Goal: Task Accomplishment & Management: Complete application form

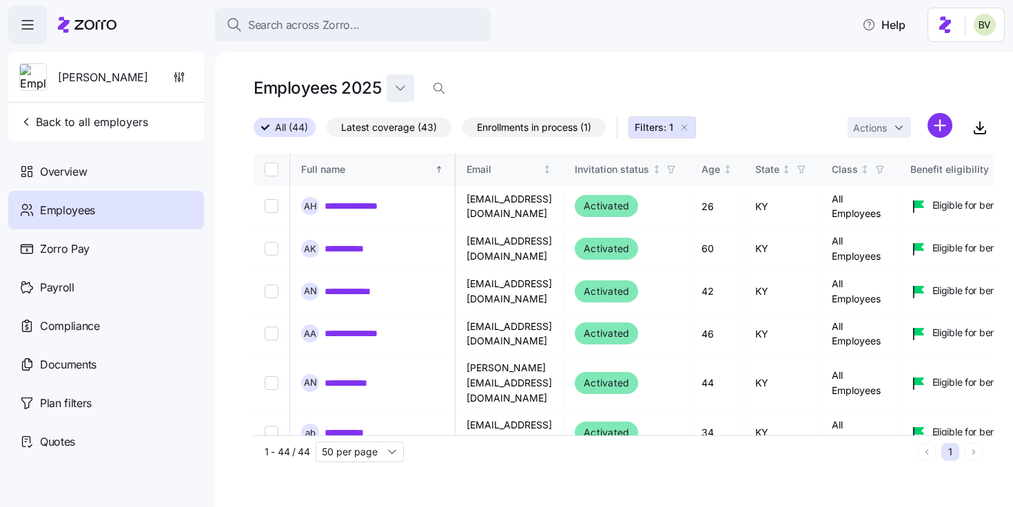
scroll to position [0, 3093]
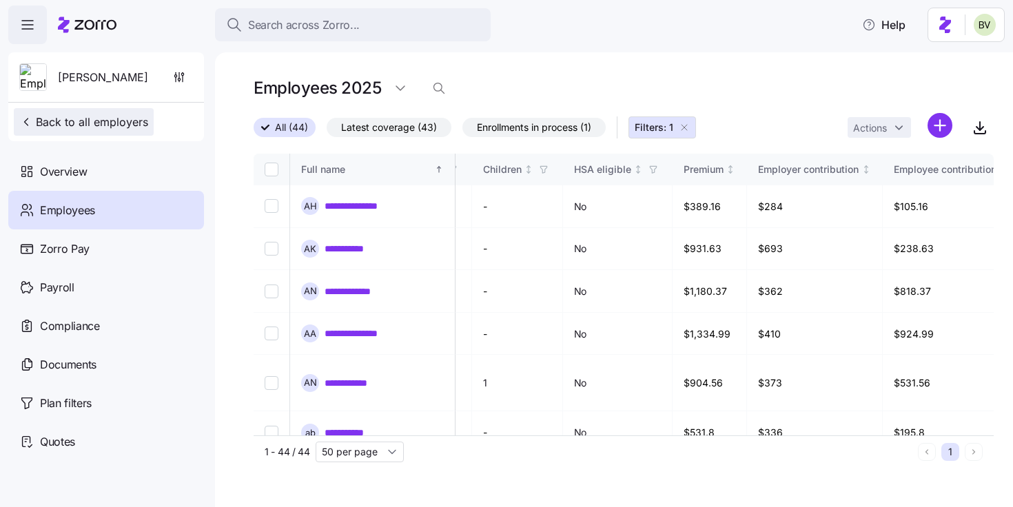
click at [116, 126] on span "Back to all employers" at bounding box center [83, 122] width 129 height 17
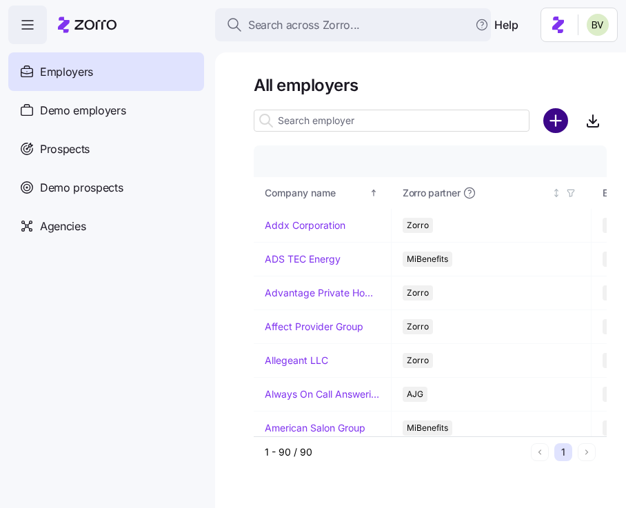
click at [558, 125] on circle "add icon" at bounding box center [555, 121] width 23 height 23
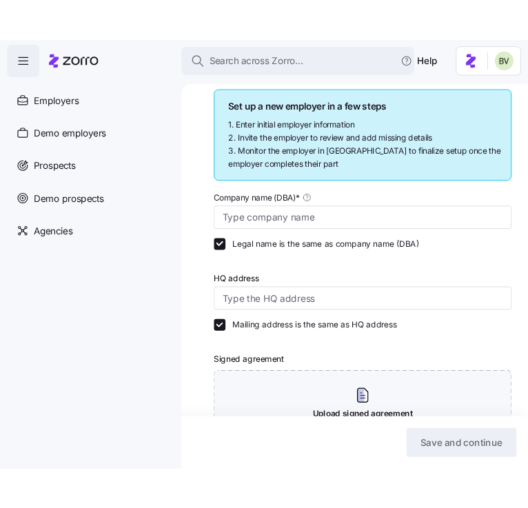
scroll to position [174, 0]
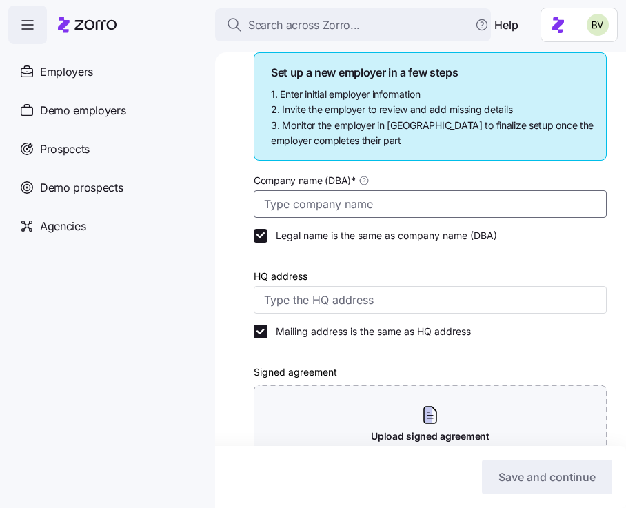
click at [292, 207] on input "Company name (DBA) *" at bounding box center [430, 204] width 353 height 28
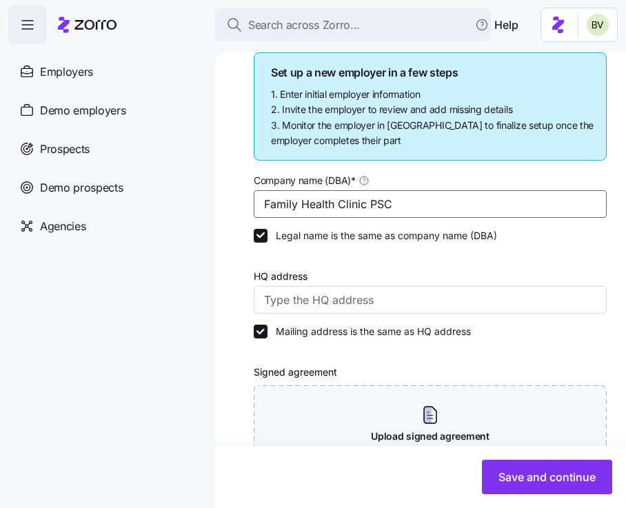
type input "Family Health Clinic PSC"
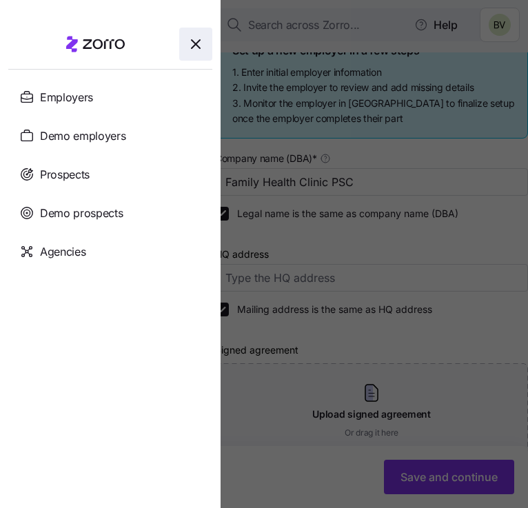
click at [201, 52] on icon "button" at bounding box center [195, 44] width 17 height 17
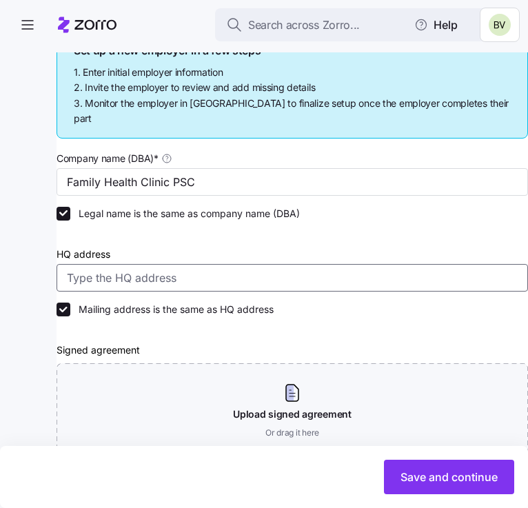
click at [92, 271] on input "HQ address" at bounding box center [292, 278] width 471 height 28
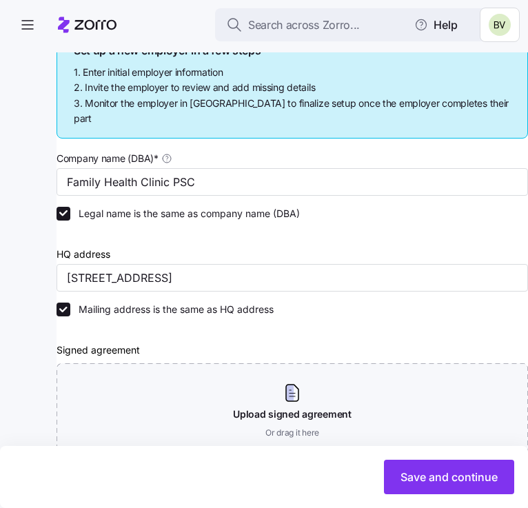
type input "[STREET_ADDRESS]"
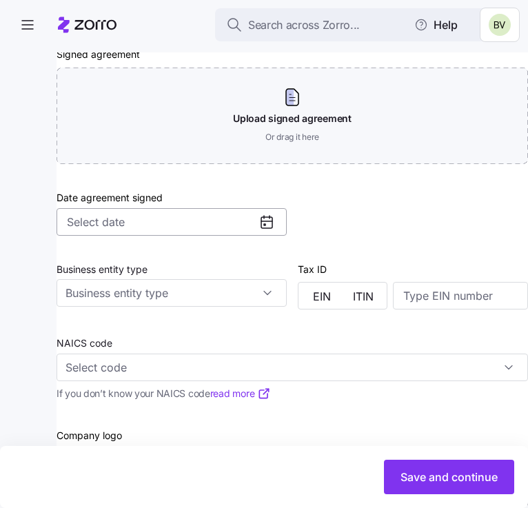
scroll to position [416, 0]
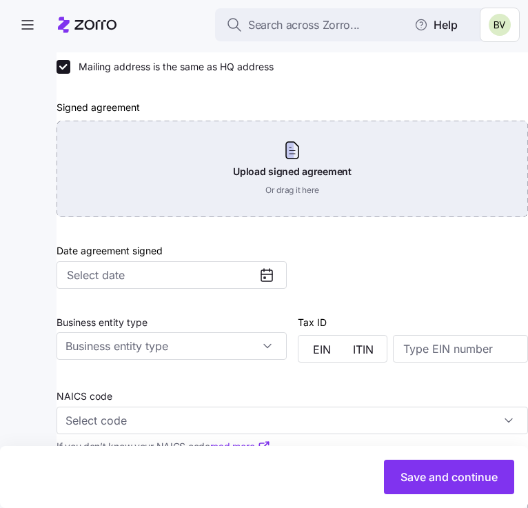
click at [281, 143] on div "Upload signed agreement Or drag it here" at bounding box center [292, 169] width 471 height 96
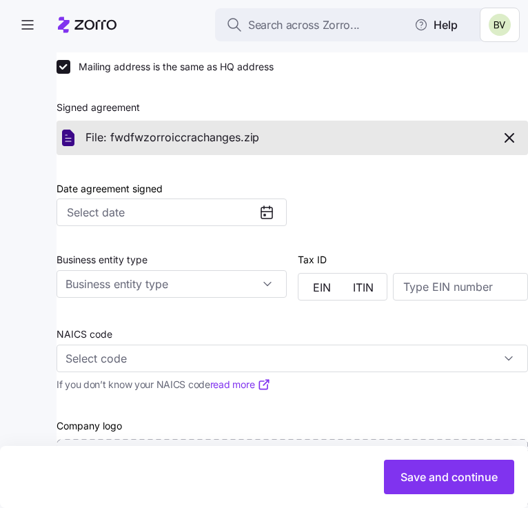
click at [506, 130] on icon "button" at bounding box center [509, 138] width 17 height 17
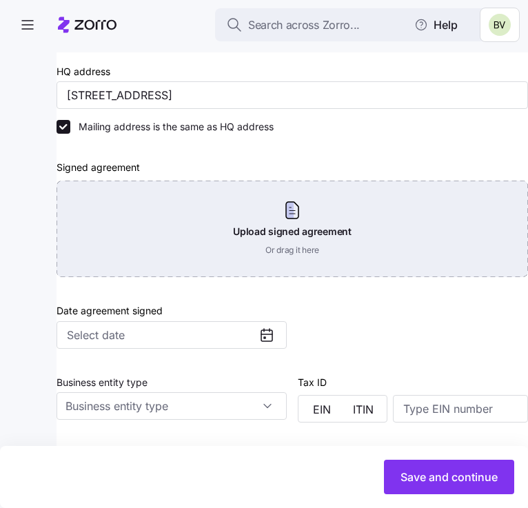
scroll to position [354, 0]
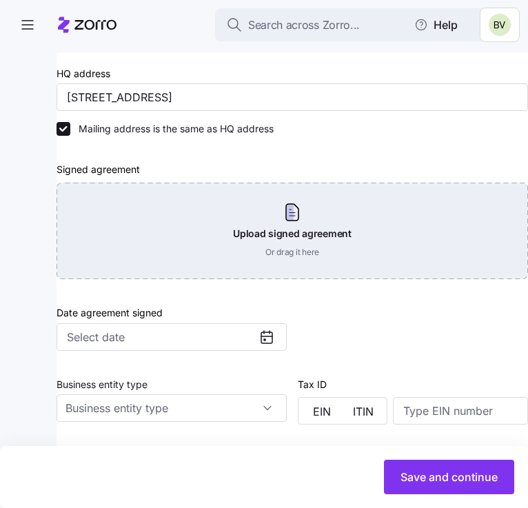
click at [265, 206] on div "Upload signed agreement Or drag it here" at bounding box center [292, 231] width 471 height 96
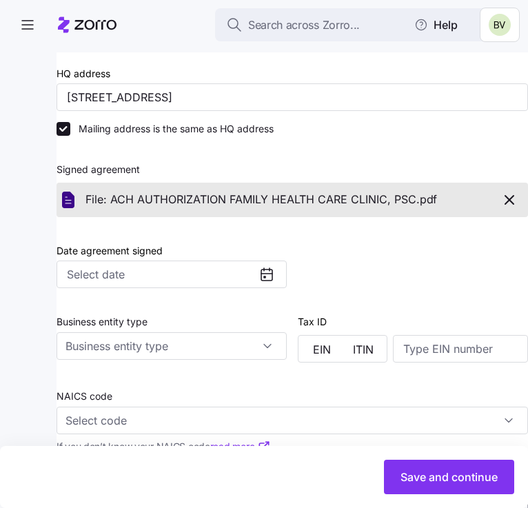
click at [264, 266] on icon at bounding box center [266, 274] width 17 height 17
click at [241, 263] on input "Date agreement signed" at bounding box center [172, 275] width 230 height 28
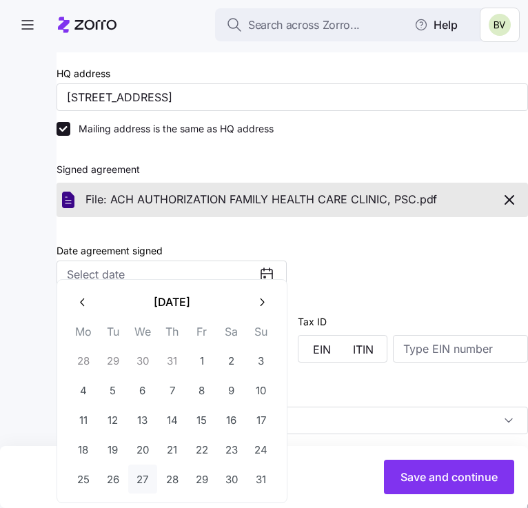
click at [149, 476] on button "27" at bounding box center [142, 479] width 29 height 29
type input "[DATE]"
click at [332, 338] on button "EIN" at bounding box center [321, 349] width 41 height 22
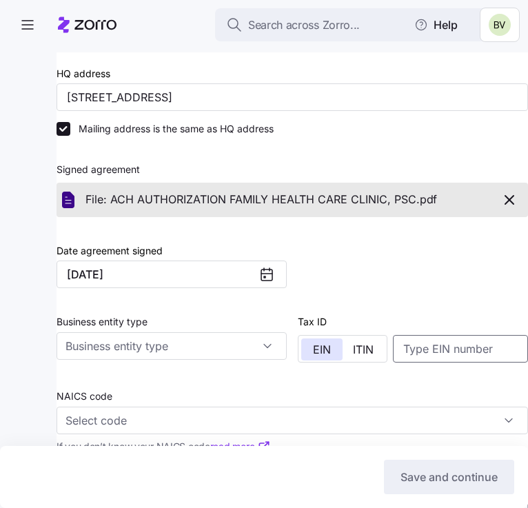
click at [407, 343] on input at bounding box center [460, 349] width 135 height 28
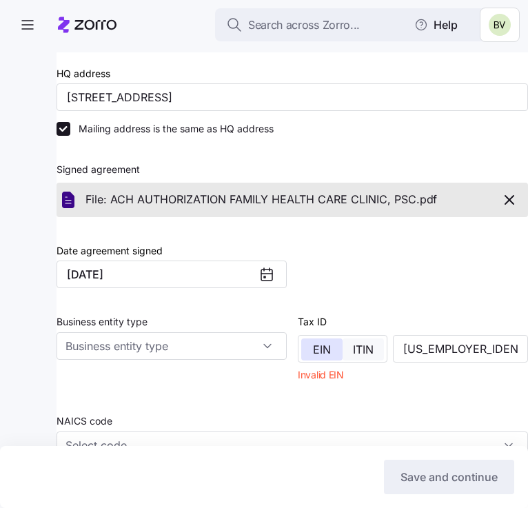
click at [363, 344] on span "ITIN" at bounding box center [363, 349] width 21 height 11
click at [334, 338] on button "EIN" at bounding box center [321, 349] width 41 height 22
click at [420, 335] on input "11-3714106" at bounding box center [460, 349] width 135 height 28
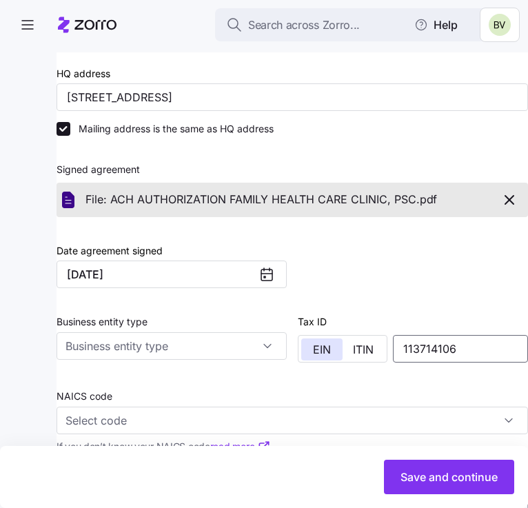
type input "113714106"
click at [389, 275] on div at bounding box center [412, 259] width 241 height 72
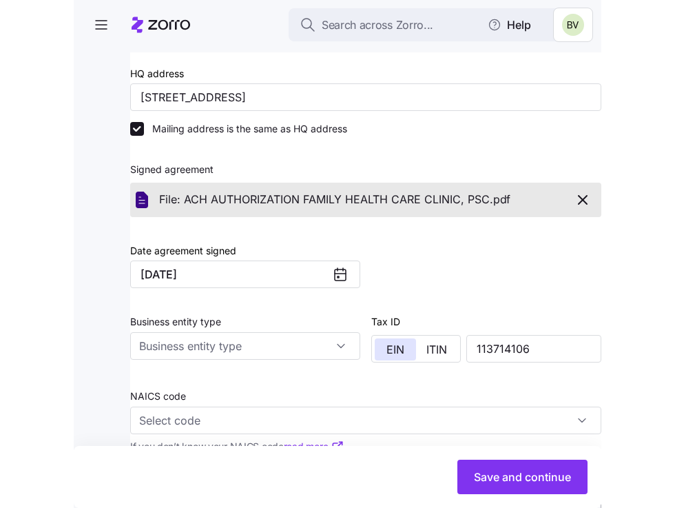
scroll to position [499, 0]
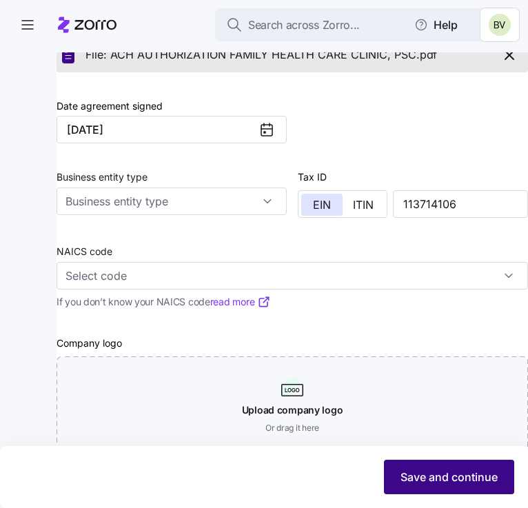
click at [464, 485] on button "Save and continue" at bounding box center [449, 477] width 130 height 34
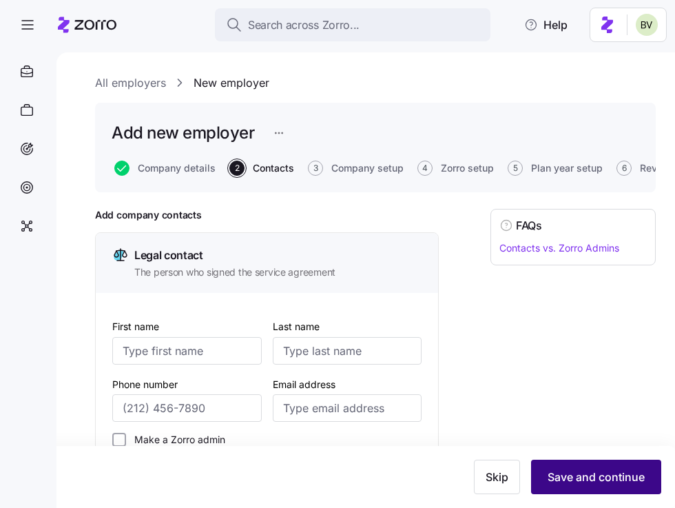
click at [593, 469] on span "Save and continue" at bounding box center [596, 477] width 97 height 17
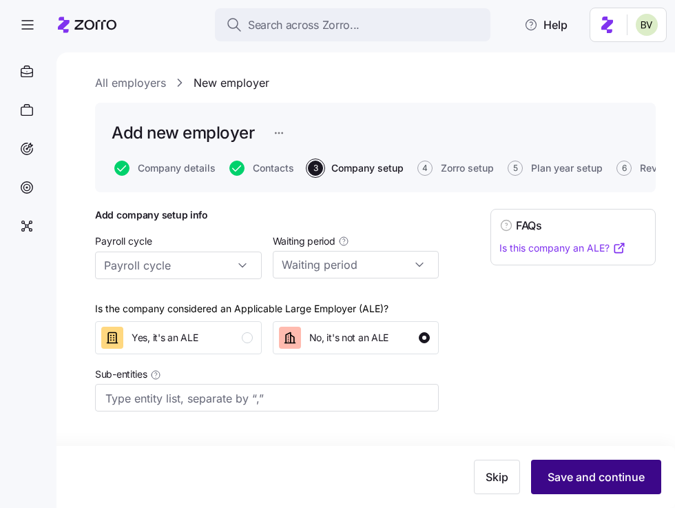
click at [591, 473] on span "Save and continue" at bounding box center [596, 477] width 97 height 17
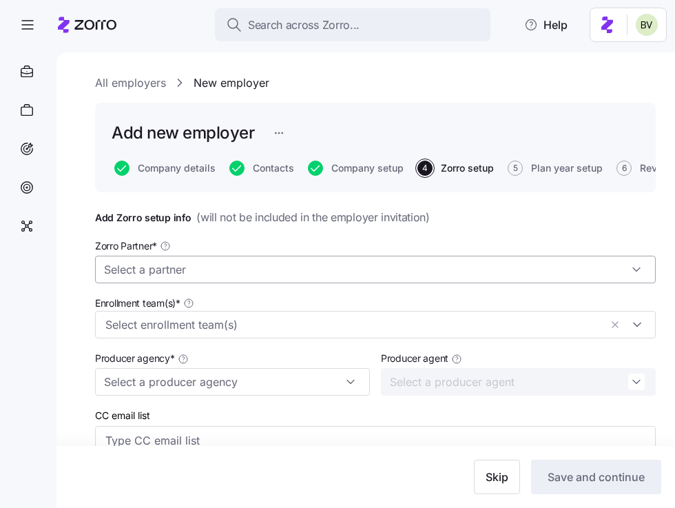
click at [569, 274] on input "Zorro Partner *" at bounding box center [375, 270] width 561 height 28
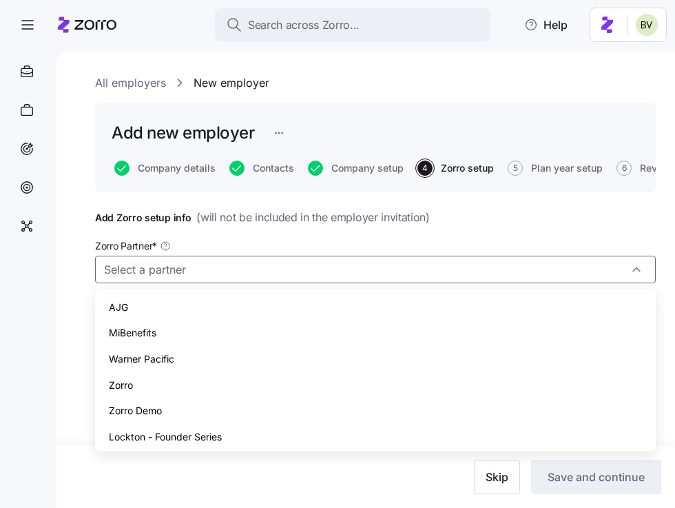
click at [425, 385] on div "Zorro" at bounding box center [376, 385] width 550 height 26
type input "Zorro"
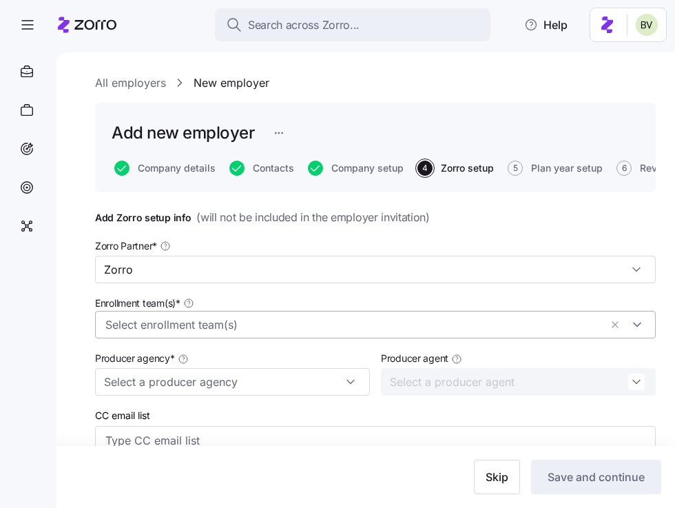
click at [367, 325] on input "Enrollment team(s) *" at bounding box center [352, 325] width 495 height 18
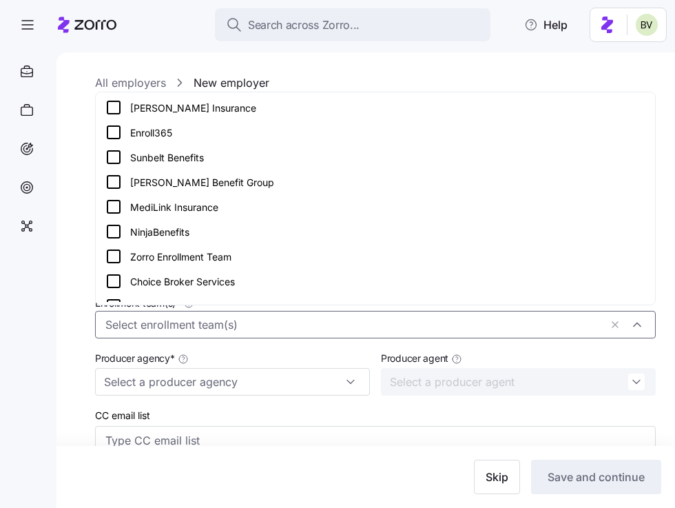
click at [113, 178] on icon at bounding box center [113, 182] width 17 height 17
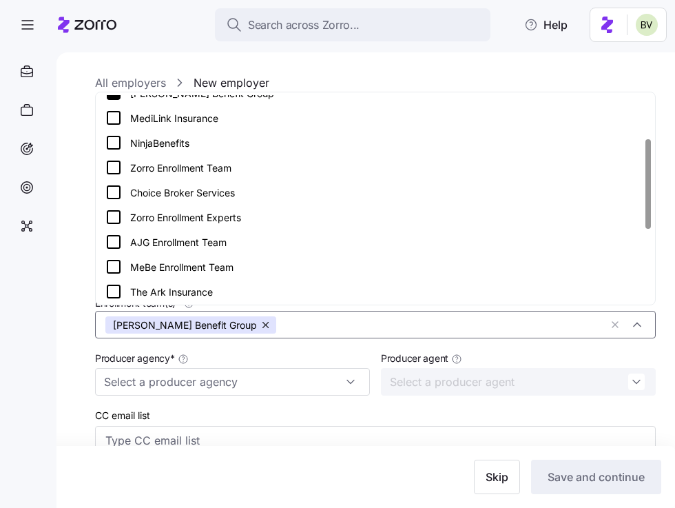
scroll to position [98, 0]
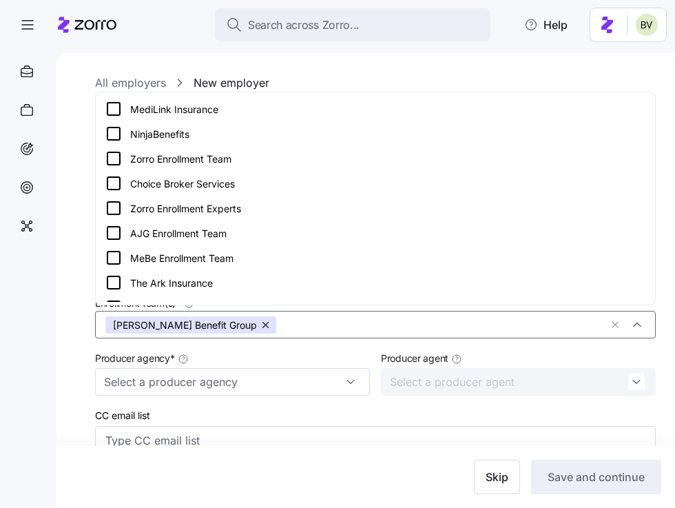
click at [112, 163] on icon at bounding box center [113, 158] width 17 height 17
click at [69, 340] on div "All employers New employer Add new employer Company details Contacts Company se…" at bounding box center [366, 280] width 619 height 456
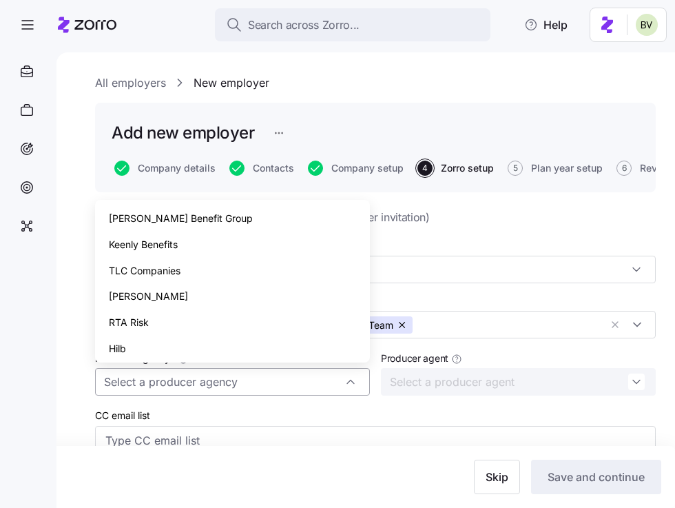
click at [359, 385] on input "Producer agency *" at bounding box center [232, 382] width 275 height 28
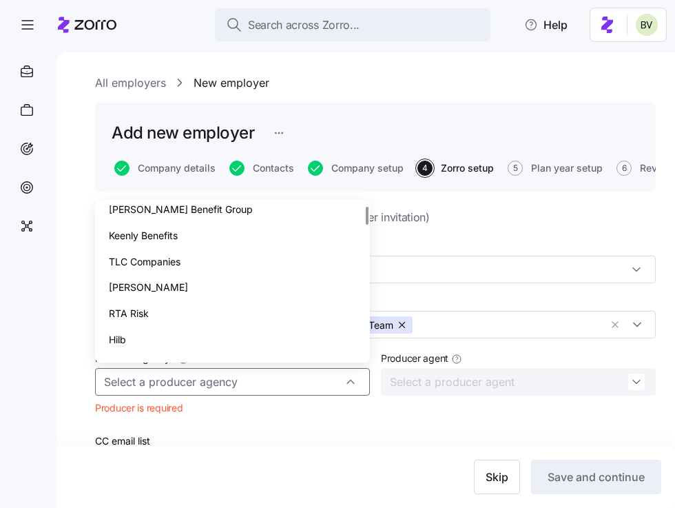
scroll to position [0, 0]
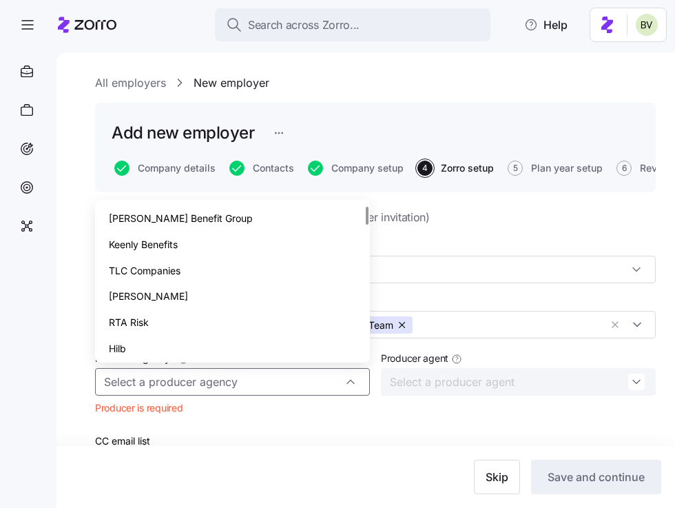
click at [212, 223] on div "[PERSON_NAME] Benefit Group" at bounding box center [233, 218] width 264 height 26
type input "[PERSON_NAME] Benefit Group"
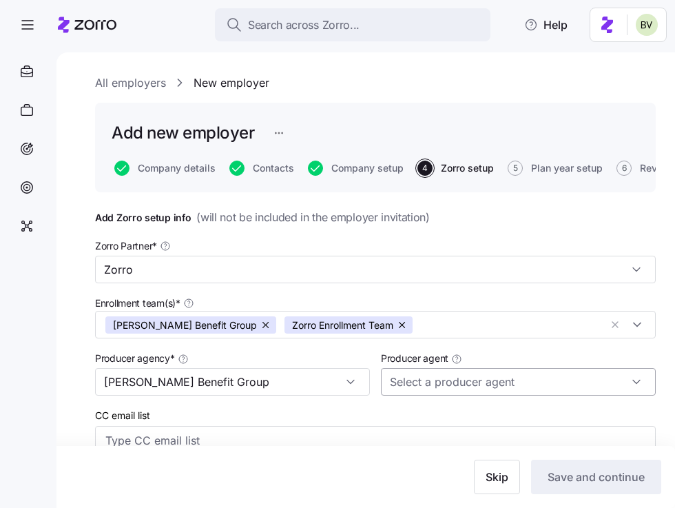
click at [614, 383] on input "Producer agent" at bounding box center [518, 382] width 275 height 28
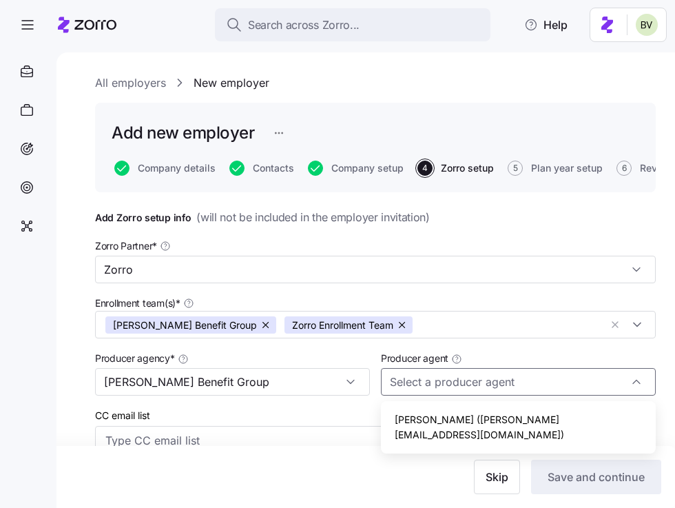
click at [568, 417] on div "[PERSON_NAME] ([PERSON_NAME][EMAIL_ADDRESS][DOMAIN_NAME])" at bounding box center [519, 427] width 264 height 41
type input "[PERSON_NAME] ([PERSON_NAME][EMAIL_ADDRESS][DOMAIN_NAME])"
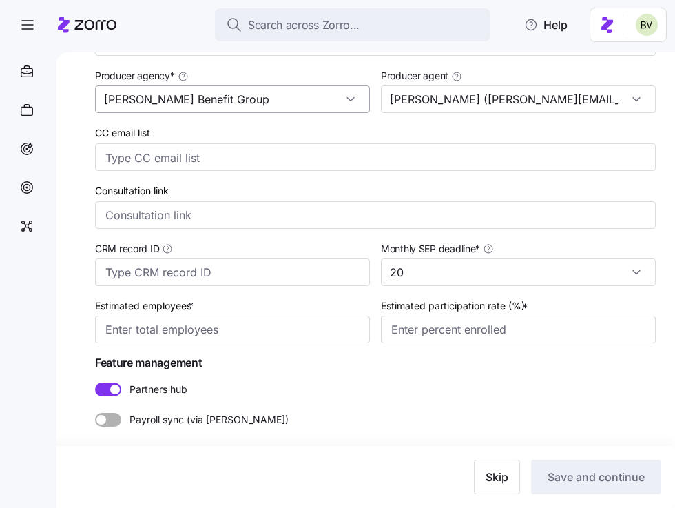
scroll to position [288, 0]
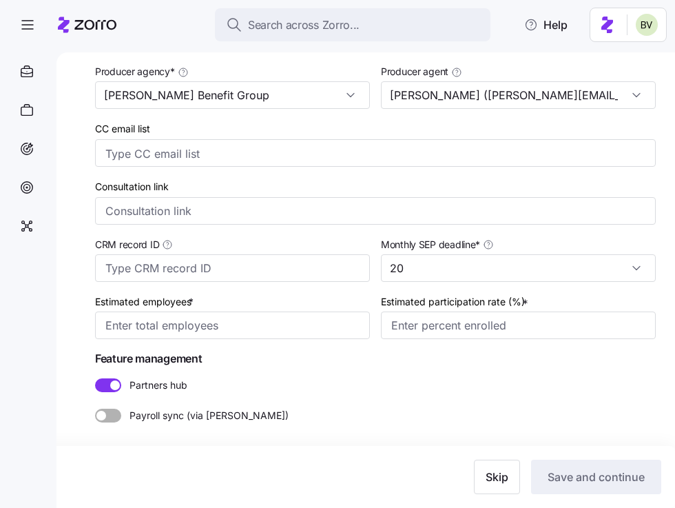
click at [112, 387] on span at bounding box center [115, 385] width 10 height 10
click at [95, 378] on input "Partners hub" at bounding box center [95, 378] width 0 height 0
click at [190, 212] on input "Consultation link" at bounding box center [375, 211] width 561 height 28
paste input "[URL][DOMAIN_NAME]"
type input "[URL][DOMAIN_NAME]"
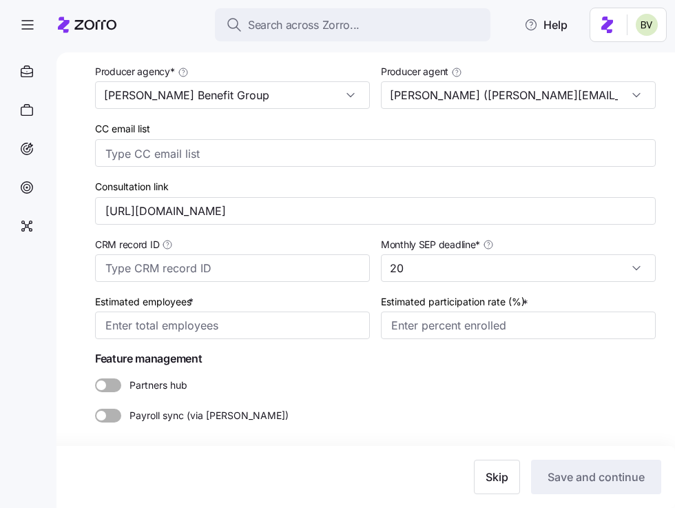
click at [74, 250] on div "All employers New employer Add new employer Company details Contacts Company se…" at bounding box center [366, 280] width 619 height 456
click at [464, 269] on input "20" at bounding box center [518, 268] width 275 height 28
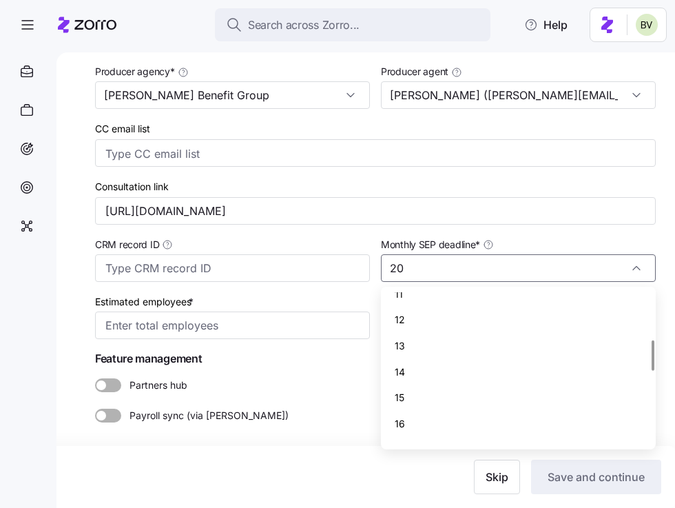
scroll to position [220, 0]
click at [411, 321] on div "10" at bounding box center [519, 319] width 264 height 26
type input "10"
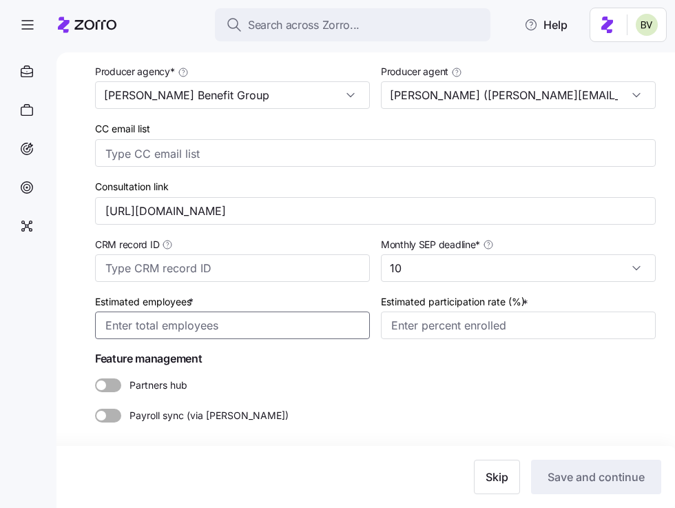
click at [212, 327] on input "Estimated employees *" at bounding box center [232, 326] width 275 height 28
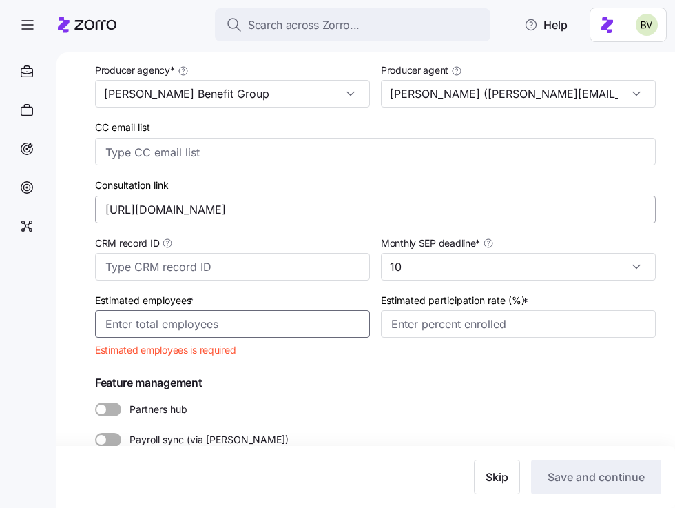
scroll to position [0, 0]
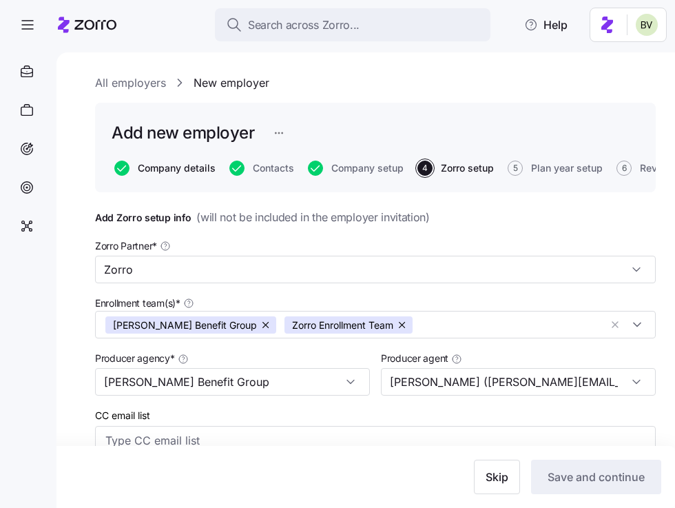
click at [167, 169] on span "Company details" at bounding box center [177, 168] width 78 height 10
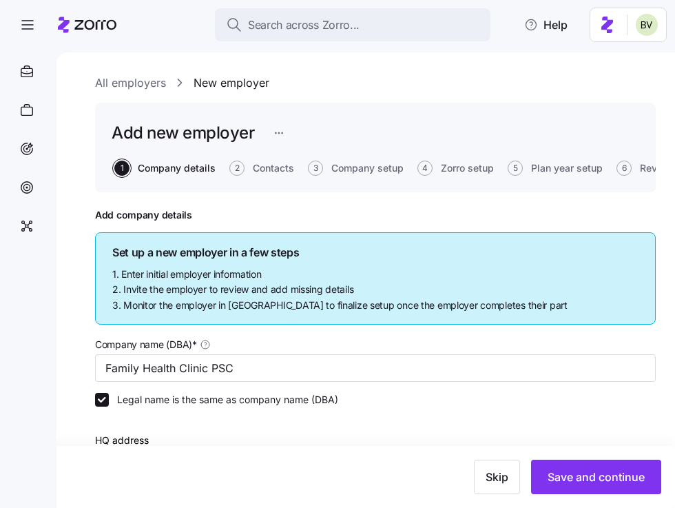
click at [471, 161] on button "4 Zorro setup" at bounding box center [456, 168] width 77 height 15
click at [469, 165] on span "Zorro setup" at bounding box center [467, 168] width 53 height 10
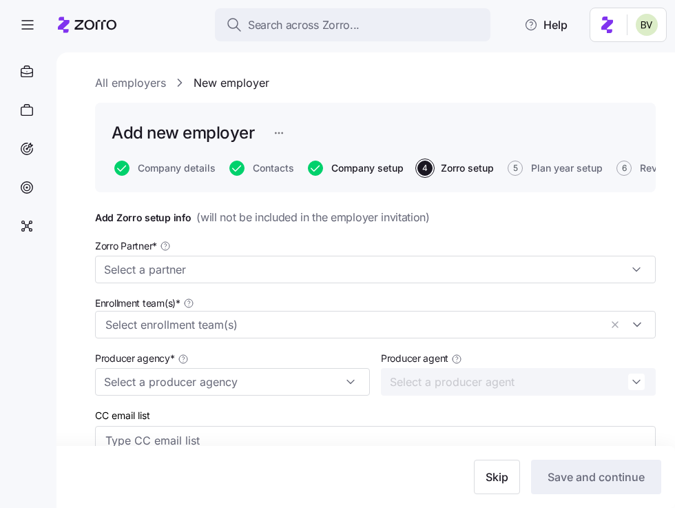
click at [354, 169] on span "Company setup" at bounding box center [368, 168] width 72 height 10
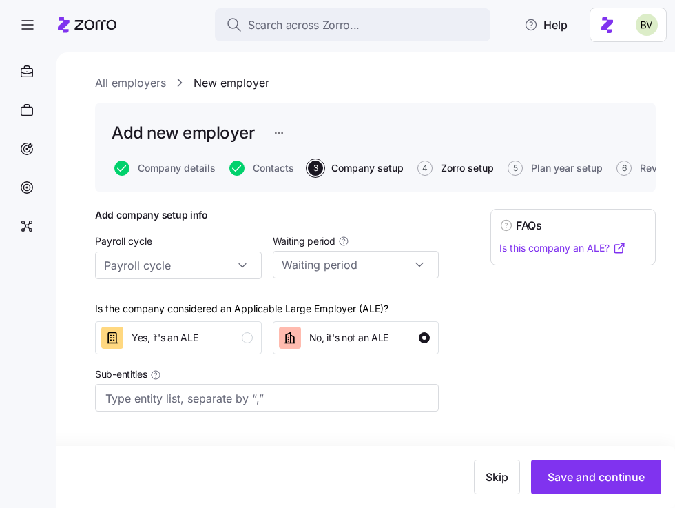
click at [460, 169] on span "Zorro setup" at bounding box center [467, 168] width 53 height 10
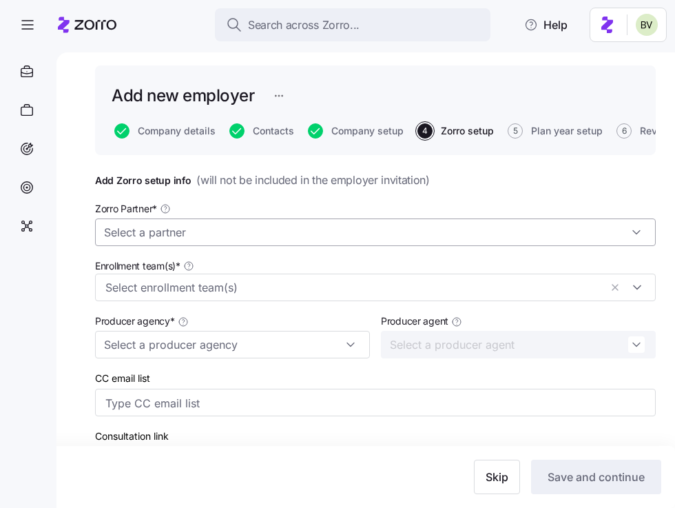
scroll to position [39, 0]
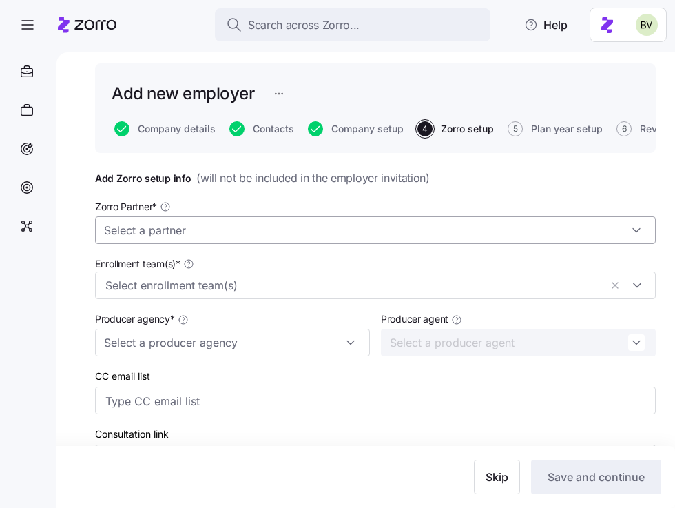
click at [409, 225] on input "Zorro Partner *" at bounding box center [375, 230] width 561 height 28
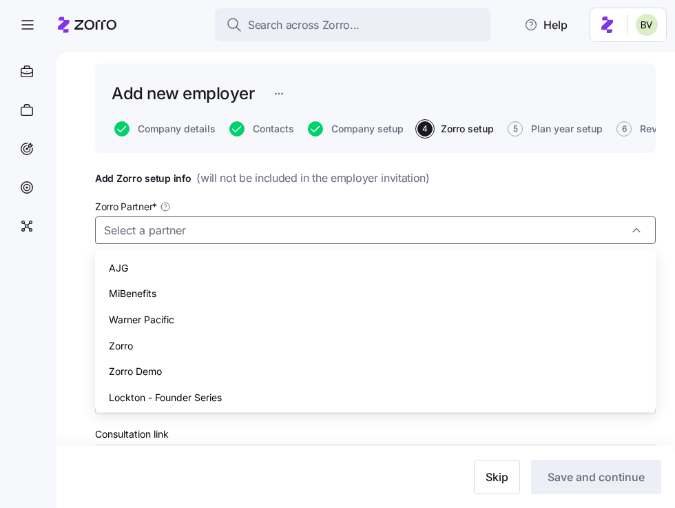
click at [223, 354] on div "Zorro" at bounding box center [376, 346] width 550 height 26
type input "Zorro"
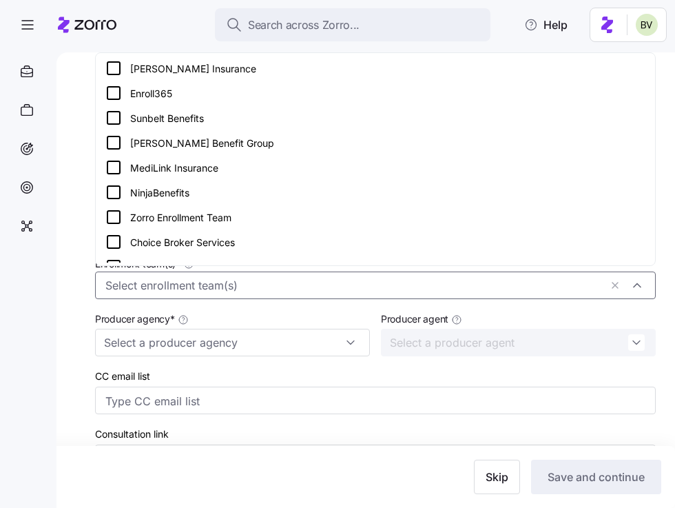
click at [236, 286] on input "Enrollment team(s) *" at bounding box center [352, 286] width 495 height 18
click at [112, 143] on icon at bounding box center [113, 142] width 17 height 17
click at [119, 218] on icon at bounding box center [113, 217] width 17 height 17
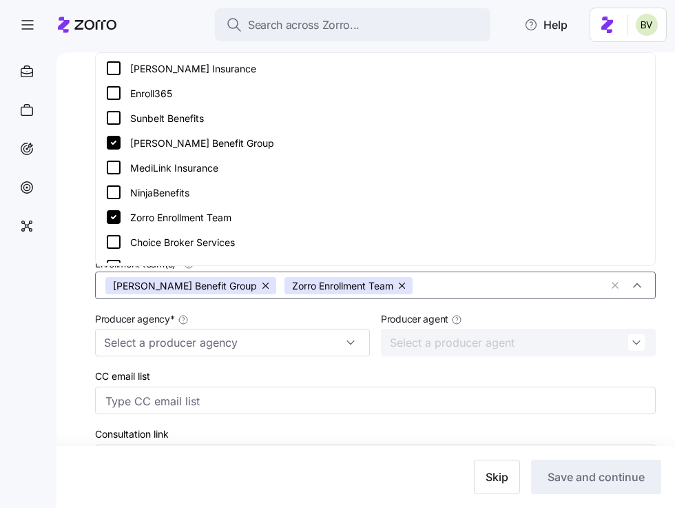
click at [83, 256] on div "All employers New employer Add new employer Company details Contacts Company se…" at bounding box center [366, 280] width 619 height 456
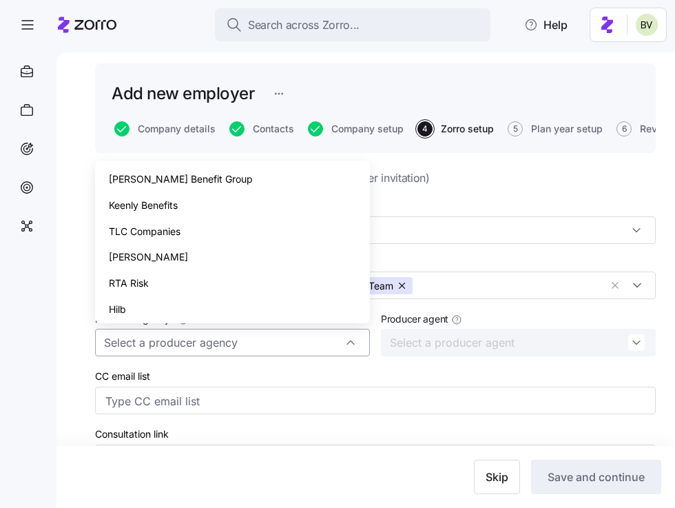
click at [347, 341] on div at bounding box center [232, 343] width 275 height 28
click at [203, 181] on span "[PERSON_NAME] Benefit Group" at bounding box center [181, 179] width 144 height 15
type input "[PERSON_NAME] Benefit Group"
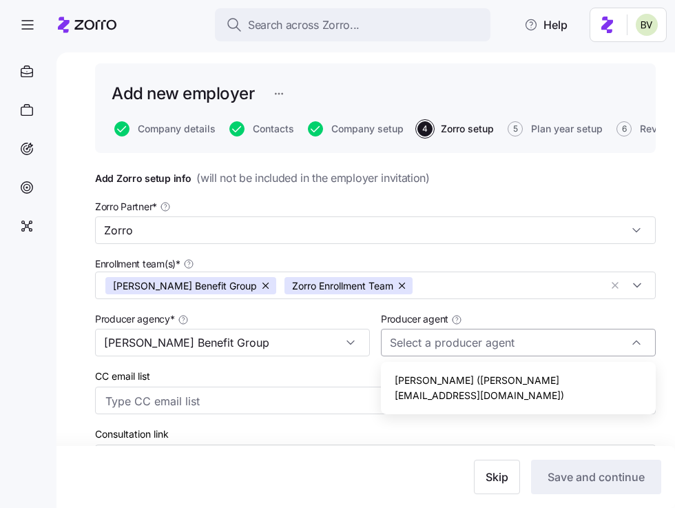
click at [567, 340] on input "Producer agent" at bounding box center [518, 343] width 275 height 28
click at [516, 383] on span "[PERSON_NAME] ([PERSON_NAME][EMAIL_ADDRESS][DOMAIN_NAME])" at bounding box center [518, 388] width 247 height 30
type input "[PERSON_NAME] ([PERSON_NAME][EMAIL_ADDRESS][DOMAIN_NAME])"
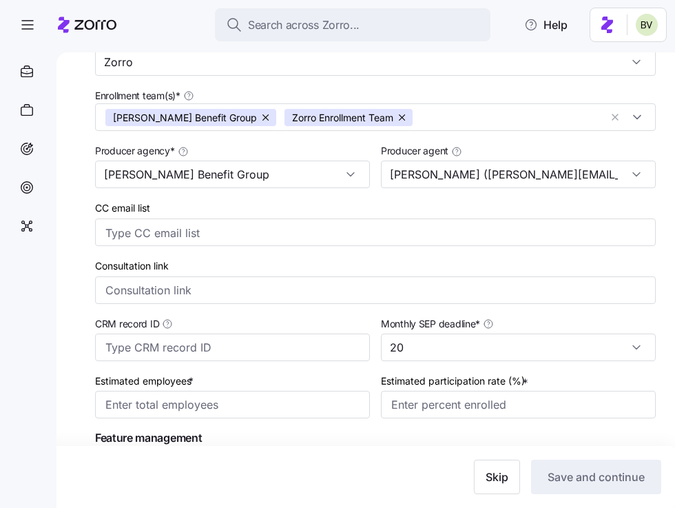
scroll to position [222, 0]
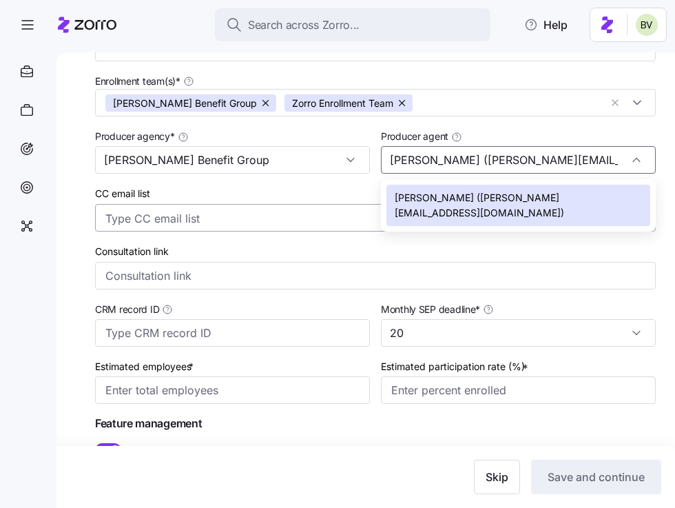
click at [192, 225] on input "CC email list" at bounding box center [361, 219] width 513 height 18
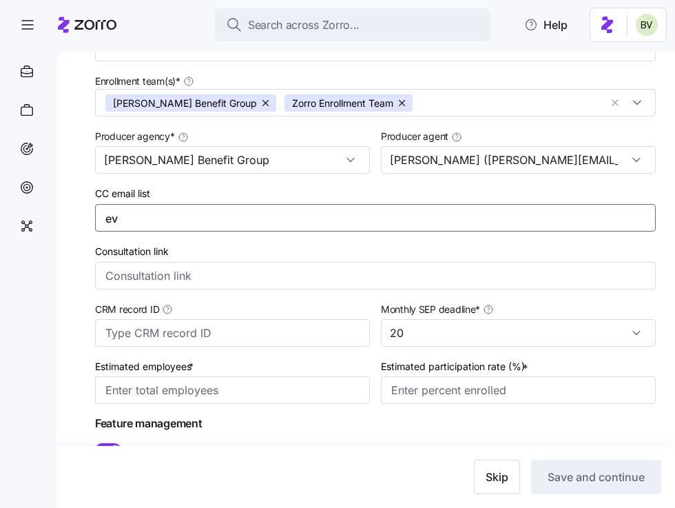
type input "e"
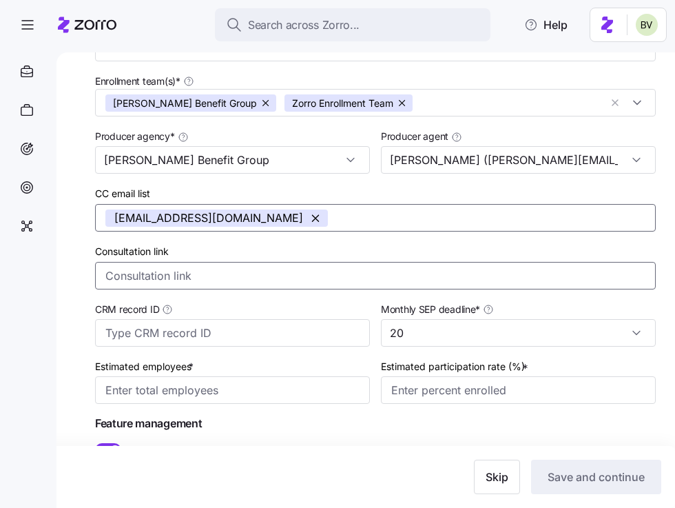
click at [157, 273] on input "Consultation link" at bounding box center [375, 276] width 561 height 28
paste input "[URL][DOMAIN_NAME]"
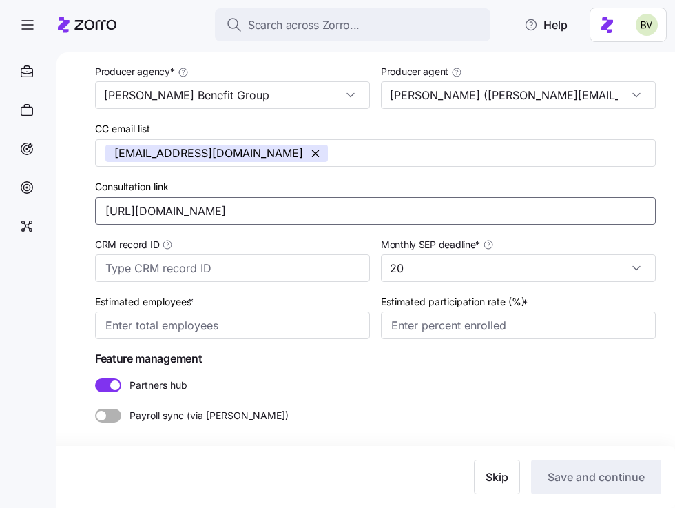
type input "[URL][DOMAIN_NAME]"
click at [140, 323] on input "Estimated employees *" at bounding box center [232, 326] width 275 height 28
drag, startPoint x: 148, startPoint y: 316, endPoint x: 97, endPoint y: 322, distance: 51.3
click at [97, 322] on input "15" at bounding box center [232, 326] width 275 height 28
type input "28"
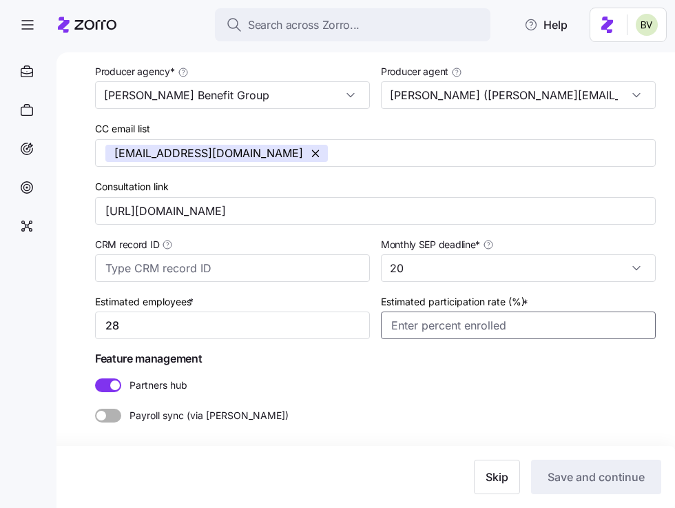
click at [451, 330] on input "Estimated participation rate (%) *" at bounding box center [518, 326] width 275 height 28
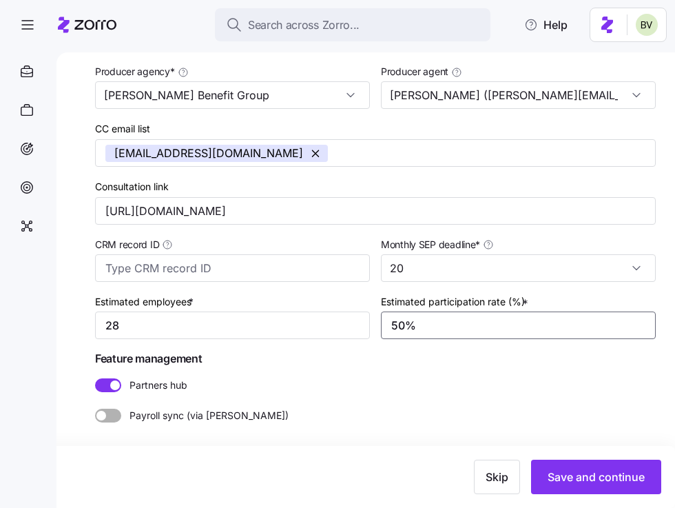
type input "50%"
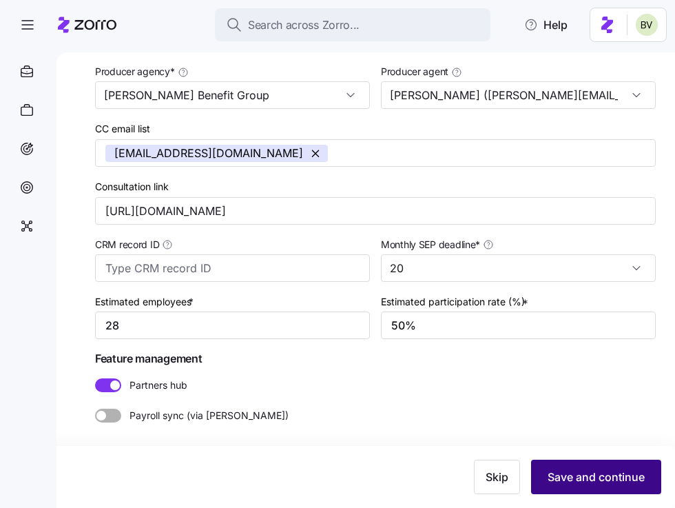
click at [614, 473] on span "Save and continue" at bounding box center [596, 477] width 97 height 17
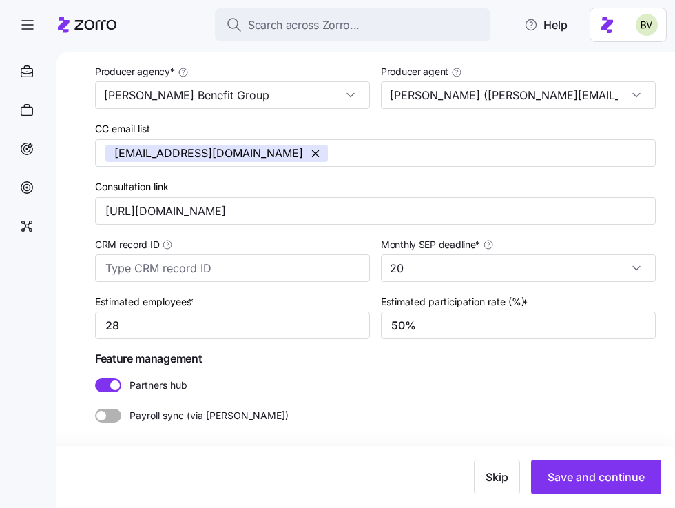
type input "1"
type input "5%"
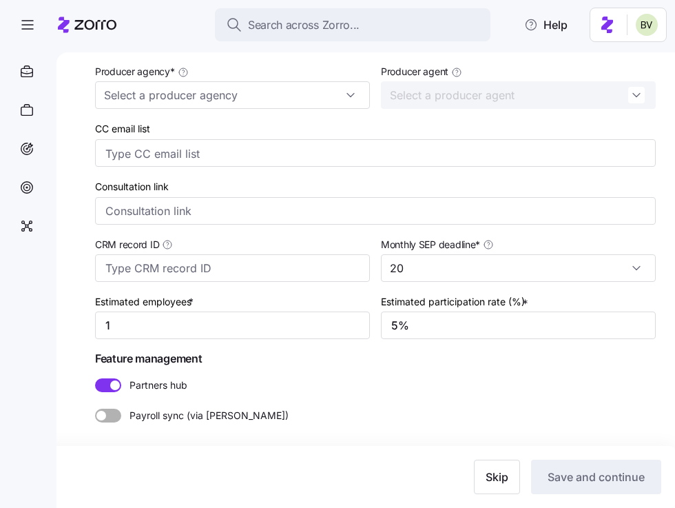
type input "[URL][DOMAIN_NAME]"
type input "28"
type input "50%"
type input "[PERSON_NAME] Benefit Group"
type input "[PERSON_NAME] ([PERSON_NAME][EMAIL_ADDRESS][DOMAIN_NAME])"
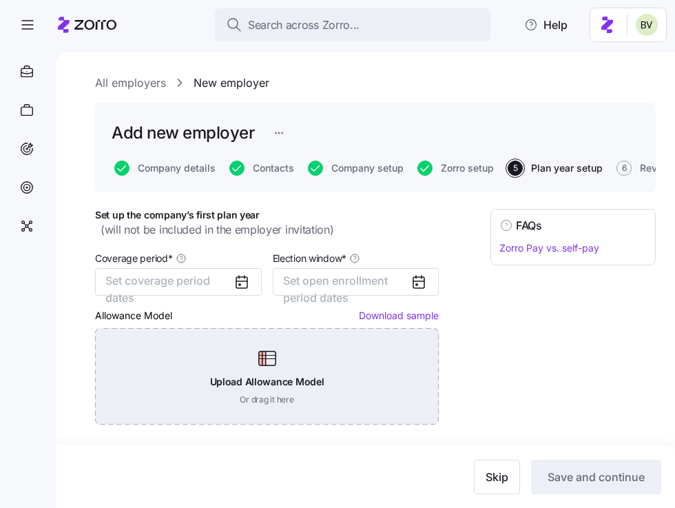
click at [267, 357] on div "Upload Allowance Model Or drag it here" at bounding box center [267, 376] width 344 height 96
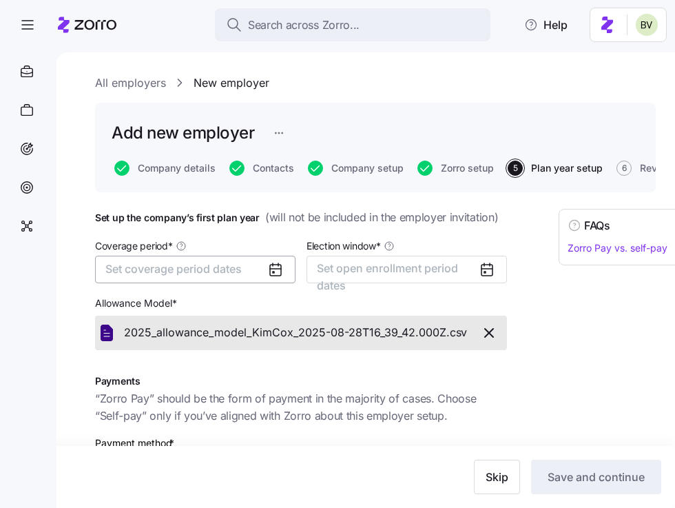
click at [257, 269] on button "Set coverage period dates" at bounding box center [195, 270] width 201 height 28
click at [278, 235] on div "Set up the company’s first plan year ( will not be included in the employer inv…" at bounding box center [301, 448] width 412 height 479
click at [225, 272] on span "Set coverage period dates" at bounding box center [173, 269] width 136 height 14
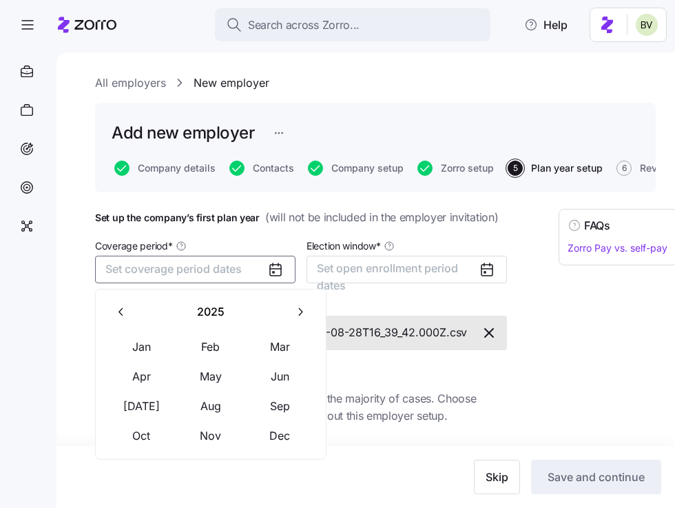
click at [127, 317] on icon "button" at bounding box center [121, 311] width 13 height 13
click at [224, 438] on button "Nov" at bounding box center [210, 435] width 69 height 29
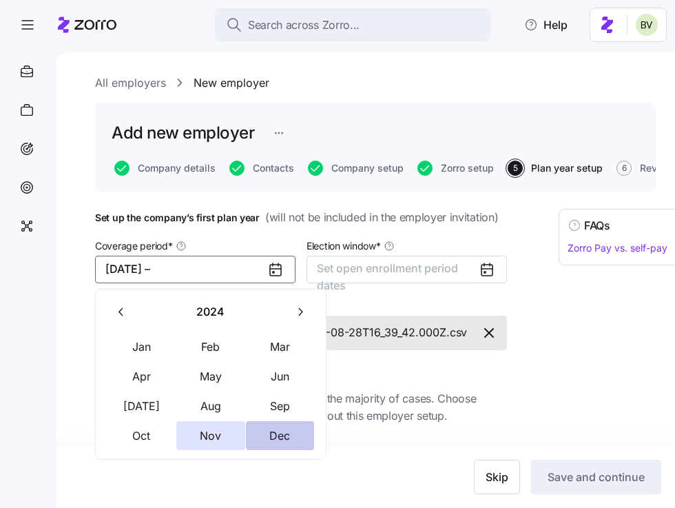
click at [263, 438] on button "Dec" at bounding box center [280, 435] width 69 height 29
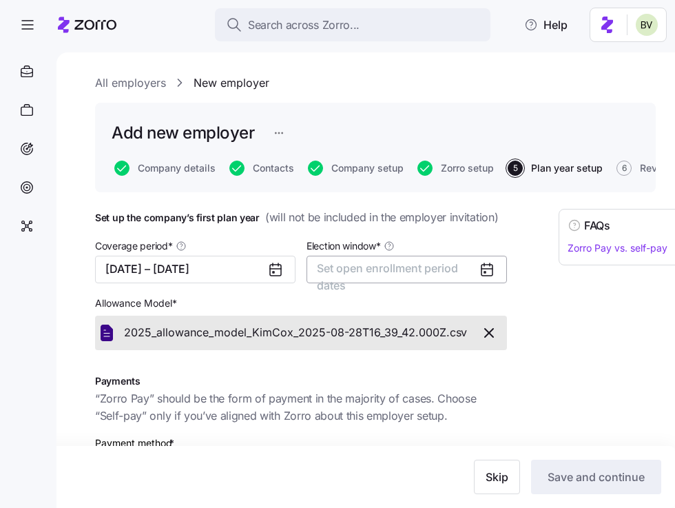
click at [381, 272] on span "Set open enrollment period dates" at bounding box center [387, 276] width 141 height 31
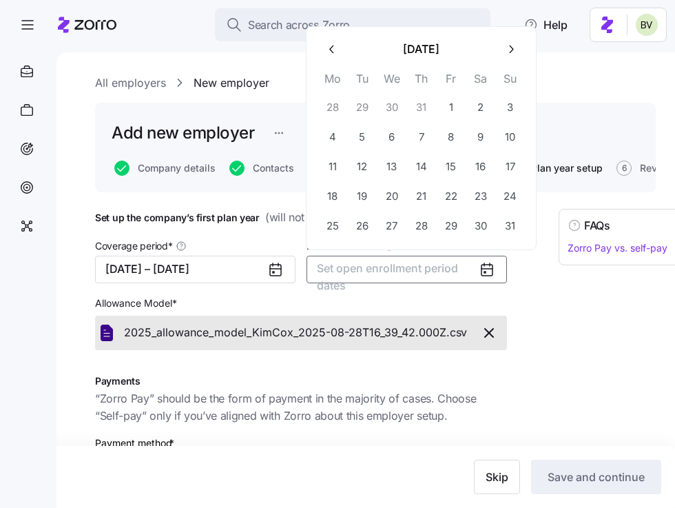
click at [338, 52] on icon "button" at bounding box center [332, 49] width 13 height 13
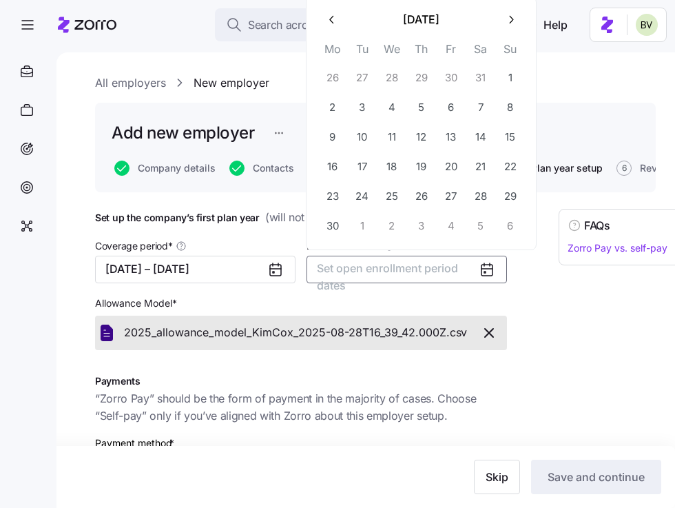
click at [333, 26] on icon "button" at bounding box center [332, 19] width 13 height 13
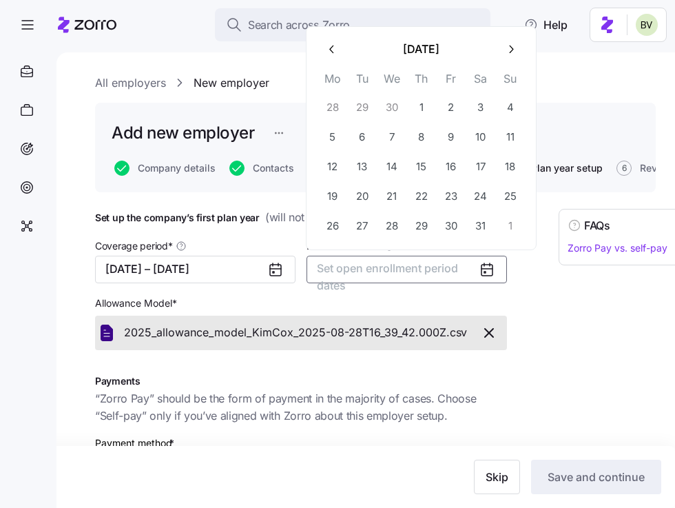
click at [329, 42] on button "button" at bounding box center [332, 49] width 29 height 29
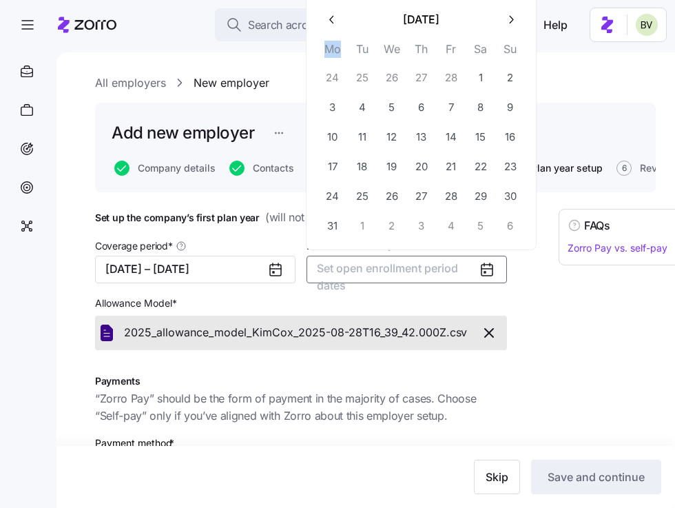
click at [329, 42] on th "Mo" at bounding box center [333, 51] width 30 height 23
click at [327, 24] on icon "button" at bounding box center [332, 19] width 13 height 13
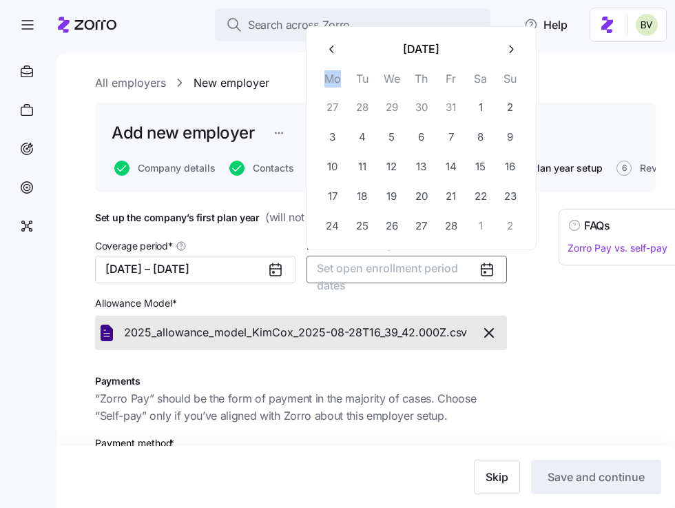
click at [330, 45] on icon "button" at bounding box center [332, 49] width 13 height 13
click at [400, 107] on button "1" at bounding box center [392, 107] width 29 height 29
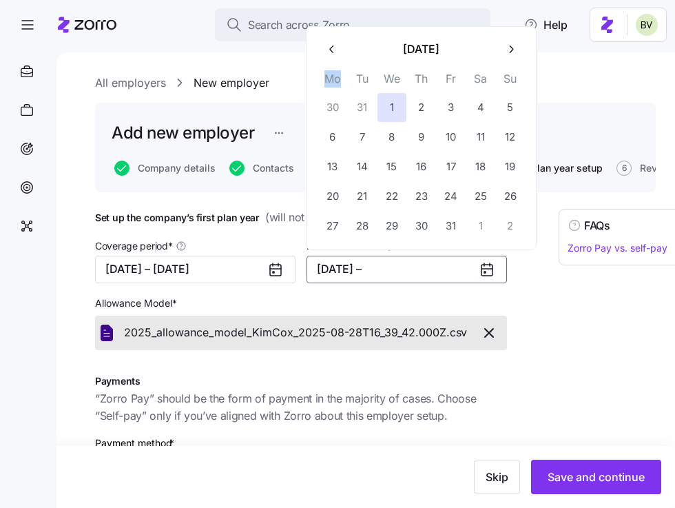
click at [389, 273] on button "[DATE] –" at bounding box center [407, 270] width 201 height 28
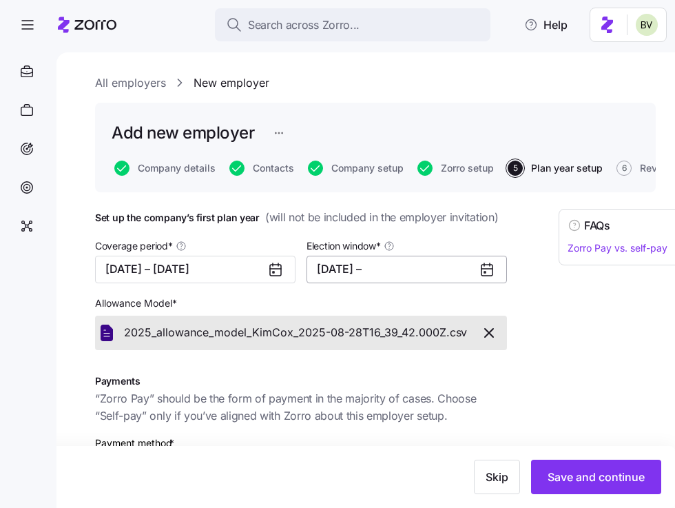
click at [402, 273] on button "[DATE] –" at bounding box center [407, 270] width 201 height 28
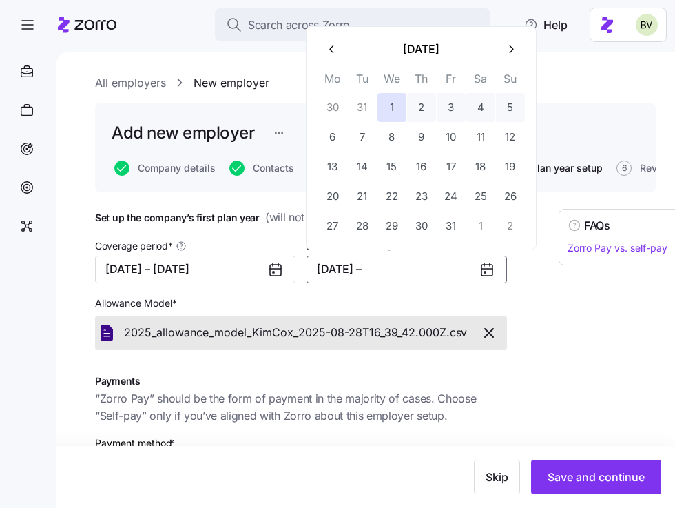
click at [507, 50] on icon "button" at bounding box center [511, 49] width 13 height 13
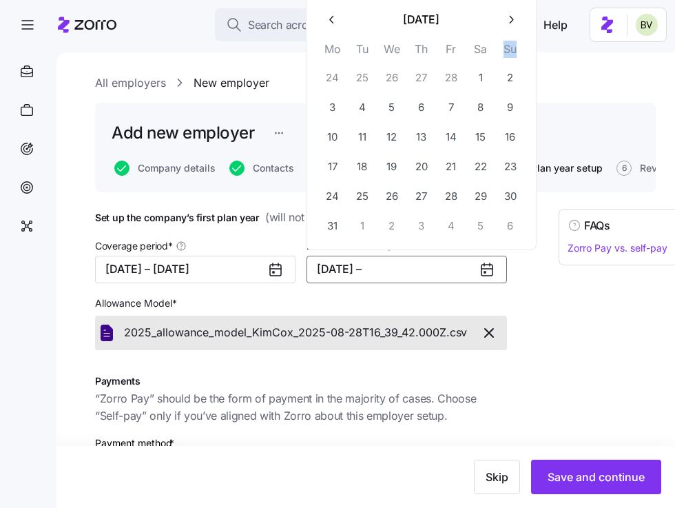
click at [507, 50] on th "Su" at bounding box center [511, 51] width 30 height 23
click at [511, 29] on button "button" at bounding box center [510, 20] width 29 height 29
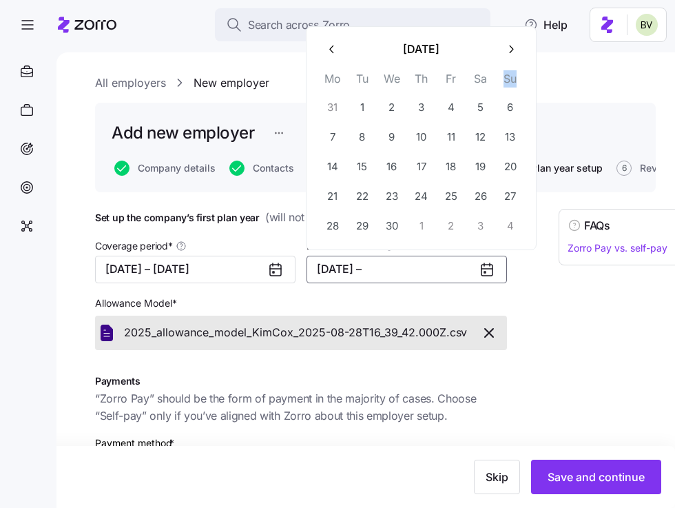
click at [509, 48] on icon "button" at bounding box center [511, 49] width 13 height 13
click at [510, 45] on icon "button" at bounding box center [511, 49] width 13 height 13
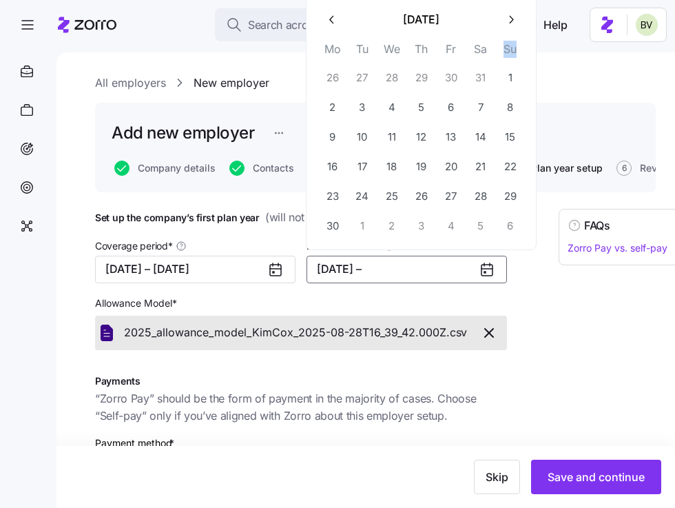
click at [510, 45] on th "Su" at bounding box center [511, 51] width 30 height 23
click at [507, 17] on icon "button" at bounding box center [511, 19] width 13 height 13
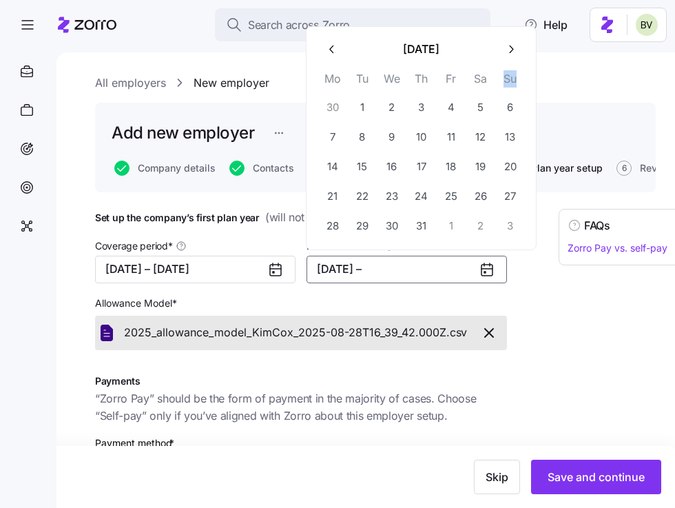
click at [513, 45] on icon "button" at bounding box center [511, 49] width 13 height 13
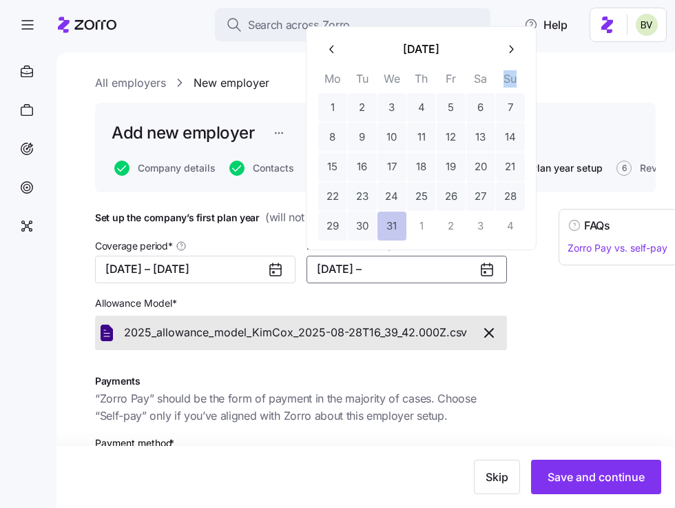
click at [400, 221] on button "31" at bounding box center [392, 226] width 29 height 29
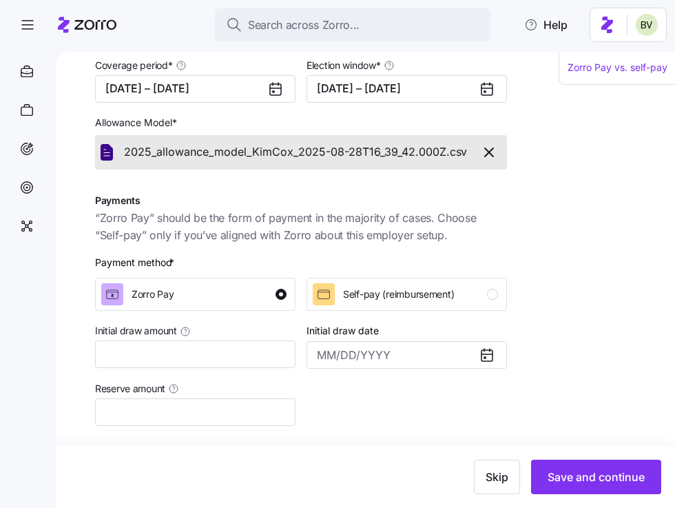
scroll to position [266, 0]
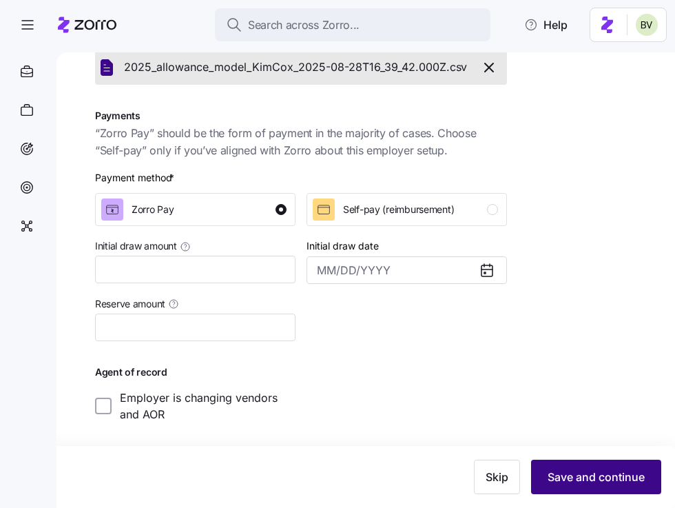
click at [567, 467] on button "Save and continue" at bounding box center [596, 477] width 130 height 34
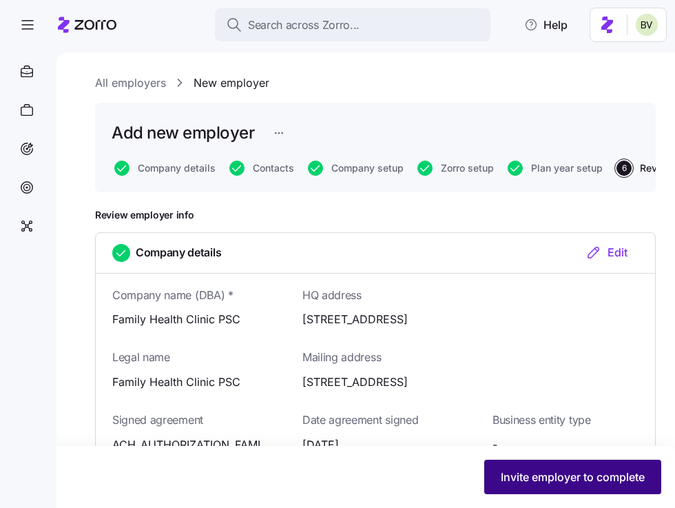
click at [525, 480] on span "Invite employer to complete" at bounding box center [573, 477] width 144 height 17
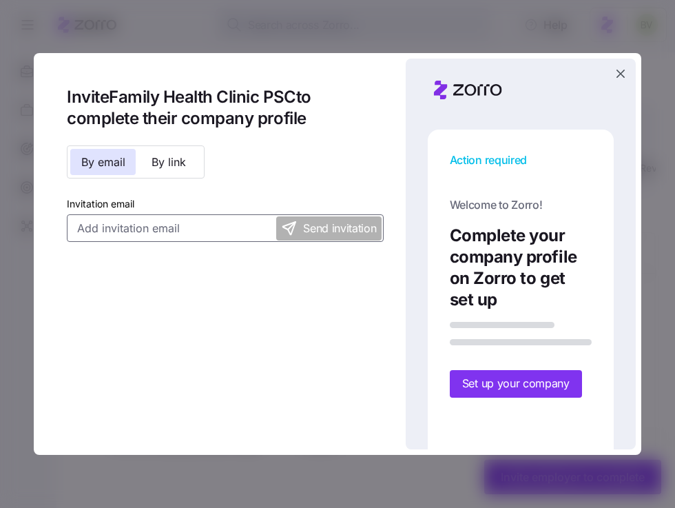
click at [107, 221] on input "Invitation email" at bounding box center [225, 228] width 317 height 28
type input "e"
click at [150, 227] on input "Invitation email" at bounding box center [225, 228] width 317 height 28
paste input "eva@pfs-2.com>"
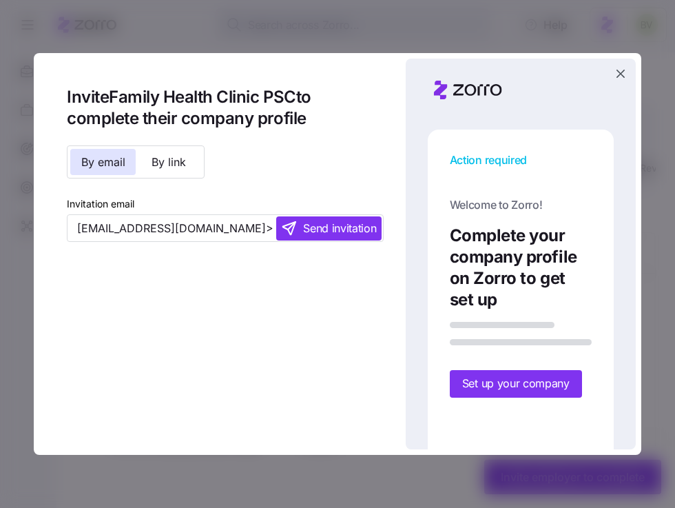
click at [278, 161] on div "Invite Family Health Clinic PSC to complete their company profile By email By l…" at bounding box center [225, 164] width 317 height 156
click at [183, 229] on input "eva@pfs-2.com>" at bounding box center [225, 228] width 317 height 28
type input "[EMAIL_ADDRESS][DOMAIN_NAME]"
click at [218, 316] on div "Invite Family Health Clinic PSC to complete their company profile By email By l…" at bounding box center [337, 254] width 597 height 391
click at [333, 227] on span "Send invitation" at bounding box center [339, 228] width 73 height 17
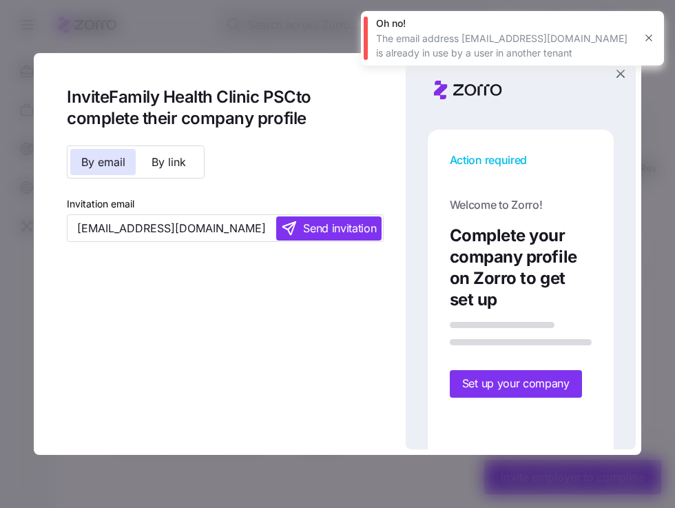
click at [614, 39] on icon "button" at bounding box center [649, 37] width 11 height 11
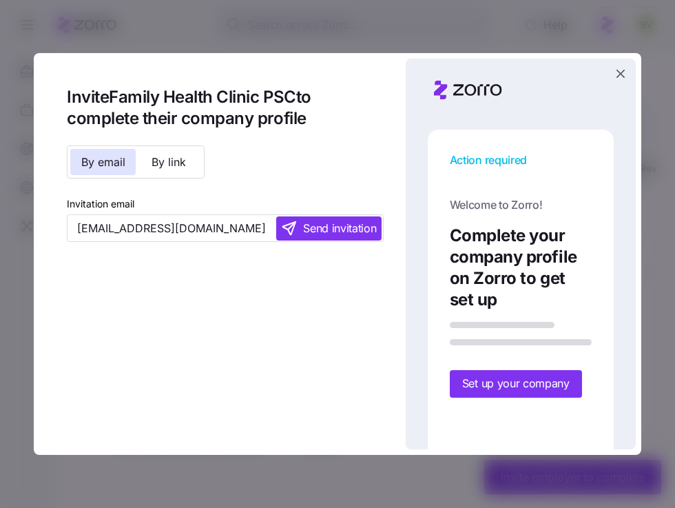
click at [614, 72] on icon "button" at bounding box center [621, 74] width 14 height 14
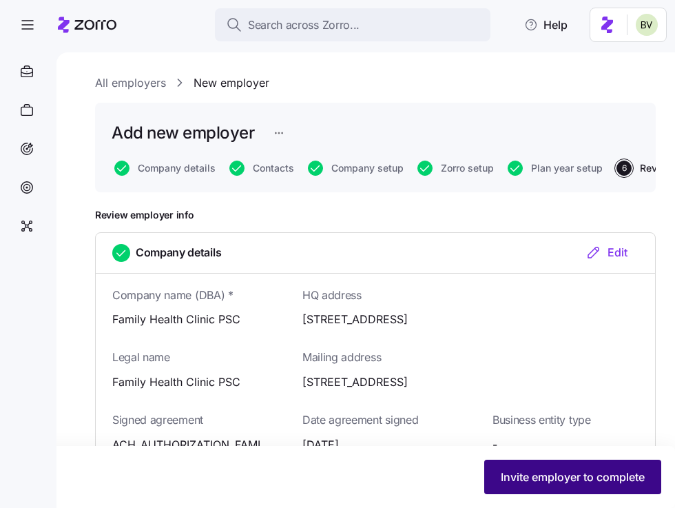
click at [514, 473] on span "Invite employer to complete" at bounding box center [573, 477] width 144 height 17
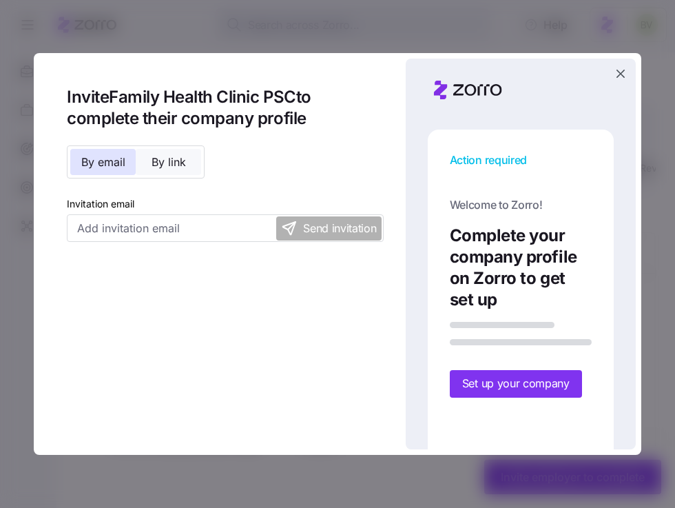
click at [182, 165] on span "By link" at bounding box center [169, 161] width 34 height 11
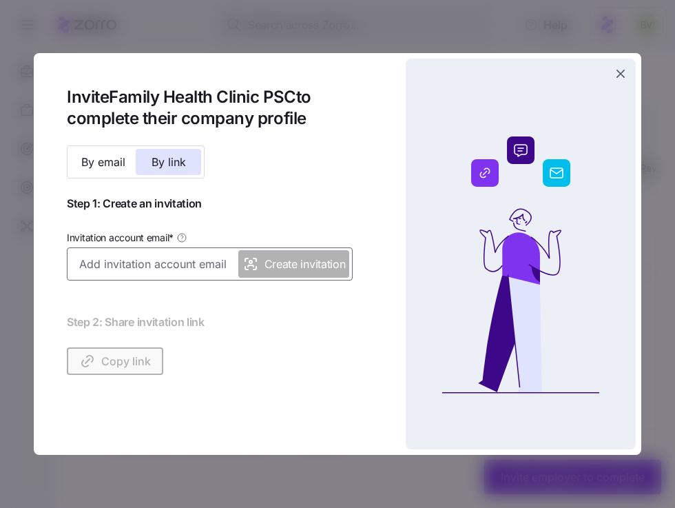
click at [184, 262] on input "Invitation account email *" at bounding box center [210, 263] width 286 height 33
paste input "eva@pfs-2.com>"
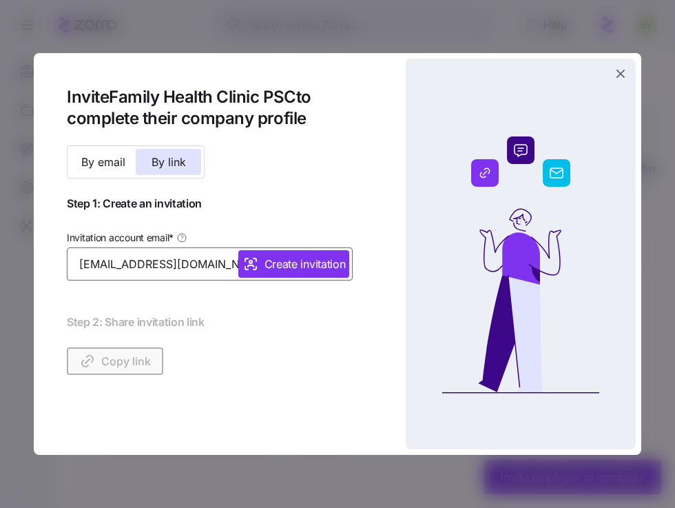
type input "[EMAIL_ADDRESS][DOMAIN_NAME]"
click at [294, 254] on button "Create invitation" at bounding box center [293, 264] width 111 height 28
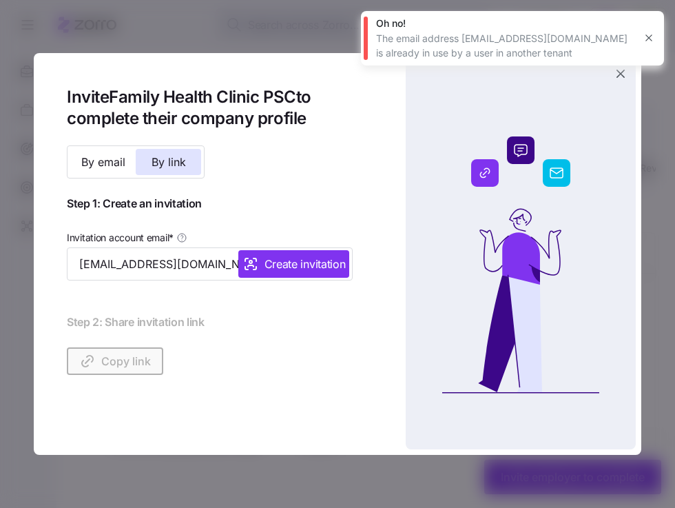
click at [614, 37] on icon "button" at bounding box center [649, 38] width 6 height 6
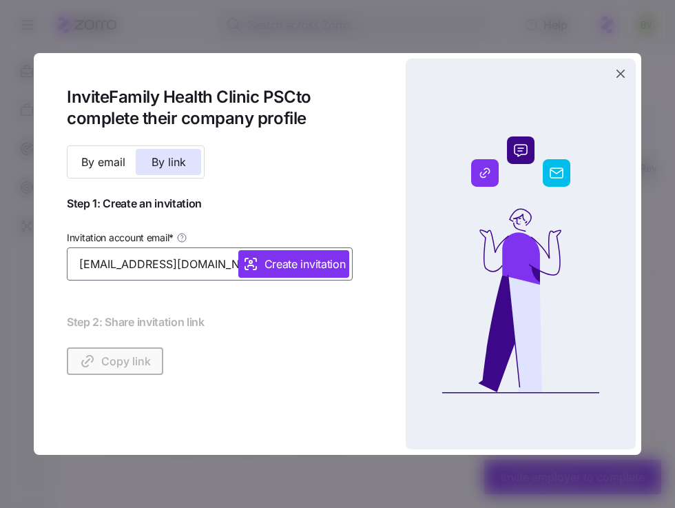
click at [183, 266] on input "[EMAIL_ADDRESS][DOMAIN_NAME]" at bounding box center [210, 263] width 286 height 33
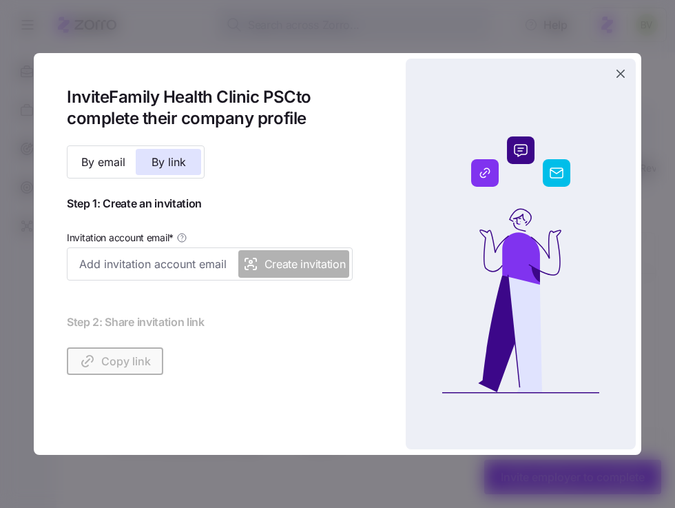
click at [156, 176] on div "By email By link" at bounding box center [136, 161] width 138 height 33
click at [161, 163] on span "By link" at bounding box center [169, 161] width 34 height 11
click at [138, 263] on input "Invitation account email *" at bounding box center [210, 263] width 286 height 33
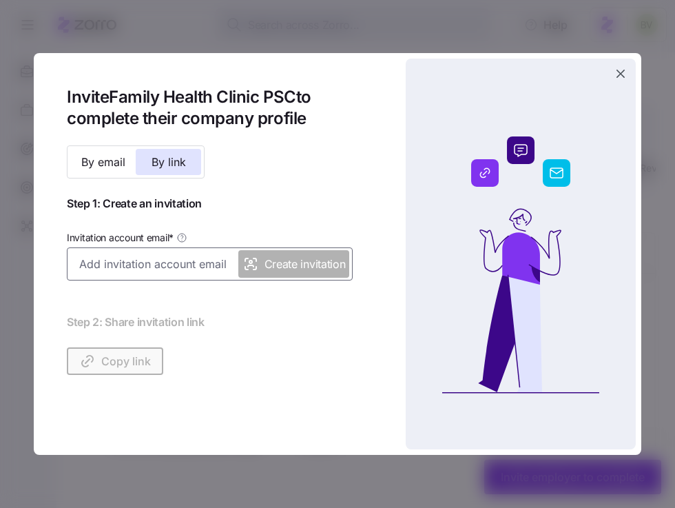
paste input "eva@pfs-2.com>"
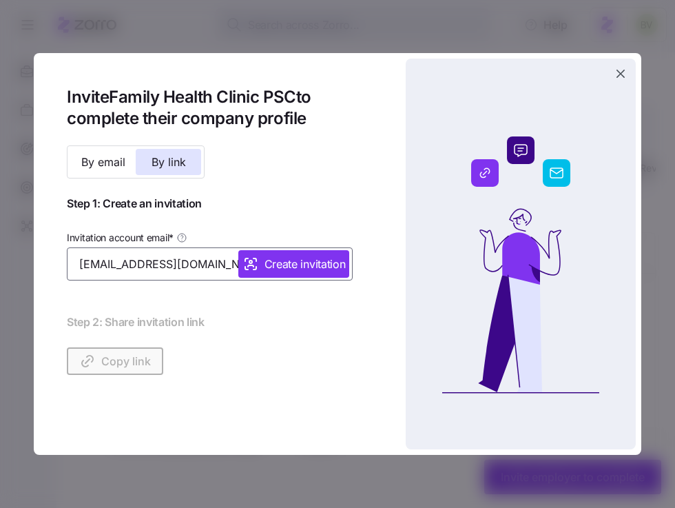
type input "[EMAIL_ADDRESS][DOMAIN_NAME]"
click at [265, 267] on span "Create invitation" at bounding box center [305, 264] width 81 height 17
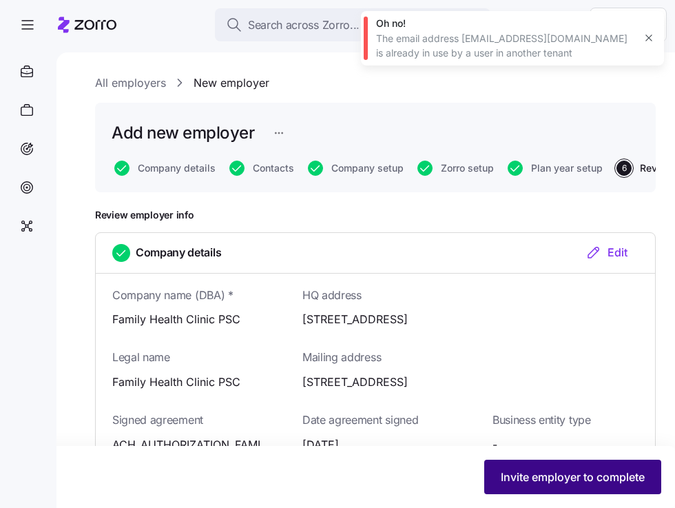
click at [533, 472] on span "Invite employer to complete" at bounding box center [573, 477] width 144 height 17
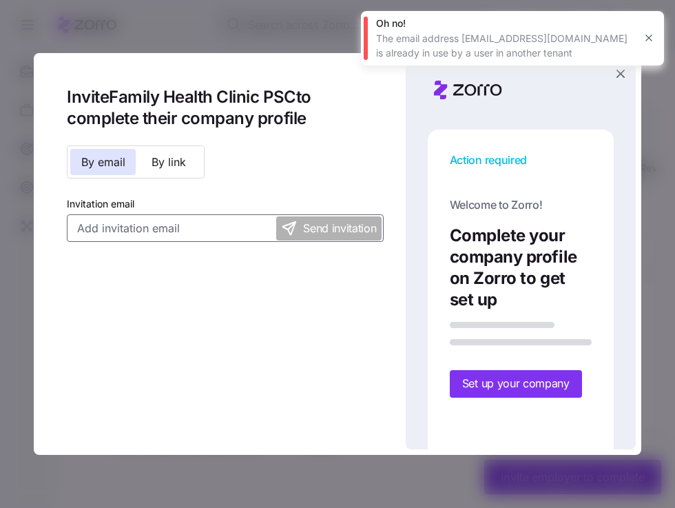
click at [216, 229] on input "Invitation email" at bounding box center [225, 228] width 317 height 28
paste input "eva@pfs-2.com>"
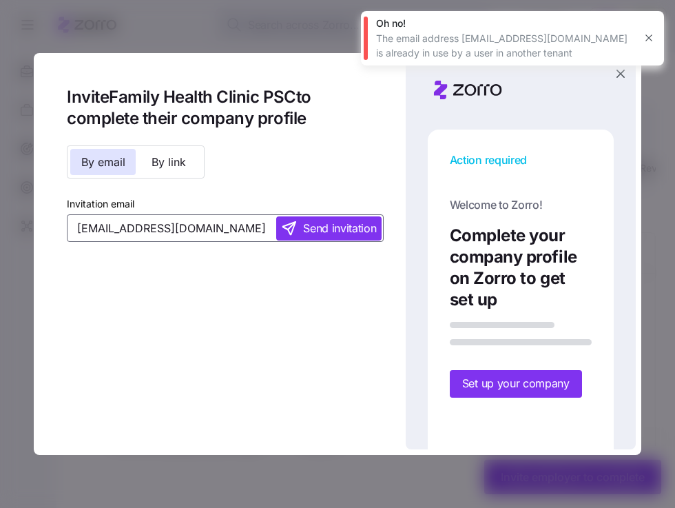
type input "[EMAIL_ADDRESS][DOMAIN_NAME]"
click at [303, 234] on span "Send invitation" at bounding box center [328, 228] width 95 height 17
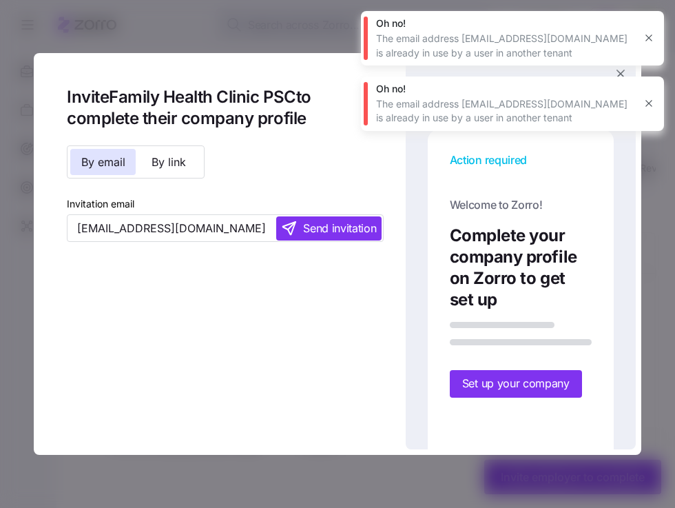
click at [614, 37] on icon "button" at bounding box center [649, 37] width 11 height 11
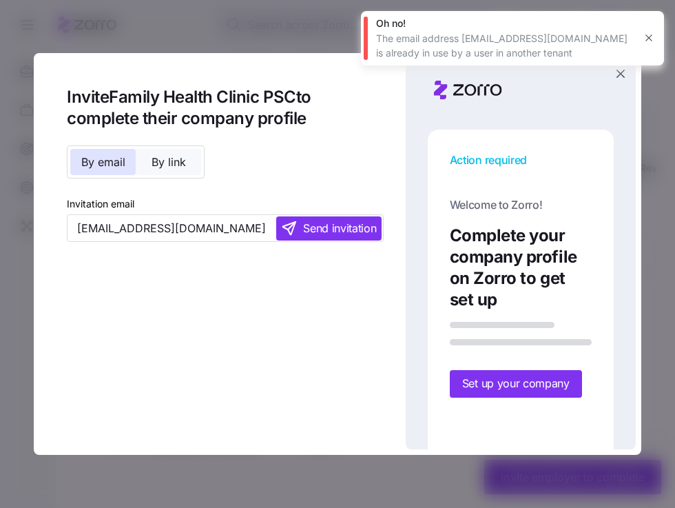
click at [185, 154] on button "By link" at bounding box center [168, 162] width 65 height 26
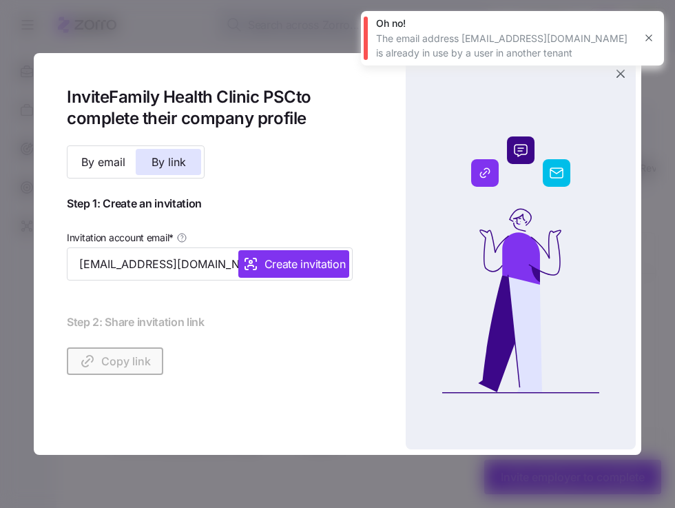
click at [263, 259] on span "Create invitation" at bounding box center [294, 264] width 103 height 17
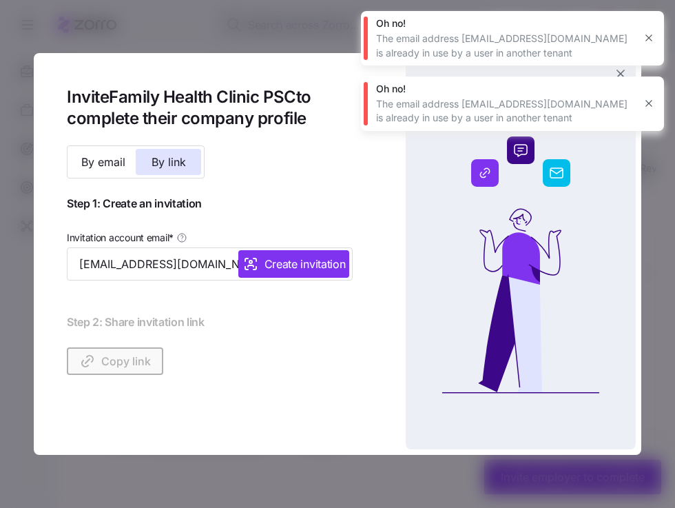
click at [614, 39] on icon "button" at bounding box center [649, 37] width 11 height 11
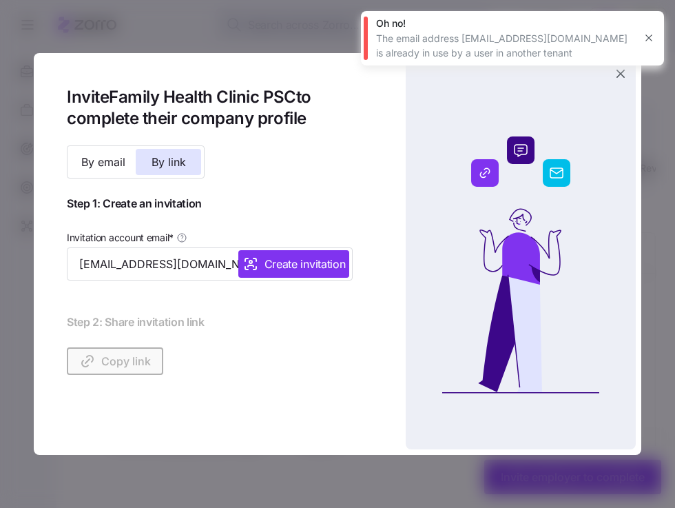
click at [614, 37] on icon "button" at bounding box center [649, 38] width 6 height 6
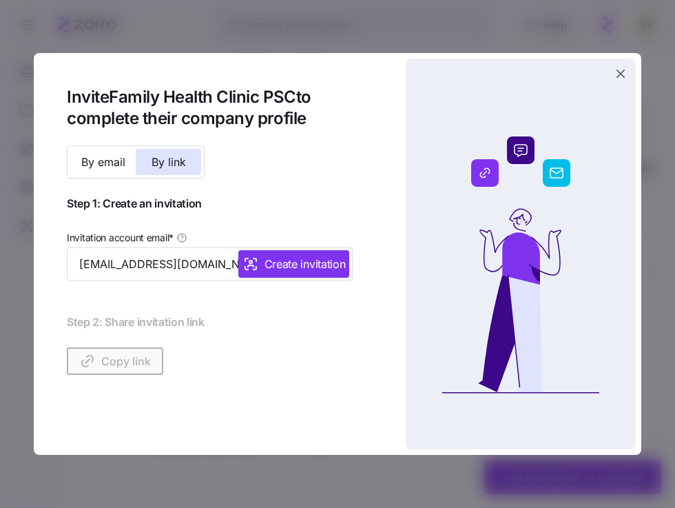
click at [614, 72] on icon "button" at bounding box center [621, 74] width 14 height 14
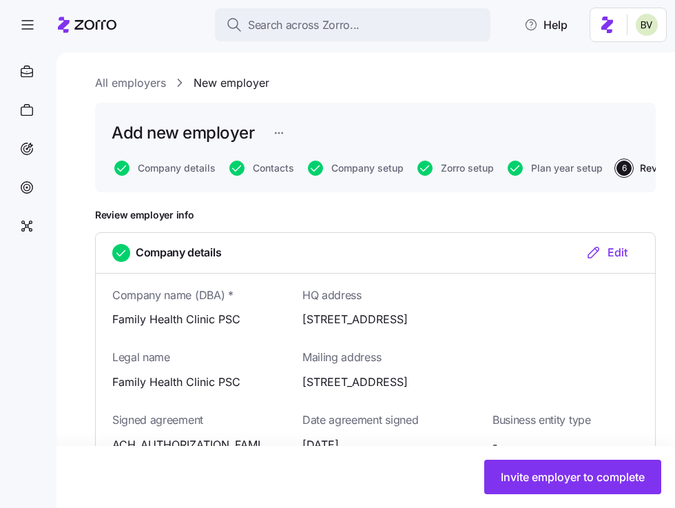
click at [124, 80] on link "All employers" at bounding box center [130, 82] width 71 height 17
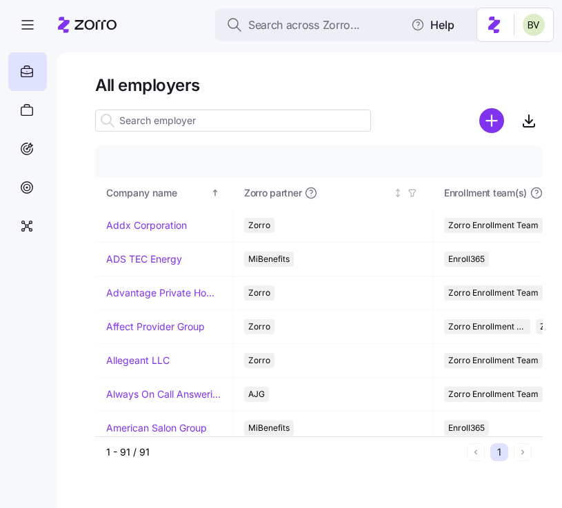
click at [496, 121] on icon "add icon" at bounding box center [491, 121] width 10 height 0
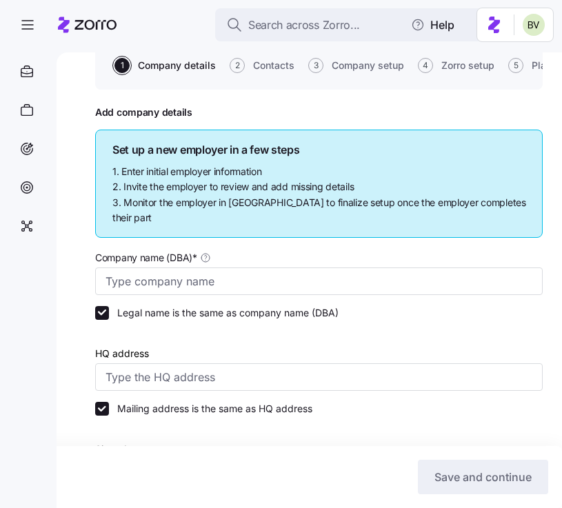
scroll to position [100, 0]
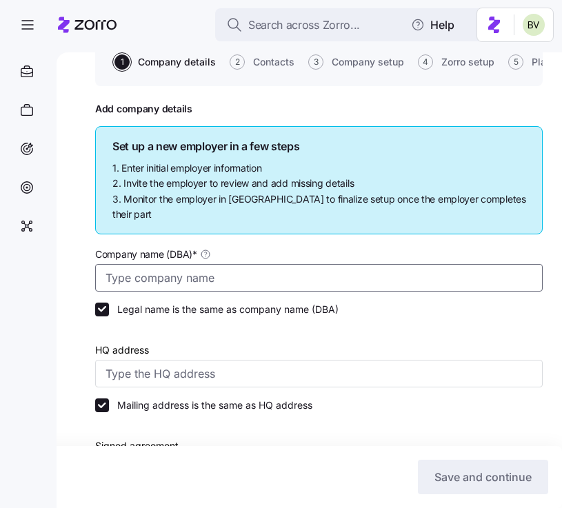
click at [177, 264] on input "Company name (DBA) *" at bounding box center [318, 278] width 447 height 28
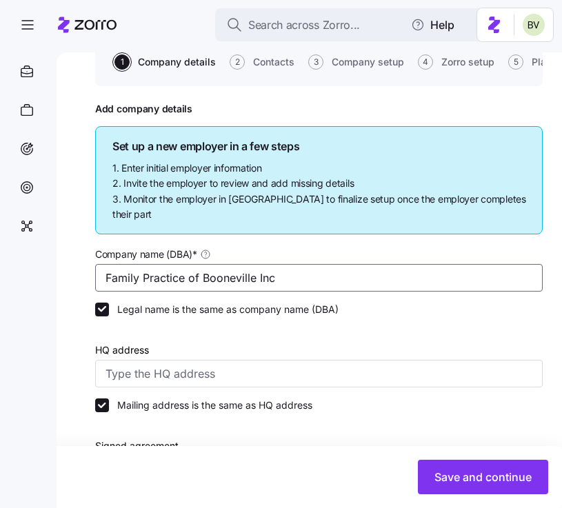
click at [221, 264] on input "Family Practice of Booneville Inc" at bounding box center [318, 278] width 447 height 28
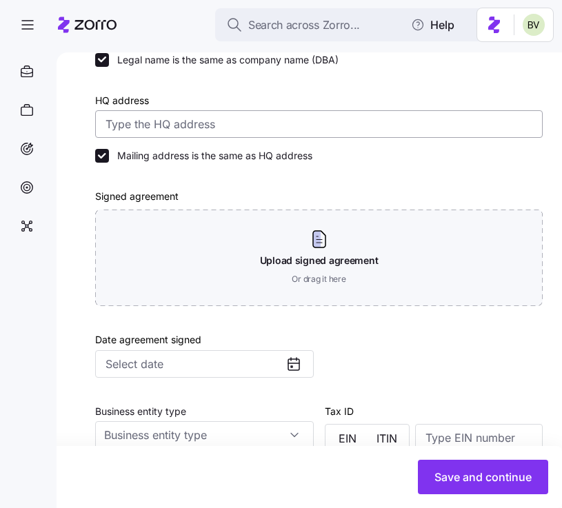
scroll to position [360, 0]
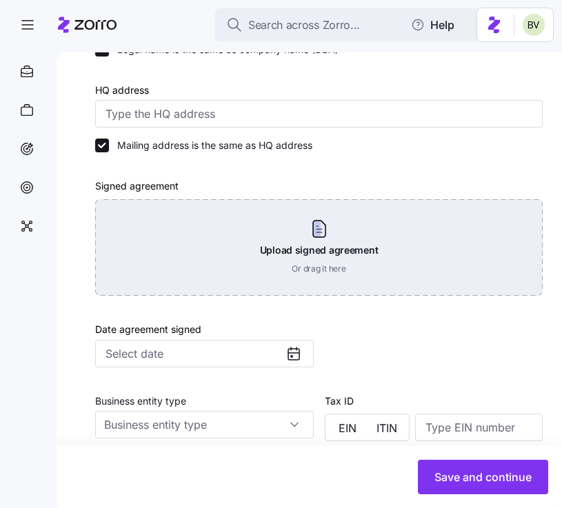
type input "Family Practice of Booneville Inc"
click at [258, 221] on div "Upload signed agreement Or drag it here" at bounding box center [318, 247] width 447 height 96
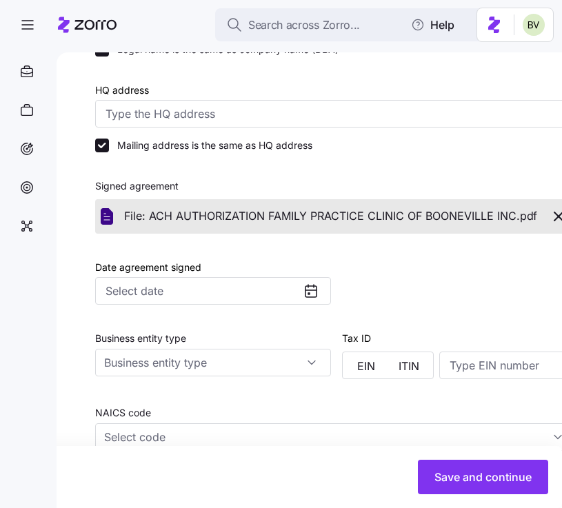
click at [303, 283] on icon at bounding box center [311, 291] width 17 height 17
click at [269, 283] on input "Date agreement signed" at bounding box center [213, 291] width 236 height 28
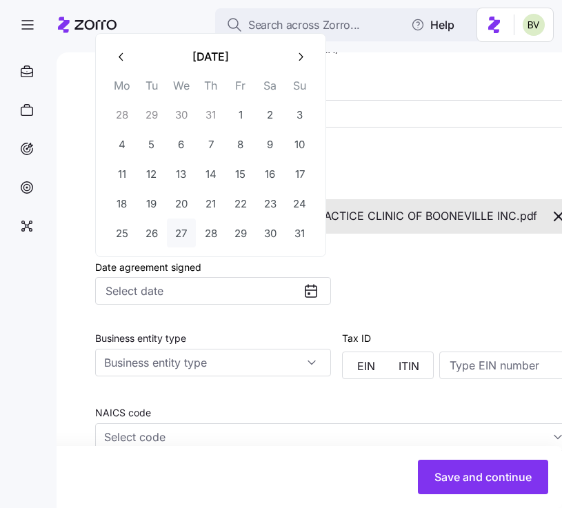
click at [187, 227] on button "27" at bounding box center [181, 232] width 29 height 29
type input "[DATE]"
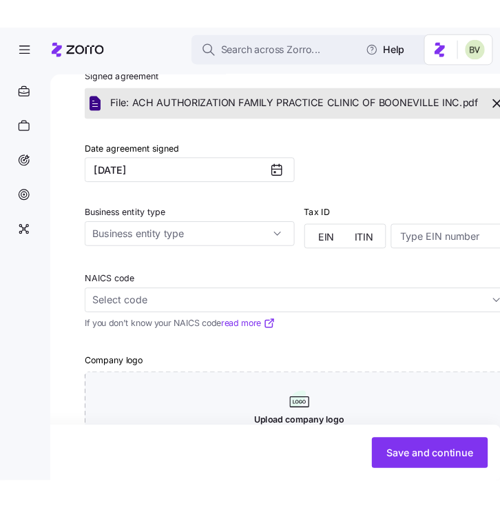
scroll to position [505, 0]
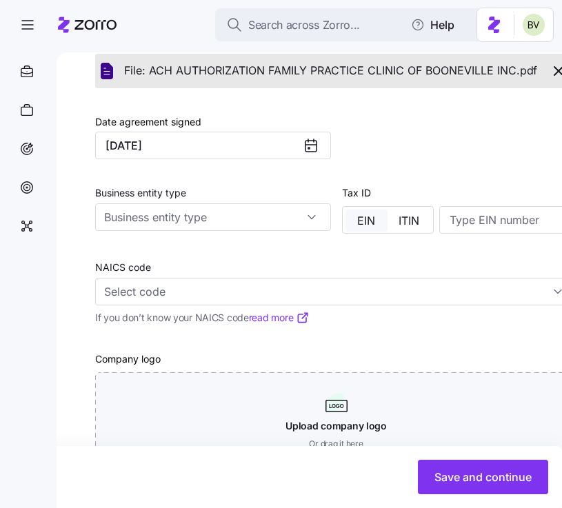
click at [370, 215] on span "EIN" at bounding box center [366, 220] width 18 height 11
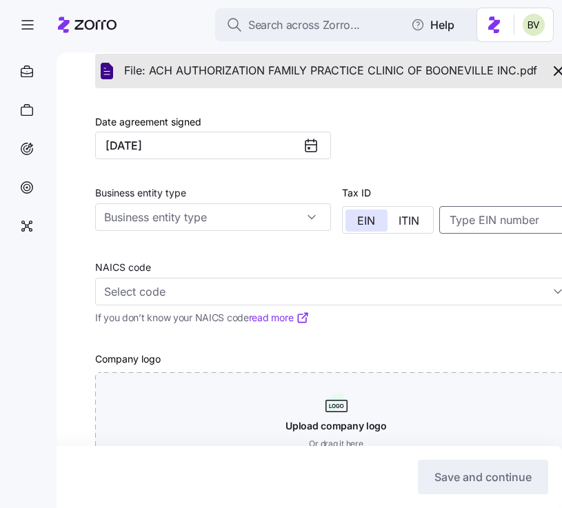
click at [447, 207] on input at bounding box center [508, 220] width 138 height 28
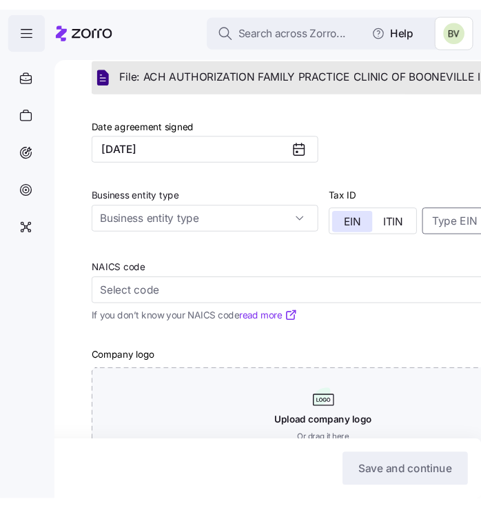
scroll to position [499, 0]
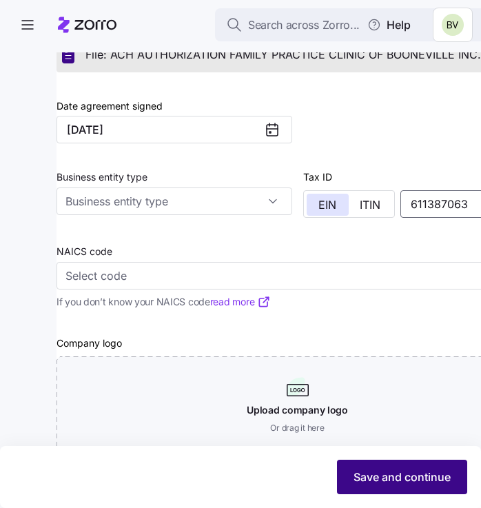
type input "611387063"
click at [391, 472] on span "Save and continue" at bounding box center [402, 477] width 97 height 17
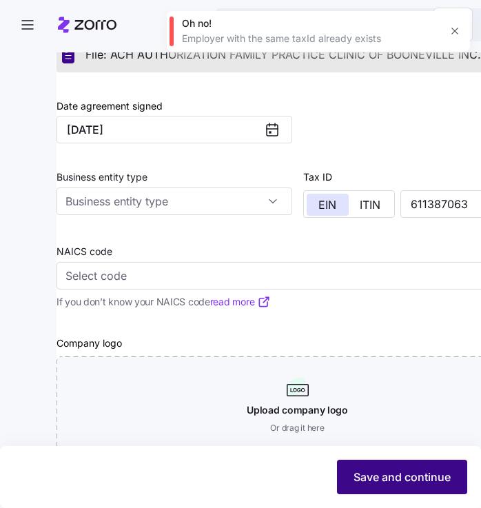
click at [386, 476] on span "Save and continue" at bounding box center [402, 477] width 97 height 17
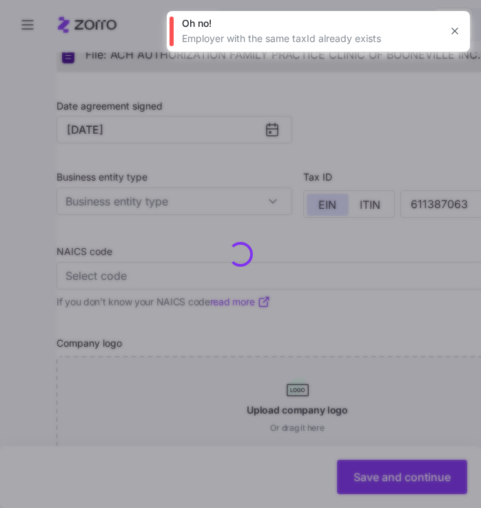
click at [454, 36] on icon "button" at bounding box center [454, 31] width 11 height 11
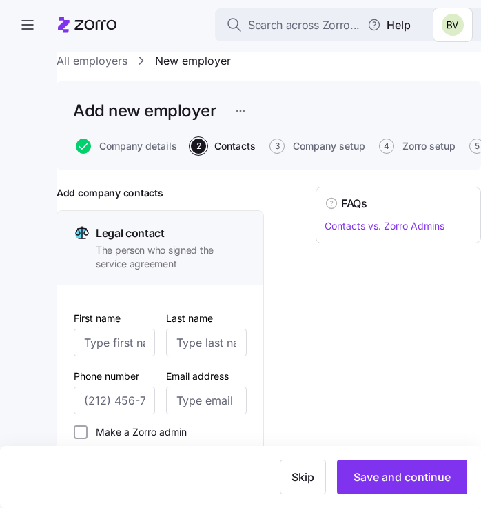
drag, startPoint x: 380, startPoint y: 475, endPoint x: 377, endPoint y: 435, distance: 40.1
click at [314, 469] on span "Skip" at bounding box center [303, 477] width 23 height 17
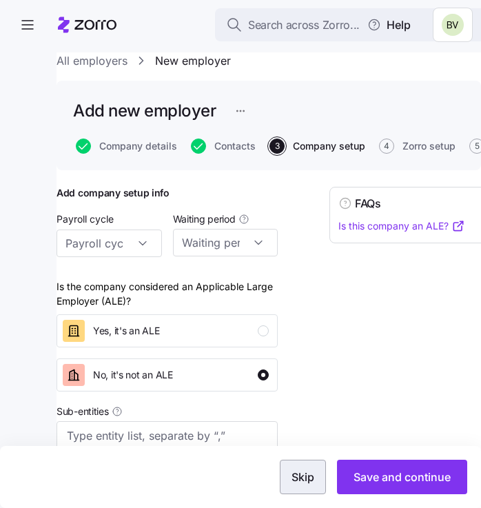
click at [309, 477] on span "Skip" at bounding box center [303, 477] width 23 height 17
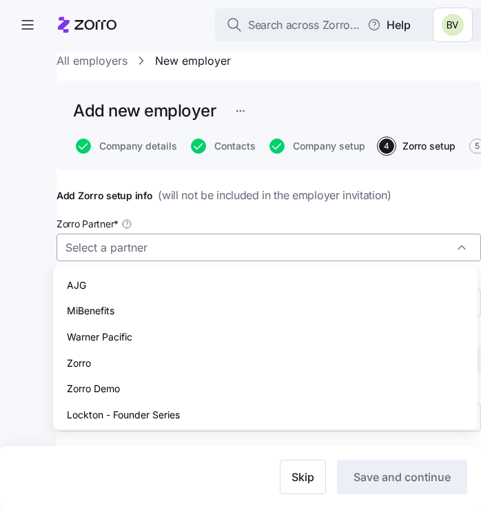
click at [337, 247] on input "Zorro Partner *" at bounding box center [269, 248] width 425 height 28
click at [151, 366] on div "Zorro" at bounding box center [266, 363] width 414 height 26
type input "Zorro"
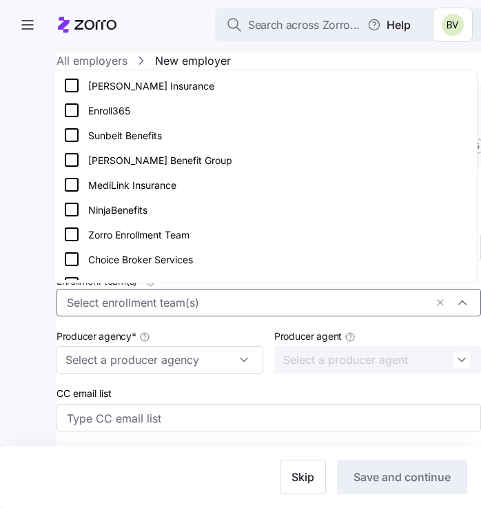
click at [150, 307] on input "Enrollment team(s) *" at bounding box center [246, 303] width 358 height 18
click at [74, 160] on icon at bounding box center [71, 160] width 17 height 17
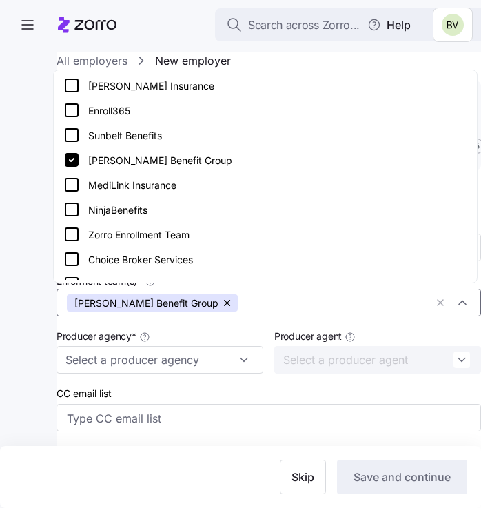
click at [71, 236] on icon at bounding box center [71, 234] width 17 height 17
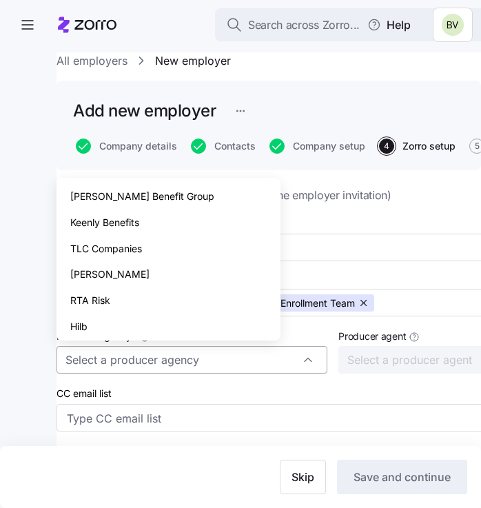
click at [241, 356] on input "Producer agency *" at bounding box center [192, 360] width 271 height 28
click at [147, 203] on span "[PERSON_NAME] Benefit Group" at bounding box center [142, 196] width 144 height 15
type input "[PERSON_NAME] Benefit Group"
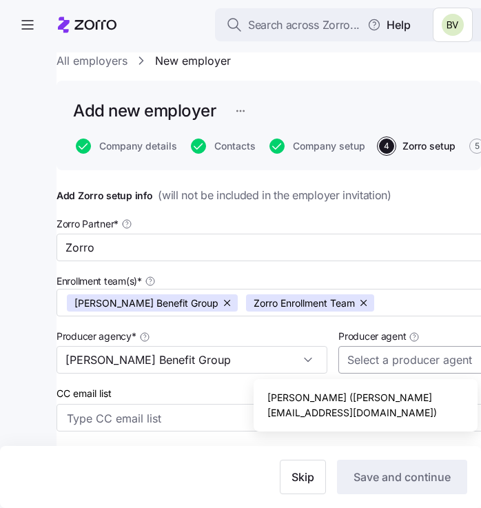
click at [361, 356] on input "Producer agent" at bounding box center [473, 360] width 271 height 28
click at [329, 393] on span "[PERSON_NAME] ([PERSON_NAME][EMAIL_ADDRESS][DOMAIN_NAME])" at bounding box center [365, 405] width 196 height 30
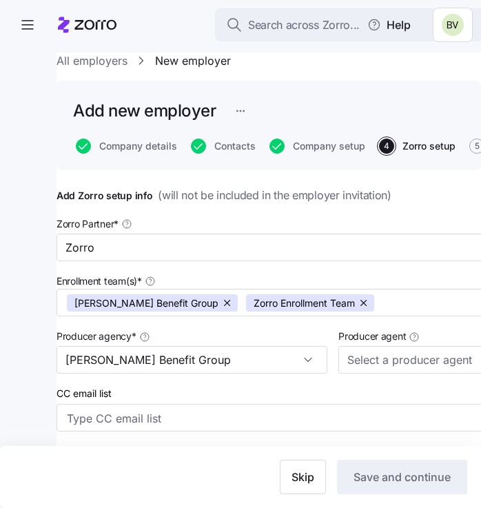
type input "[PERSON_NAME] ([PERSON_NAME][EMAIL_ADDRESS][DOMAIN_NAME])"
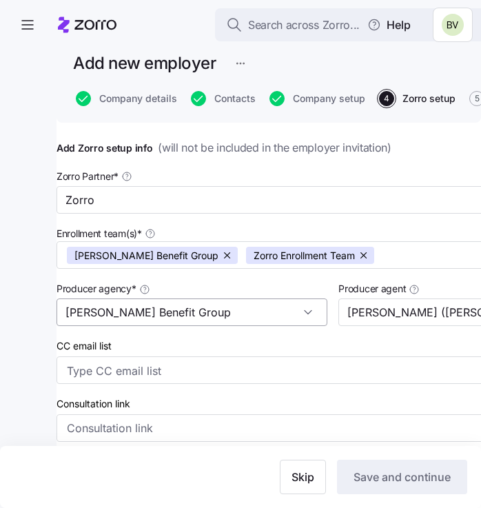
scroll to position [54, 0]
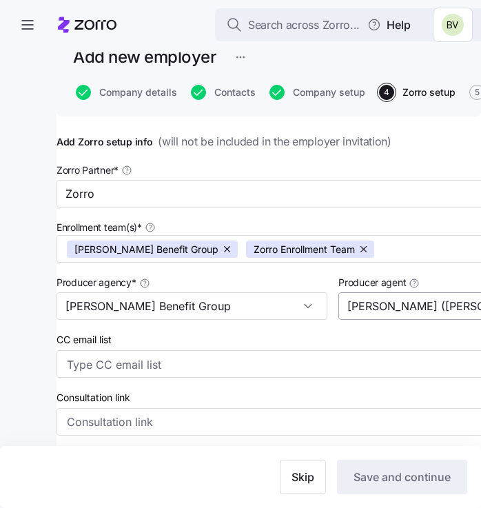
drag, startPoint x: 444, startPoint y: 309, endPoint x: 363, endPoint y: 311, distance: 80.7
click at [363, 311] on input "[PERSON_NAME] ([PERSON_NAME][EMAIL_ADDRESS][DOMAIN_NAME])" at bounding box center [473, 306] width 271 height 28
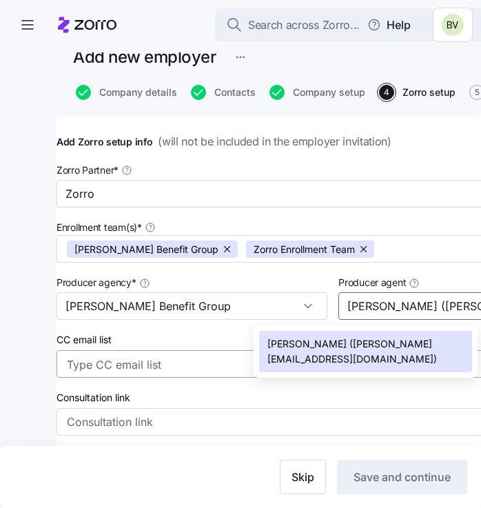
click at [200, 371] on input "CC email list" at bounding box center [319, 365] width 505 height 18
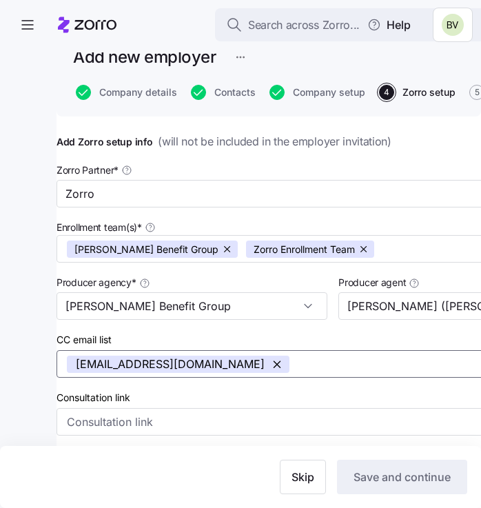
click at [208, 340] on div "CC email list eva@pfs-2.com" at bounding box center [333, 354] width 553 height 47
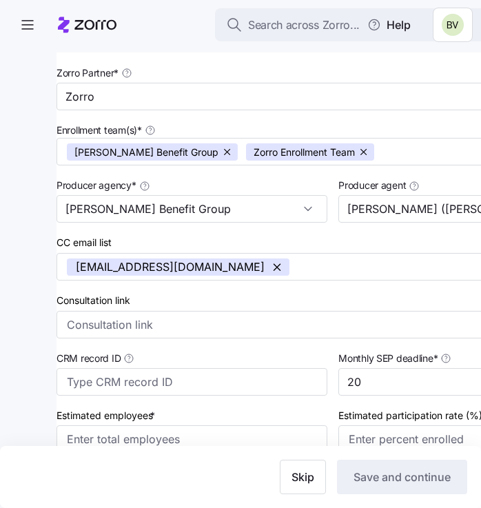
scroll to position [157, 0]
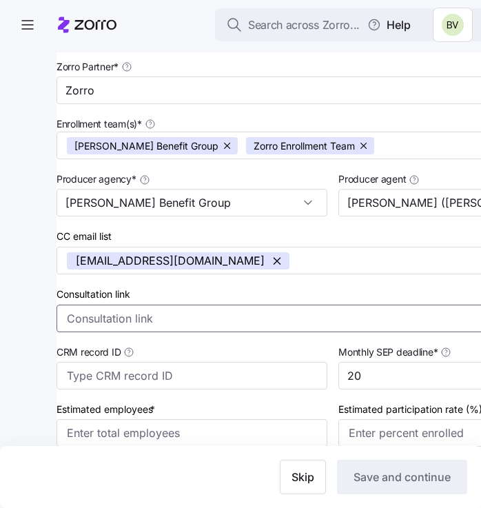
click at [167, 318] on input "Consultation link" at bounding box center [333, 319] width 553 height 28
paste input "[URL][DOMAIN_NAME]"
type input "[URL][DOMAIN_NAME]"
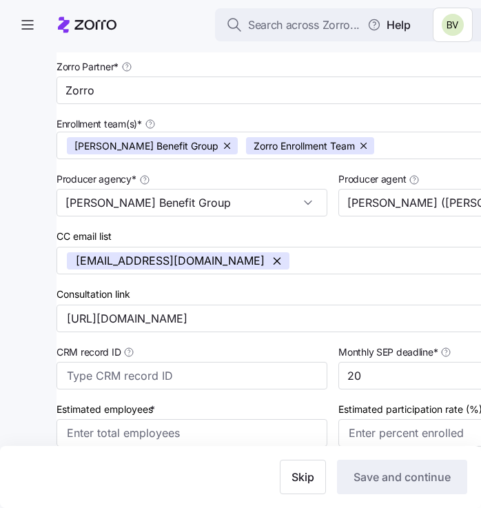
click at [231, 287] on div "Consultation link https://calendly.com/d/cmq9-rhy-t3m" at bounding box center [333, 308] width 553 height 47
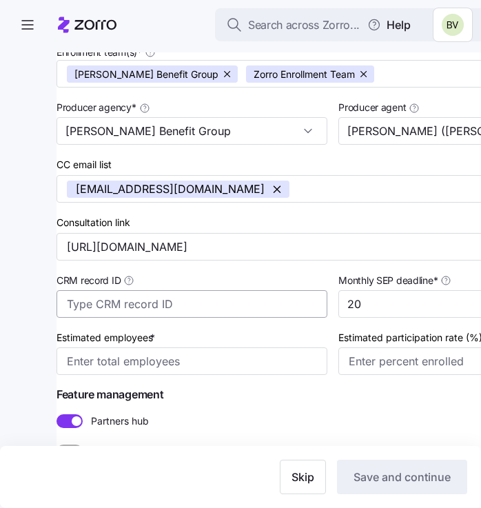
scroll to position [250, 0]
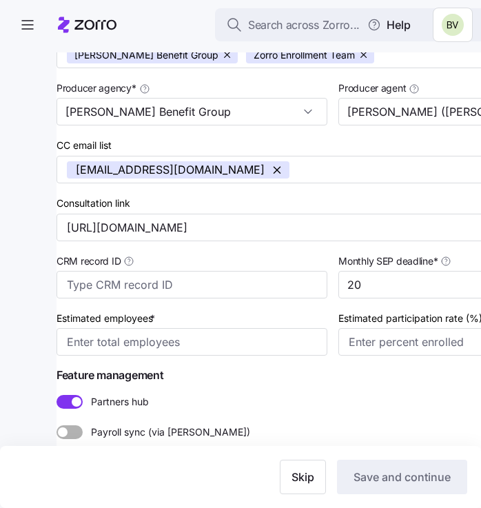
drag, startPoint x: 317, startPoint y: 285, endPoint x: 285, endPoint y: 285, distance: 31.7
click at [285, 285] on div "Zorro Partner * Zorro Enrollment team(s) * Binzer Benefit Group Zorro Enrollmen…" at bounding box center [333, 161] width 564 height 400
click at [338, 288] on input "20" at bounding box center [473, 285] width 271 height 28
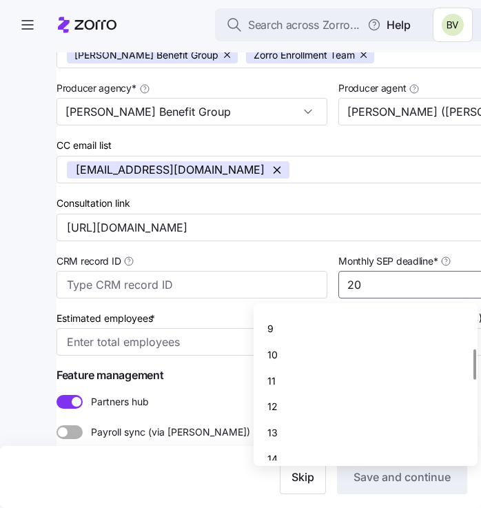
scroll to position [200, 0]
click at [295, 349] on div "10" at bounding box center [365, 356] width 213 height 26
type input "10"
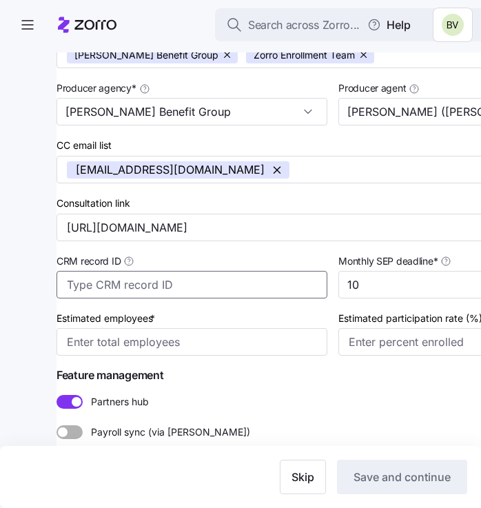
click at [186, 284] on input "CRM record ID" at bounding box center [192, 285] width 271 height 28
click at [170, 340] on input "Estimated employees *" at bounding box center [192, 342] width 271 height 28
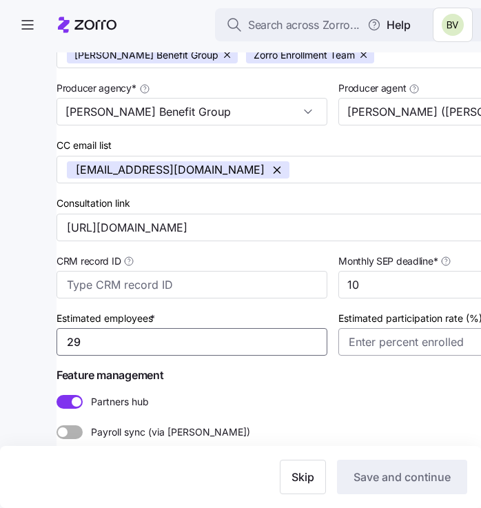
type input "29"
click at [360, 338] on input "Estimated participation rate (%) *" at bounding box center [473, 342] width 271 height 28
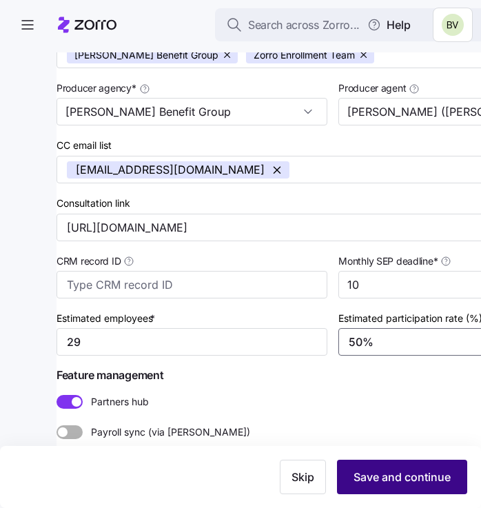
type input "50%"
click at [384, 475] on span "Save and continue" at bounding box center [402, 477] width 97 height 17
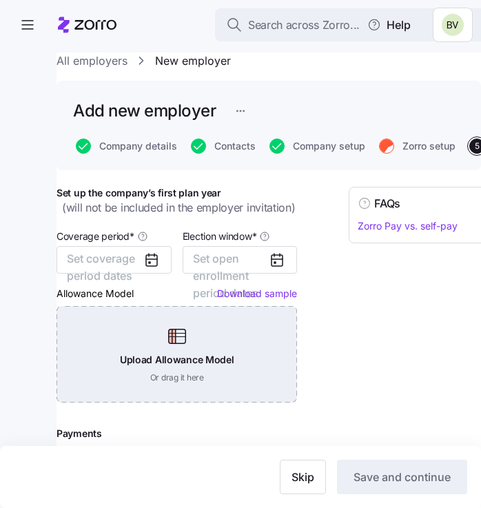
click at [184, 356] on div "Upload Allowance Model Or drag it here" at bounding box center [177, 354] width 241 height 96
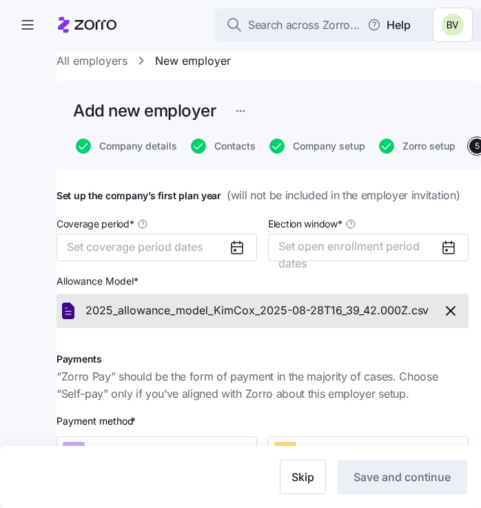
click at [232, 247] on icon at bounding box center [237, 247] width 11 height 0
click at [225, 248] on button "Set coverage period dates" at bounding box center [157, 248] width 201 height 28
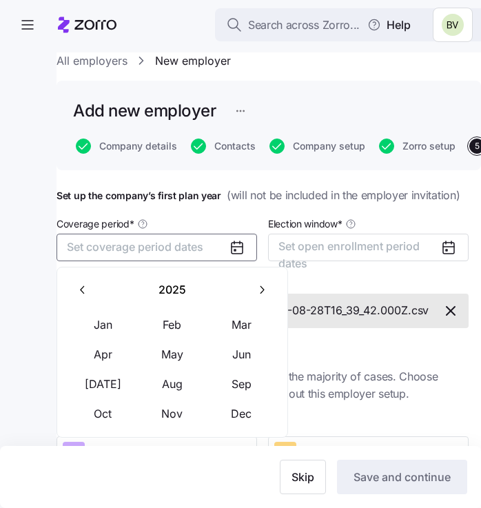
click at [95, 282] on button "button" at bounding box center [82, 290] width 29 height 29
click at [185, 411] on button "Nov" at bounding box center [172, 413] width 69 height 29
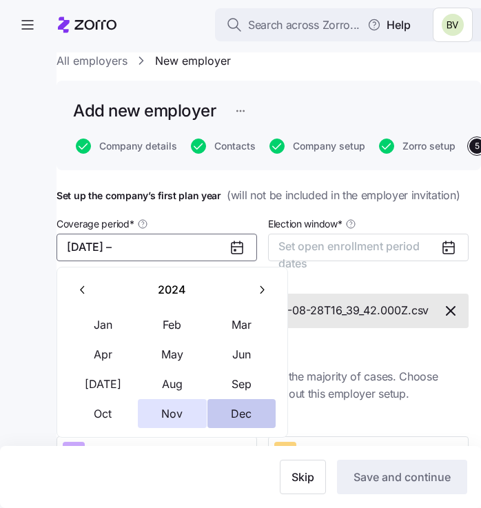
click at [238, 412] on button "Dec" at bounding box center [241, 413] width 69 height 29
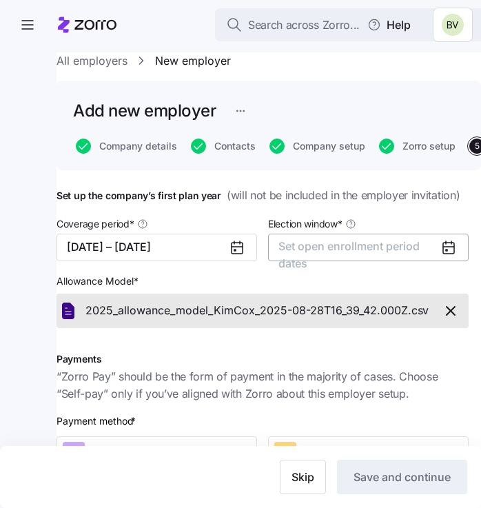
click at [400, 248] on span "Set open enrollment period dates" at bounding box center [348, 254] width 141 height 31
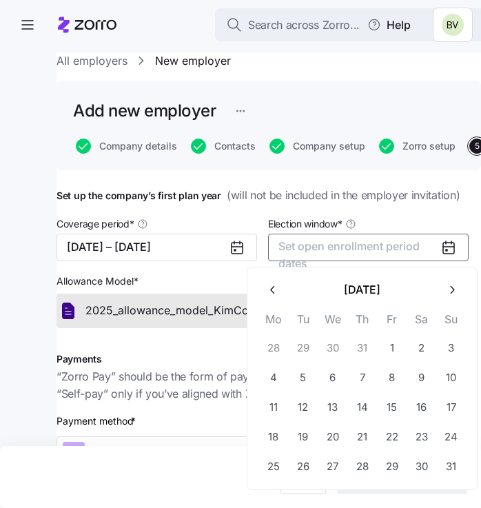
click at [303, 249] on span "Set open enrollment period dates" at bounding box center [348, 254] width 141 height 31
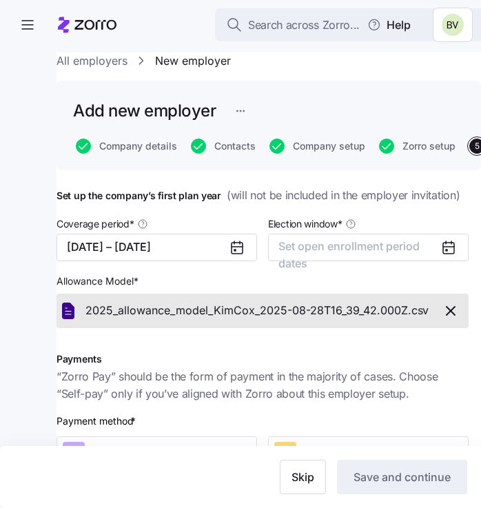
click at [449, 250] on icon at bounding box center [448, 247] width 17 height 17
click at [424, 250] on button "Set open enrollment period dates" at bounding box center [368, 248] width 201 height 28
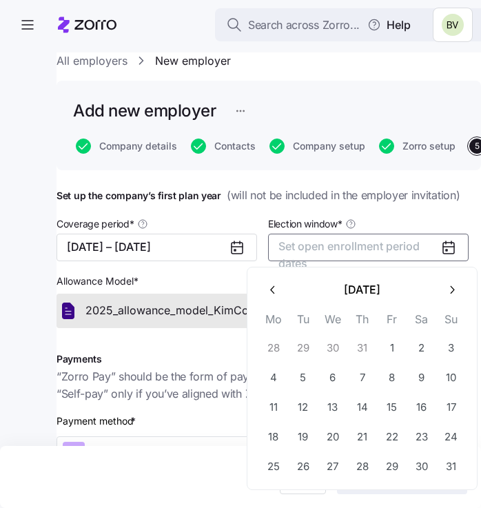
click at [275, 292] on icon "button" at bounding box center [273, 289] width 13 height 13
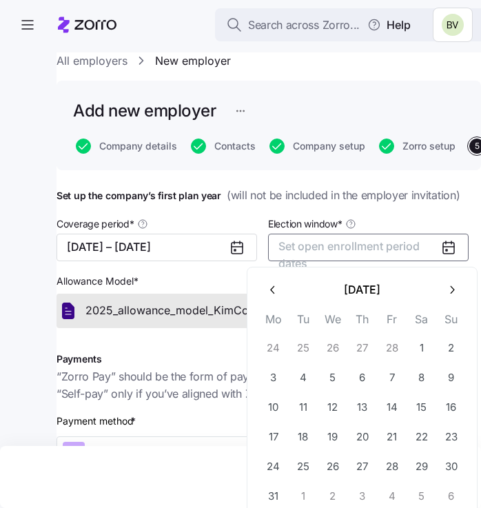
click at [275, 292] on icon "button" at bounding box center [273, 289] width 13 height 13
click at [338, 343] on button "1" at bounding box center [332, 348] width 29 height 29
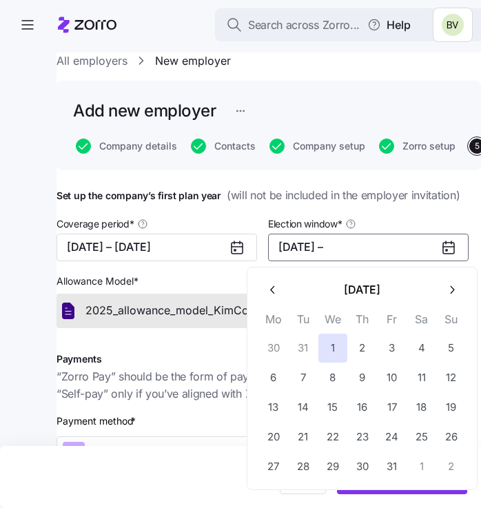
click at [449, 290] on icon "button" at bounding box center [451, 289] width 13 height 13
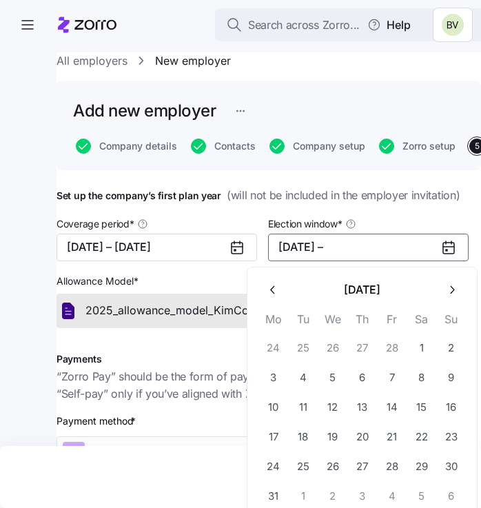
click at [449, 290] on icon "button" at bounding box center [451, 289] width 13 height 13
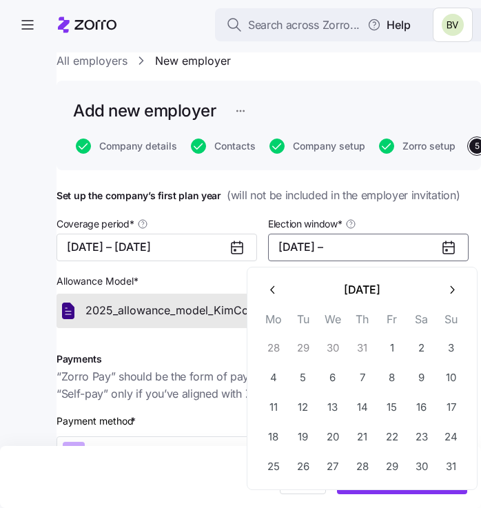
click at [449, 290] on icon "button" at bounding box center [451, 289] width 13 height 13
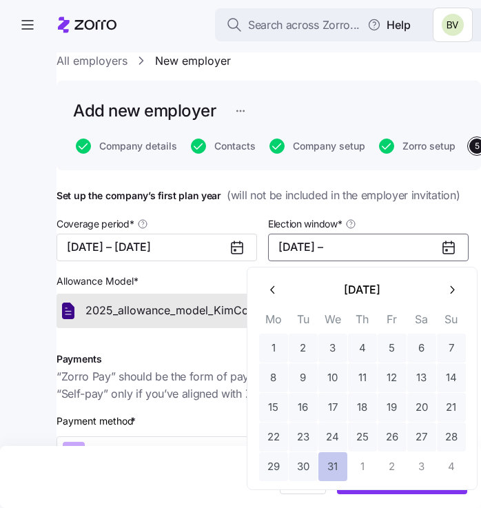
click at [332, 462] on button "31" at bounding box center [332, 466] width 29 height 29
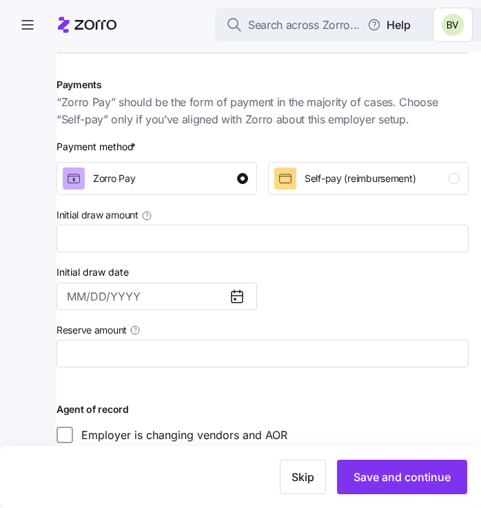
scroll to position [279, 0]
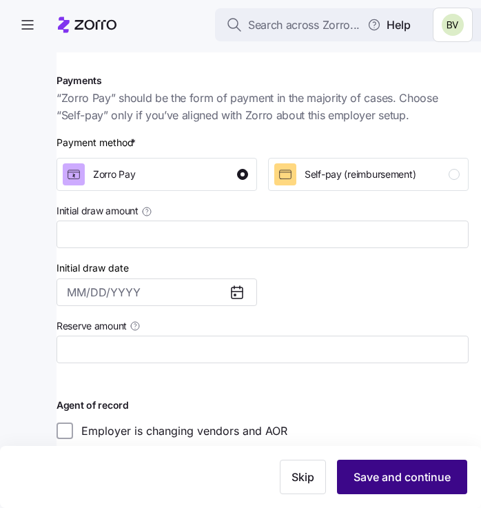
click at [391, 472] on span "Save and continue" at bounding box center [402, 477] width 97 height 17
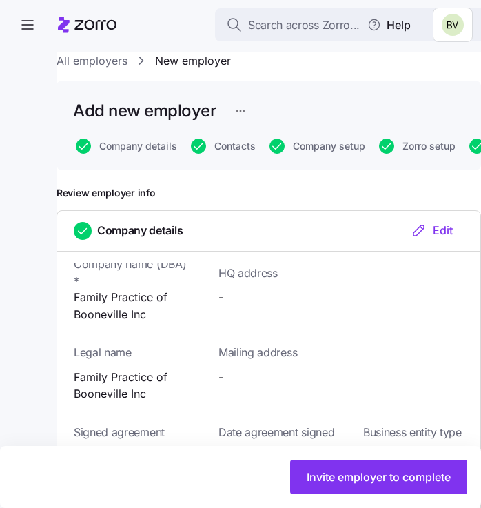
click at [114, 60] on link "All employers" at bounding box center [92, 60] width 71 height 17
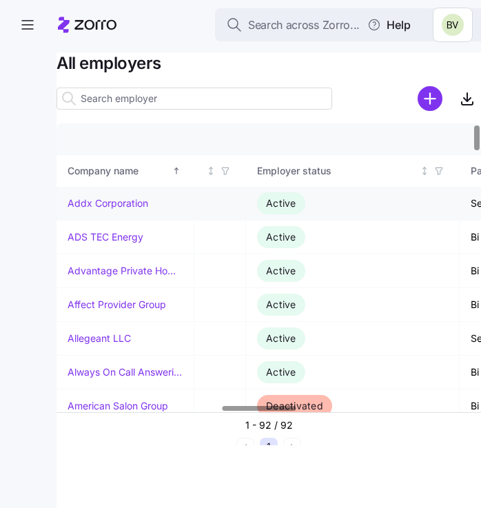
scroll to position [0, 946]
click at [440, 173] on icon "button" at bounding box center [441, 171] width 10 height 10
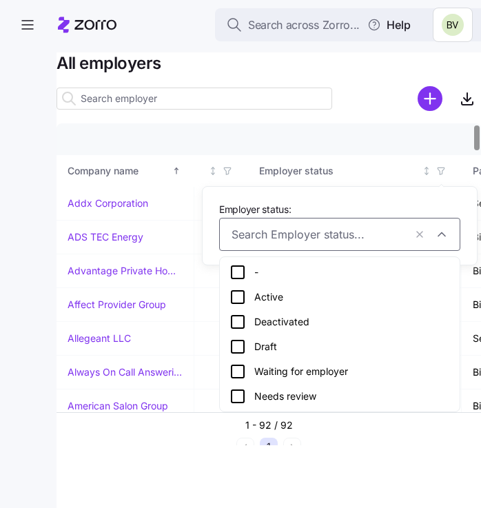
click at [241, 349] on icon at bounding box center [238, 346] width 17 height 17
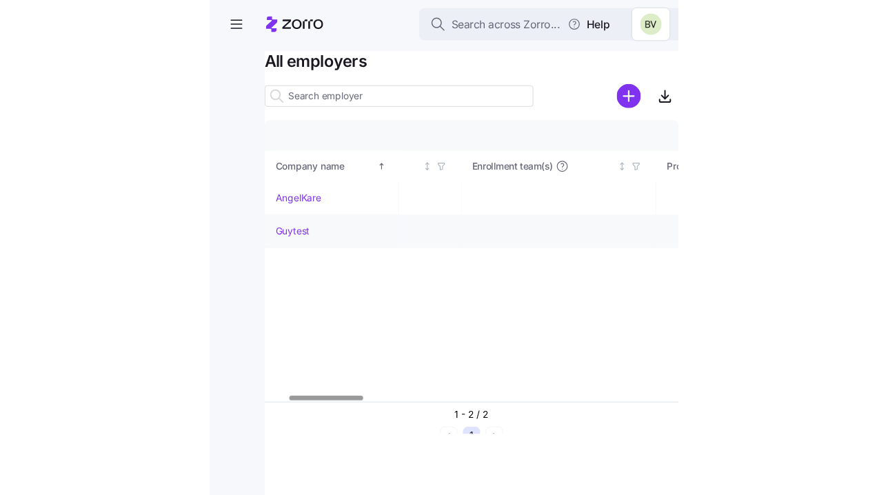
scroll to position [0, 132]
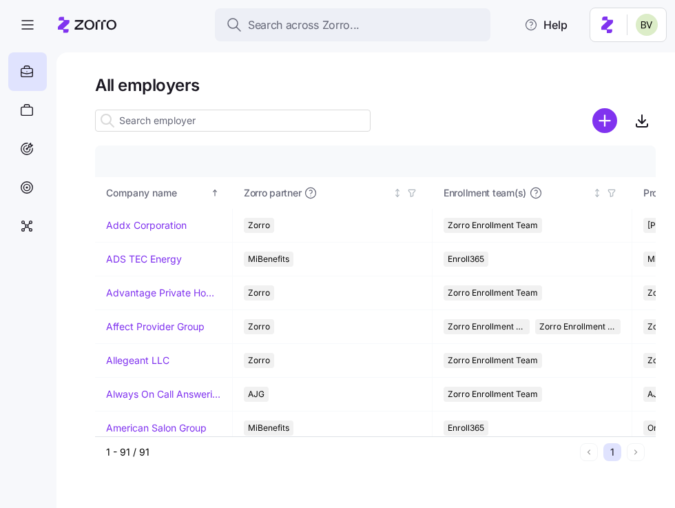
click at [241, 114] on input at bounding box center [233, 121] width 276 height 22
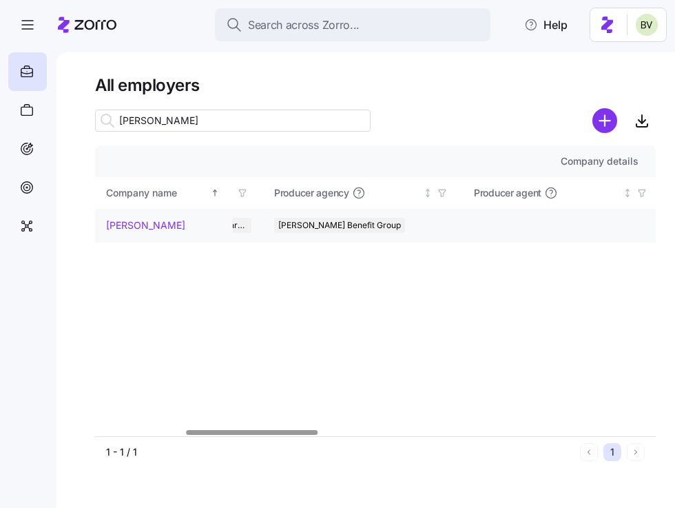
scroll to position [0, 383]
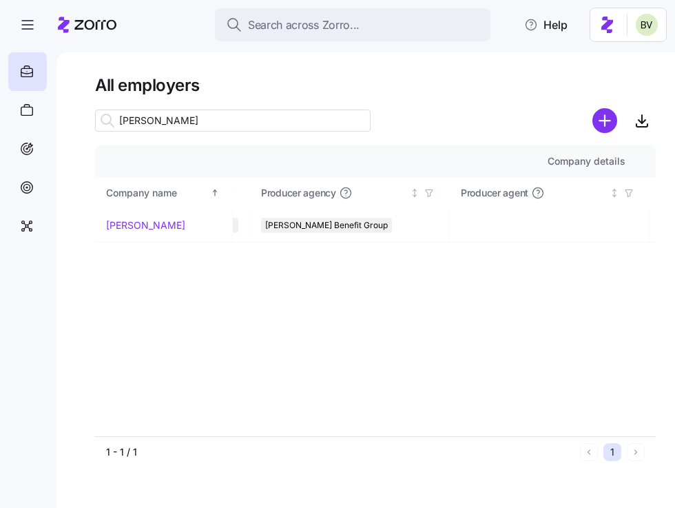
type input "kim"
click at [116, 228] on link "[PERSON_NAME]" at bounding box center [145, 225] width 79 height 14
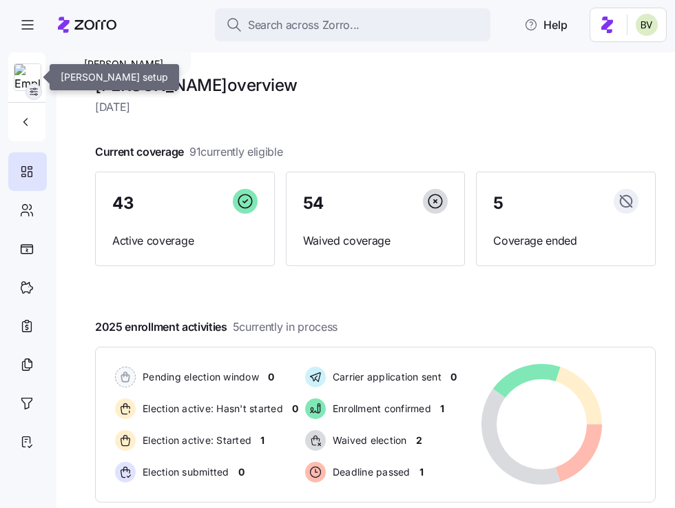
click at [33, 87] on icon "button" at bounding box center [33, 91] width 11 height 11
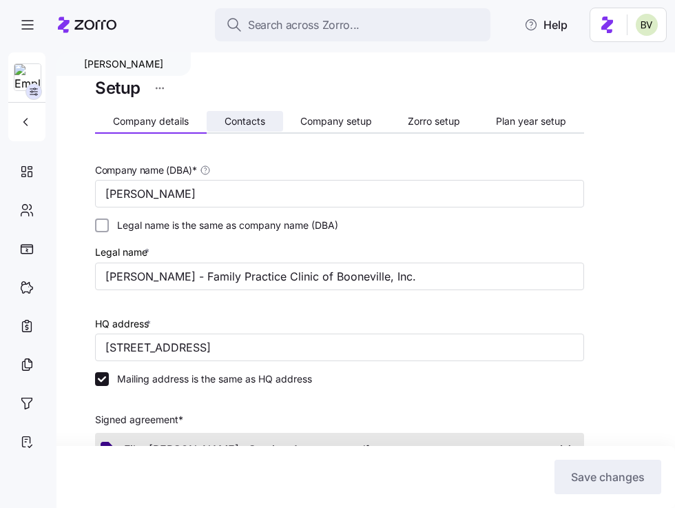
click at [262, 126] on span "Contacts" at bounding box center [245, 121] width 41 height 10
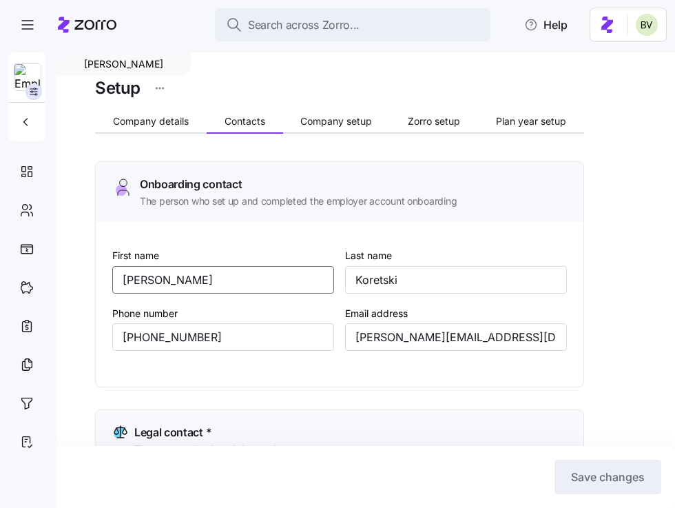
drag, startPoint x: 150, startPoint y: 280, endPoint x: 114, endPoint y: 280, distance: 35.2
click at [114, 280] on input "[PERSON_NAME]" at bounding box center [223, 280] width 222 height 28
click at [343, 123] on span "Company setup" at bounding box center [337, 121] width 72 height 10
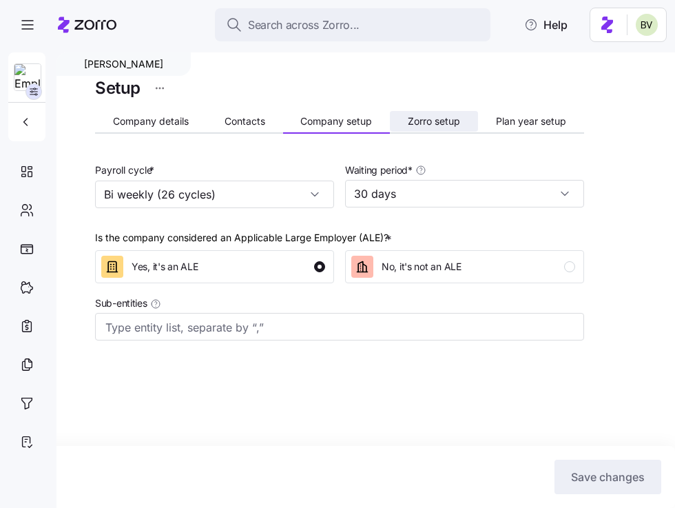
click at [417, 118] on span "Zorro setup" at bounding box center [434, 121] width 52 height 10
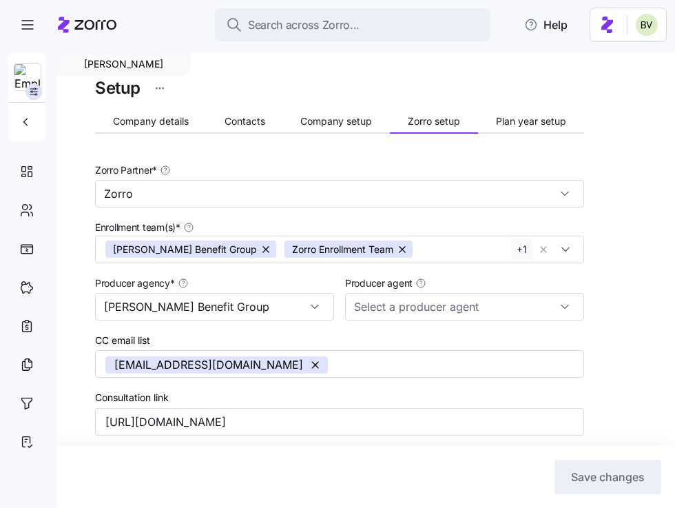
type input "Zorro"
type input "[PERSON_NAME] Benefit Group"
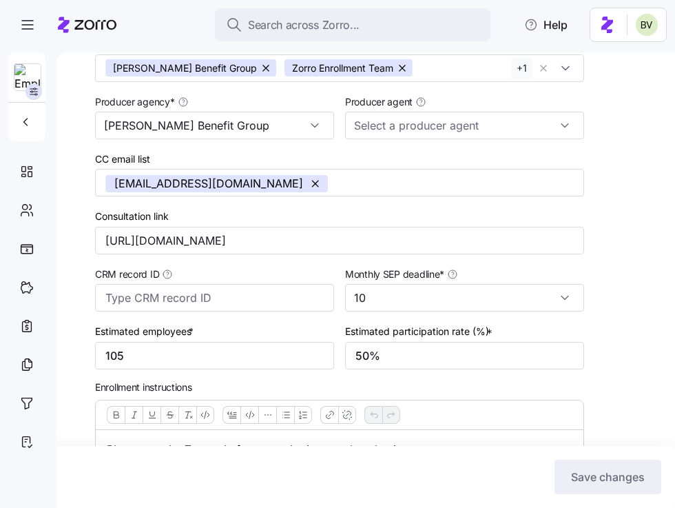
scroll to position [194, 0]
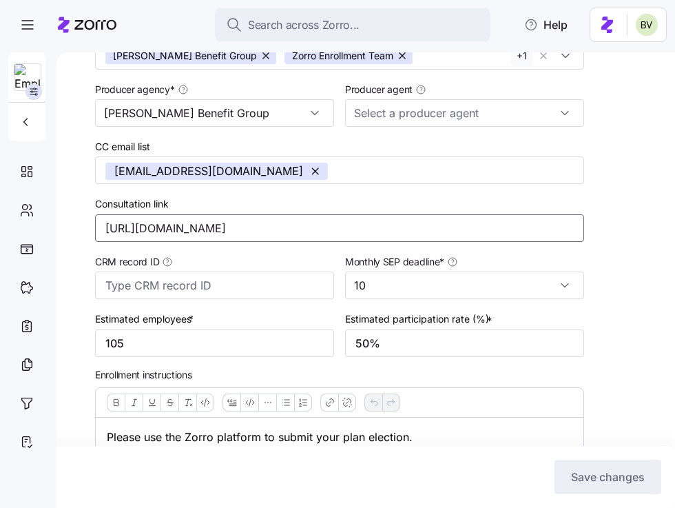
drag, startPoint x: 311, startPoint y: 229, endPoint x: 101, endPoint y: 234, distance: 209.6
click at [101, 234] on input "[URL][DOMAIN_NAME]" at bounding box center [339, 228] width 489 height 28
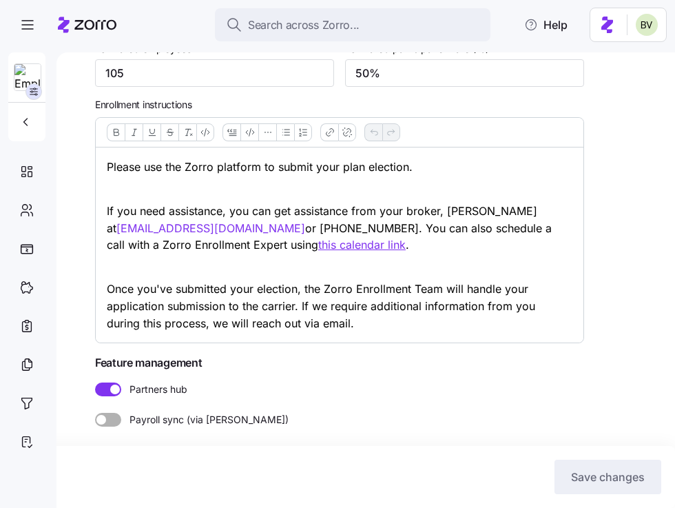
scroll to position [466, 0]
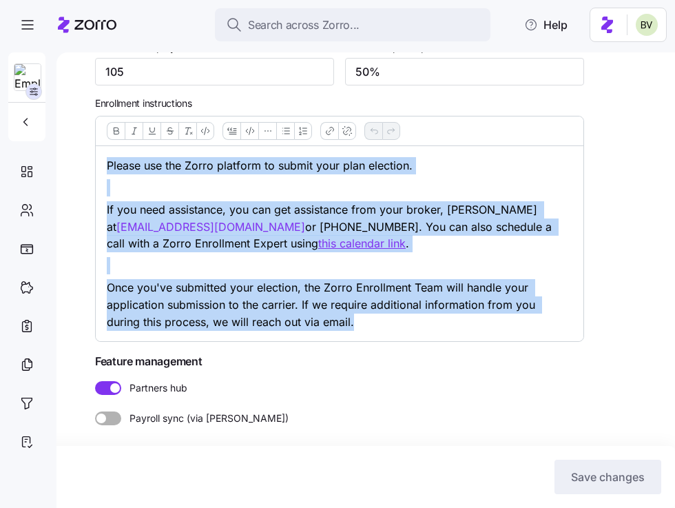
drag, startPoint x: 317, startPoint y: 324, endPoint x: 87, endPoint y: 147, distance: 290.0
click at [87, 147] on div "Kim Cox Setup Company details Contacts Company setup Zorro setup Plan year setu…" at bounding box center [366, 280] width 619 height 456
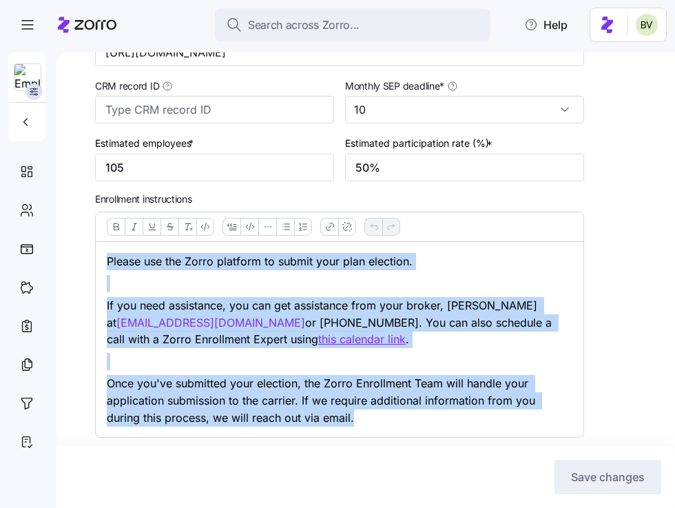
scroll to position [375, 0]
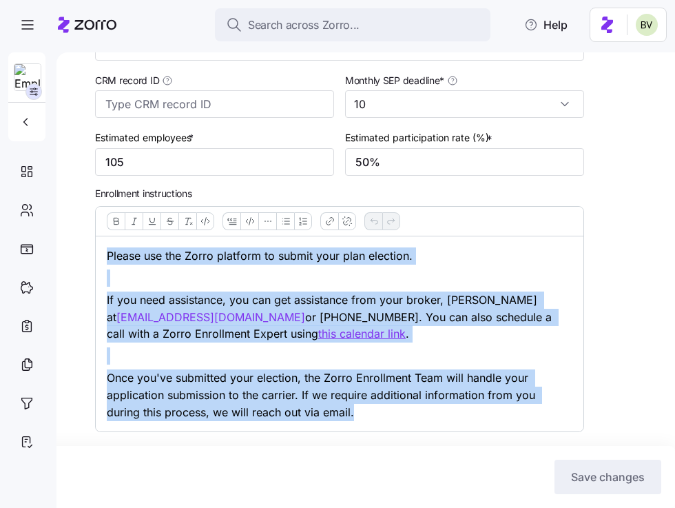
copy div "Please use the Zorro platform to submit your plan election. If you need assista…"
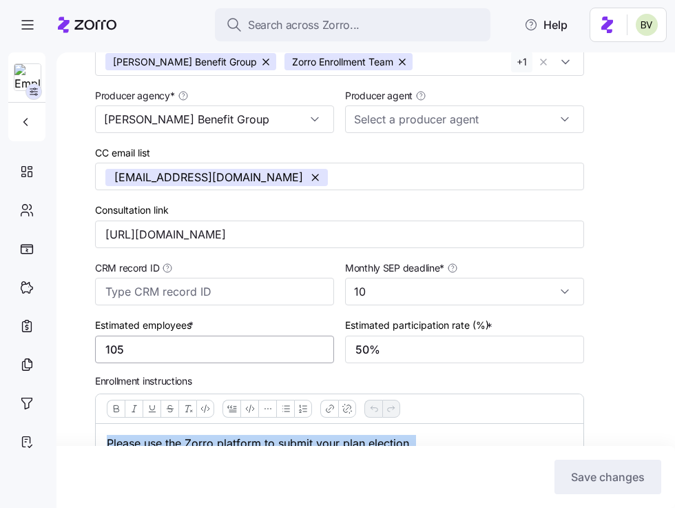
scroll to position [187, 0]
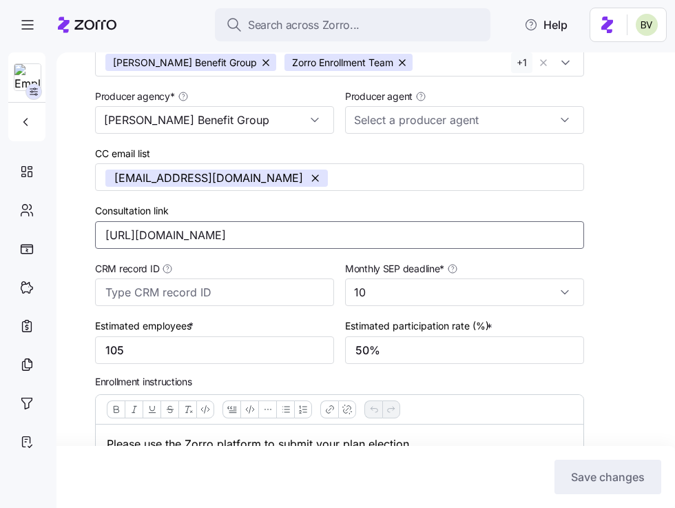
click at [312, 228] on input "[URL][DOMAIN_NAME]" at bounding box center [339, 235] width 489 height 28
drag, startPoint x: 312, startPoint y: 233, endPoint x: 99, endPoint y: 236, distance: 213.0
click at [99, 236] on input "[URL][DOMAIN_NAME]" at bounding box center [339, 235] width 489 height 28
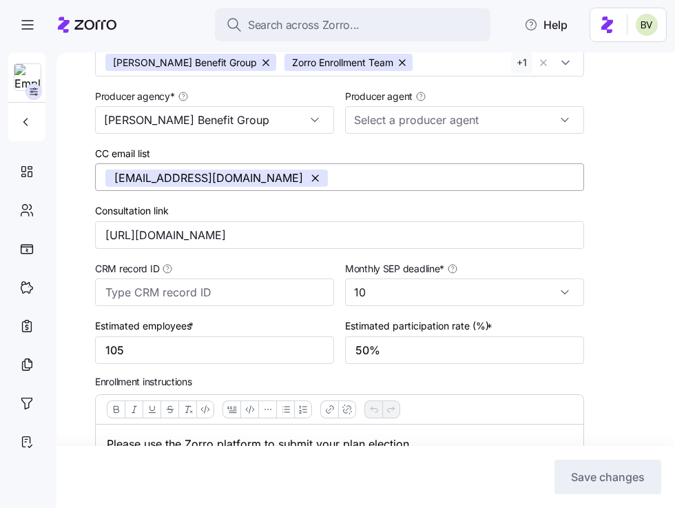
click at [335, 180] on input "CC email list" at bounding box center [441, 178] width 212 height 18
drag, startPoint x: 232, startPoint y: 181, endPoint x: 117, endPoint y: 185, distance: 114.5
click at [117, 185] on div "[EMAIL_ADDRESS][DOMAIN_NAME]" at bounding box center [325, 178] width 441 height 18
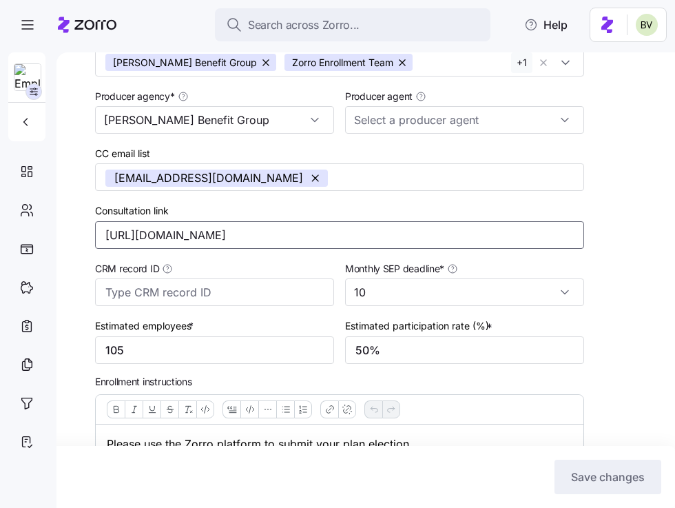
drag, startPoint x: 316, startPoint y: 231, endPoint x: 105, endPoint y: 232, distance: 210.9
click at [105, 232] on input "[URL][DOMAIN_NAME]" at bounding box center [339, 235] width 489 height 28
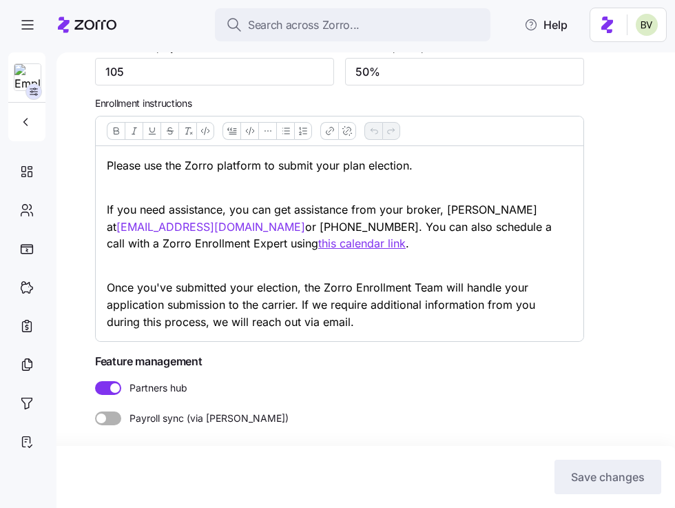
scroll to position [0, 0]
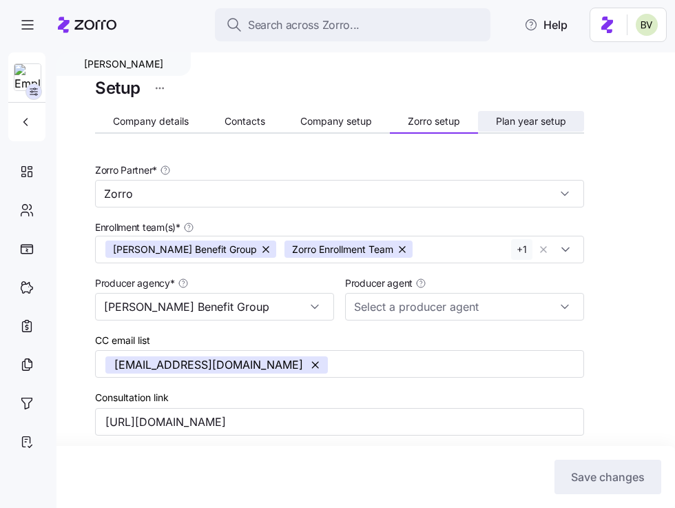
click at [544, 111] on button "Plan year setup" at bounding box center [531, 121] width 106 height 21
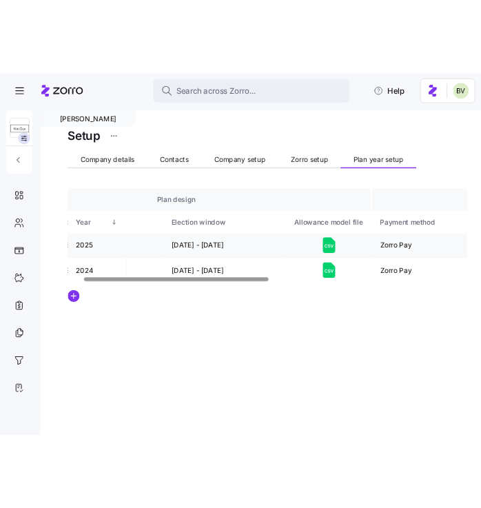
scroll to position [0, 141]
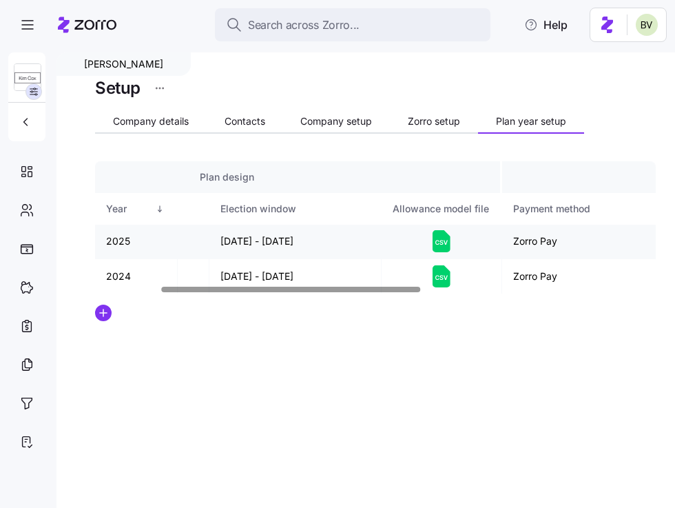
click at [434, 247] on icon at bounding box center [442, 241] width 18 height 22
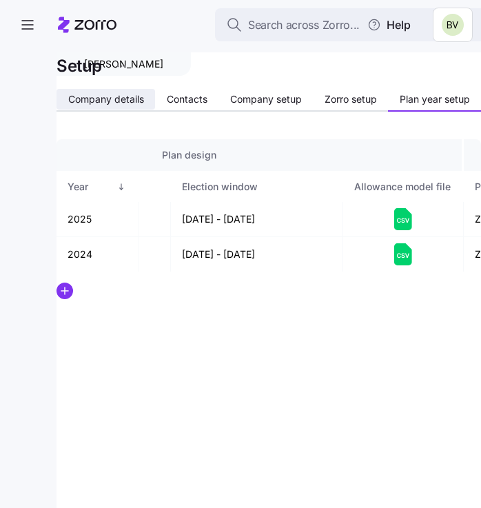
click at [124, 100] on span "Company details" at bounding box center [106, 99] width 76 height 10
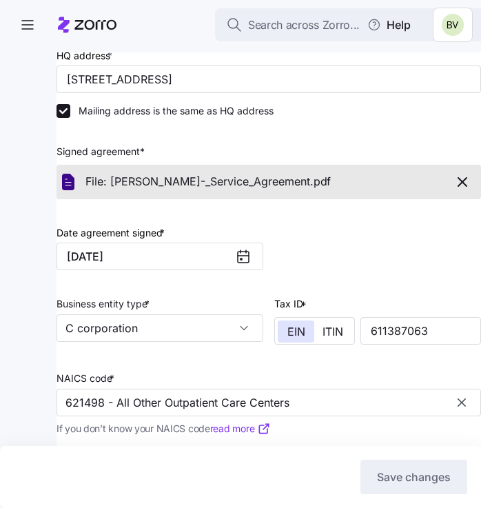
scroll to position [263, 0]
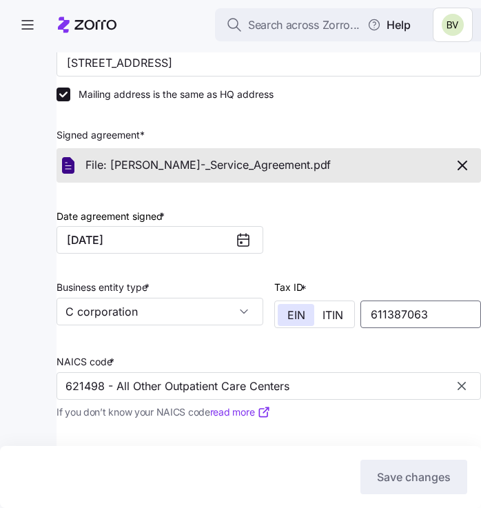
click at [429, 318] on input "611387063" at bounding box center [420, 315] width 121 height 28
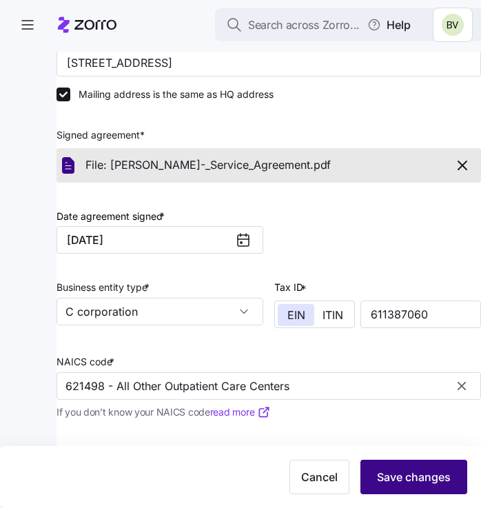
click at [395, 476] on span "Save changes" at bounding box center [414, 477] width 74 height 17
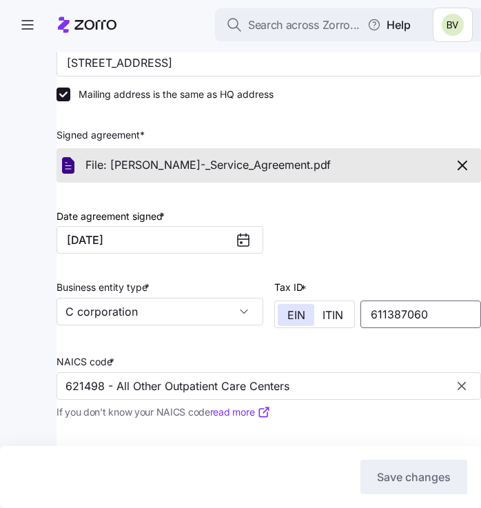
click at [434, 315] on input "611387060" at bounding box center [420, 315] width 121 height 28
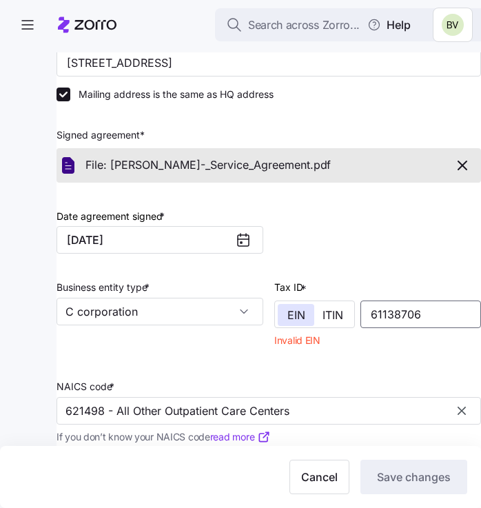
type input "611387060"
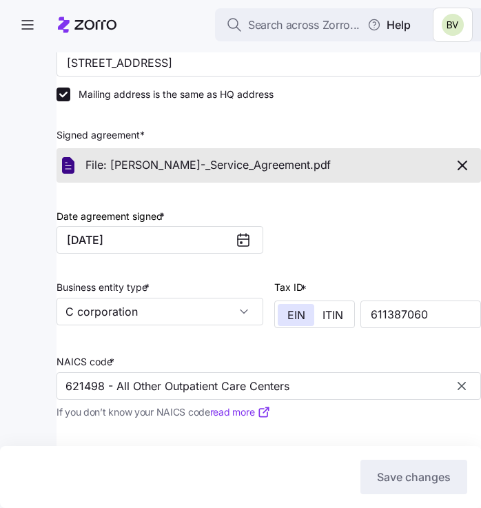
click at [357, 248] on div at bounding box center [378, 224] width 218 height 72
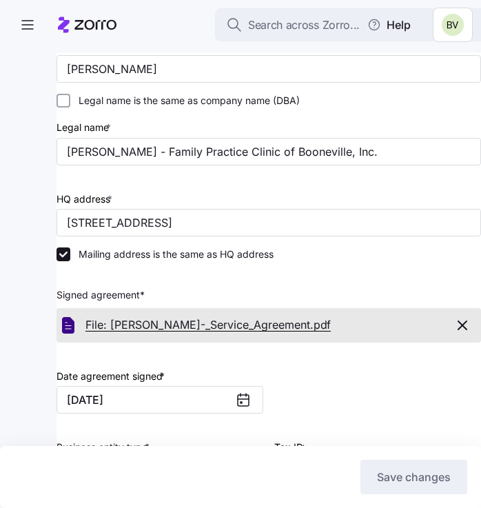
scroll to position [0, 0]
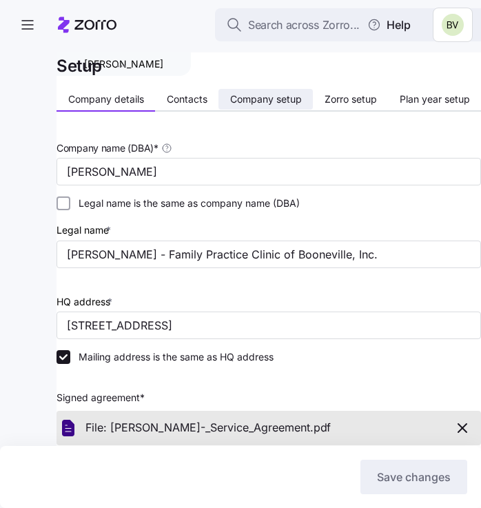
click at [246, 104] on span "Company setup" at bounding box center [266, 99] width 72 height 10
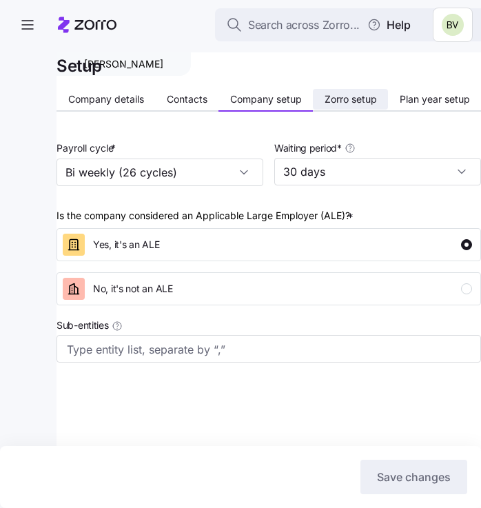
click at [343, 94] on span "Zorro setup" at bounding box center [351, 99] width 52 height 10
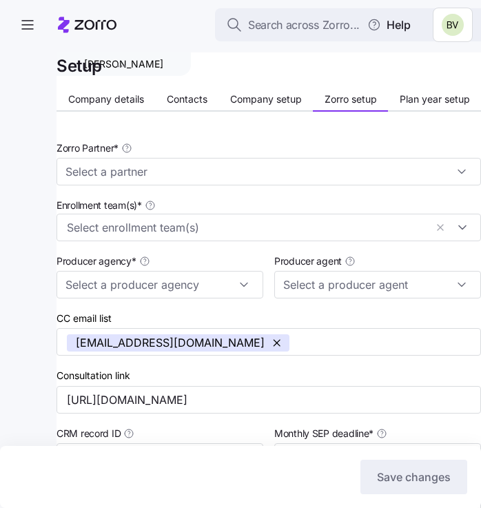
type input "Zorro"
type input "[PERSON_NAME] Benefit Group"
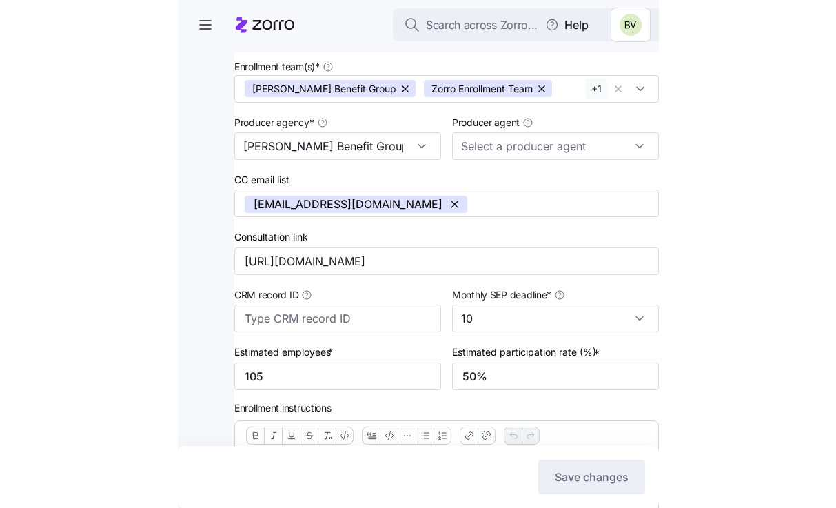
scroll to position [152, 0]
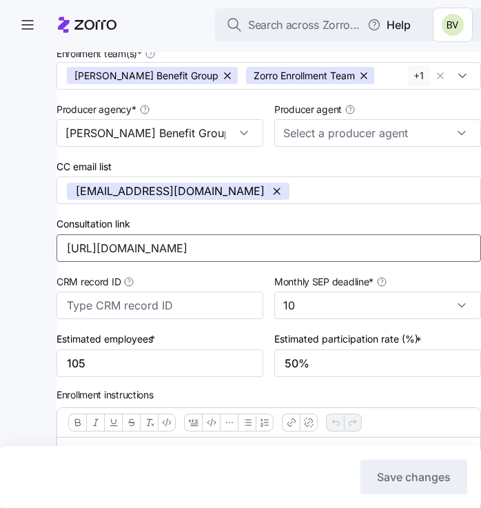
drag, startPoint x: 268, startPoint y: 252, endPoint x: 57, endPoint y: 242, distance: 211.8
click at [57, 242] on input "[URL][DOMAIN_NAME]" at bounding box center [269, 248] width 425 height 28
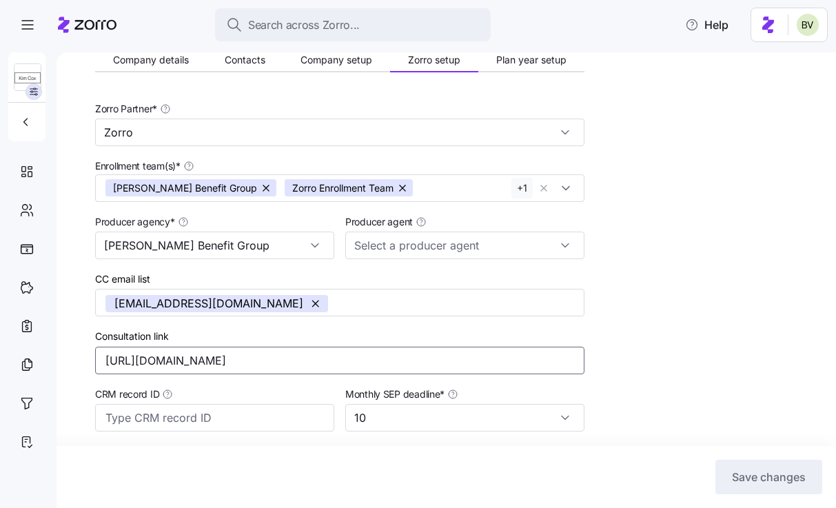
scroll to position [0, 0]
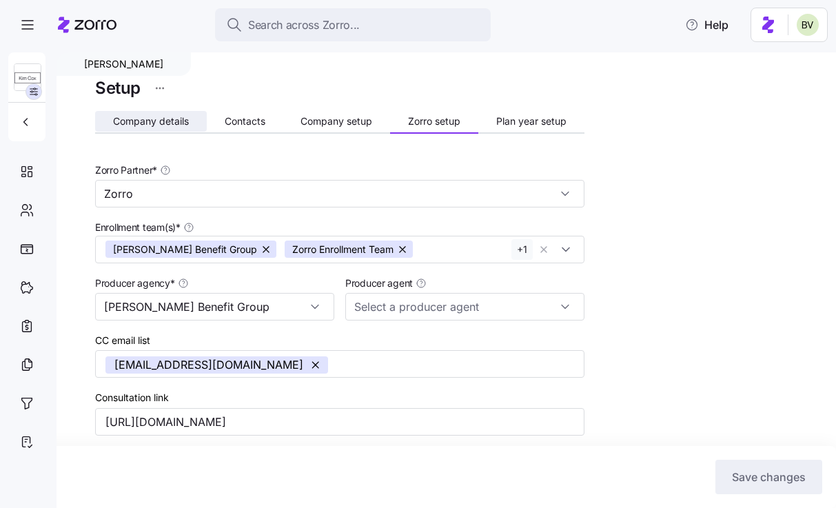
click at [163, 125] on span "Company details" at bounding box center [151, 121] width 76 height 10
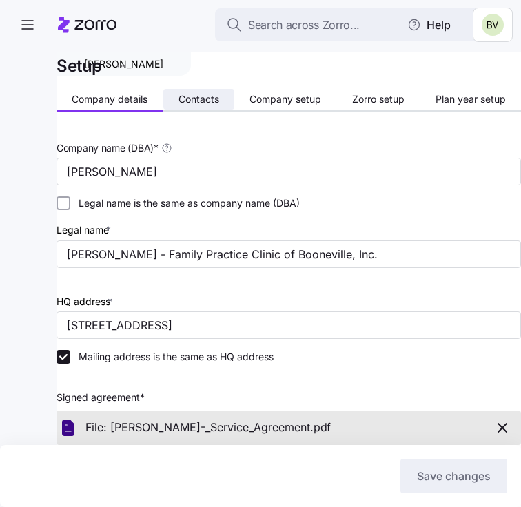
click at [194, 97] on span "Contacts" at bounding box center [199, 99] width 41 height 10
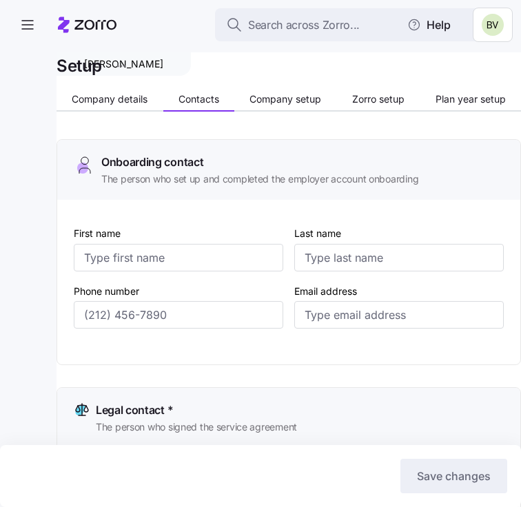
type input "[PERSON_NAME]"
type input "Koretski"
type input "Lori_Koretski@yahoo.com"
type input "[PERSON_NAME]"
type input "Koretski"
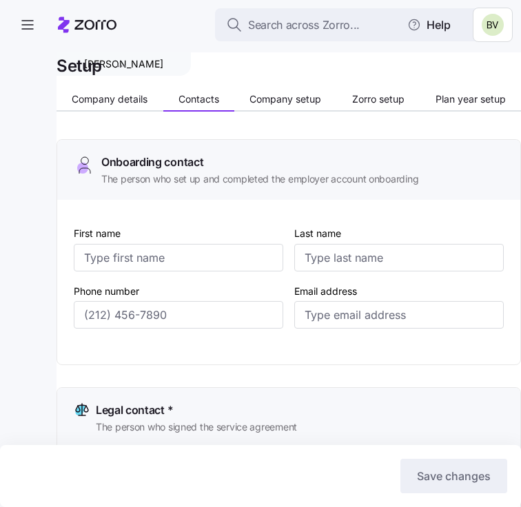
type input "Lori_Koretski@yahoo.com"
type input "[PERSON_NAME]"
type input "Koretski"
type input "Lori_Koretski@yahoo.com"
type input "[PERSON_NAME]"
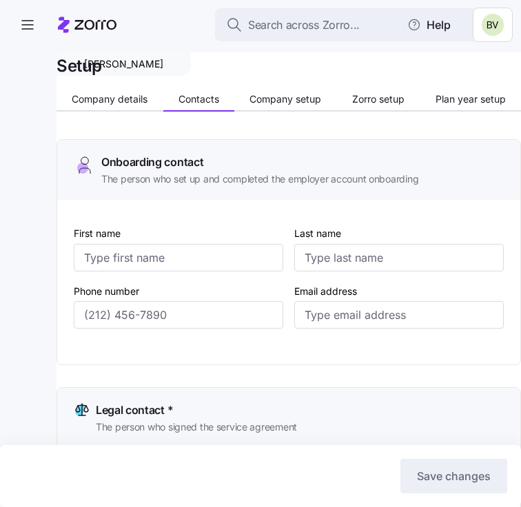
type input "Koretski"
type input "Lori_Koretski@yahoo.com"
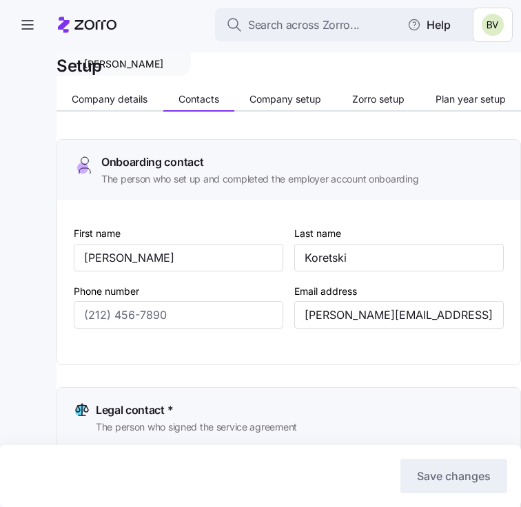
type input "[PHONE_NUMBER]"
drag, startPoint x: 175, startPoint y: 316, endPoint x: 80, endPoint y: 313, distance: 95.2
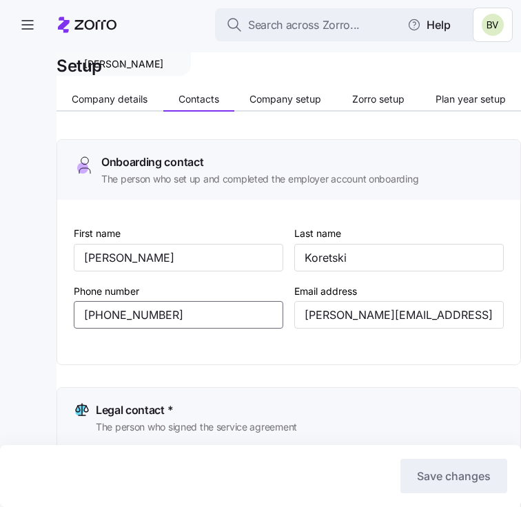
click at [80, 313] on input "[PHONE_NUMBER]" at bounding box center [179, 315] width 210 height 28
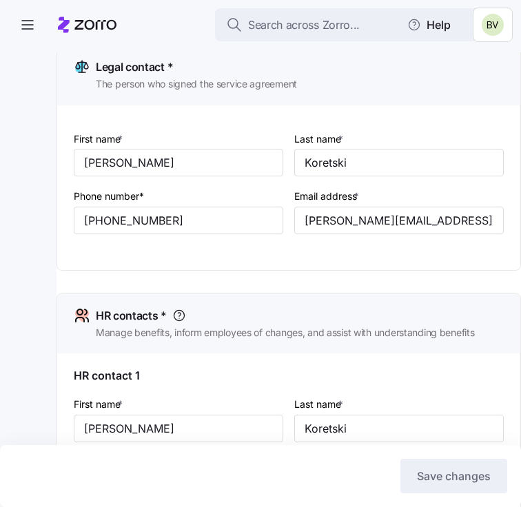
scroll to position [377, 0]
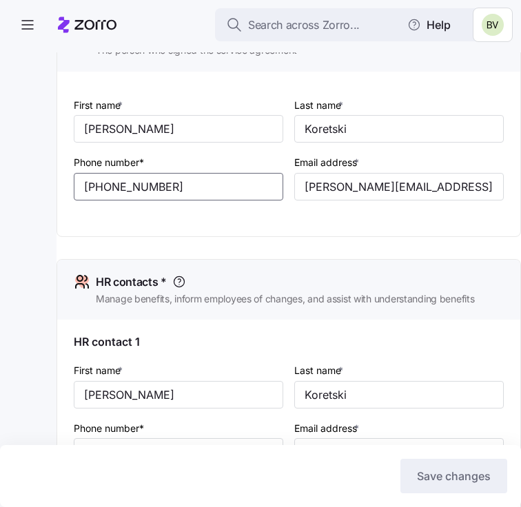
drag, startPoint x: 169, startPoint y: 189, endPoint x: 75, endPoint y: 187, distance: 93.7
click at [75, 187] on input "[PHONE_NUMBER]" at bounding box center [179, 187] width 210 height 28
drag, startPoint x: 116, startPoint y: 129, endPoint x: 76, endPoint y: 128, distance: 40.7
click at [76, 128] on input "[PERSON_NAME]" at bounding box center [179, 129] width 210 height 28
drag, startPoint x: 353, startPoint y: 129, endPoint x: 296, endPoint y: 126, distance: 56.6
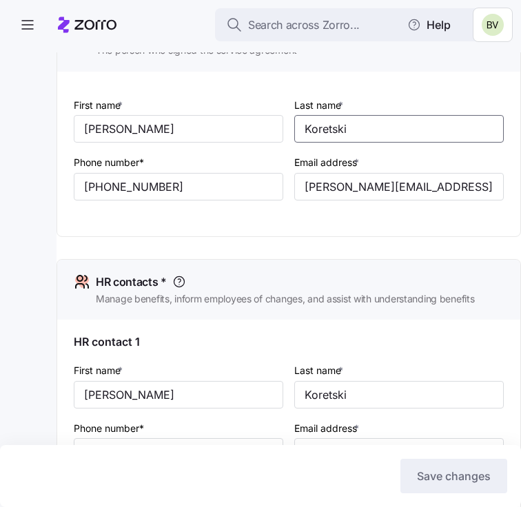
click at [296, 126] on input "Koretski" at bounding box center [399, 129] width 210 height 28
drag, startPoint x: 173, startPoint y: 187, endPoint x: 74, endPoint y: 186, distance: 98.6
click at [74, 186] on input "[PHONE_NUMBER]" at bounding box center [179, 187] width 210 height 28
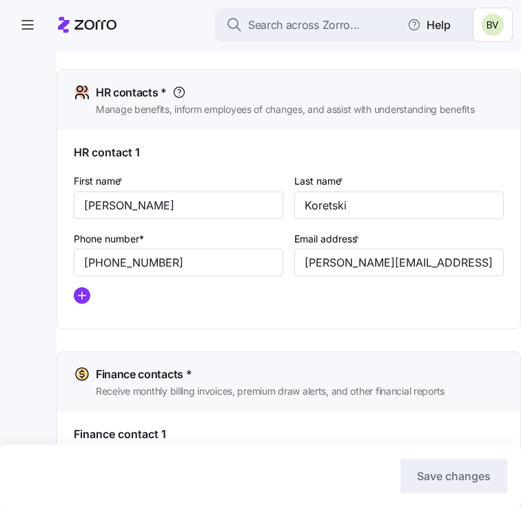
scroll to position [0, 0]
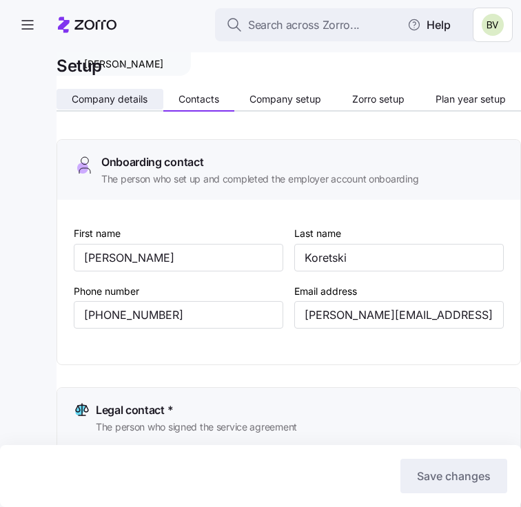
click at [129, 101] on span "Company details" at bounding box center [110, 99] width 76 height 10
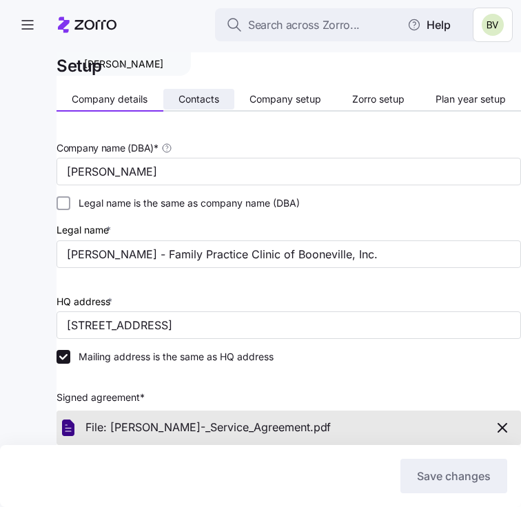
click at [204, 98] on span "Contacts" at bounding box center [199, 99] width 41 height 10
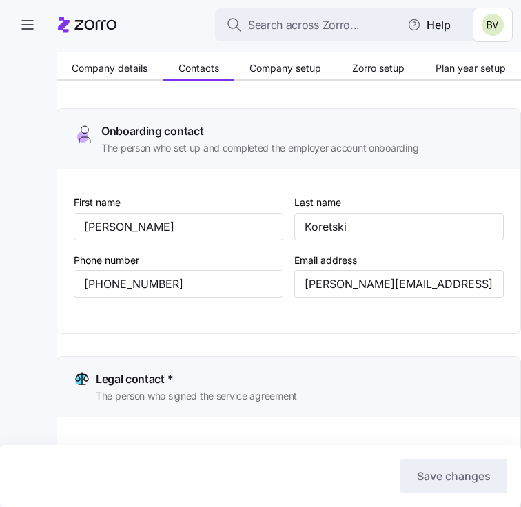
scroll to position [32, 0]
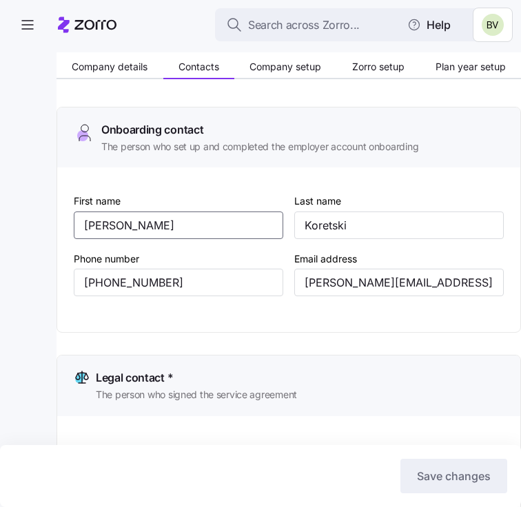
drag, startPoint x: 162, startPoint y: 230, endPoint x: 70, endPoint y: 227, distance: 91.7
click at [70, 227] on div "First name Lori Last name Koretski Phone number (859) 979-1863 Email address Lo…" at bounding box center [288, 249] width 463 height 165
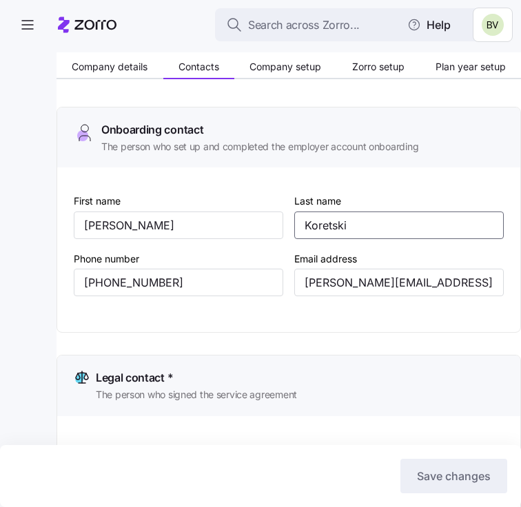
drag, startPoint x: 361, startPoint y: 228, endPoint x: 296, endPoint y: 222, distance: 65.1
click at [296, 222] on input "Koretski" at bounding box center [399, 226] width 210 height 28
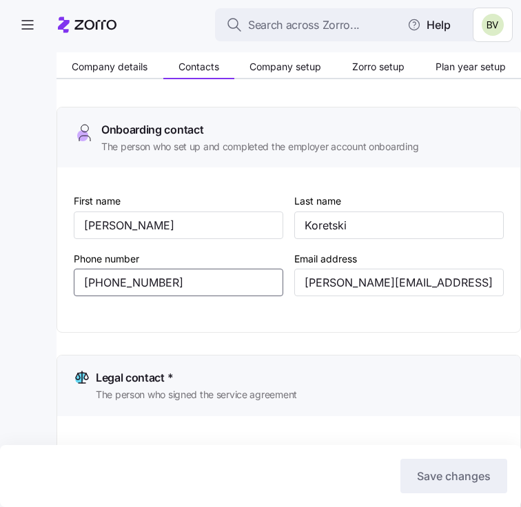
drag, startPoint x: 163, startPoint y: 283, endPoint x: 79, endPoint y: 280, distance: 84.2
click at [79, 280] on input "[PHONE_NUMBER]" at bounding box center [179, 283] width 210 height 28
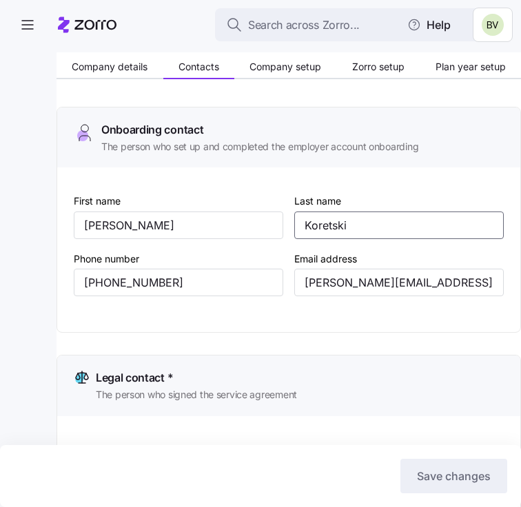
drag, startPoint x: 364, startPoint y: 226, endPoint x: 300, endPoint y: 225, distance: 64.1
click at [300, 225] on input "Koretski" at bounding box center [399, 226] width 210 height 28
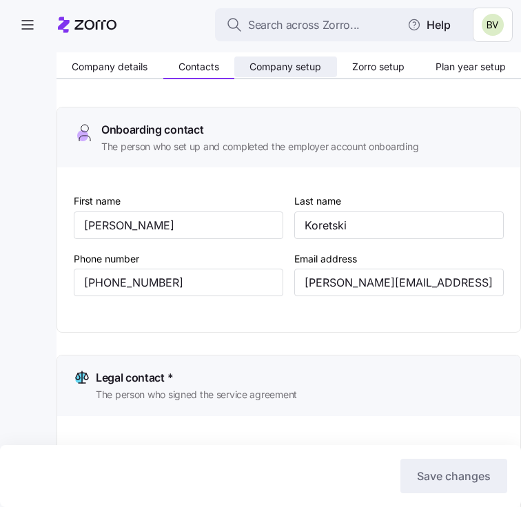
click at [267, 73] on button "Company setup" at bounding box center [285, 67] width 103 height 21
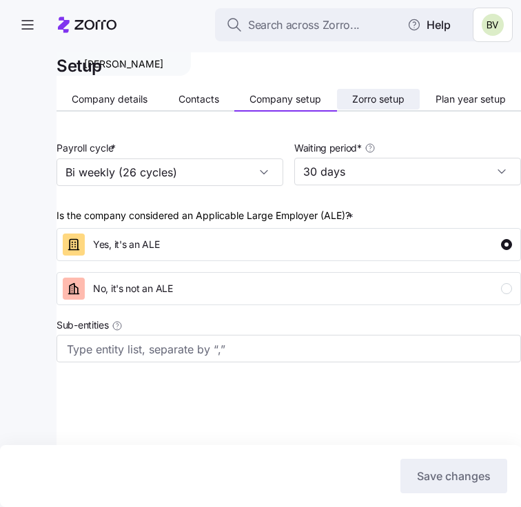
click at [365, 101] on span "Zorro setup" at bounding box center [378, 99] width 52 height 10
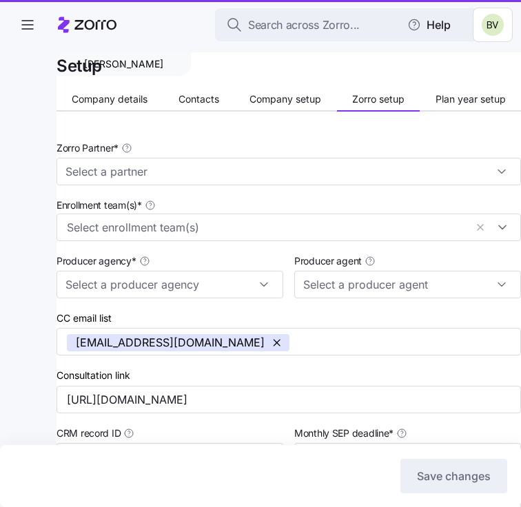
type input "Zorro"
type input "[PERSON_NAME] Benefit Group"
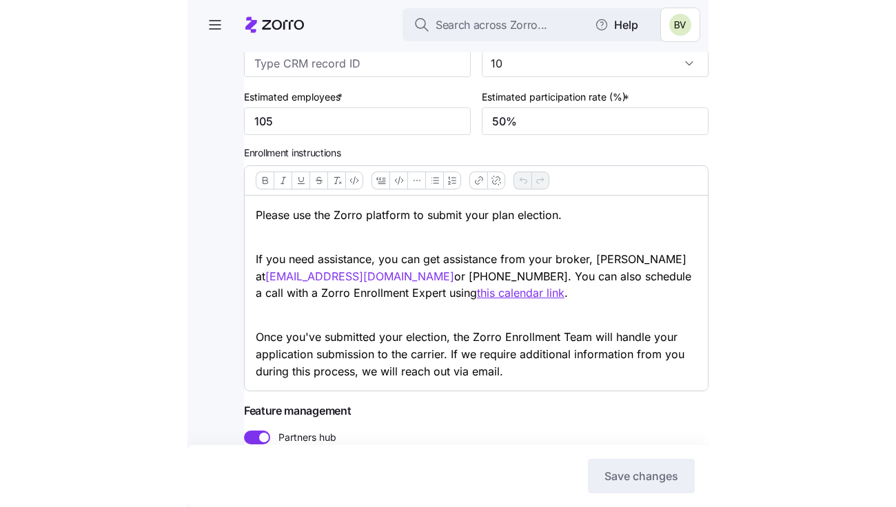
scroll to position [428, 0]
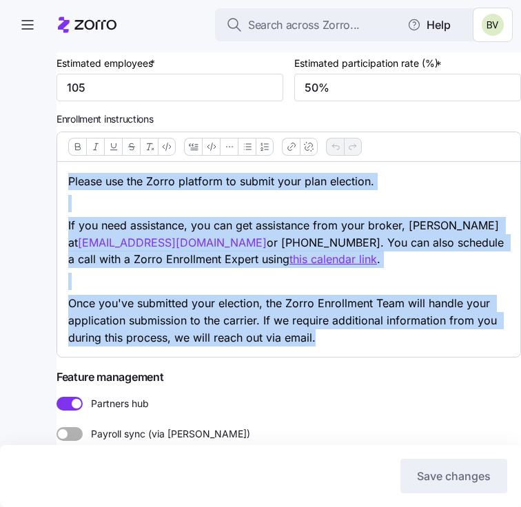
drag, startPoint x: 343, startPoint y: 345, endPoint x: 62, endPoint y: 173, distance: 329.4
click at [62, 173] on div "Please use the Zorro platform to submit your plan election. If you need assista…" at bounding box center [288, 259] width 463 height 195
copy div "Please use the Zorro platform to submit your plan election. If you need assista…"
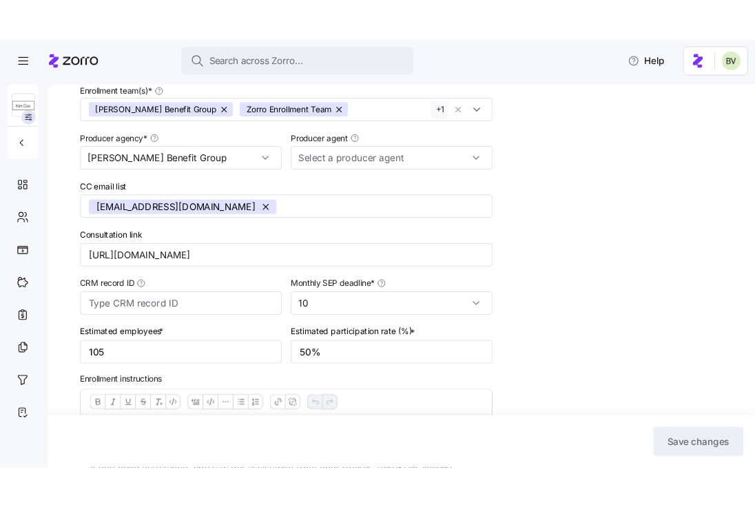
scroll to position [0, 0]
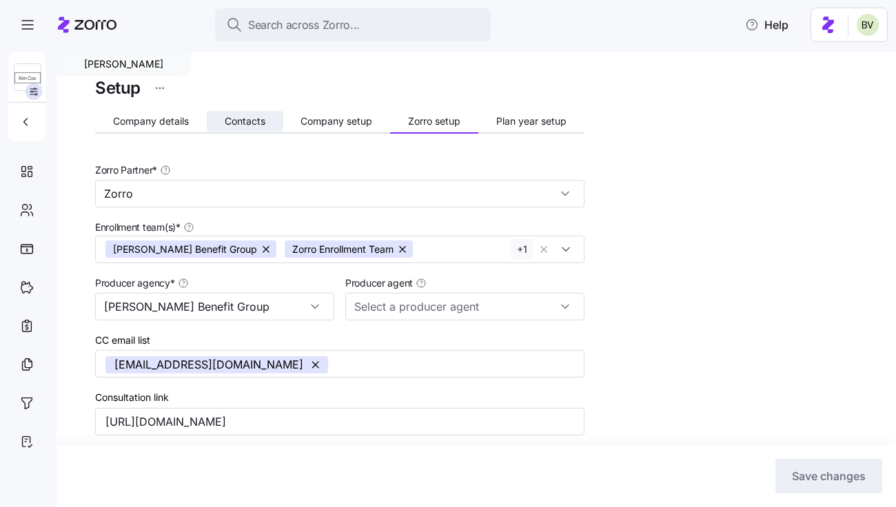
click at [251, 129] on button "Contacts" at bounding box center [245, 121] width 77 height 21
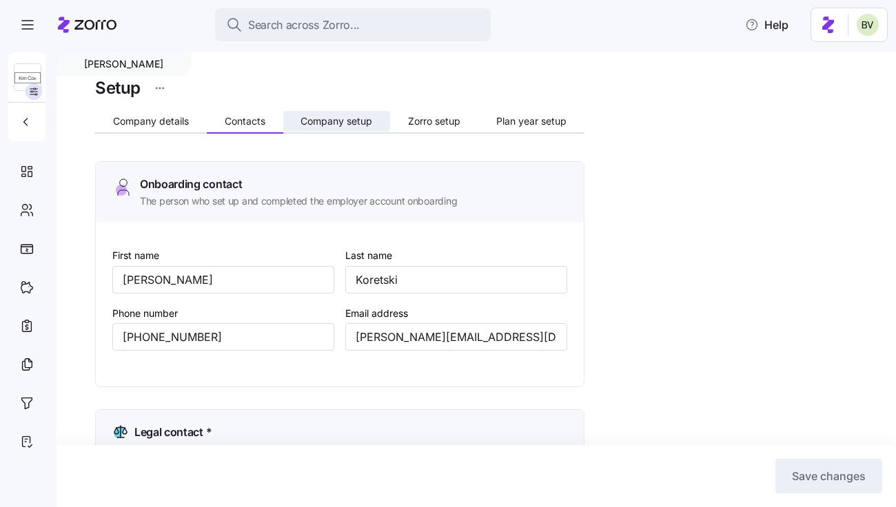
click at [355, 123] on span "Company setup" at bounding box center [337, 121] width 72 height 10
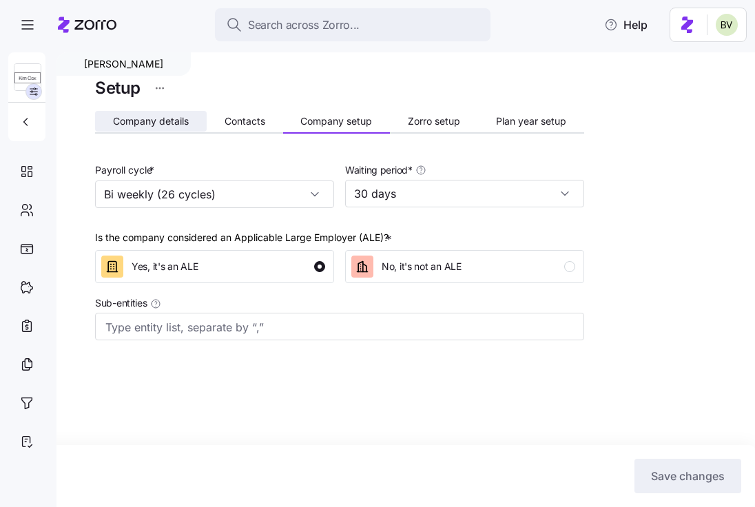
click at [165, 121] on span "Company details" at bounding box center [151, 121] width 76 height 10
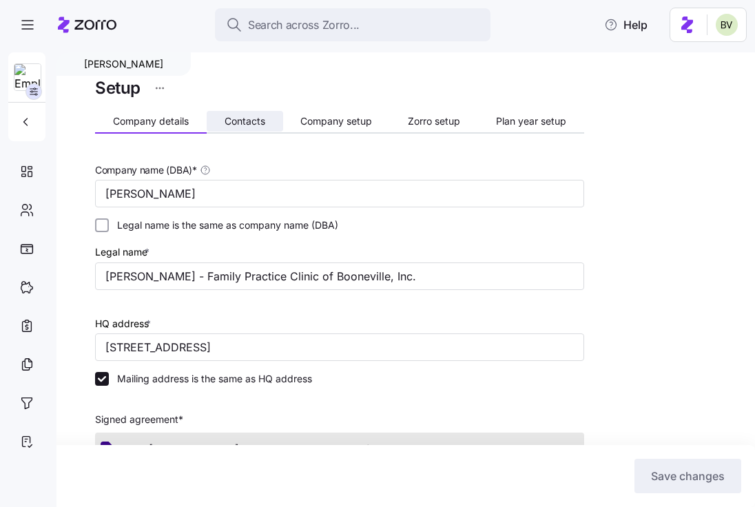
click at [243, 123] on span "Contacts" at bounding box center [245, 121] width 41 height 10
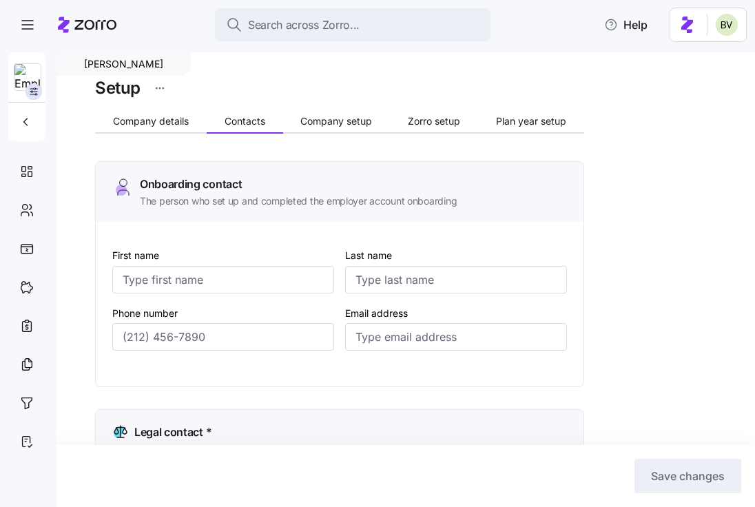
type input "[PERSON_NAME]"
type input "Koretski"
type input "Lori_Koretski@yahoo.com"
type input "[PERSON_NAME]"
type input "Koretski"
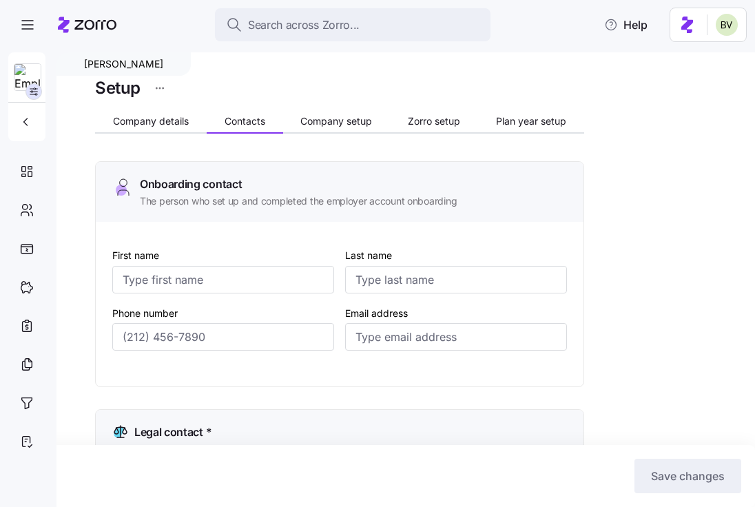
type input "Lori_Koretski@yahoo.com"
type input "[PERSON_NAME]"
type input "Koretski"
type input "Lori_Koretski@yahoo.com"
type input "[PERSON_NAME]"
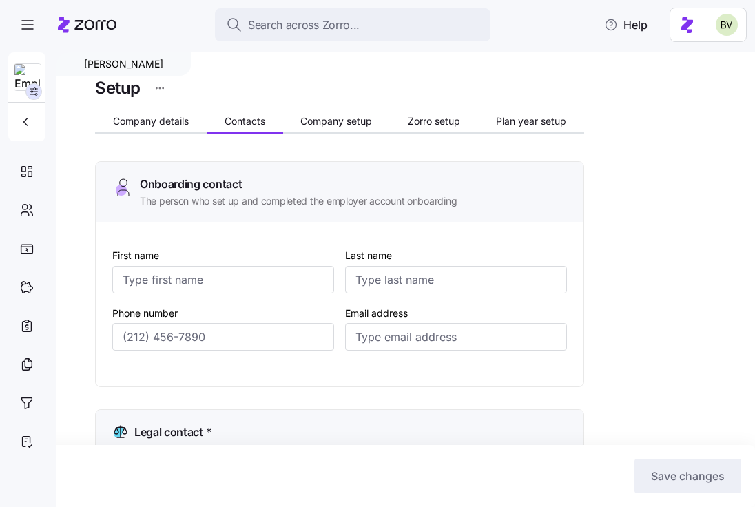
type input "Koretski"
type input "Lori_Koretski@yahoo.com"
type input "[PHONE_NUMBER]"
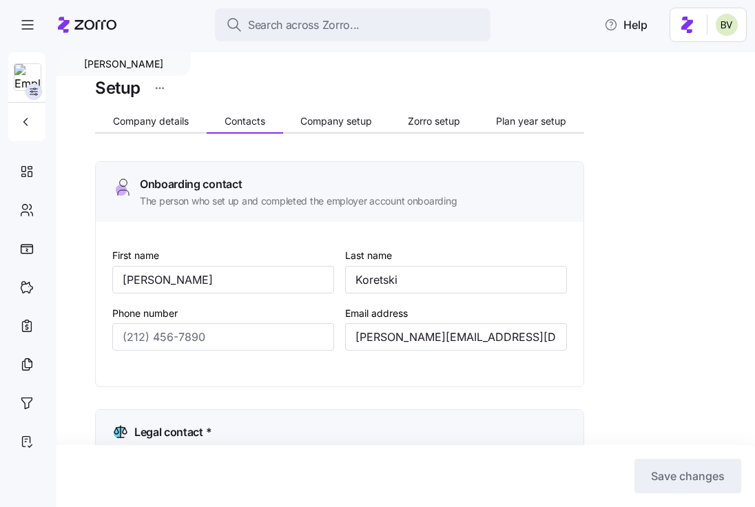
type input "[PHONE_NUMBER]"
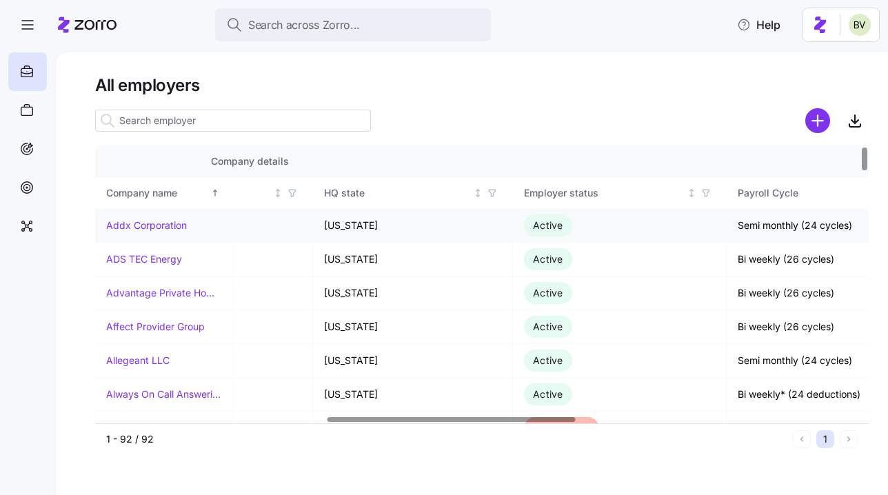
scroll to position [0, 720]
click at [705, 190] on icon "button" at bounding box center [705, 193] width 10 height 10
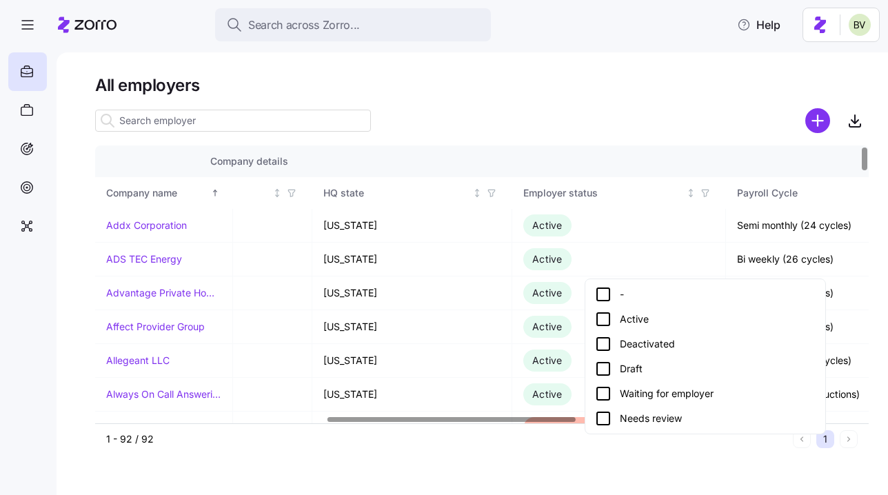
click at [607, 364] on icon at bounding box center [603, 368] width 17 height 17
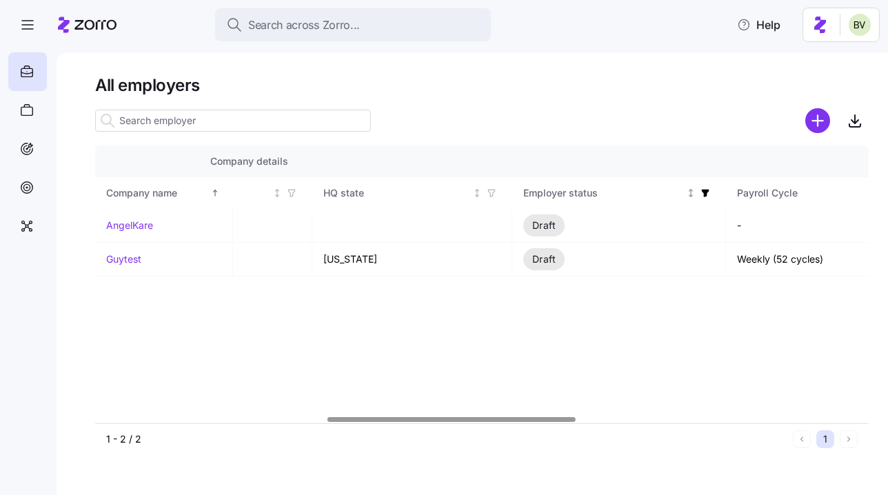
click at [704, 191] on icon "button" at bounding box center [706, 194] width 8 height 8
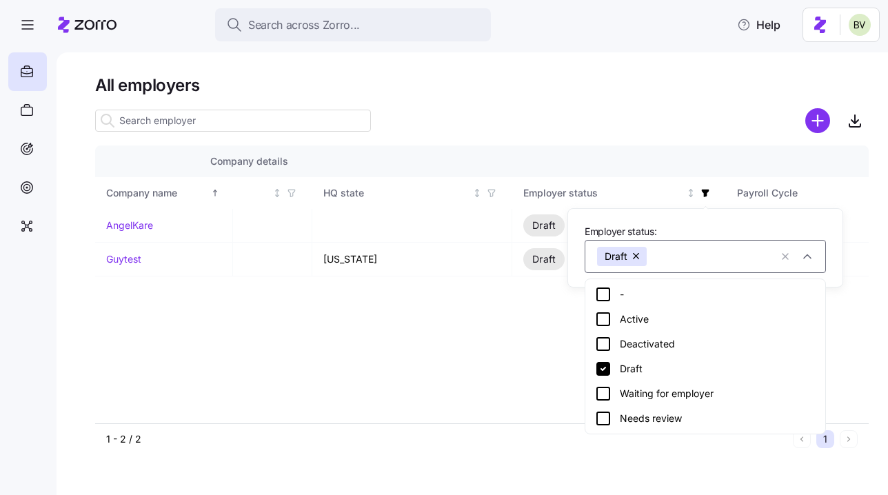
click at [603, 369] on icon at bounding box center [603, 368] width 17 height 17
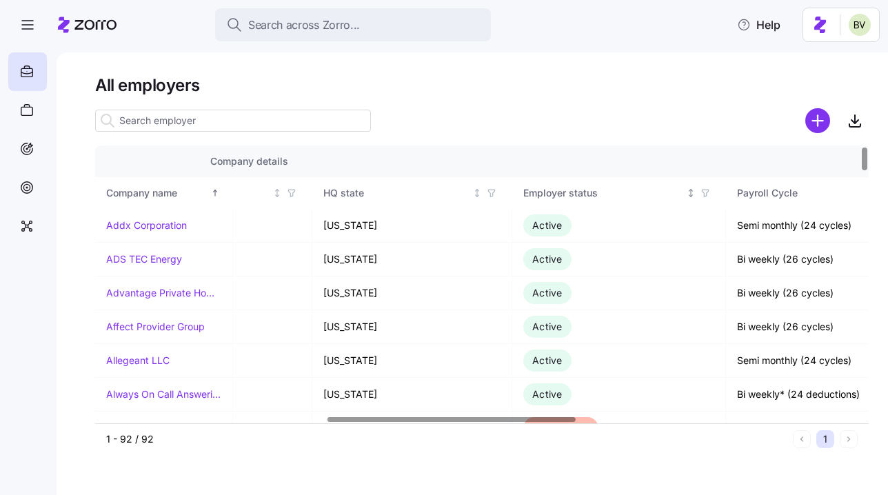
click at [706, 193] on icon "button" at bounding box center [705, 193] width 10 height 10
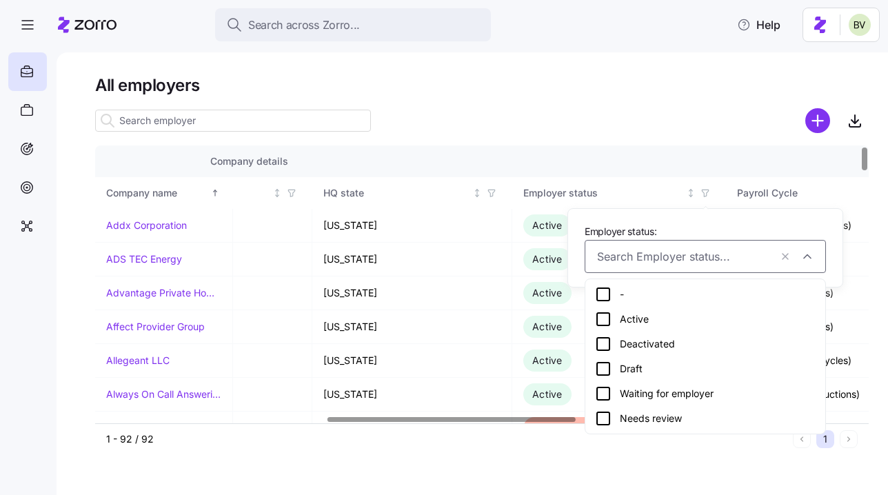
click at [606, 398] on icon at bounding box center [603, 393] width 17 height 17
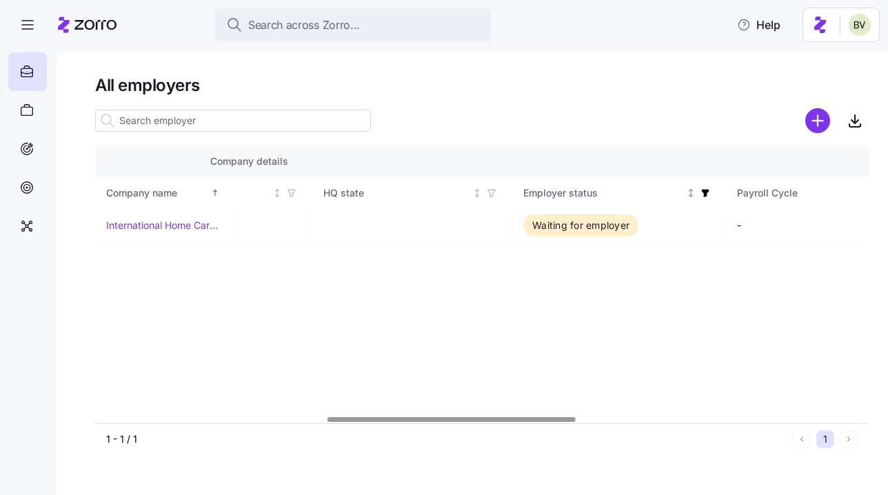
click at [704, 190] on icon "button" at bounding box center [706, 194] width 8 height 8
click at [704, 192] on icon "button" at bounding box center [706, 194] width 8 height 8
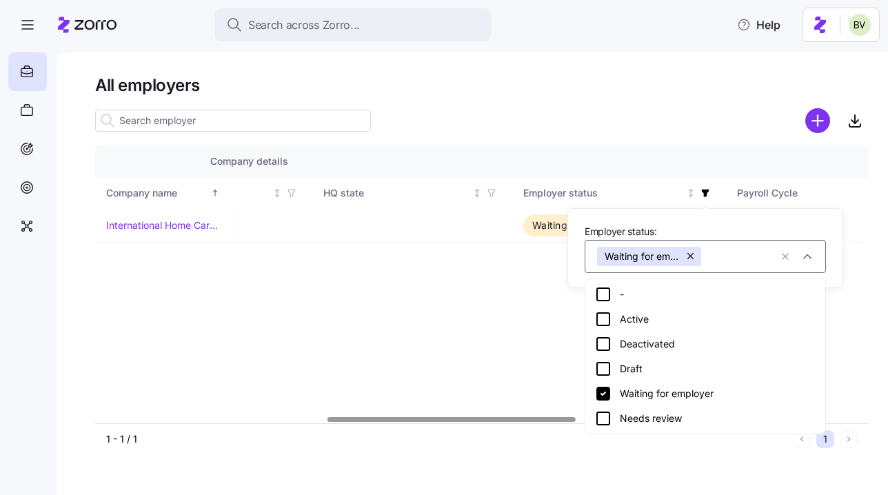
click at [692, 255] on button "button" at bounding box center [691, 256] width 19 height 19
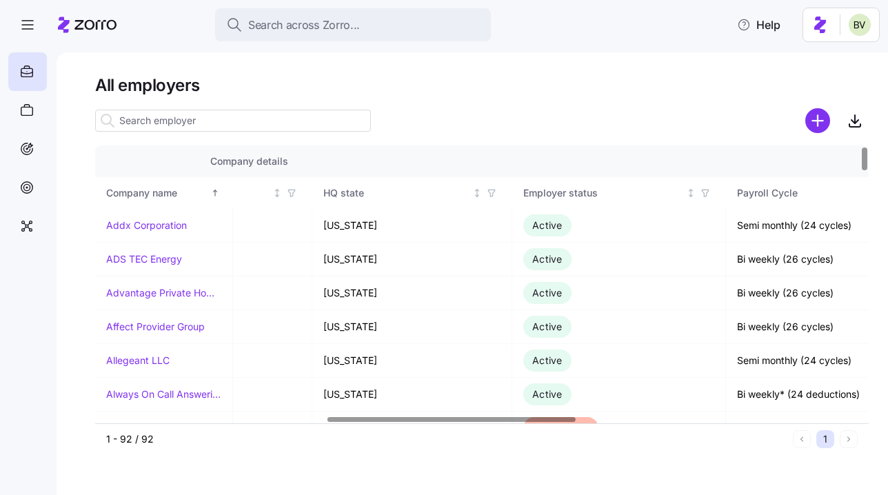
click at [207, 125] on input at bounding box center [233, 121] width 276 height 22
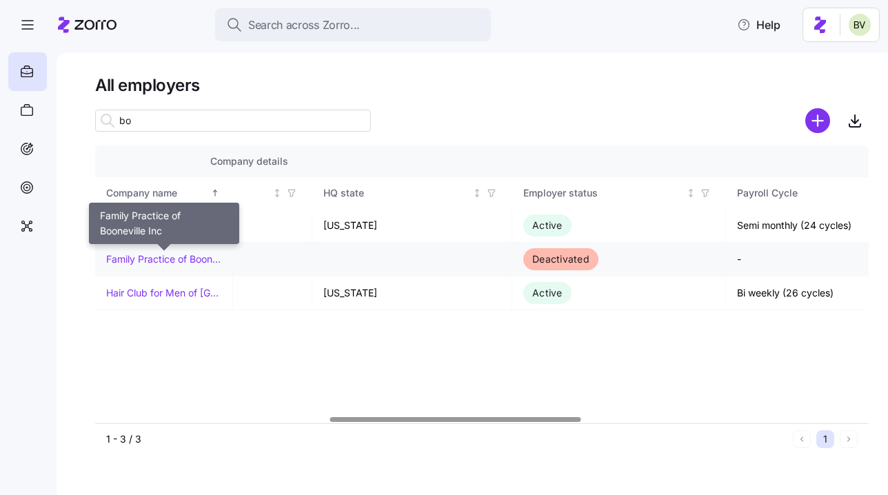
type input "bo"
click at [176, 255] on link "Family Practice of Booneville Inc" at bounding box center [163, 259] width 115 height 14
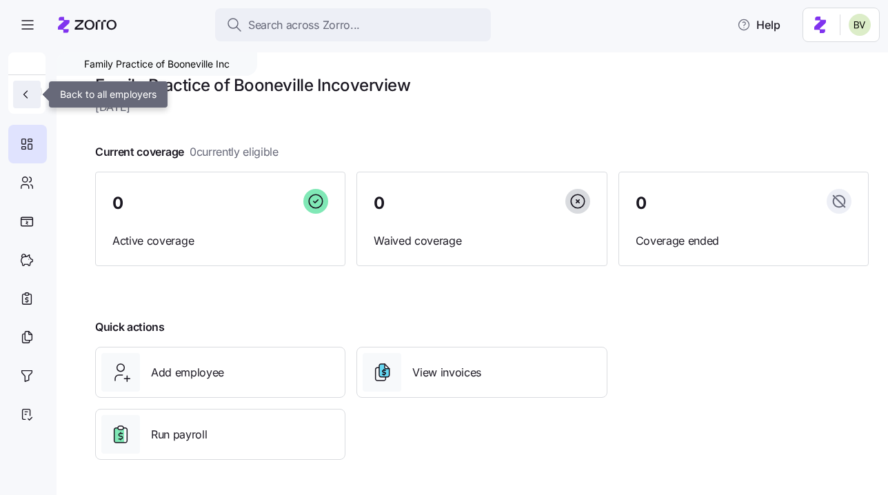
click at [34, 94] on span "button" at bounding box center [27, 95] width 17 height 14
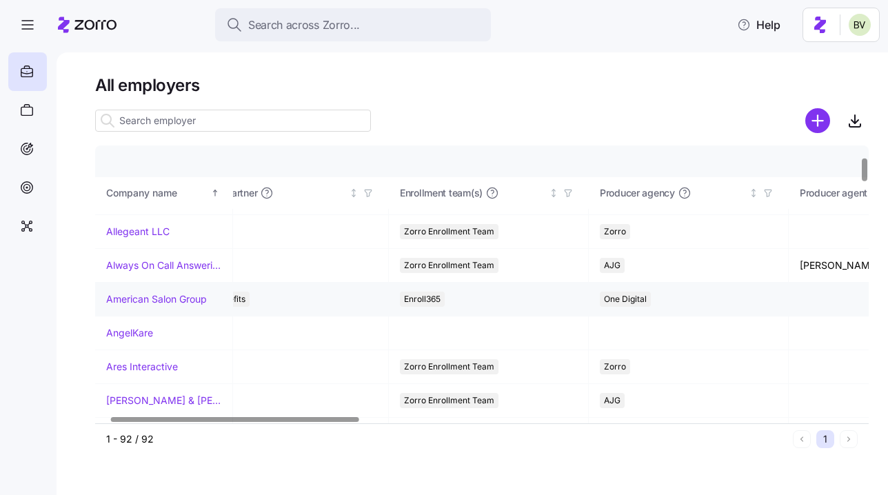
scroll to position [129, 0]
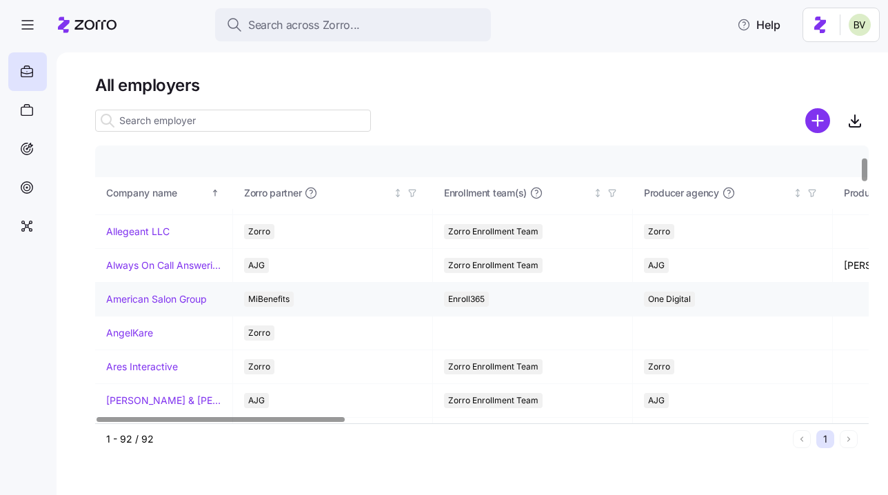
click at [181, 298] on link "American Salon Group" at bounding box center [156, 299] width 101 height 14
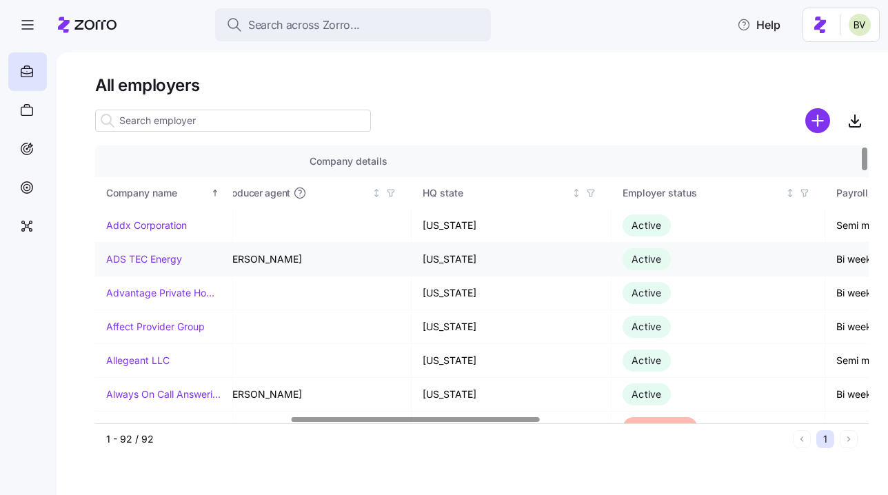
scroll to position [0, 722]
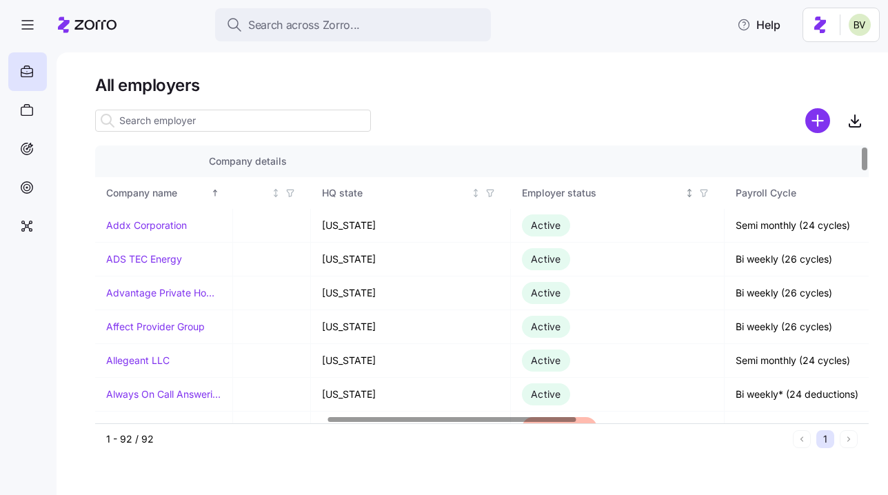
click at [707, 194] on icon "button" at bounding box center [704, 193] width 10 height 10
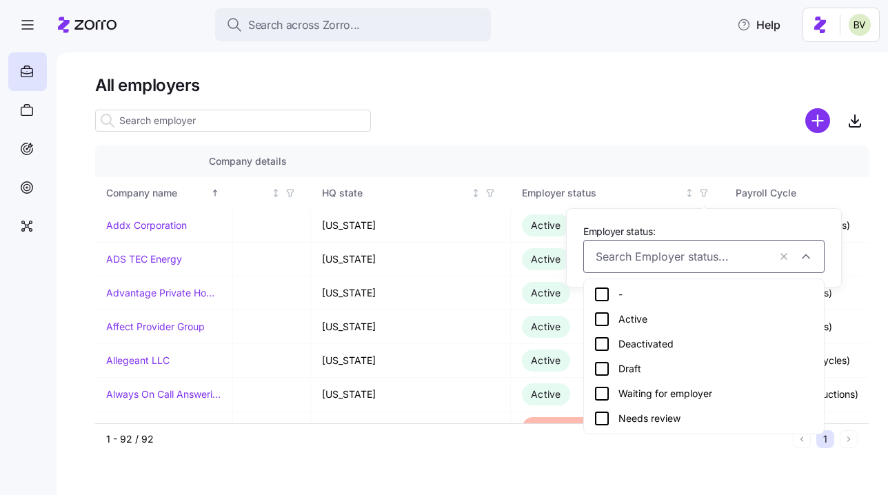
click at [603, 345] on icon at bounding box center [601, 344] width 17 height 17
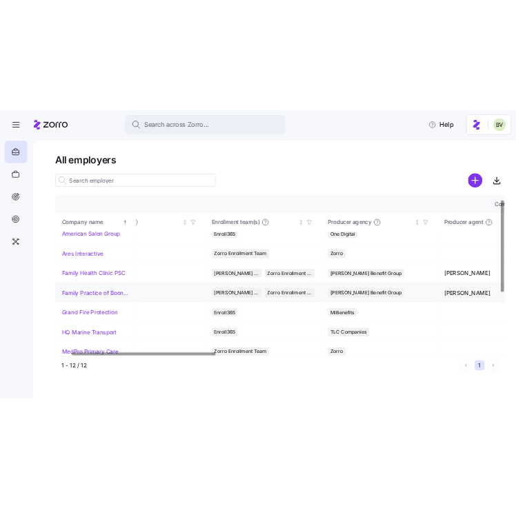
scroll to position [13, 78]
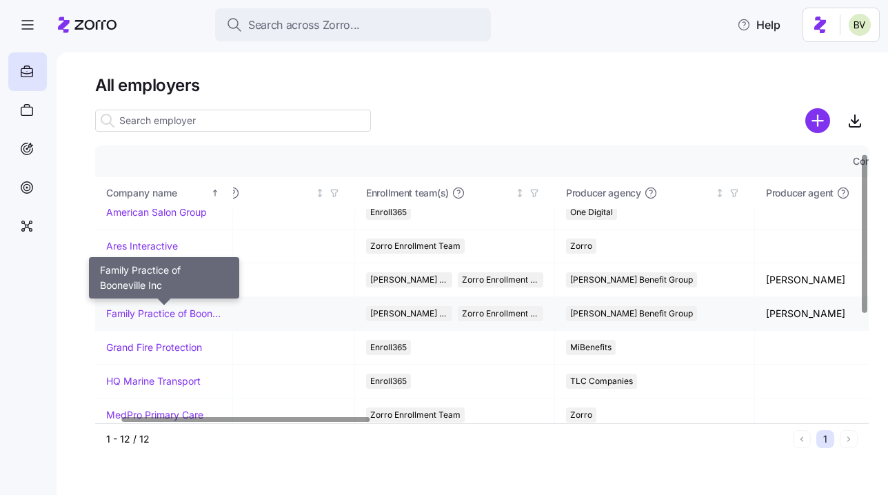
click at [171, 316] on link "Family Practice of Booneville Inc" at bounding box center [163, 314] width 115 height 14
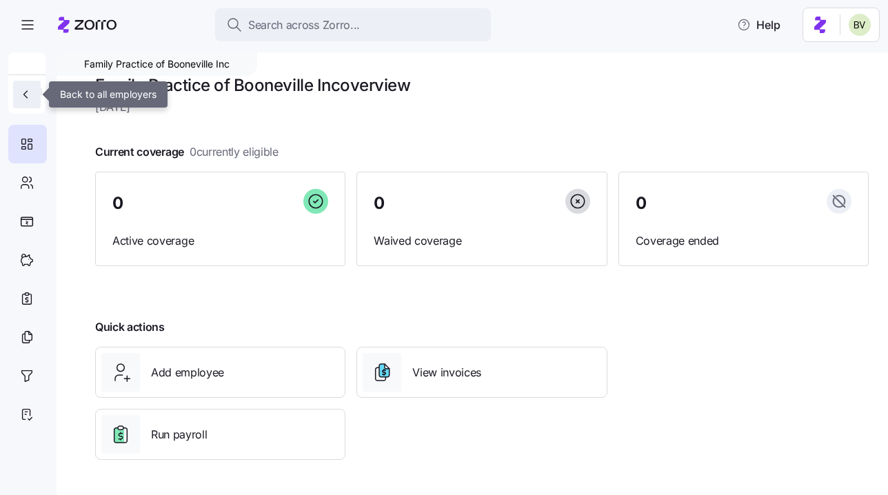
click at [37, 94] on button "button" at bounding box center [27, 95] width 28 height 28
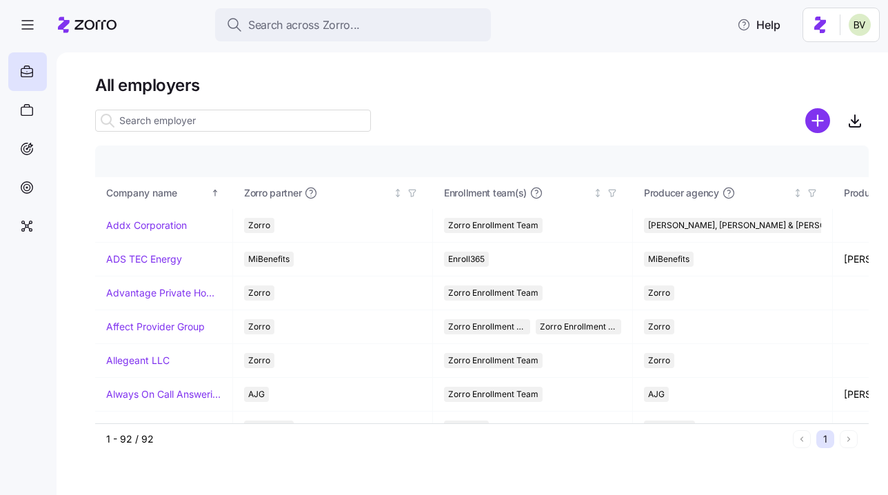
click at [146, 121] on input at bounding box center [233, 121] width 276 height 22
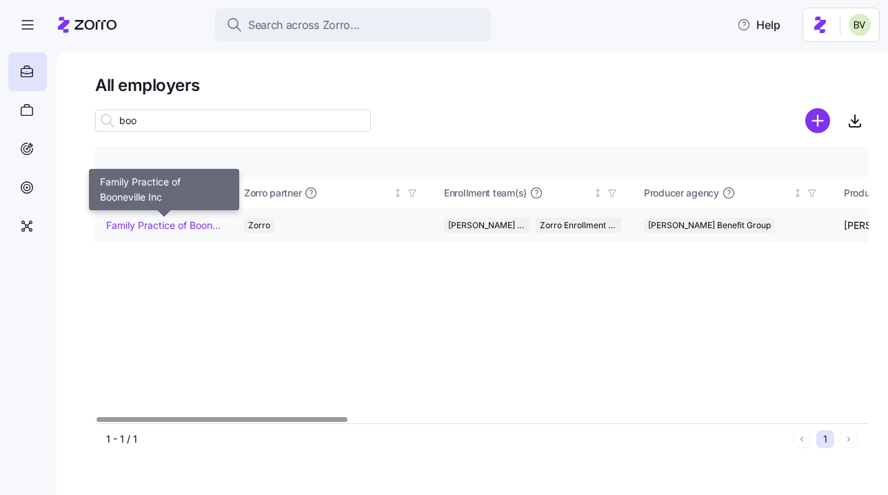
type input "boo"
click at [161, 221] on link "Family Practice of Booneville Inc" at bounding box center [163, 225] width 115 height 14
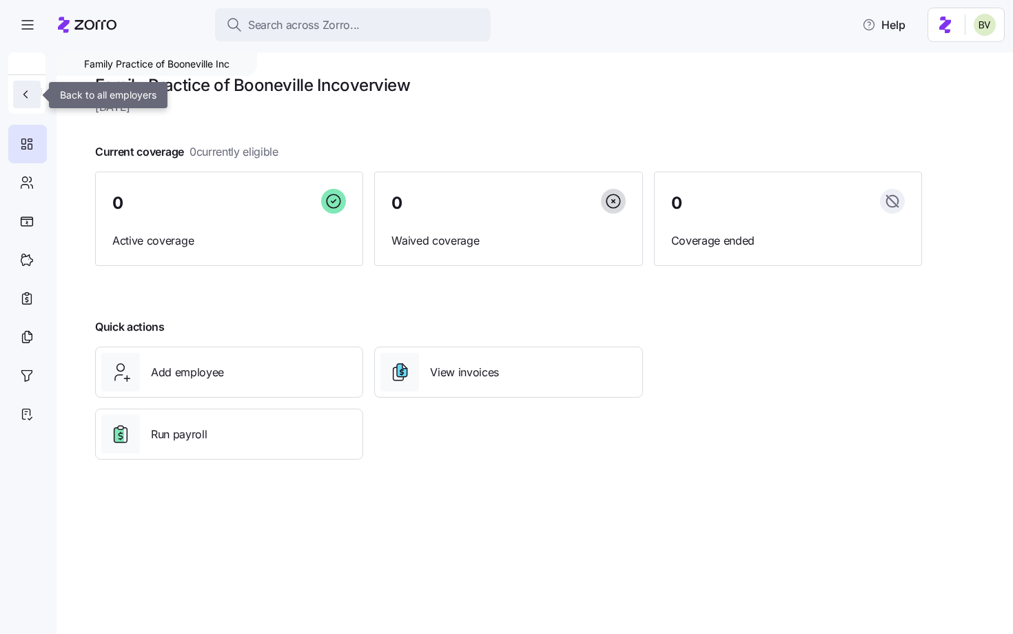
click at [32, 96] on icon "button" at bounding box center [26, 95] width 14 height 14
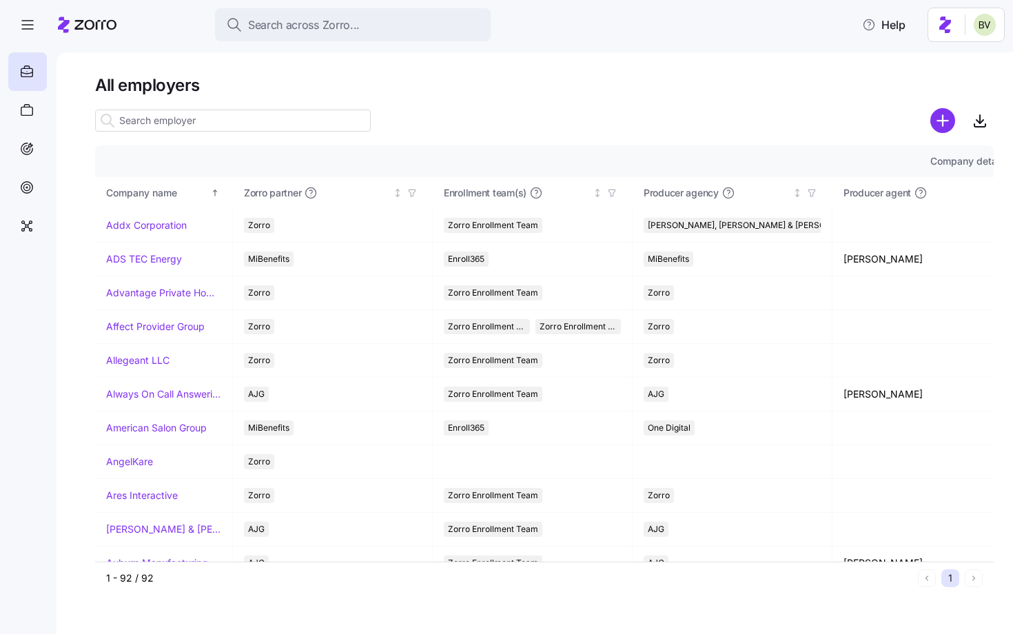
click at [179, 112] on input at bounding box center [233, 121] width 276 height 22
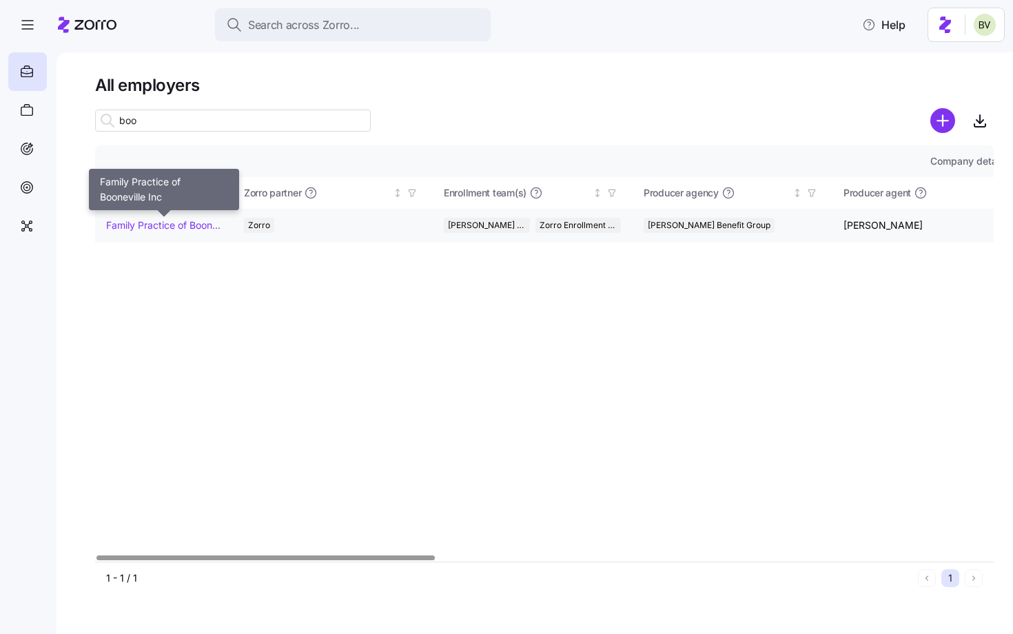
type input "boo"
click at [180, 223] on link "Family Practice of Booneville Inc" at bounding box center [163, 225] width 115 height 14
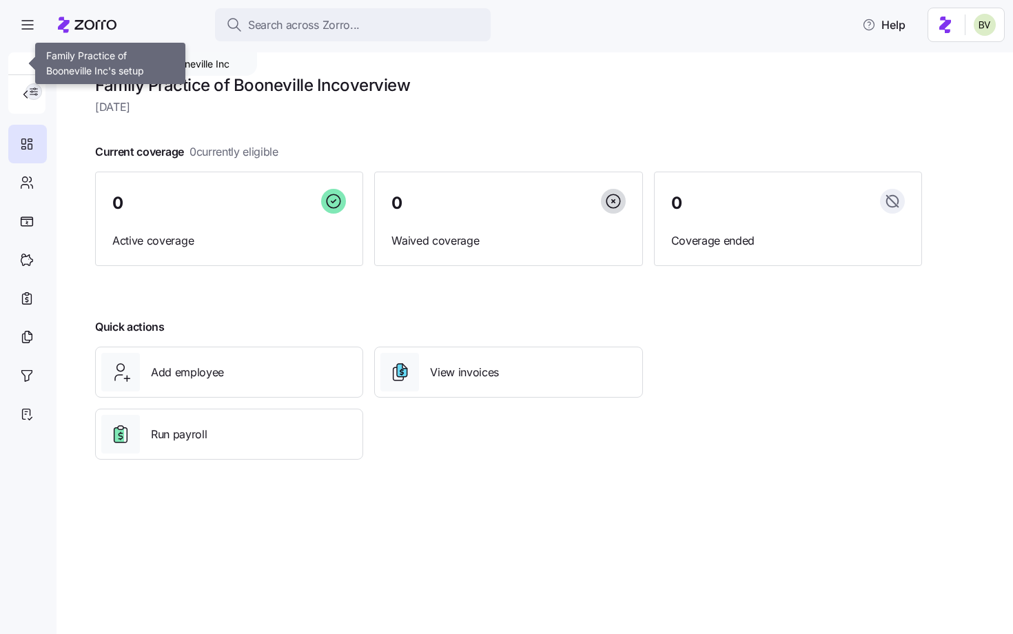
click at [41, 92] on button "button" at bounding box center [34, 91] width 17 height 17
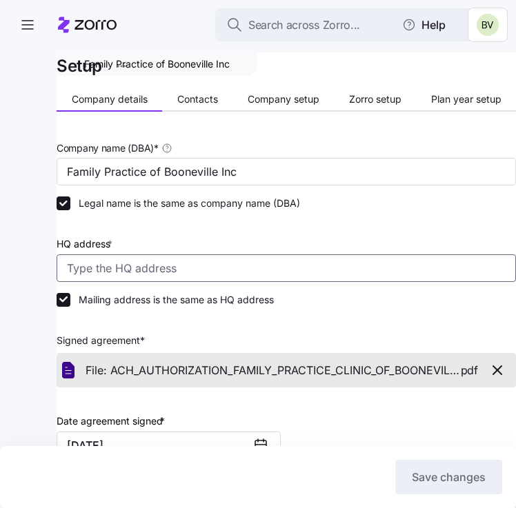
click at [250, 265] on input "HQ address *" at bounding box center [286, 268] width 459 height 28
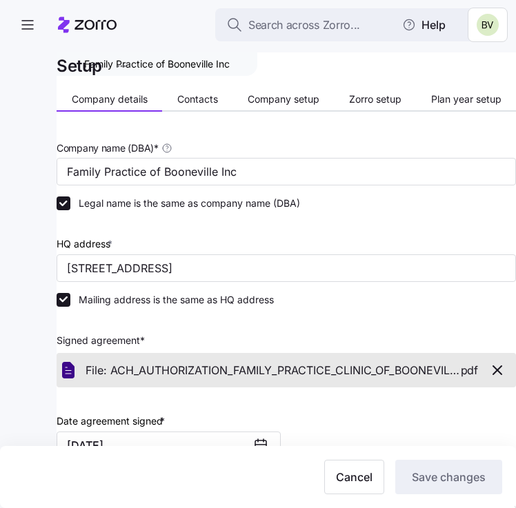
type input "[STREET_ADDRESS]"
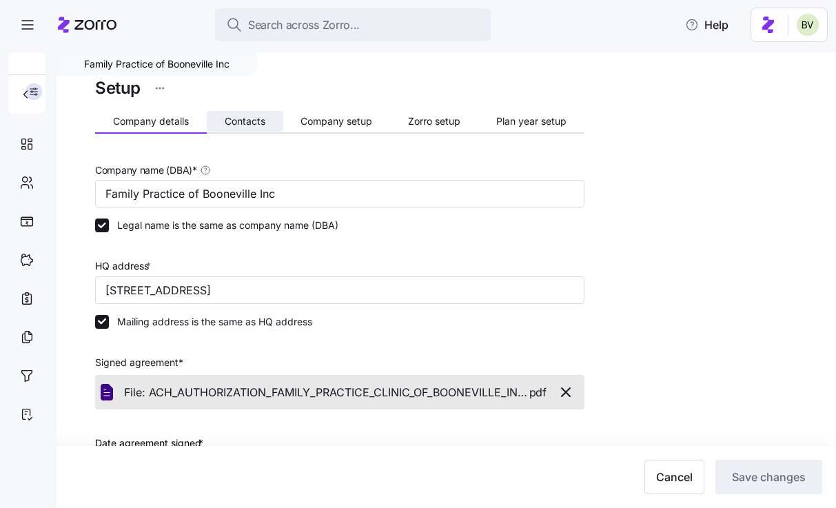
click at [254, 123] on span "Contacts" at bounding box center [245, 121] width 41 height 10
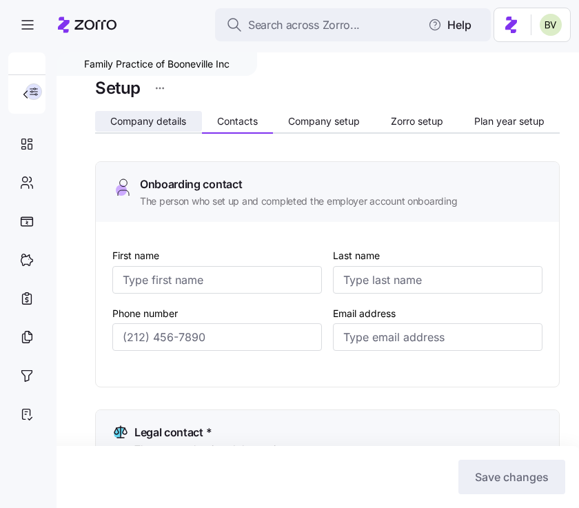
click at [134, 122] on span "Company details" at bounding box center [148, 121] width 76 height 10
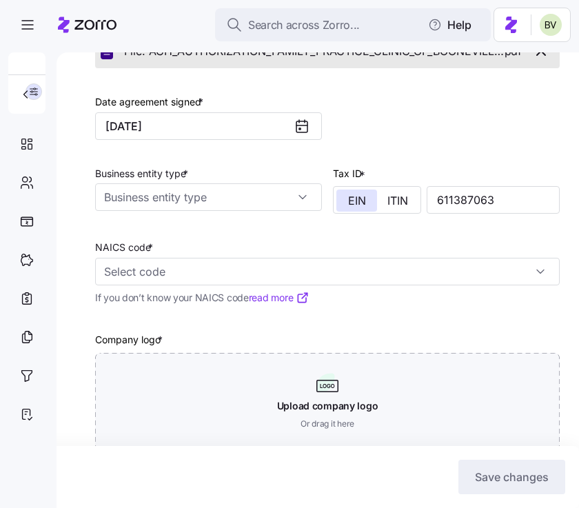
scroll to position [345, 0]
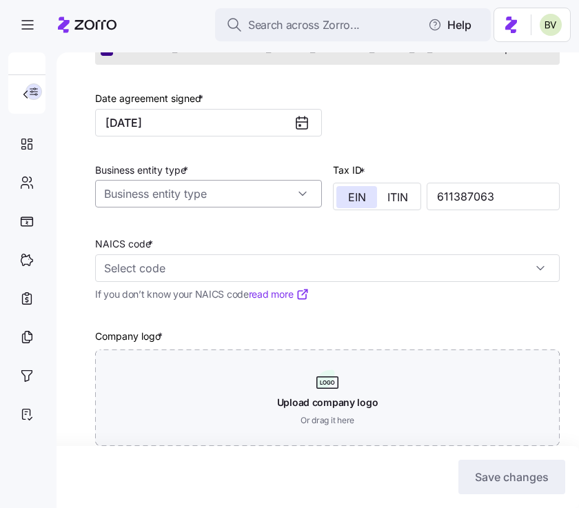
click at [223, 197] on input "Business entity type *" at bounding box center [208, 194] width 227 height 28
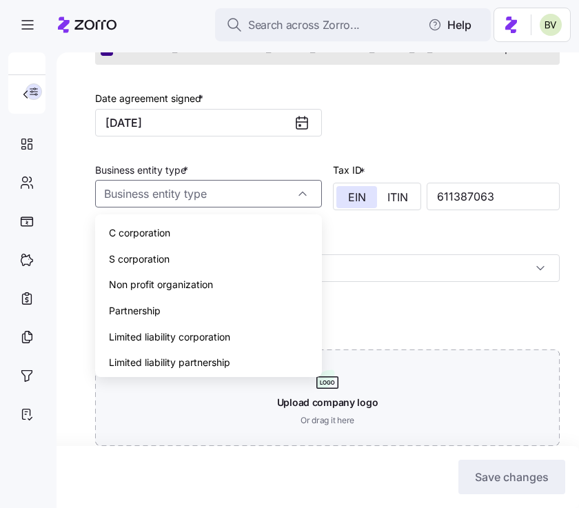
click at [189, 238] on div "C corporation" at bounding box center [209, 233] width 216 height 26
type input "C corporation"
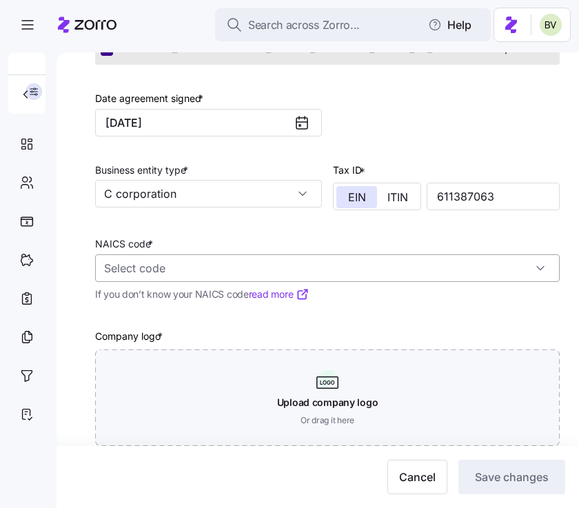
click at [123, 271] on input "NAICS code *" at bounding box center [327, 268] width 465 height 28
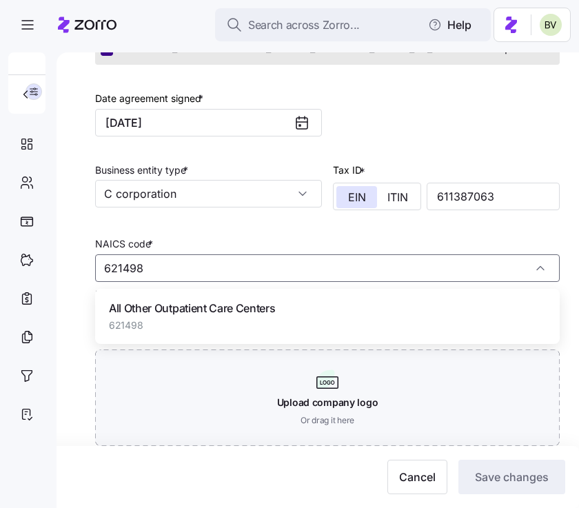
click at [139, 308] on span "All Other Outpatient Care Centers" at bounding box center [192, 308] width 166 height 17
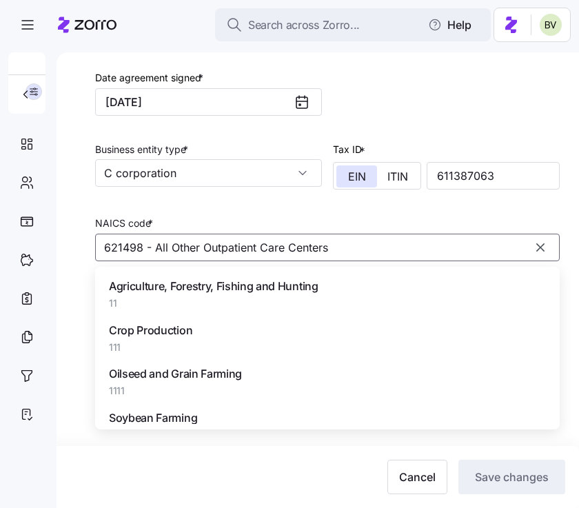
scroll to position [79277, 0]
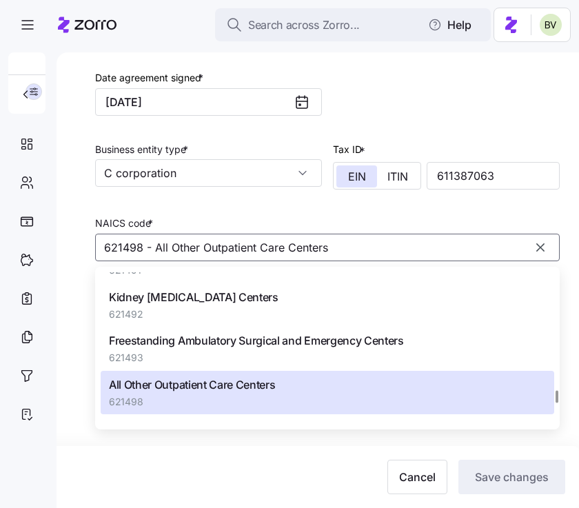
click at [327, 370] on div "Freestanding Ambulatory Surgical and Emergency Centers 621493" at bounding box center [328, 348] width 454 height 43
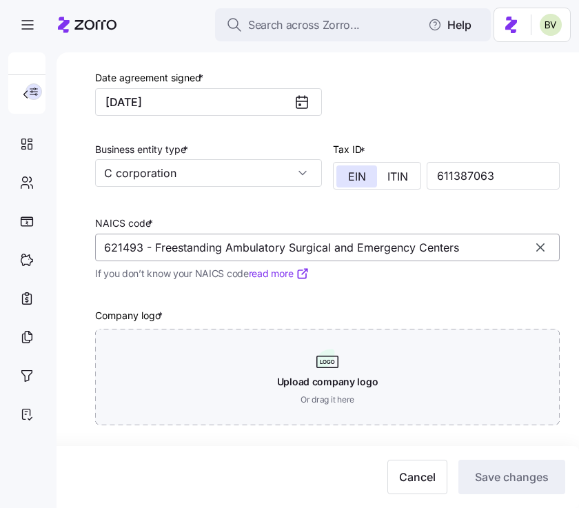
drag, startPoint x: 478, startPoint y: 248, endPoint x: 134, endPoint y: 245, distance: 343.3
click at [134, 245] on input "621493 - Freestanding Ambulatory Surgical and Emergency Centers" at bounding box center [327, 248] width 465 height 28
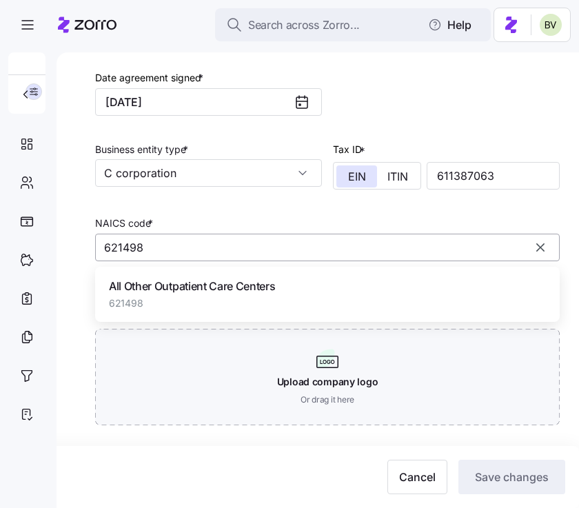
scroll to position [0, 0]
click at [159, 292] on span "All Other Outpatient Care Centers" at bounding box center [192, 286] width 166 height 17
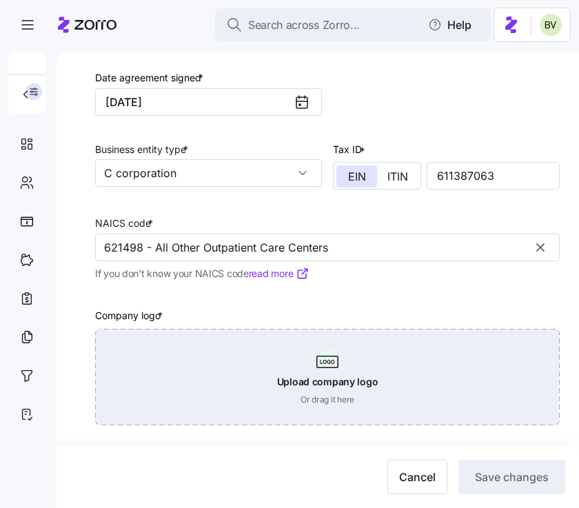
type input "621498 - All Other Outpatient Care Centers"
click at [323, 367] on div "Upload company logo Or drag it here" at bounding box center [327, 377] width 465 height 96
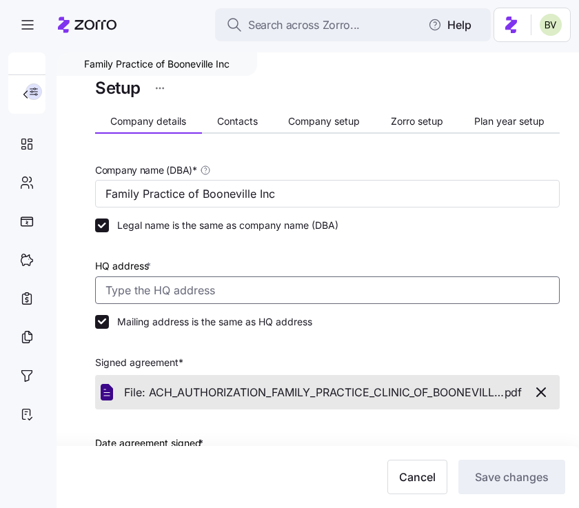
click at [296, 298] on input "HQ address *" at bounding box center [327, 290] width 465 height 28
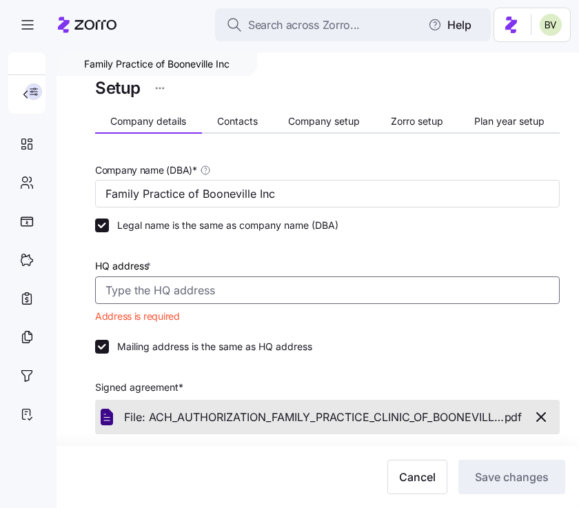
click at [170, 291] on input "HQ address *" at bounding box center [327, 290] width 465 height 28
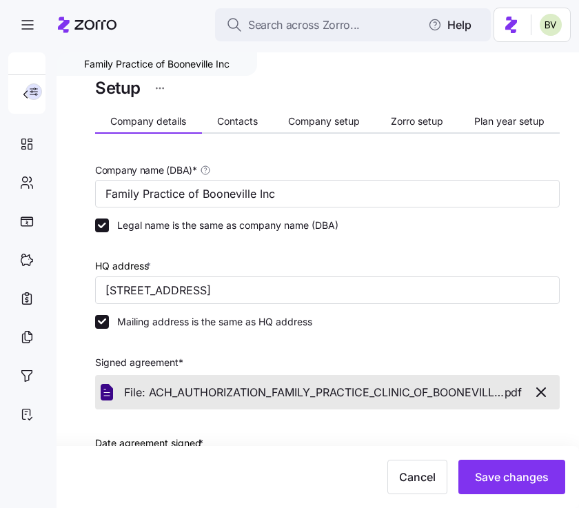
type input "[STREET_ADDRESS]"
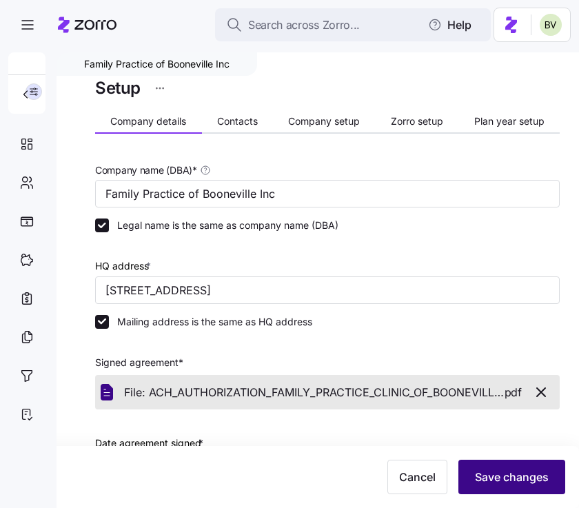
click at [525, 467] on button "Save changes" at bounding box center [511, 477] width 107 height 34
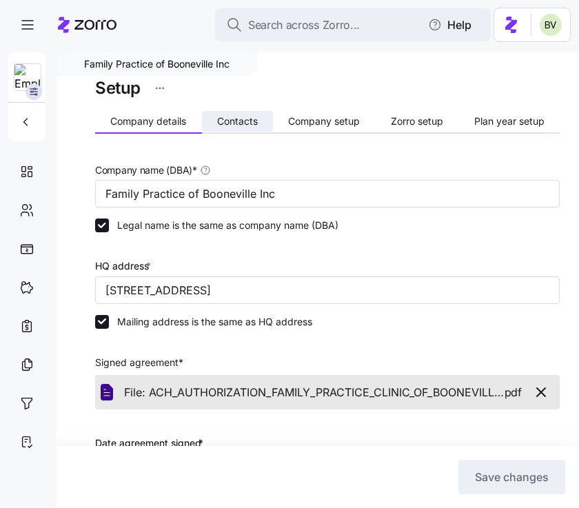
click at [237, 114] on button "Contacts" at bounding box center [238, 121] width 72 height 21
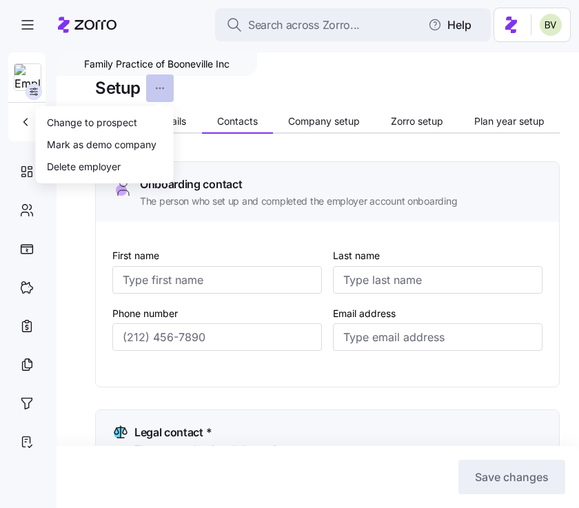
click at [156, 90] on html "Search across Zorro... Help Family Practice of Booneville Inc Setup Company det…" at bounding box center [289, 250] width 579 height 500
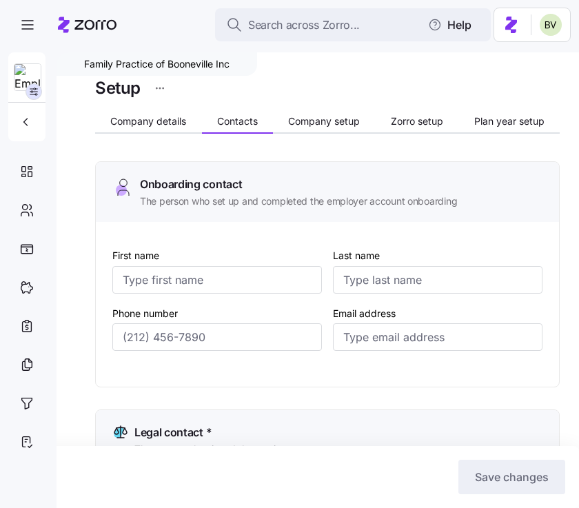
click at [254, 85] on html "Search across Zorro... Help Family Practice of Booneville Inc Setup Company det…" at bounding box center [289, 250] width 579 height 500
click at [216, 280] on input "First name" at bounding box center [217, 280] width 210 height 28
paste input "[PERSON_NAME]"
drag, startPoint x: 208, startPoint y: 280, endPoint x: 143, endPoint y: 281, distance: 64.8
click at [143, 281] on input "[PERSON_NAME]" at bounding box center [217, 280] width 210 height 28
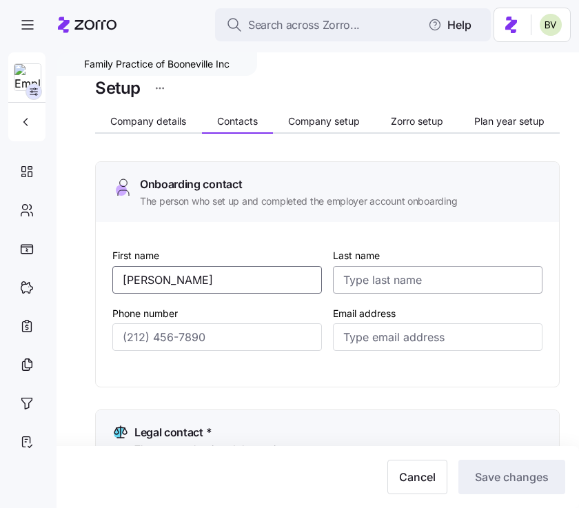
type input "[PERSON_NAME]"
click at [407, 276] on input "Last name" at bounding box center [438, 280] width 210 height 28
paste input "Koretski"
click at [345, 282] on input "Koretski" at bounding box center [438, 280] width 210 height 28
type input "Koretski"
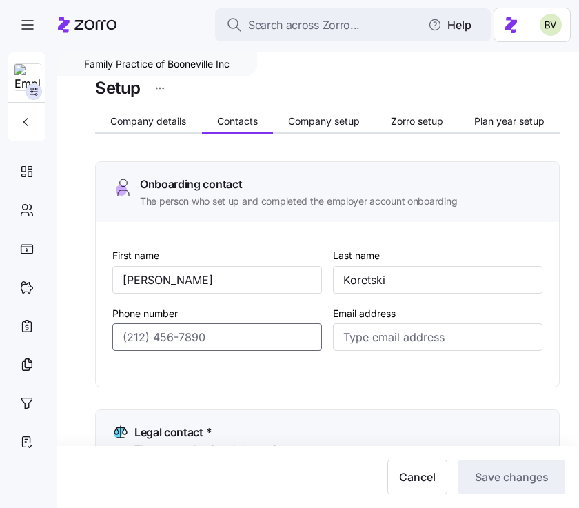
click at [165, 338] on input "Phone number" at bounding box center [217, 337] width 210 height 28
paste input "[PHONE_NUMBER]"
type input "[PHONE_NUMBER]"
click at [96, 260] on div "First name [PERSON_NAME] Last name [PERSON_NAME] Phone number [PHONE_NUMBER] Em…" at bounding box center [327, 304] width 463 height 165
click at [405, 334] on input "Email address" at bounding box center [438, 337] width 210 height 28
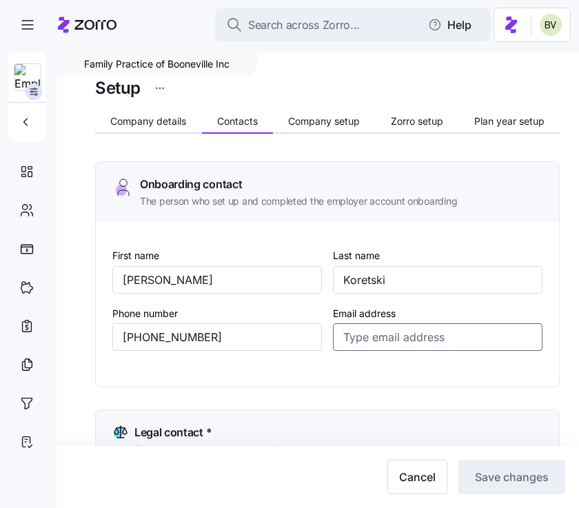
paste input "[EMAIL_ADDRESS][DOMAIN_NAME]"
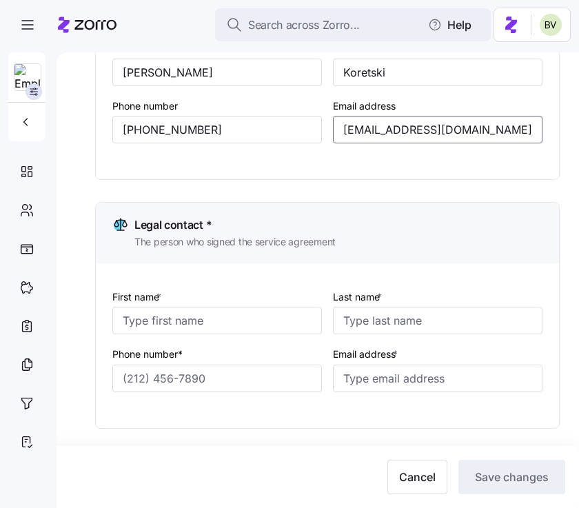
scroll to position [227, 0]
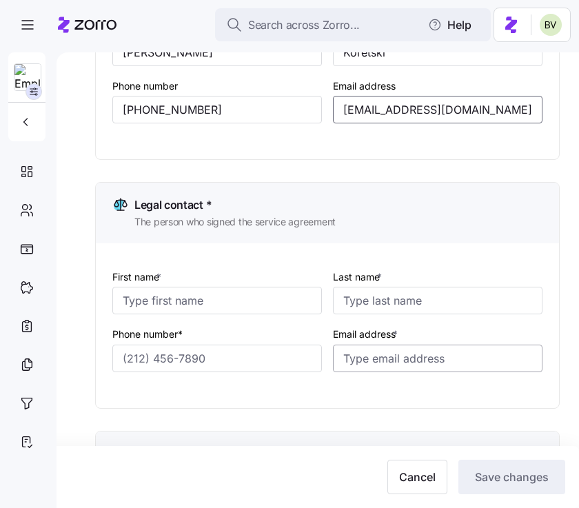
type input "[EMAIL_ADDRESS][DOMAIN_NAME]"
click at [377, 356] on input "Email address *" at bounding box center [438, 359] width 210 height 28
paste input "[EMAIL_ADDRESS][DOMAIN_NAME]"
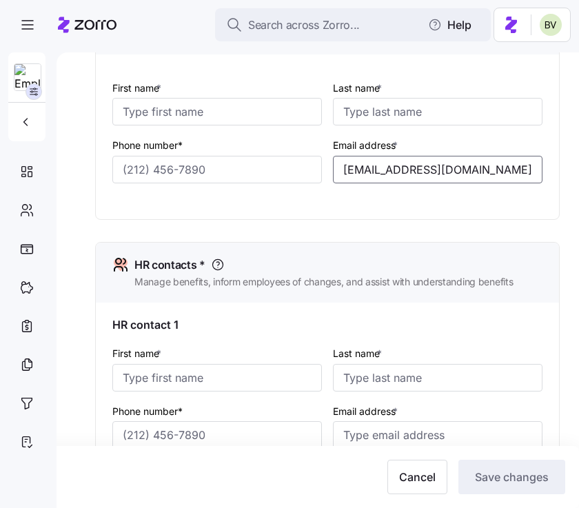
scroll to position [491, 0]
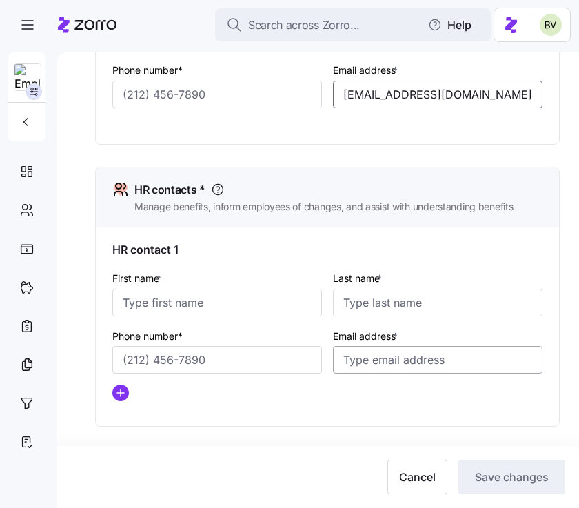
type input "[EMAIL_ADDRESS][DOMAIN_NAME]"
click at [370, 358] on input "Email address *" at bounding box center [438, 360] width 210 height 28
paste input "[EMAIL_ADDRESS][DOMAIN_NAME]"
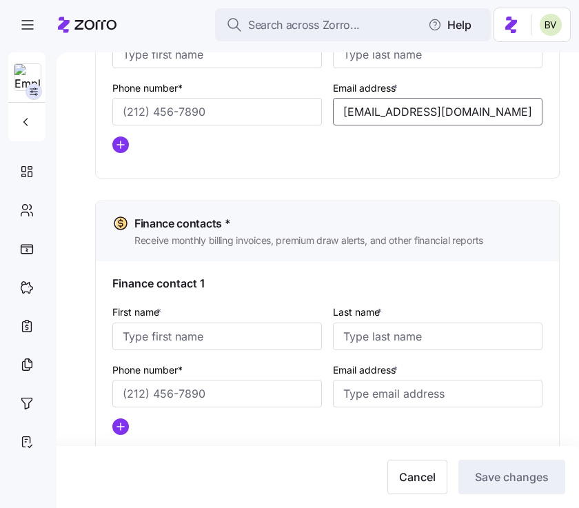
scroll to position [777, 0]
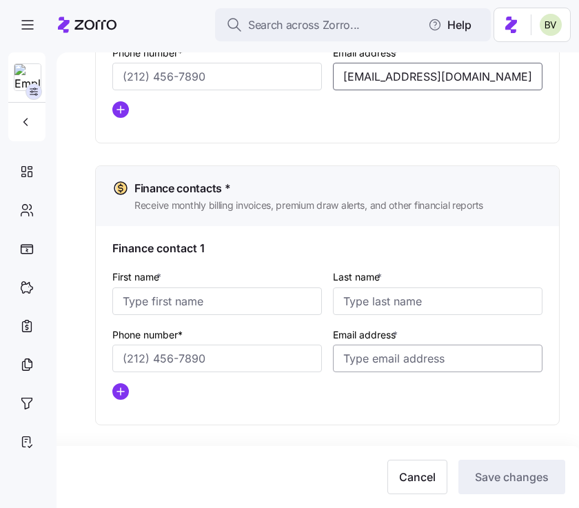
type input "[EMAIL_ADDRESS][DOMAIN_NAME]"
click at [364, 359] on input "Email address *" at bounding box center [438, 359] width 210 height 28
paste input "[EMAIL_ADDRESS][DOMAIN_NAME]"
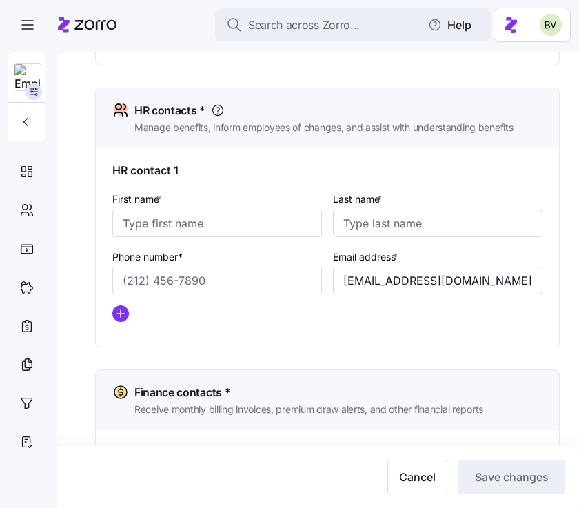
scroll to position [570, 0]
type input "[EMAIL_ADDRESS][DOMAIN_NAME]"
click at [263, 223] on input "First name *" at bounding box center [217, 224] width 210 height 28
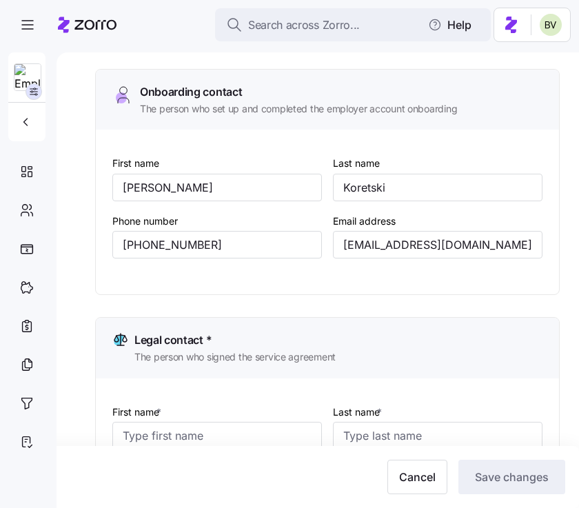
scroll to position [0, 0]
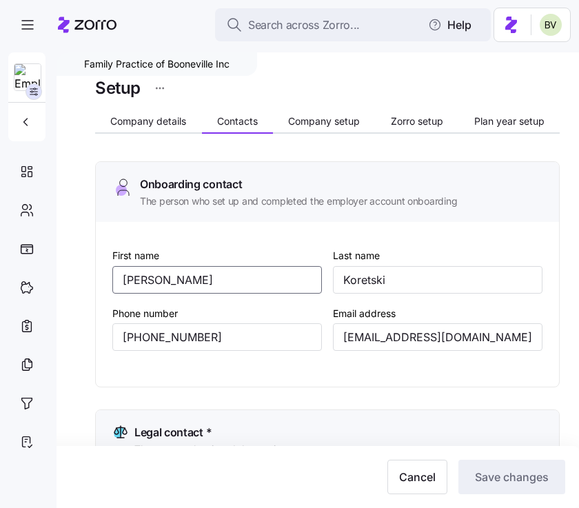
drag, startPoint x: 171, startPoint y: 281, endPoint x: 111, endPoint y: 283, distance: 60.0
click at [112, 283] on div "First name Lori Last name Koretski Phone number (859) 979-1863 Email address lk…" at bounding box center [327, 304] width 463 height 165
paste input "[PERSON_NAME]"
drag, startPoint x: 181, startPoint y: 281, endPoint x: 110, endPoint y: 280, distance: 70.3
click at [110, 280] on div "First name Eva Binzer Last name Koretski Phone number (859) 979-1863 Email addr…" at bounding box center [327, 304] width 463 height 165
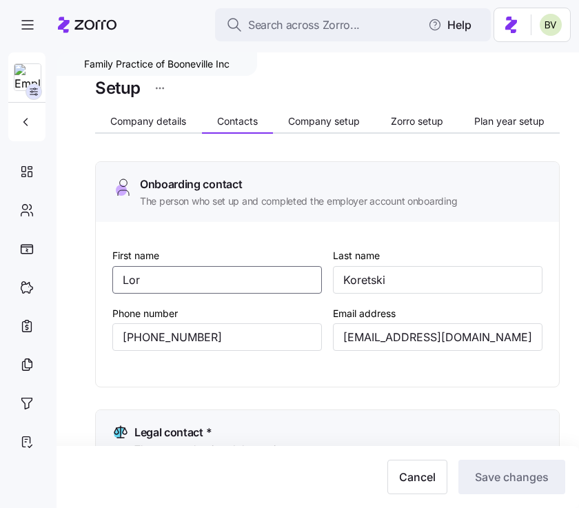
type input "[PERSON_NAME]"
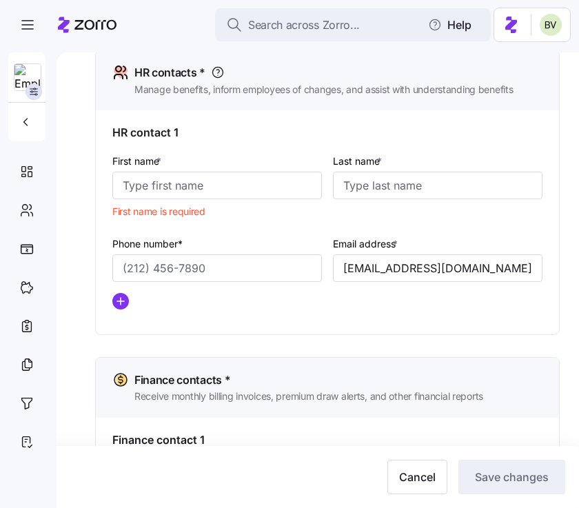
scroll to position [610, 0]
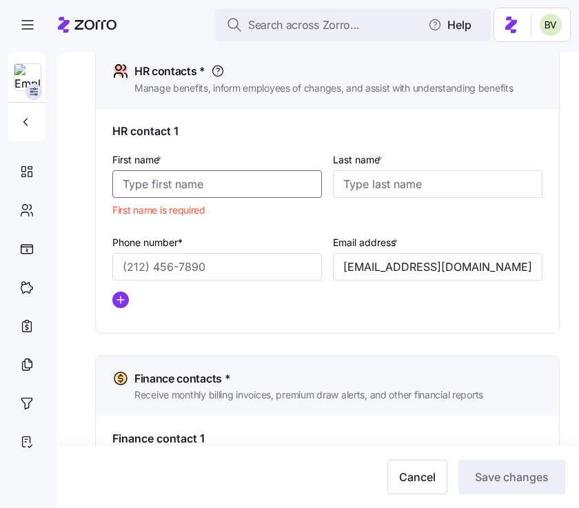
click at [164, 183] on input "First name *" at bounding box center [217, 184] width 210 height 28
paste input "[PERSON_NAME]"
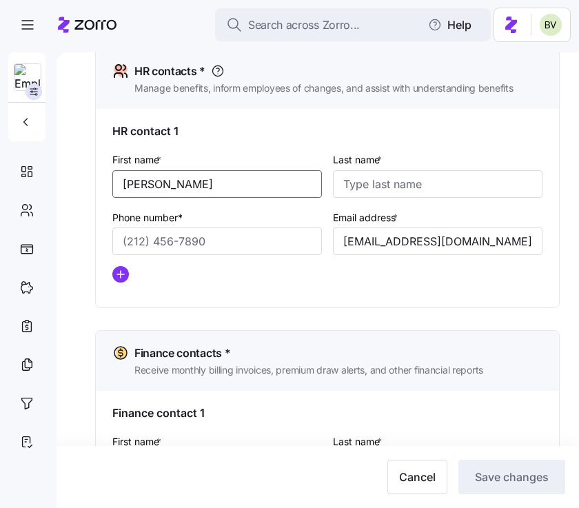
drag, startPoint x: 194, startPoint y: 183, endPoint x: 142, endPoint y: 183, distance: 51.7
click at [142, 183] on input "[PERSON_NAME]" at bounding box center [217, 184] width 210 height 28
type input "Eva"
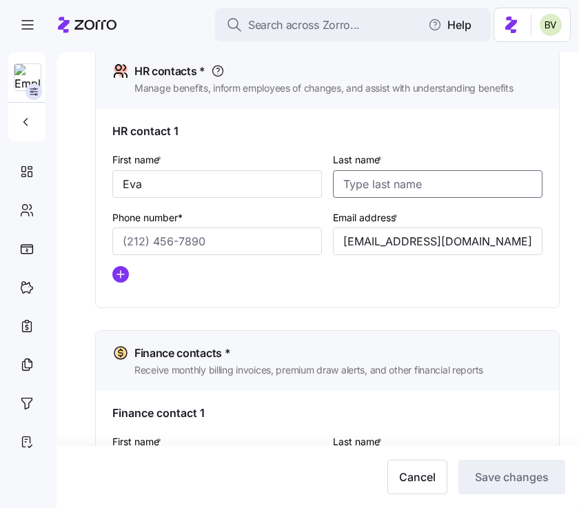
click at [371, 175] on input "Last name *" at bounding box center [438, 184] width 210 height 28
paste input "Binzer"
click at [345, 185] on input "Binzer" at bounding box center [438, 184] width 210 height 28
type input "Binzer"
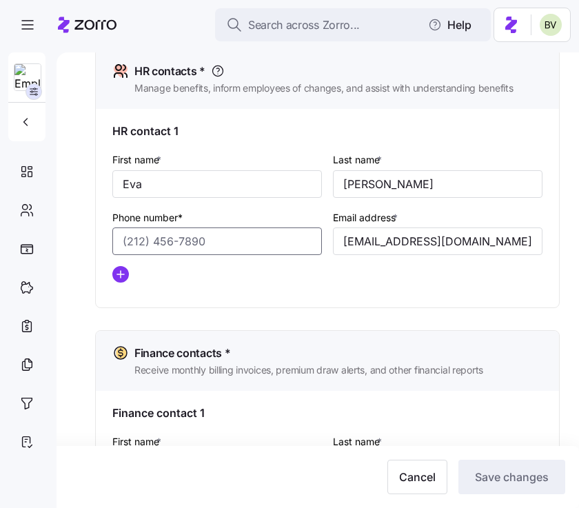
click at [202, 246] on input "Phone number*" at bounding box center [217, 241] width 210 height 28
paste input "(502) 291-7404"
type input "(502) 291-7404"
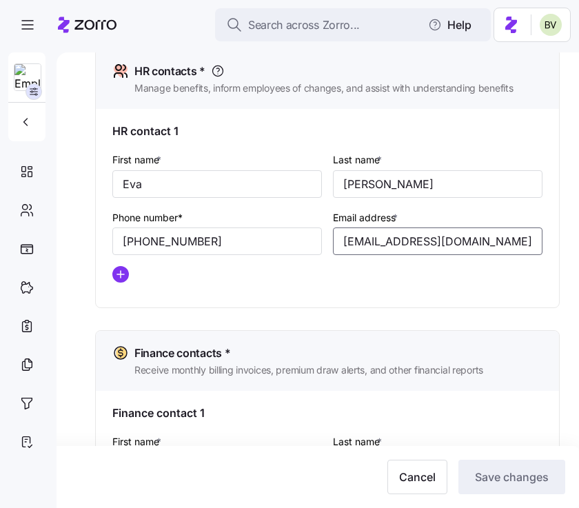
click at [491, 245] on input "[EMAIL_ADDRESS][DOMAIN_NAME]" at bounding box center [438, 241] width 210 height 28
paste input "eva@pfs-2"
type input "[EMAIL_ADDRESS][DOMAIN_NAME]"
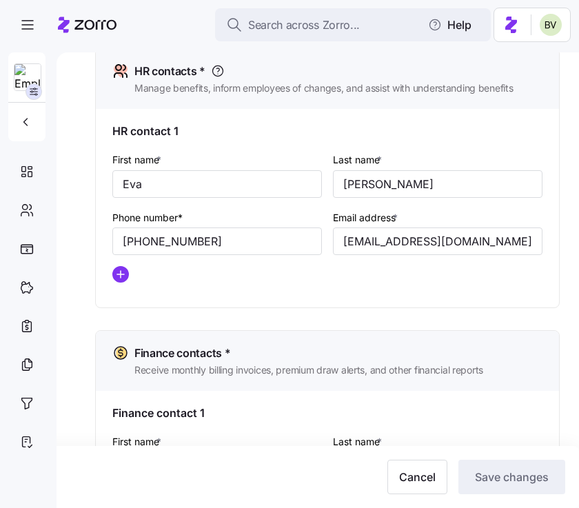
click at [391, 280] on div at bounding box center [327, 274] width 430 height 17
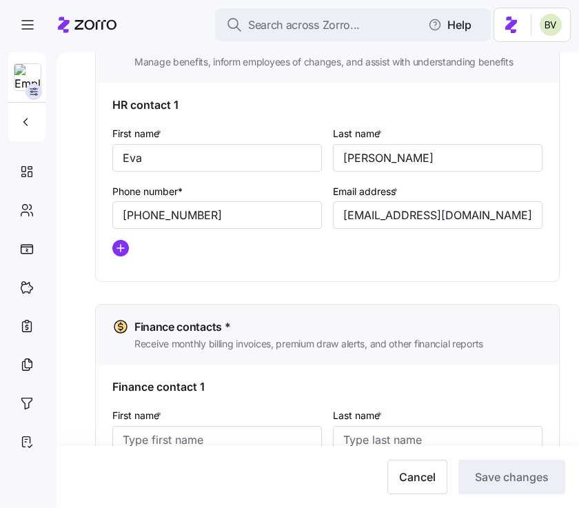
scroll to position [777, 0]
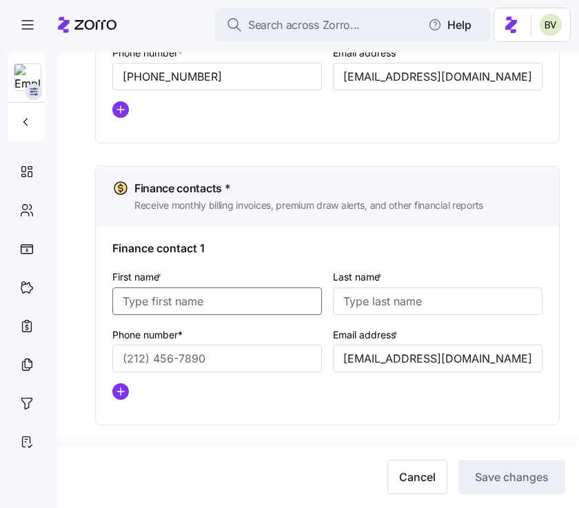
click at [192, 307] on input "First name *" at bounding box center [217, 301] width 210 height 28
paste input "[PERSON_NAME]"
type input "[PERSON_NAME]"
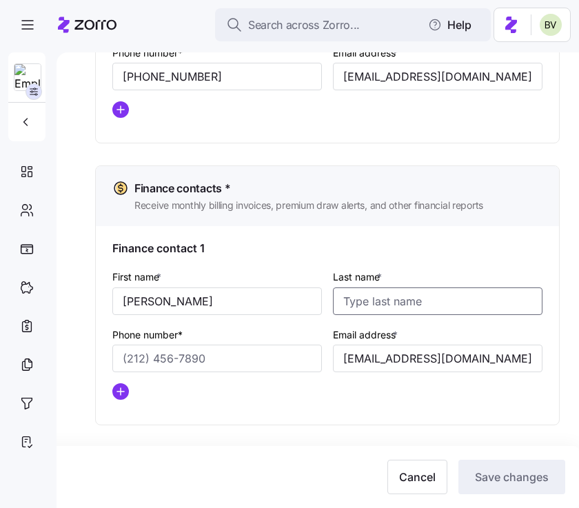
click at [374, 298] on input "Last name *" at bounding box center [438, 301] width 210 height 28
paste input "Koretski"
type input "Koretski"
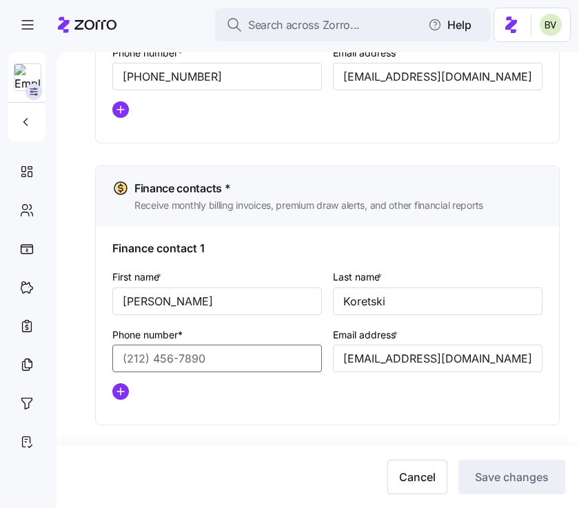
click at [236, 355] on input "Phone number*" at bounding box center [217, 359] width 210 height 28
paste input "[PHONE_NUMBER]"
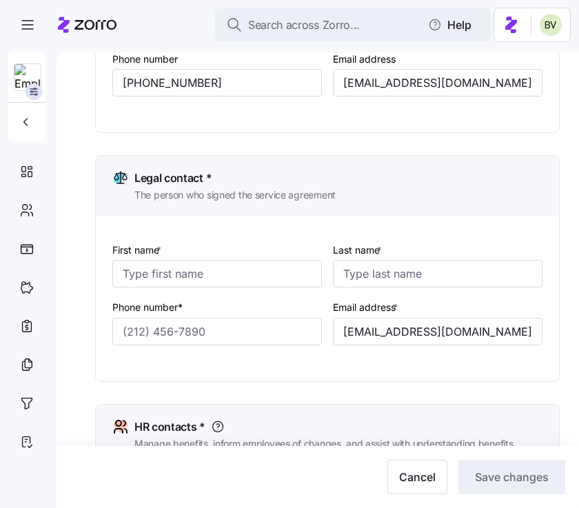
scroll to position [252, 0]
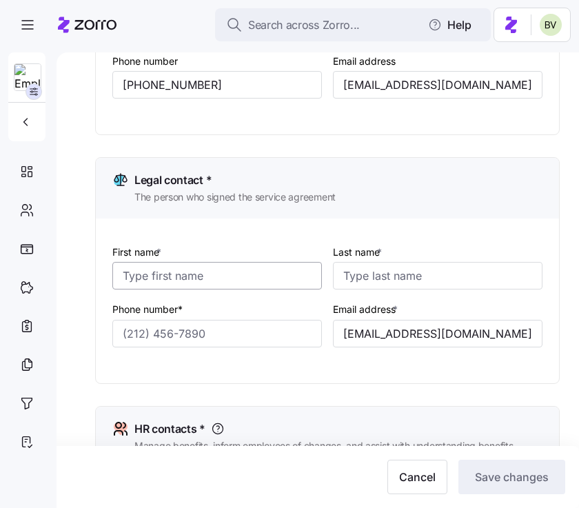
type input "[PHONE_NUMBER]"
click at [179, 283] on input "First name *" at bounding box center [217, 276] width 210 height 28
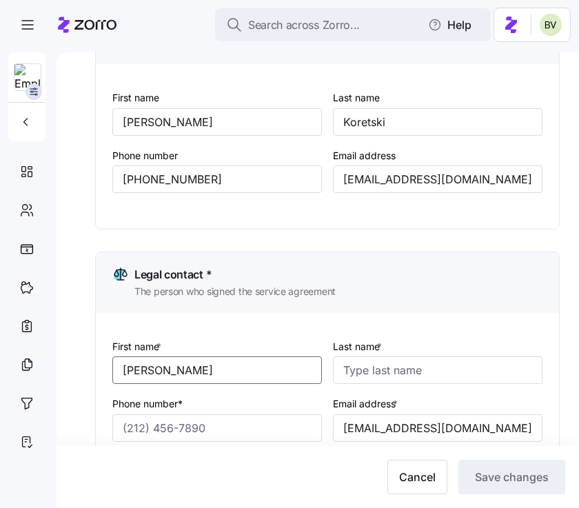
scroll to position [154, 0]
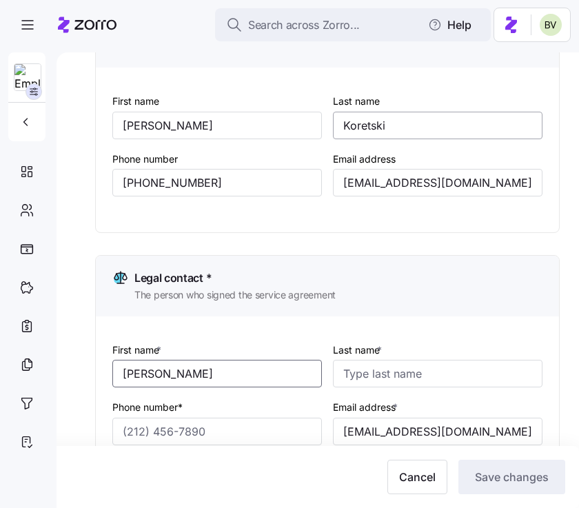
type input "[PERSON_NAME]"
drag, startPoint x: 391, startPoint y: 124, endPoint x: 319, endPoint y: 121, distance: 72.5
click at [319, 121] on div "First name Lori Last name Koretski Phone number (859) 979-1863 Email address lk…" at bounding box center [327, 155] width 441 height 137
click at [434, 375] on input "Last name *" at bounding box center [438, 374] width 210 height 28
paste input "Koretski"
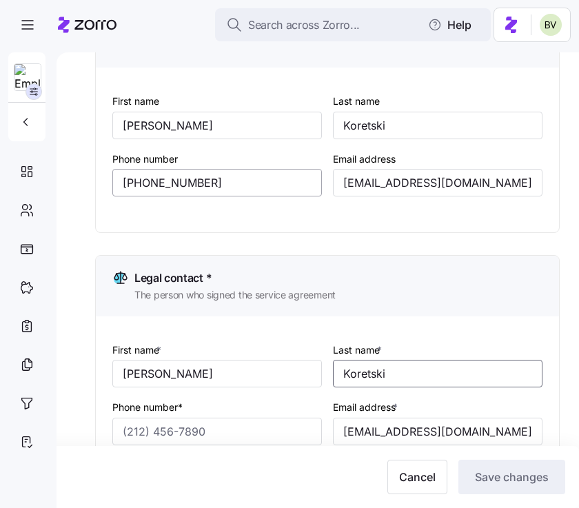
type input "Koretski"
drag, startPoint x: 218, startPoint y: 185, endPoint x: 103, endPoint y: 167, distance: 116.6
click at [103, 167] on div "First name Lori Last name Koretski Phone number (859) 979-1863 Email address lk…" at bounding box center [327, 150] width 463 height 165
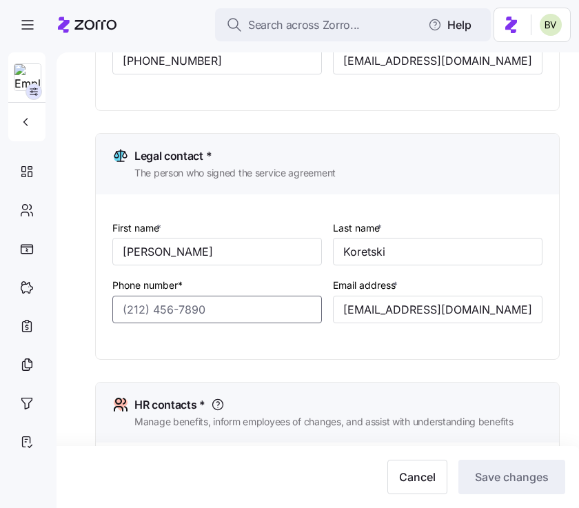
click at [153, 314] on input "Phone number*" at bounding box center [217, 310] width 210 height 28
paste input "[PHONE_NUMBER]"
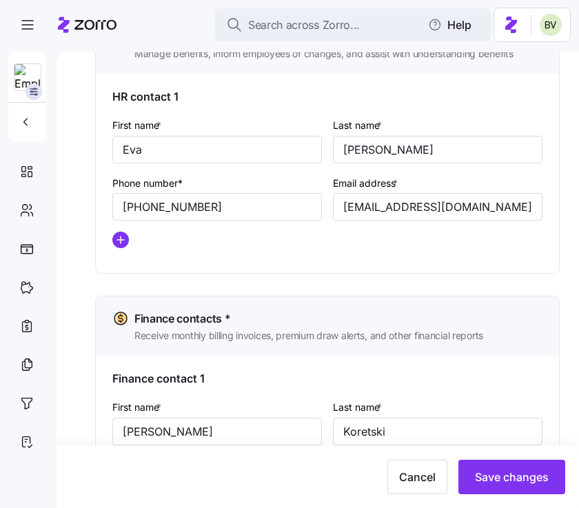
scroll to position [777, 0]
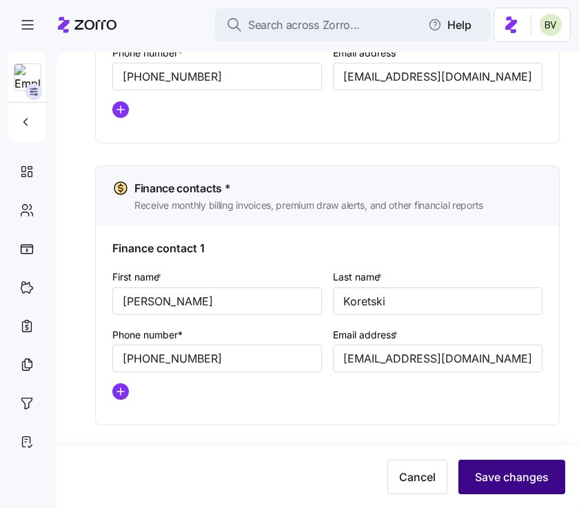
type input "[PHONE_NUMBER]"
click at [470, 465] on button "Save changes" at bounding box center [511, 477] width 107 height 34
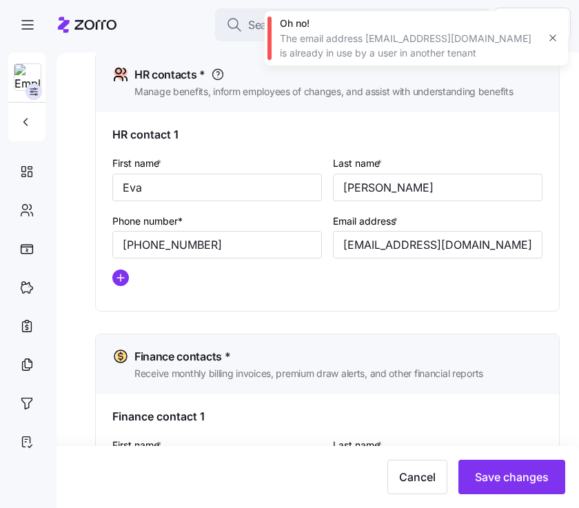
scroll to position [596, 0]
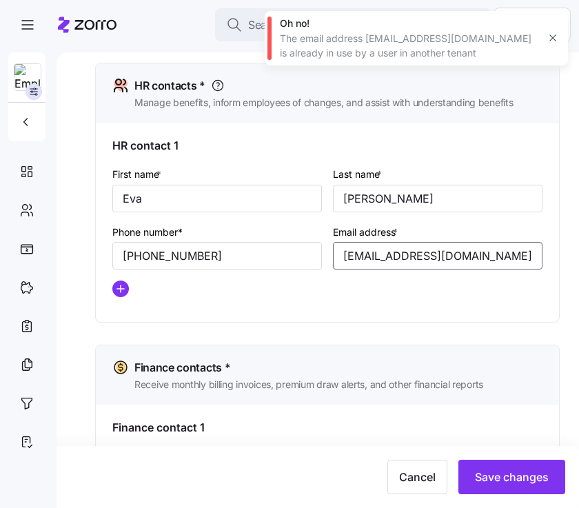
drag, startPoint x: 434, startPoint y: 258, endPoint x: 325, endPoint y: 256, distance: 108.9
click at [325, 256] on div "First name * Eva Last name * Binzer Phone number* (502) 291-7404 Email address …" at bounding box center [327, 237] width 441 height 154
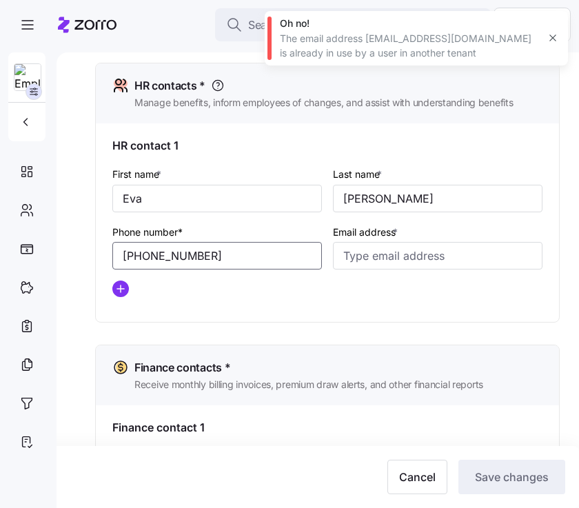
drag, startPoint x: 233, startPoint y: 257, endPoint x: 112, endPoint y: 245, distance: 121.2
click at [112, 245] on input "(502) 291-7404" at bounding box center [217, 256] width 210 height 28
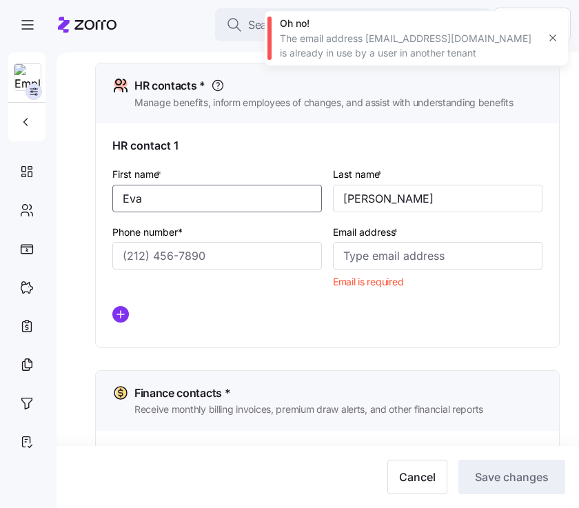
drag, startPoint x: 145, startPoint y: 199, endPoint x: 109, endPoint y: 197, distance: 35.9
click at [109, 197] on div "HR contact 1 First name * Eva Last name * Binzer Phone number* Email address * …" at bounding box center [327, 234] width 463 height 223
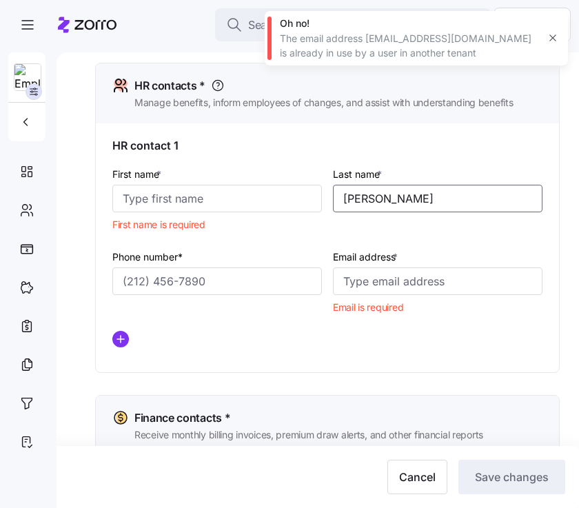
drag, startPoint x: 376, startPoint y: 199, endPoint x: 327, endPoint y: 197, distance: 49.0
click at [327, 197] on div "First name * First name is required Last name * Binzer Phone number* Email addr…" at bounding box center [327, 262] width 441 height 204
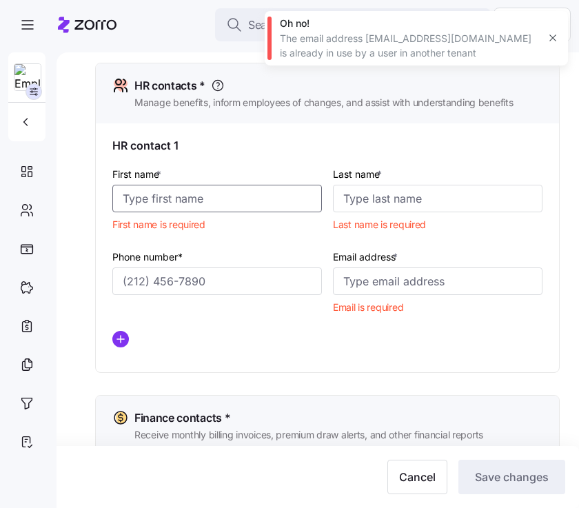
click at [154, 201] on input "First name *" at bounding box center [217, 199] width 210 height 28
paste input "[PERSON_NAME]"
type input "[PERSON_NAME]"
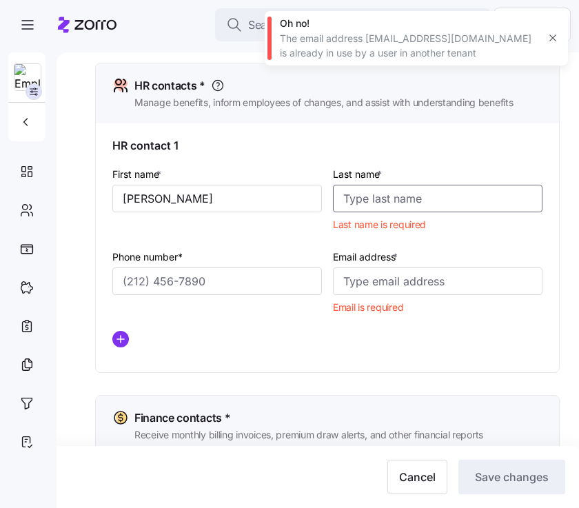
click at [382, 200] on input "Last name *" at bounding box center [438, 199] width 210 height 28
paste input "Koretski"
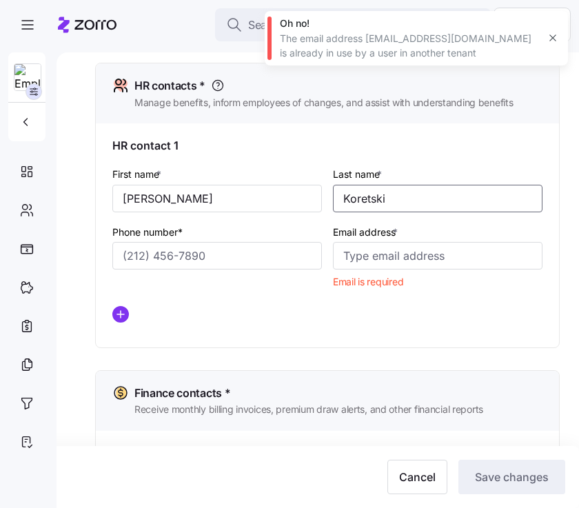
type input "Koretski"
click at [176, 260] on input "Phone number*" at bounding box center [217, 256] width 210 height 28
paste input "[PHONE_NUMBER]"
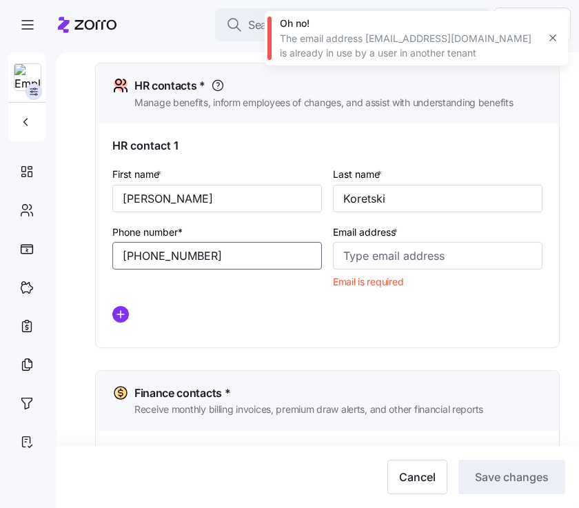
type input "[PHONE_NUMBER]"
click at [98, 227] on div "HR contact 1 First name * Lori Last name * Koretski Phone number* (859) 979-186…" at bounding box center [327, 234] width 463 height 223
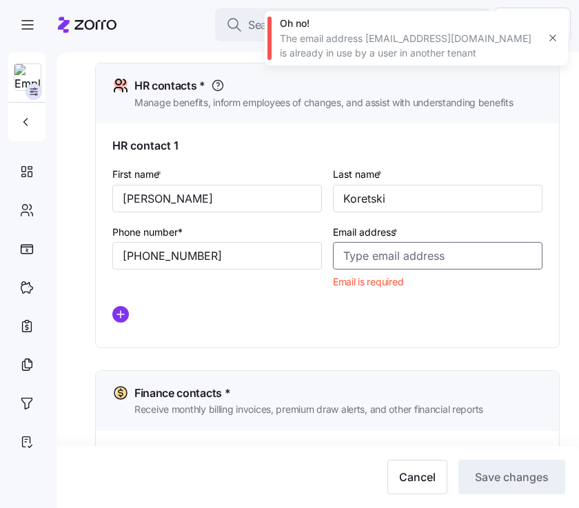
click at [414, 260] on input "Email address *" at bounding box center [438, 256] width 210 height 28
paste input "[EMAIL_ADDRESS][DOMAIN_NAME]"
click at [347, 257] on input "[EMAIL_ADDRESS][DOMAIN_NAME]" at bounding box center [438, 256] width 210 height 28
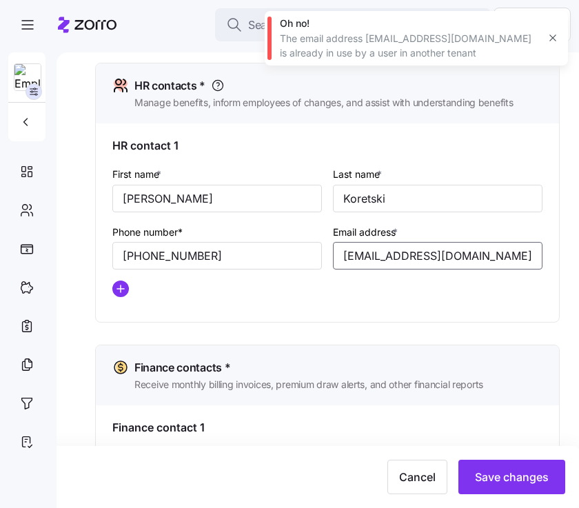
type input "[EMAIL_ADDRESS][DOMAIN_NAME]"
click at [329, 303] on div at bounding box center [327, 289] width 441 height 28
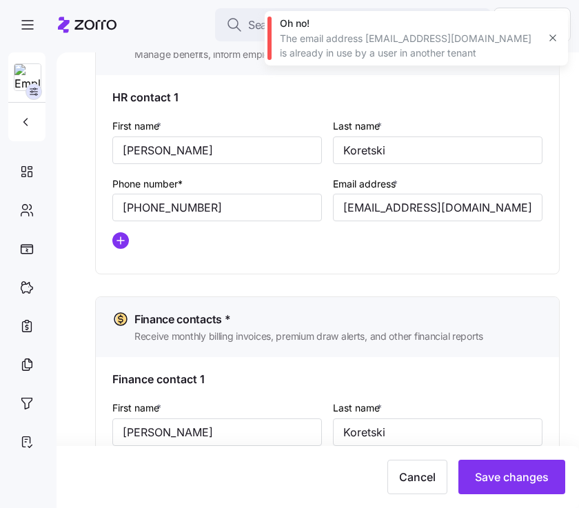
scroll to position [777, 0]
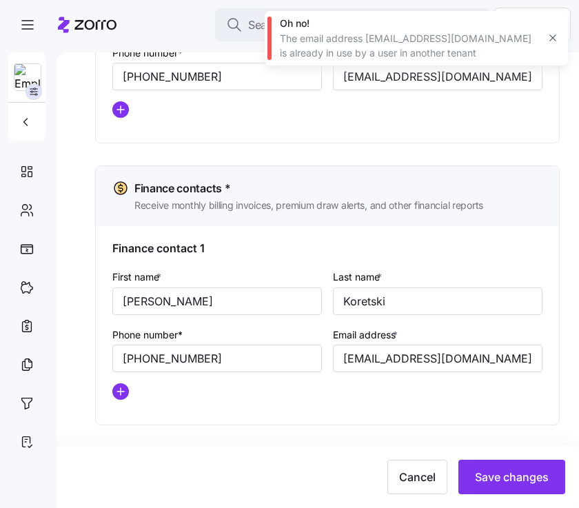
click at [553, 39] on icon "button" at bounding box center [552, 37] width 11 height 11
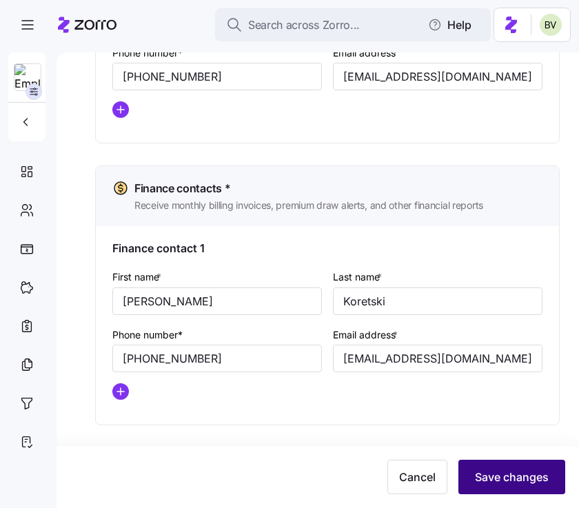
click at [524, 473] on span "Save changes" at bounding box center [512, 477] width 74 height 17
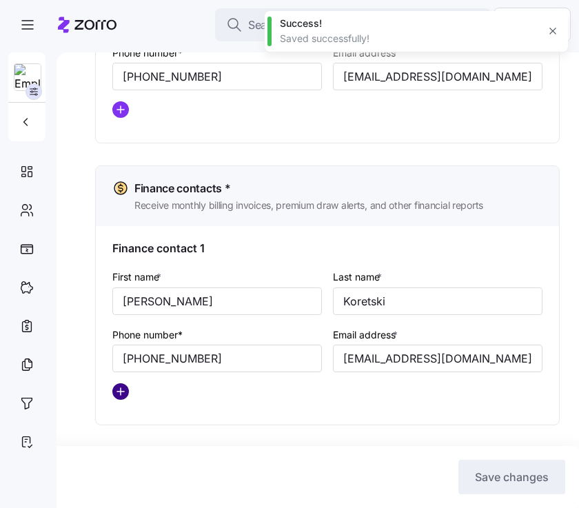
click at [119, 394] on circle "add icon" at bounding box center [120, 391] width 15 height 15
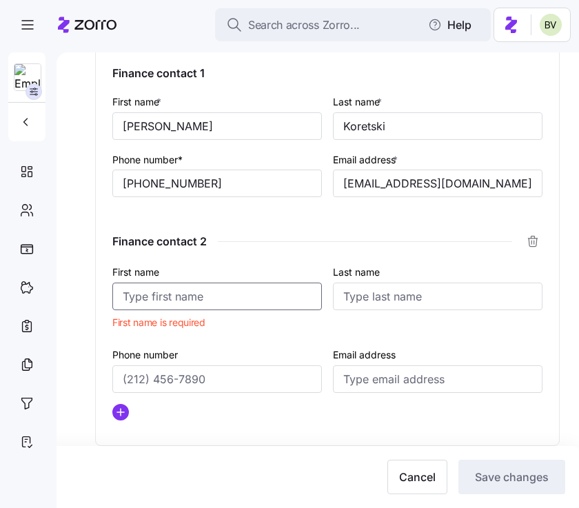
scroll to position [974, 0]
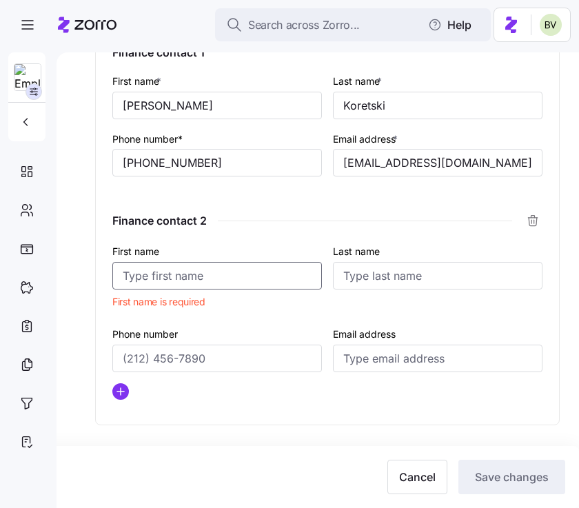
paste input "[PERSON_NAME]"
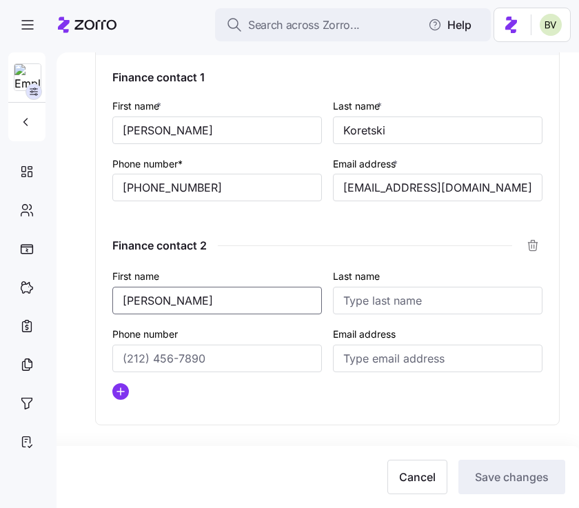
drag, startPoint x: 185, startPoint y: 298, endPoint x: 145, endPoint y: 299, distance: 39.3
click at [145, 299] on input "[PERSON_NAME]" at bounding box center [217, 301] width 210 height 28
type input "[PERSON_NAME]"
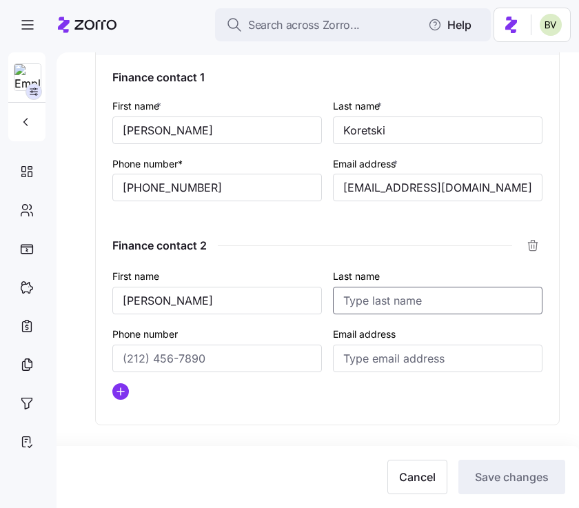
click at [371, 295] on input "Last name" at bounding box center [438, 301] width 210 height 28
type input "Hurt"
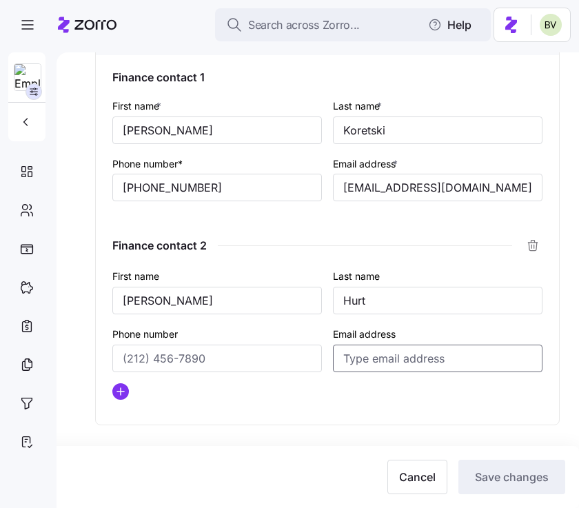
click at [420, 356] on input "Email address" at bounding box center [438, 359] width 210 height 28
paste input "[EMAIL_ADDRESS][DOMAIN_NAME]"
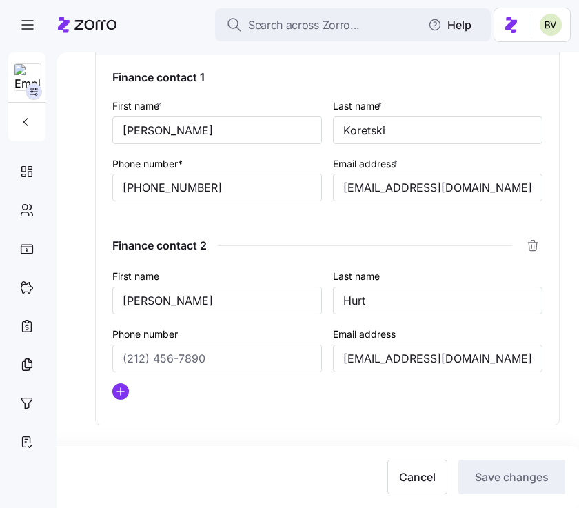
click at [372, 398] on div at bounding box center [327, 391] width 430 height 17
click at [345, 365] on input "[EMAIL_ADDRESS][DOMAIN_NAME]" at bounding box center [438, 359] width 210 height 28
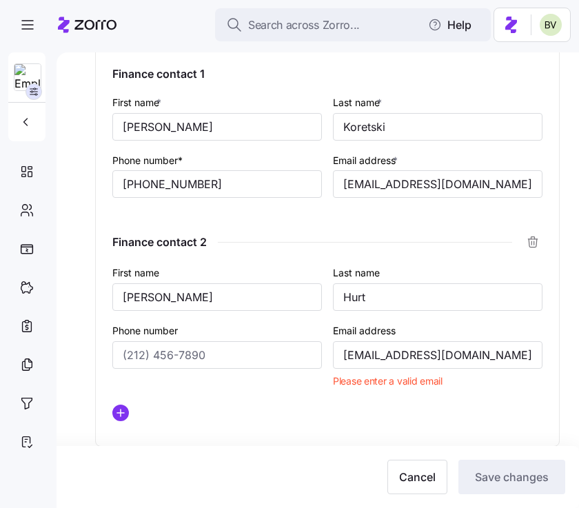
click at [338, 405] on div at bounding box center [327, 413] width 441 height 28
click at [483, 362] on input "[EMAIL_ADDRESS][DOMAIN_NAME]" at bounding box center [438, 355] width 210 height 28
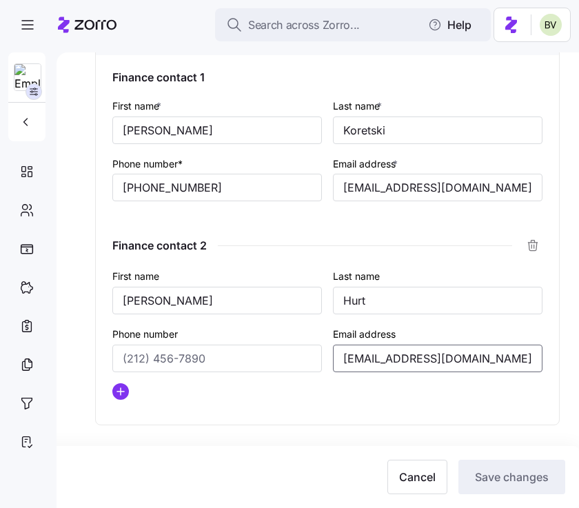
type input "[EMAIL_ADDRESS][DOMAIN_NAME]"
click at [414, 420] on div "Finance contact 1 First name * Lori Last name * Koretski Phone number* (859) 97…" at bounding box center [327, 239] width 463 height 369
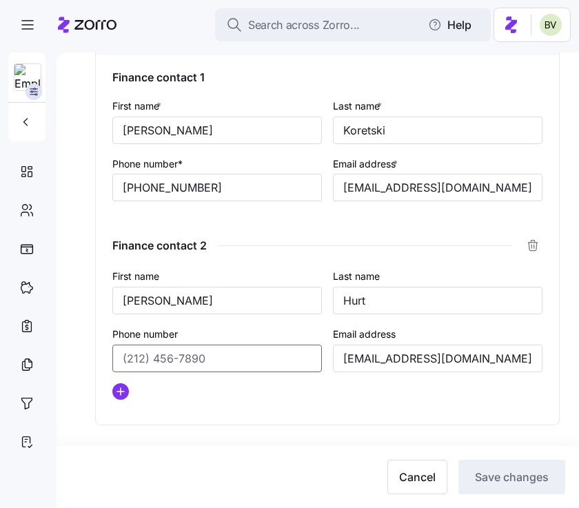
click at [245, 357] on input "Phone number" at bounding box center [217, 359] width 210 height 28
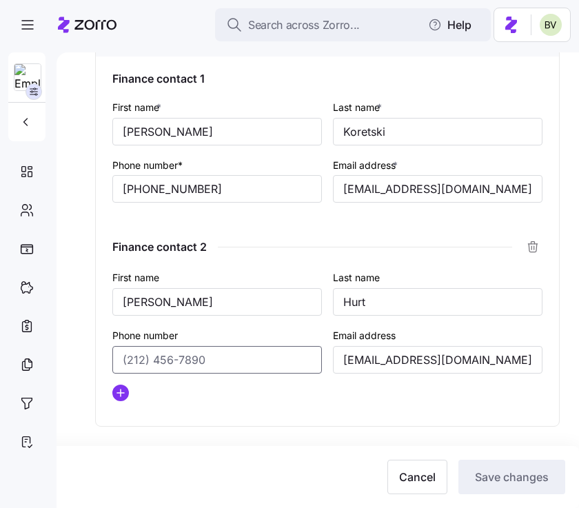
scroll to position [940, 0]
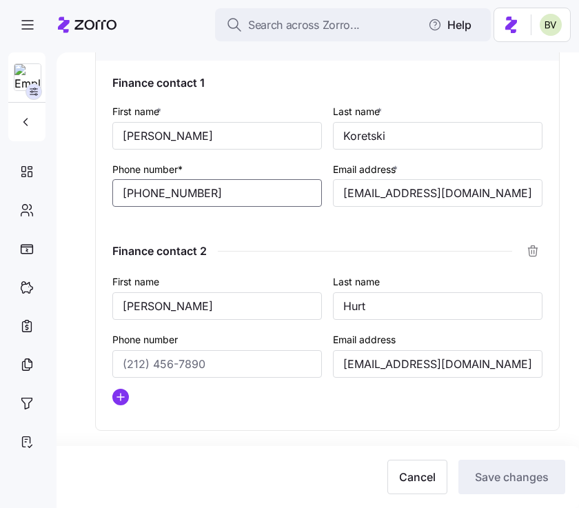
drag, startPoint x: 206, startPoint y: 196, endPoint x: 97, endPoint y: 195, distance: 108.9
click at [97, 195] on div "Finance contact 1 First name * Lori Last name * Koretski Phone number* (859) 97…" at bounding box center [327, 245] width 463 height 369
click at [212, 367] on input "Phone number" at bounding box center [217, 364] width 210 height 28
paste input "[PHONE_NUMBER]"
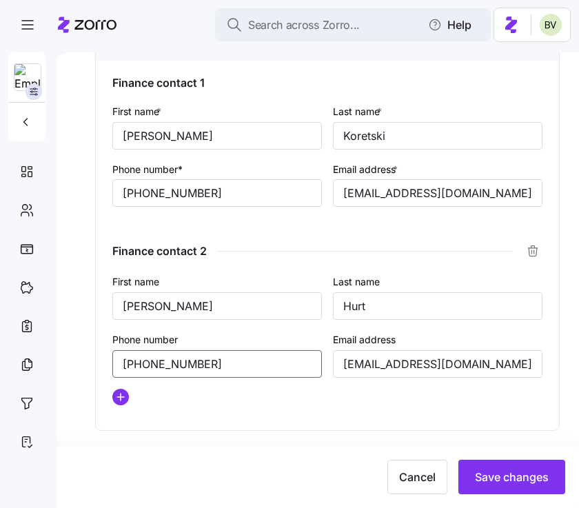
type input "[PHONE_NUMBER]"
click at [272, 416] on div "First name Sara Last name Hurt Phone number (859) 979-1863 Email address shurt@…" at bounding box center [327, 344] width 441 height 154
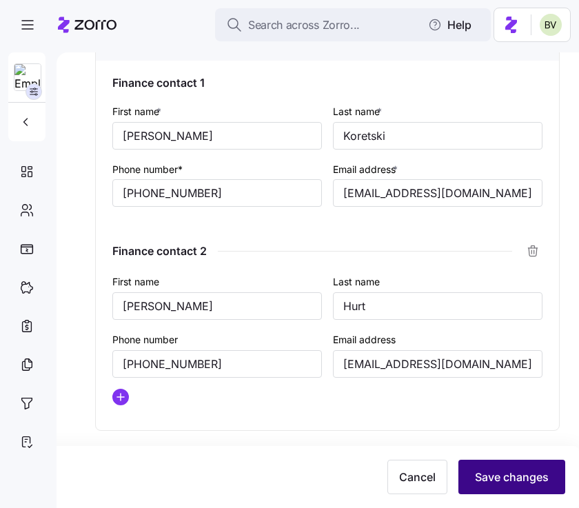
click at [491, 471] on span "Save changes" at bounding box center [512, 477] width 74 height 17
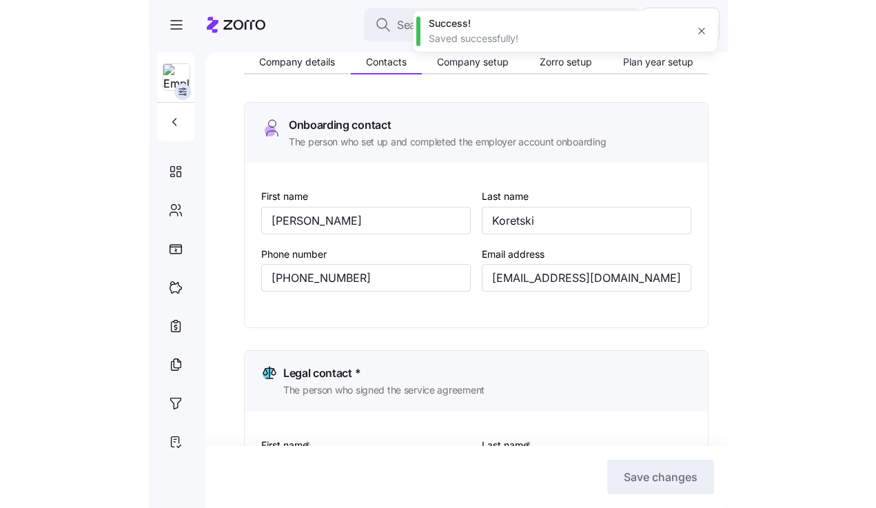
scroll to position [0, 0]
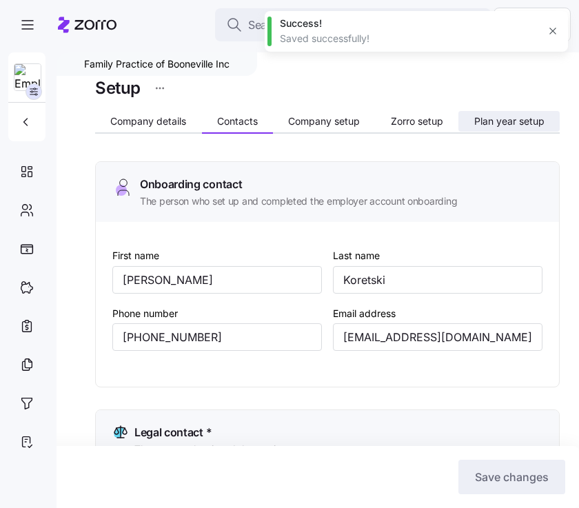
click at [496, 130] on button "Plan year setup" at bounding box center [508, 121] width 101 height 21
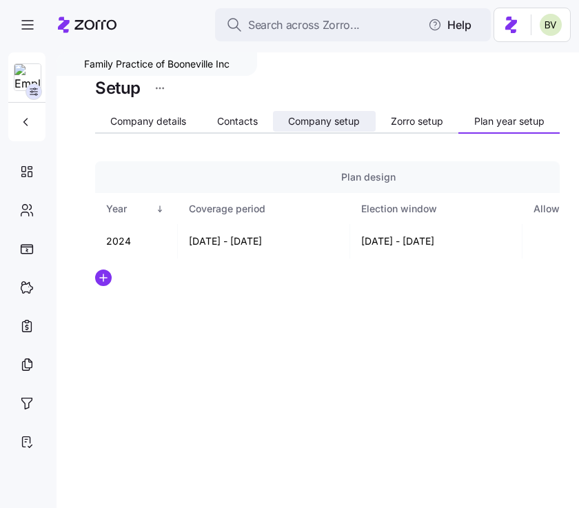
click at [318, 119] on span "Company setup" at bounding box center [324, 121] width 72 height 10
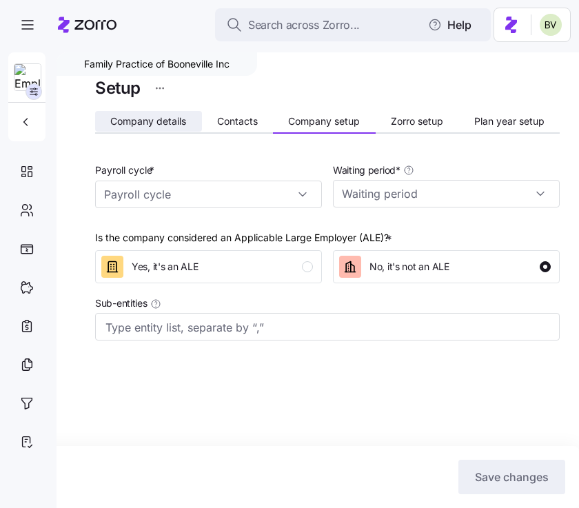
click at [174, 121] on span "Company details" at bounding box center [148, 121] width 76 height 10
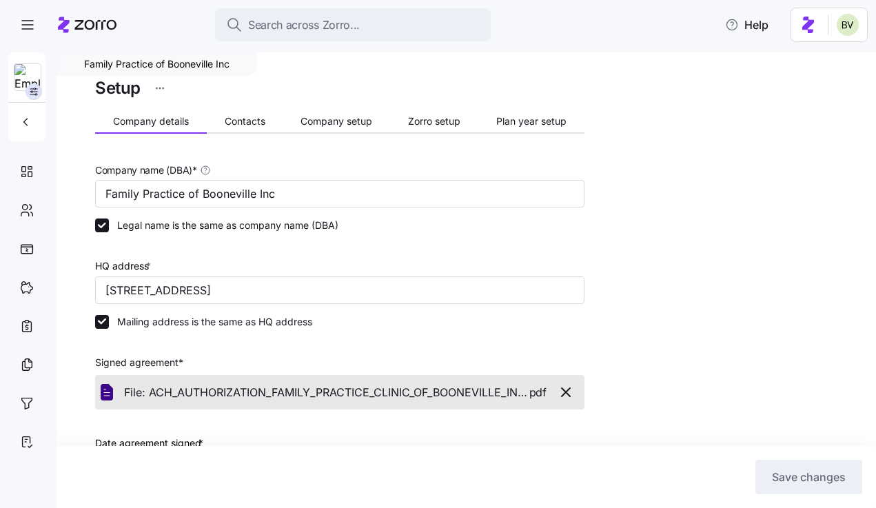
click at [152, 90] on html "Search across Zorro... Help Family Practice of Booneville Inc Setup Company det…" at bounding box center [438, 250] width 876 height 500
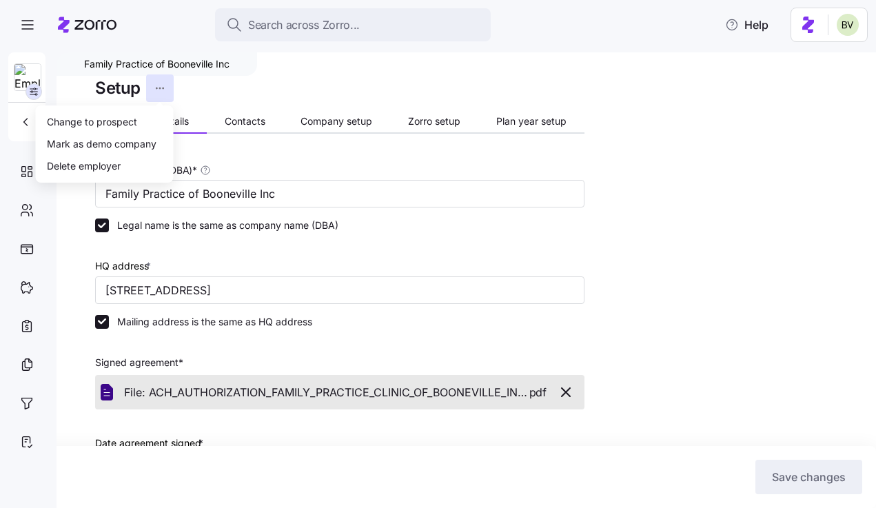
click at [20, 111] on html "Search across Zorro... Help Family Practice of Booneville Inc Setup Company det…" at bounding box center [438, 250] width 876 height 500
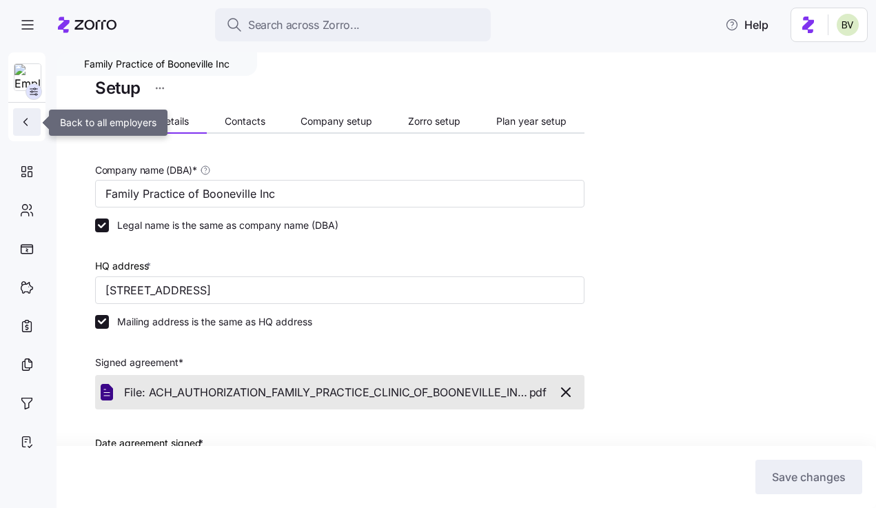
click at [23, 118] on icon "button" at bounding box center [26, 122] width 14 height 14
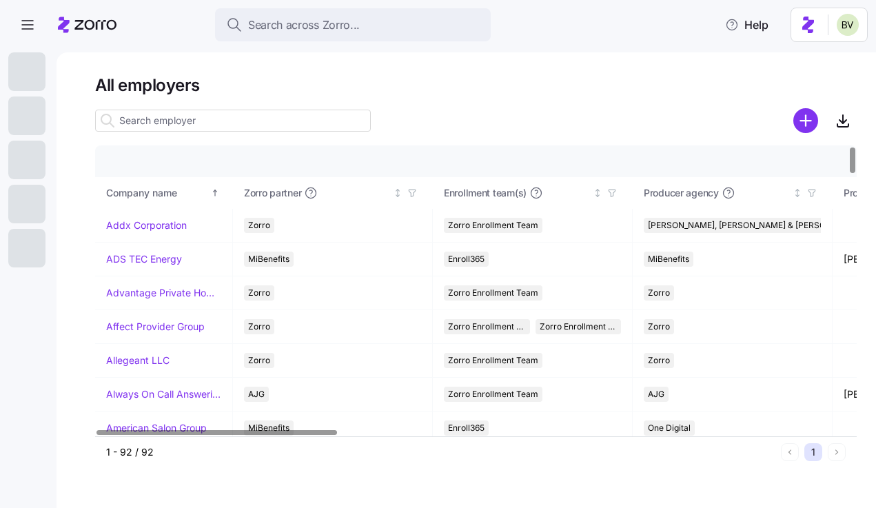
click at [269, 119] on input at bounding box center [233, 121] width 276 height 22
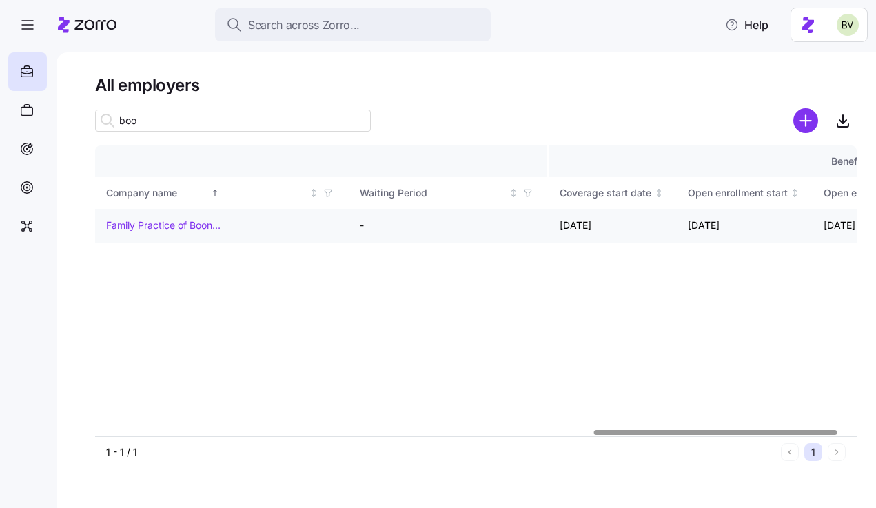
scroll to position [0, 1618]
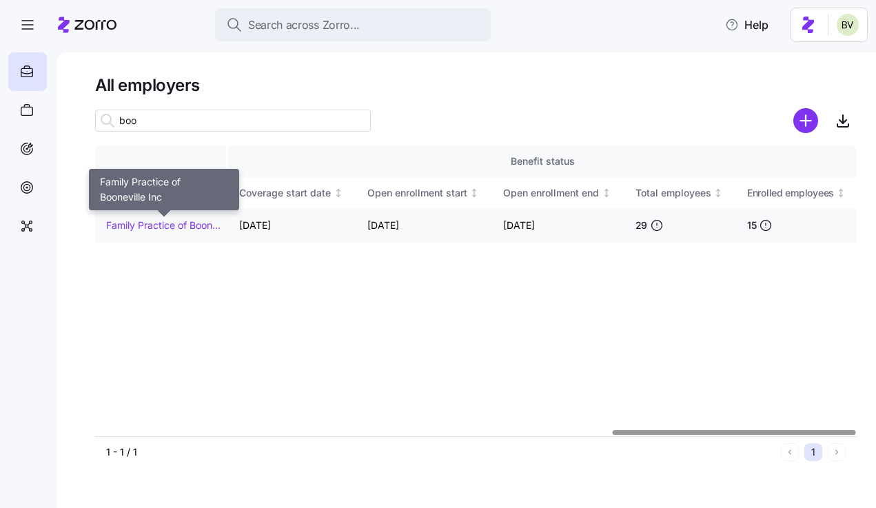
type input "boo"
click at [187, 223] on link "Family Practice of Booneville Inc" at bounding box center [163, 225] width 115 height 14
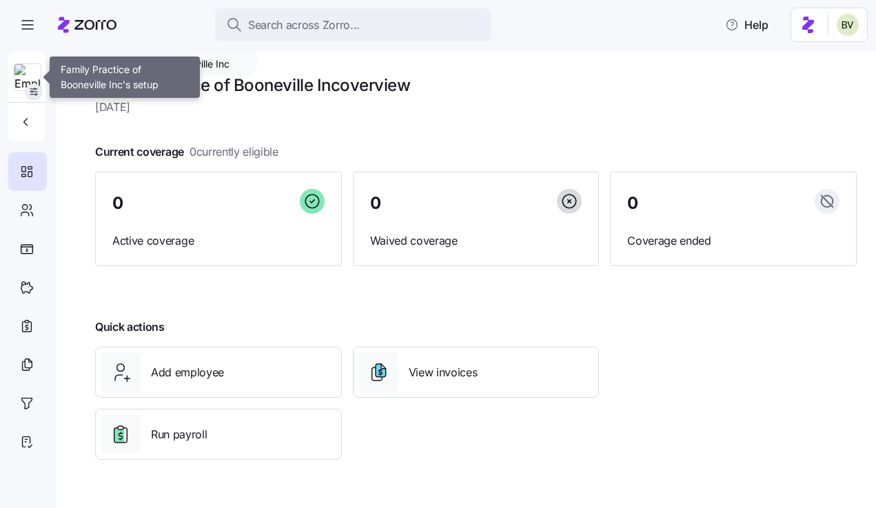
click at [33, 92] on icon "button" at bounding box center [33, 91] width 11 height 11
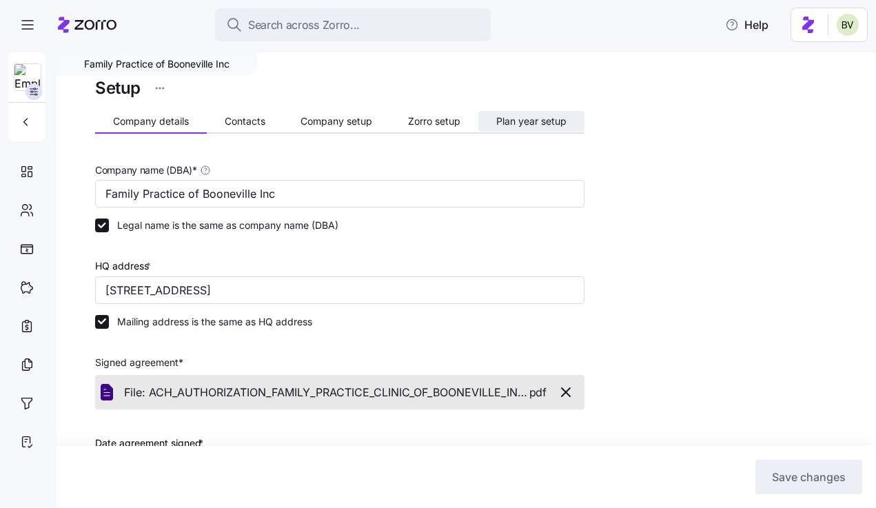
click at [496, 122] on span "Plan year setup" at bounding box center [531, 121] width 70 height 10
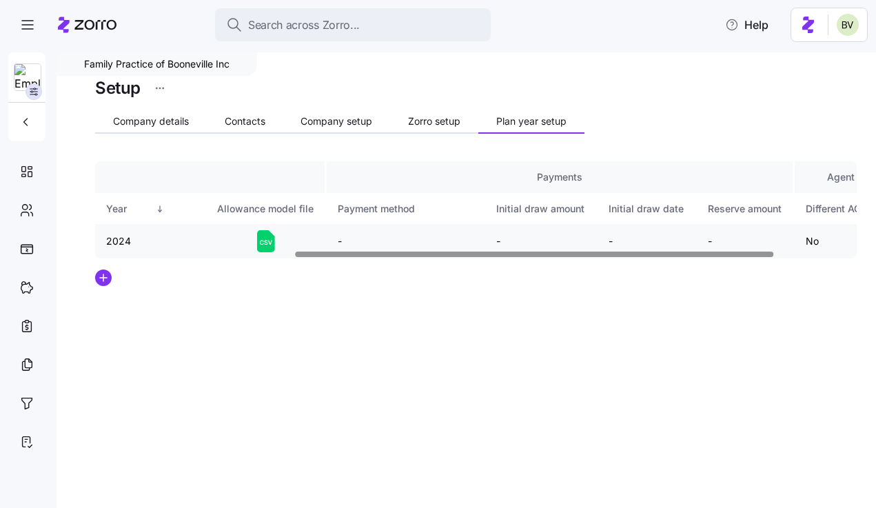
scroll to position [0, 447]
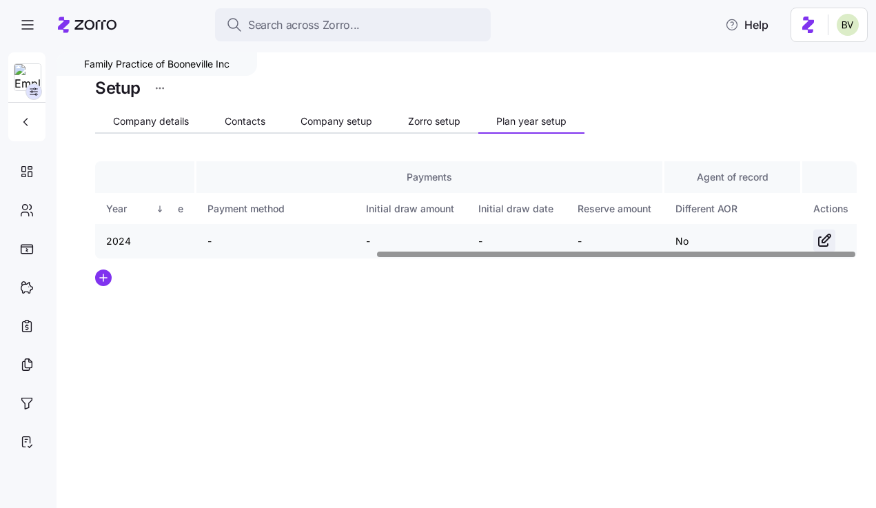
click at [821, 236] on icon "button" at bounding box center [824, 240] width 17 height 17
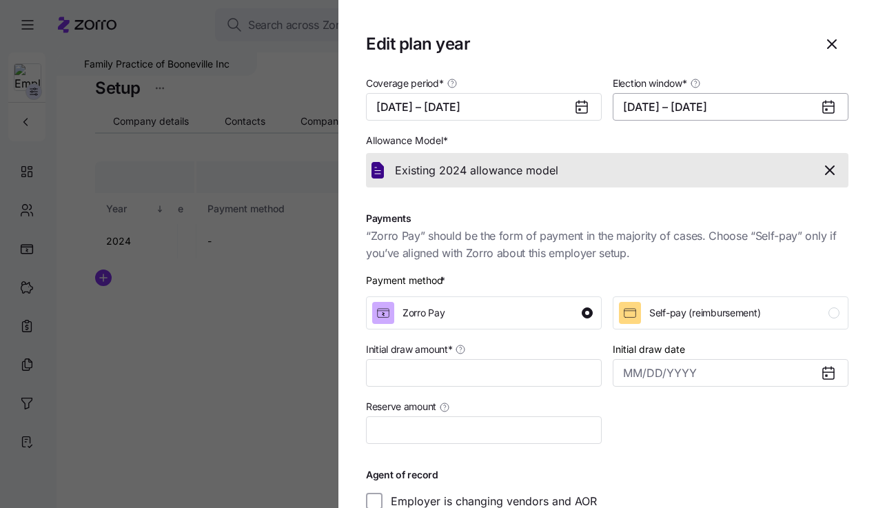
click at [662, 105] on button "[DATE] – [DATE]" at bounding box center [731, 107] width 236 height 28
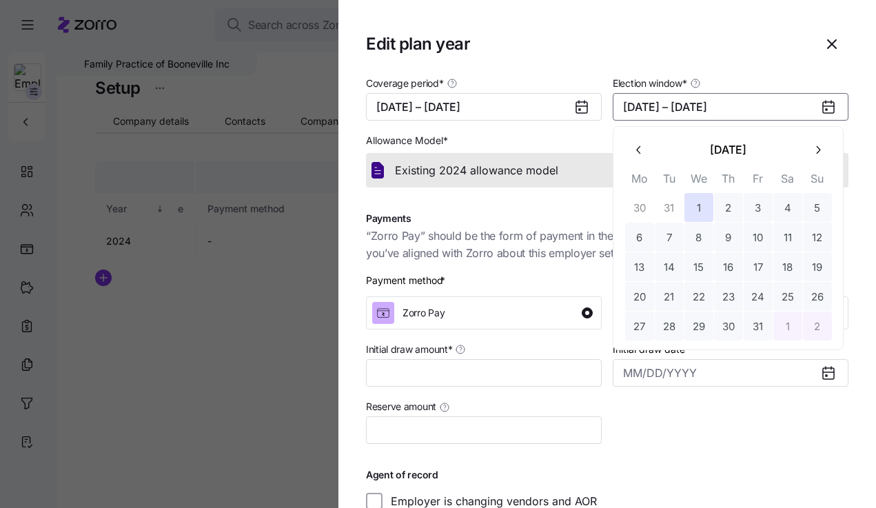
click at [637, 148] on icon "button" at bounding box center [638, 149] width 4 height 8
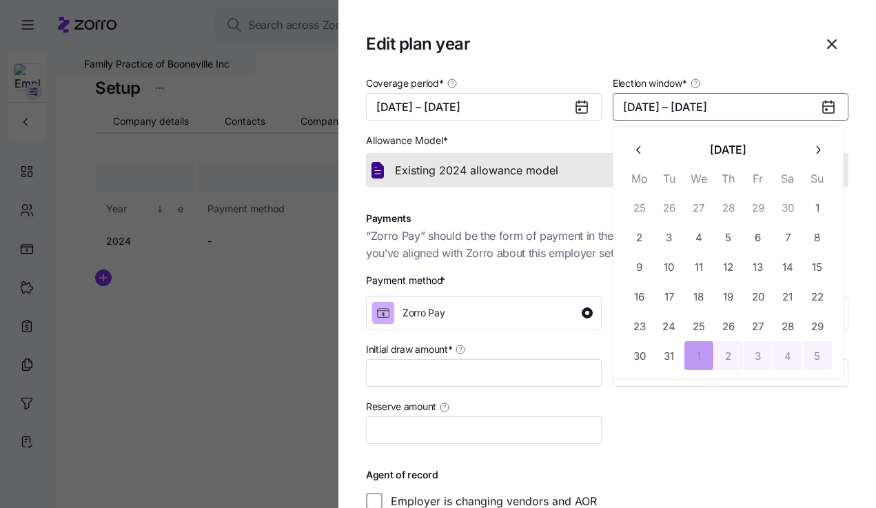
click at [637, 148] on icon "button" at bounding box center [638, 149] width 4 height 8
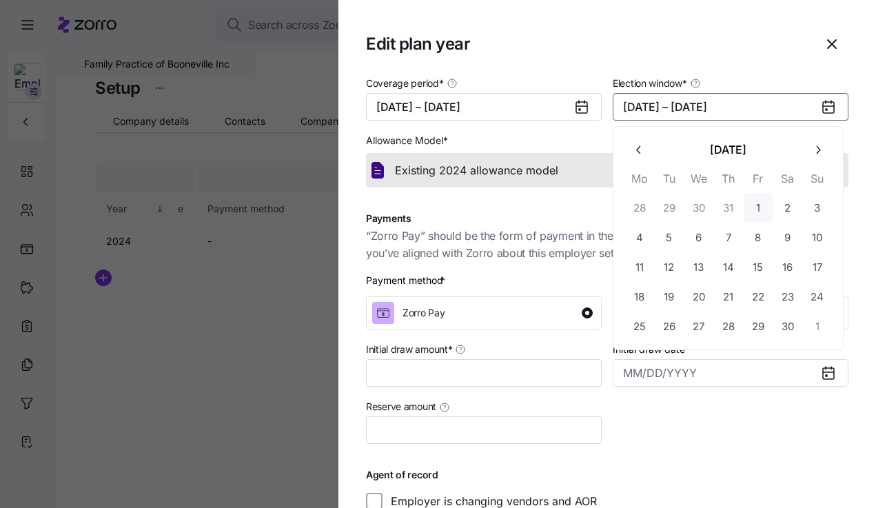
click at [763, 208] on button "1" at bounding box center [758, 207] width 29 height 29
click at [759, 318] on button "29" at bounding box center [758, 326] width 29 height 29
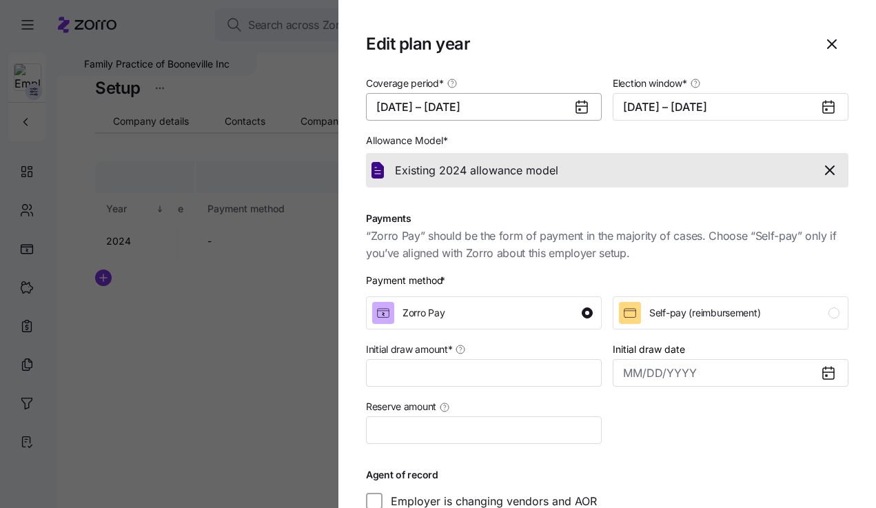
click at [533, 116] on button "[DATE] – [DATE]" at bounding box center [484, 107] width 236 height 28
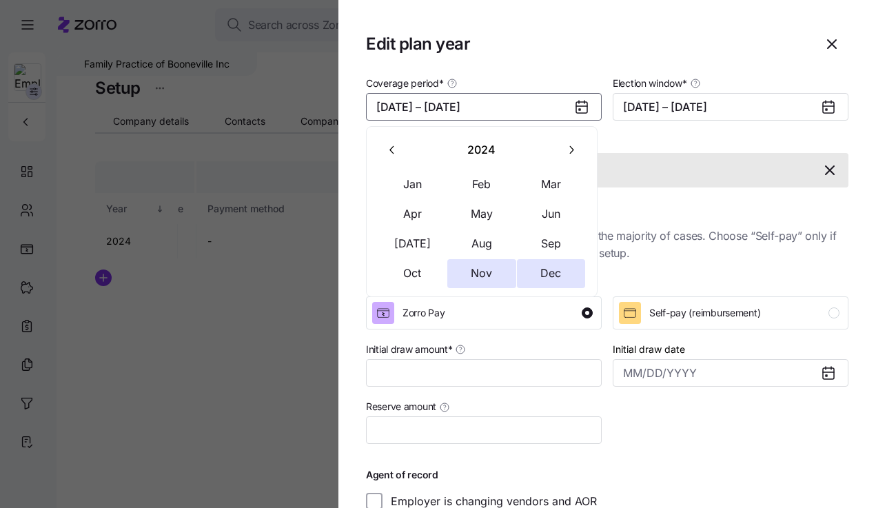
click at [582, 145] on button "button" at bounding box center [571, 149] width 29 height 29
click at [424, 176] on button "Jan" at bounding box center [412, 184] width 69 height 29
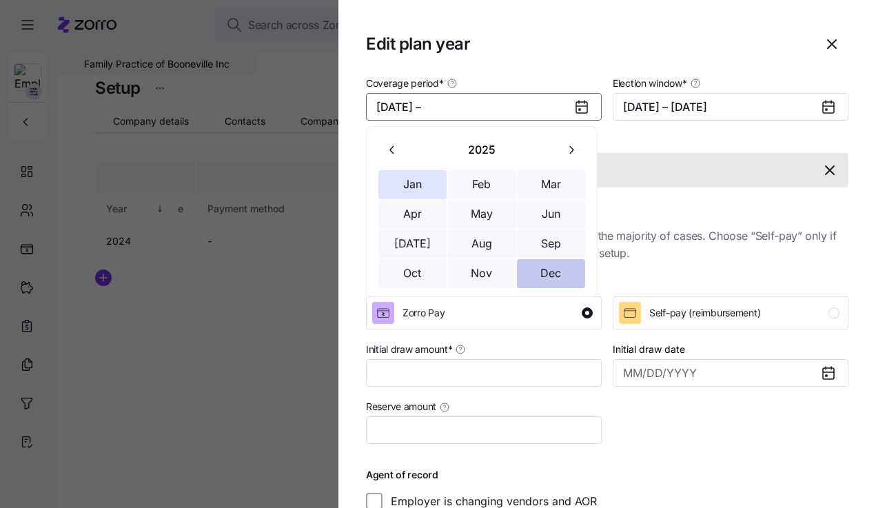
click at [538, 261] on button "Dec" at bounding box center [551, 273] width 69 height 29
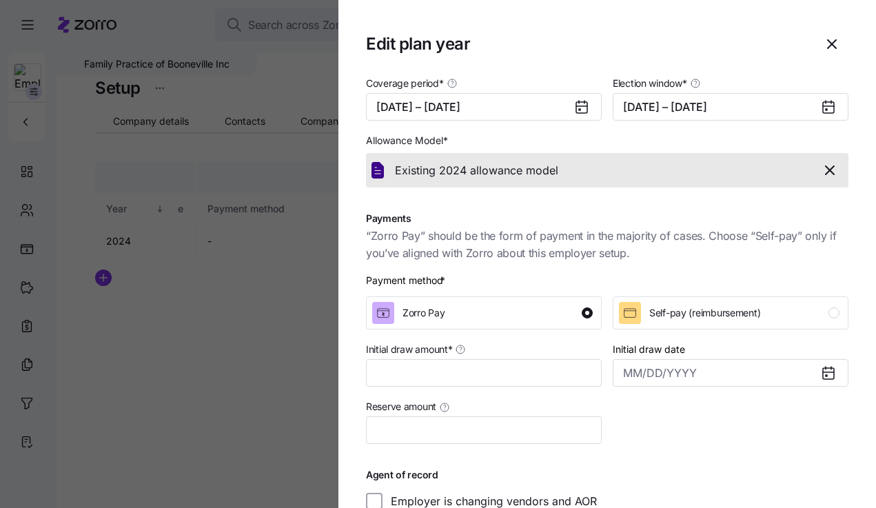
scroll to position [81, 0]
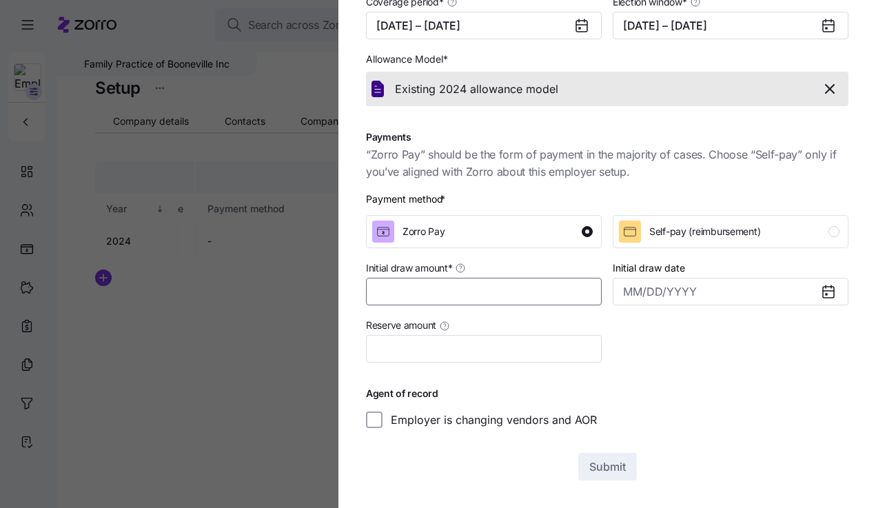
click at [536, 287] on input "Initial draw amount *" at bounding box center [484, 292] width 236 height 28
type input "$10,000"
click at [616, 459] on span "Submit" at bounding box center [607, 466] width 37 height 17
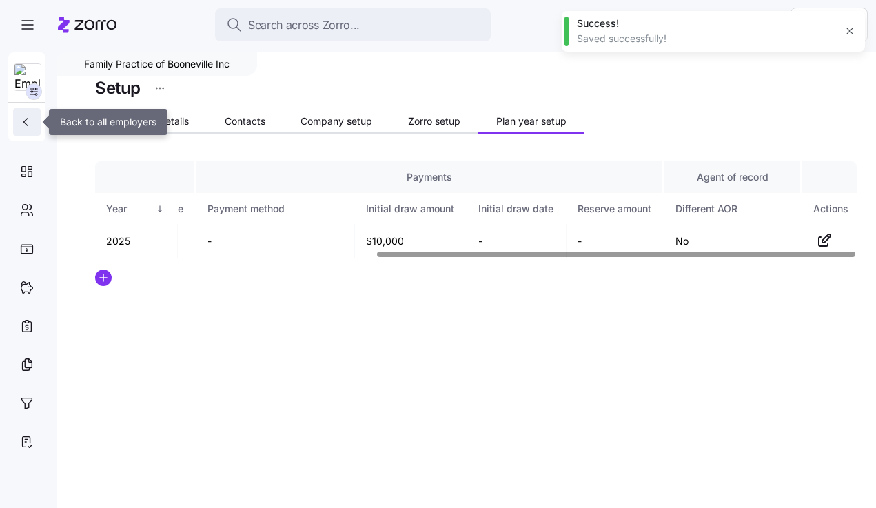
click at [23, 130] on button "button" at bounding box center [27, 122] width 28 height 28
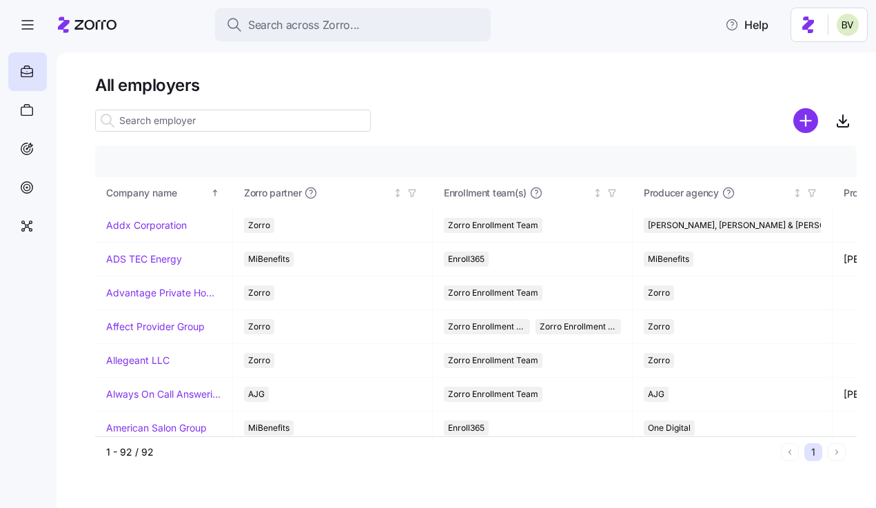
click at [218, 118] on input at bounding box center [233, 121] width 276 height 22
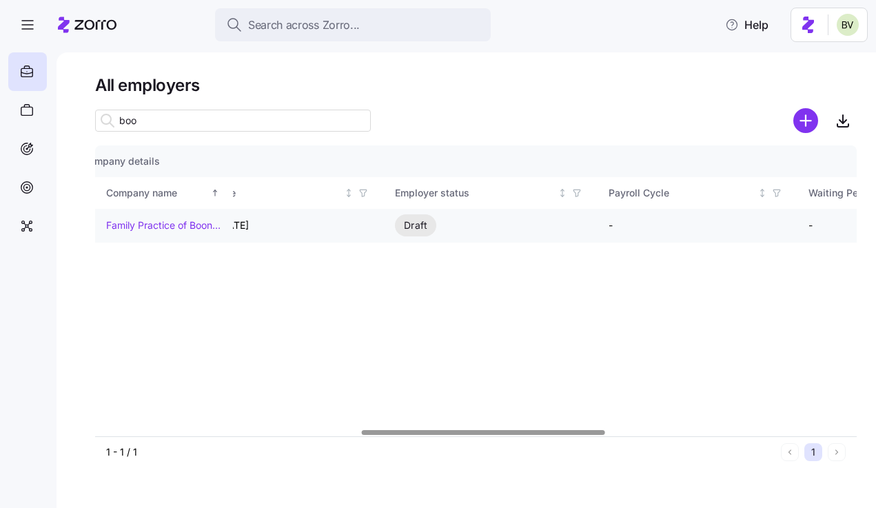
scroll to position [0, 824]
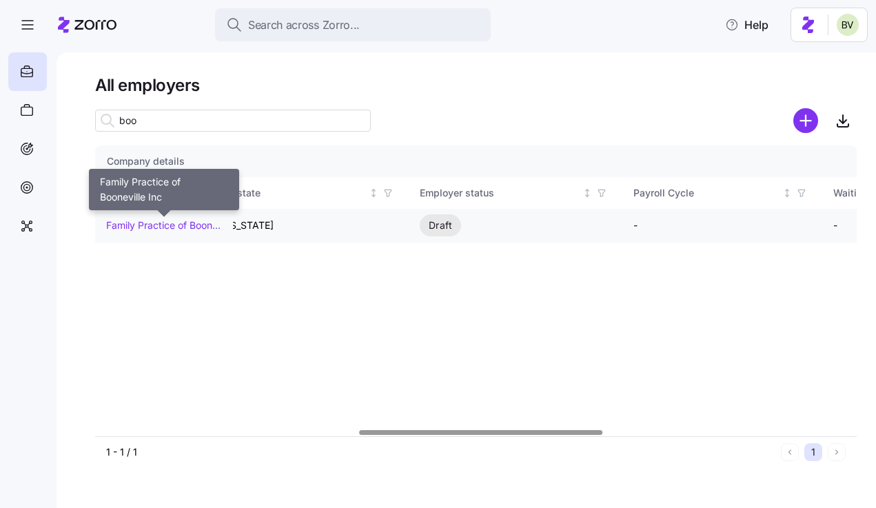
type input "boo"
click at [194, 226] on link "Family Practice of Booneville Inc" at bounding box center [163, 225] width 115 height 14
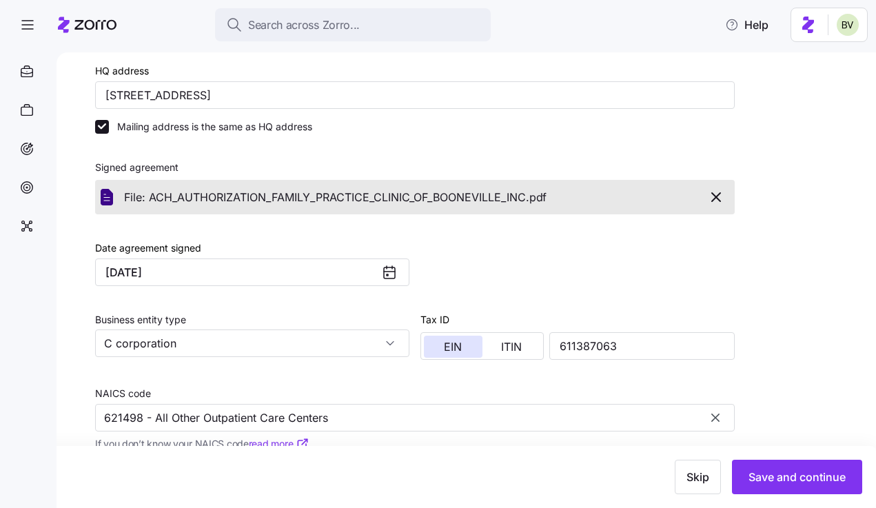
scroll to position [448, 0]
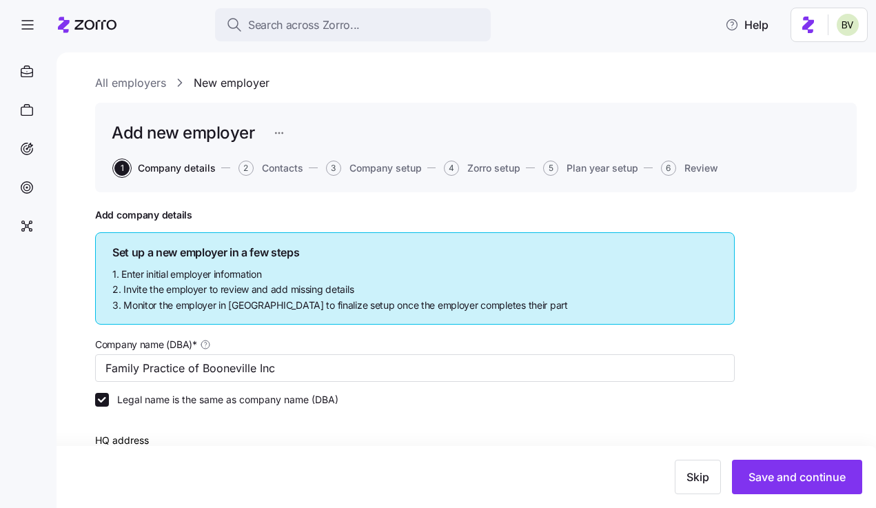
click at [128, 81] on link "All employers" at bounding box center [130, 82] width 71 height 17
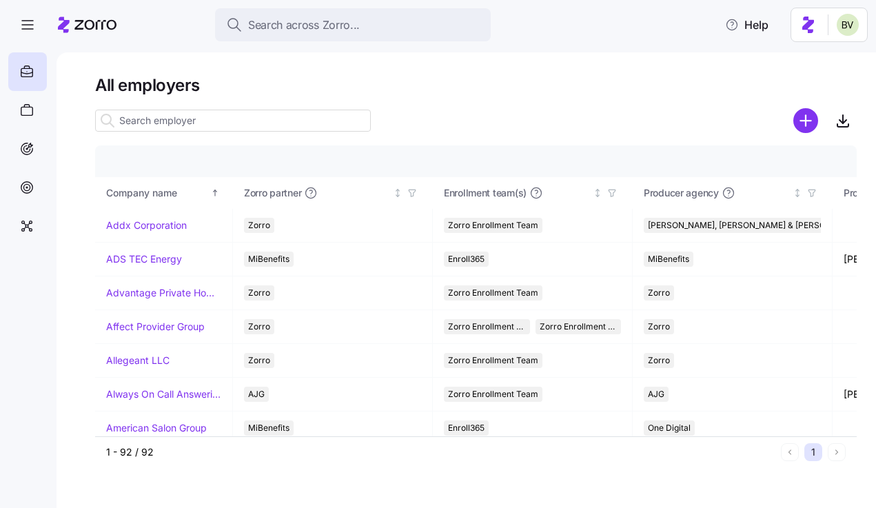
click at [239, 121] on input at bounding box center [233, 121] width 276 height 22
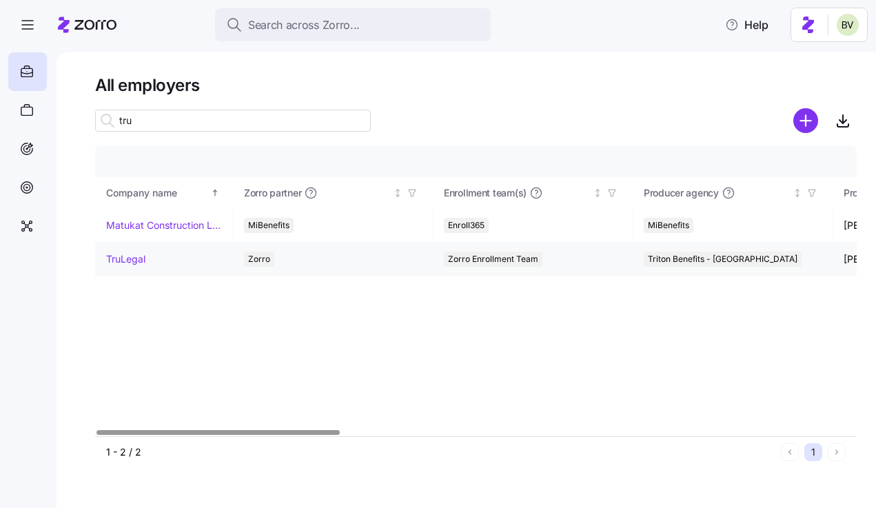
type input "tru"
click at [130, 258] on link "TruLegal" at bounding box center [125, 259] width 39 height 14
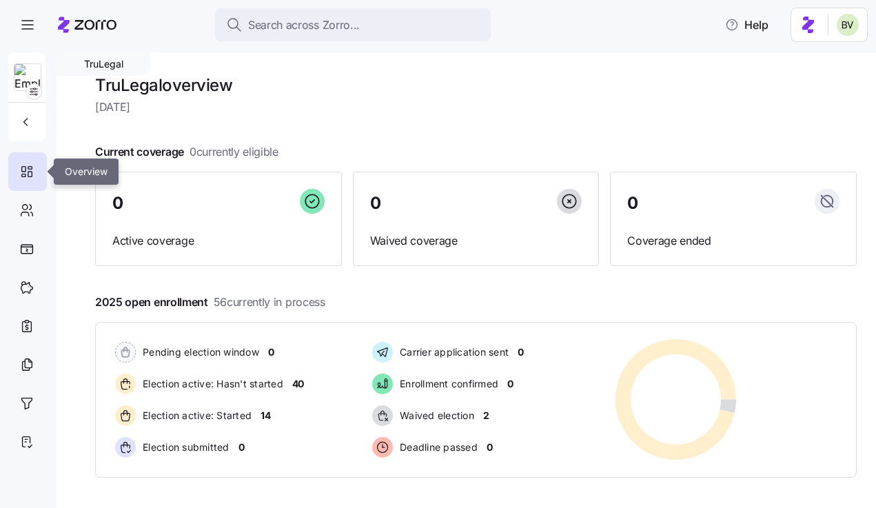
click at [25, 168] on icon at bounding box center [24, 169] width 4 height 5
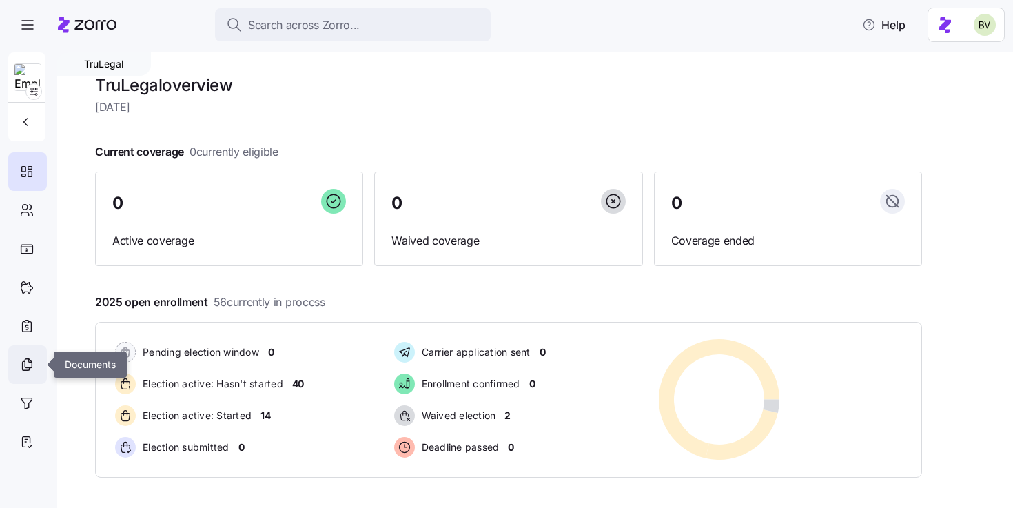
click at [24, 367] on icon at bounding box center [26, 364] width 15 height 17
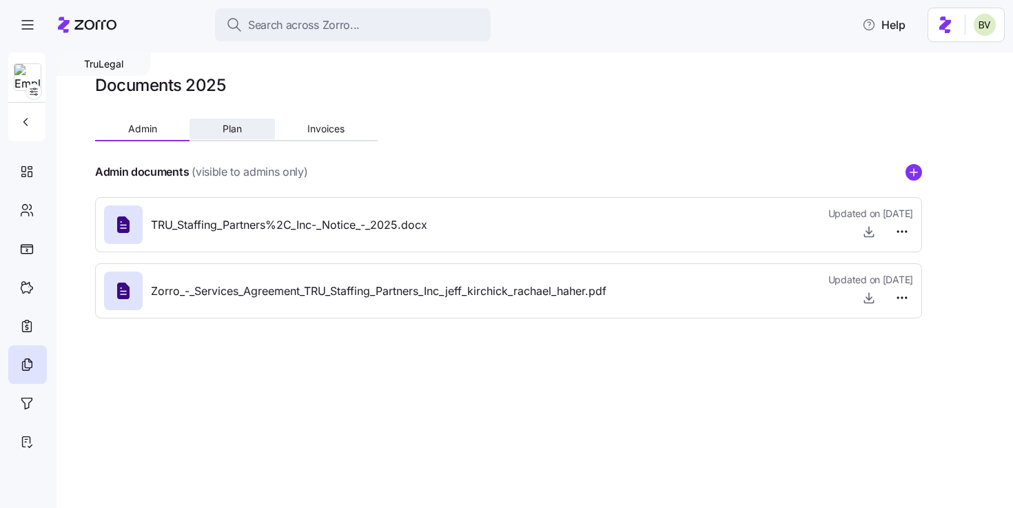
click at [243, 129] on button "Plan" at bounding box center [232, 129] width 85 height 21
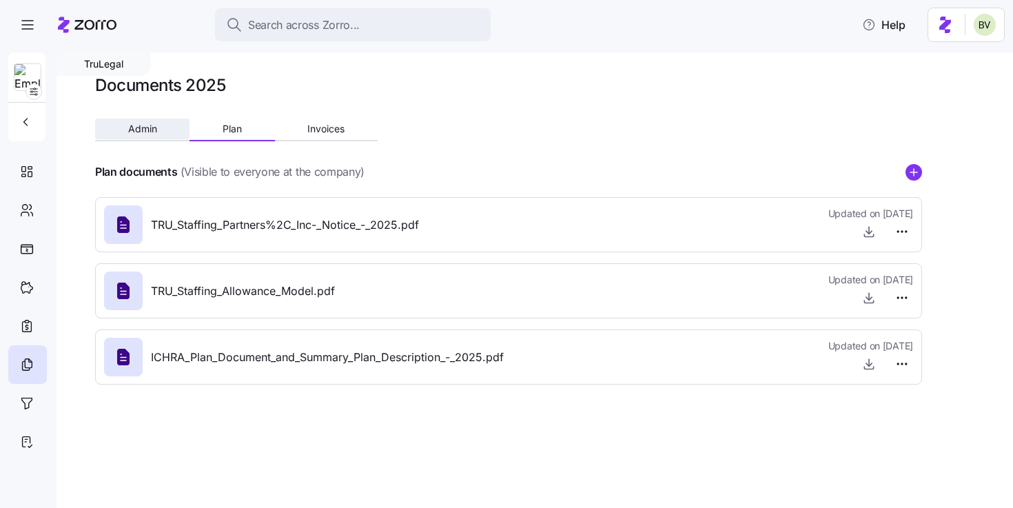
click at [122, 122] on button "Admin" at bounding box center [142, 129] width 94 height 21
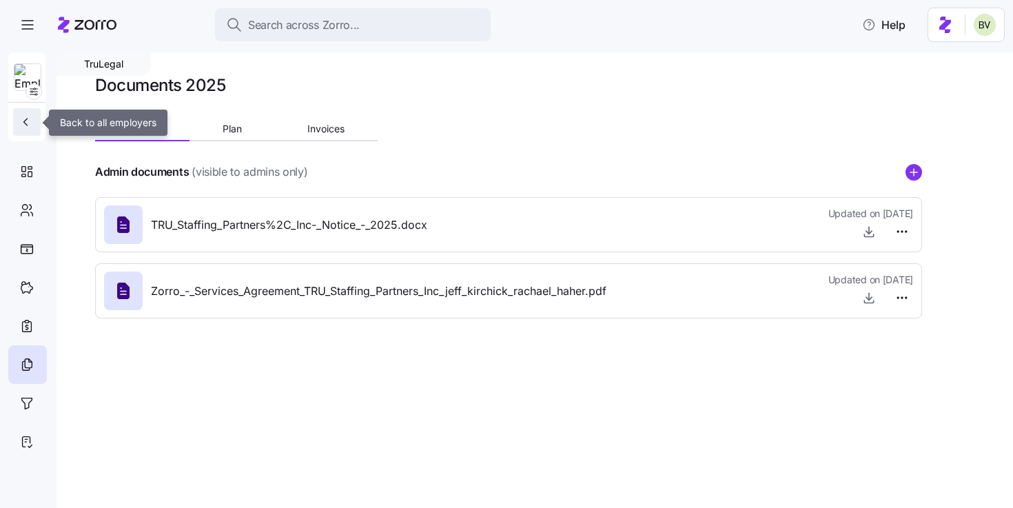
click at [26, 125] on icon "button" at bounding box center [26, 122] width 14 height 14
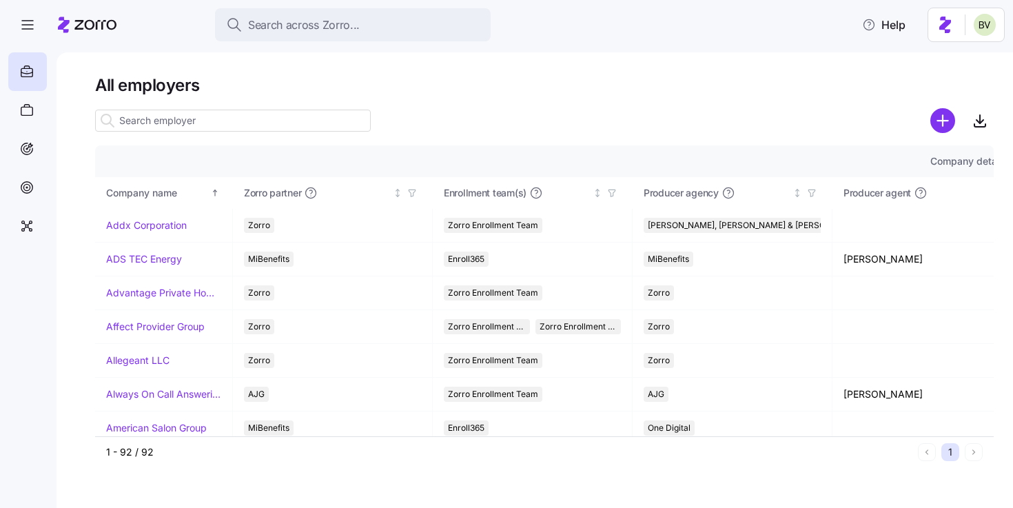
click at [183, 125] on input at bounding box center [233, 121] width 276 height 22
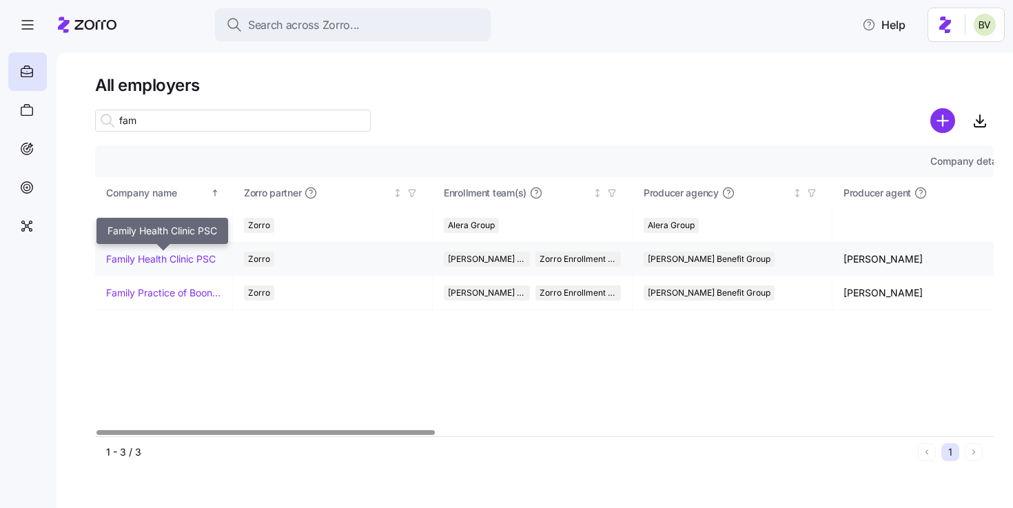
type input "fam"
click at [165, 256] on link "Family Health Clinic PSC" at bounding box center [161, 259] width 110 height 14
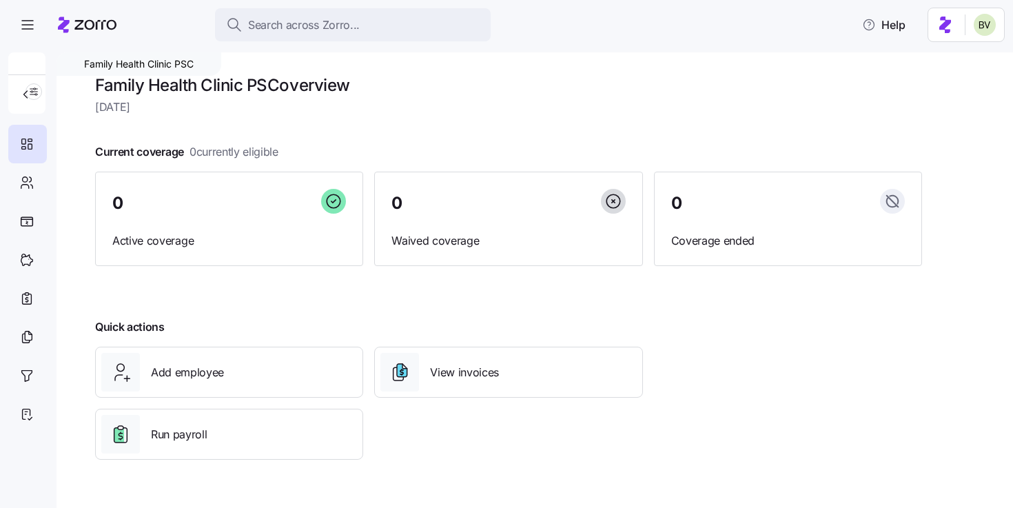
click at [41, 94] on div at bounding box center [26, 82] width 37 height 61
click at [38, 94] on button "button" at bounding box center [27, 95] width 28 height 28
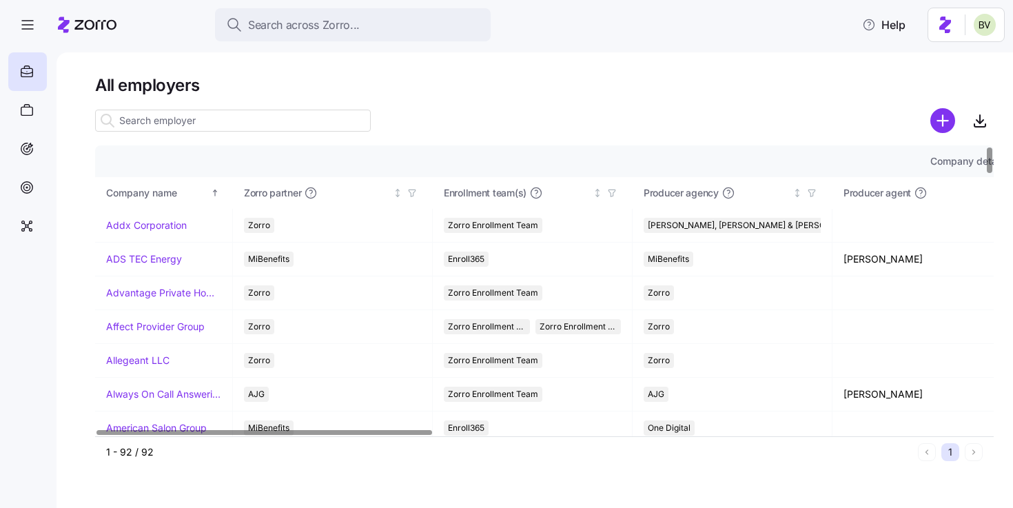
click at [145, 120] on input at bounding box center [233, 121] width 276 height 22
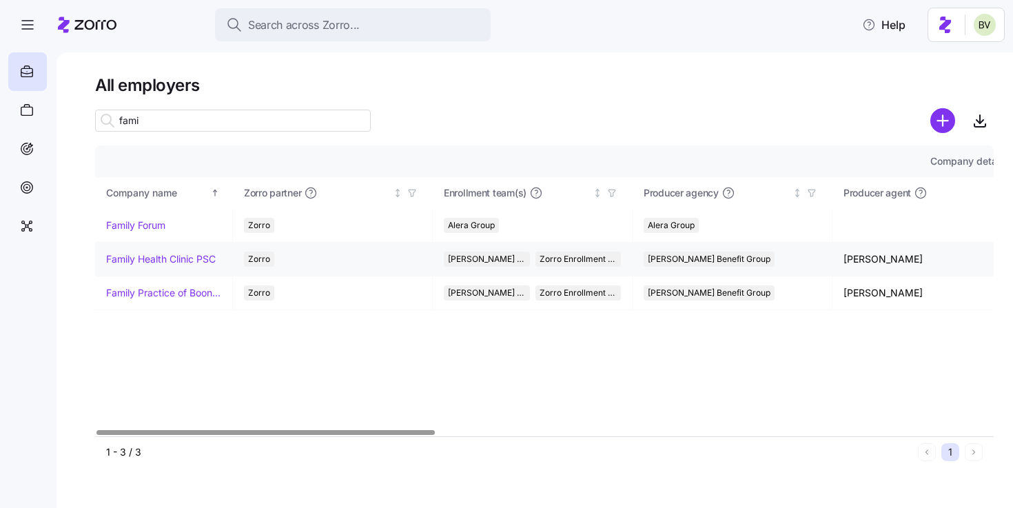
type input "fami"
click at [142, 252] on td "Family Health Clinic PSC" at bounding box center [164, 260] width 138 height 34
click at [155, 257] on link "Family Health Clinic PSC" at bounding box center [161, 259] width 110 height 14
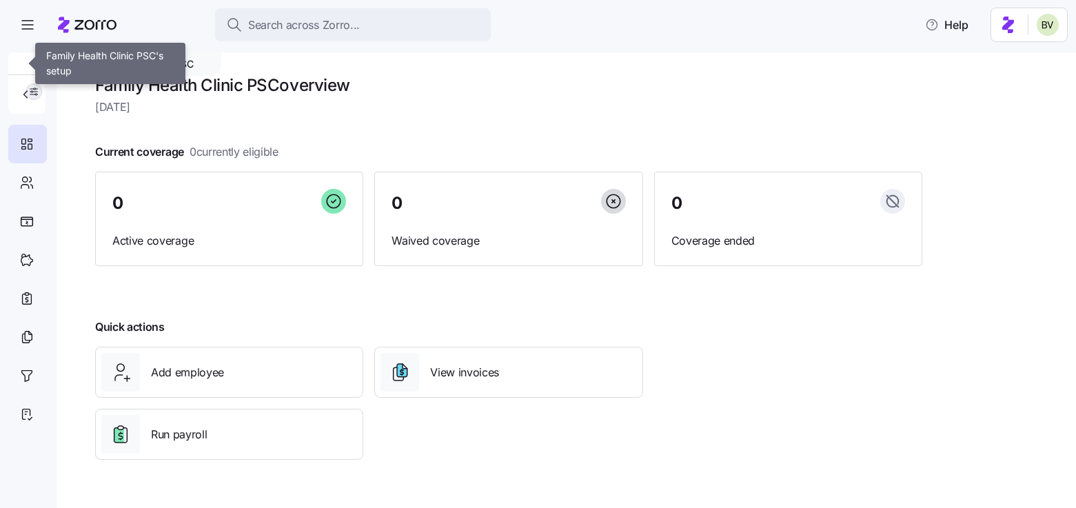
click at [41, 89] on span "button" at bounding box center [33, 91] width 15 height 15
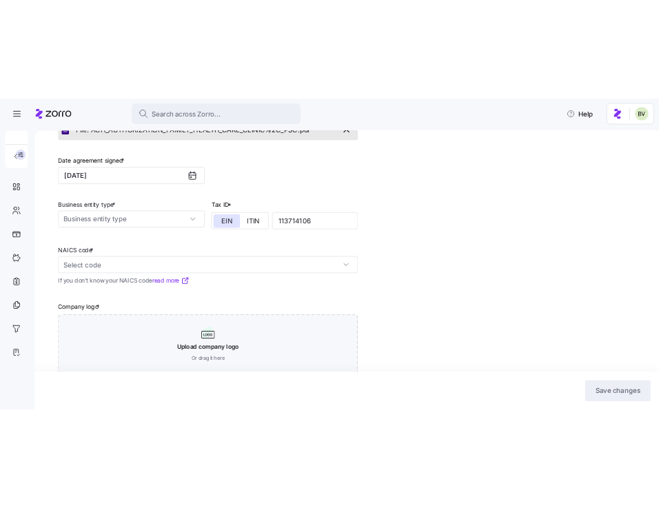
scroll to position [343, 0]
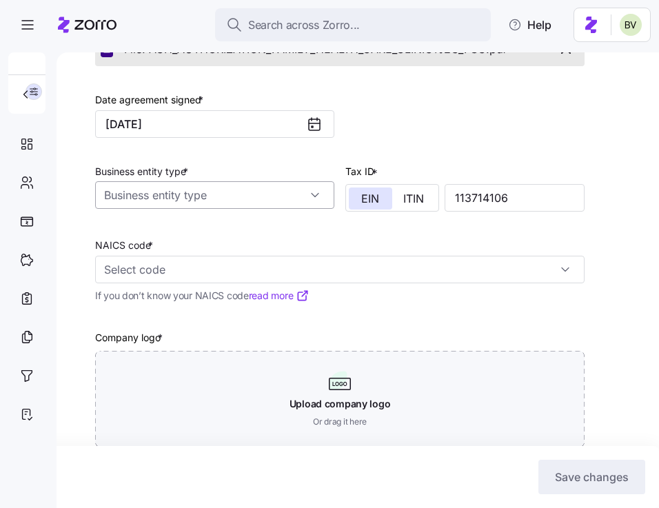
click at [159, 200] on input "Business entity type *" at bounding box center [214, 195] width 239 height 28
click at [157, 189] on input "Business entity type *" at bounding box center [214, 195] width 239 height 28
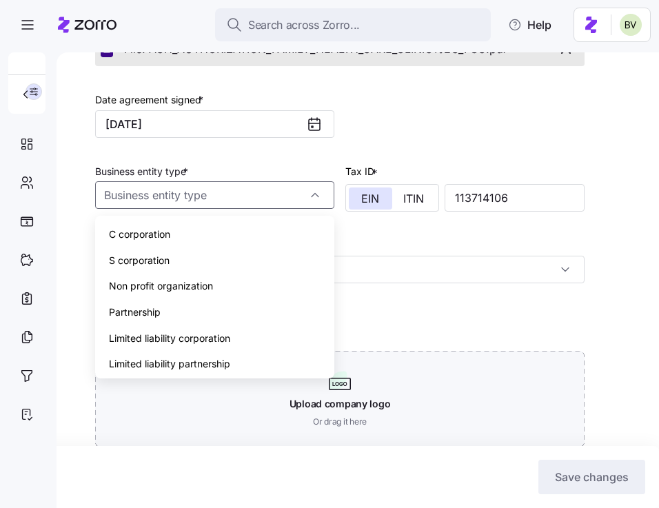
click at [147, 234] on span "C corporation" at bounding box center [139, 234] width 61 height 15
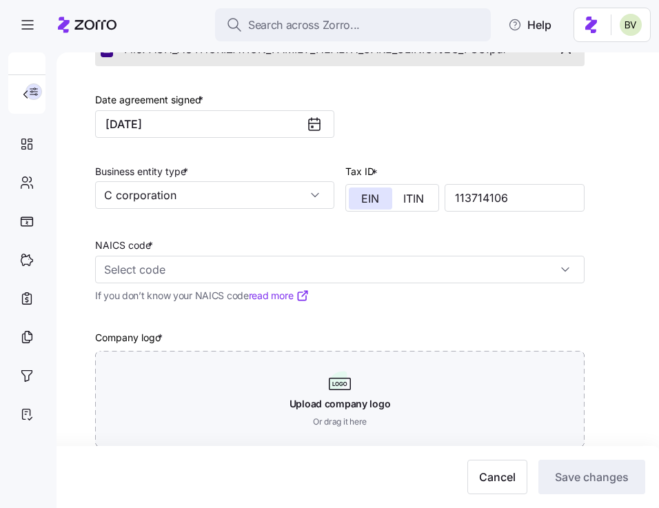
type input "C corporation"
click at [144, 274] on input "NAICS code *" at bounding box center [339, 270] width 489 height 28
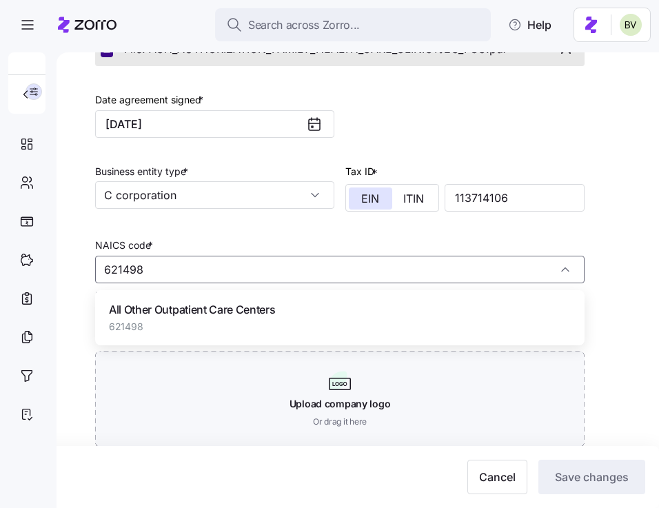
click at [153, 314] on span "All Other Outpatient Care Centers" at bounding box center [192, 309] width 166 height 17
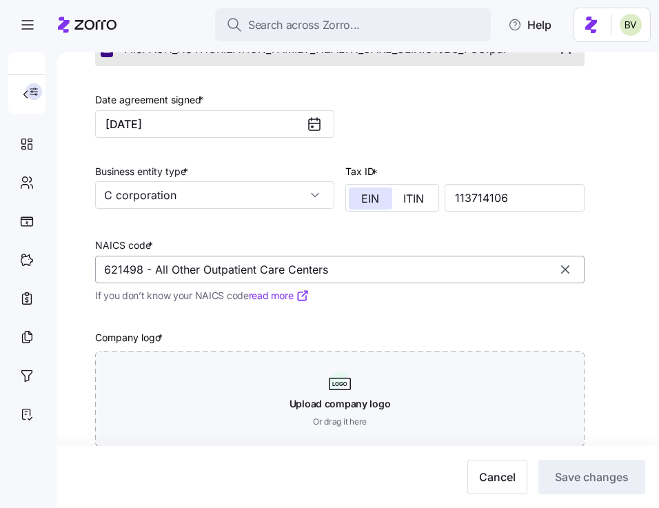
scroll to position [367, 0]
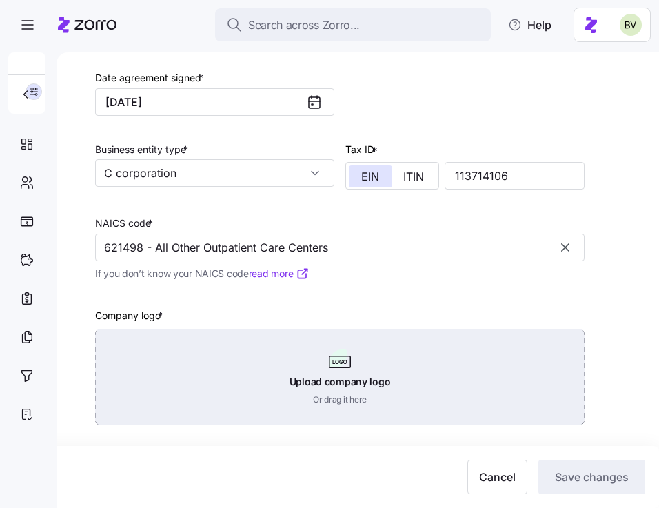
type input "621498 - All Other Outpatient Care Centers"
click at [344, 379] on div "Upload company logo Or drag it here" at bounding box center [339, 377] width 489 height 96
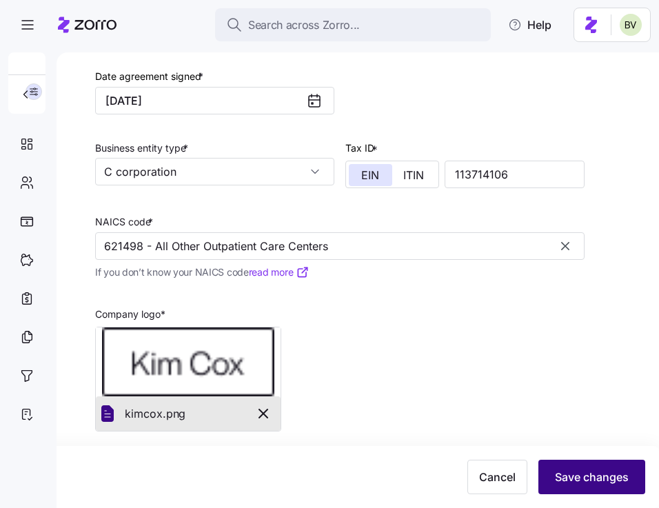
click at [599, 479] on span "Save changes" at bounding box center [592, 477] width 74 height 17
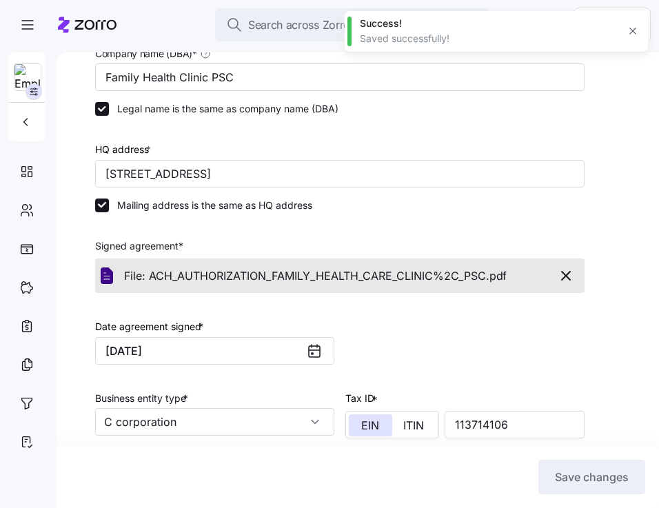
scroll to position [0, 0]
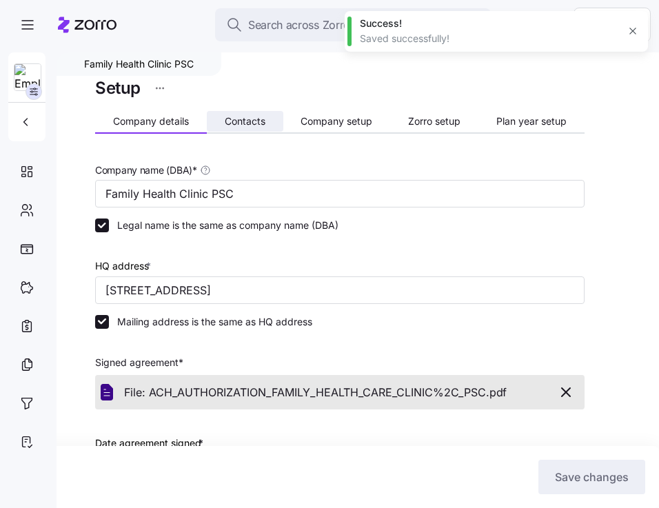
click at [238, 119] on span "Contacts" at bounding box center [245, 121] width 41 height 10
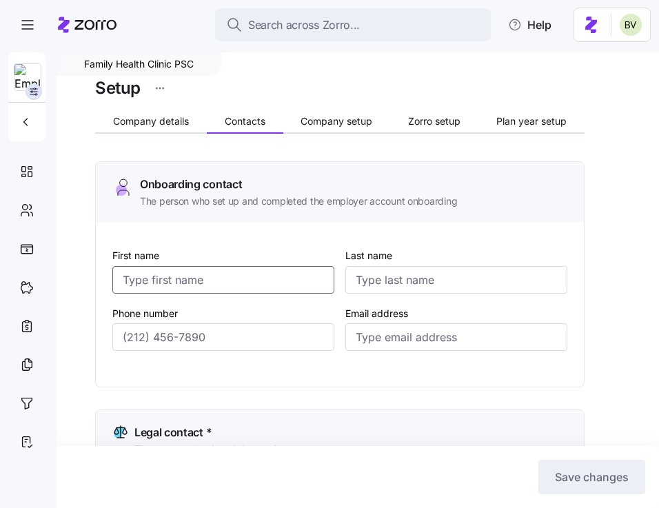
click at [236, 283] on input "First name" at bounding box center [223, 280] width 222 height 28
paste input "[PERSON_NAME]"
type input "[PERSON_NAME]"
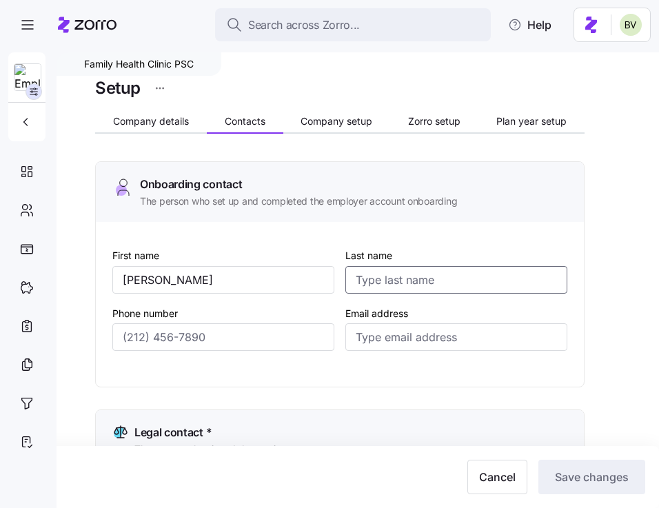
click at [429, 275] on input "Last name" at bounding box center [456, 280] width 222 height 28
paste input "Koretski"
type input "Koretski"
click at [242, 337] on input "Phone number" at bounding box center [223, 337] width 222 height 28
paste input "[PHONE_NUMBER]"
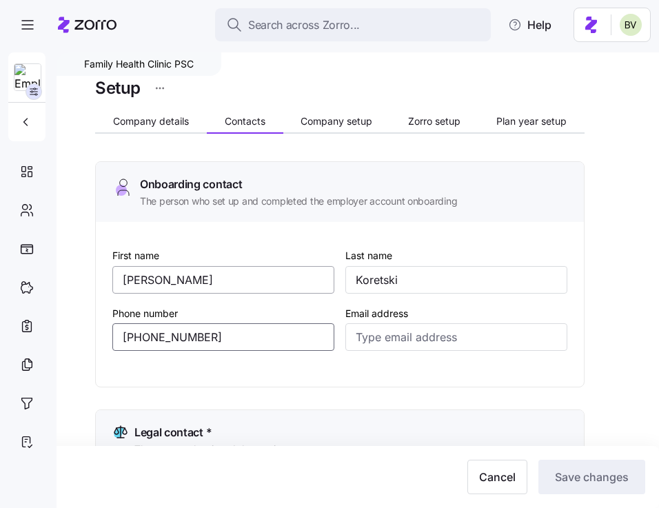
type input "[PHONE_NUMBER]"
drag, startPoint x: 174, startPoint y: 287, endPoint x: 103, endPoint y: 283, distance: 71.8
click at [103, 283] on div "First name [PERSON_NAME] Last name [PERSON_NAME] Phone number [PHONE_NUMBER] Em…" at bounding box center [340, 304] width 488 height 165
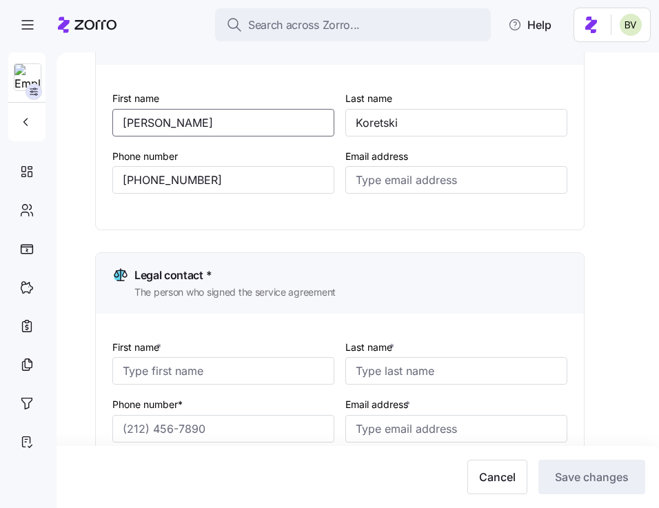
scroll to position [197, 0]
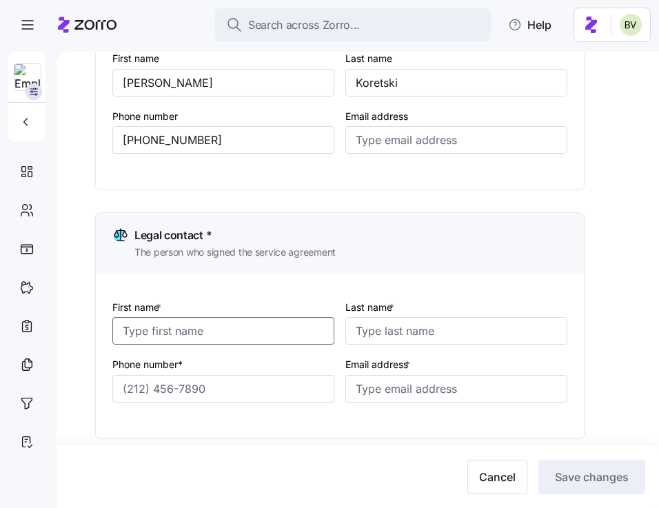
click at [150, 324] on input "First name *" at bounding box center [223, 331] width 222 height 28
paste input "[PERSON_NAME]"
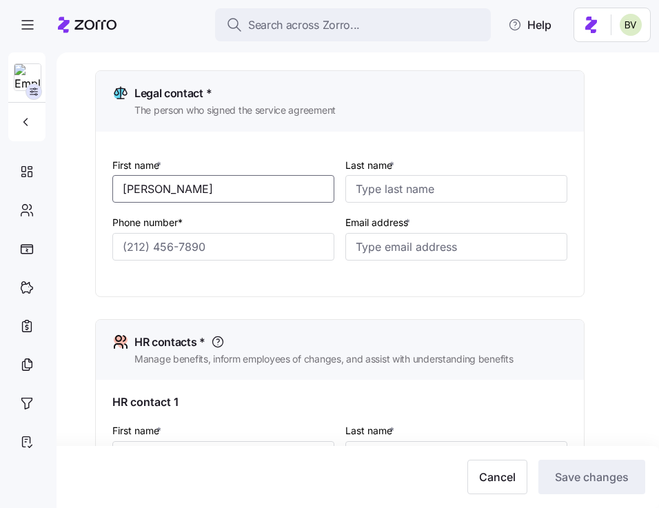
scroll to position [442, 0]
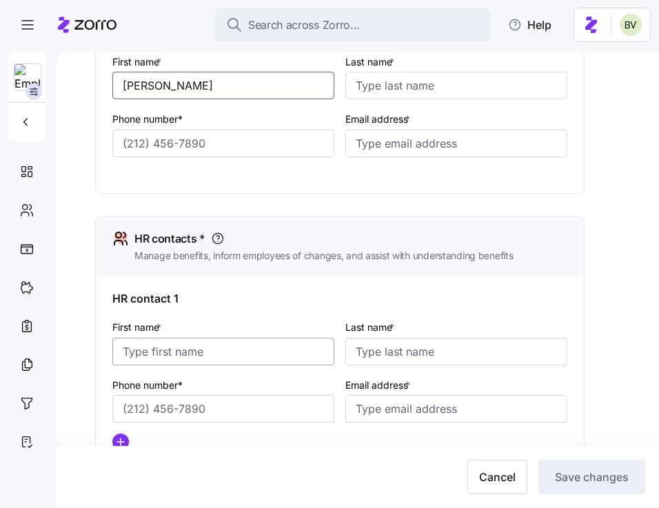
type input "[PERSON_NAME]"
click at [142, 354] on input "First name *" at bounding box center [223, 352] width 222 height 28
paste input "[PERSON_NAME]"
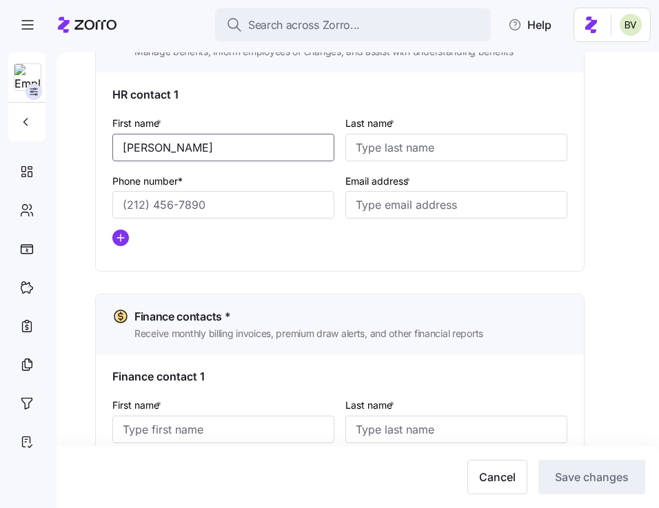
scroll to position [777, 0]
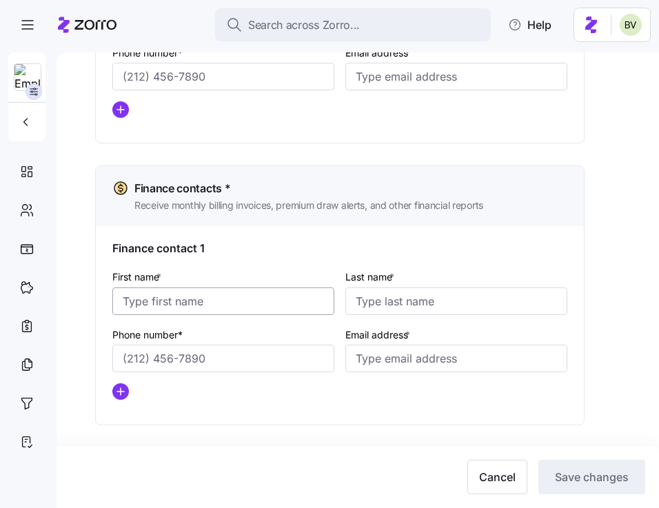
type input "[PERSON_NAME]"
click at [148, 306] on input "First name *" at bounding box center [223, 301] width 222 height 28
paste input "[PERSON_NAME]"
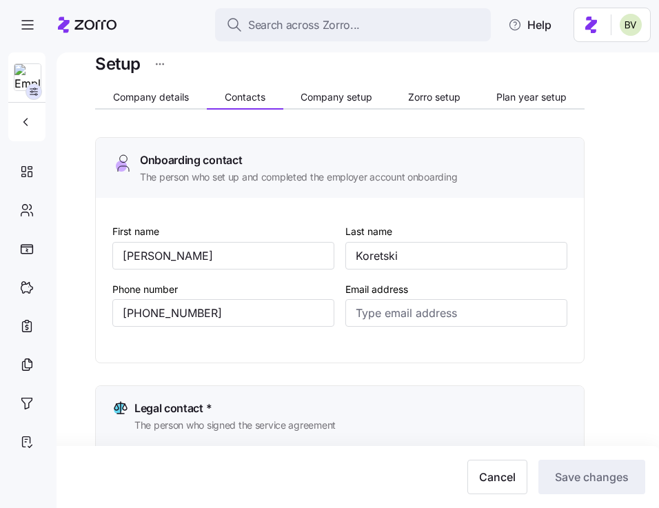
scroll to position [0, 0]
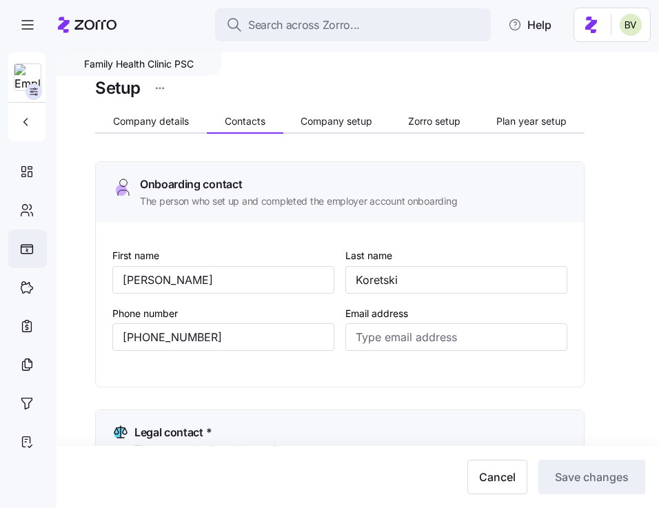
type input "[PERSON_NAME]"
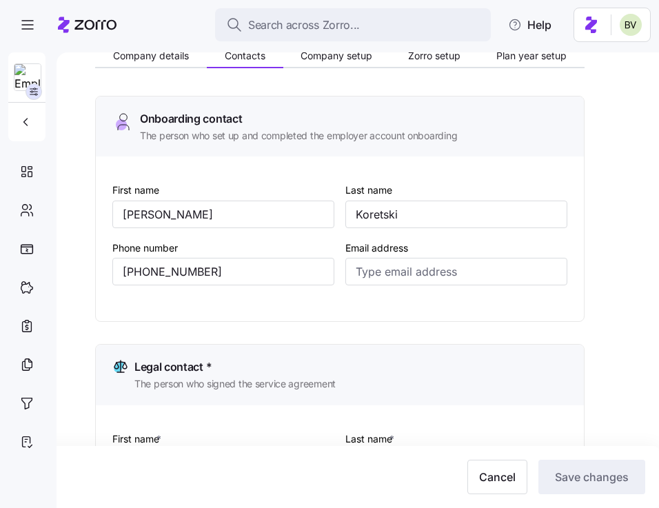
scroll to position [214, 0]
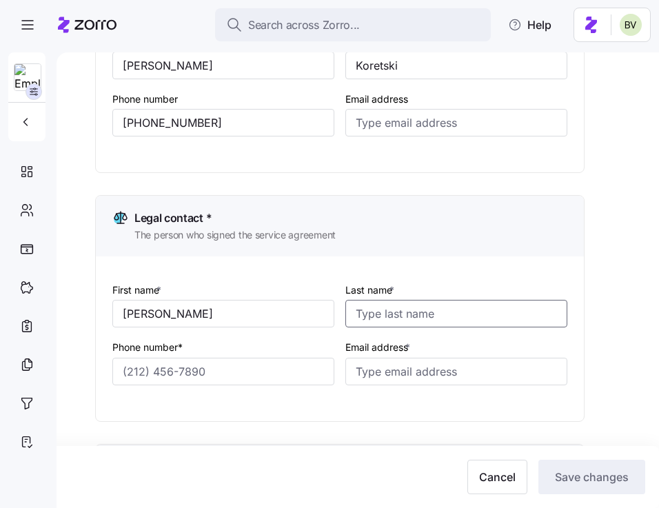
click at [387, 314] on input "Last name *" at bounding box center [456, 314] width 222 height 28
paste input "Koretski"
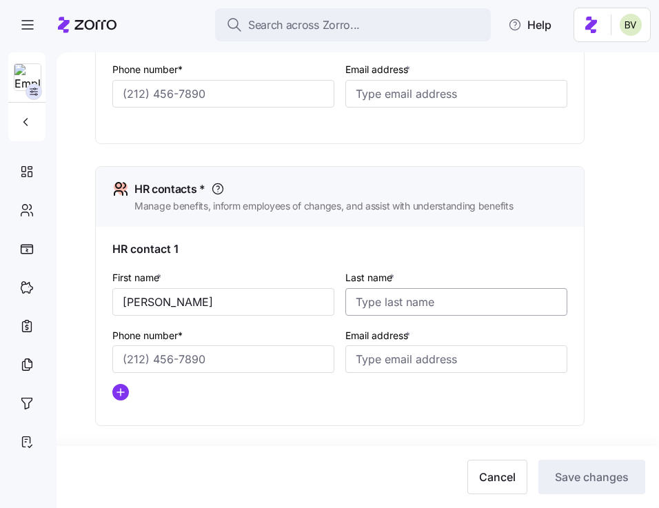
type input "Koretski"
click at [378, 307] on input "Last name *" at bounding box center [456, 302] width 222 height 28
paste input "Koretski"
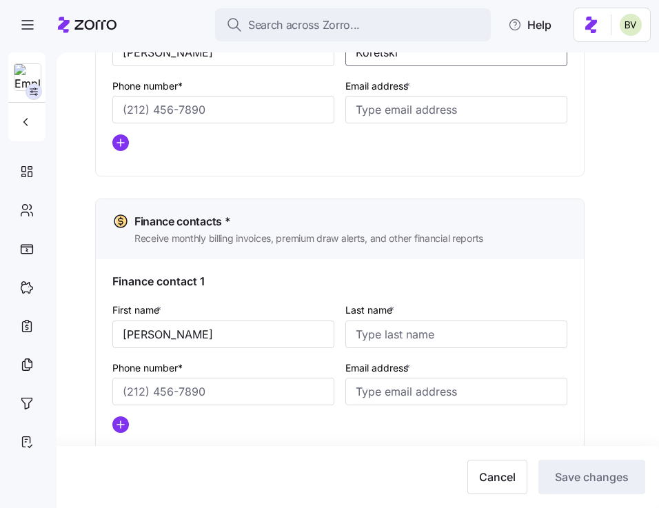
scroll to position [777, 0]
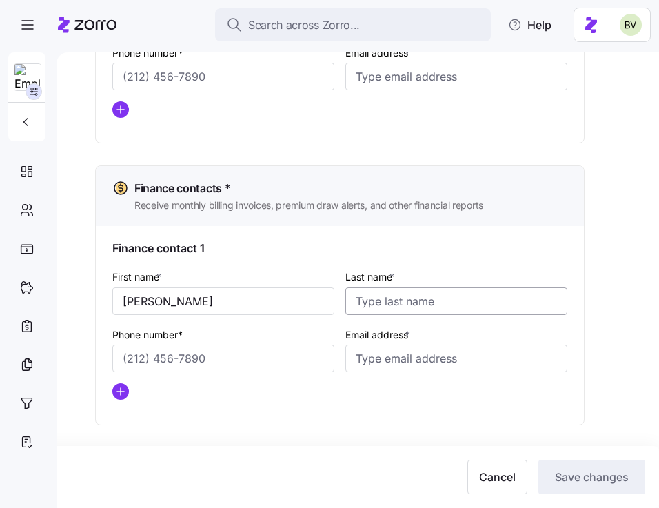
type input "Koretski"
click at [376, 294] on input "Last name *" at bounding box center [456, 301] width 222 height 28
paste input "Koretski"
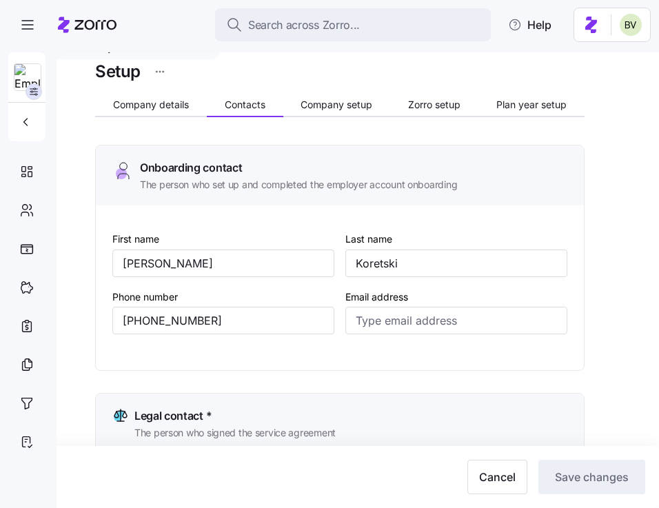
scroll to position [0, 0]
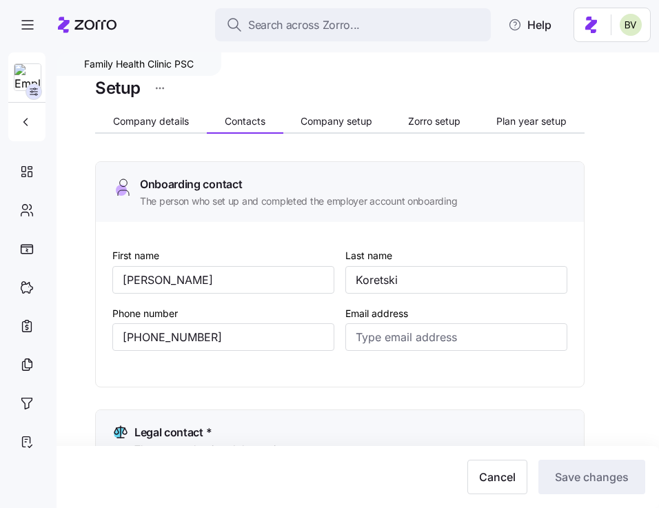
type input "Koretski"
click at [418, 341] on input "Email address" at bounding box center [456, 337] width 222 height 28
paste input "[EMAIL_ADDRESS][DOMAIN_NAME]"
click at [402, 336] on input "[EMAIL_ADDRESS][DOMAIN_NAME]" at bounding box center [456, 337] width 222 height 28
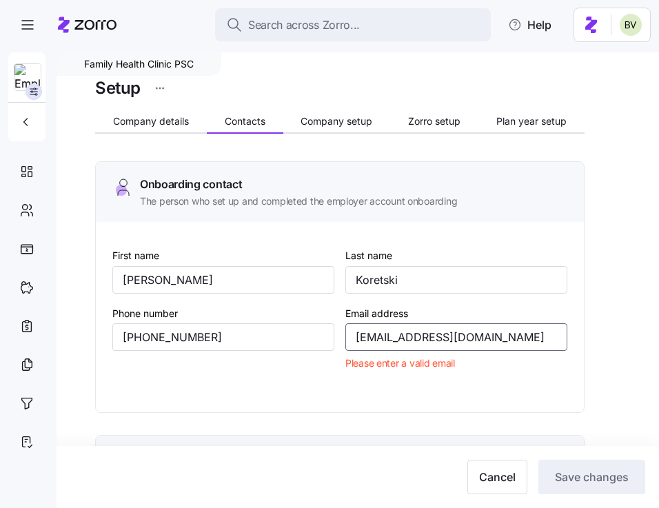
drag, startPoint x: 431, startPoint y: 334, endPoint x: 354, endPoint y: 332, distance: 77.2
click at [354, 332] on input "[EMAIL_ADDRESS][DOMAIN_NAME]" at bounding box center [456, 337] width 222 height 28
click at [448, 343] on input "[EMAIL_ADDRESS][DOMAIN_NAME]" at bounding box center [456, 337] width 222 height 28
click at [496, 387] on div at bounding box center [340, 387] width 466 height 11
click at [432, 333] on input "[EMAIL_ADDRESS][DOMAIN_NAME]" at bounding box center [456, 337] width 222 height 28
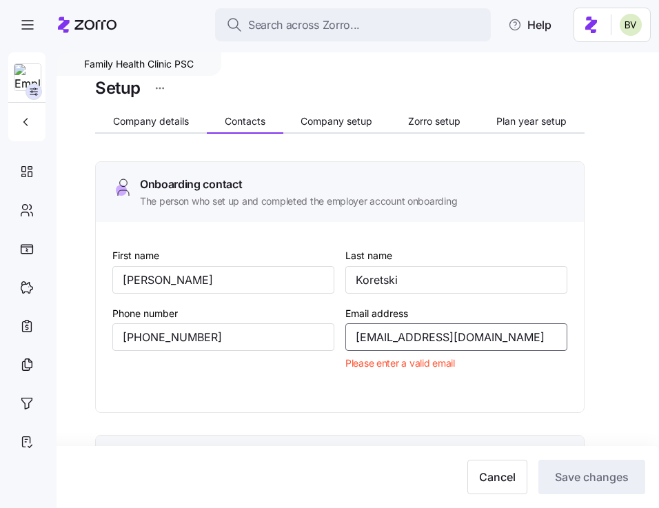
click at [398, 336] on input "[EMAIL_ADDRESS][DOMAIN_NAME]" at bounding box center [456, 337] width 222 height 28
click at [411, 337] on input "[EMAIL_ADDRESS][DOMAIN_NAME]" at bounding box center [456, 337] width 222 height 28
click at [423, 383] on div at bounding box center [340, 387] width 466 height 11
click at [358, 343] on input "[EMAIL_ADDRESS][DOMAIN_NAME]" at bounding box center [456, 337] width 222 height 28
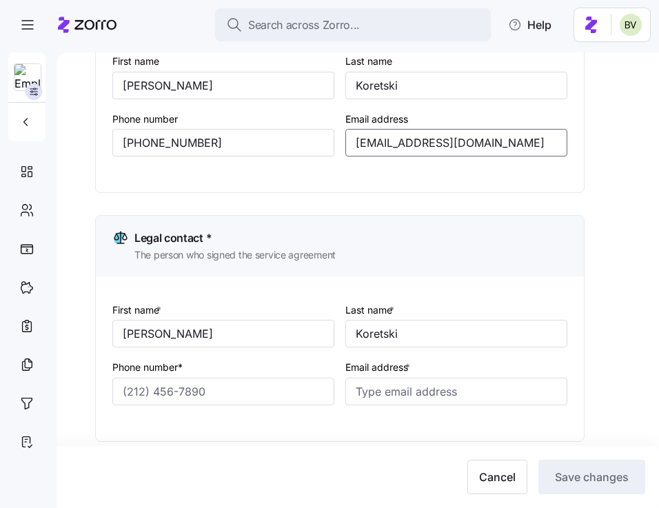
scroll to position [218, 0]
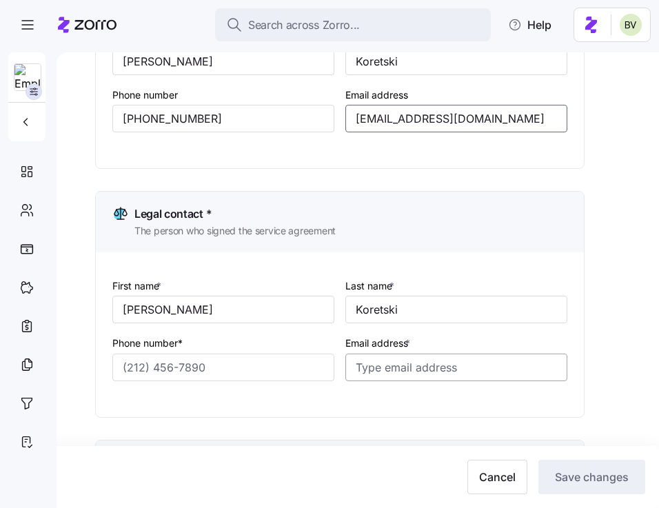
type input "[EMAIL_ADDRESS][DOMAIN_NAME]"
click at [370, 367] on input "Email address *" at bounding box center [456, 368] width 222 height 28
paste input "lkoretski+PSC"
type input "lkoretski+PSC"
drag, startPoint x: 539, startPoint y: 119, endPoint x: 328, endPoint y: 117, distance: 210.9
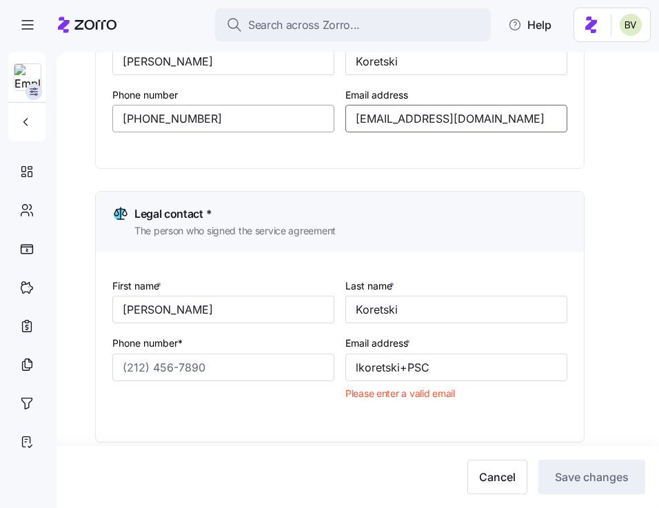
click at [328, 117] on div "First name [PERSON_NAME] Last name [PERSON_NAME] Phone number [PHONE_NUMBER] Em…" at bounding box center [340, 91] width 466 height 137
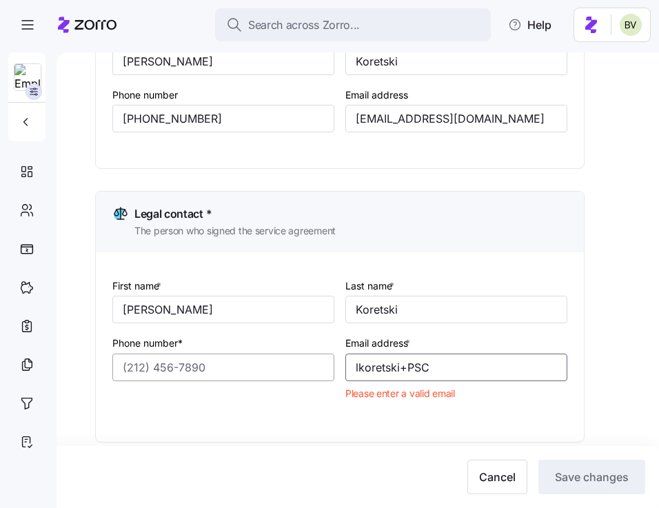
drag, startPoint x: 443, startPoint y: 364, endPoint x: 323, endPoint y: 358, distance: 120.1
click at [323, 358] on div "First name * [PERSON_NAME] Last name * [PERSON_NAME] Phone number* Email addres…" at bounding box center [340, 353] width 466 height 163
paste input "[EMAIL_ADDRESS][DOMAIN_NAME]"
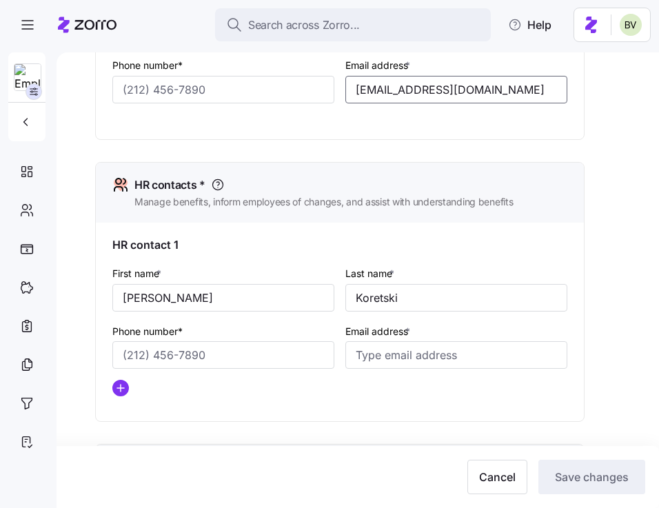
scroll to position [502, 0]
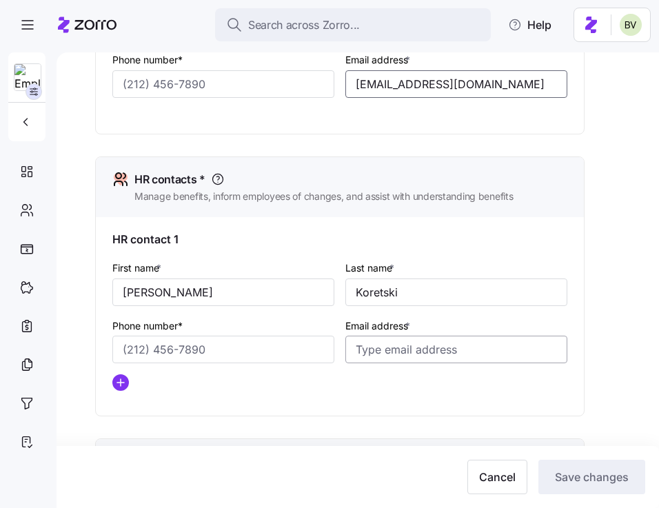
type input "[EMAIL_ADDRESS][DOMAIN_NAME]"
click at [358, 361] on input "Email address *" at bounding box center [456, 350] width 222 height 28
paste input "[EMAIL_ADDRESS][DOMAIN_NAME]"
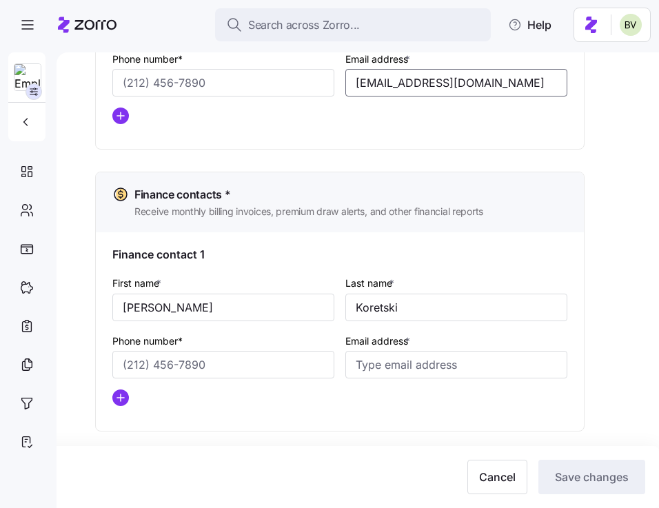
scroll to position [777, 0]
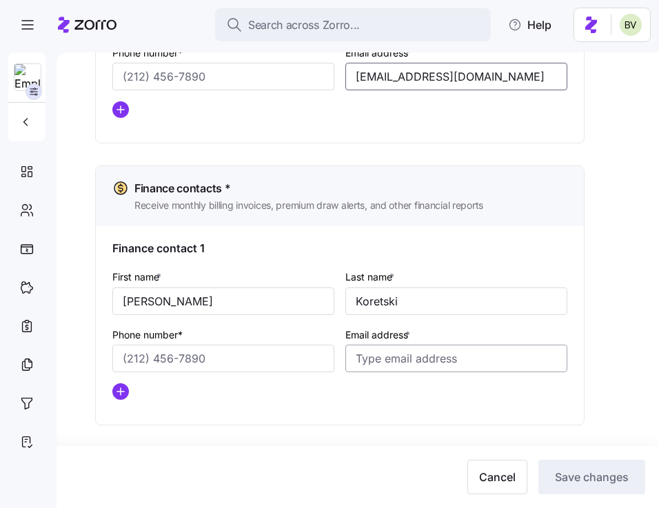
type input "[EMAIL_ADDRESS][DOMAIN_NAME]"
click at [362, 360] on input "Email address *" at bounding box center [456, 359] width 222 height 28
paste input "[EMAIL_ADDRESS][DOMAIN_NAME]"
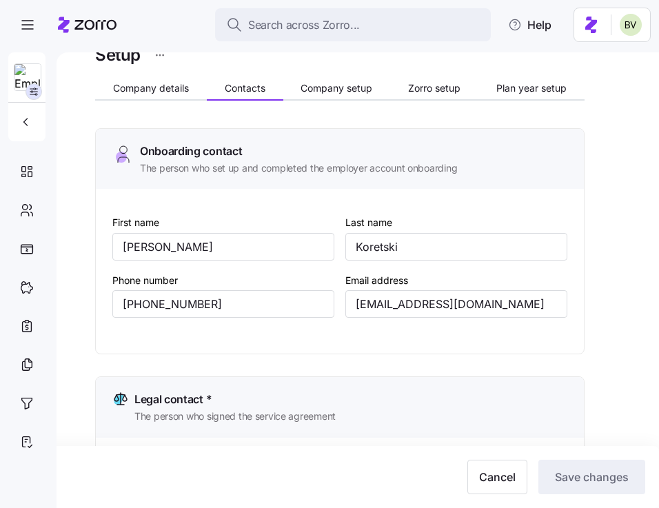
scroll to position [32, 0]
type input "[EMAIL_ADDRESS][DOMAIN_NAME]"
drag, startPoint x: 214, startPoint y: 310, endPoint x: 109, endPoint y: 309, distance: 105.5
click at [109, 309] on div "First name [PERSON_NAME] Last name [PERSON_NAME] Phone number [PHONE_NUMBER] Em…" at bounding box center [340, 272] width 488 height 165
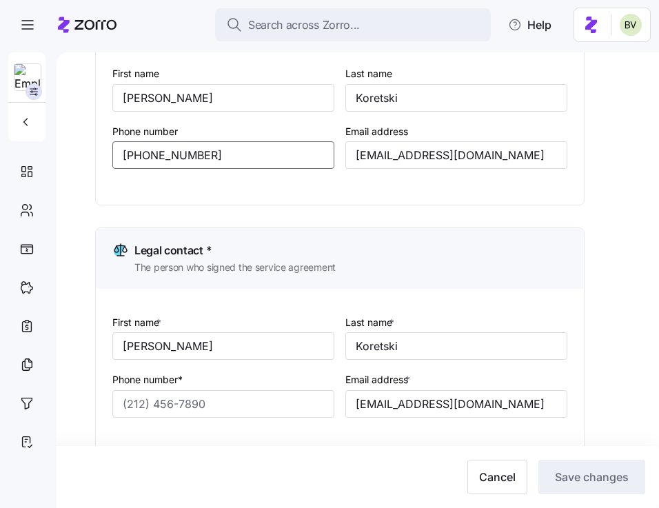
scroll to position [221, 0]
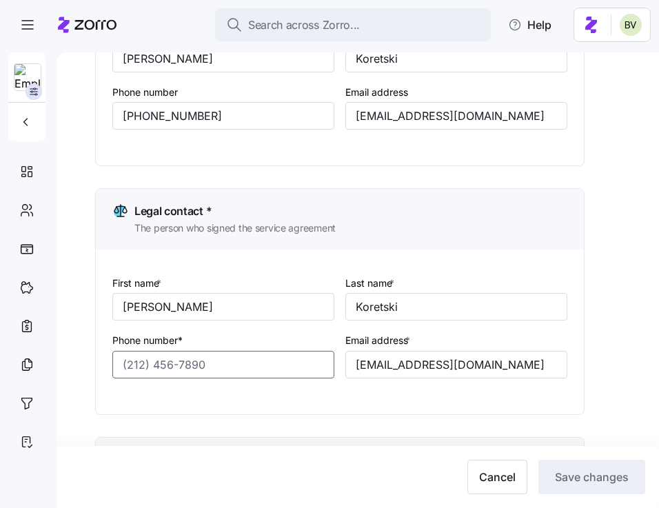
click at [146, 364] on input "Phone number*" at bounding box center [223, 365] width 222 height 28
paste input "[PHONE_NUMBER]"
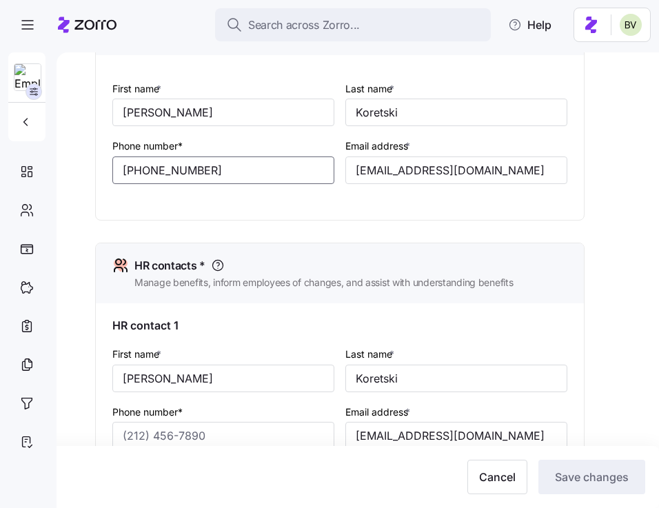
scroll to position [465, 0]
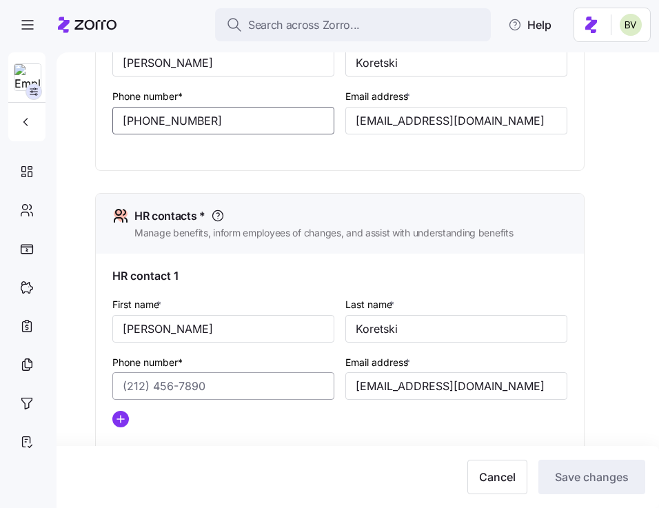
type input "[PHONE_NUMBER]"
click at [139, 382] on input "Phone number*" at bounding box center [223, 386] width 222 height 28
paste input "[PHONE_NUMBER]"
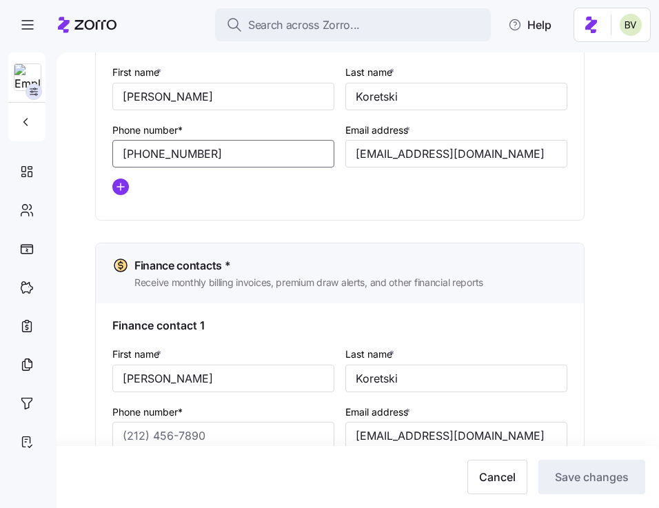
scroll to position [777, 0]
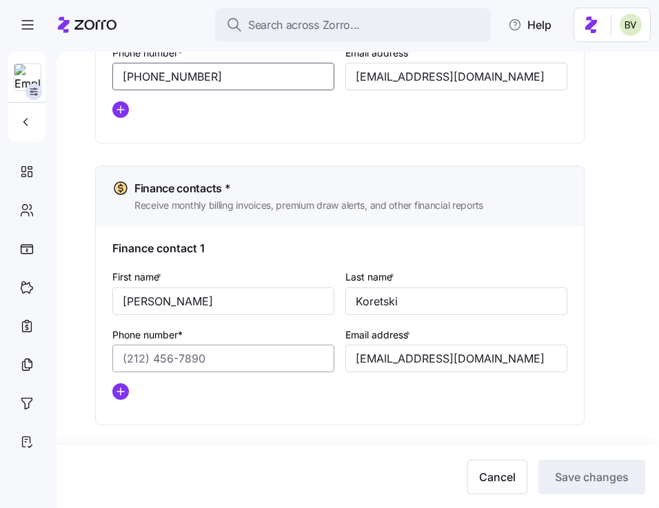
type input "[PHONE_NUMBER]"
click at [135, 365] on input "Phone number*" at bounding box center [223, 359] width 222 height 28
paste input "[PHONE_NUMBER]"
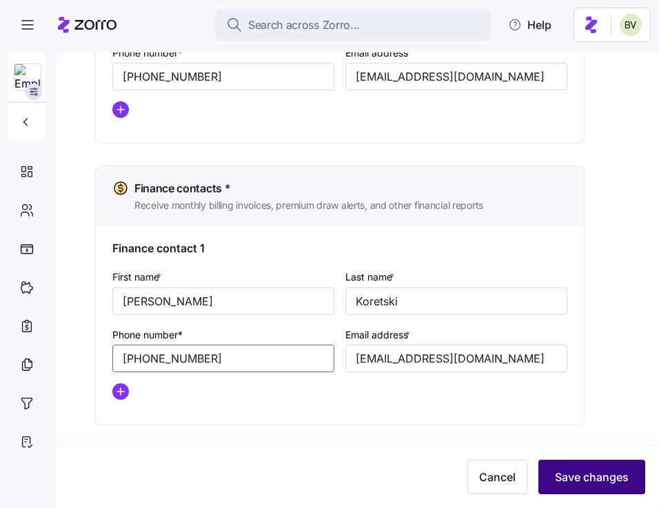
type input "[PHONE_NUMBER]"
click at [590, 462] on button "Save changes" at bounding box center [591, 477] width 107 height 34
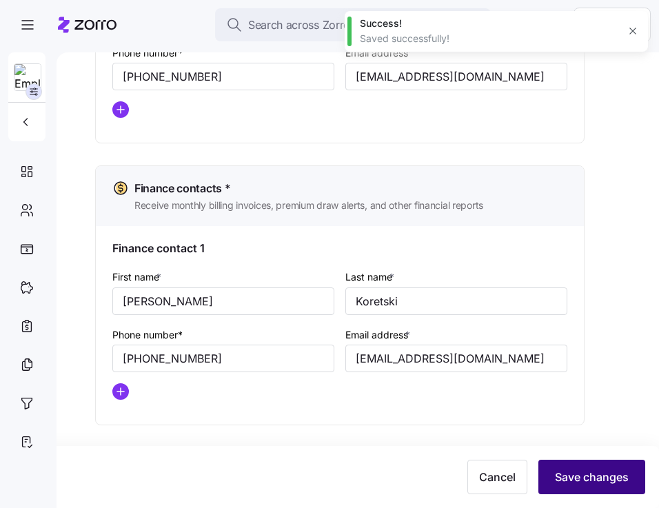
type input "[EMAIL_ADDRESS][DOMAIN_NAME]"
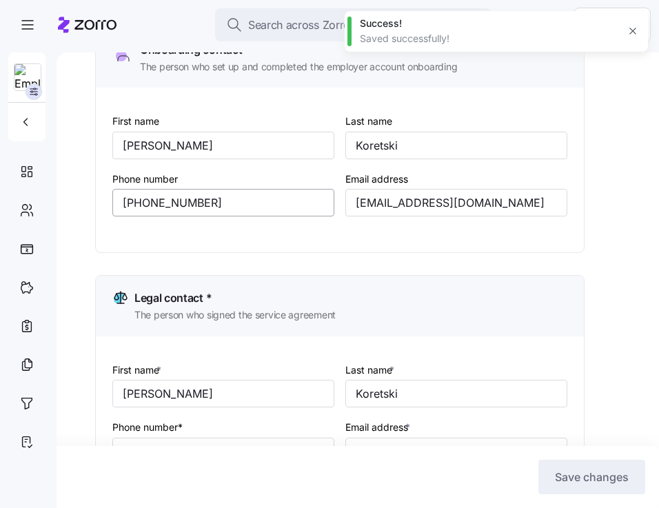
scroll to position [0, 0]
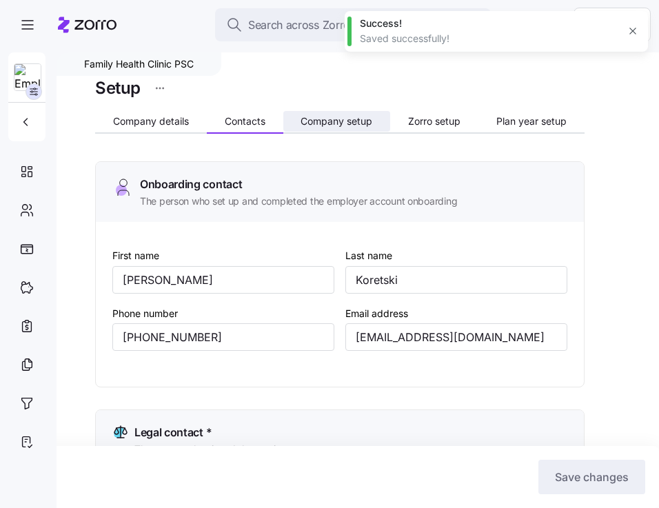
click at [319, 129] on button "Company setup" at bounding box center [337, 121] width 108 height 21
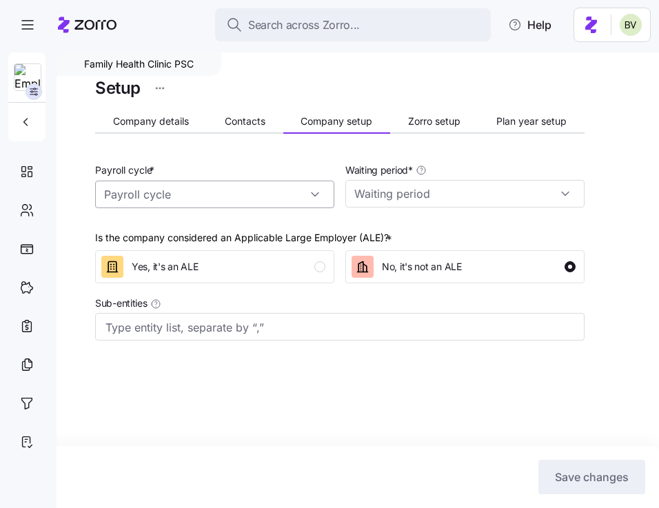
click at [257, 191] on input "Payroll cycle *" at bounding box center [214, 195] width 239 height 28
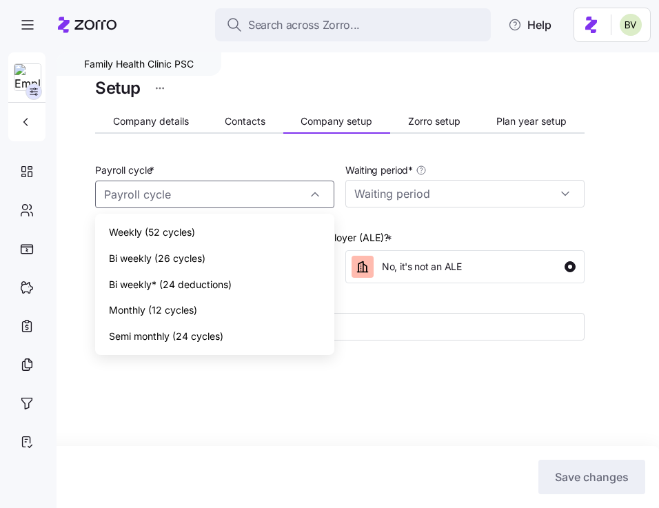
click at [208, 254] on div "Bi weekly (26 cycles)" at bounding box center [215, 258] width 228 height 26
type input "Bi weekly (26 cycles)"
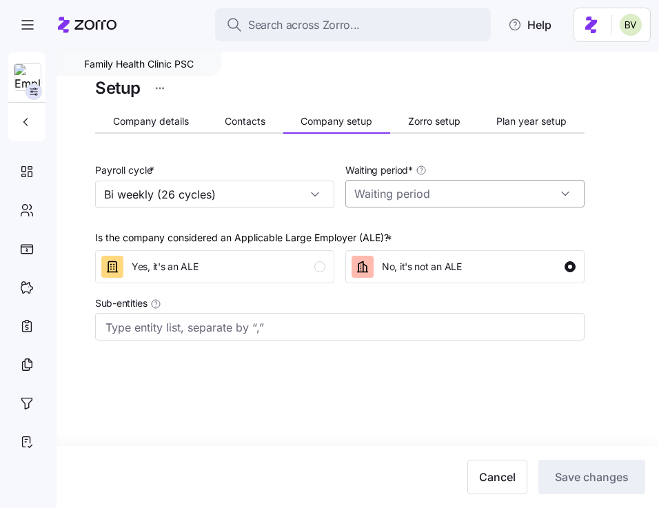
click at [403, 199] on input "Waiting period *" at bounding box center [464, 194] width 239 height 28
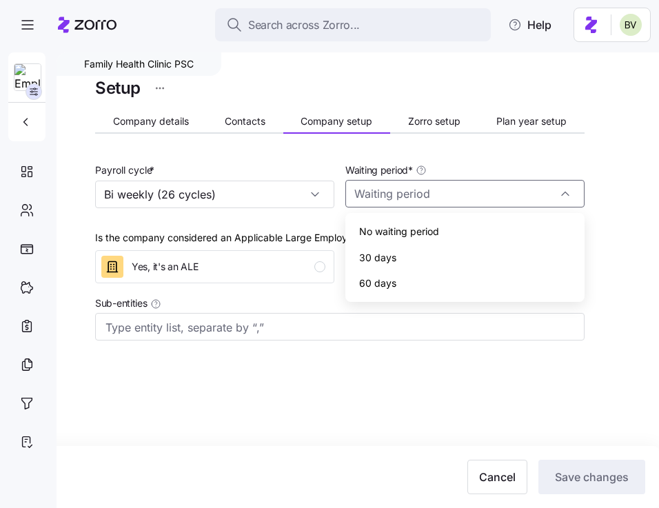
click at [396, 256] on div "30 days" at bounding box center [465, 258] width 228 height 26
type input "30 days"
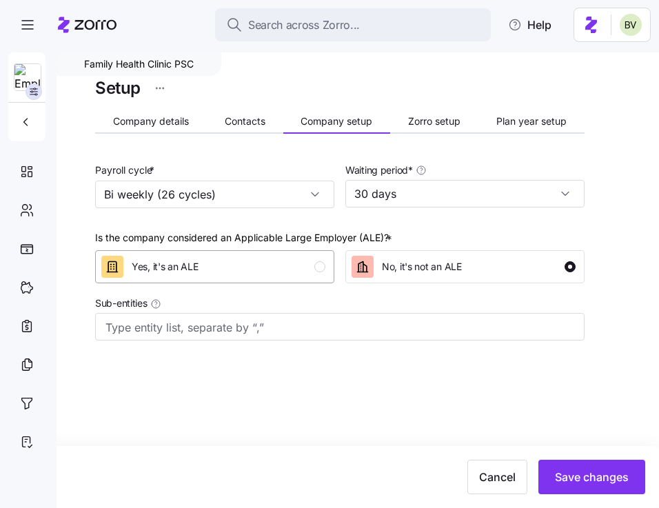
click at [296, 265] on div "Yes, it's an ALE" at bounding box center [213, 267] width 224 height 22
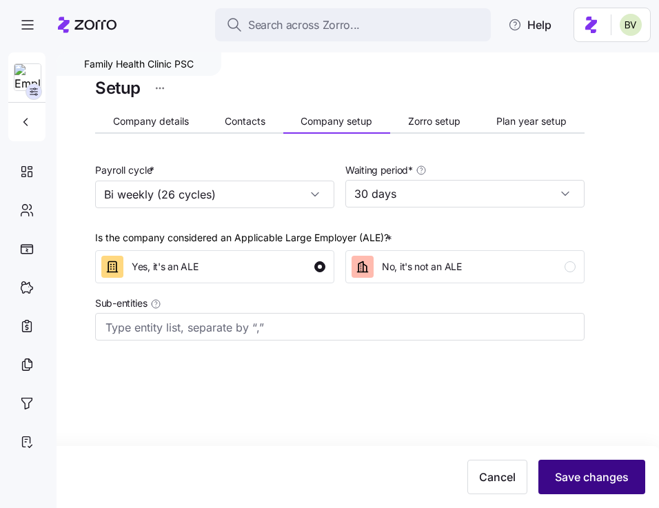
click at [579, 471] on span "Save changes" at bounding box center [592, 477] width 74 height 17
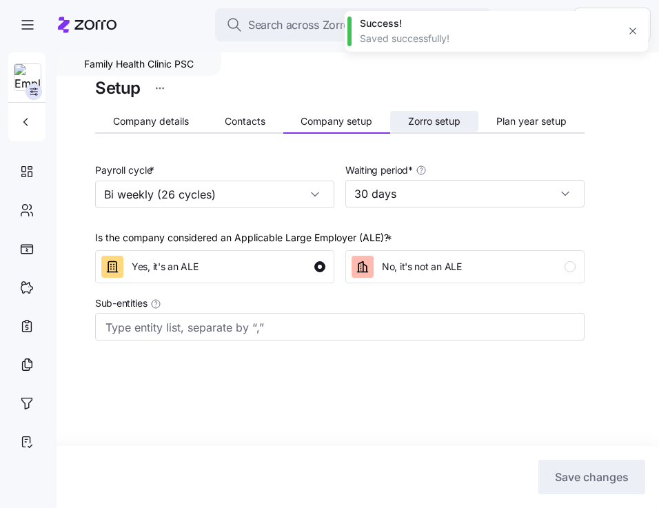
click at [429, 125] on span "Zorro setup" at bounding box center [434, 121] width 52 height 10
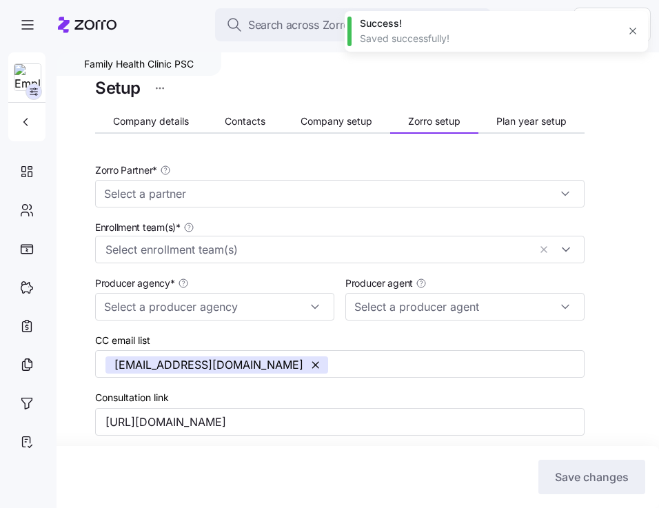
type input "Zorro"
type input "[PERSON_NAME] Benefit Group"
type input "[PERSON_NAME] ([PERSON_NAME][EMAIL_ADDRESS][DOMAIN_NAME])"
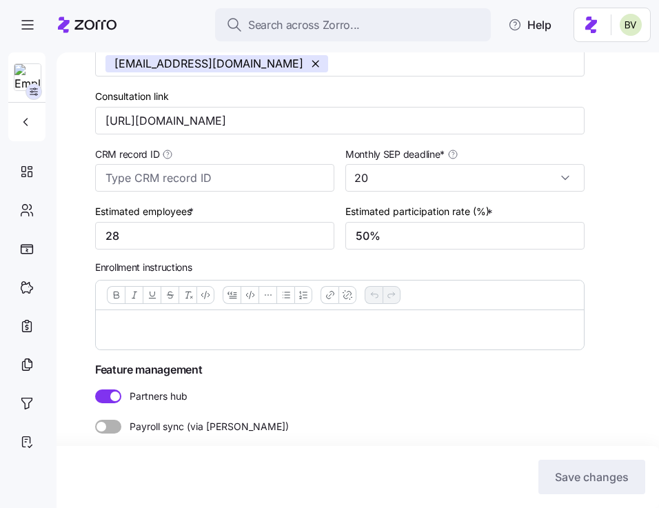
scroll to position [310, 0]
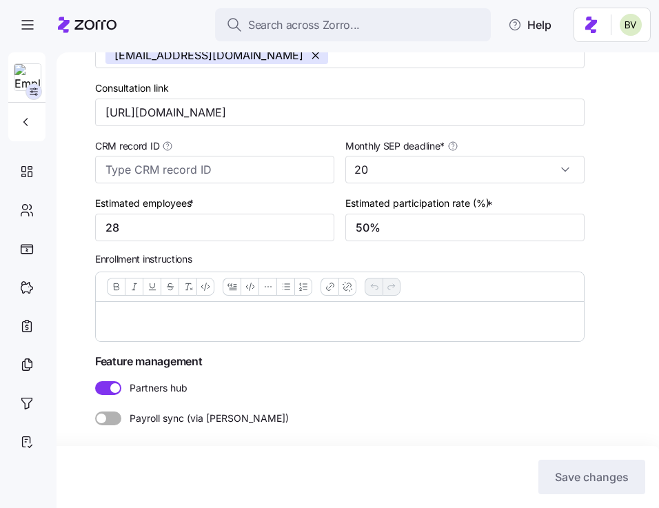
click at [251, 326] on p at bounding box center [340, 321] width 466 height 17
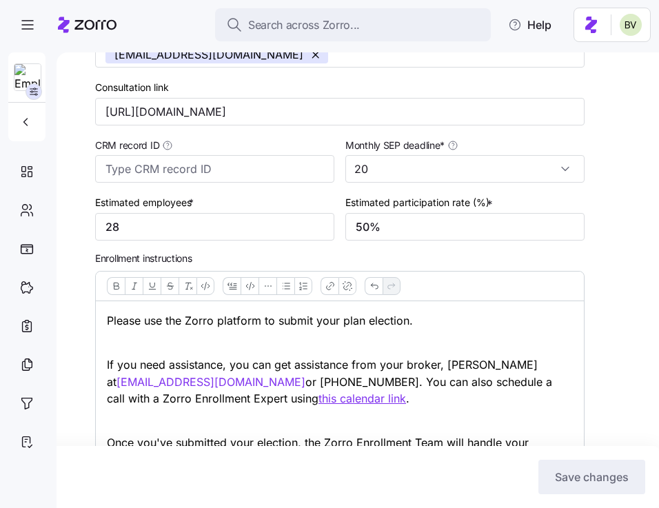
scroll to position [466, 0]
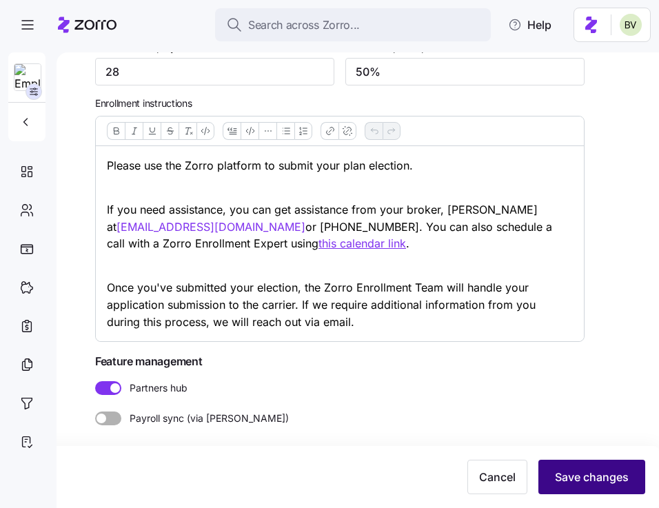
click at [577, 472] on span "Save changes" at bounding box center [592, 477] width 74 height 17
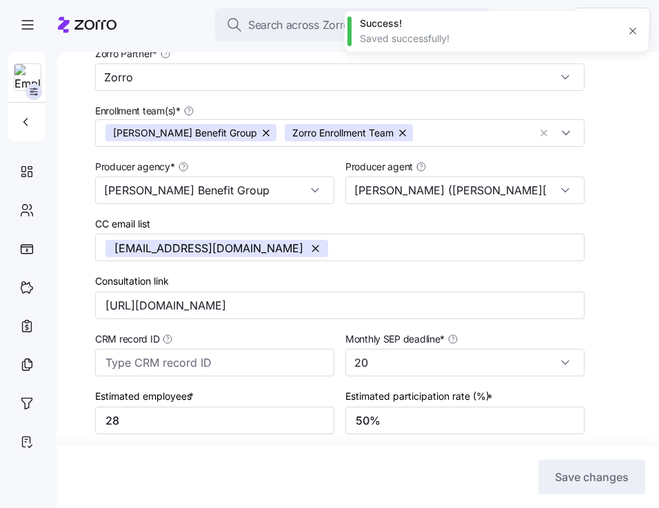
scroll to position [0, 0]
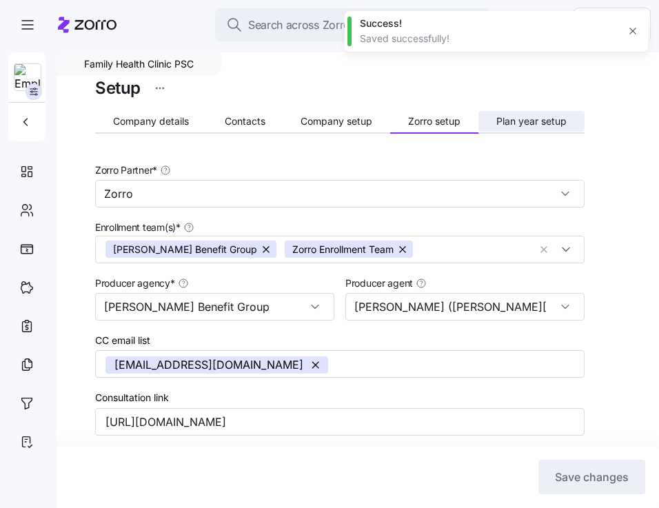
click at [518, 125] on span "Plan year setup" at bounding box center [531, 121] width 70 height 10
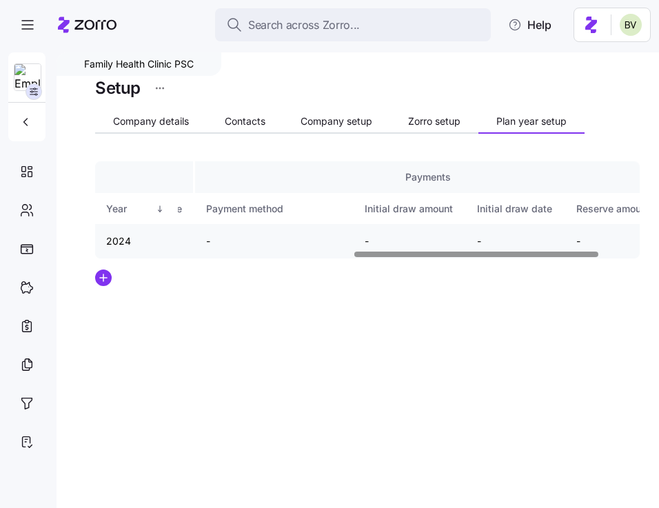
scroll to position [0, 664]
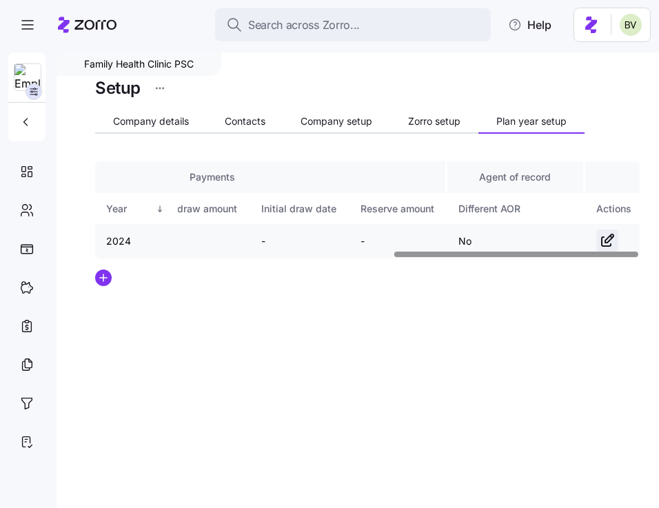
click at [607, 239] on icon "button" at bounding box center [607, 240] width 17 height 17
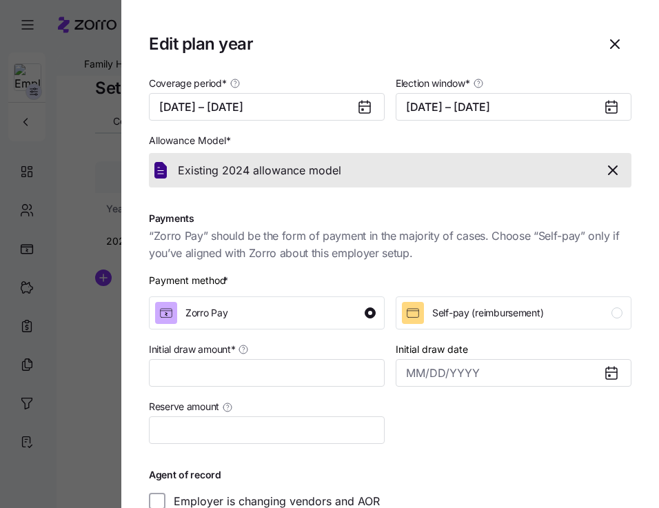
click at [357, 108] on icon at bounding box center [364, 107] width 17 height 17
click at [321, 102] on button "[DATE] – [DATE]" at bounding box center [267, 107] width 236 height 28
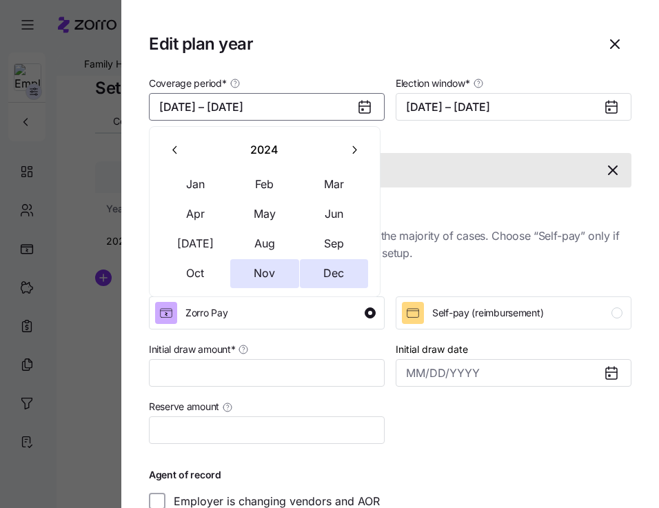
click at [354, 150] on icon "button" at bounding box center [353, 149] width 13 height 13
click at [205, 188] on button "Jan" at bounding box center [195, 184] width 69 height 29
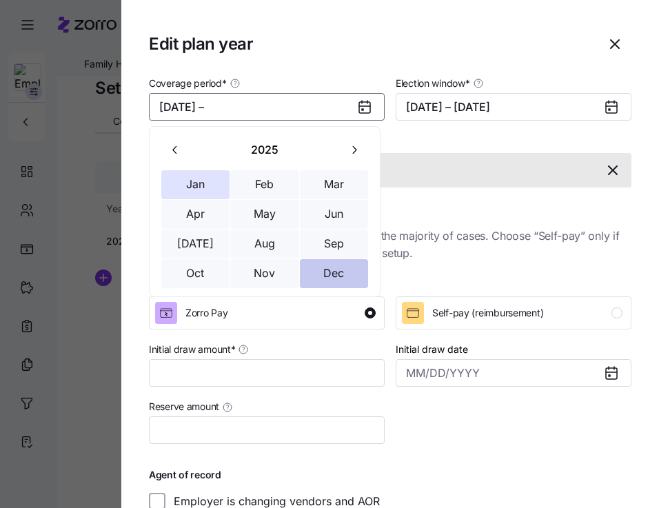
click at [323, 273] on button "Dec" at bounding box center [334, 273] width 69 height 29
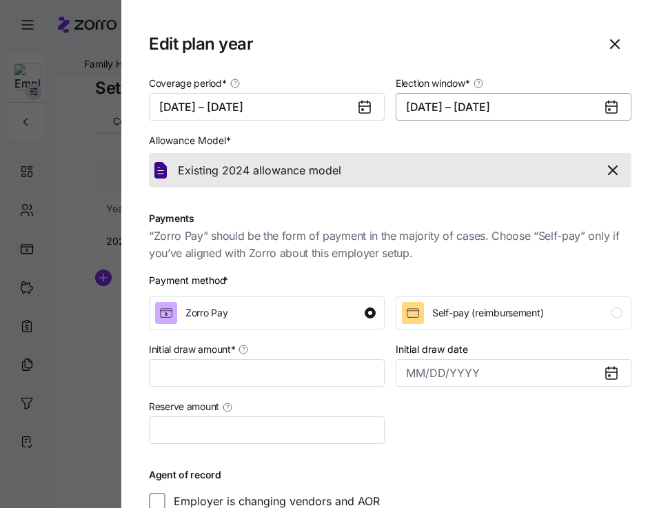
click at [462, 103] on button "[DATE] – [DATE]" at bounding box center [514, 107] width 236 height 28
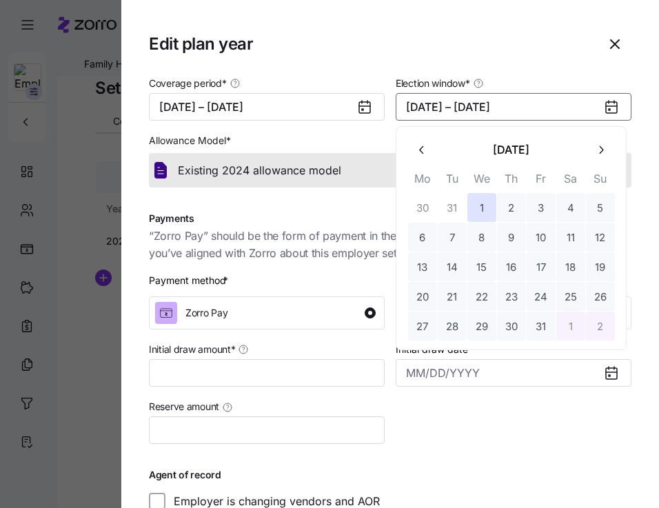
click at [429, 143] on button "button" at bounding box center [421, 149] width 29 height 29
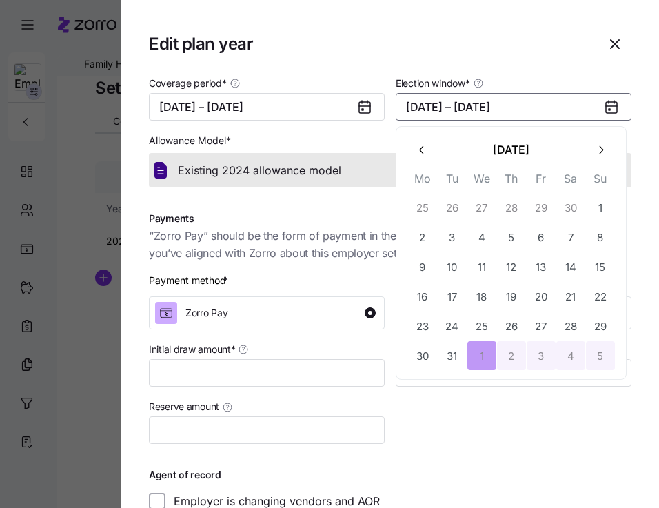
click at [419, 146] on icon "button" at bounding box center [422, 149] width 13 height 13
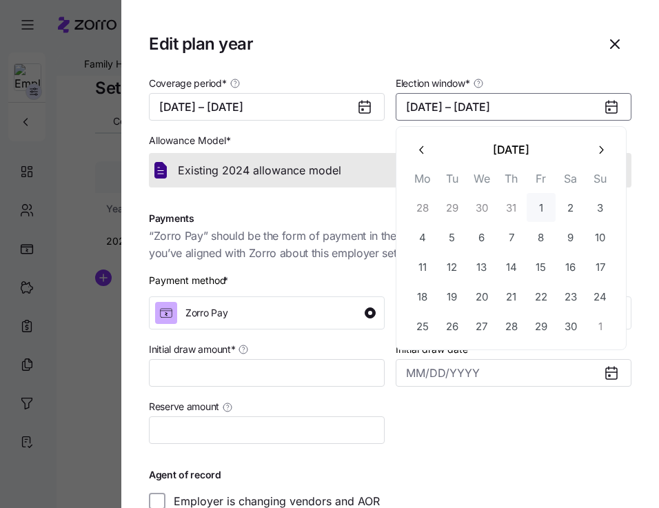
click at [547, 207] on button "1" at bounding box center [541, 207] width 29 height 29
click at [536, 325] on button "29" at bounding box center [541, 326] width 29 height 29
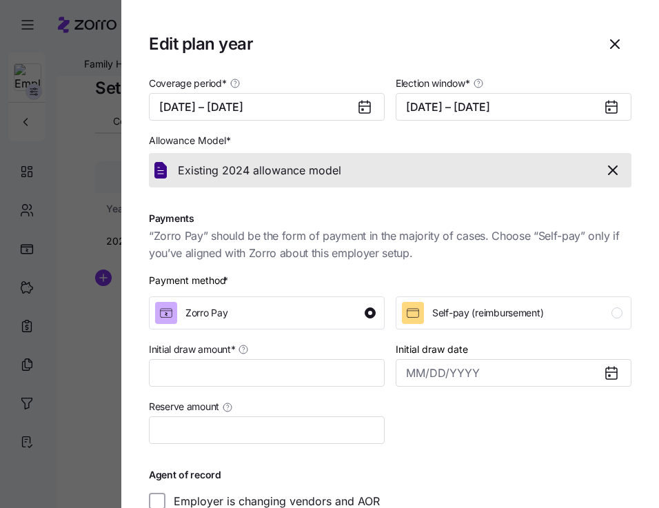
scroll to position [81, 0]
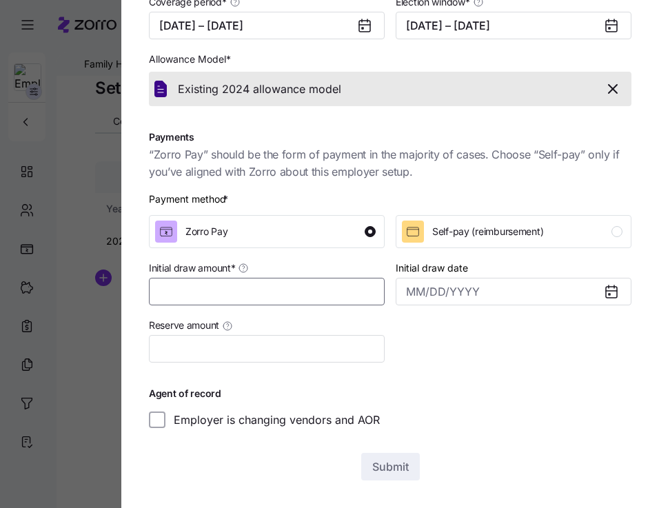
click at [307, 294] on input "Initial draw amount *" at bounding box center [267, 292] width 236 height 28
type input "$10,000"
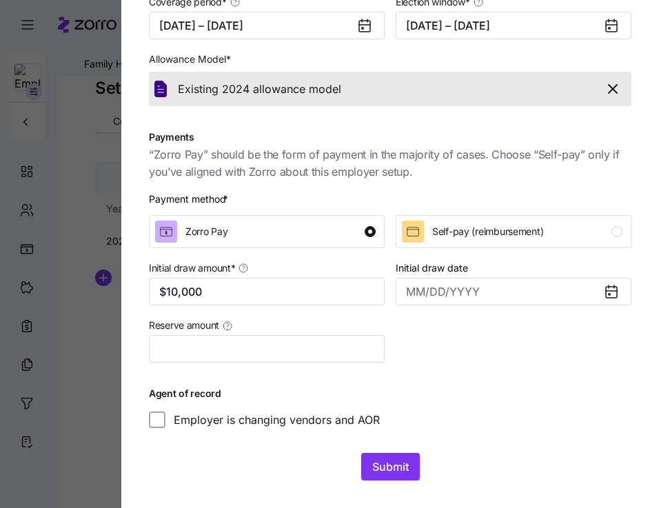
click at [362, 374] on div "Coverage period * [DATE] – [DATE] Election window * [DATE] – [DATE] Allowance M…" at bounding box center [389, 211] width 493 height 446
click at [409, 472] on button "Submit" at bounding box center [390, 467] width 59 height 28
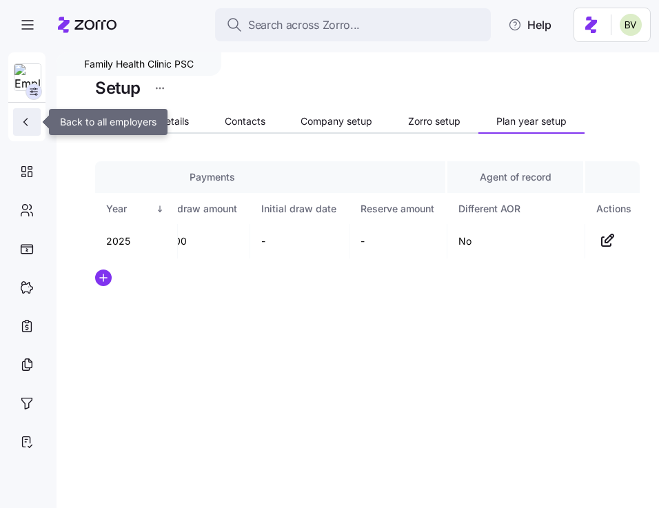
click at [31, 119] on icon "button" at bounding box center [26, 122] width 14 height 14
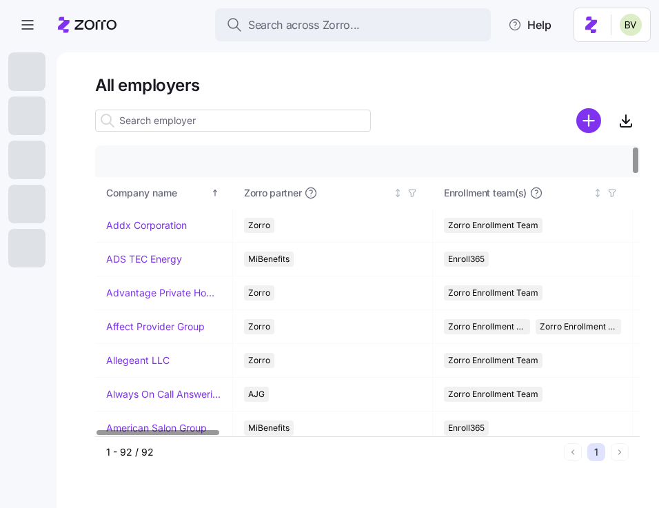
click at [235, 125] on input at bounding box center [233, 121] width 276 height 22
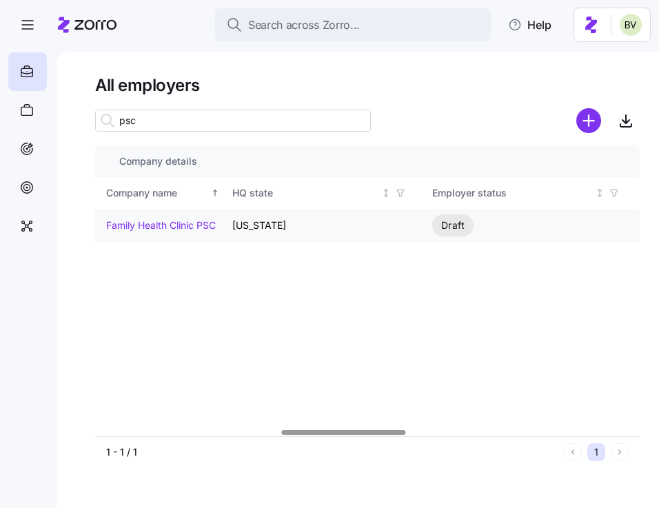
scroll to position [0, 817]
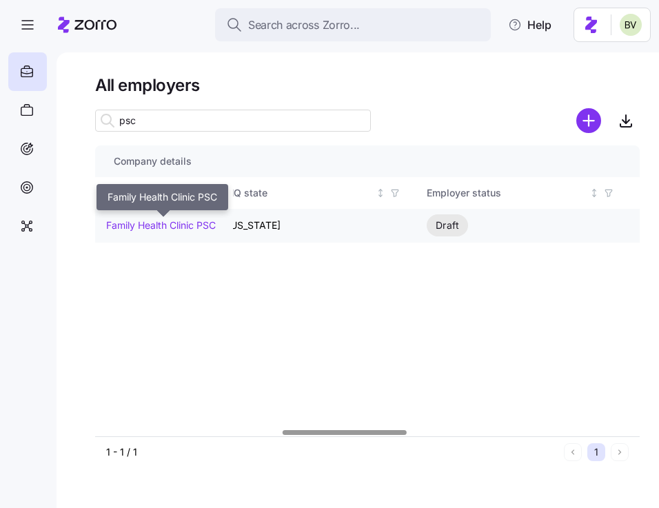
type input "psc"
click at [169, 230] on link "Family Health Clinic PSC" at bounding box center [161, 225] width 110 height 14
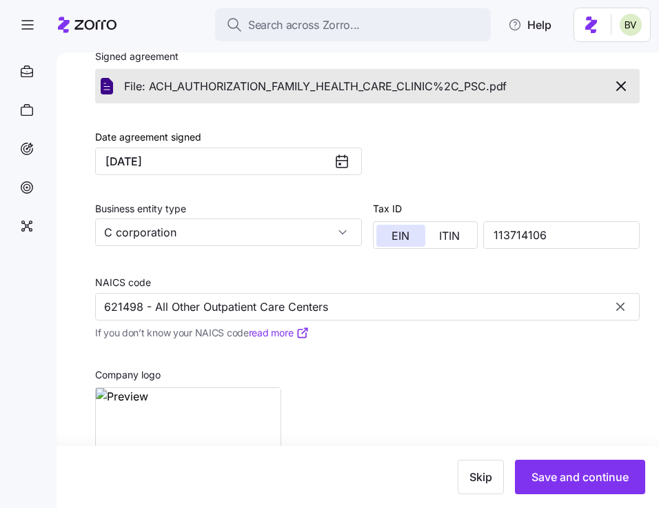
scroll to position [551, 0]
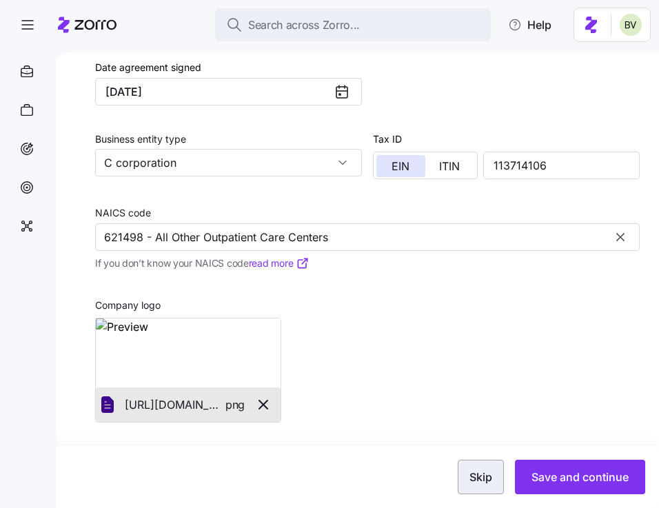
click at [489, 470] on span "Skip" at bounding box center [480, 477] width 23 height 17
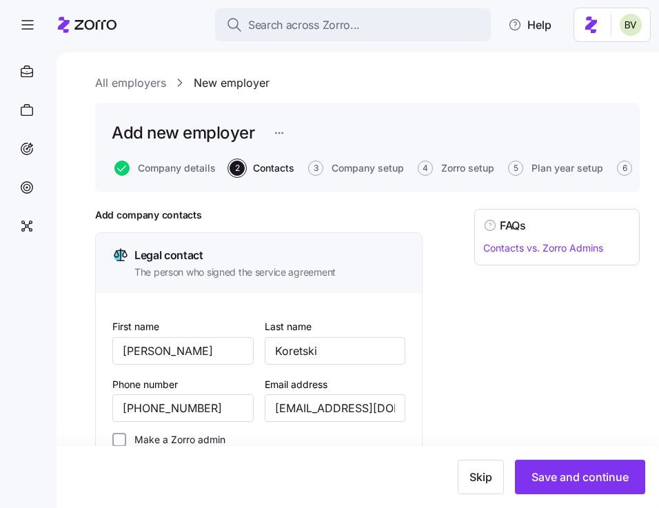
click at [489, 470] on span "Skip" at bounding box center [480, 477] width 23 height 17
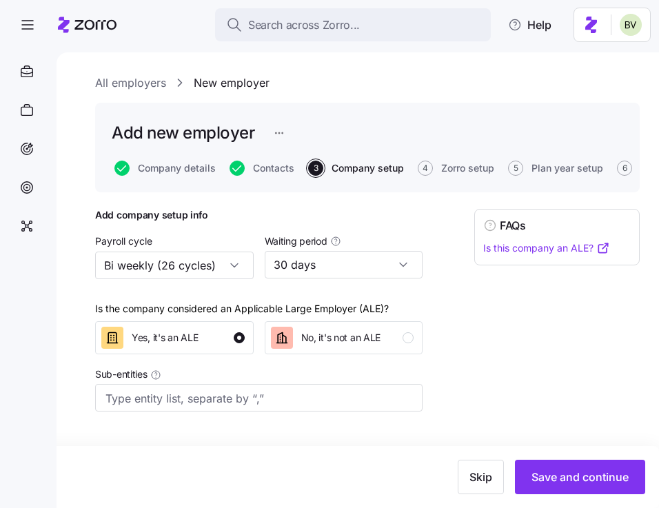
click at [489, 470] on span "Skip" at bounding box center [480, 477] width 23 height 17
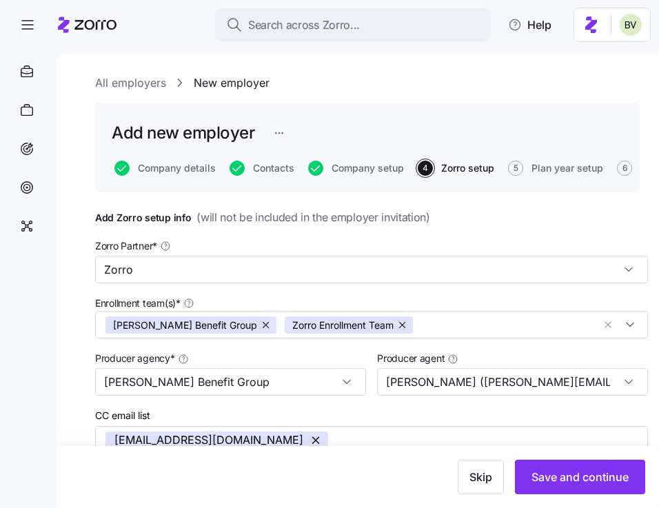
click at [489, 470] on span "Skip" at bounding box center [480, 477] width 23 height 17
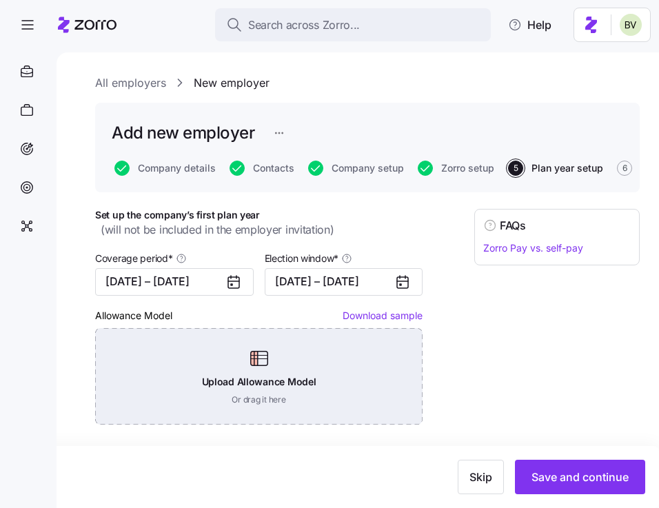
click at [245, 376] on div "Upload Allowance Model Or drag it here" at bounding box center [258, 376] width 327 height 96
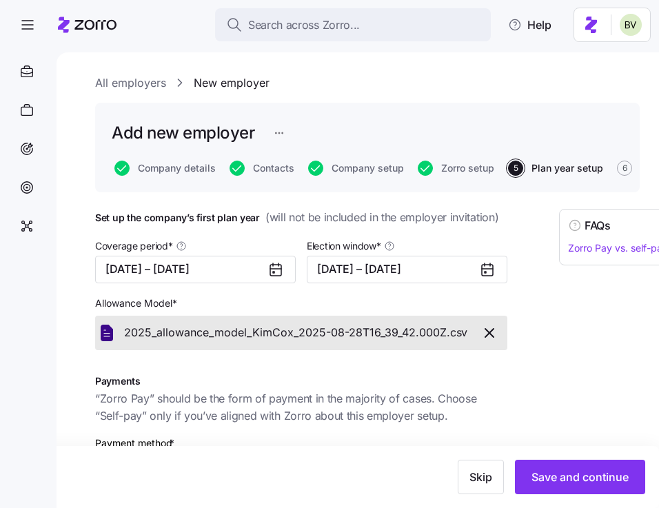
scroll to position [266, 0]
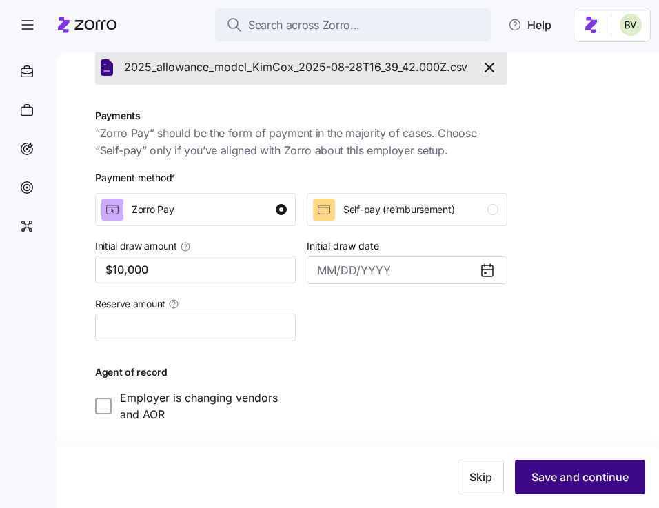
click at [596, 478] on span "Save and continue" at bounding box center [579, 477] width 97 height 17
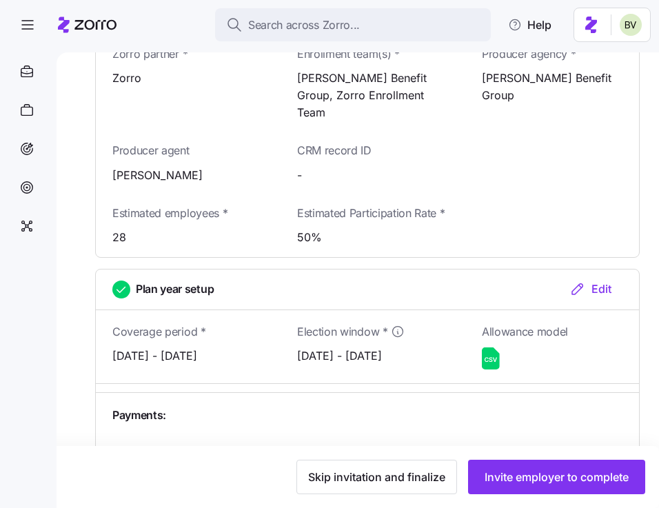
scroll to position [1242, 0]
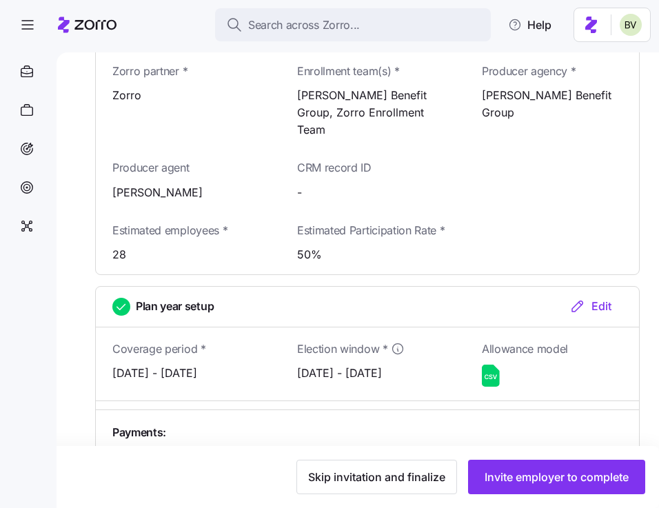
click at [598, 298] on div "Edit" at bounding box center [590, 306] width 42 height 17
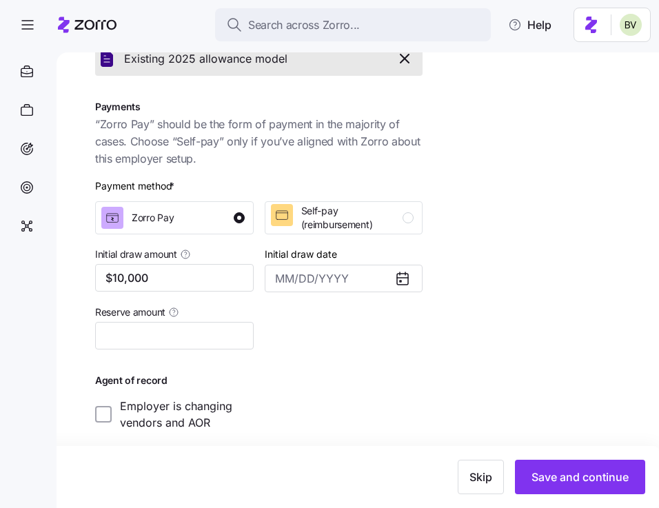
scroll to position [296, 0]
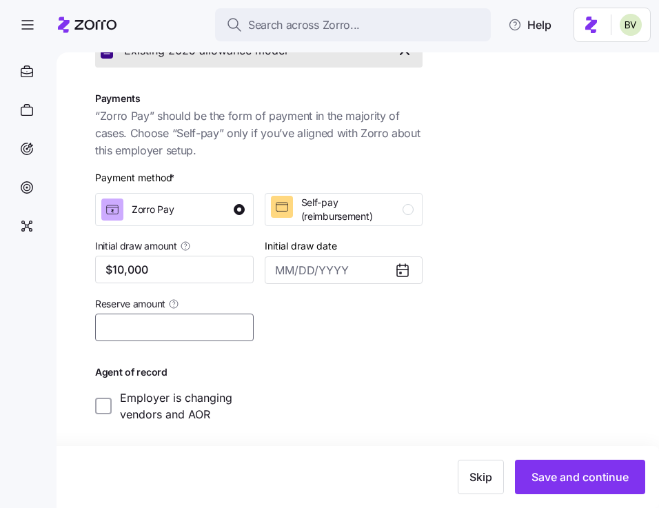
click at [179, 328] on input "Reserve amount" at bounding box center [174, 328] width 159 height 28
type input "$1,000"
click at [334, 358] on div "Coverage period * [DATE] – [DATE] Election window * [DATE] – [DATE] Allowance M…" at bounding box center [259, 188] width 338 height 479
click at [378, 267] on input "Initial draw date" at bounding box center [344, 270] width 159 height 28
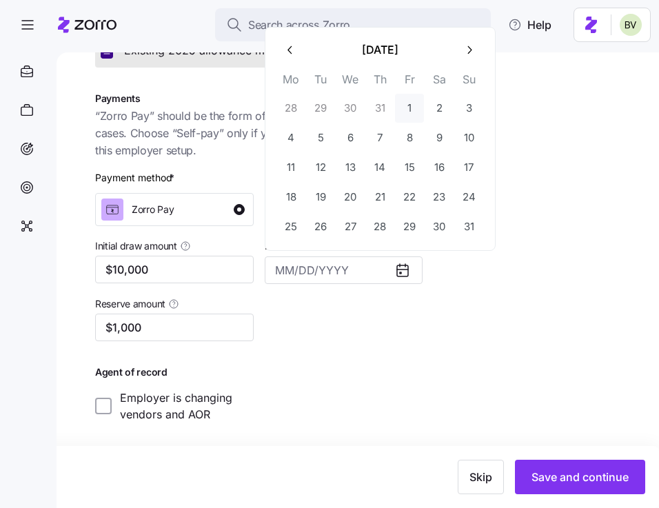
click at [405, 107] on button "1" at bounding box center [409, 108] width 29 height 29
type input "[DATE]"
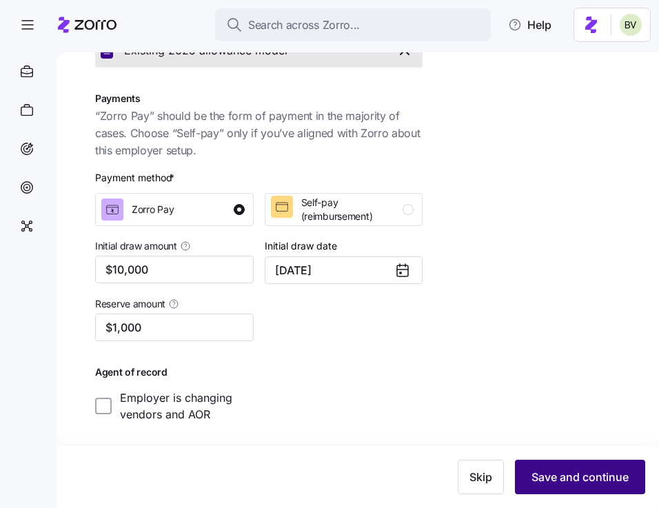
click at [555, 480] on span "Save and continue" at bounding box center [579, 477] width 97 height 17
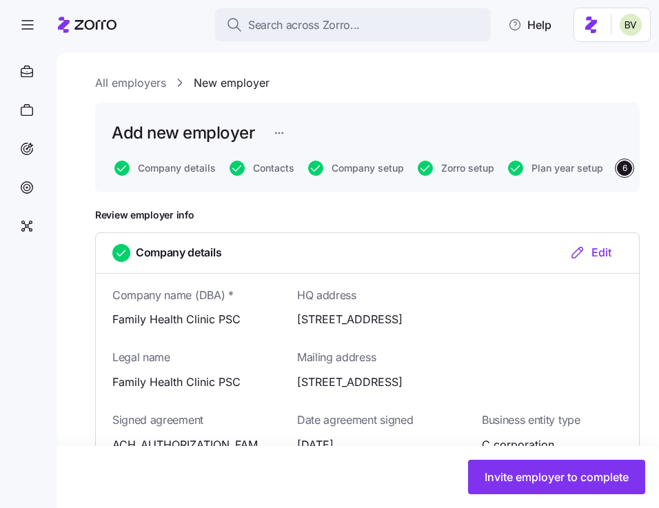
click at [584, 252] on icon "button" at bounding box center [577, 252] width 17 height 17
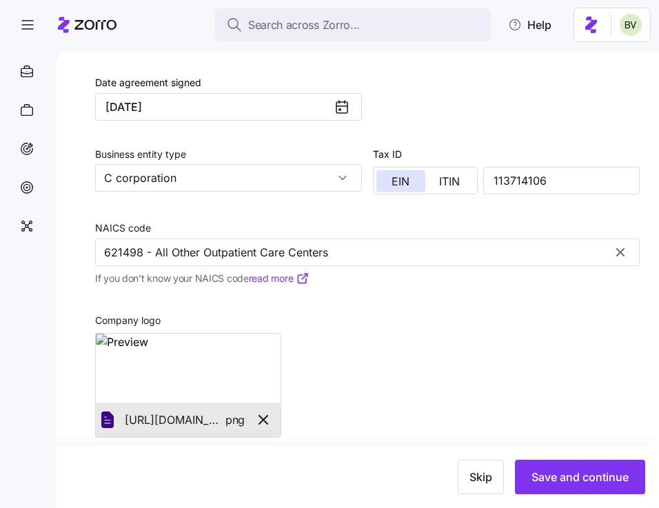
scroll to position [551, 0]
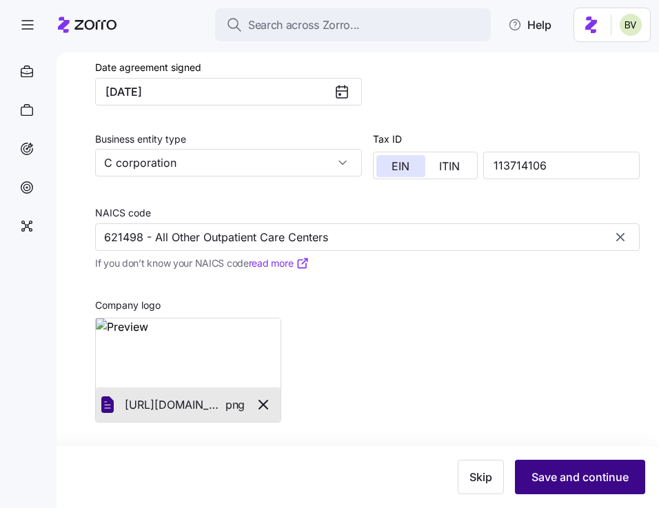
click at [546, 471] on span "Save and continue" at bounding box center [579, 477] width 97 height 17
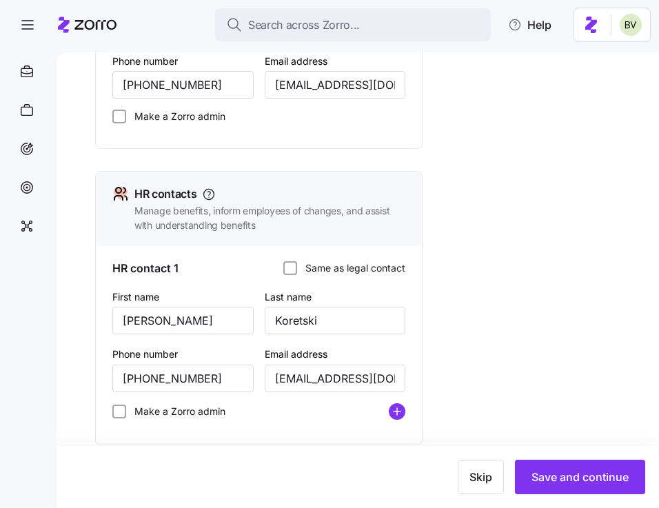
scroll to position [644, 0]
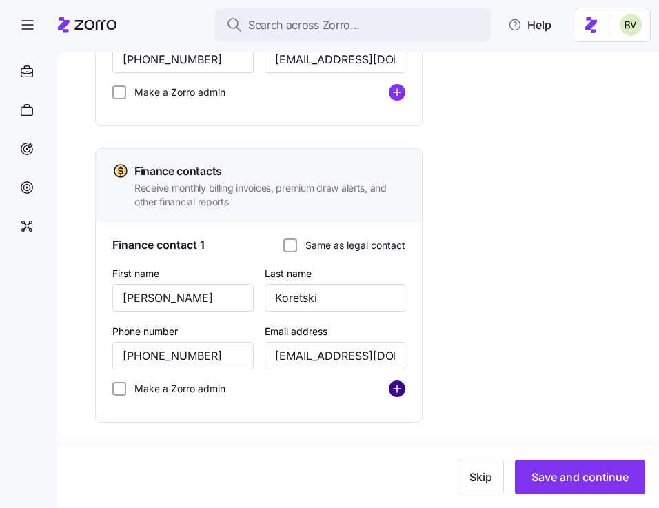
click at [394, 391] on circle "add icon" at bounding box center [396, 388] width 15 height 15
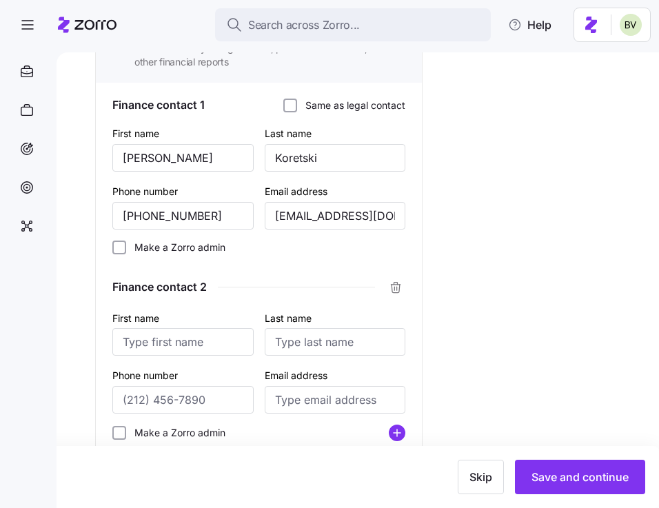
scroll to position [829, 0]
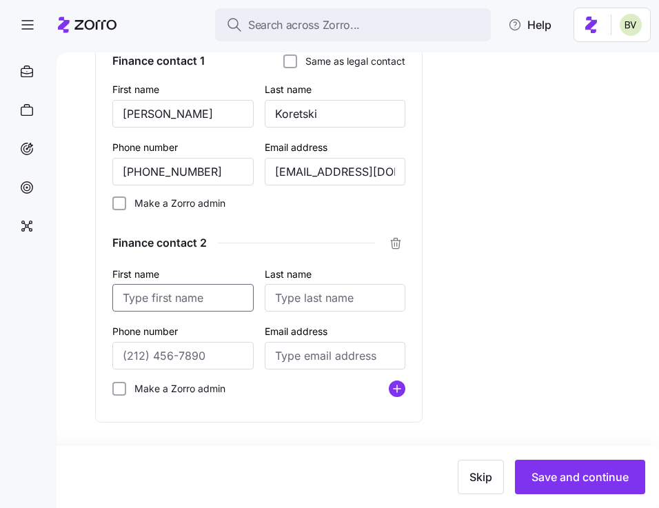
click at [0, 500] on com-1password-button at bounding box center [0, 500] width 0 height 0
click at [176, 298] on input "First name" at bounding box center [182, 298] width 141 height 28
click at [189, 293] on input "First name" at bounding box center [182, 298] width 141 height 28
click at [131, 301] on input "[PERSON_NAME]" at bounding box center [182, 298] width 141 height 28
type input "[PERSON_NAME]"
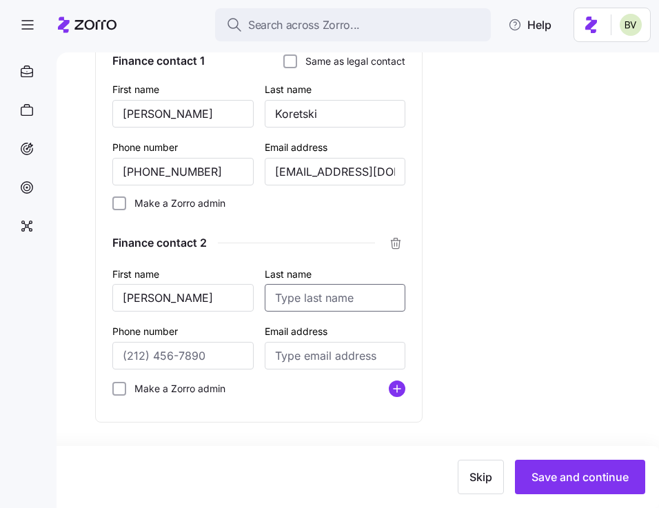
click at [283, 301] on input "Last name" at bounding box center [335, 298] width 141 height 28
type input "[PERSON_NAME]"
drag, startPoint x: 210, startPoint y: 171, endPoint x: 106, endPoint y: 167, distance: 104.2
click at [106, 167] on div "Finance contact 1 Same as legal contact First name [PERSON_NAME] Last name [PER…" at bounding box center [259, 230] width 326 height 383
click at [139, 354] on input "Phone number" at bounding box center [182, 356] width 141 height 28
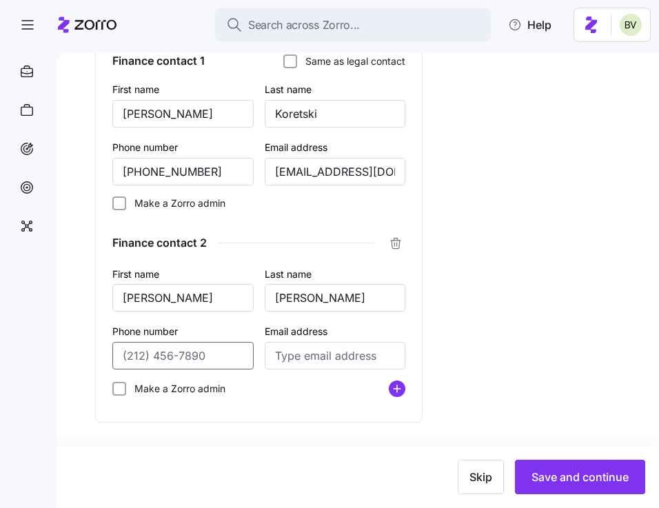
paste input "[PHONE_NUMBER]"
type input "[PHONE_NUMBER]"
click at [340, 356] on input "Email address" at bounding box center [335, 356] width 141 height 28
paste input "[EMAIL_ADDRESS][DOMAIN_NAME]"
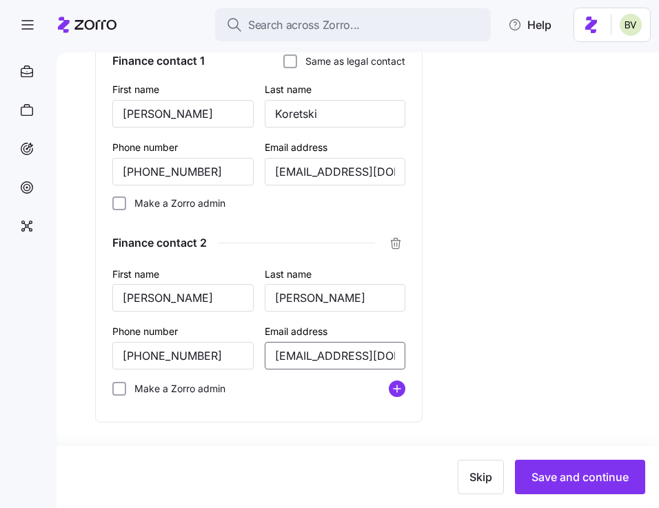
scroll to position [0, 13]
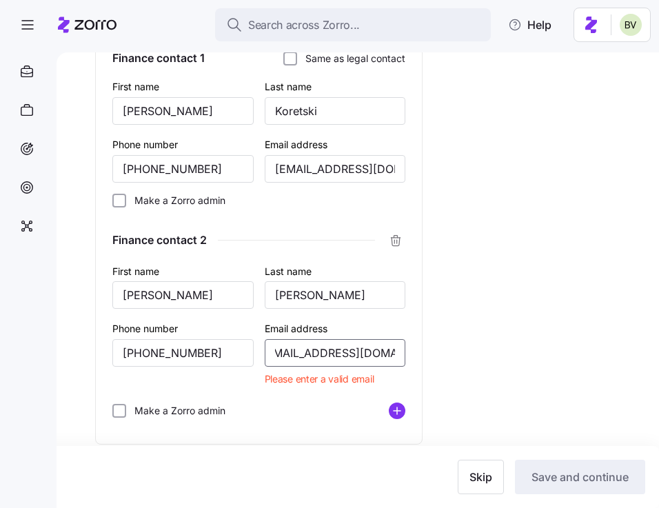
click at [286, 355] on input "[EMAIL_ADDRESS][DOMAIN_NAME]" at bounding box center [335, 353] width 141 height 28
click at [274, 356] on input "[EMAIL_ADDRESS][DOMAIN_NAME]" at bounding box center [335, 353] width 141 height 28
click at [357, 356] on input "[EMAIL_ADDRESS][DOMAIN_NAME]" at bounding box center [335, 353] width 141 height 28
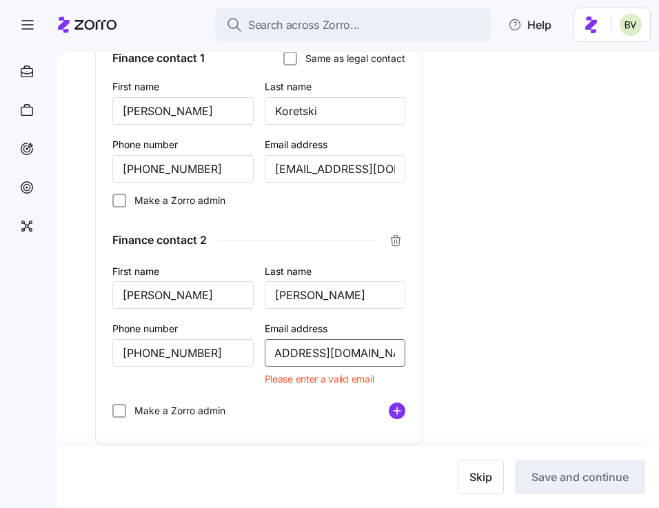
click at [392, 356] on input "[EMAIL_ADDRESS][DOMAIN_NAME]" at bounding box center [335, 353] width 141 height 28
type input "[EMAIL_ADDRESS][DOMAIN_NAME]"
click at [274, 360] on input "[EMAIL_ADDRESS][DOMAIN_NAME]" at bounding box center [335, 353] width 141 height 28
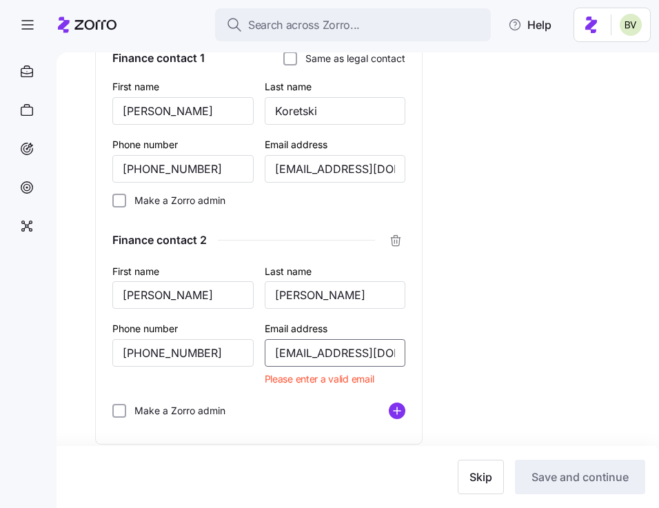
click at [347, 360] on input "[EMAIL_ADDRESS][DOMAIN_NAME]" at bounding box center [335, 353] width 141 height 28
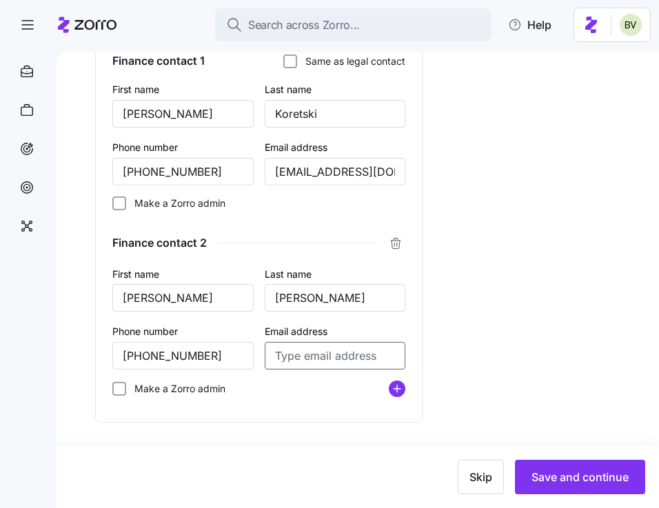
paste input "[EMAIL_ADDRESS][DOMAIN_NAME]"
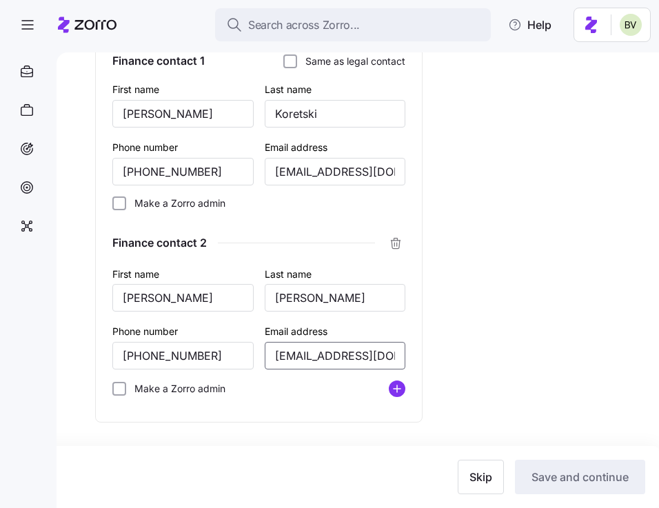
scroll to position [0, 13]
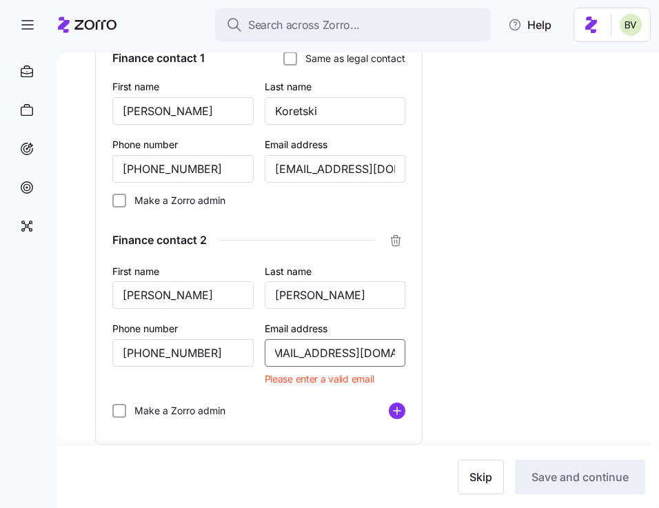
click at [312, 351] on input "[EMAIL_ADDRESS][DOMAIN_NAME]" at bounding box center [335, 353] width 141 height 28
click at [275, 358] on input "[EMAIL_ADDRESS][DOMAIN_NAME]" at bounding box center [335, 353] width 141 height 28
type input "[EMAIL_ADDRESS][DOMAIN_NAME]"
drag, startPoint x: 314, startPoint y: 298, endPoint x: 246, endPoint y: 298, distance: 68.2
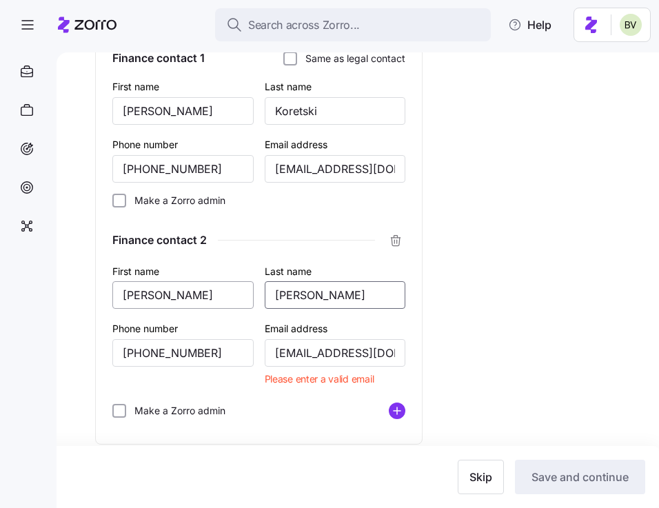
click at [247, 298] on div "First name [PERSON_NAME] Last name [PERSON_NAME] Phone number [PHONE_NUMBER] Em…" at bounding box center [259, 346] width 304 height 179
paste input "rt"
type input "Hurt"
click at [295, 359] on input "[EMAIL_ADDRESS][DOMAIN_NAME]" at bounding box center [335, 353] width 141 height 28
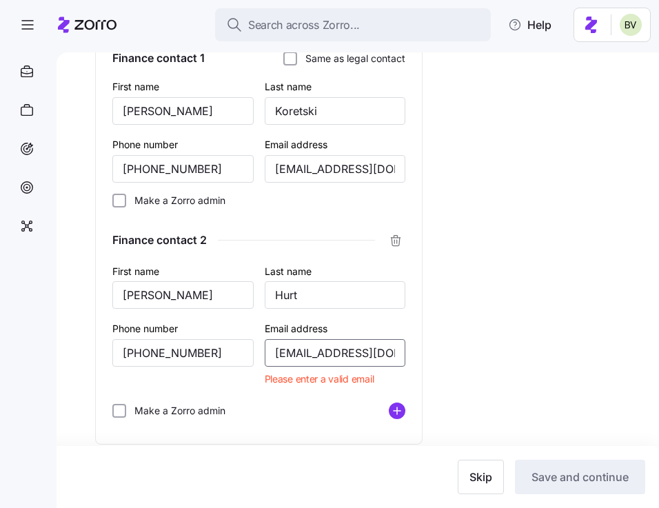
click at [295, 359] on input "[EMAIL_ADDRESS][DOMAIN_NAME]" at bounding box center [335, 353] width 141 height 28
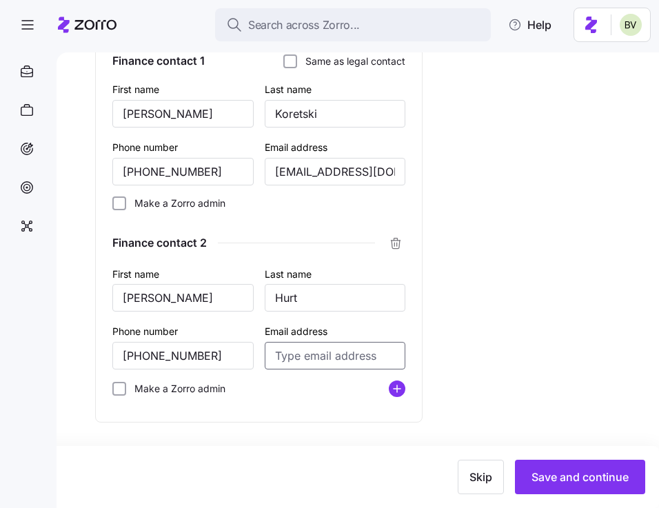
paste input "[EMAIL_ADDRESS][DOMAIN_NAME]"
click at [291, 357] on input "[EMAIL_ADDRESS][DOMAIN_NAME]" at bounding box center [335, 356] width 141 height 28
type input "[EMAIL_ADDRESS][DOMAIN_NAME]"
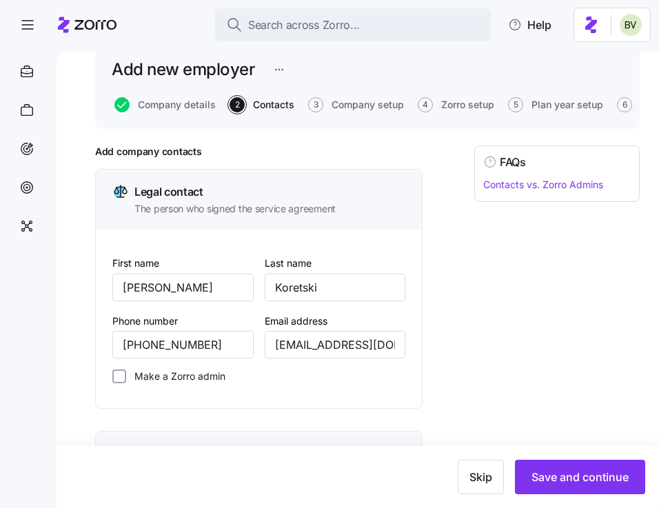
scroll to position [829, 0]
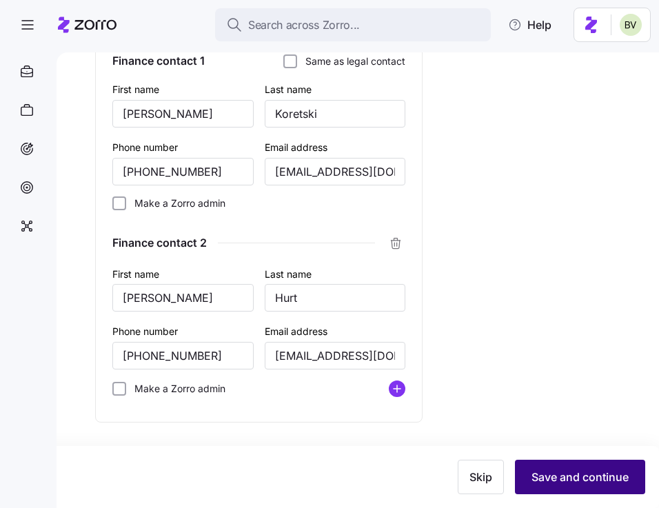
click at [573, 474] on span "Save and continue" at bounding box center [579, 477] width 97 height 17
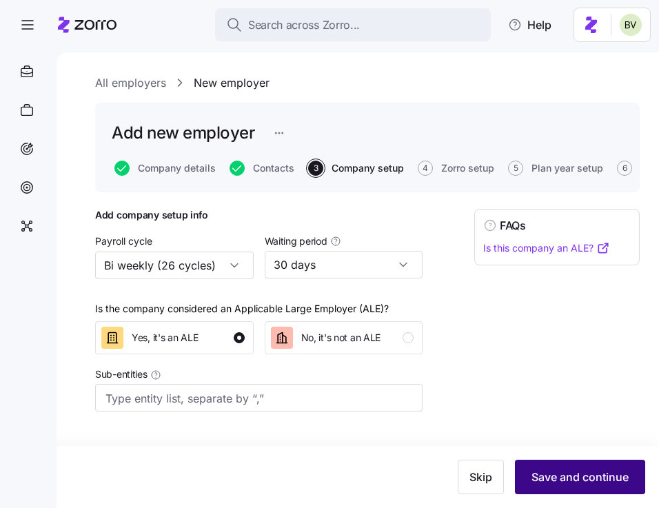
click at [554, 487] on button "Save and continue" at bounding box center [580, 477] width 130 height 34
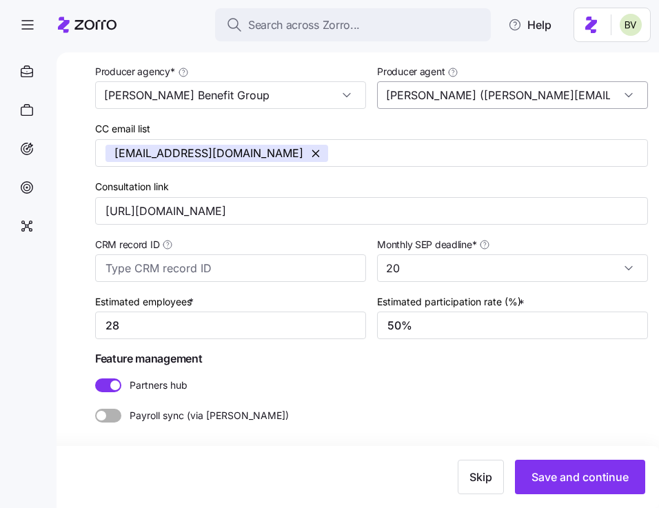
scroll to position [288, 0]
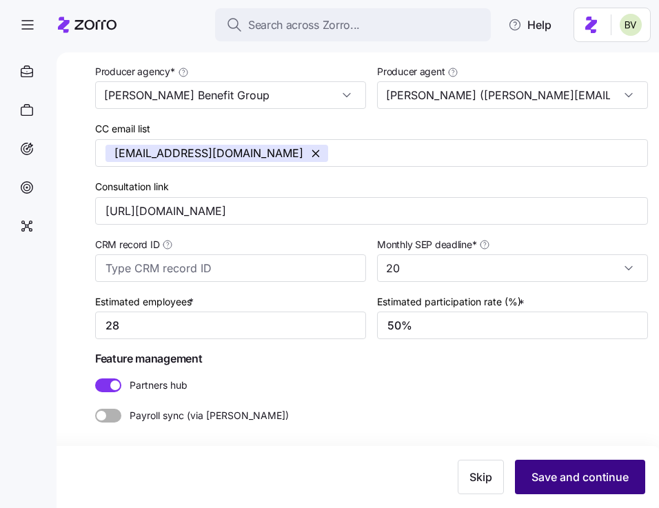
click at [565, 486] on button "Save and continue" at bounding box center [580, 477] width 130 height 34
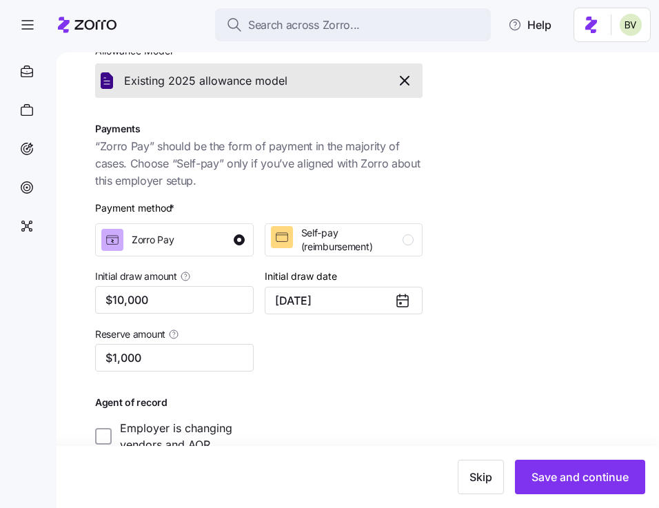
scroll to position [296, 0]
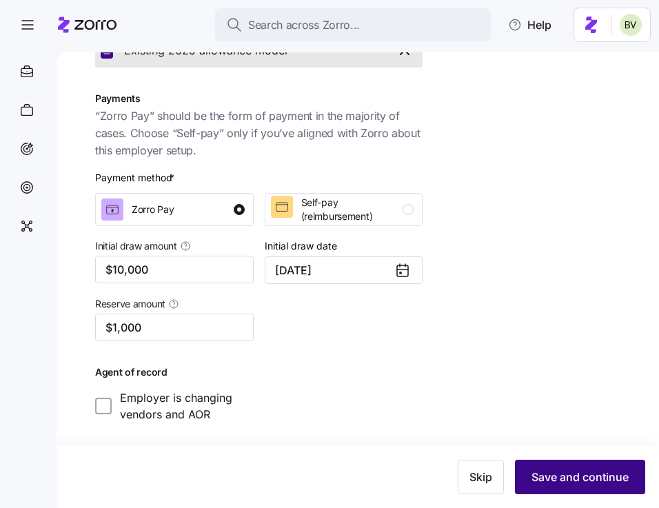
click at [553, 469] on span "Save and continue" at bounding box center [579, 477] width 97 height 17
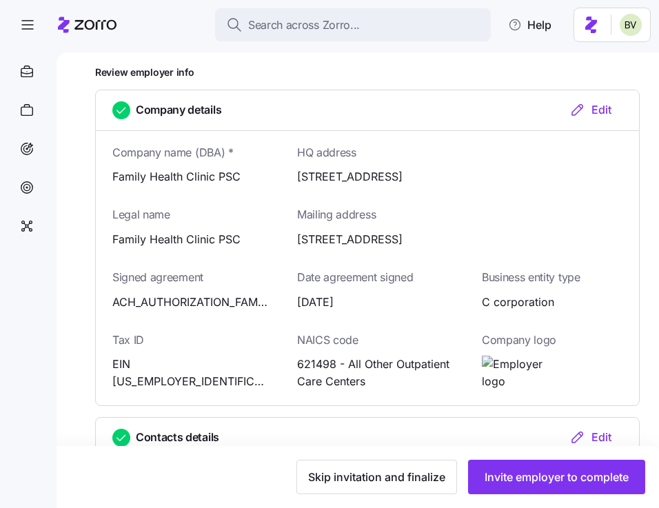
scroll to position [192, 0]
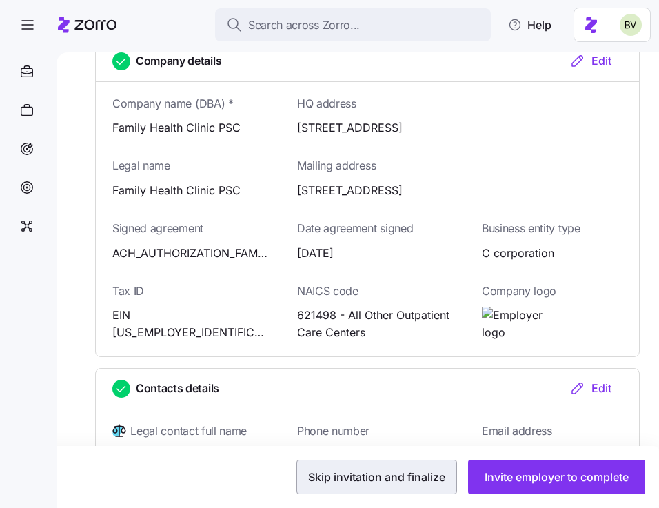
click at [396, 475] on span "Skip invitation and finalize" at bounding box center [376, 477] width 137 height 17
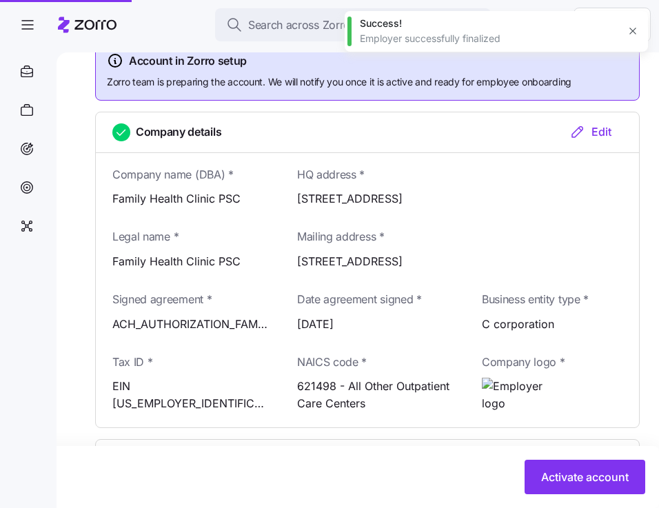
scroll to position [263, 0]
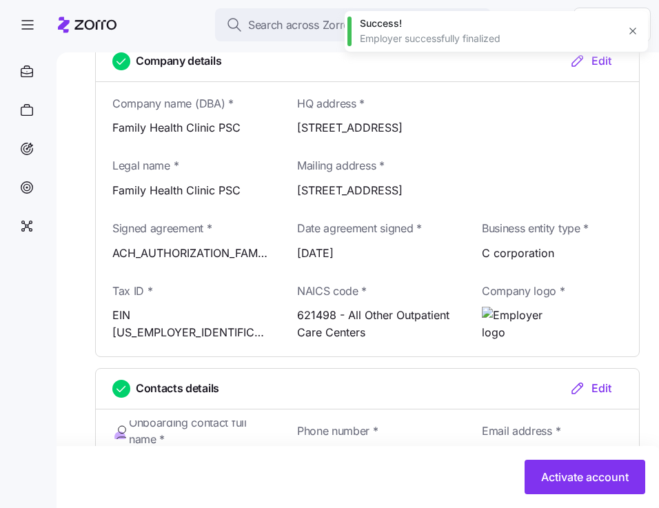
click at [633, 31] on icon "button" at bounding box center [632, 31] width 11 height 11
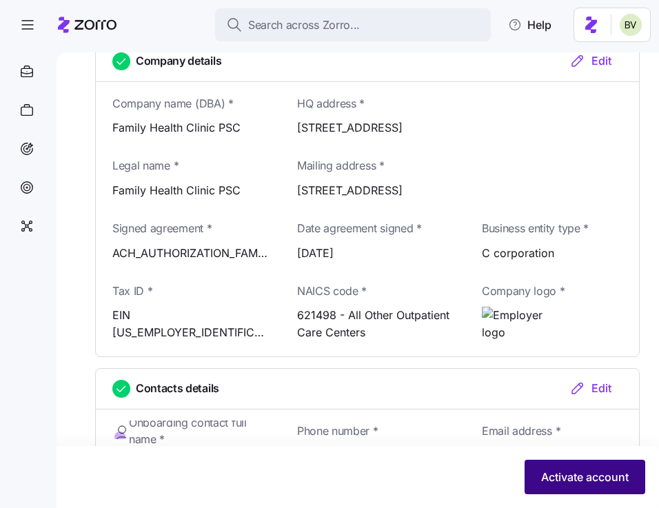
click at [549, 471] on span "Activate account" at bounding box center [585, 477] width 88 height 17
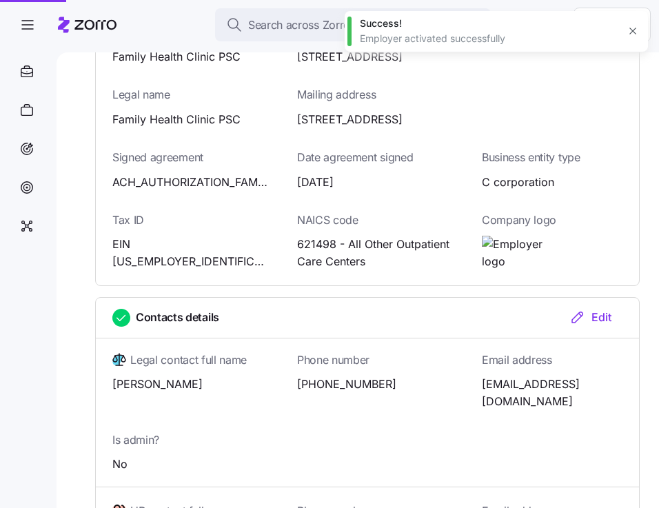
scroll to position [192, 0]
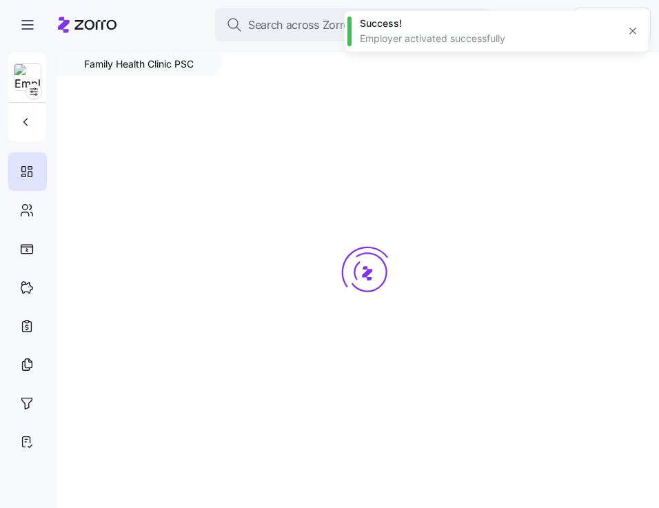
click at [629, 36] on icon "button" at bounding box center [632, 31] width 11 height 11
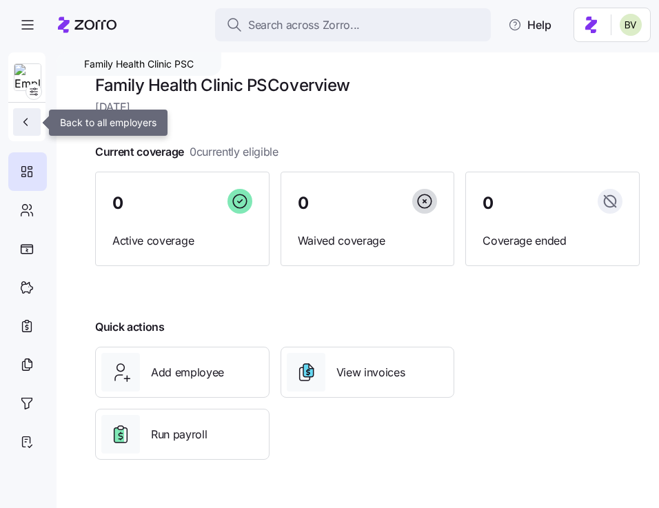
click at [26, 118] on icon "button" at bounding box center [26, 122] width 14 height 14
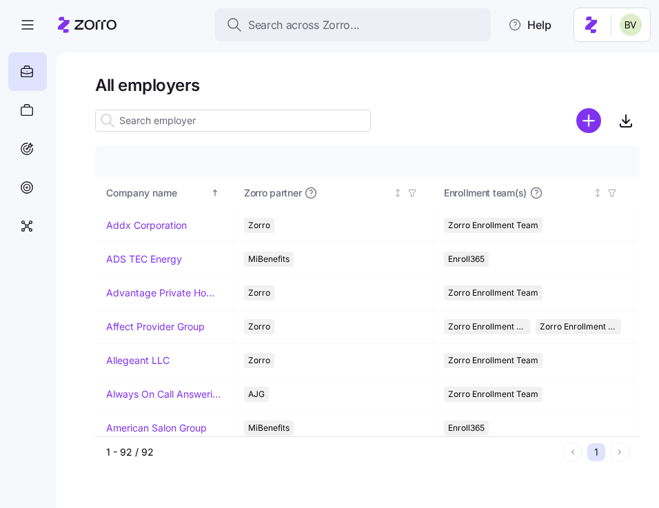
click at [194, 123] on input at bounding box center [233, 121] width 276 height 22
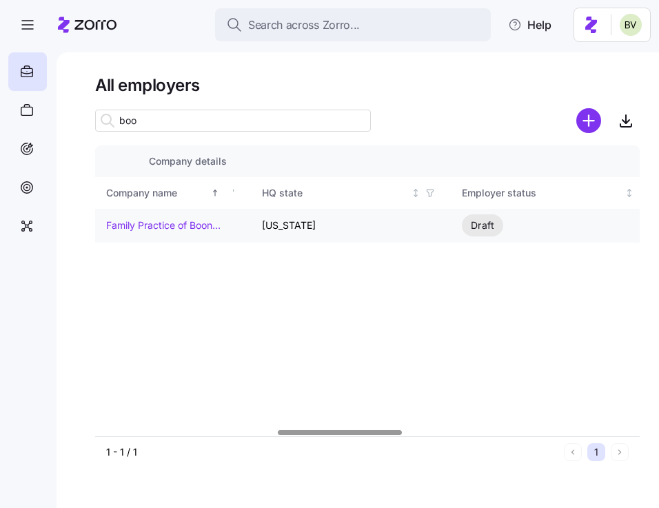
scroll to position [0, 813]
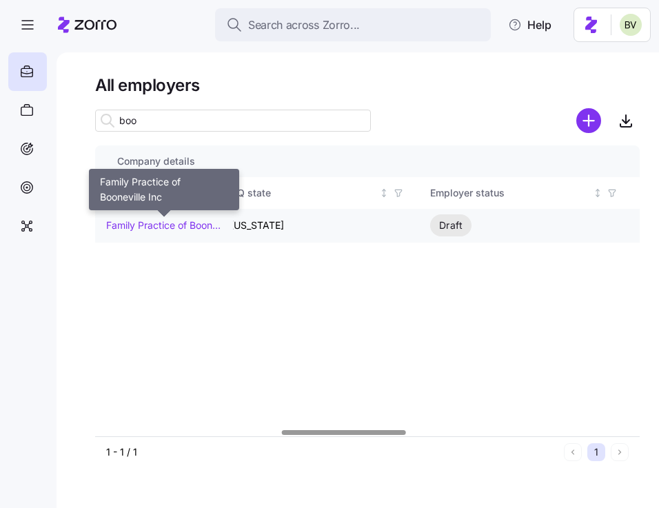
type input "boo"
click at [173, 223] on link "Family Practice of Booneville Inc" at bounding box center [163, 225] width 115 height 14
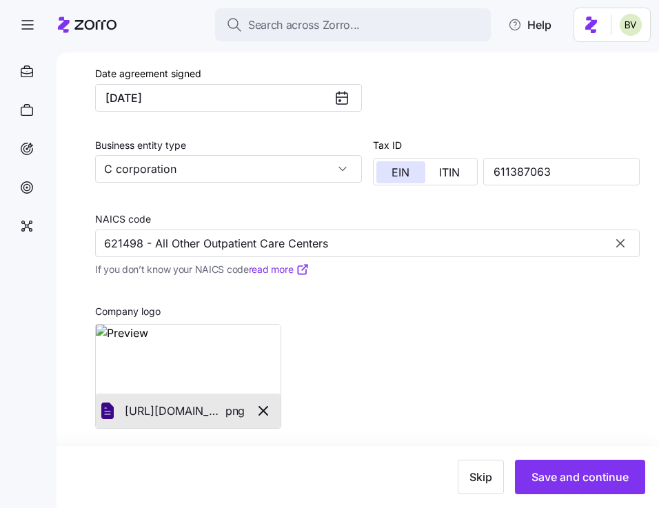
scroll to position [551, 0]
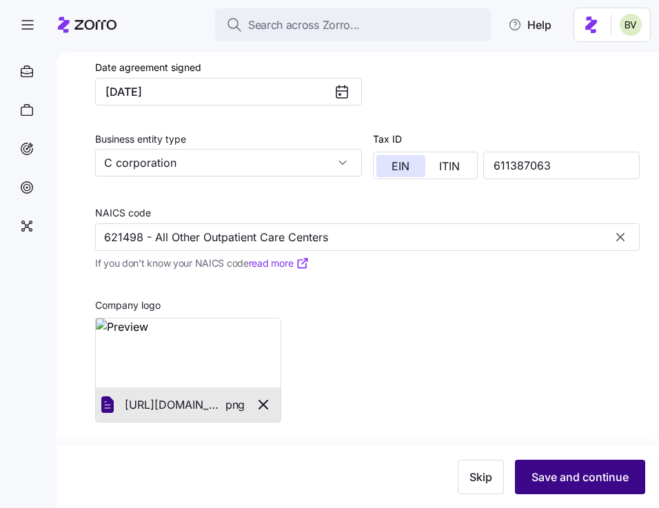
click at [585, 485] on button "Save and continue" at bounding box center [580, 477] width 130 height 34
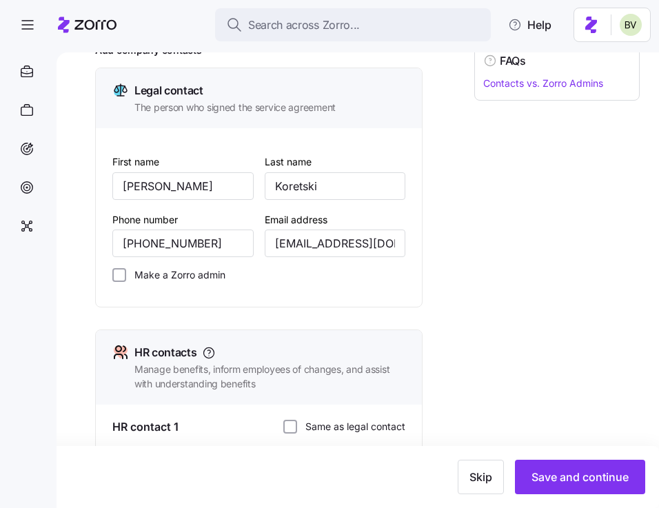
scroll to position [170, 0]
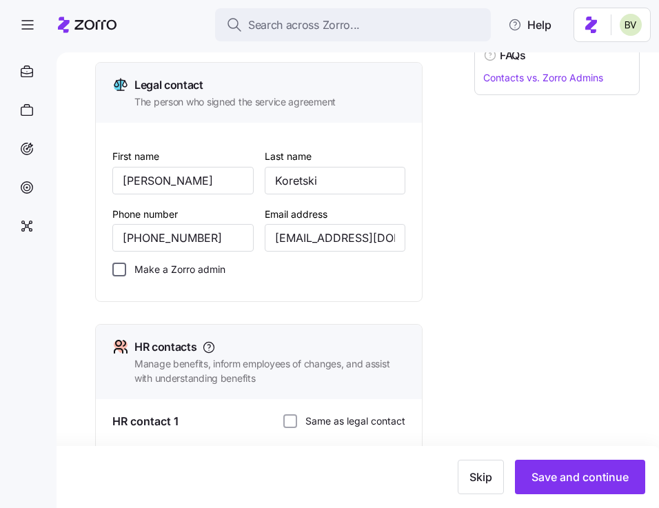
click at [117, 269] on input "Make a Zorro admin" at bounding box center [119, 270] width 14 height 14
checkbox input "true"
click at [319, 236] on input "[EMAIL_ADDRESS][DOMAIN_NAME]" at bounding box center [335, 238] width 141 height 28
type input "[EMAIL_ADDRESS][DOMAIN_NAME]"
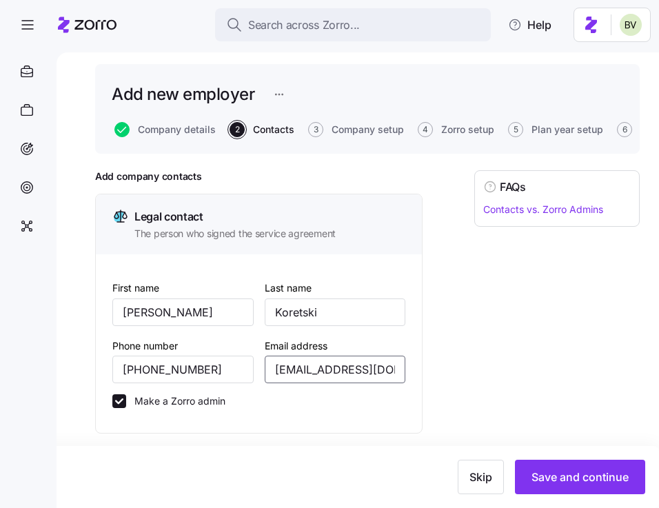
scroll to position [40, 0]
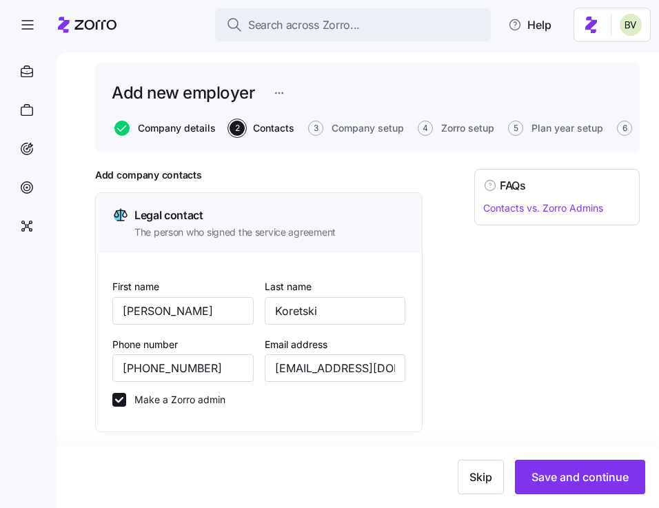
click at [186, 128] on span "Company details" at bounding box center [177, 128] width 78 height 10
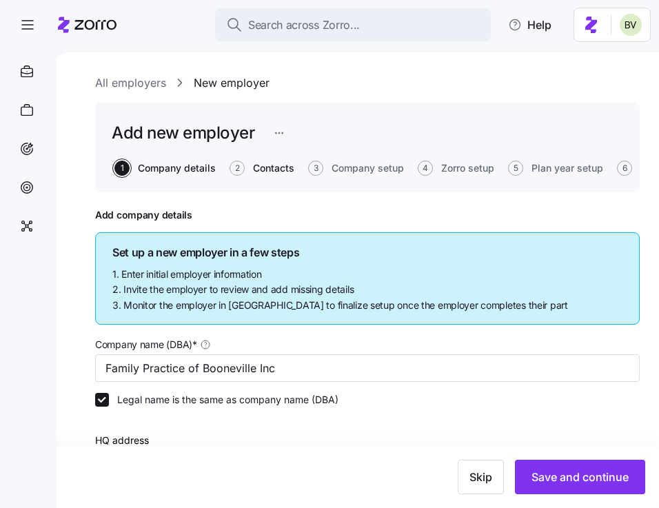
click at [261, 170] on span "Contacts" at bounding box center [273, 168] width 41 height 10
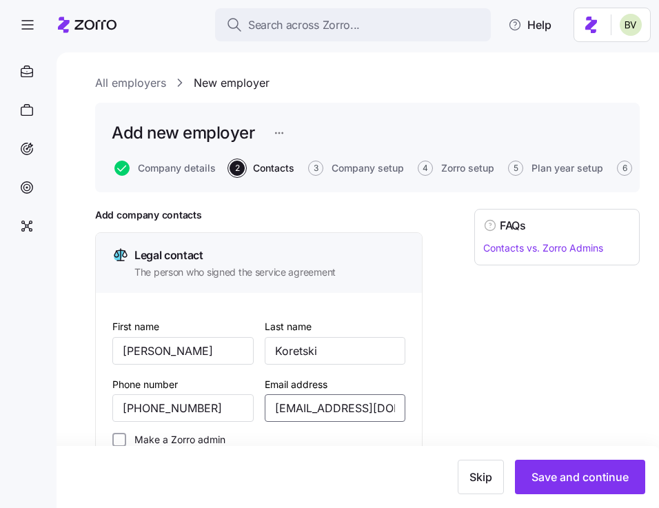
click at [318, 409] on input "[EMAIL_ADDRESS][DOMAIN_NAME]" at bounding box center [335, 408] width 141 height 28
click at [351, 411] on input "[EMAIL_ADDRESS][DOMAIN_NAME]" at bounding box center [335, 408] width 141 height 28
click at [325, 411] on input "[EMAIL_ADDRESS][DOMAIN_NAME]" at bounding box center [335, 408] width 141 height 28
drag, startPoint x: 271, startPoint y: 408, endPoint x: 441, endPoint y: 420, distance: 170.6
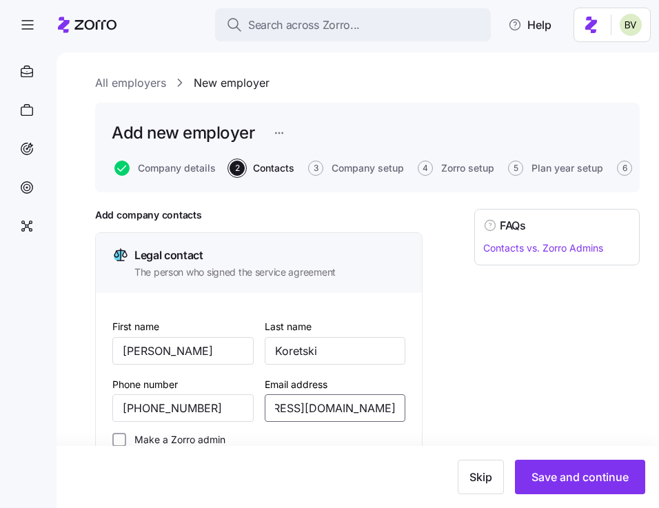
type input "[EMAIL_ADDRESS][DOMAIN_NAME]"
click at [127, 440] on label "Make a Zorro admin" at bounding box center [175, 440] width 99 height 14
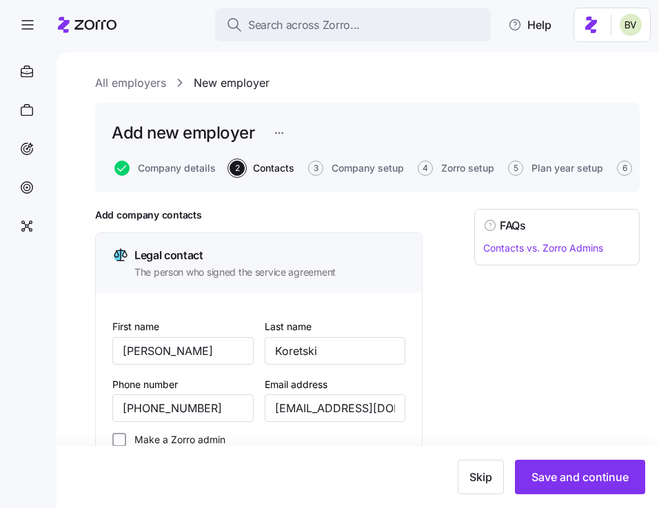
click at [126, 440] on input "Make a Zorro admin" at bounding box center [119, 440] width 14 height 14
checkbox input "true"
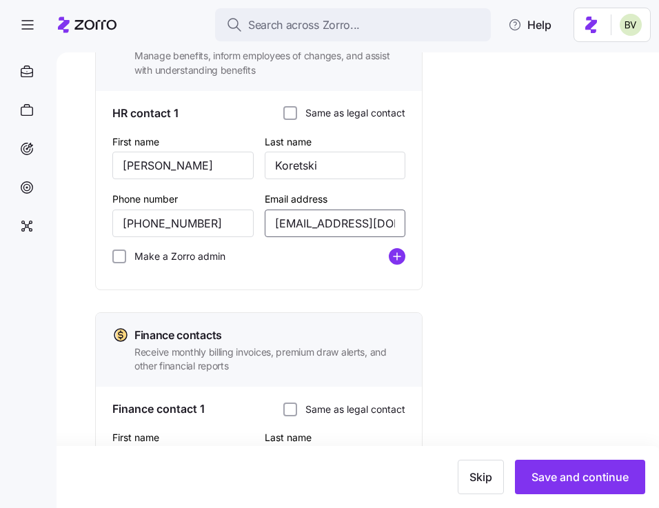
scroll to position [0, 27]
drag, startPoint x: 272, startPoint y: 221, endPoint x: 511, endPoint y: 225, distance: 239.2
click at [510, 225] on div "Add company contacts Legal contact The person who signed the service agreement …" at bounding box center [367, 285] width 544 height 1109
paste input "[EMAIL_ADDRESS][DOMAIN_NAME]"
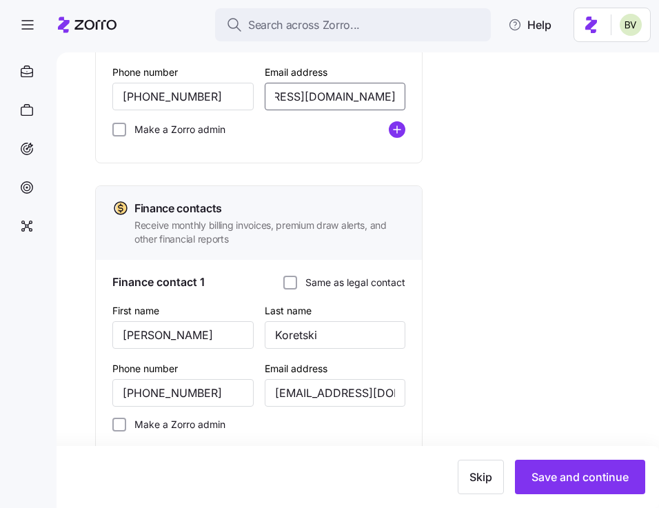
scroll to position [645, 0]
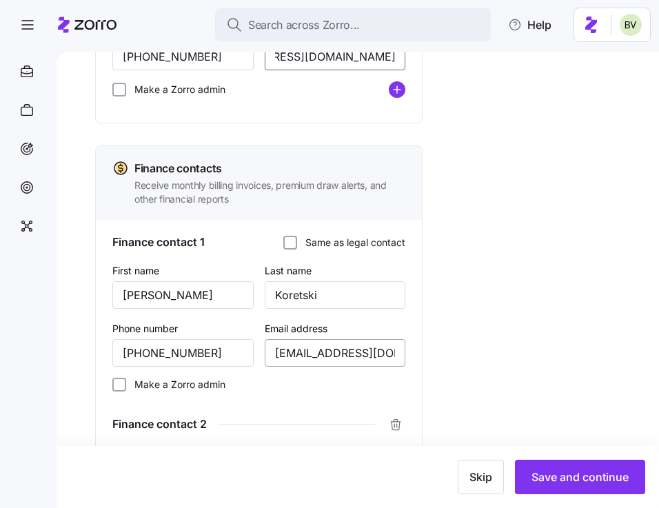
type input "[EMAIL_ADDRESS][DOMAIN_NAME]"
drag, startPoint x: 274, startPoint y: 356, endPoint x: 524, endPoint y: 347, distance: 250.4
click at [524, 347] on div "Add company contacts Legal contact The person who signed the service agreement …" at bounding box center [367, 118] width 544 height 1109
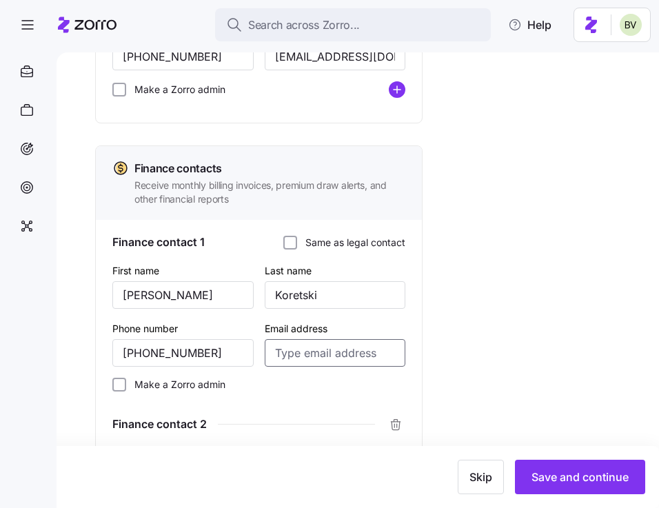
paste input "lkoretski+booneville@kimcoxgroup.com"
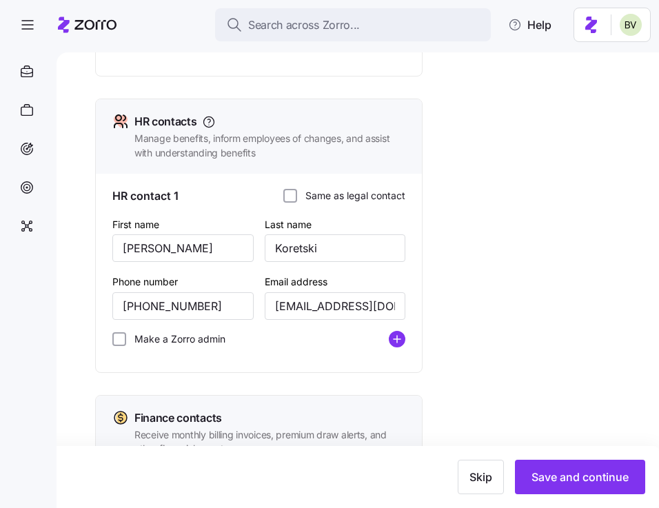
scroll to position [829, 0]
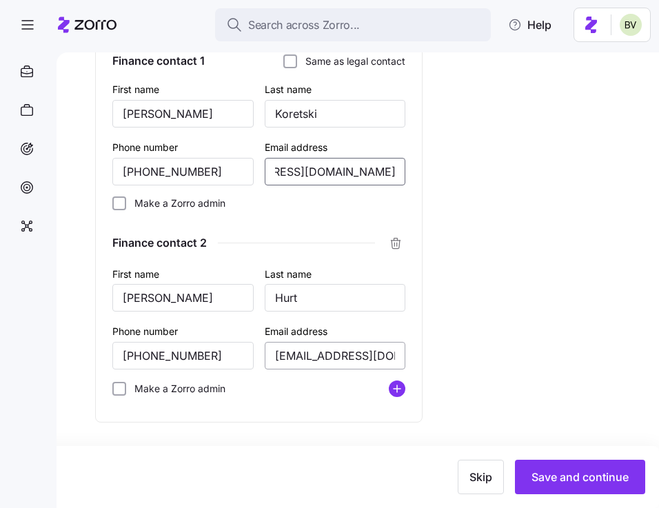
type input "lkoretski+booneville@kimcoxgroup.com"
click at [303, 354] on input "shurt@kimcoxgroup.com" at bounding box center [335, 356] width 141 height 28
type input "shurt+booneville@kimcoxgroup.com"
click at [122, 389] on input "Make a Zorro admin" at bounding box center [119, 389] width 14 height 14
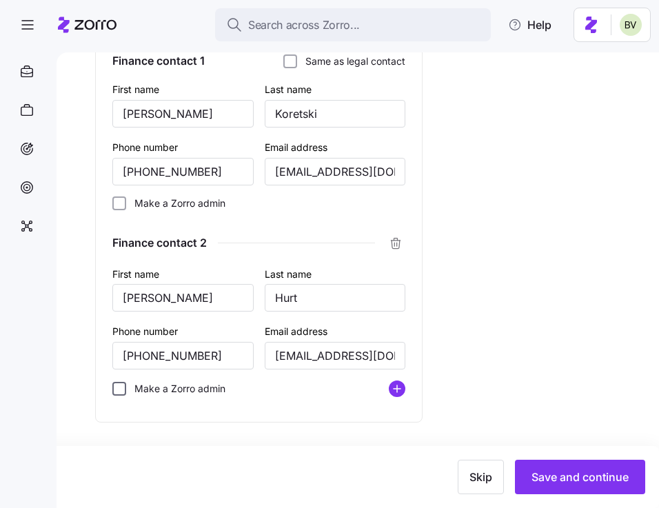
checkbox input "true"
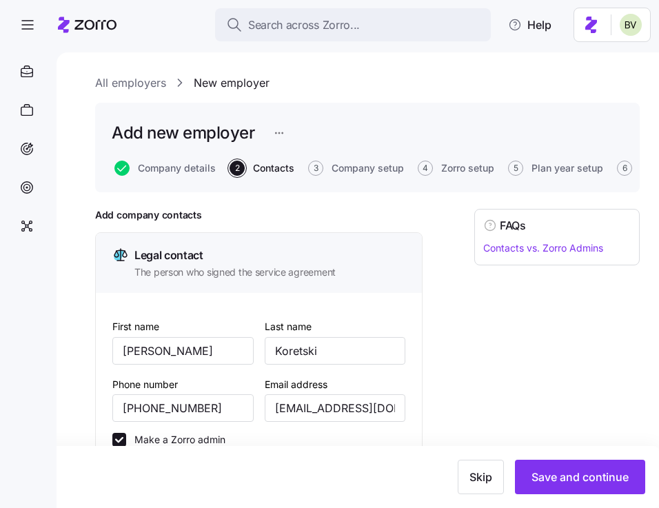
scroll to position [829, 0]
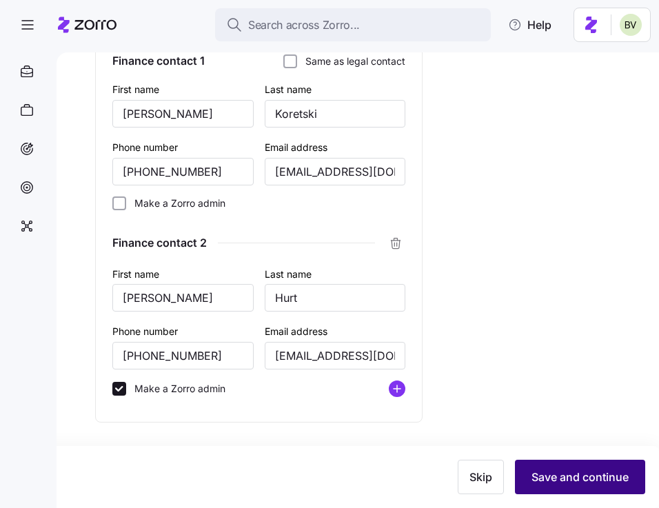
click at [575, 476] on span "Save and continue" at bounding box center [579, 477] width 97 height 17
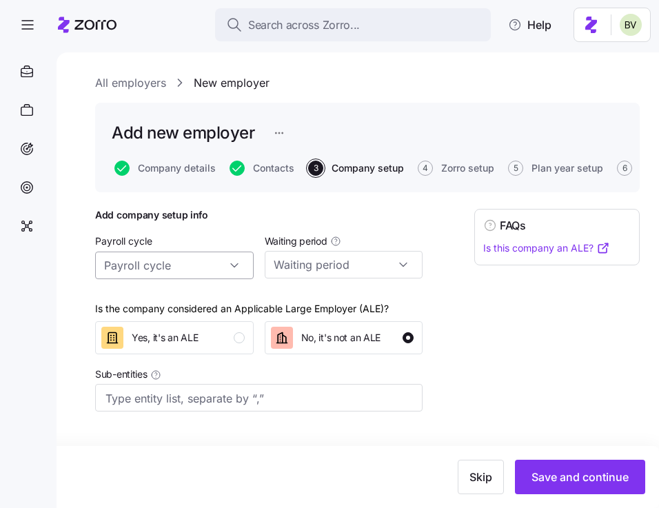
click at [238, 266] on input "Payroll cycle" at bounding box center [174, 266] width 159 height 28
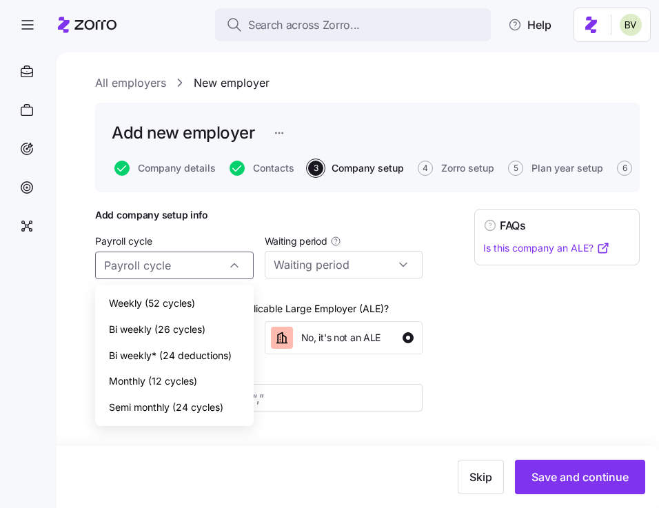
click at [178, 324] on span "Bi weekly (26 cycles)" at bounding box center [157, 329] width 96 height 15
type input "Bi weekly (26 cycles)"
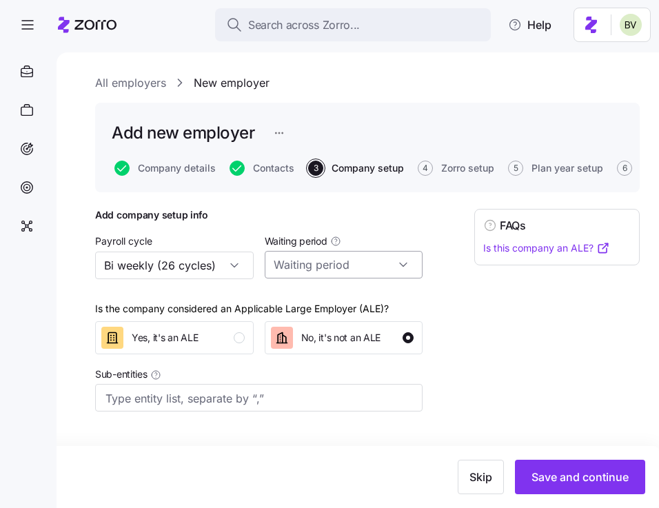
click at [318, 269] on input "Waiting period" at bounding box center [344, 265] width 159 height 28
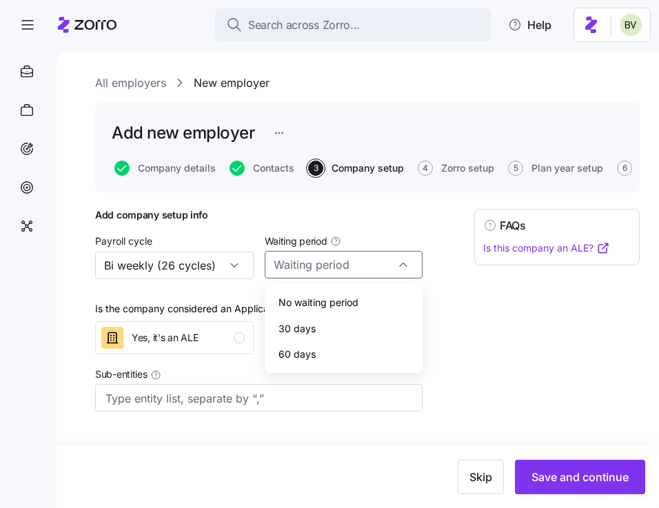
click at [309, 323] on span "30 days" at bounding box center [296, 328] width 37 height 15
type input "30 days"
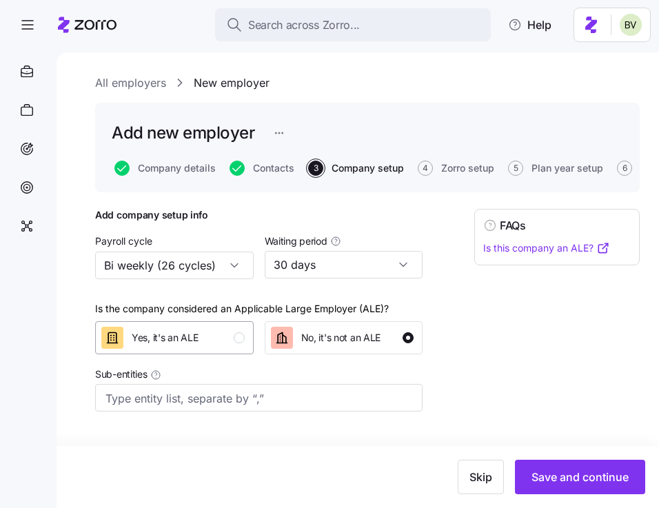
click at [225, 342] on div "Yes, it's an ALE" at bounding box center [172, 338] width 143 height 22
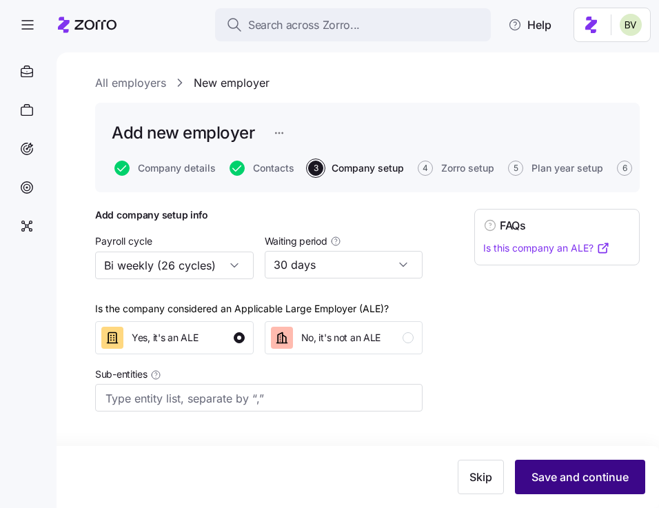
click at [591, 475] on span "Save and continue" at bounding box center [579, 477] width 97 height 17
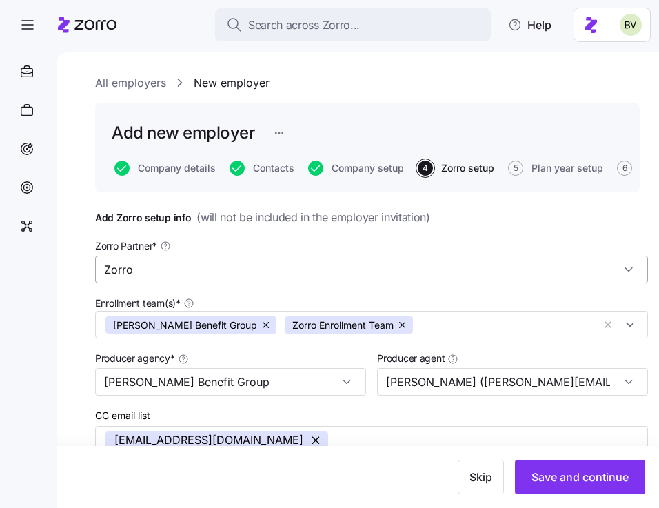
scroll to position [288, 0]
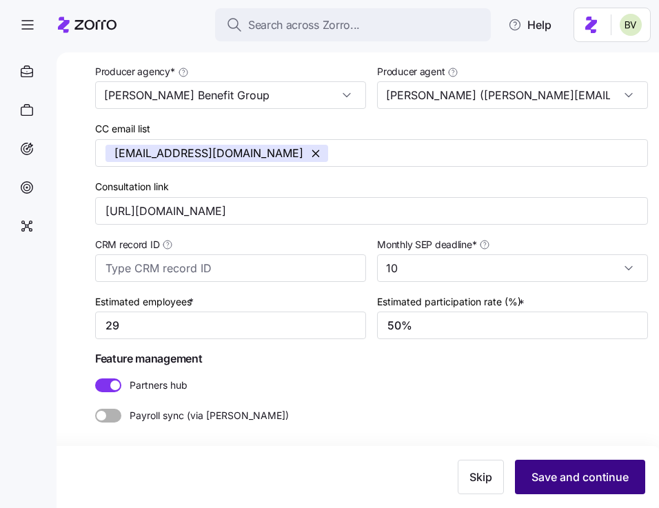
click at [536, 473] on span "Save and continue" at bounding box center [579, 477] width 97 height 17
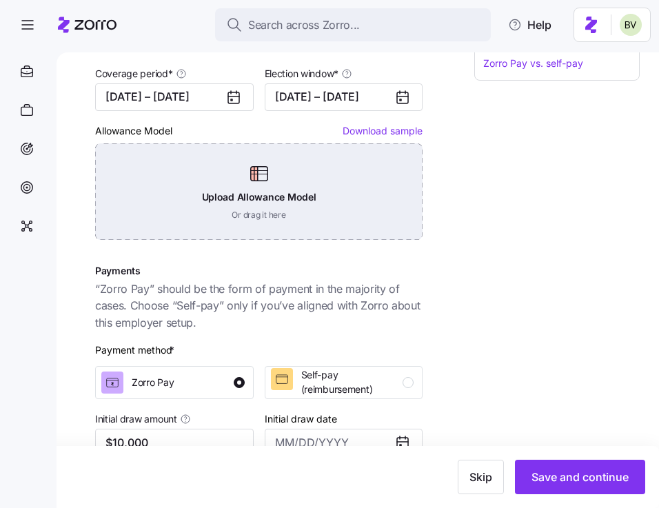
scroll to position [191, 0]
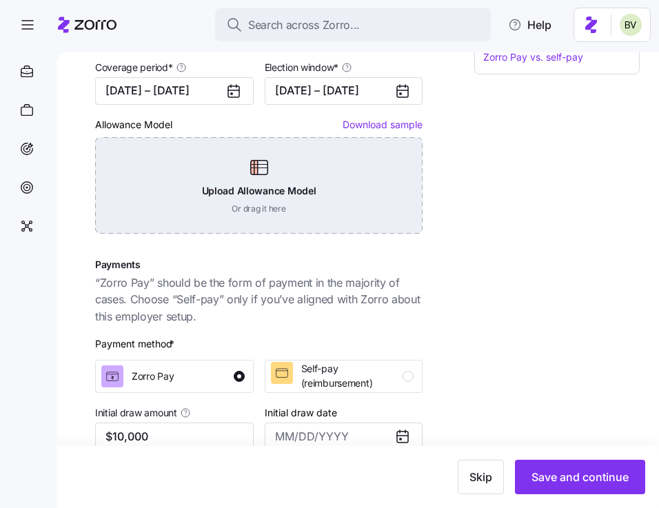
click at [267, 185] on div "Upload Allowance Model Or drag it here" at bounding box center [258, 185] width 327 height 96
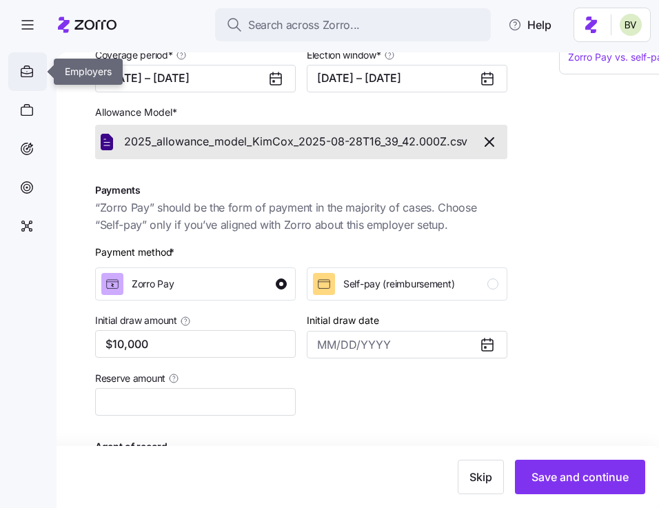
scroll to position [178, 0]
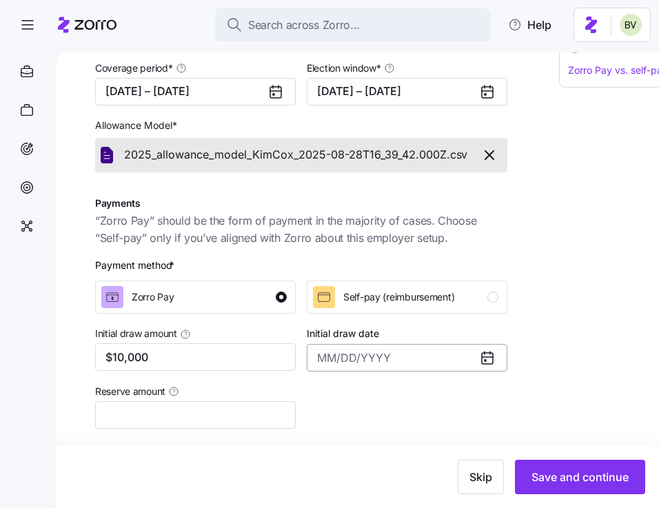
click at [376, 358] on input "Initial draw date" at bounding box center [407, 358] width 201 height 28
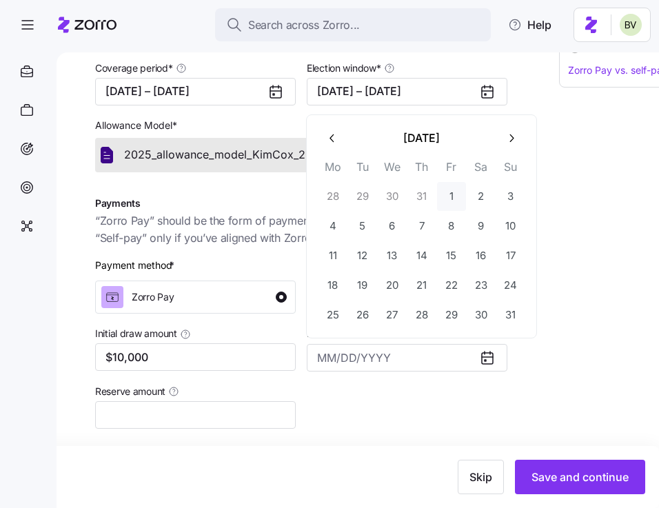
click at [450, 201] on button "1" at bounding box center [451, 196] width 29 height 29
type input "August 1, 2025"
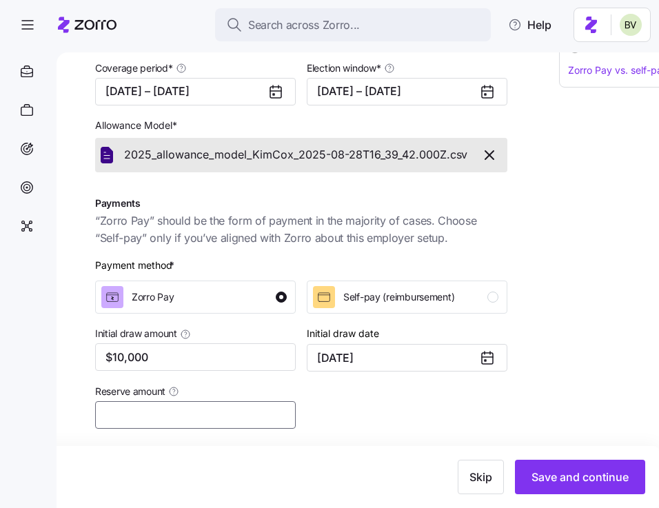
click at [193, 412] on input "Reserve amount" at bounding box center [195, 415] width 201 height 28
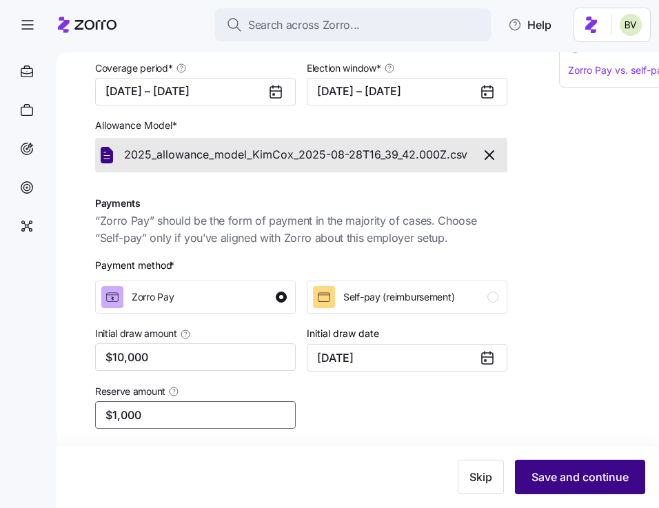
type input "$1,000"
click at [542, 476] on span "Save and continue" at bounding box center [579, 477] width 97 height 17
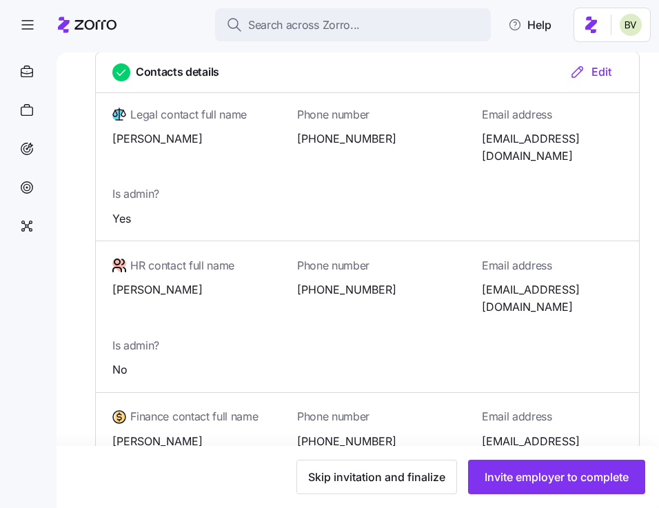
scroll to position [509, 0]
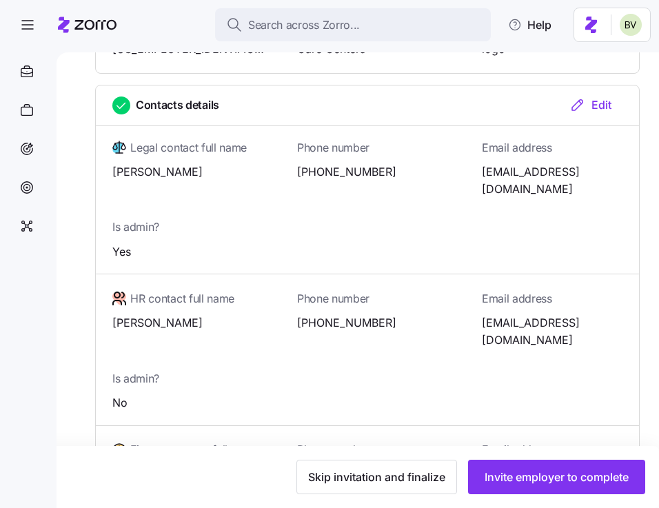
click at [579, 101] on icon "button" at bounding box center [577, 104] width 17 height 17
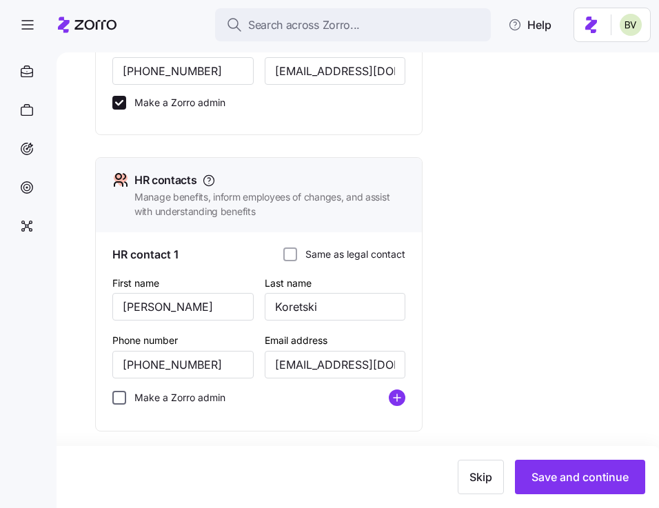
click at [118, 405] on input "Make a Zorro admin" at bounding box center [119, 398] width 14 height 14
checkbox input "true"
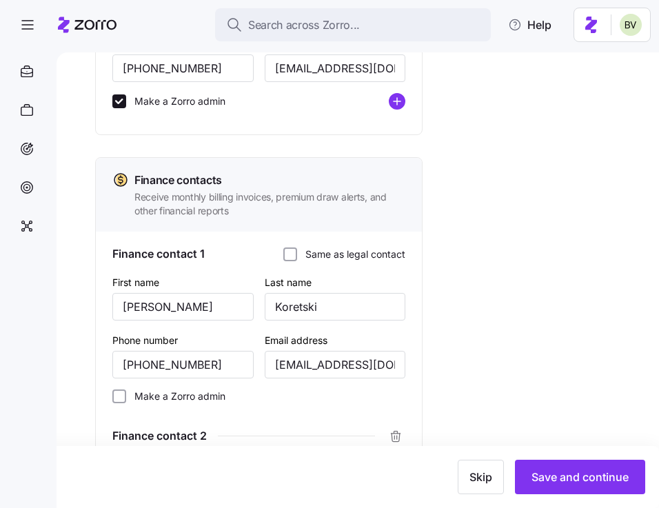
scroll to position [662, 0]
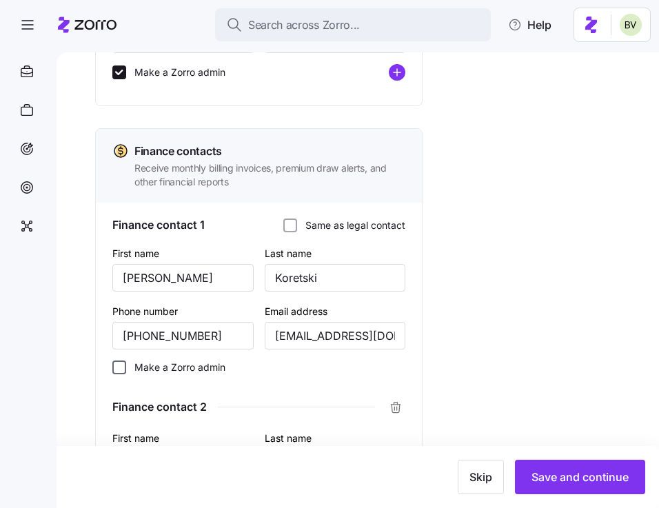
click at [119, 372] on input "Make a Zorro admin" at bounding box center [119, 367] width 14 height 14
checkbox input "true"
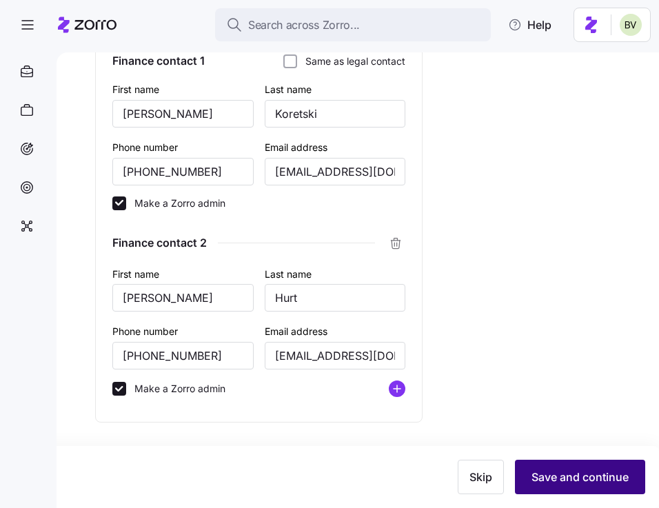
click at [567, 477] on span "Save and continue" at bounding box center [579, 477] width 97 height 17
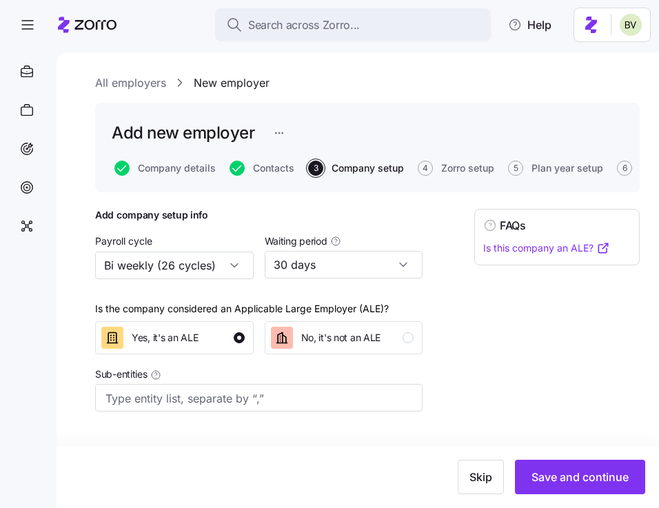
click at [567, 477] on span "Save and continue" at bounding box center [579, 477] width 97 height 17
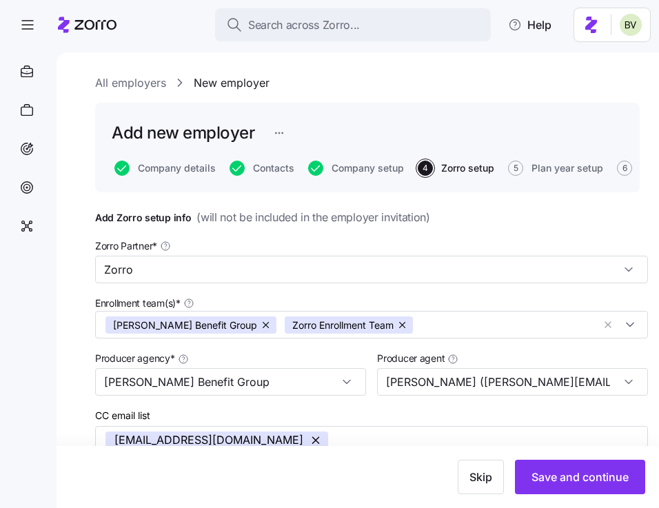
click at [567, 477] on span "Save and continue" at bounding box center [579, 477] width 97 height 17
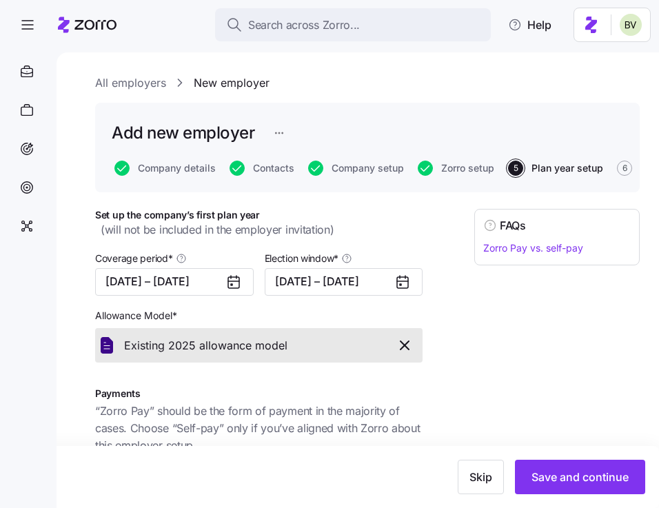
click at [567, 477] on span "Save and continue" at bounding box center [579, 477] width 97 height 17
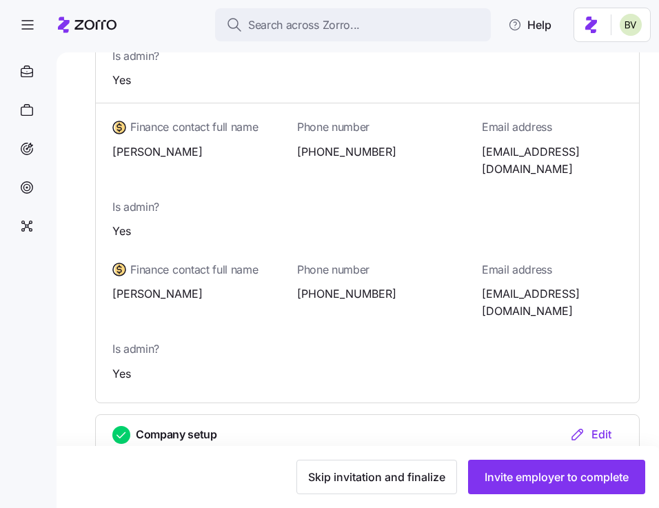
scroll to position [851, 0]
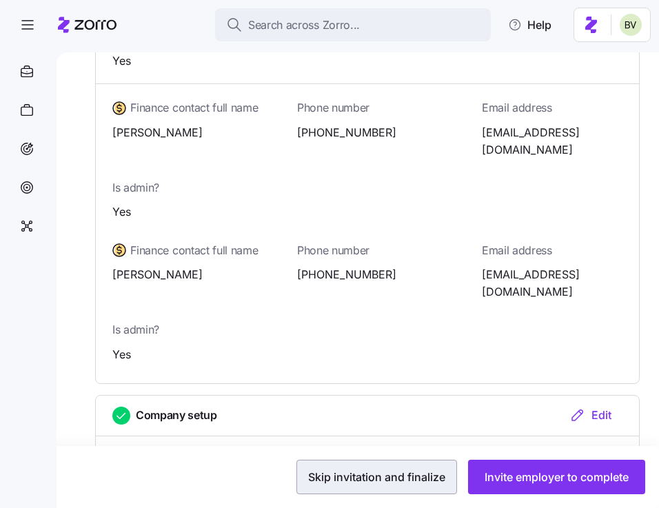
click at [403, 480] on span "Skip invitation and finalize" at bounding box center [376, 477] width 137 height 17
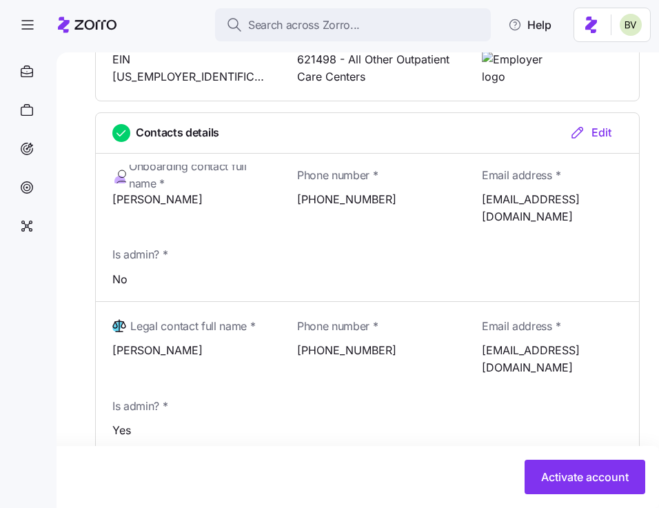
scroll to position [437, 0]
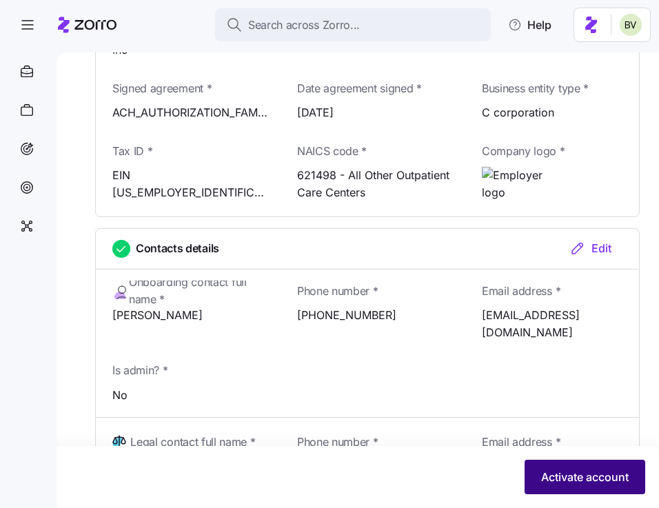
click at [562, 478] on span "Activate account" at bounding box center [585, 477] width 88 height 17
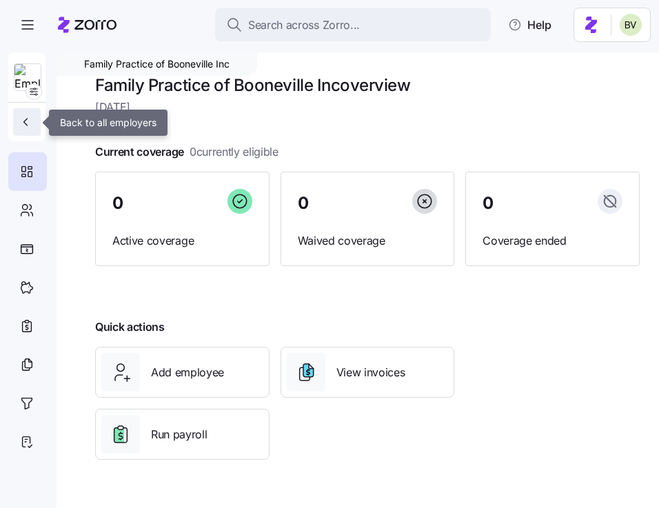
click at [24, 116] on icon "button" at bounding box center [26, 122] width 14 height 14
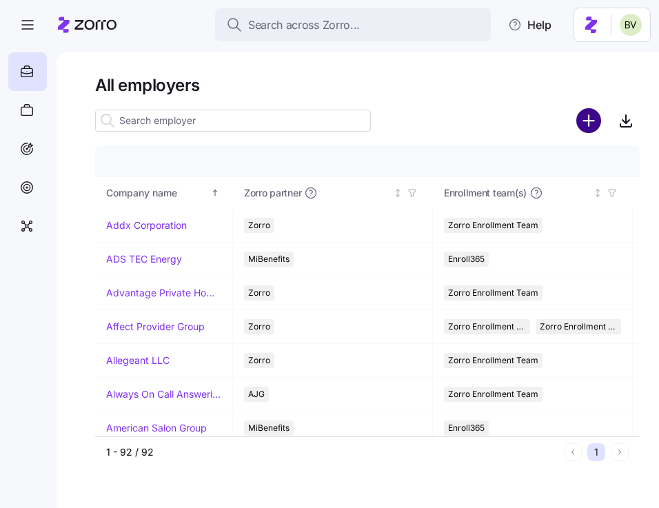
click at [593, 124] on circle "add icon" at bounding box center [589, 121] width 23 height 23
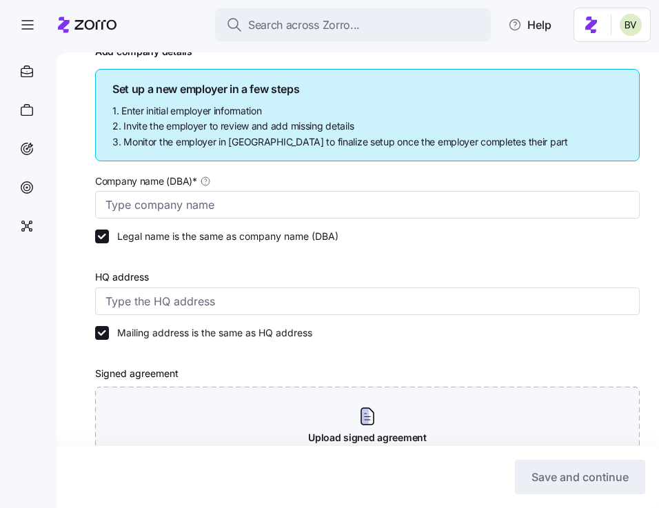
scroll to position [161, 0]
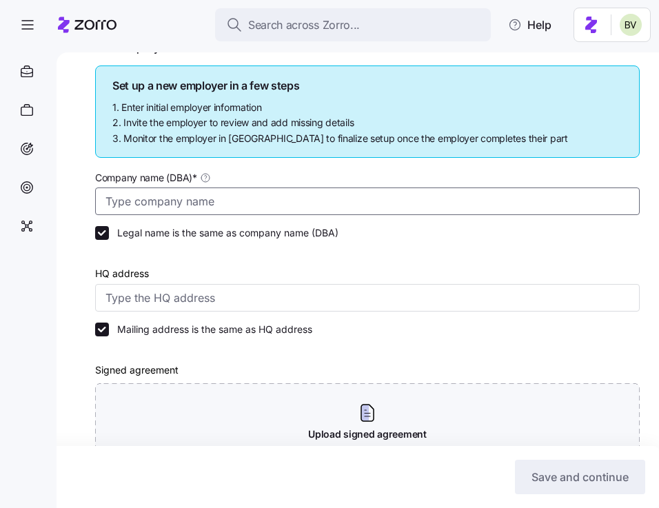
click at [261, 198] on input "Company name (DBA) *" at bounding box center [367, 201] width 544 height 28
paste input "Lancaster Family Health Care Clinic LC"
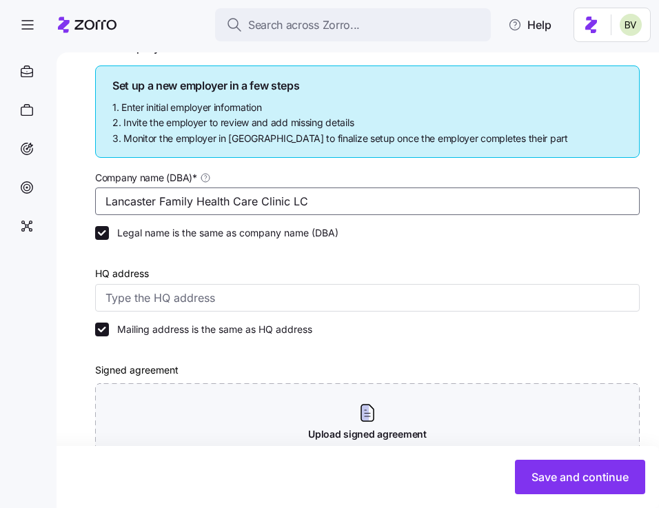
type input "Lancaster Family Health Care Clinic LC"
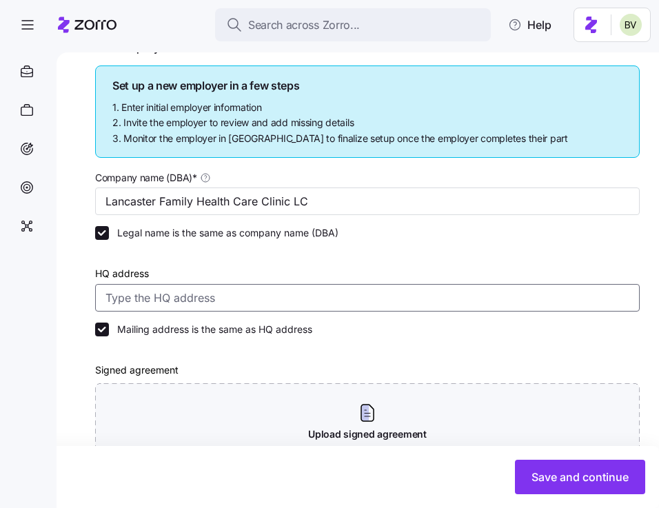
click at [298, 307] on input "HQ address" at bounding box center [367, 298] width 544 height 28
paste input "108 Lexington Street, Lancaster, Ky 40444"
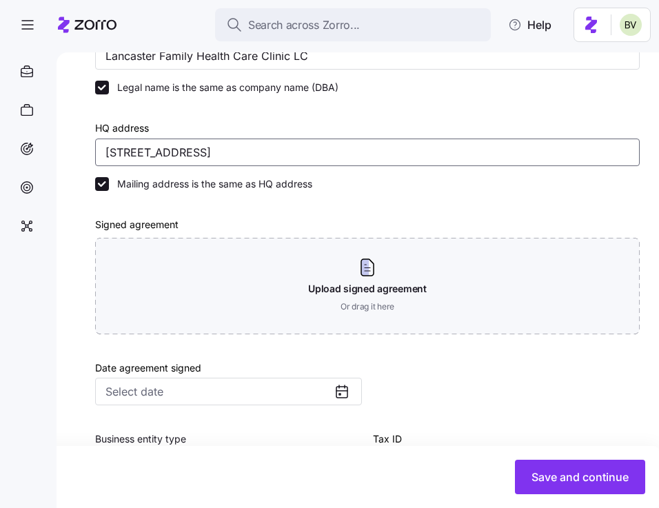
scroll to position [321, 0]
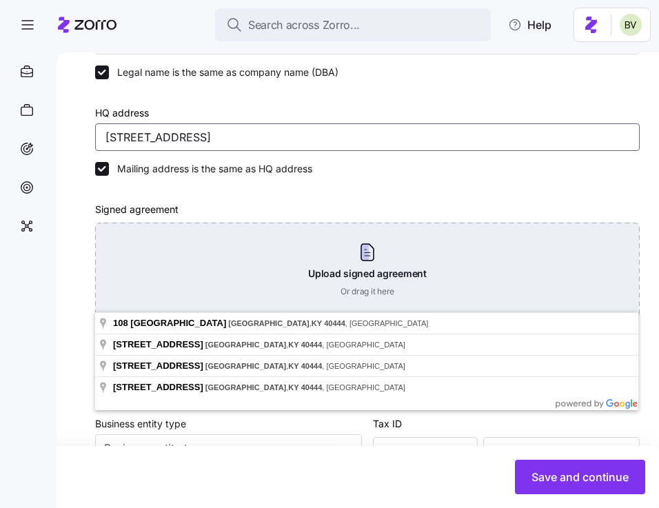
type input "108 Lexington Street, Lancaster, Ky 40444"
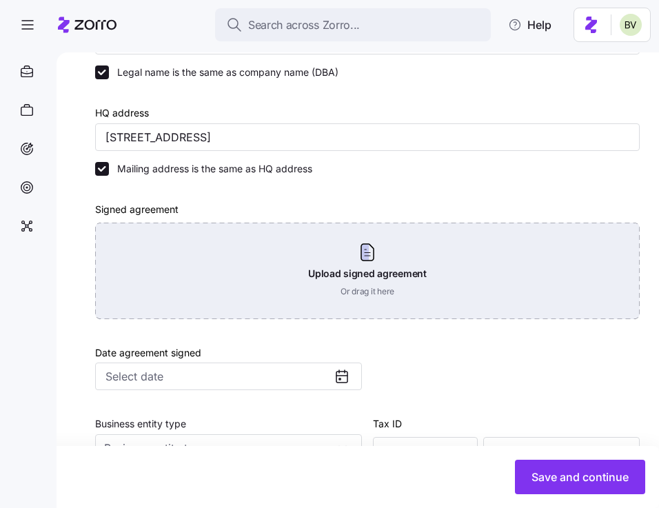
click at [354, 265] on div "Upload signed agreement Or drag it here" at bounding box center [367, 271] width 544 height 96
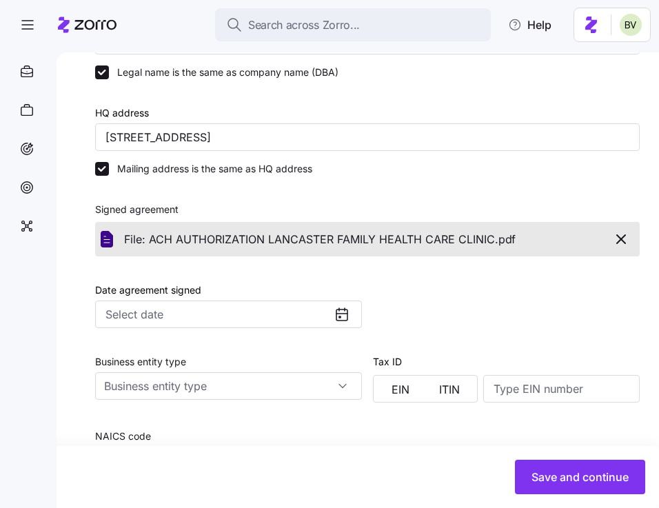
click at [352, 322] on div at bounding box center [348, 314] width 28 height 26
click at [343, 316] on icon at bounding box center [342, 314] width 17 height 17
click at [254, 312] on input "Date agreement signed" at bounding box center [228, 315] width 267 height 28
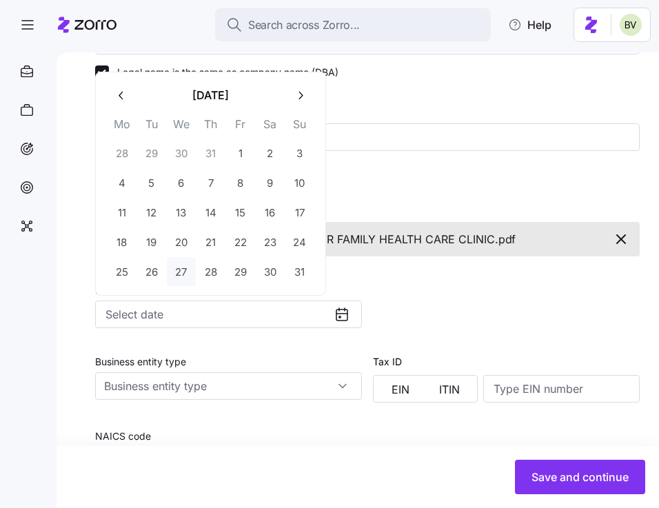
click at [178, 267] on button "27" at bounding box center [181, 271] width 29 height 29
type input "[DATE]"
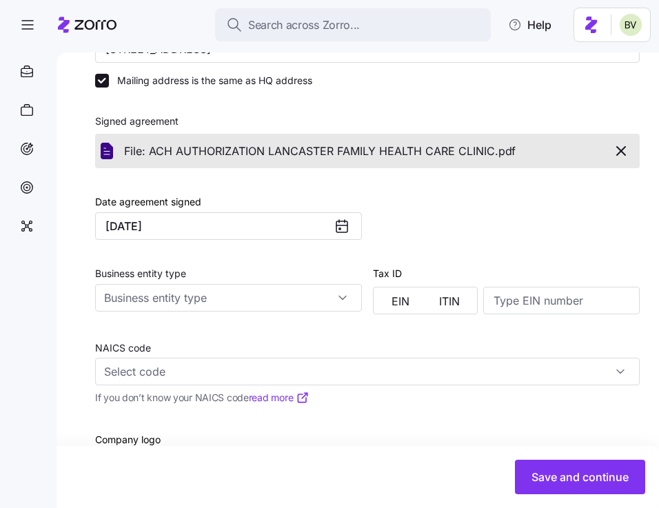
scroll to position [538, 0]
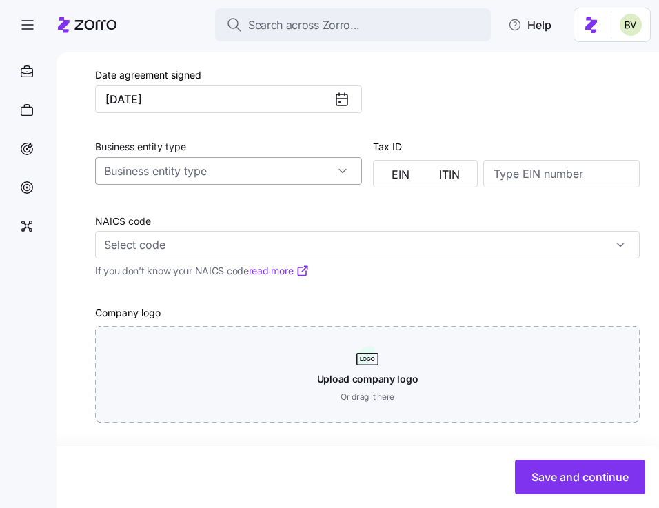
click at [344, 162] on input "Business entity type" at bounding box center [228, 171] width 267 height 28
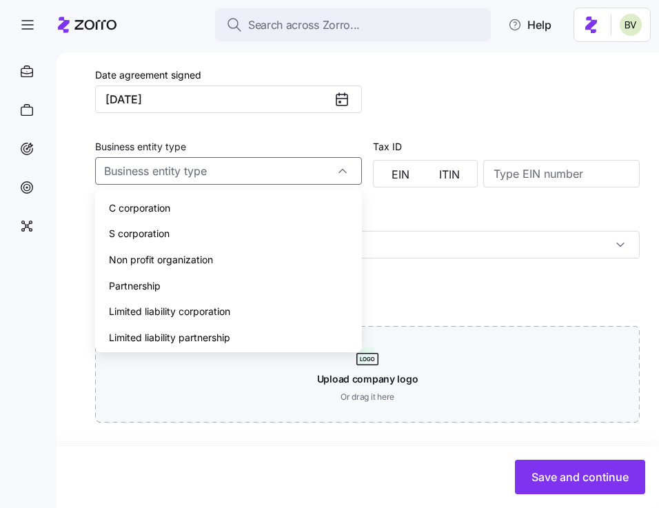
click at [205, 208] on div "C corporation" at bounding box center [229, 208] width 256 height 26
type input "C corporation"
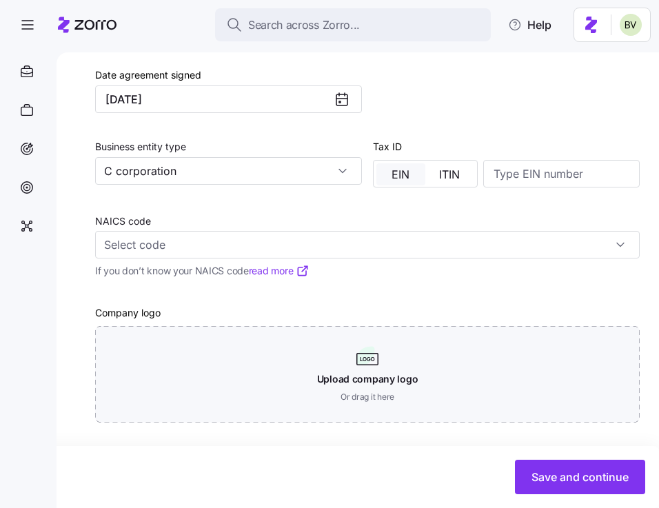
click at [402, 181] on button "EIN" at bounding box center [400, 174] width 49 height 22
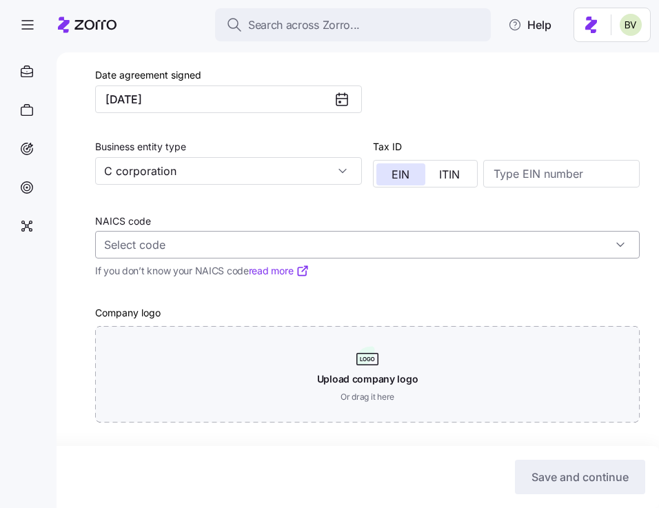
click at [398, 249] on input "NAICS code" at bounding box center [367, 245] width 544 height 28
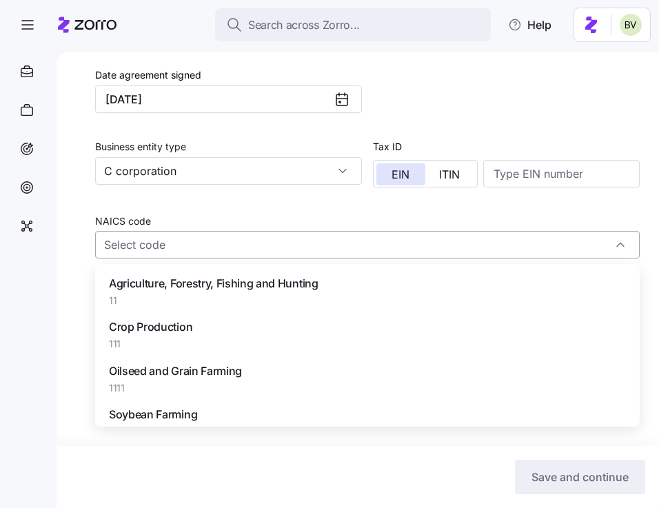
click at [398, 249] on input "NAICS code" at bounding box center [367, 245] width 544 height 28
click at [507, 172] on input at bounding box center [561, 174] width 156 height 28
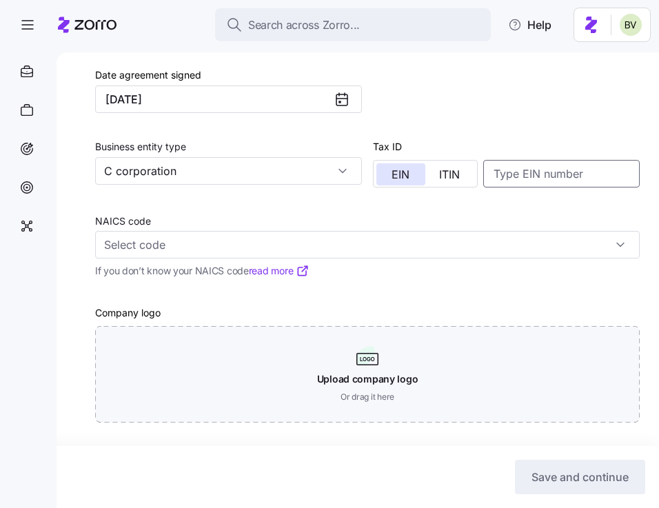
paste input "87-4380386,"
click at [512, 171] on input "87-4380386," at bounding box center [561, 174] width 156 height 28
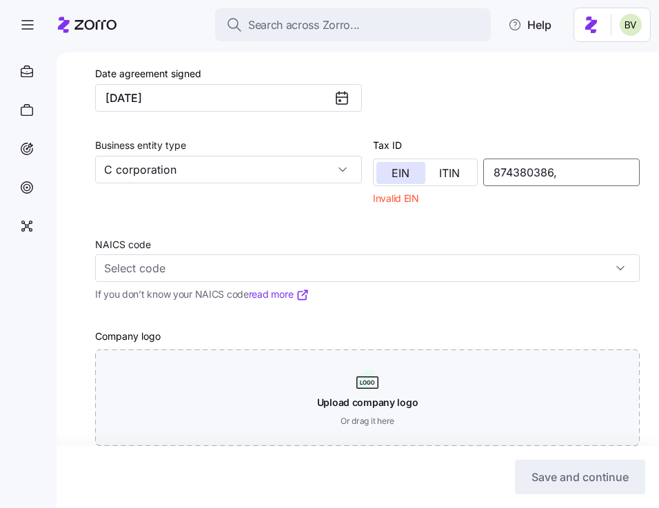
click at [573, 170] on input "874380386," at bounding box center [561, 173] width 156 height 28
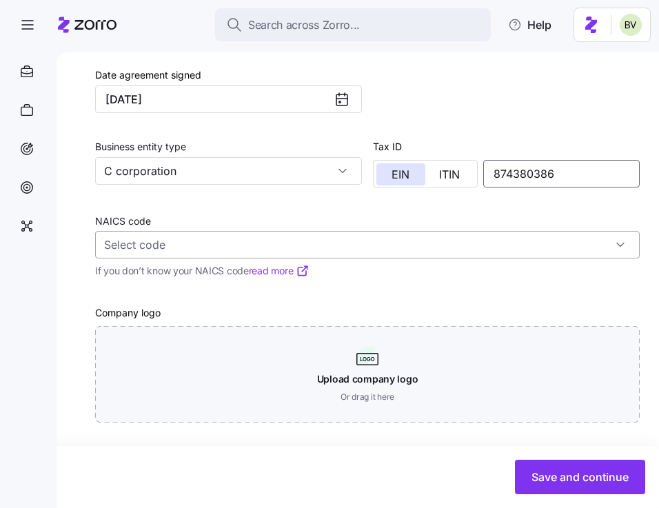
type input "874380386"
click at [423, 233] on input "NAICS code" at bounding box center [367, 245] width 544 height 28
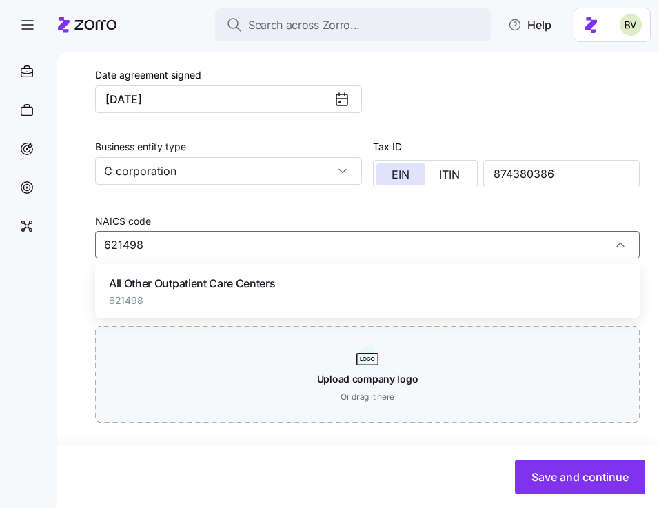
click at [170, 294] on span "621498" at bounding box center [192, 301] width 166 height 14
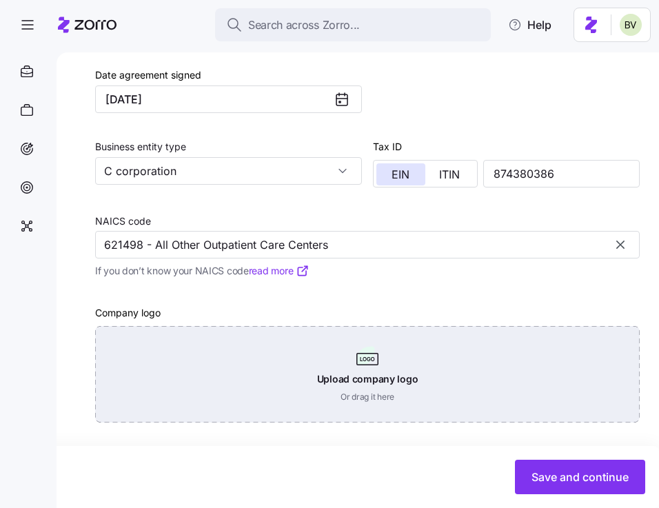
type input "621498 - All Other Outpatient Care Centers"
click at [385, 380] on div "Upload company logo Or drag it here" at bounding box center [367, 374] width 544 height 96
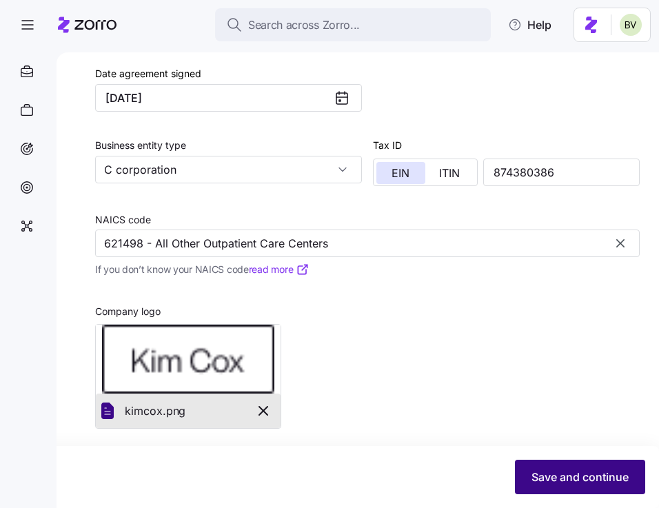
click at [578, 476] on span "Save and continue" at bounding box center [579, 477] width 97 height 17
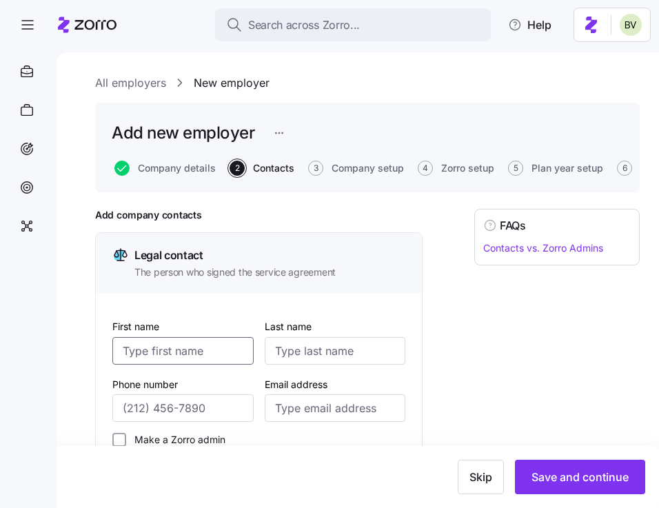
click at [138, 355] on input "First name" at bounding box center [182, 351] width 141 height 28
paste input "[PERSON_NAME]"
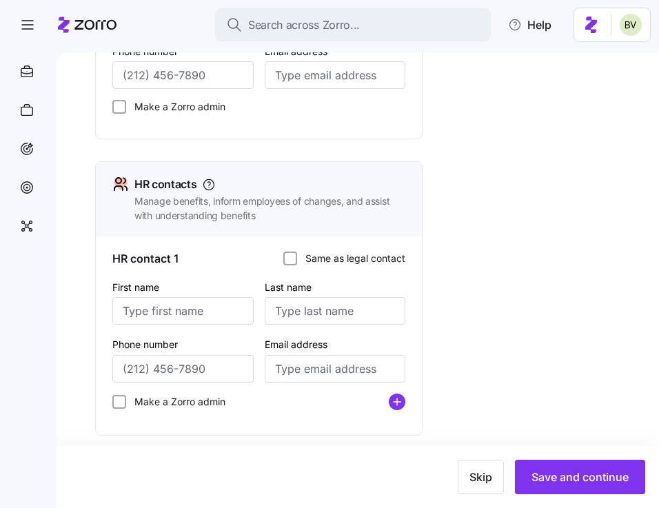
scroll to position [347, 0]
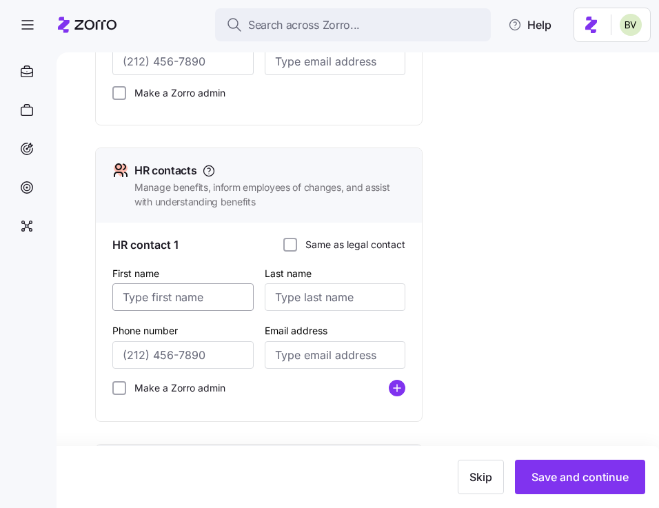
type input "[PERSON_NAME]"
click at [134, 299] on input "First name" at bounding box center [182, 297] width 141 height 28
paste input "[PERSON_NAME]"
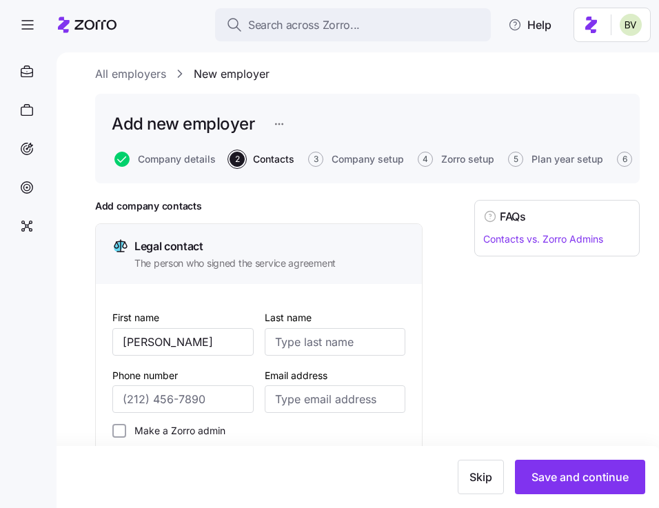
scroll to position [0, 0]
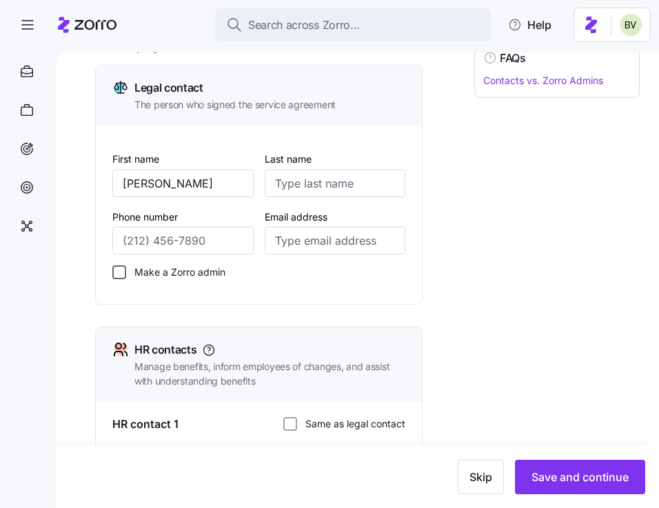
type input "[PERSON_NAME]"
click at [121, 272] on input "Make a Zorro admin" at bounding box center [119, 272] width 14 height 14
checkbox input "true"
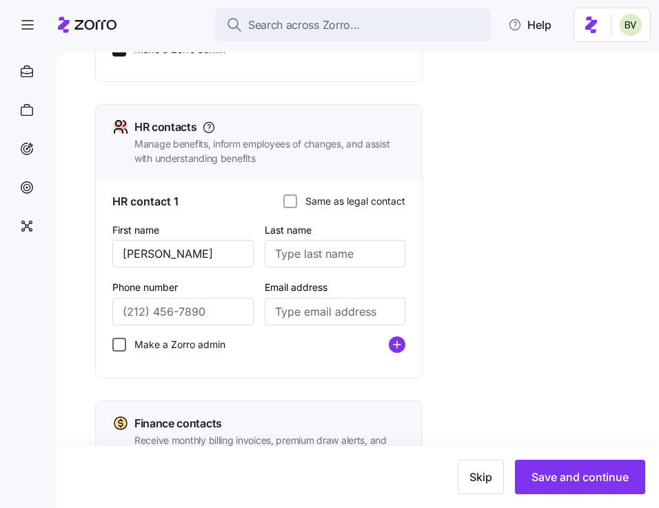
click at [119, 342] on input "Make a Zorro admin" at bounding box center [119, 345] width 14 height 14
checkbox input "true"
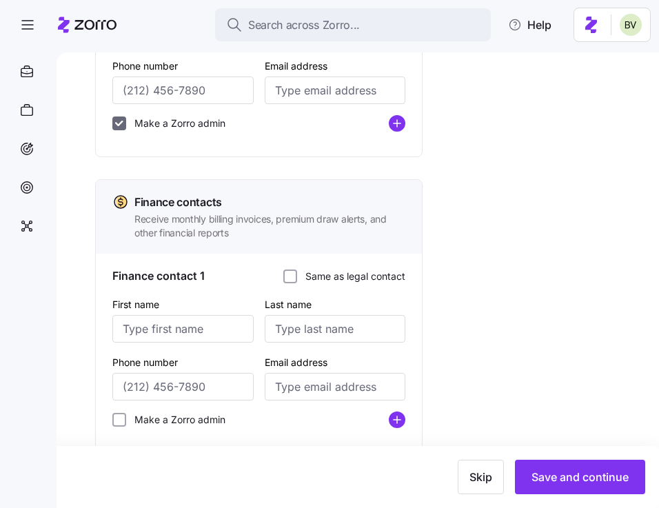
scroll to position [644, 0]
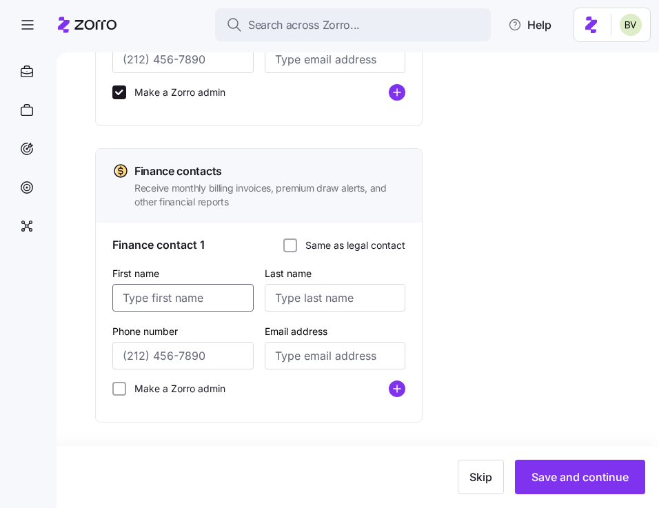
click at [142, 301] on input "First name" at bounding box center [182, 298] width 141 height 28
paste input "[PERSON_NAME]"
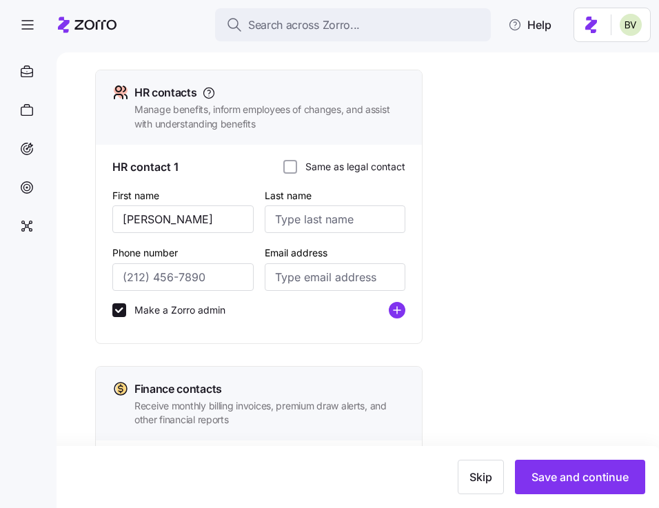
scroll to position [425, 0]
type input "[PERSON_NAME]"
click at [341, 216] on input "Last name" at bounding box center [335, 219] width 141 height 28
paste input "Koretski"
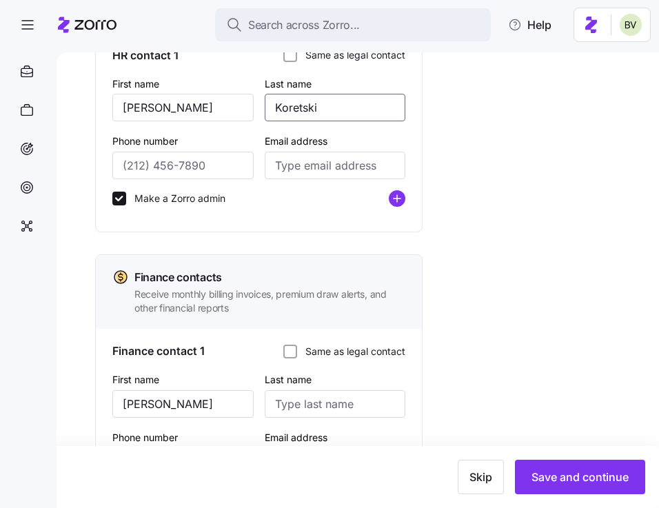
scroll to position [595, 0]
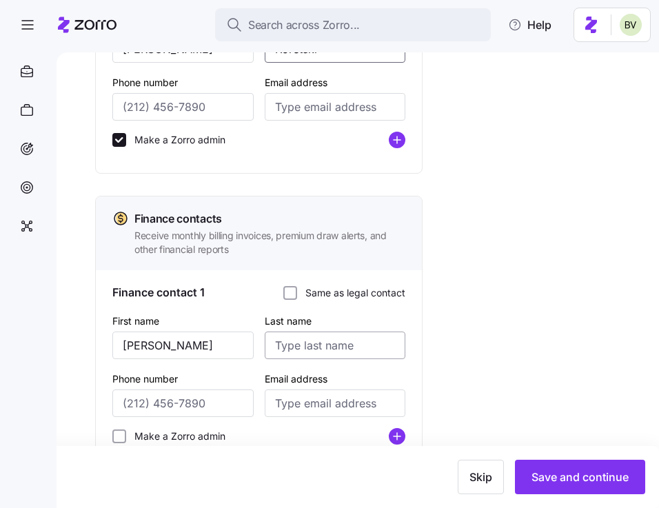
type input "Koretski"
click at [312, 350] on input "Last name" at bounding box center [335, 346] width 141 height 28
paste input "Koretski"
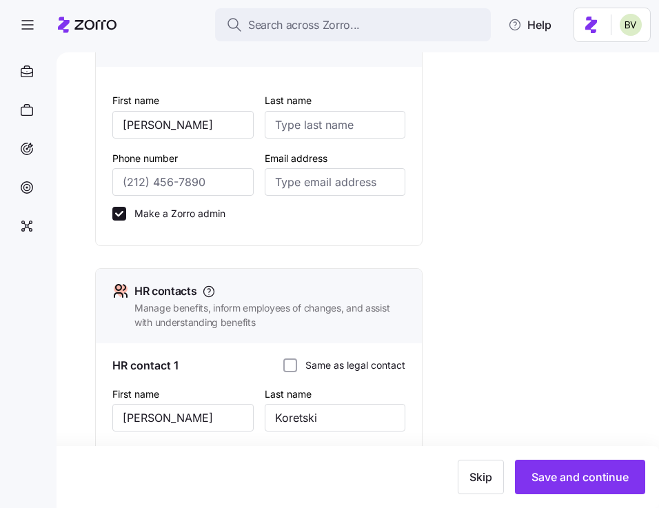
scroll to position [251, 0]
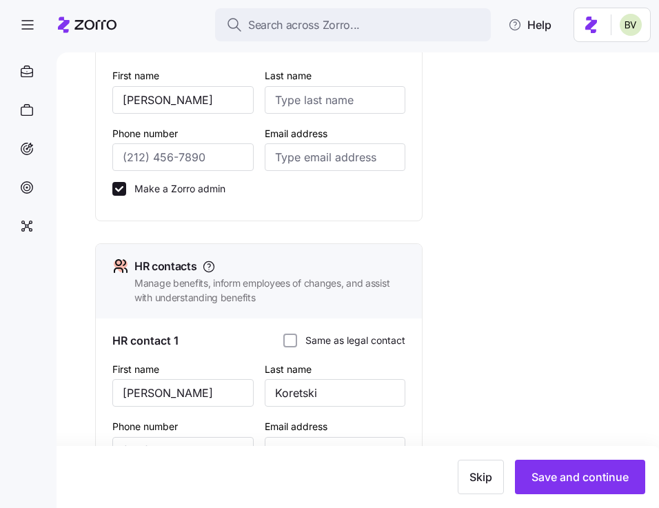
type input "Koretski"
click at [365, 116] on div "Last name" at bounding box center [335, 90] width 152 height 58
click at [349, 103] on input "Last name" at bounding box center [335, 100] width 141 height 28
paste input "Koretski"
type input "Koretski"
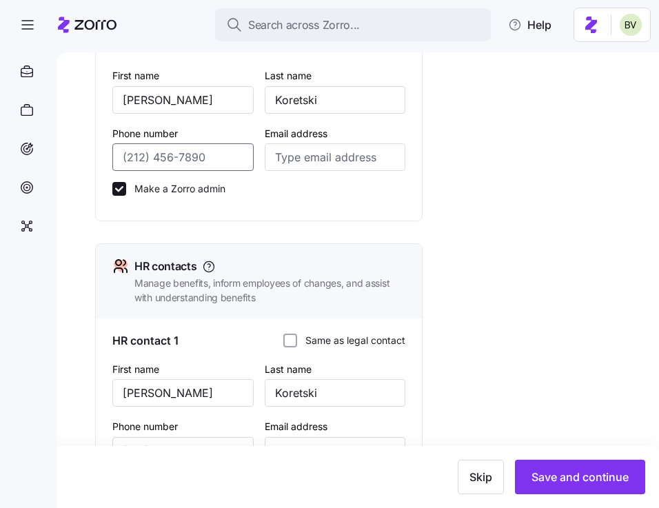
click at [180, 164] on input "Phone number" at bounding box center [182, 157] width 141 height 28
paste input "[PHONE_NUMBER]"
type input "[PHONE_NUMBER]"
click at [321, 156] on input "Email address" at bounding box center [335, 157] width 141 height 28
paste input "lkoretski@kimcoxgroup.com"
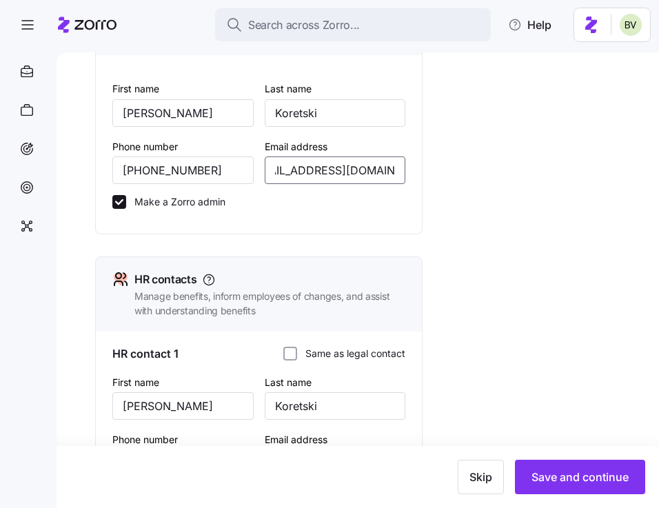
scroll to position [234, 0]
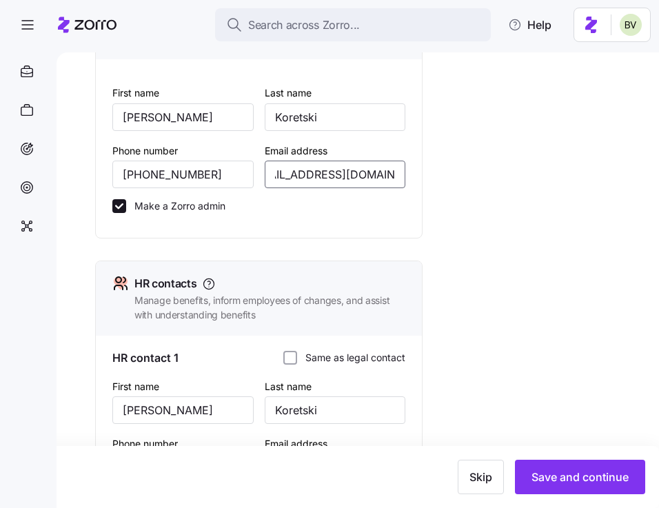
click at [291, 173] on input "lkoretski@kimcoxgroup.com" at bounding box center [335, 175] width 141 height 28
type input "lkoretski+landcaster@kimcoxgroup.com"
click at [341, 193] on div "Email address lkoretski+landcaster@kimcoxgroup.com" at bounding box center [335, 165] width 152 height 58
click at [330, 179] on input "lkoretski+landcaster@kimcoxgroup.com" at bounding box center [335, 175] width 141 height 28
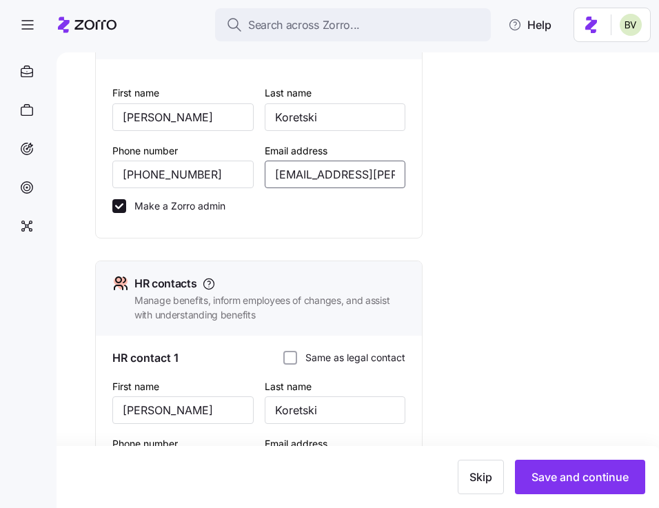
scroll to position [0, 89]
drag, startPoint x: 272, startPoint y: 174, endPoint x: 422, endPoint y: 179, distance: 149.6
click at [422, 179] on div "Legal contact The person who signed the service agreement First name Lori Last …" at bounding box center [258, 119] width 327 height 240
click at [421, 237] on div "Legal contact The person who signed the service agreement First name Lori Last …" at bounding box center [258, 415] width 327 height 833
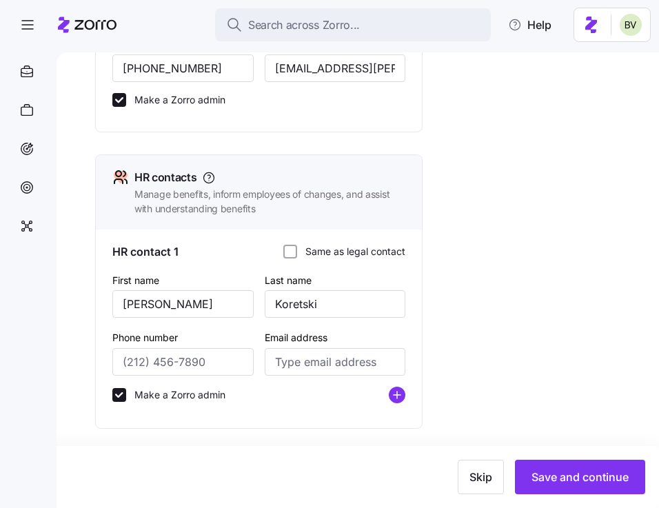
scroll to position [382, 0]
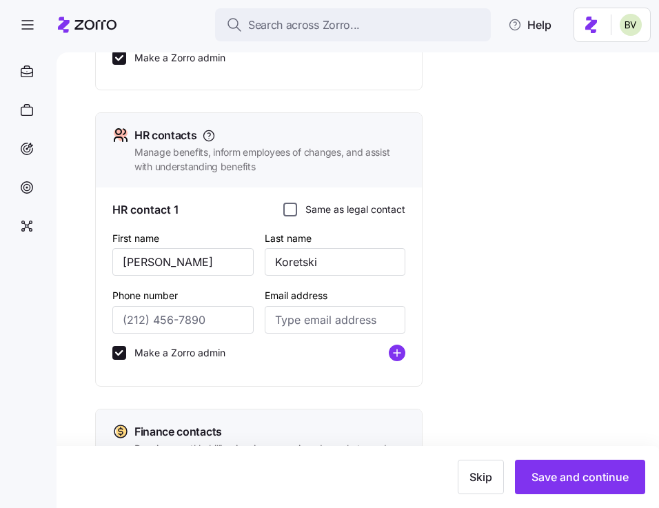
click at [290, 210] on input "Same as legal contact" at bounding box center [290, 210] width 14 height 14
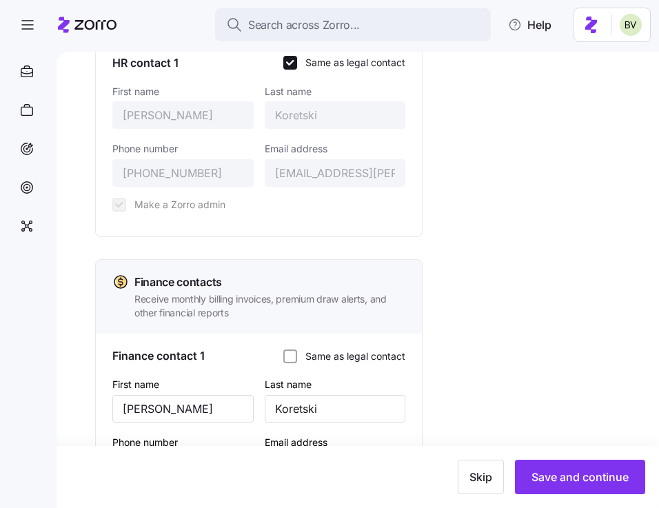
scroll to position [531, 0]
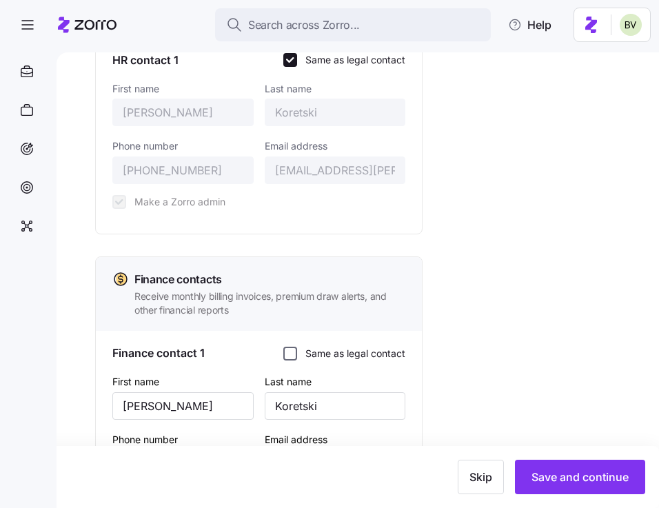
click at [286, 351] on input "Same as legal contact" at bounding box center [290, 354] width 14 height 14
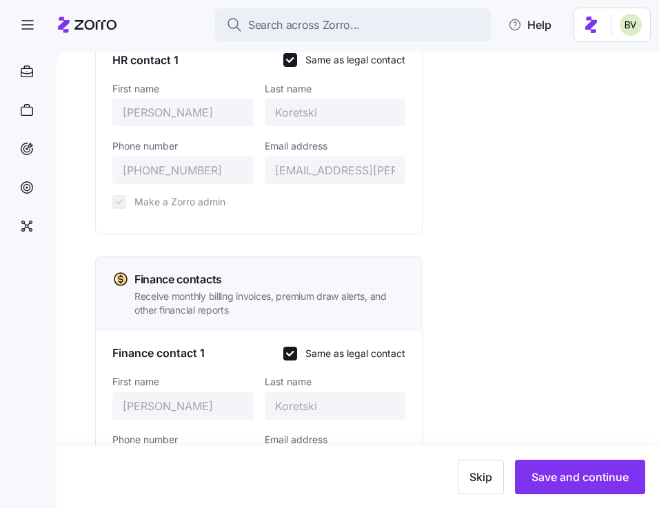
scroll to position [638, 0]
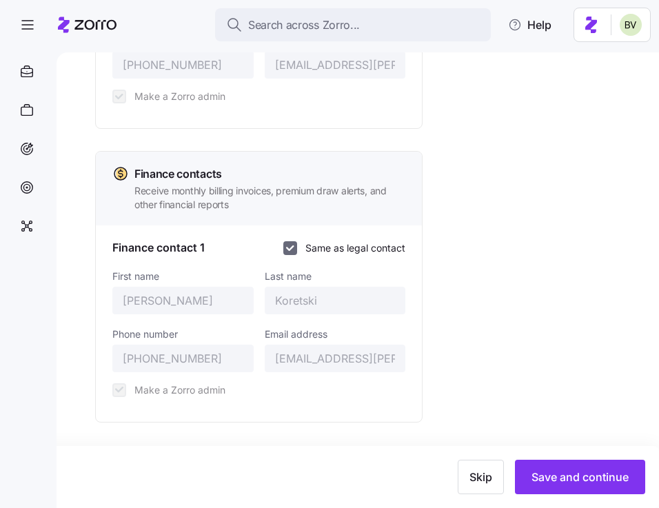
click at [287, 249] on input "Same as legal contact" at bounding box center [290, 248] width 14 height 14
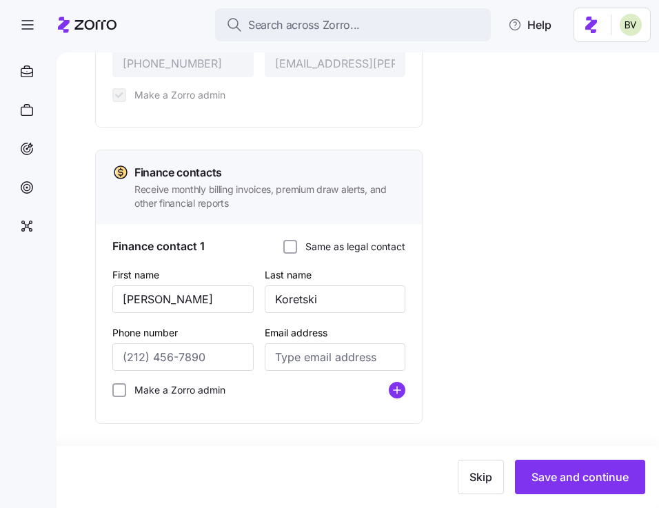
scroll to position [641, 0]
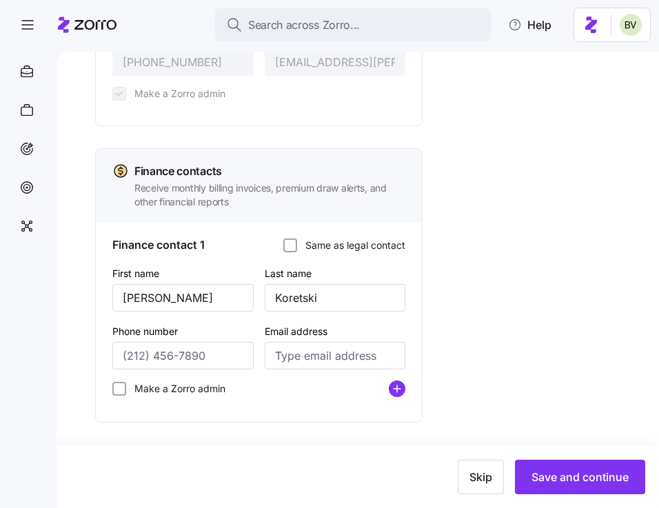
click at [398, 389] on icon "add icon" at bounding box center [397, 389] width 7 height 0
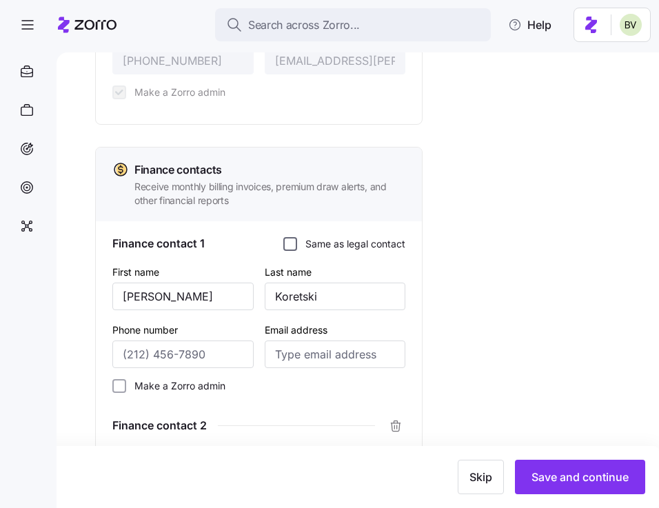
click at [294, 248] on input "Same as legal contact" at bounding box center [290, 244] width 14 height 14
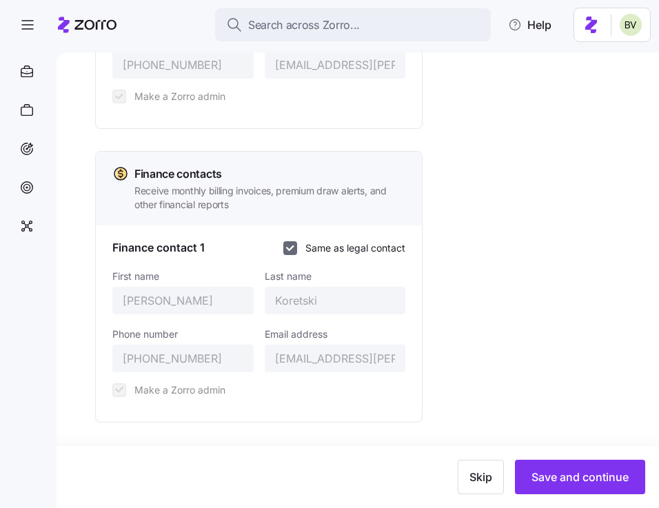
click at [285, 242] on input "Same as legal contact" at bounding box center [290, 248] width 14 height 14
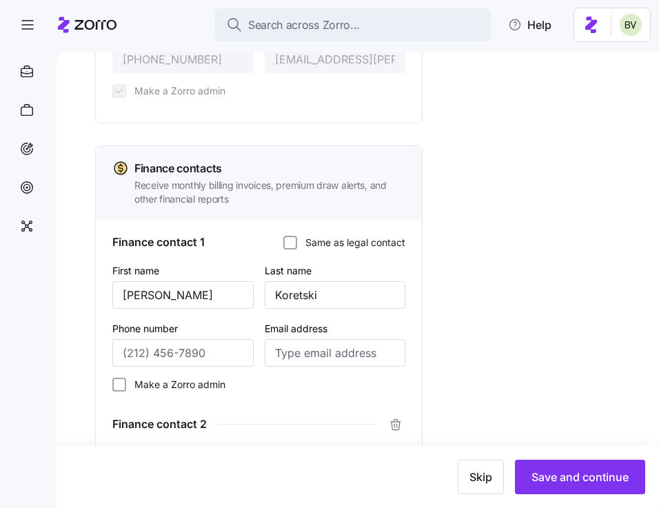
scroll to position [826, 0]
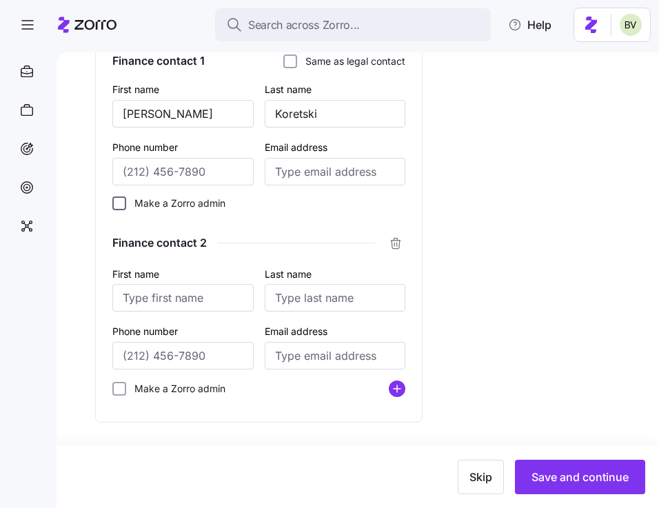
click at [124, 203] on input "Make a Zorro admin" at bounding box center [119, 203] width 14 height 14
checkbox input "true"
click at [178, 285] on input "First name" at bounding box center [182, 298] width 141 height 28
paste input "[PERSON_NAME]"
type input "[PERSON_NAME]"
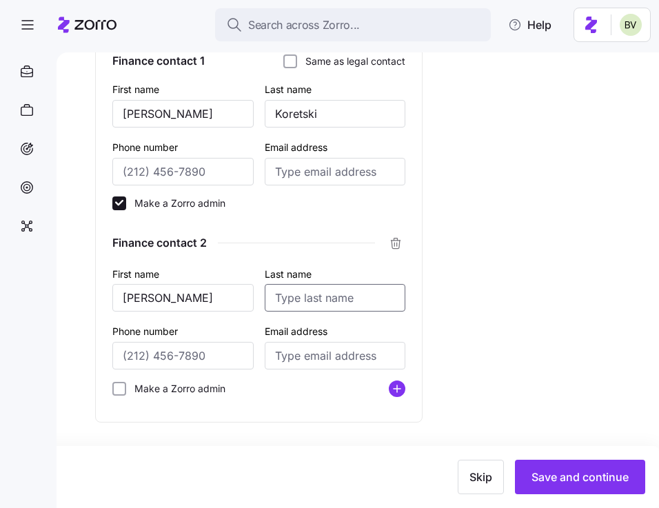
click at [318, 287] on input "Last name" at bounding box center [335, 298] width 141 height 28
paste input "Hurt"
type input "Hurt"
click at [196, 365] on input "Phone number" at bounding box center [182, 356] width 141 height 28
paste input "[PHONE_NUMBER]"
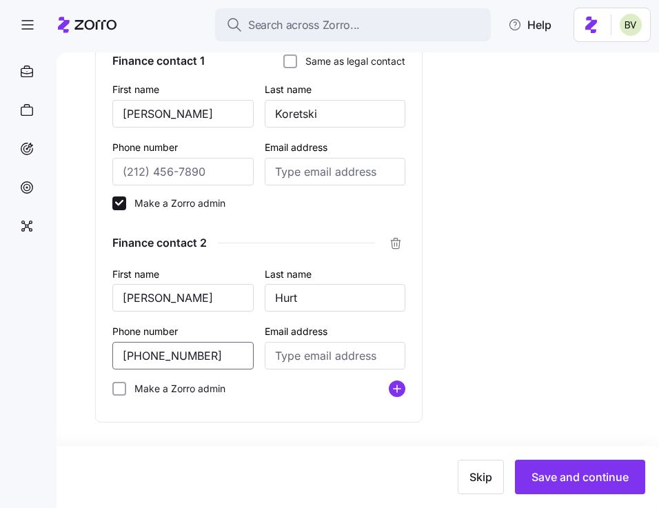
type input "[PHONE_NUMBER]"
click at [324, 354] on input "Email address" at bounding box center [335, 356] width 141 height 28
paste input "[EMAIL_ADDRESS][DOMAIN_NAME]"
click at [291, 354] on input "[EMAIL_ADDRESS][DOMAIN_NAME]" at bounding box center [335, 356] width 141 height 28
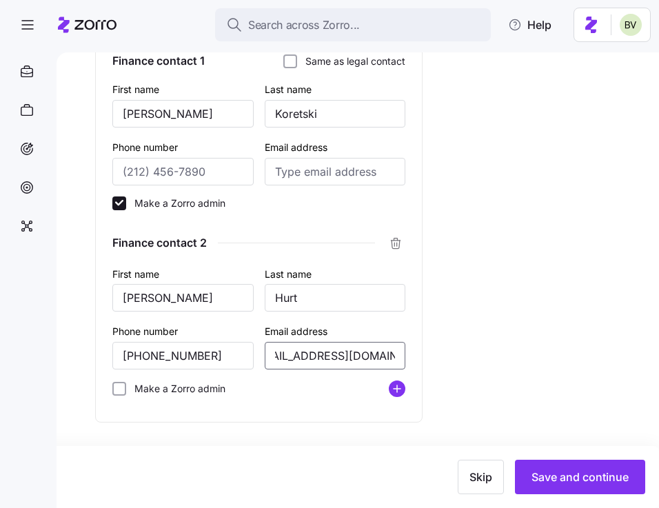
scroll to position [0, 17]
type input "shurt+landcaster@kimcoxgroup.com"
click at [412, 332] on div "Finance contact 1 Same as legal contact First name Lori Last name Koretski Phon…" at bounding box center [259, 230] width 326 height 383
click at [123, 389] on input "Make a Zorro admin" at bounding box center [119, 389] width 14 height 14
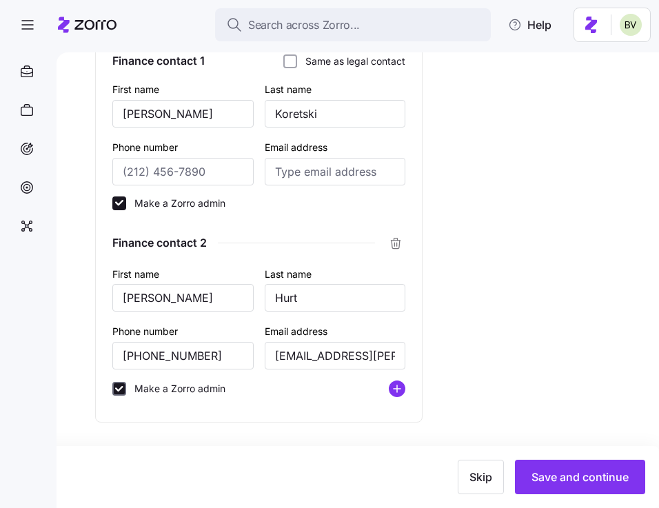
checkbox input "true"
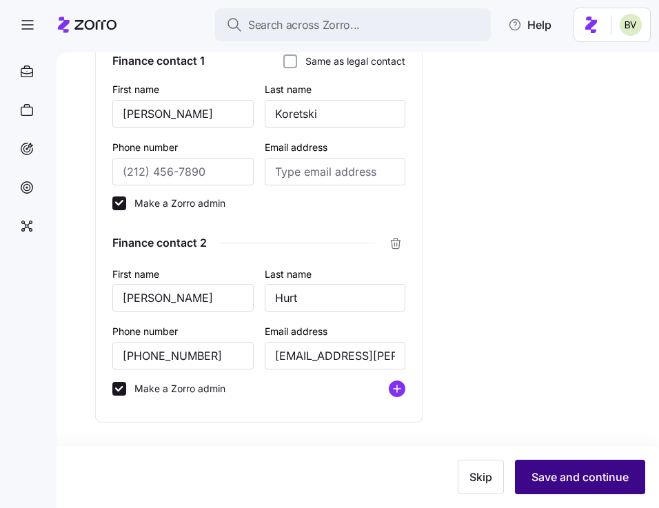
click at [560, 474] on span "Save and continue" at bounding box center [579, 477] width 97 height 17
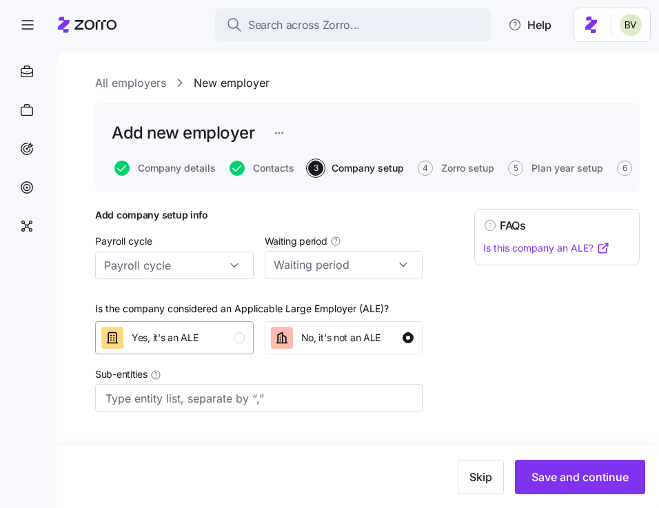
click at [237, 340] on div "button" at bounding box center [239, 337] width 11 height 11
click at [195, 267] on input "Payroll cycle" at bounding box center [174, 266] width 159 height 28
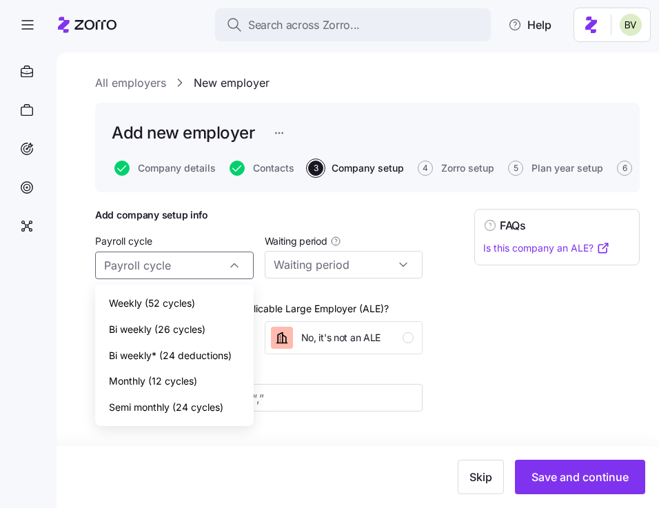
click at [163, 331] on span "Bi weekly (26 cycles)" at bounding box center [157, 329] width 96 height 15
type input "Bi weekly (26 cycles)"
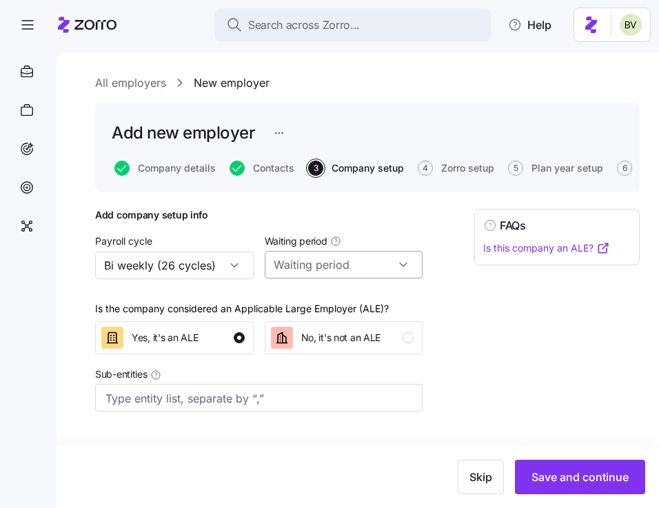
click at [306, 267] on input "Waiting period" at bounding box center [344, 265] width 159 height 28
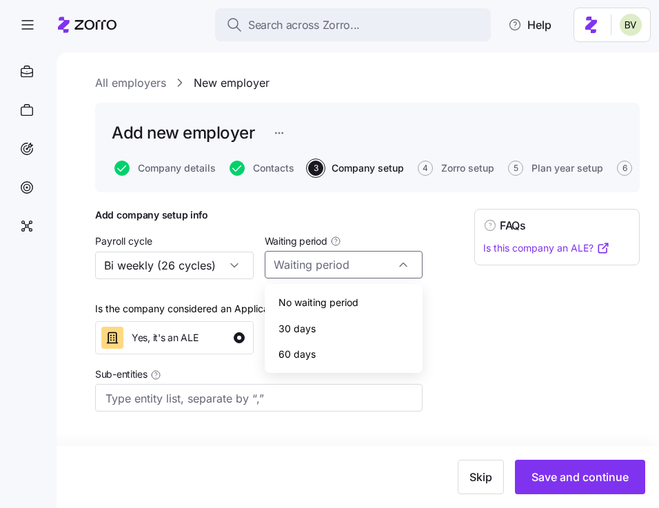
click at [306, 321] on span "30 days" at bounding box center [296, 328] width 37 height 15
type input "30 days"
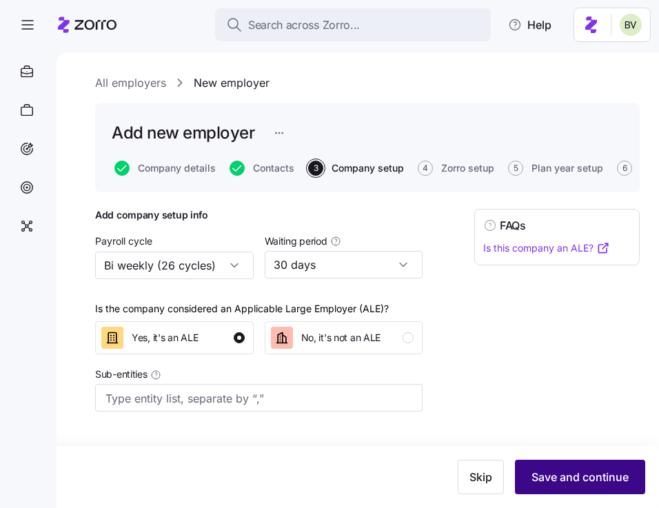
click at [580, 475] on span "Save and continue" at bounding box center [579, 477] width 97 height 17
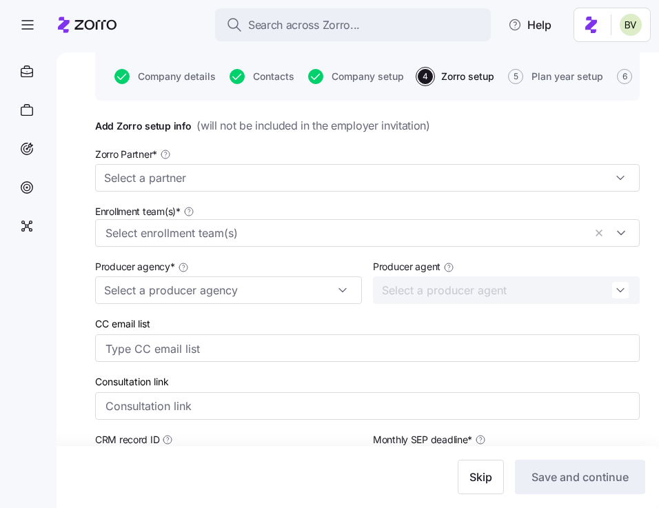
scroll to position [98, 0]
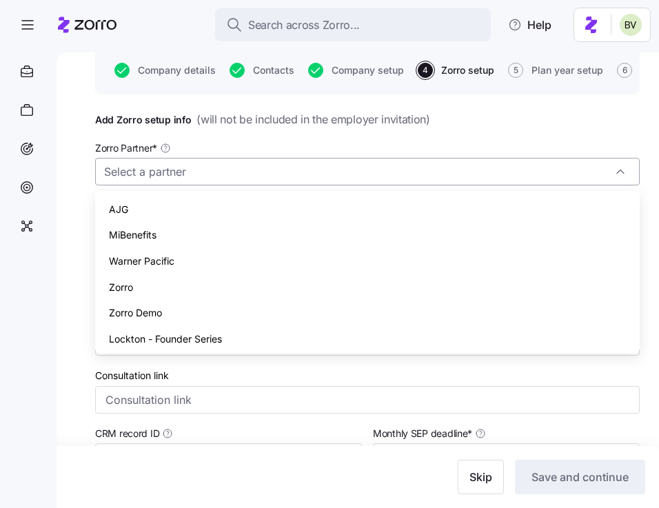
click at [367, 166] on input "Zorro Partner *" at bounding box center [367, 172] width 544 height 28
click at [234, 289] on div "Zorro" at bounding box center [367, 287] width 533 height 26
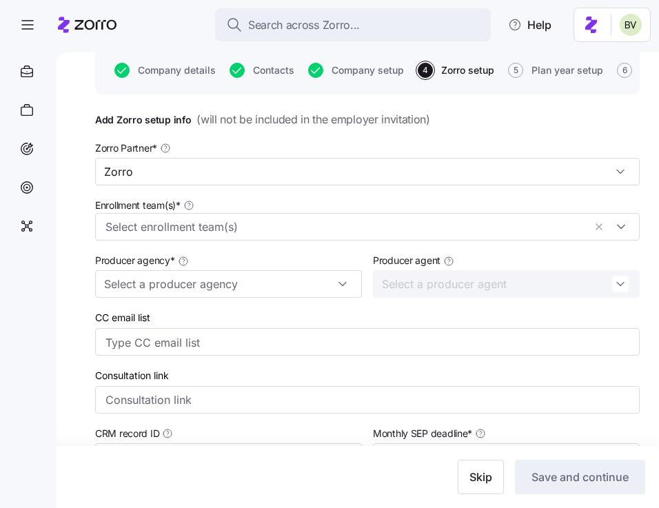
type input "Zorro"
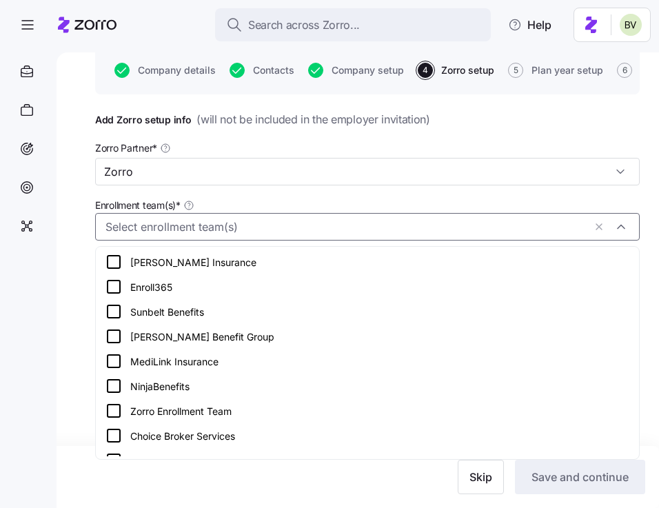
click at [225, 218] on input "Enrollment team(s) *" at bounding box center [344, 227] width 478 height 18
click at [114, 334] on icon at bounding box center [113, 336] width 17 height 17
click at [110, 415] on icon at bounding box center [113, 411] width 17 height 17
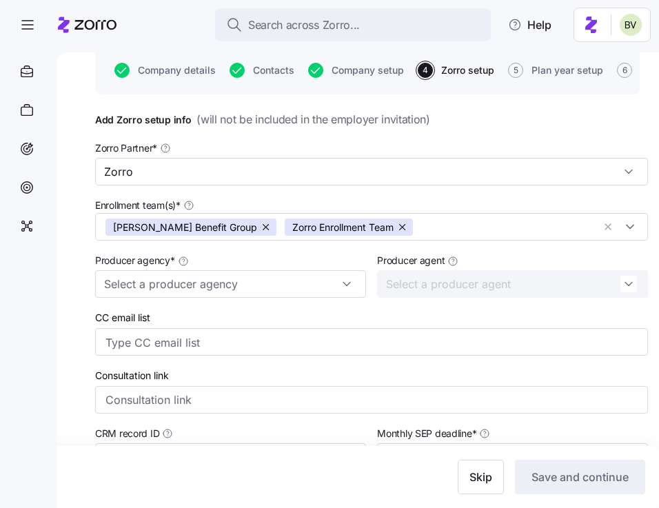
click at [58, 356] on div "All employers New employer Add new employer Company details Contacts Company se…" at bounding box center [358, 280] width 602 height 456
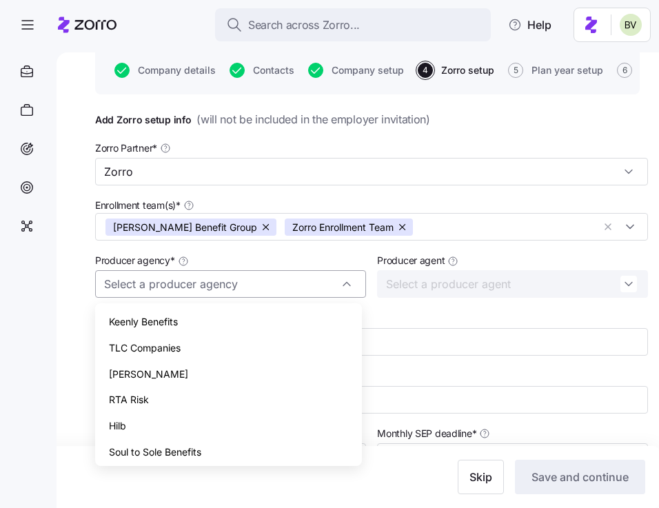
click at [191, 289] on input "Producer agency *" at bounding box center [230, 284] width 271 height 28
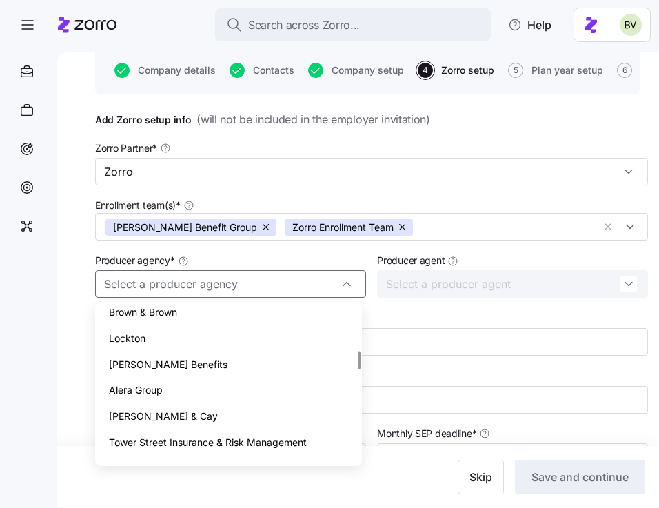
scroll to position [0, 0]
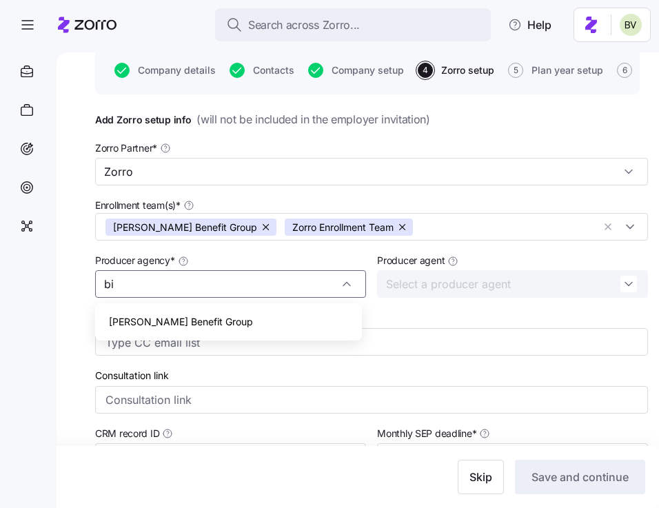
click at [168, 320] on span "[PERSON_NAME] Benefit Group" at bounding box center [181, 321] width 144 height 15
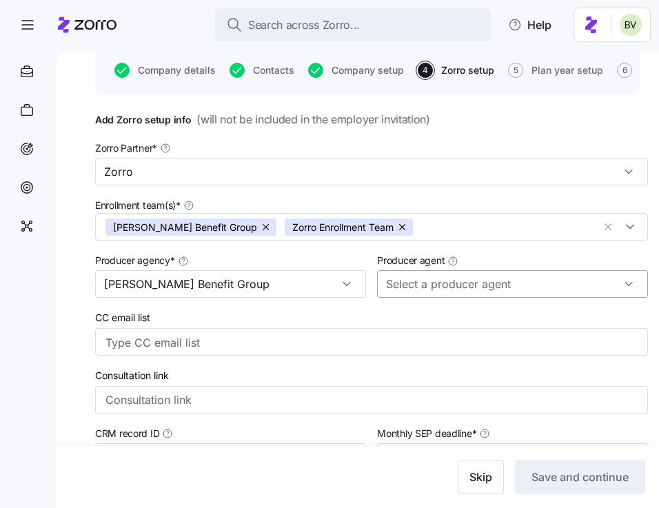
type input "[PERSON_NAME] Benefit Group"
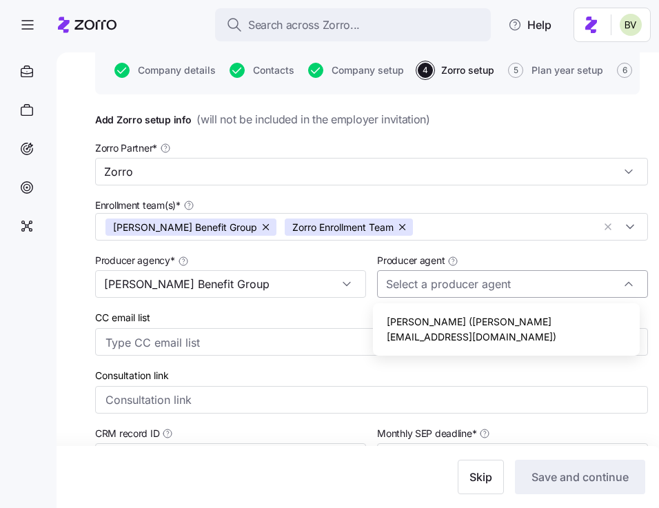
click at [458, 287] on input "Producer agent" at bounding box center [512, 284] width 271 height 28
click at [451, 313] on div "[PERSON_NAME] ([PERSON_NAME][EMAIL_ADDRESS][DOMAIN_NAME])" at bounding box center [506, 329] width 256 height 41
type input "[PERSON_NAME] ([PERSON_NAME][EMAIL_ADDRESS][DOMAIN_NAME])"
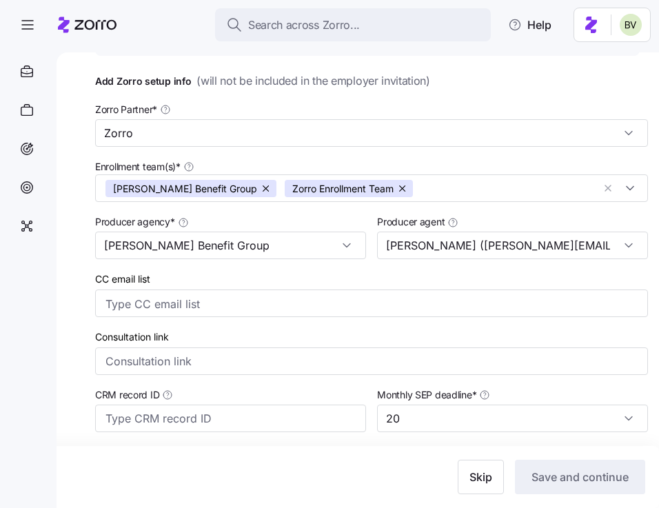
scroll to position [138, 0]
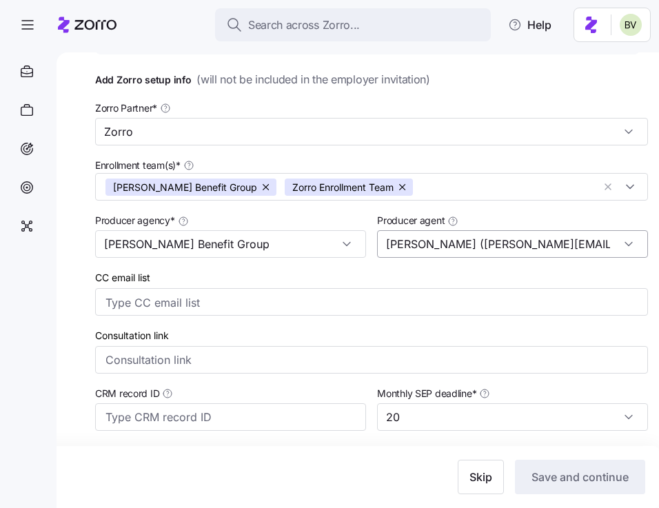
drag, startPoint x: 526, startPoint y: 244, endPoint x: 445, endPoint y: 242, distance: 80.7
click at [445, 242] on input "[PERSON_NAME] ([PERSON_NAME][EMAIL_ADDRESS][DOMAIN_NAME])" at bounding box center [512, 244] width 271 height 28
click at [285, 301] on input "CC email list" at bounding box center [357, 303] width 505 height 18
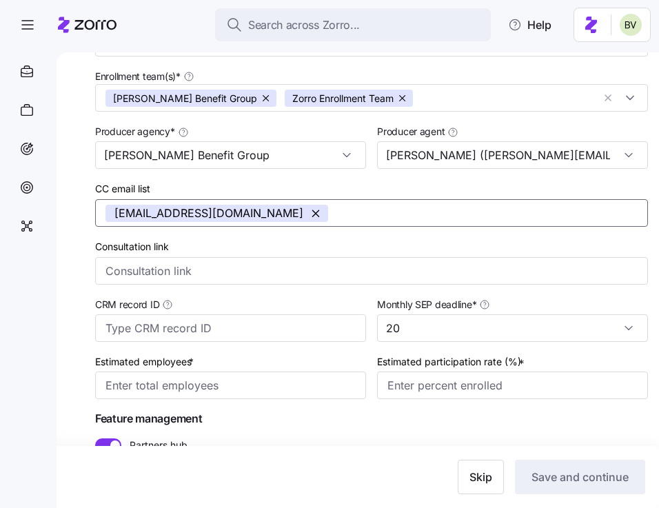
scroll to position [241, 0]
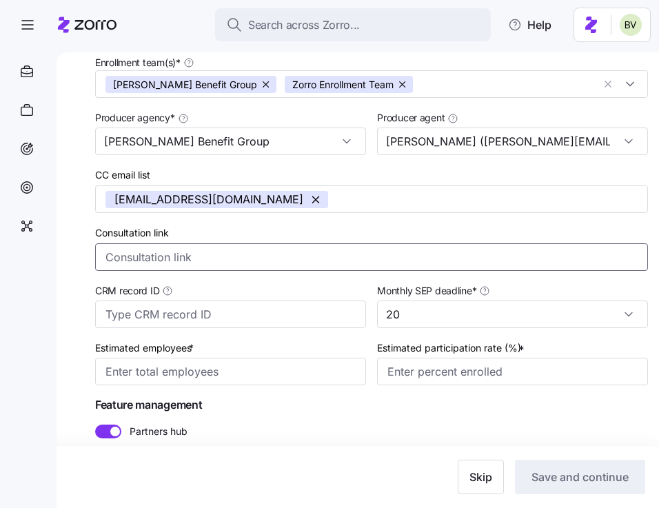
click at [287, 261] on input "Consultation link" at bounding box center [371, 257] width 553 height 28
paste input "[URL][DOMAIN_NAME]"
type input "[URL][DOMAIN_NAME]"
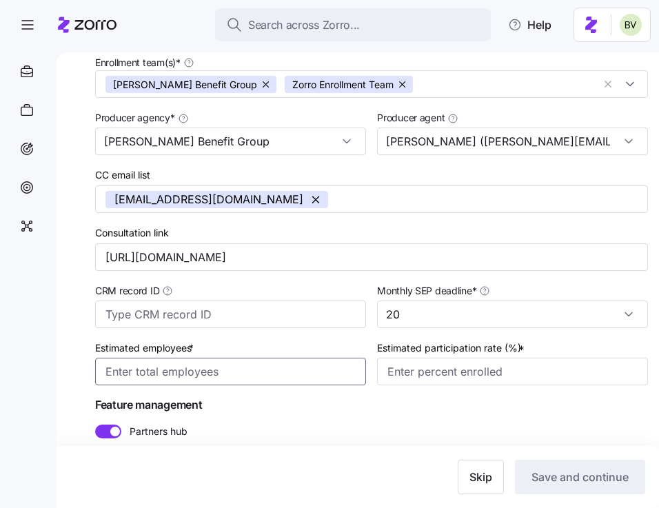
click at [204, 371] on input "Estimated employees *" at bounding box center [230, 372] width 271 height 28
type input "25"
click at [496, 311] on input "20" at bounding box center [512, 315] width 271 height 28
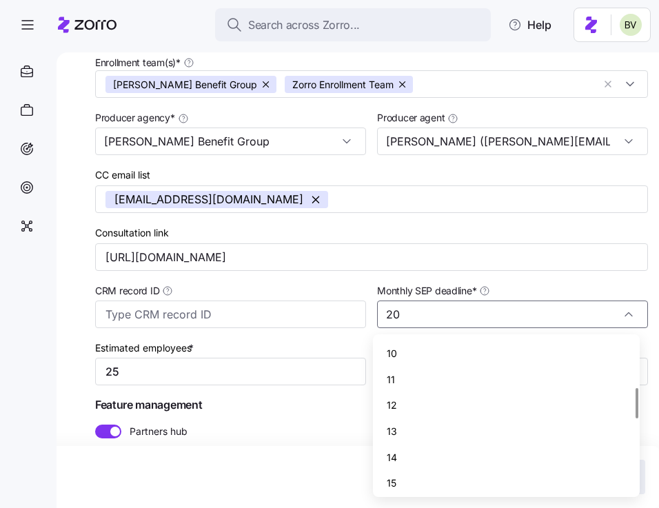
scroll to position [225, 0]
click at [424, 369] on div "10" at bounding box center [506, 362] width 256 height 26
type input "10"
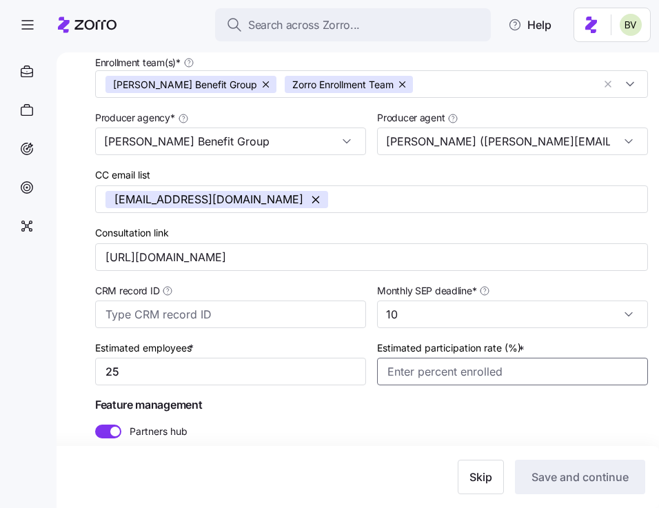
click at [431, 378] on input "Estimated participation rate (%) *" at bounding box center [512, 372] width 271 height 28
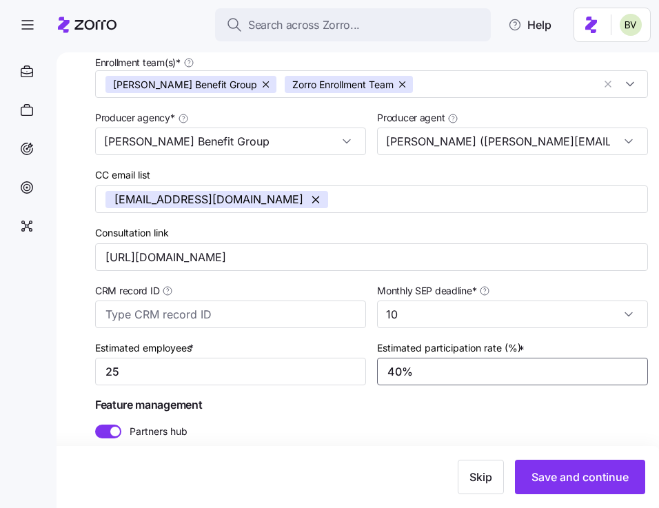
type input "4%"
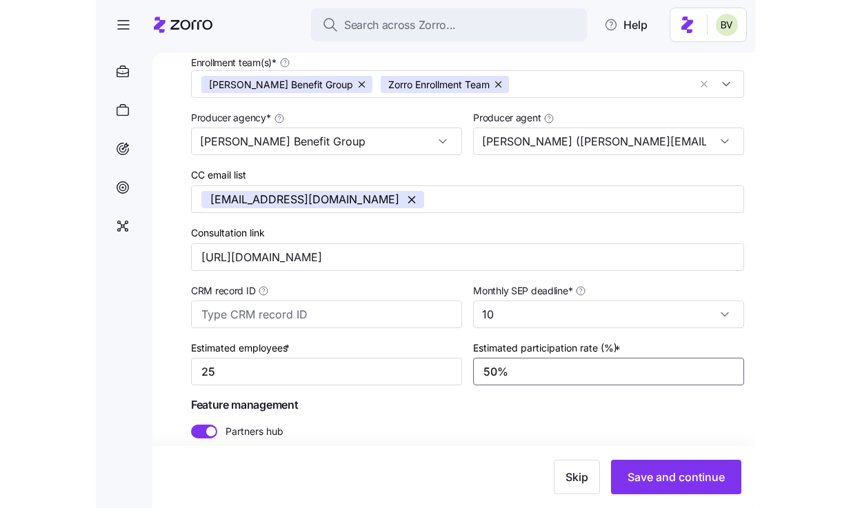
scroll to position [288, 0]
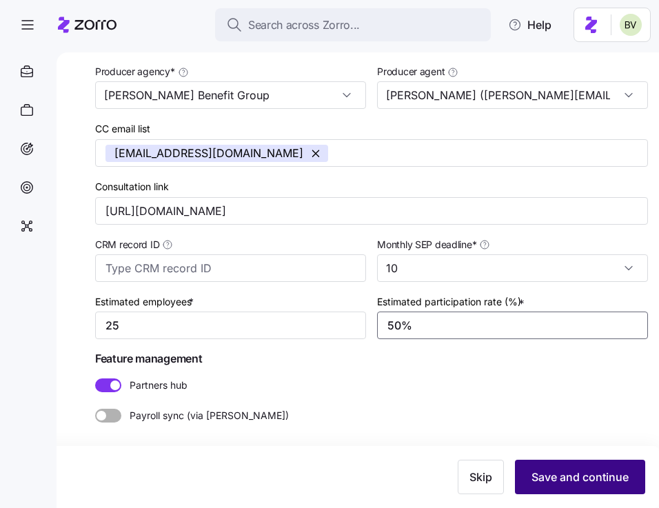
type input "50%"
click at [579, 475] on span "Save and continue" at bounding box center [579, 477] width 97 height 17
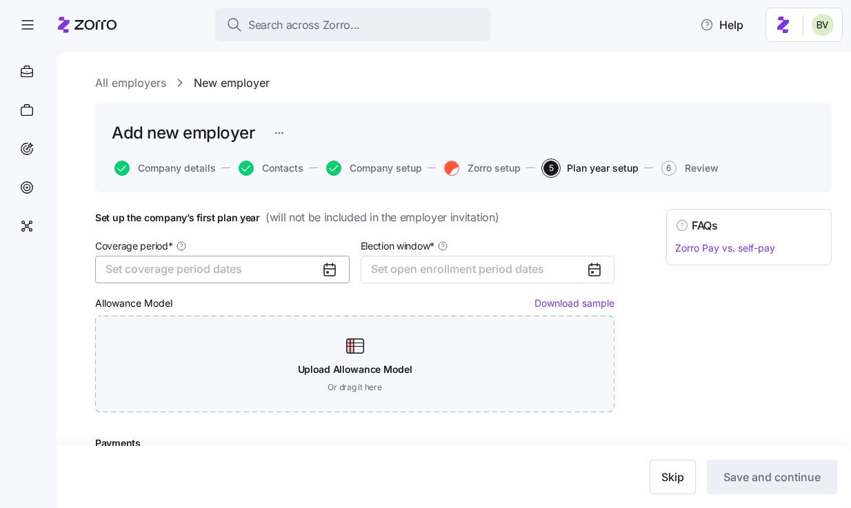
click at [236, 281] on button "Set coverage period dates" at bounding box center [222, 270] width 254 height 28
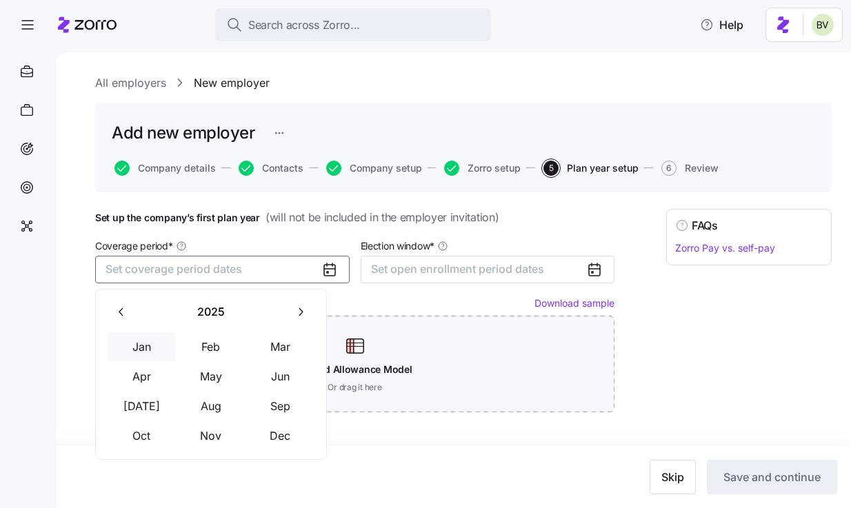
click at [156, 340] on button "Jan" at bounding box center [142, 346] width 69 height 29
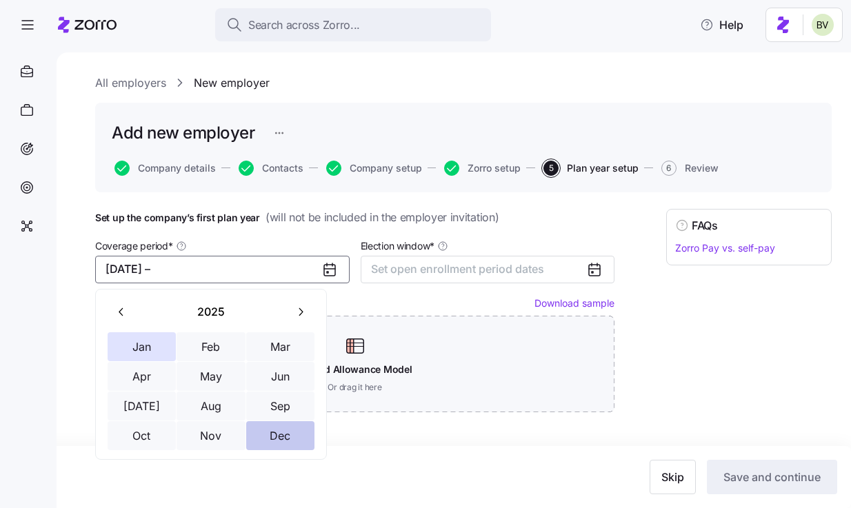
click at [263, 425] on button "Dec" at bounding box center [280, 435] width 69 height 29
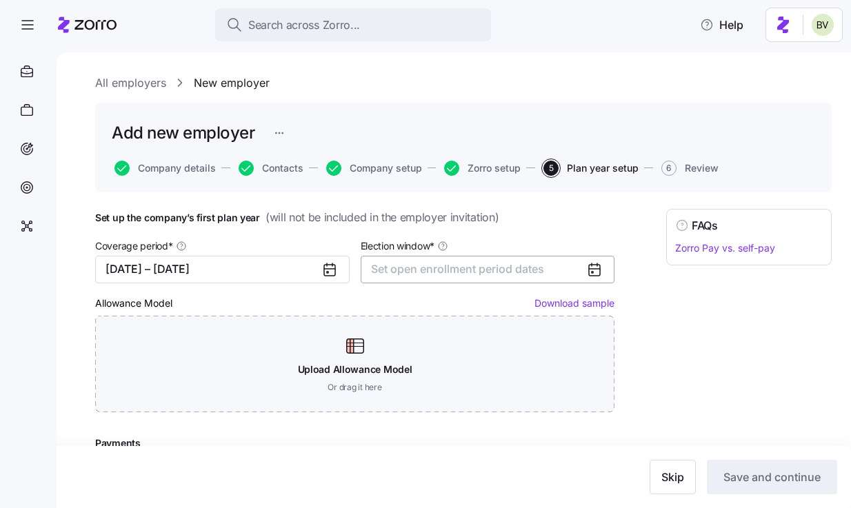
click at [449, 272] on span "Set open enrollment period dates" at bounding box center [457, 269] width 173 height 14
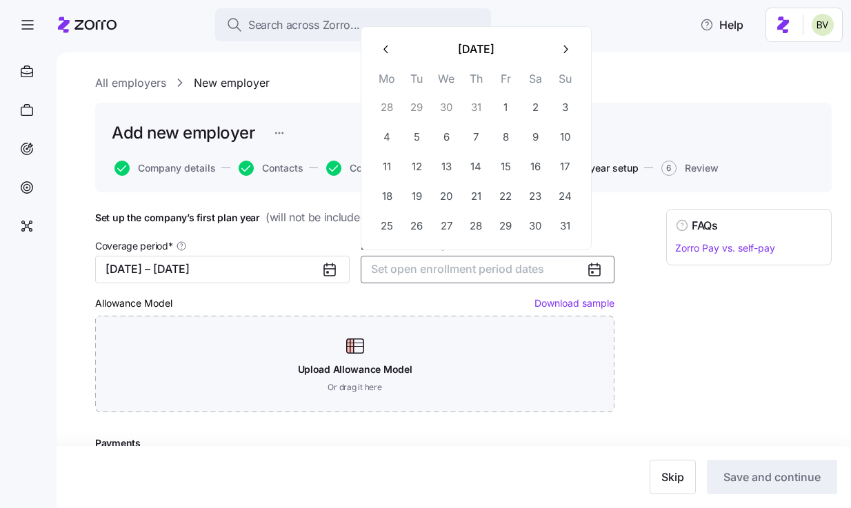
click at [387, 45] on icon "button" at bounding box center [386, 49] width 13 height 13
click at [387, 45] on th "Mo" at bounding box center [387, 51] width 30 height 23
click at [383, 24] on icon "button" at bounding box center [386, 19] width 13 height 13
click at [383, 49] on icon "button" at bounding box center [386, 49] width 13 height 13
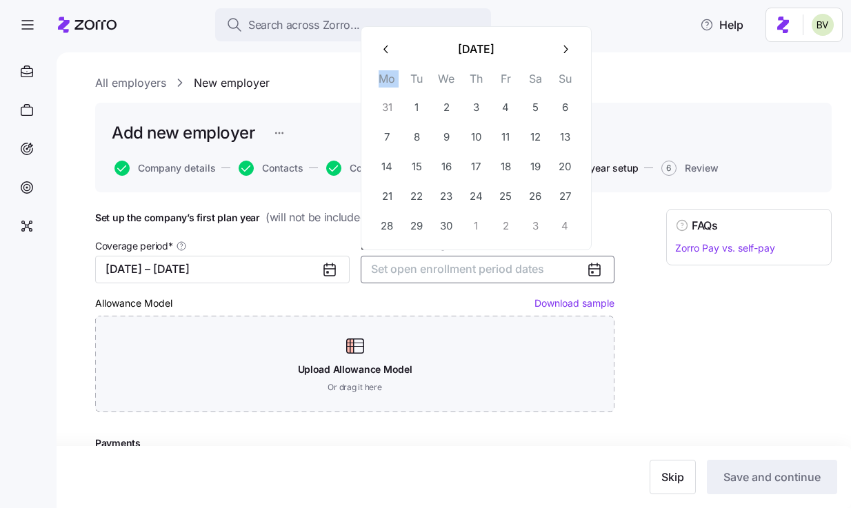
click at [383, 49] on icon "button" at bounding box center [385, 49] width 4 height 8
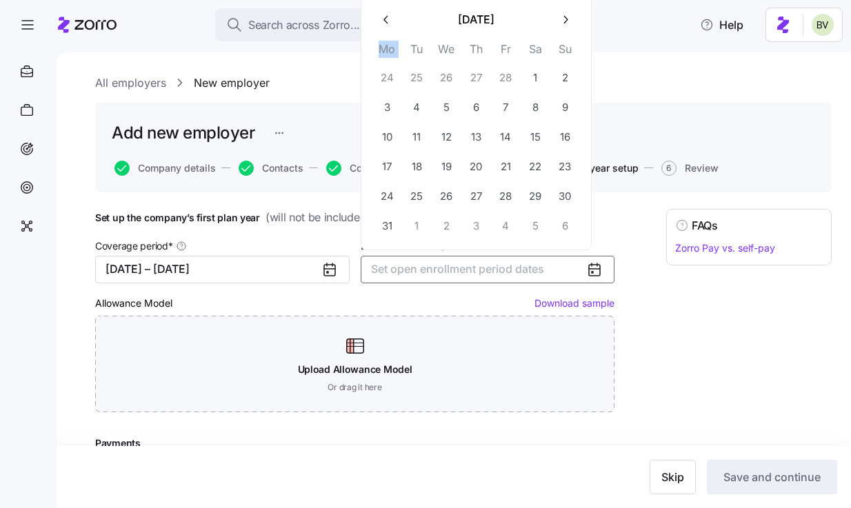
click at [383, 31] on button "button" at bounding box center [386, 20] width 29 height 29
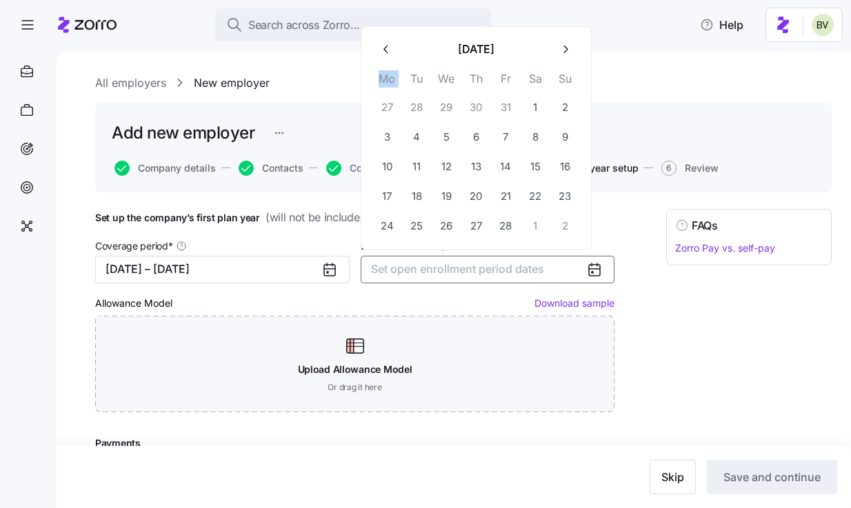
click at [383, 55] on icon "button" at bounding box center [386, 49] width 13 height 13
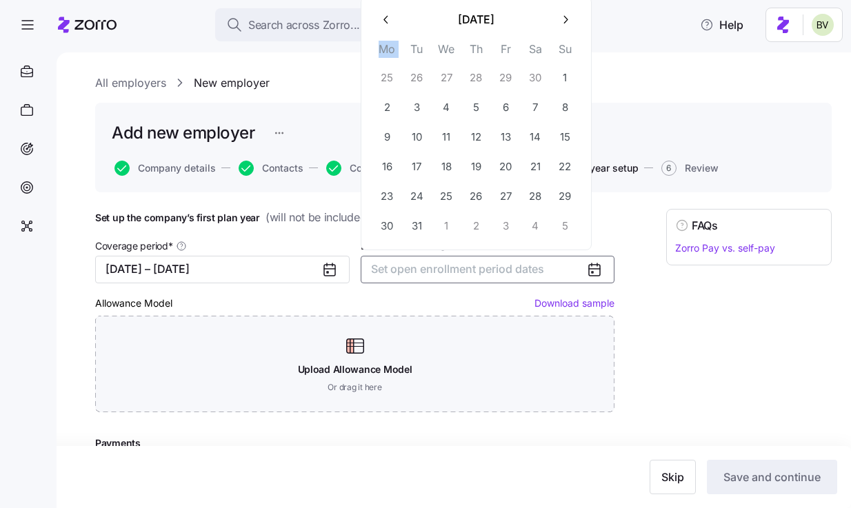
click at [380, 30] on button "button" at bounding box center [386, 20] width 29 height 29
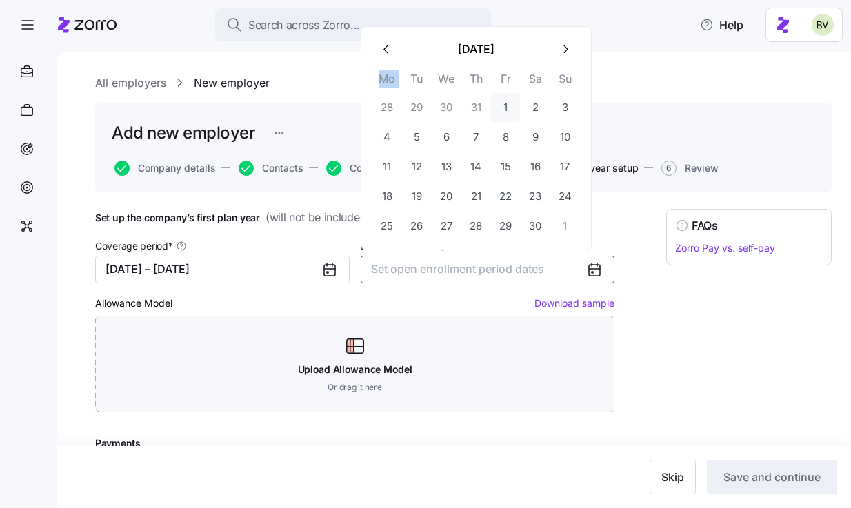
click at [516, 107] on button "1" at bounding box center [505, 107] width 29 height 29
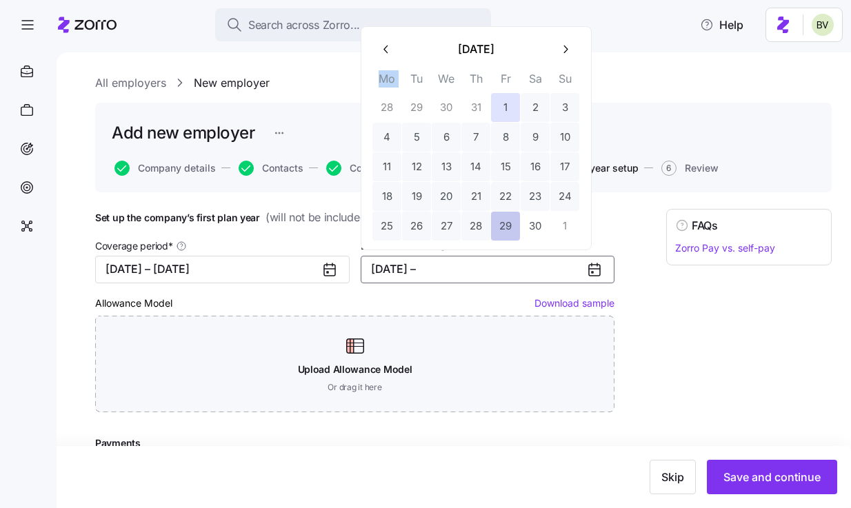
click at [495, 226] on button "29" at bounding box center [505, 226] width 29 height 29
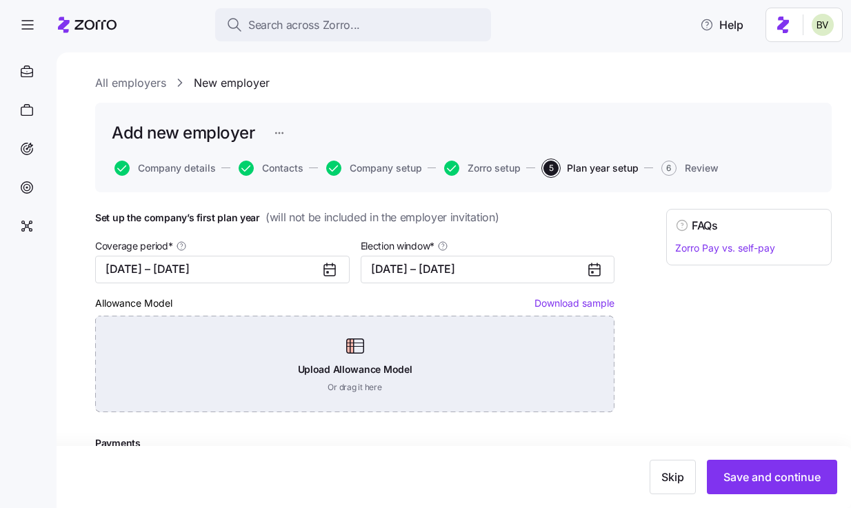
click at [406, 354] on div "Upload Allowance Model Or drag it here" at bounding box center [354, 364] width 519 height 96
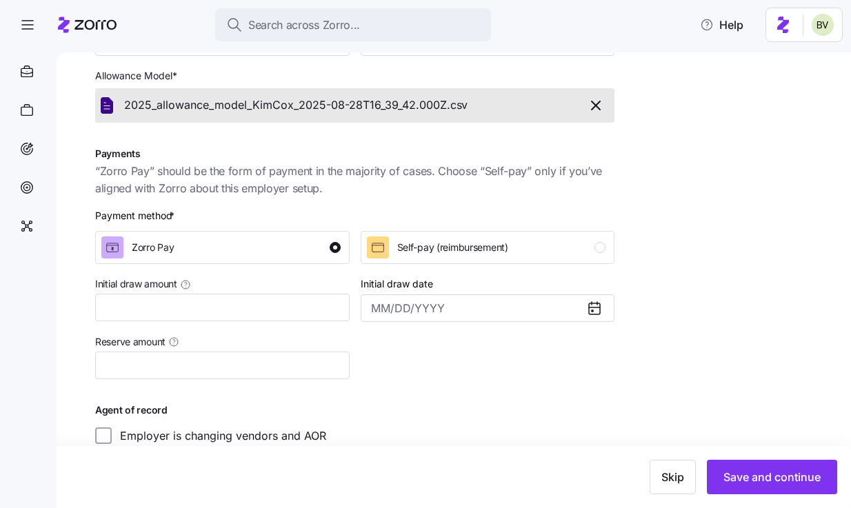
scroll to position [243, 0]
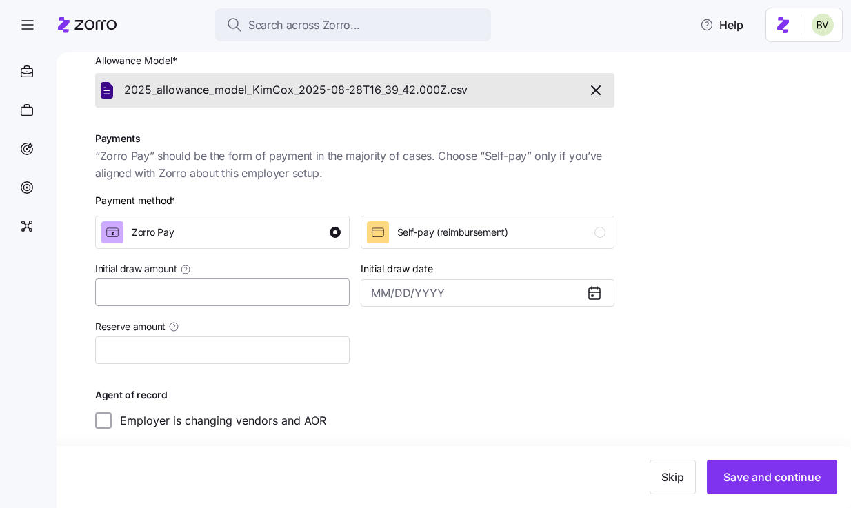
click at [225, 307] on div "Initial draw amount" at bounding box center [222, 283] width 265 height 58
click at [223, 299] on input "Initial draw amount" at bounding box center [222, 292] width 254 height 28
type input "$10,000"
click at [162, 349] on input "Reserve amount" at bounding box center [222, 350] width 254 height 28
type input "$1,000"
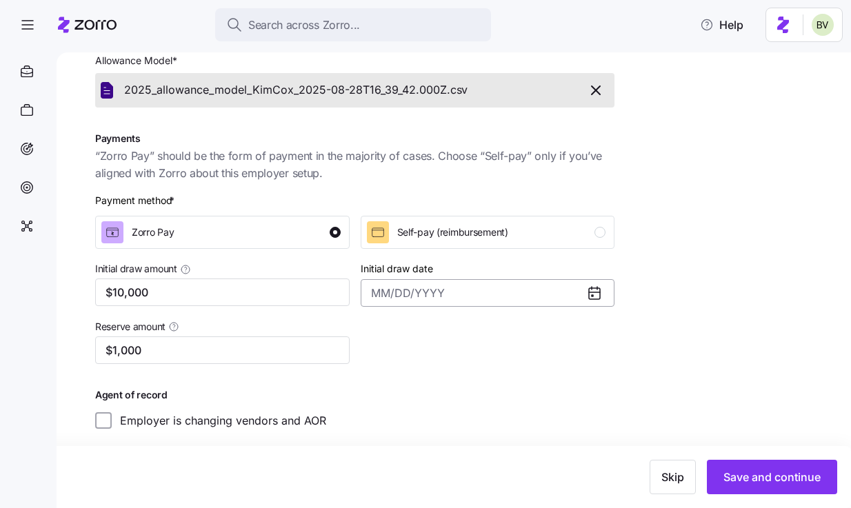
click at [431, 292] on input "Initial draw date" at bounding box center [487, 293] width 254 height 28
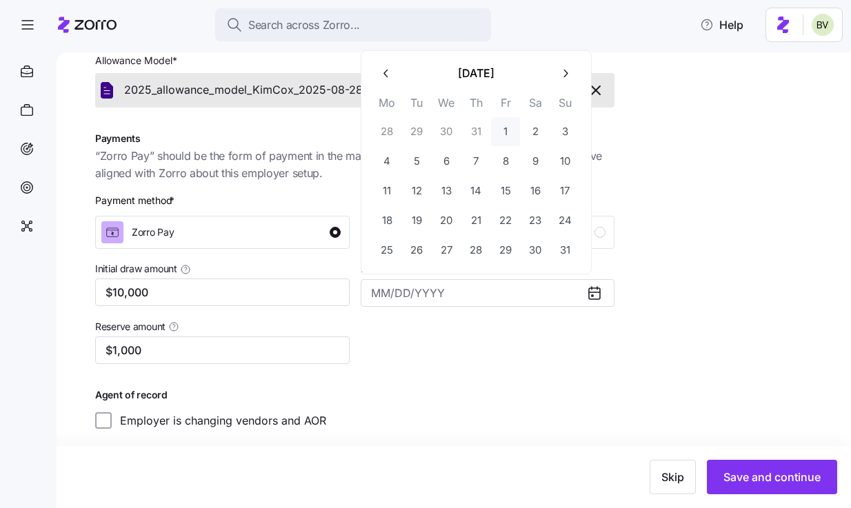
click at [503, 134] on button "1" at bounding box center [505, 131] width 29 height 29
type input "[DATE]"
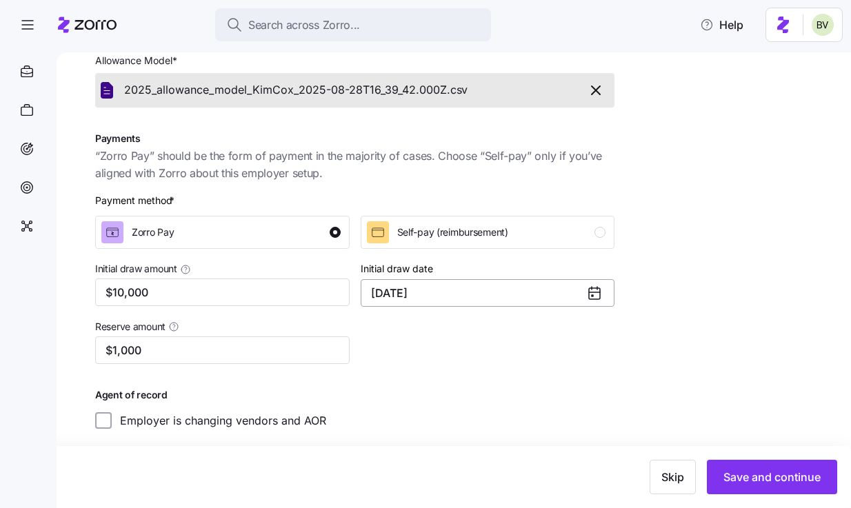
scroll to position [250, 0]
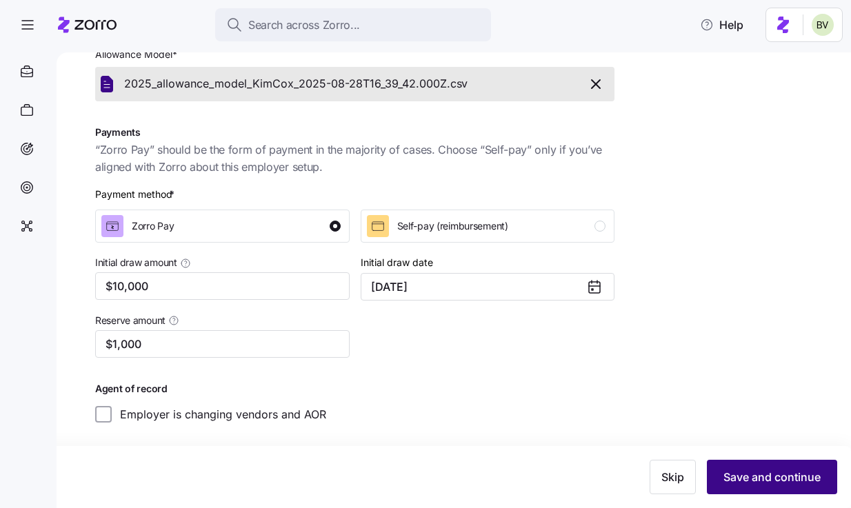
click at [732, 463] on button "Save and continue" at bounding box center [771, 477] width 130 height 34
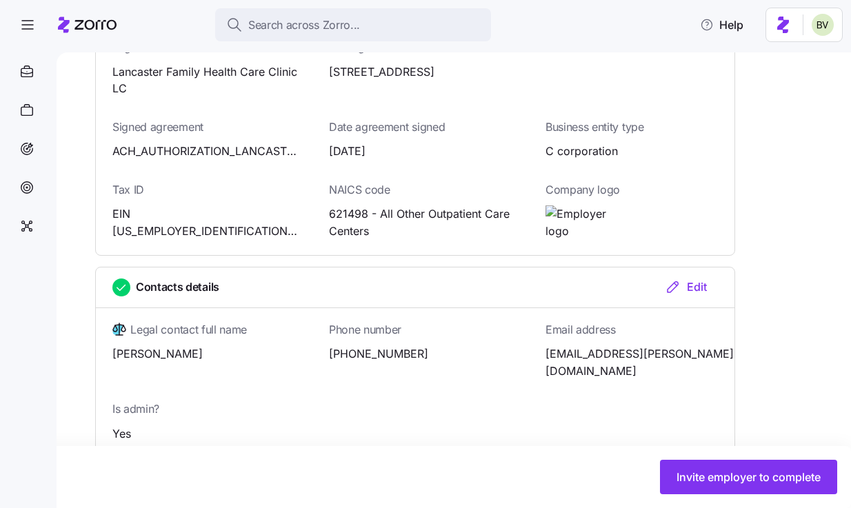
scroll to position [329, 0]
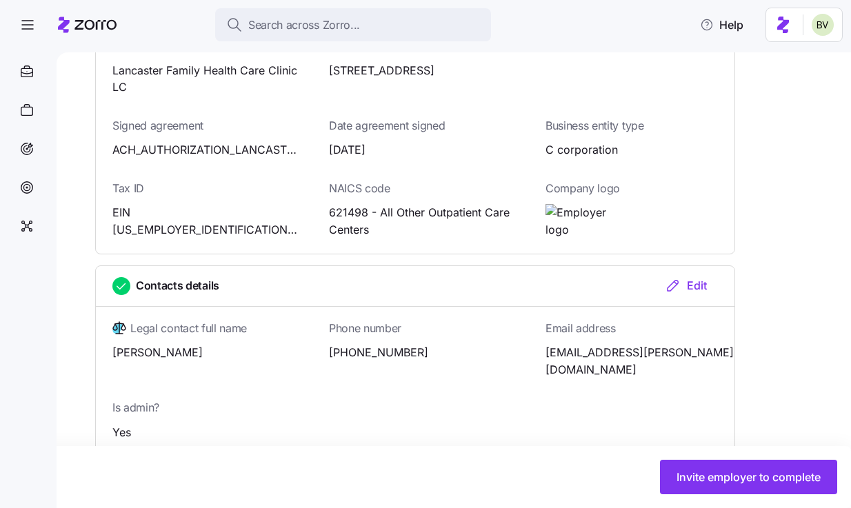
click at [684, 289] on div "Edit" at bounding box center [685, 285] width 42 height 17
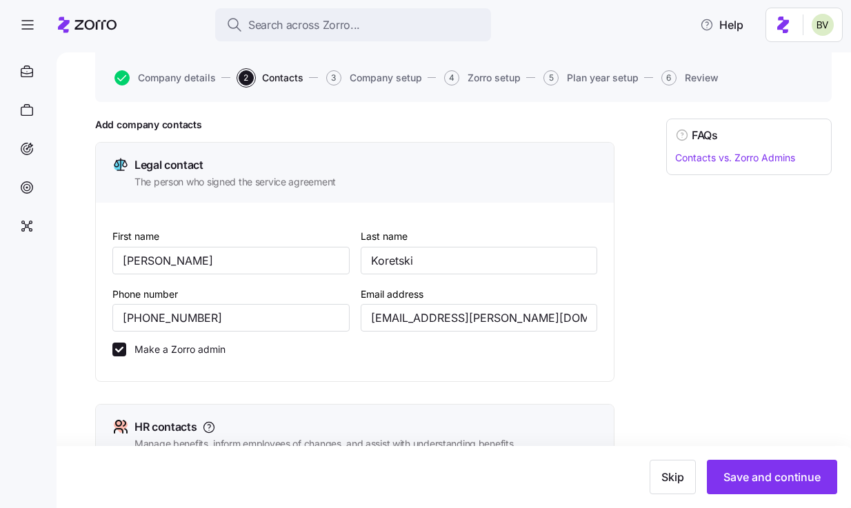
scroll to position [122, 0]
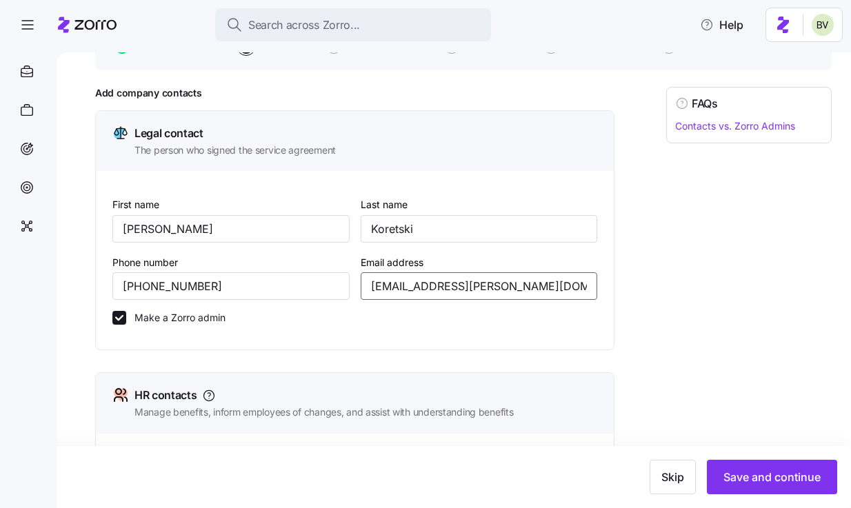
click at [444, 290] on input "lkoretski+landcaster@kimcoxgroup.com" at bounding box center [478, 286] width 237 height 28
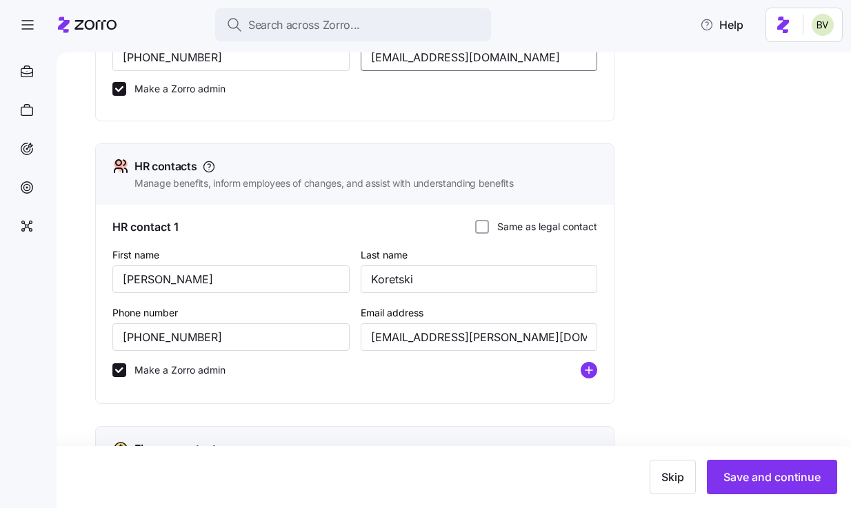
scroll to position [360, 0]
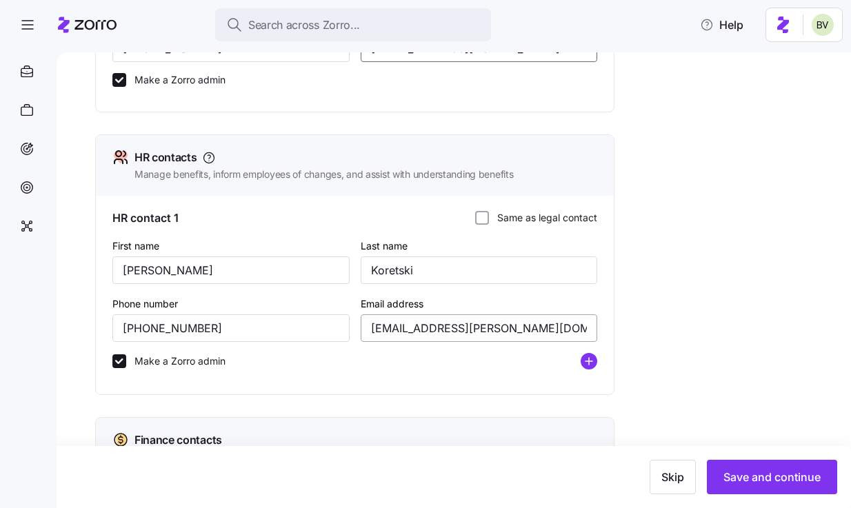
type input "lkoretski+lancaster@kimcoxgroup.com"
click at [442, 329] on input "lkoretski+landcaster@kimcoxgroup.com" at bounding box center [478, 328] width 237 height 28
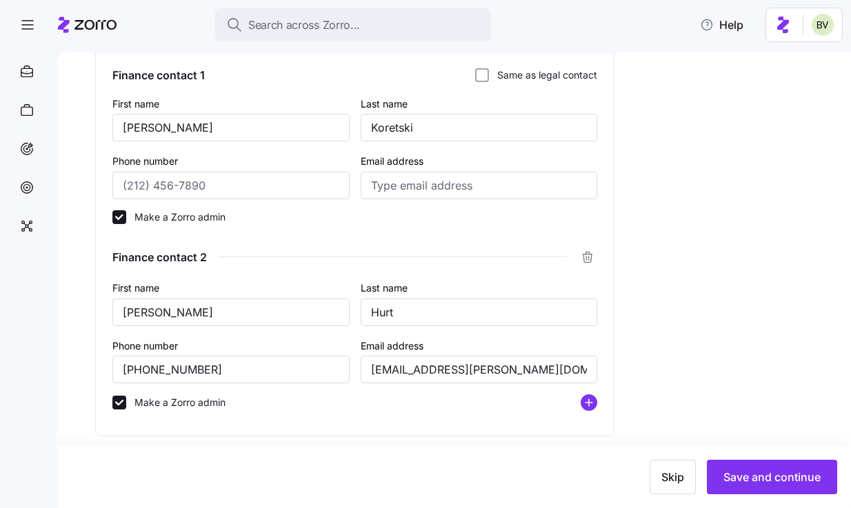
scroll to position [801, 0]
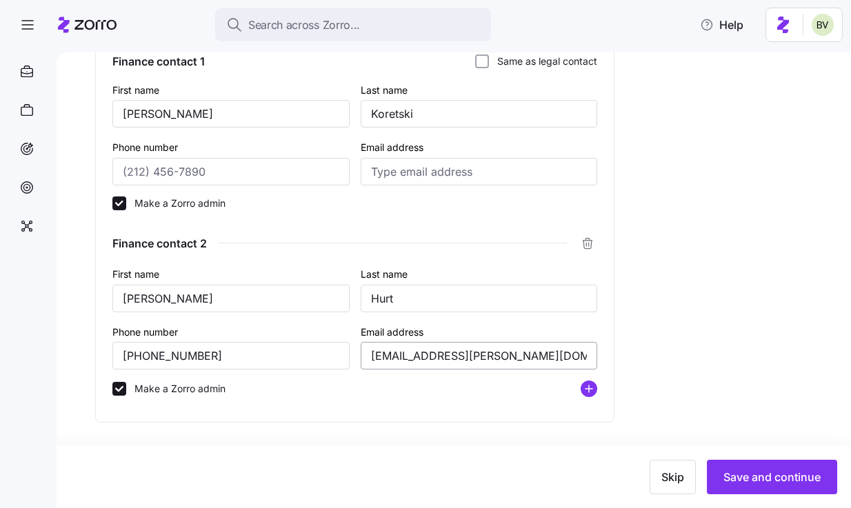
type input "lkoretski+lancaster@kimcoxgroup.com"
click at [427, 354] on input "shurt+landcaster@kimcoxgroup.com" at bounding box center [478, 356] width 237 height 28
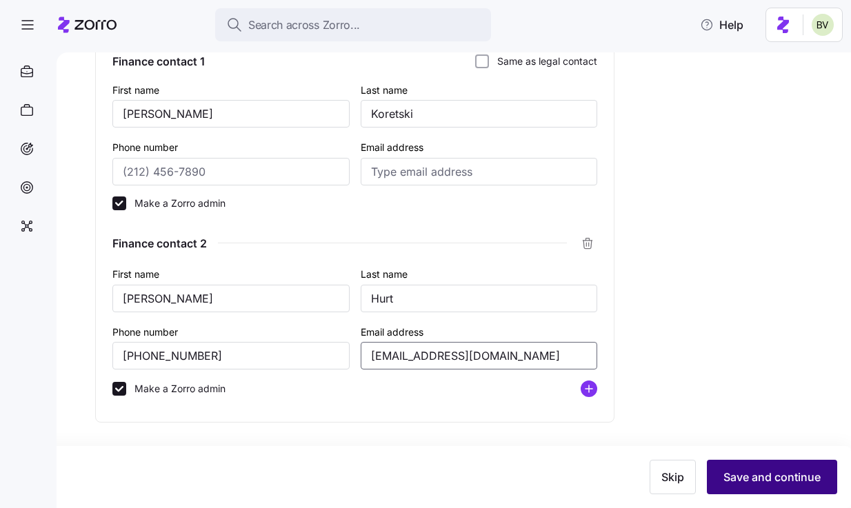
type input "shurt+lancaster@kimcoxgroup.com"
click at [731, 474] on span "Save and continue" at bounding box center [771, 477] width 97 height 17
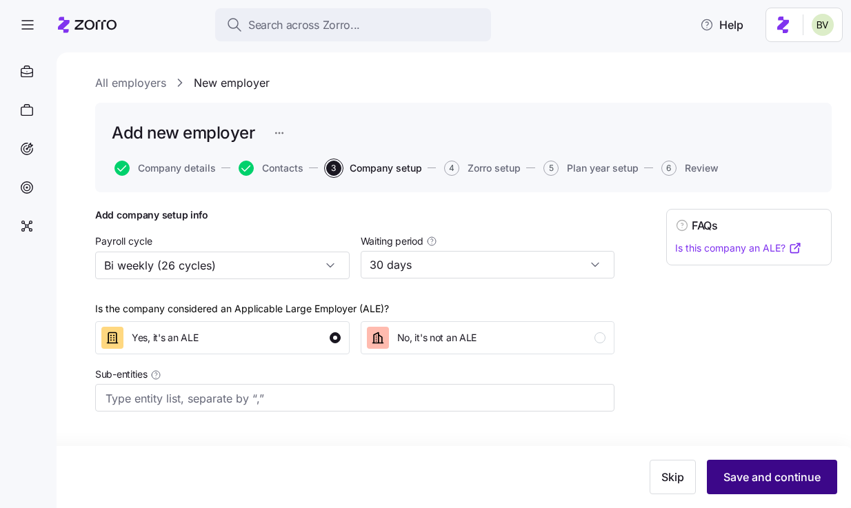
click at [764, 467] on button "Save and continue" at bounding box center [771, 477] width 130 height 34
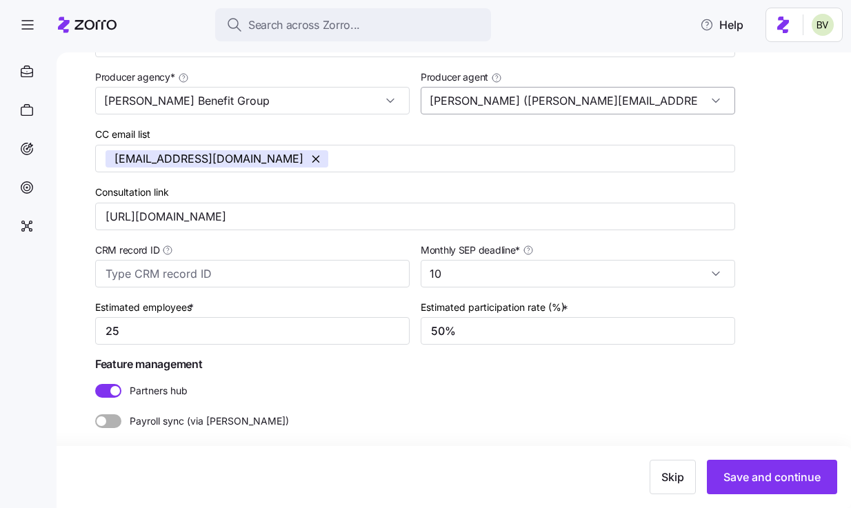
scroll to position [288, 0]
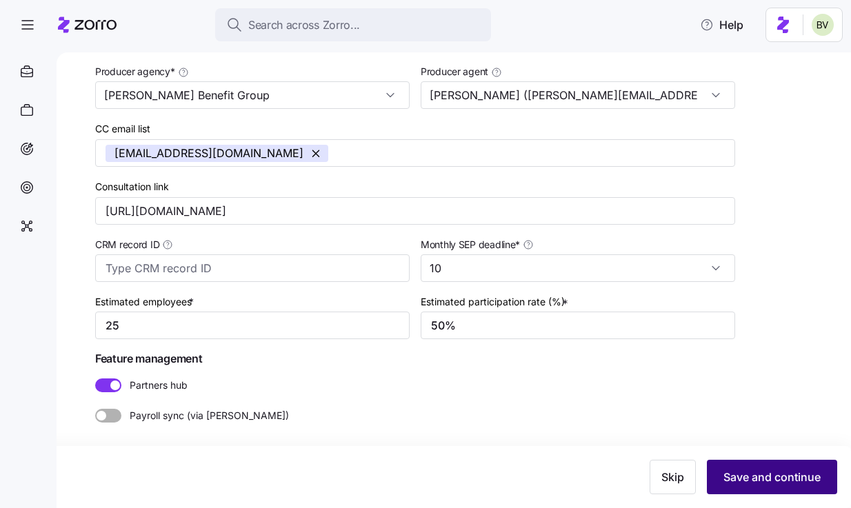
click at [744, 479] on span "Save and continue" at bounding box center [771, 477] width 97 height 17
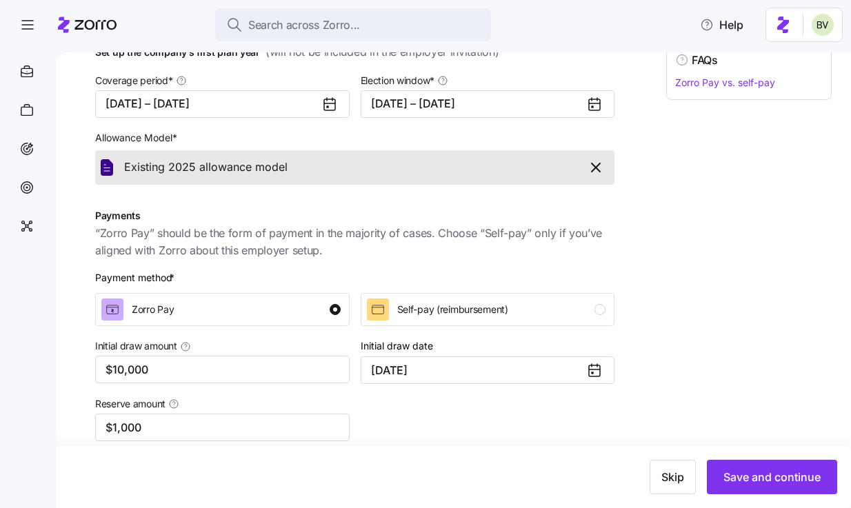
scroll to position [250, 0]
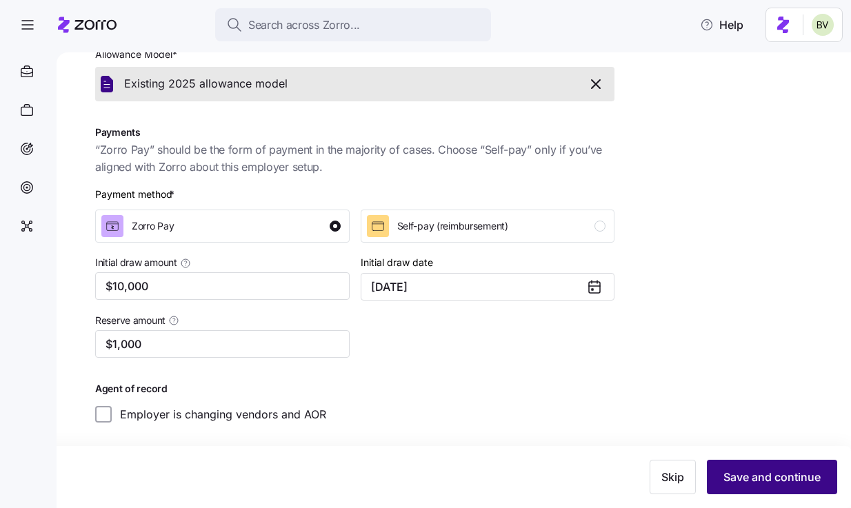
click at [766, 487] on button "Save and continue" at bounding box center [771, 477] width 130 height 34
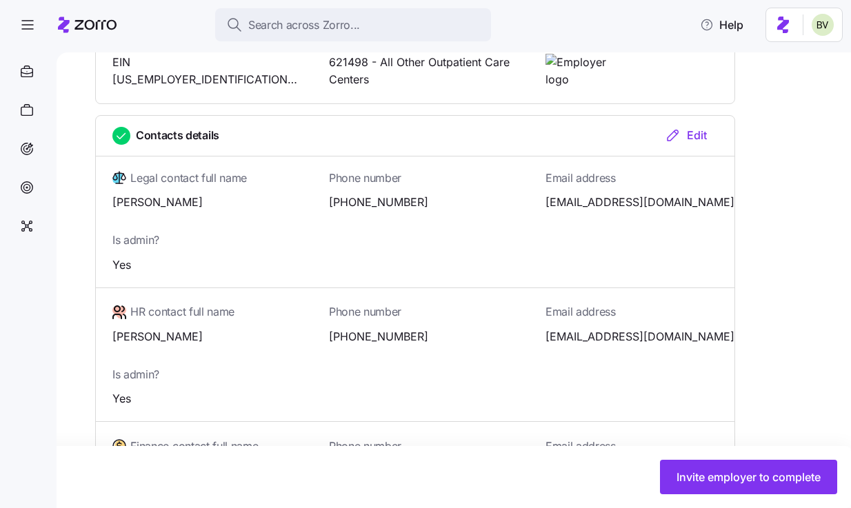
scroll to position [478, 0]
click at [686, 139] on div "Edit" at bounding box center [685, 136] width 42 height 17
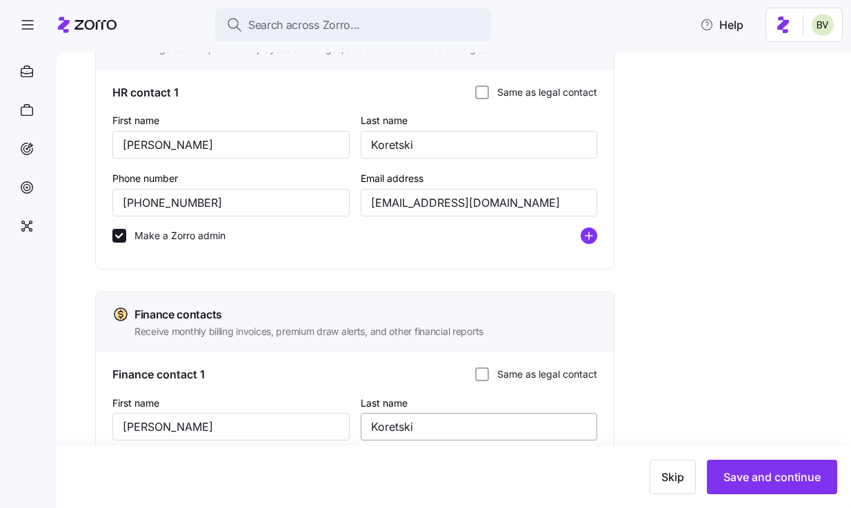
scroll to position [476, 0]
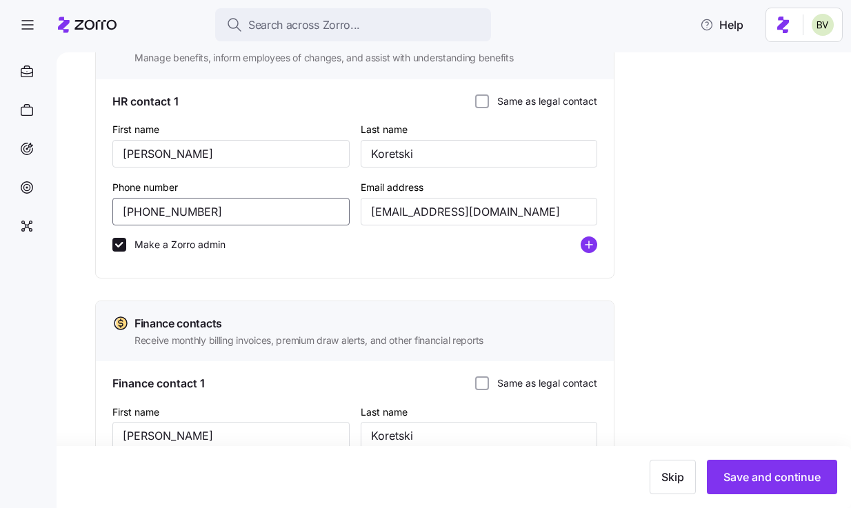
drag, startPoint x: 265, startPoint y: 217, endPoint x: 113, endPoint y: 210, distance: 151.8
click at [113, 210] on input "[PHONE_NUMBER]" at bounding box center [230, 212] width 237 height 28
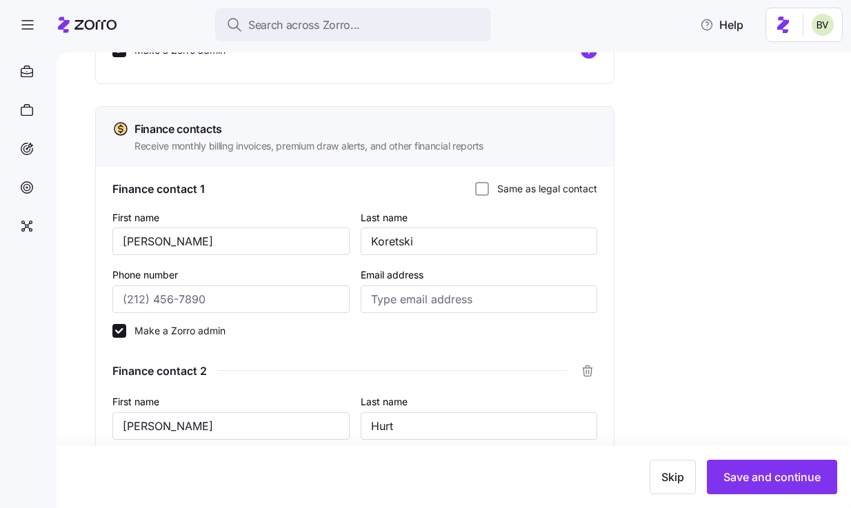
scroll to position [702, 0]
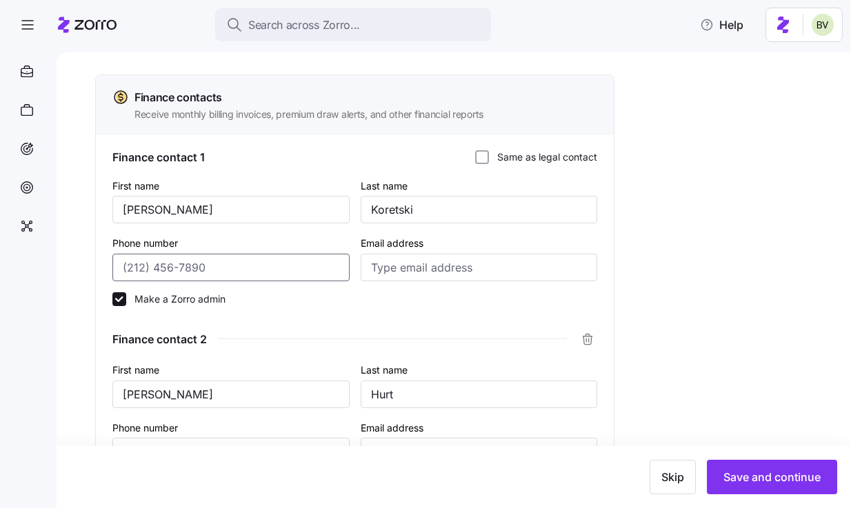
click at [161, 269] on input "Phone number" at bounding box center [230, 268] width 237 height 28
paste input "[PHONE_NUMBER]"
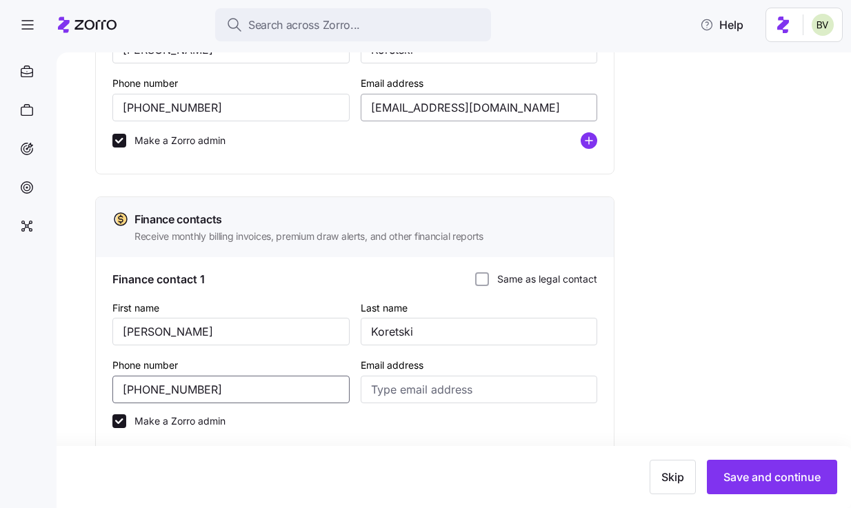
type input "[PHONE_NUMBER]"
drag, startPoint x: 578, startPoint y: 110, endPoint x: 365, endPoint y: 107, distance: 212.3
click at [365, 107] on input "lkoretski+lancaster@kimcoxgroup.com" at bounding box center [478, 108] width 237 height 28
click at [435, 394] on input "Email address" at bounding box center [478, 390] width 237 height 28
paste input "lkoretski+lancaster@kimcoxgroup.com"
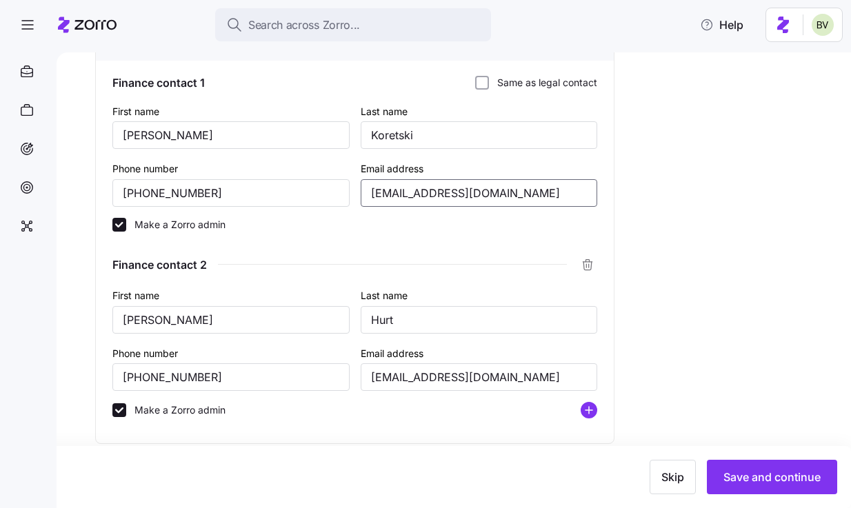
scroll to position [801, 0]
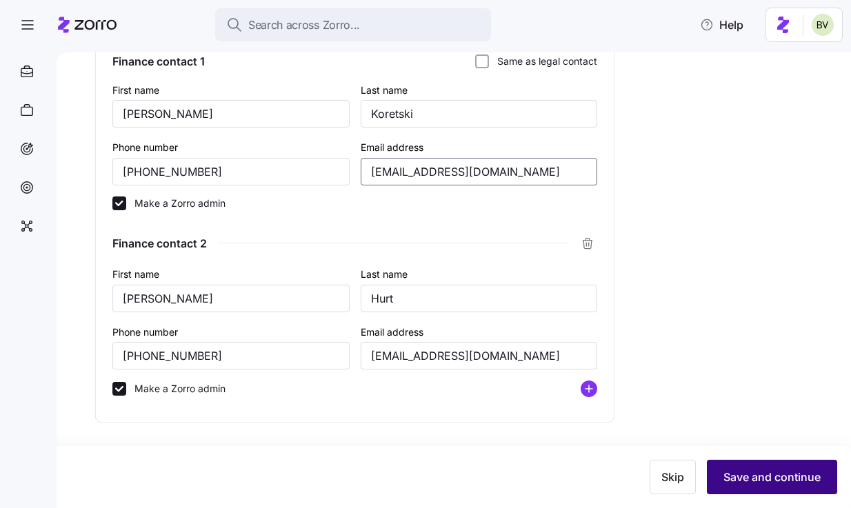
type input "lkoretski+lancaster@kimcoxgroup.com"
click at [737, 465] on button "Save and continue" at bounding box center [771, 477] width 130 height 34
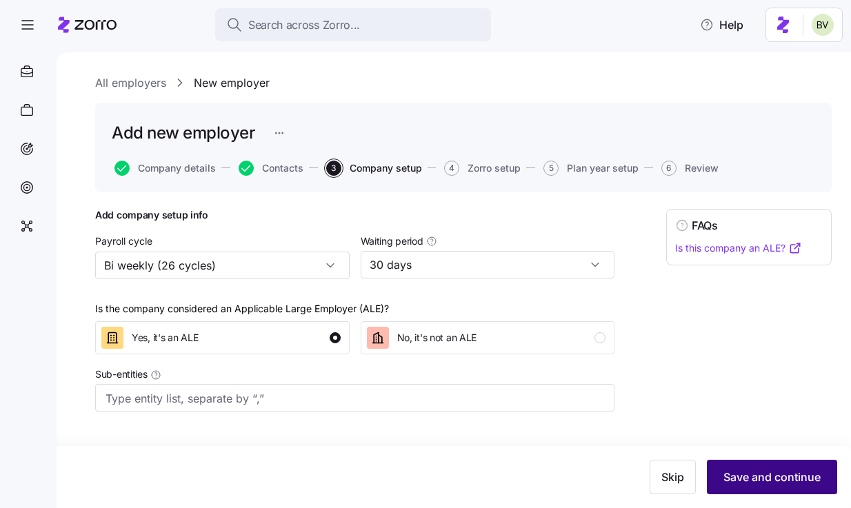
click at [740, 469] on button "Save and continue" at bounding box center [771, 477] width 130 height 34
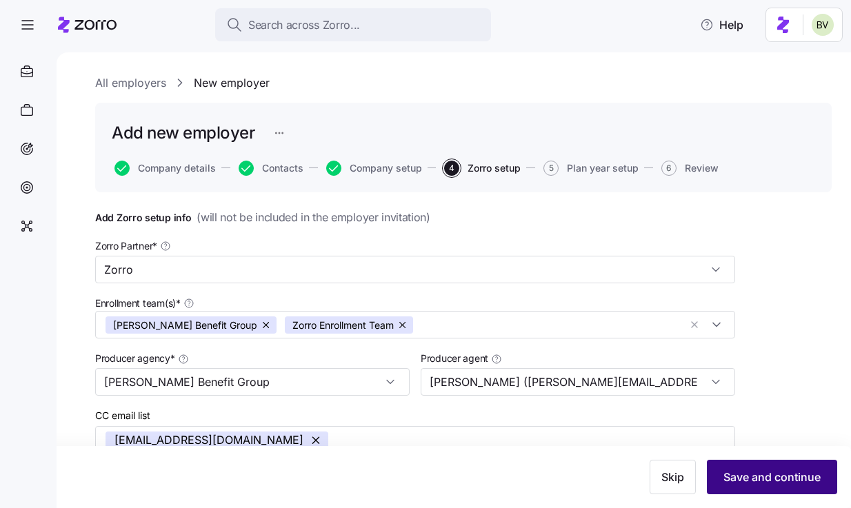
click at [740, 480] on span "Save and continue" at bounding box center [771, 477] width 97 height 17
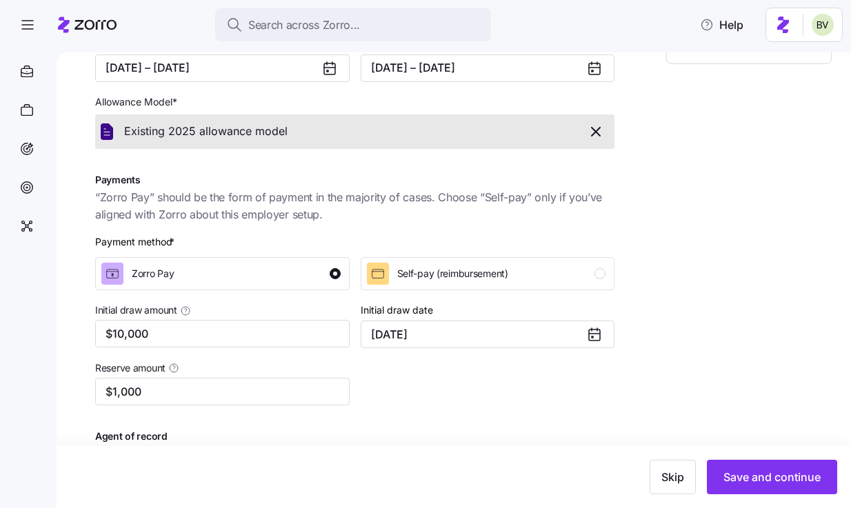
scroll to position [250, 0]
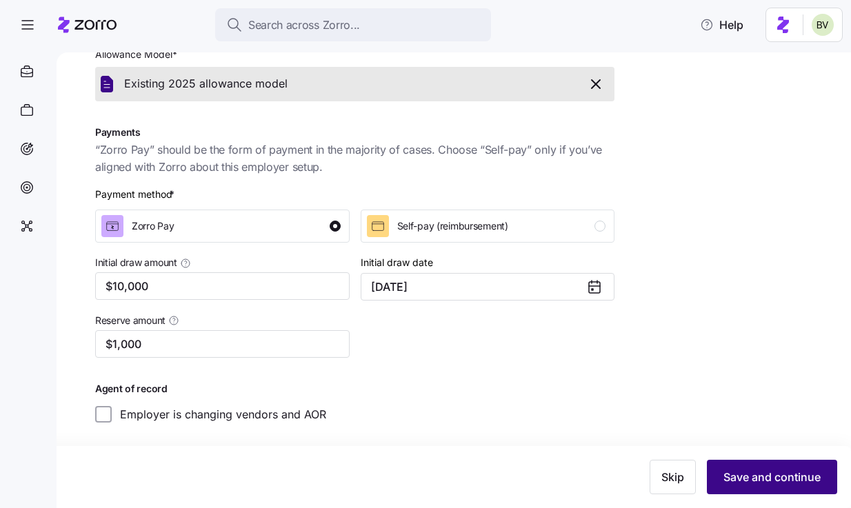
click at [747, 476] on span "Save and continue" at bounding box center [771, 477] width 97 height 17
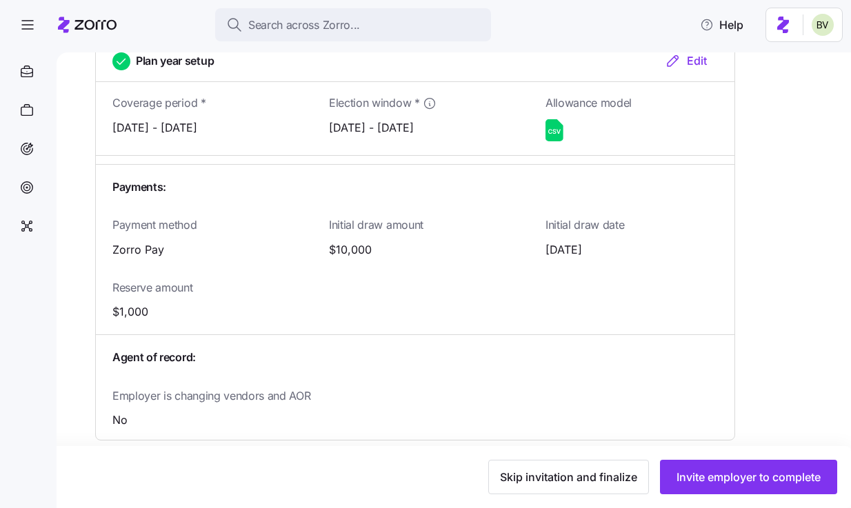
scroll to position [1591, 0]
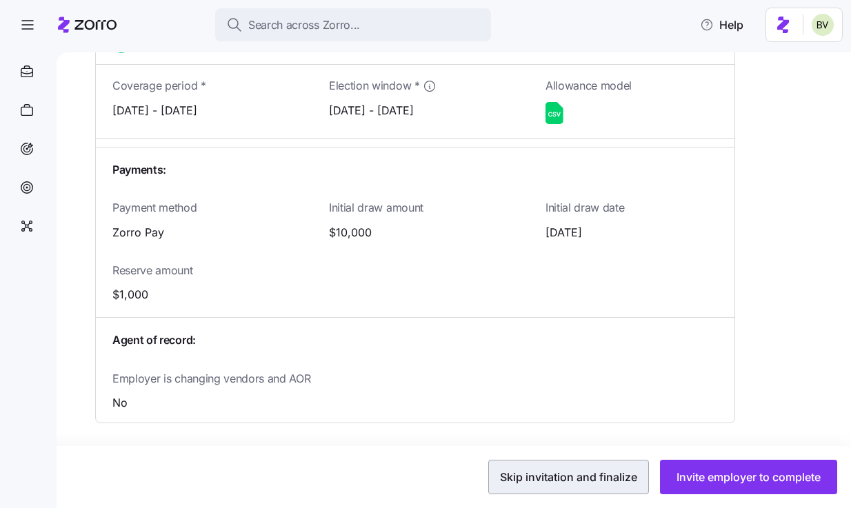
click at [592, 472] on span "Skip invitation and finalize" at bounding box center [568, 477] width 137 height 17
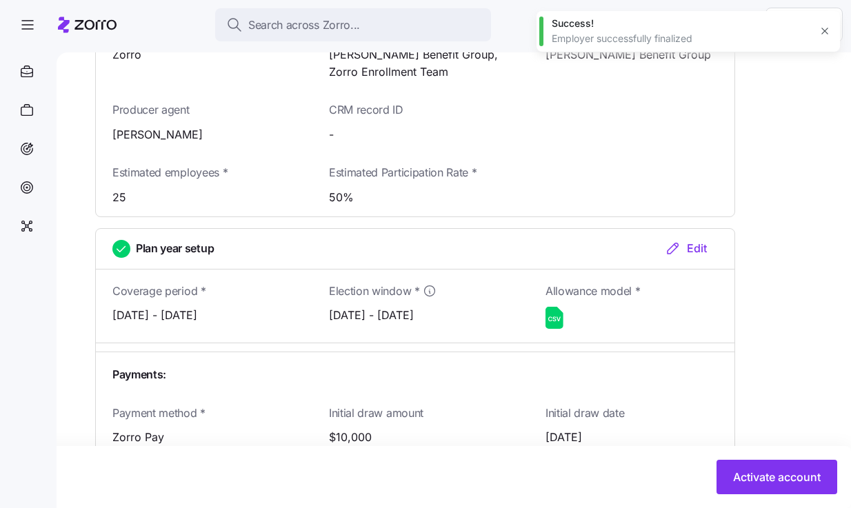
scroll to position [1797, 0]
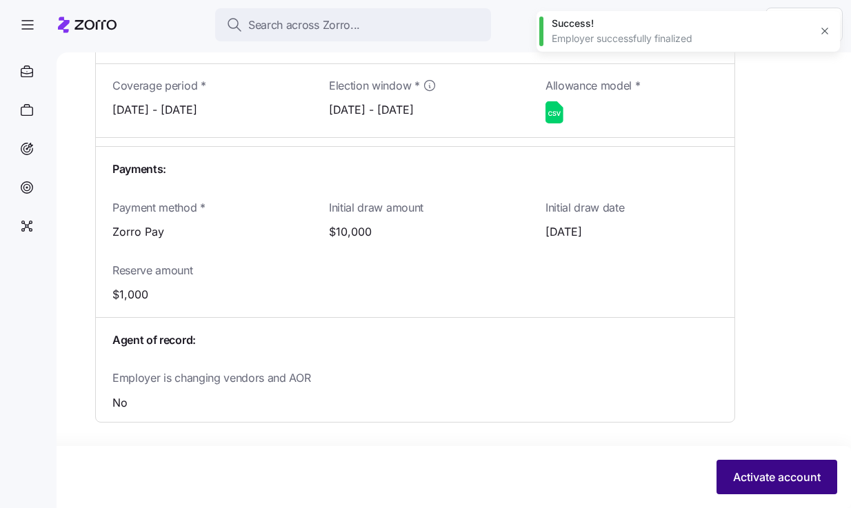
click at [724, 480] on button "Activate account" at bounding box center [776, 477] width 121 height 34
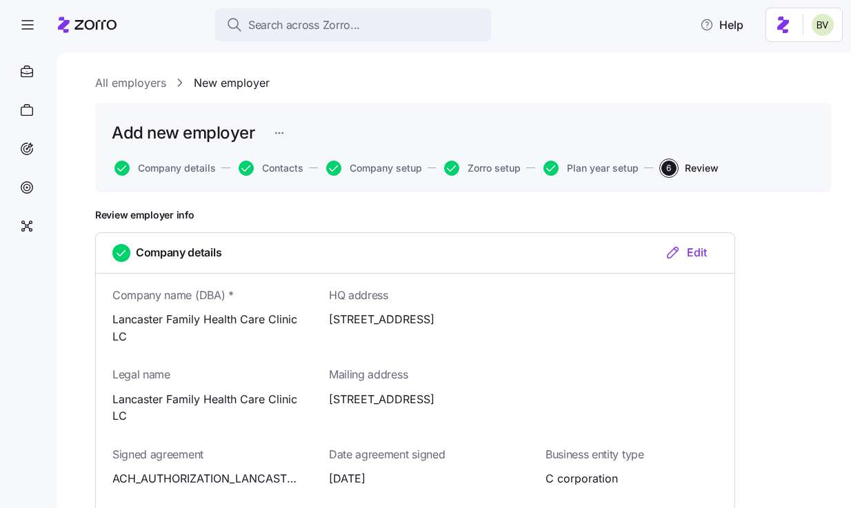
click at [135, 86] on link "All employers" at bounding box center [130, 82] width 71 height 17
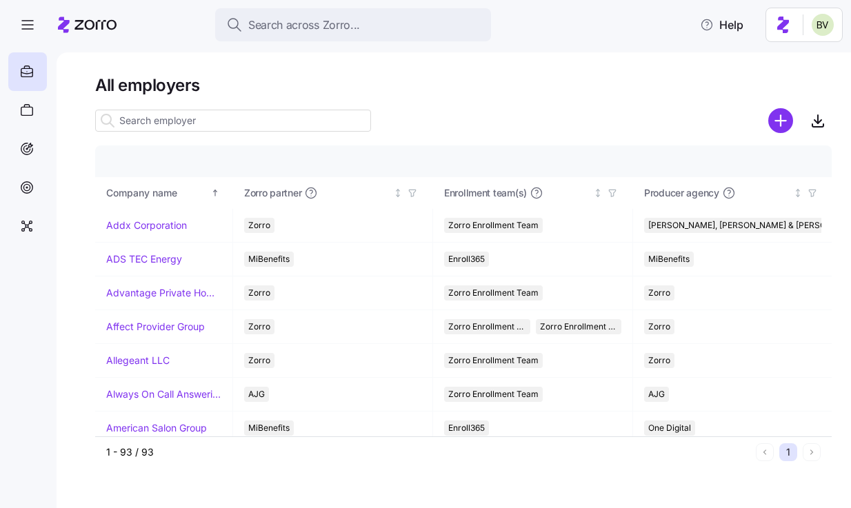
click at [210, 121] on input at bounding box center [233, 121] width 276 height 22
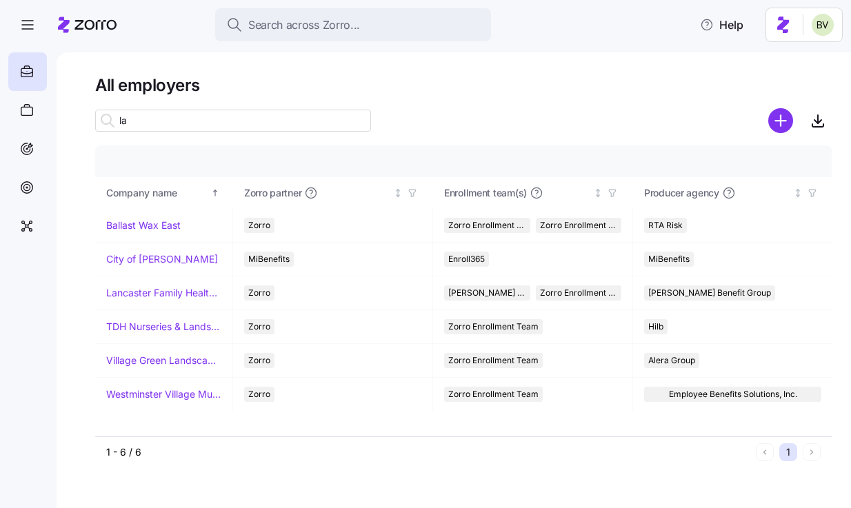
type input "lan"
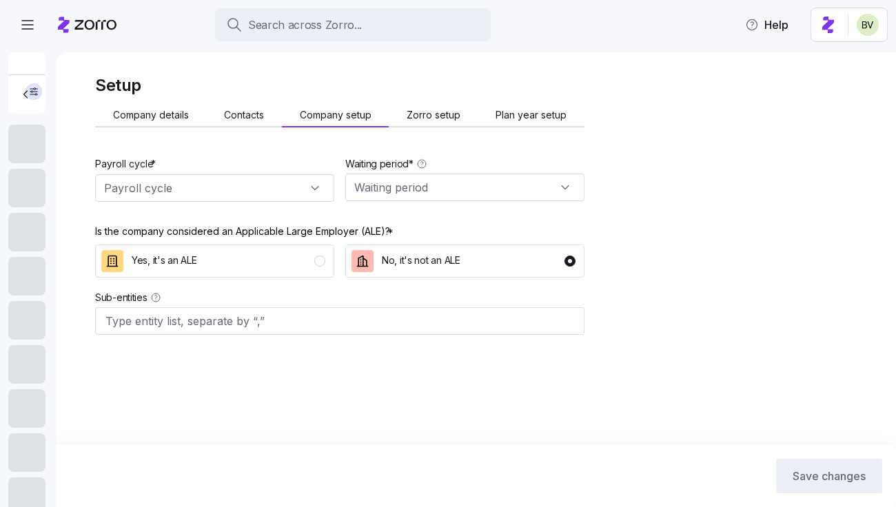
type input "Bi weekly (26 cycles)"
type input "30 days"
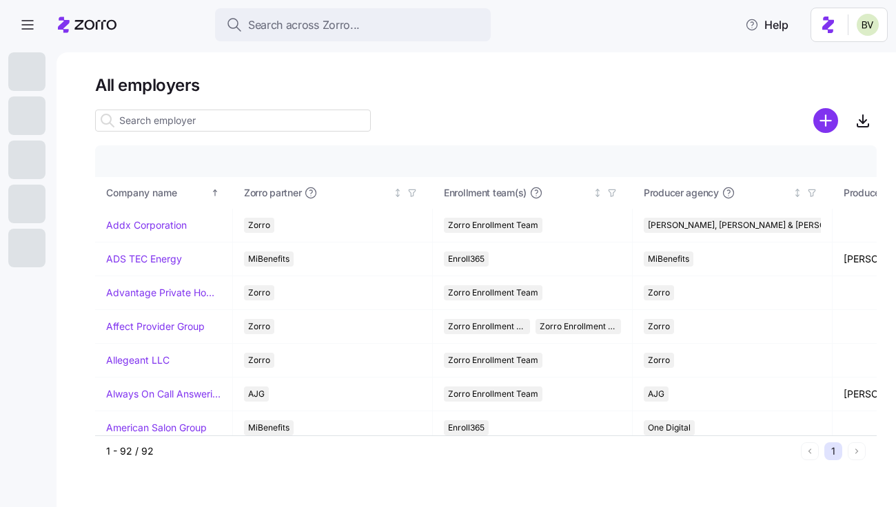
click at [256, 118] on input at bounding box center [233, 121] width 276 height 22
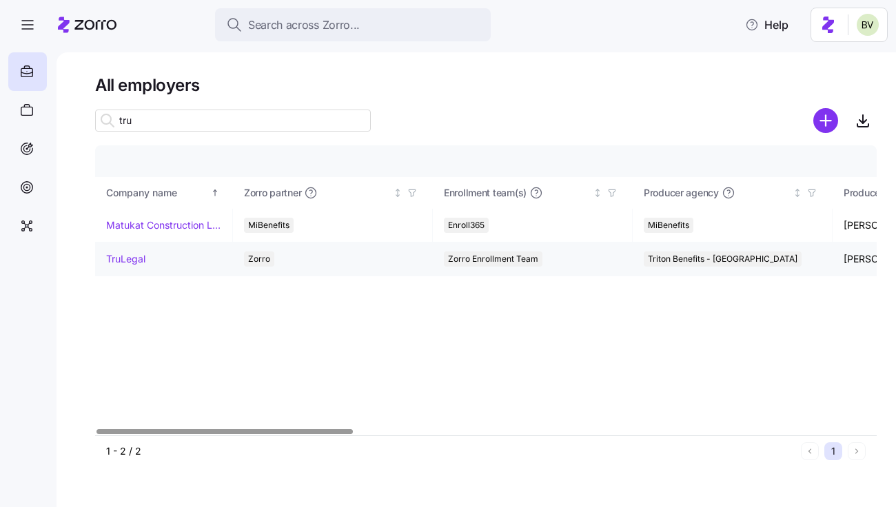
type input "tru"
click at [125, 256] on link "TruLegal" at bounding box center [125, 259] width 39 height 14
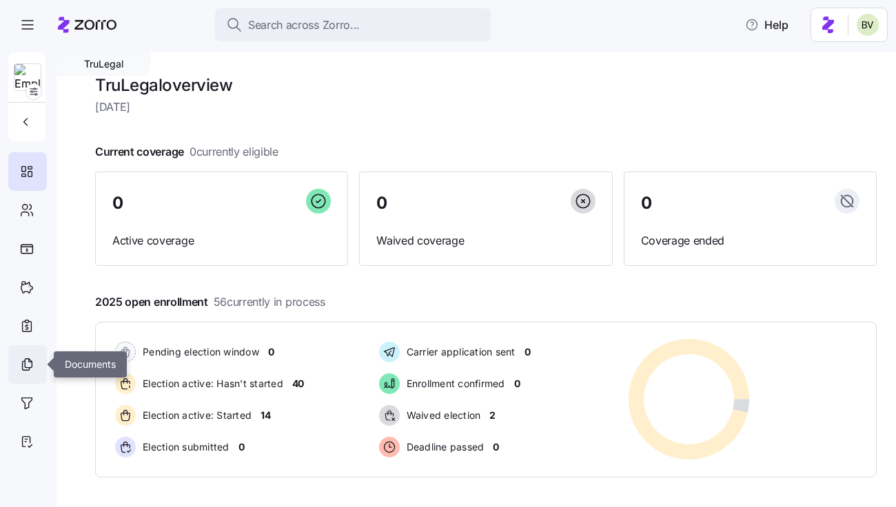
click at [14, 357] on div at bounding box center [27, 364] width 39 height 39
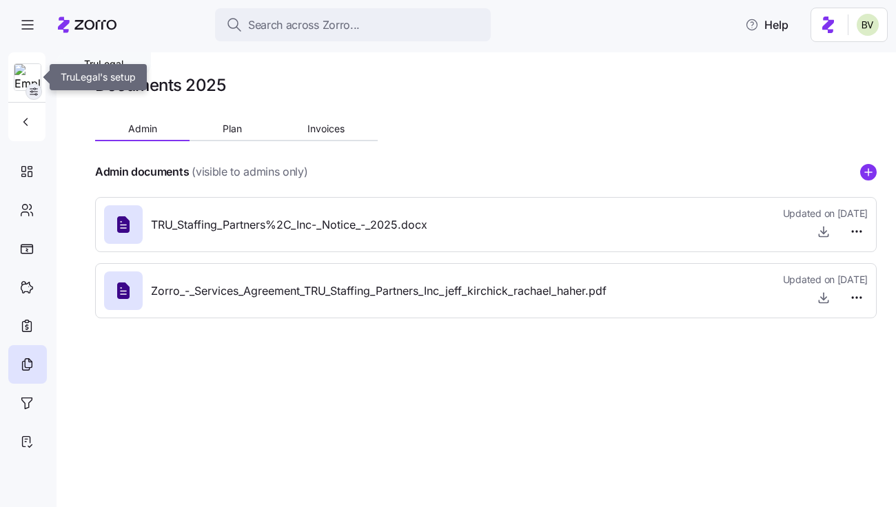
click at [35, 94] on icon "button" at bounding box center [33, 91] width 11 height 11
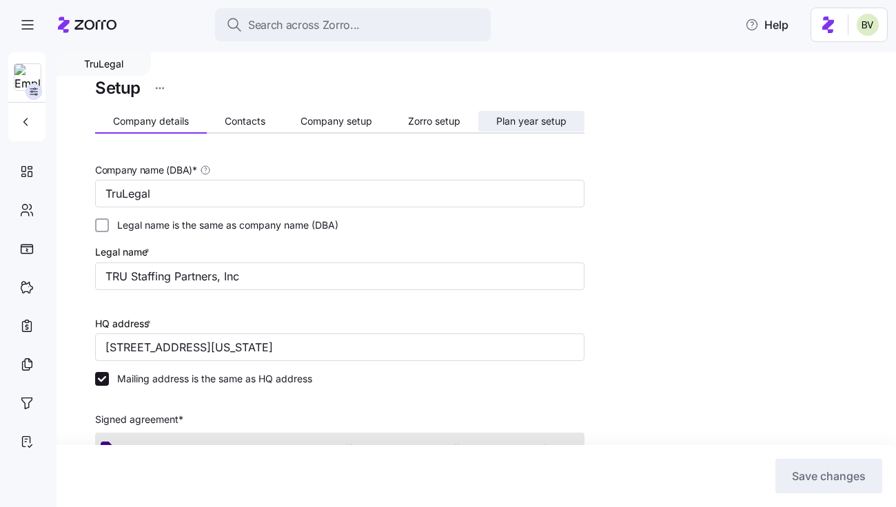
click at [511, 114] on button "Plan year setup" at bounding box center [531, 121] width 106 height 21
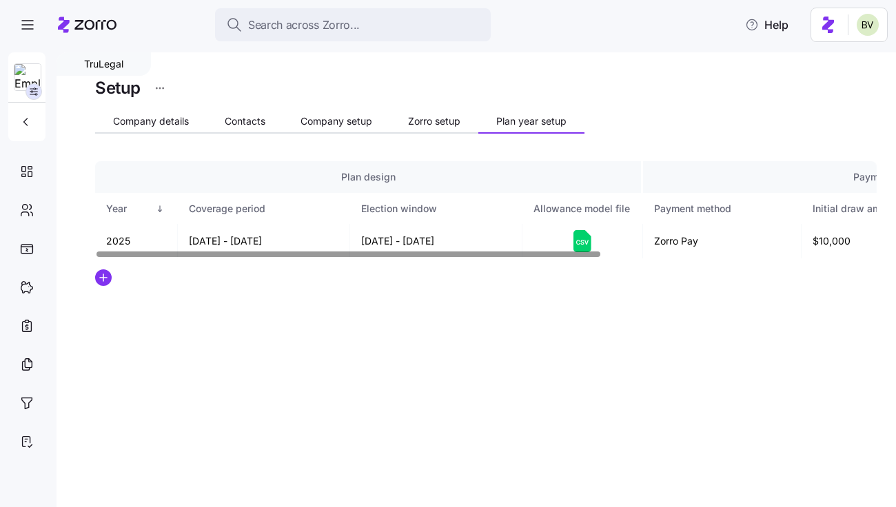
click at [576, 243] on icon at bounding box center [578, 243] width 4 height 5
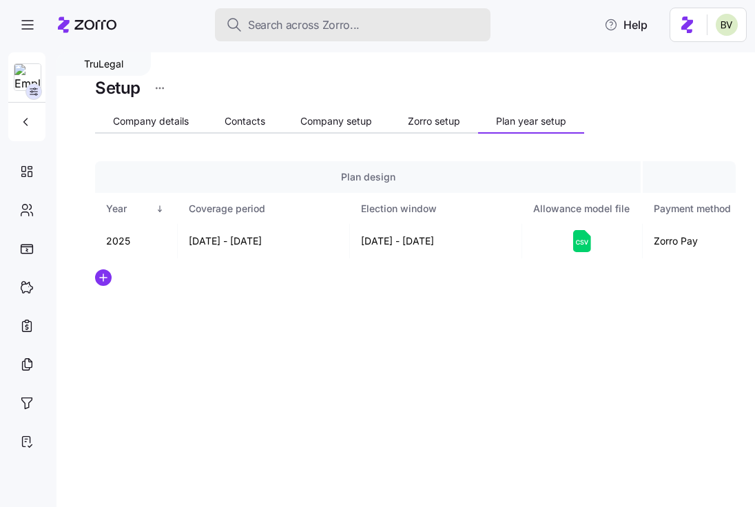
click at [284, 27] on span "Search across Zorro..." at bounding box center [304, 25] width 112 height 17
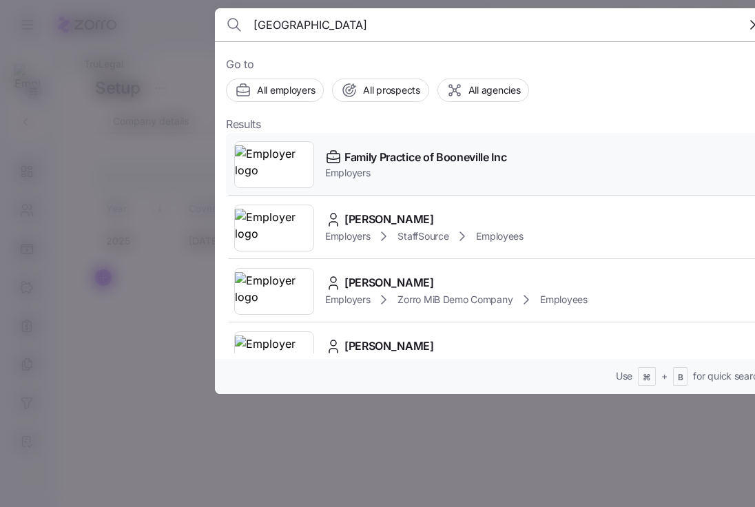
type input "booneville"
click at [275, 157] on img at bounding box center [274, 164] width 79 height 39
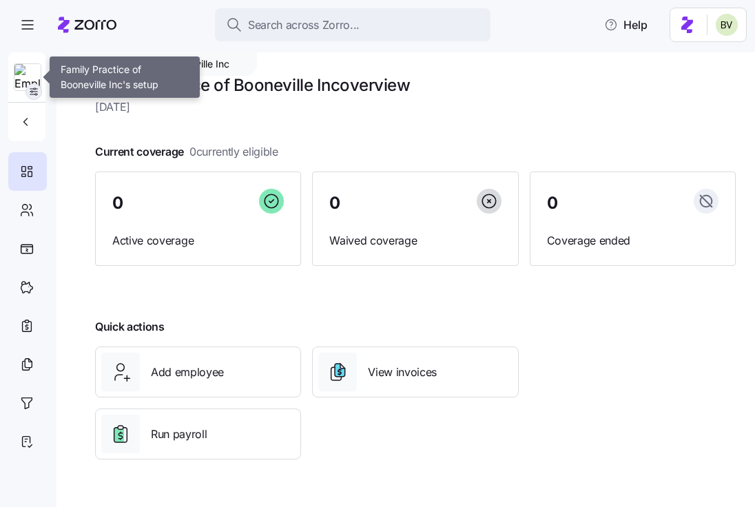
click at [30, 95] on icon "button" at bounding box center [33, 91] width 11 height 11
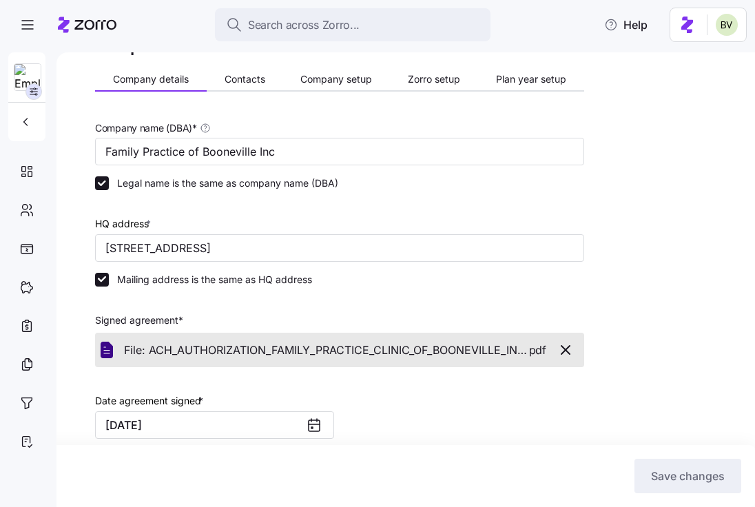
scroll to position [46, 0]
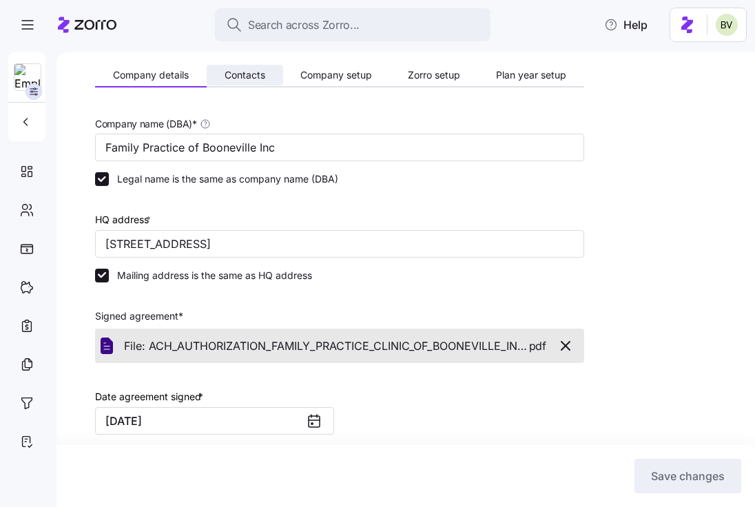
click at [247, 79] on span "Contacts" at bounding box center [245, 75] width 41 height 10
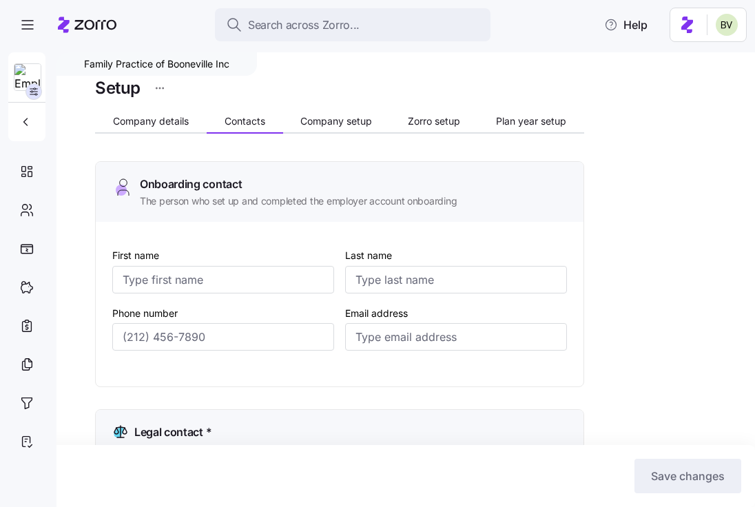
type input "[PERSON_NAME]"
type input "Koretski"
type input "lkoretski@kimcoxgroup.com"
type input "[PERSON_NAME]"
type input "Koretski"
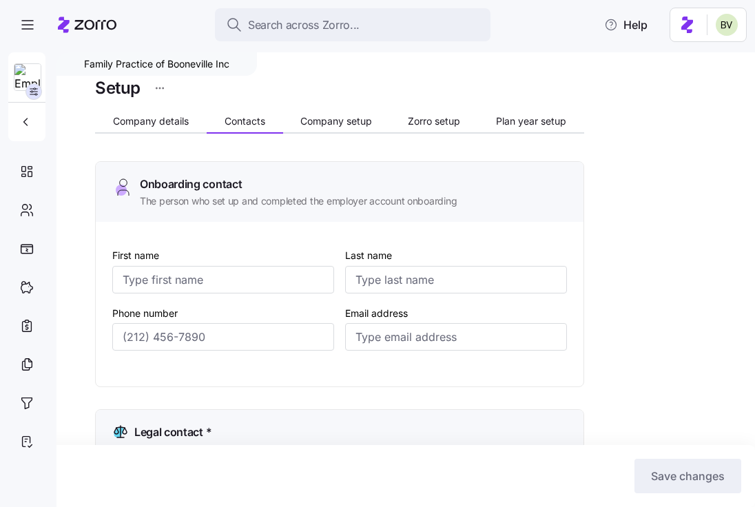
type input "[EMAIL_ADDRESS][DOMAIN_NAME]"
type input "[PERSON_NAME]"
type input "Koretski"
type input "[EMAIL_ADDRESS][DOMAIN_NAME]"
type input "[PERSON_NAME]"
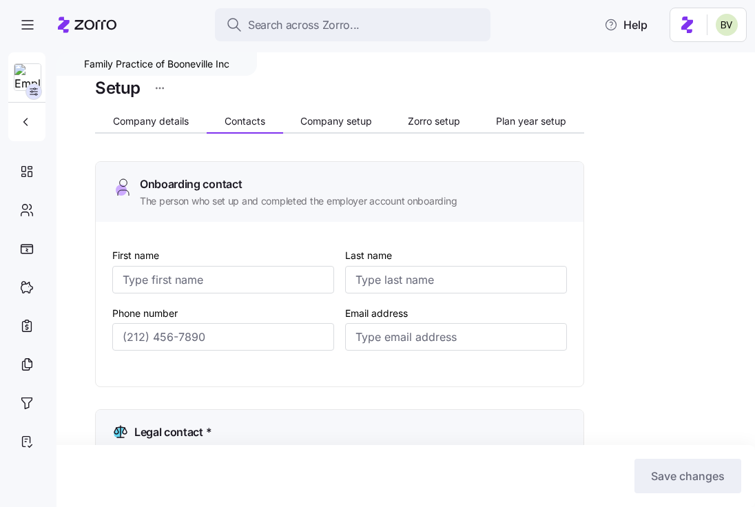
type input "Koretski"
type input "[EMAIL_ADDRESS][DOMAIN_NAME]"
type input "[PHONE_NUMBER]"
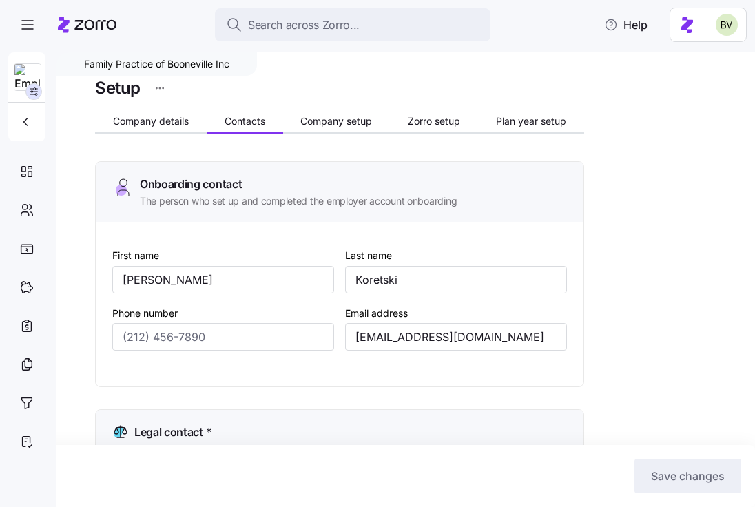
type input "[PHONE_NUMBER]"
drag, startPoint x: 176, startPoint y: 283, endPoint x: 119, endPoint y: 281, distance: 57.9
click at [119, 281] on input "[PERSON_NAME]" at bounding box center [223, 280] width 222 height 28
drag, startPoint x: 407, startPoint y: 281, endPoint x: 352, endPoint y: 278, distance: 55.9
click at [352, 278] on input "Koretski" at bounding box center [456, 280] width 222 height 28
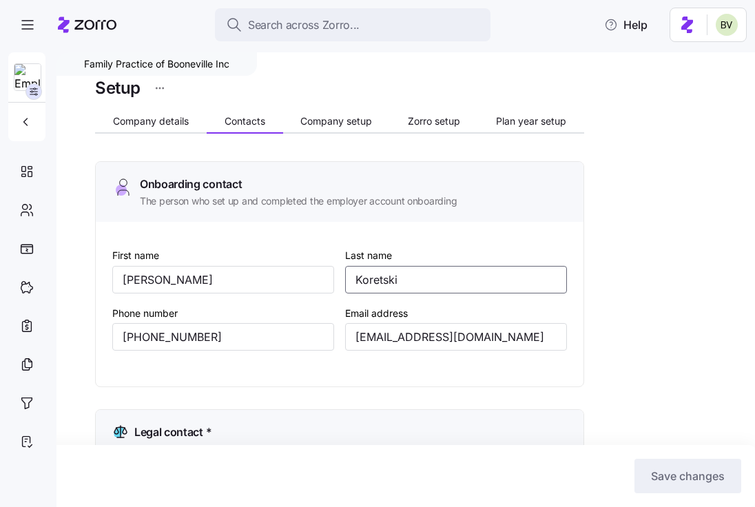
click at [416, 279] on input "Koretski" at bounding box center [456, 280] width 222 height 28
drag, startPoint x: 416, startPoint y: 279, endPoint x: 351, endPoint y: 278, distance: 65.5
click at [351, 278] on input "Koretski" at bounding box center [456, 280] width 222 height 28
drag, startPoint x: 207, startPoint y: 340, endPoint x: 119, endPoint y: 333, distance: 88.5
click at [119, 333] on input "[PHONE_NUMBER]" at bounding box center [223, 337] width 222 height 28
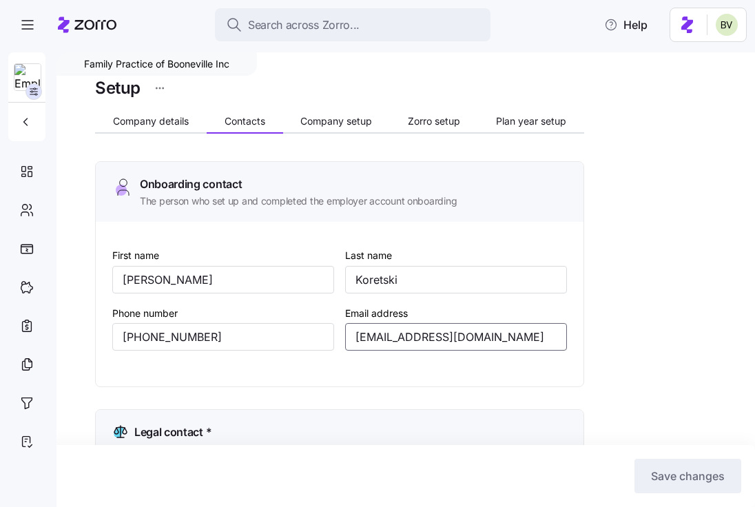
drag, startPoint x: 504, startPoint y: 340, endPoint x: 347, endPoint y: 332, distance: 157.3
click at [347, 332] on input "lkoretski@kimcoxgroup.com" at bounding box center [456, 337] width 222 height 28
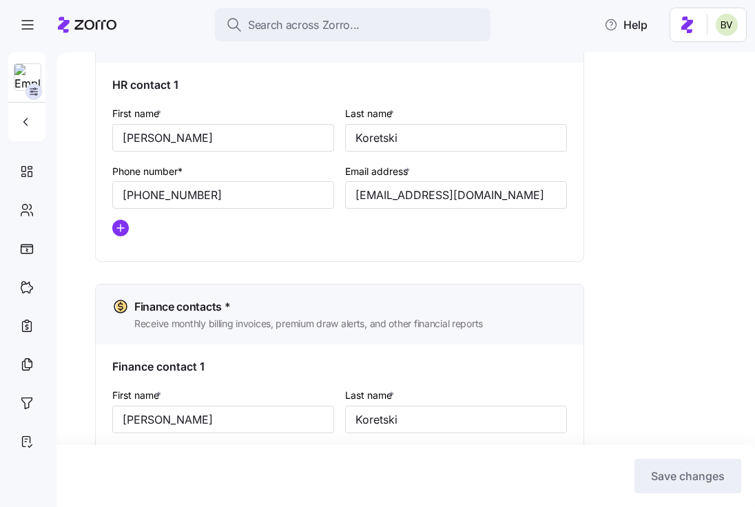
scroll to position [950, 0]
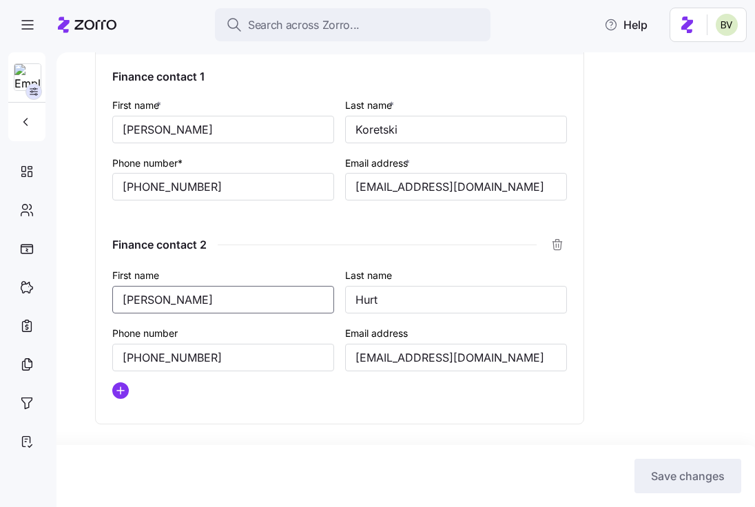
drag, startPoint x: 203, startPoint y: 303, endPoint x: 113, endPoint y: 299, distance: 89.7
click at [113, 299] on input "[PERSON_NAME]" at bounding box center [223, 300] width 222 height 28
drag, startPoint x: 451, startPoint y: 298, endPoint x: 352, endPoint y: 296, distance: 99.3
click at [352, 296] on input "Hurt" at bounding box center [456, 300] width 222 height 28
drag, startPoint x: 209, startPoint y: 356, endPoint x: 116, endPoint y: 353, distance: 93.1
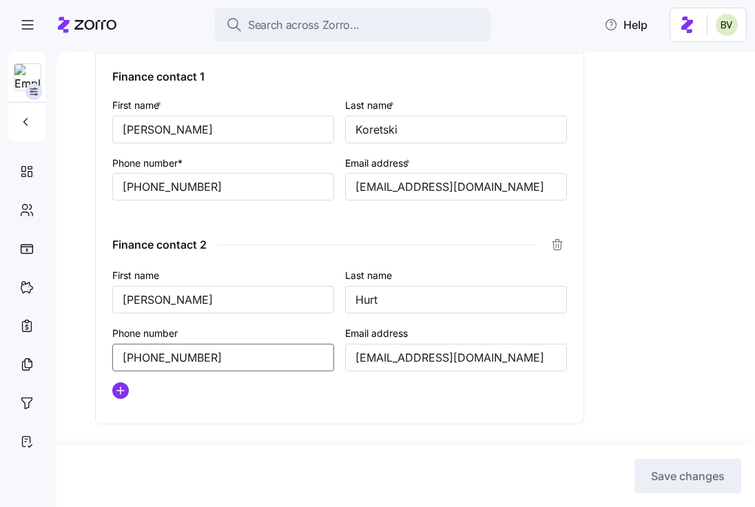
click at [116, 353] on input "[PHONE_NUMBER]" at bounding box center [223, 358] width 222 height 28
drag, startPoint x: 553, startPoint y: 361, endPoint x: 351, endPoint y: 356, distance: 202.0
click at [350, 356] on input "[EMAIL_ADDRESS][DOMAIN_NAME]" at bounding box center [456, 358] width 222 height 28
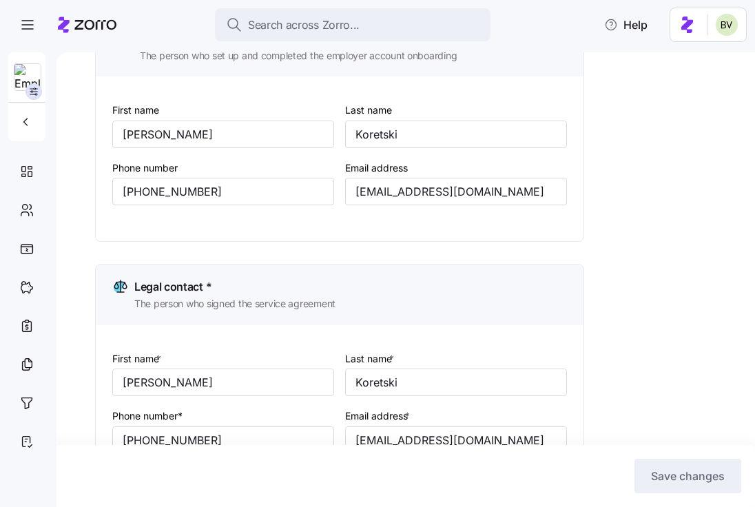
scroll to position [0, 0]
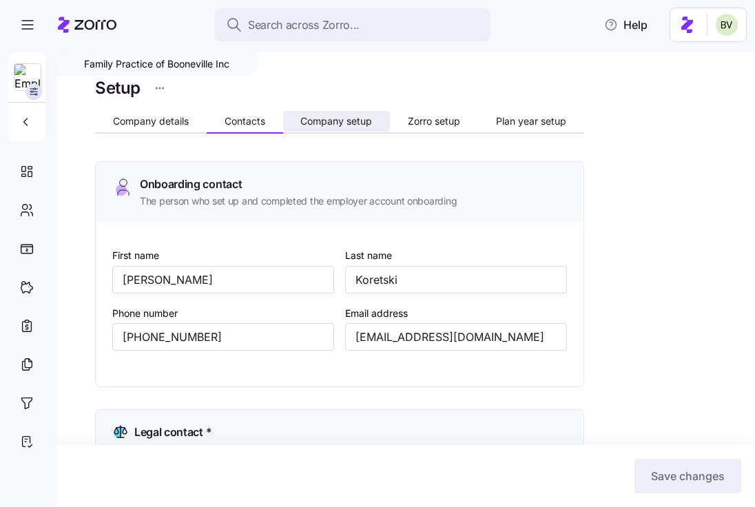
click at [347, 118] on span "Company setup" at bounding box center [337, 121] width 72 height 10
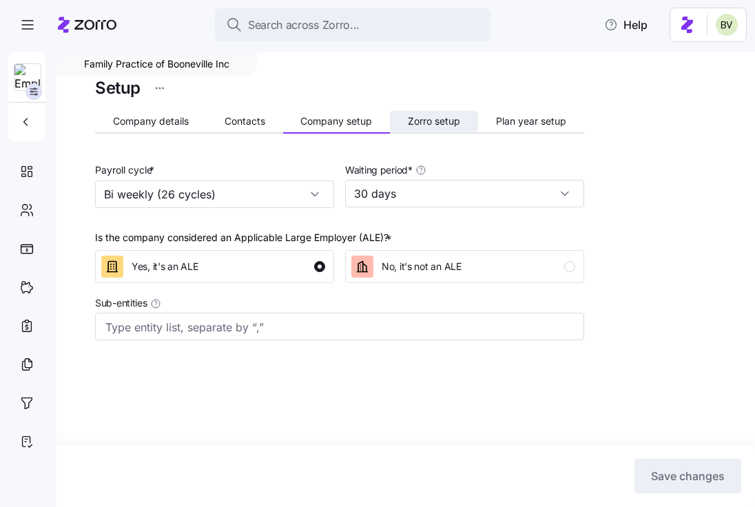
click at [412, 121] on span "Zorro setup" at bounding box center [434, 121] width 52 height 10
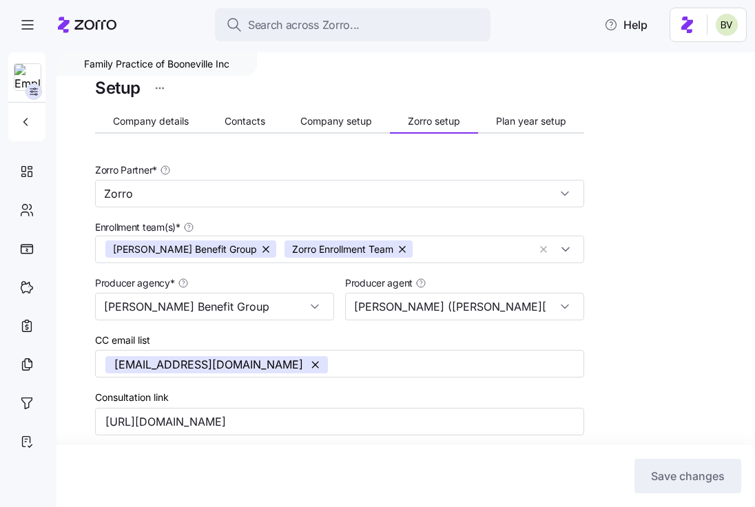
type input "Zorro"
type input "[PERSON_NAME] Benefit Group"
type input "[PERSON_NAME] ([PERSON_NAME][EMAIL_ADDRESS][DOMAIN_NAME])"
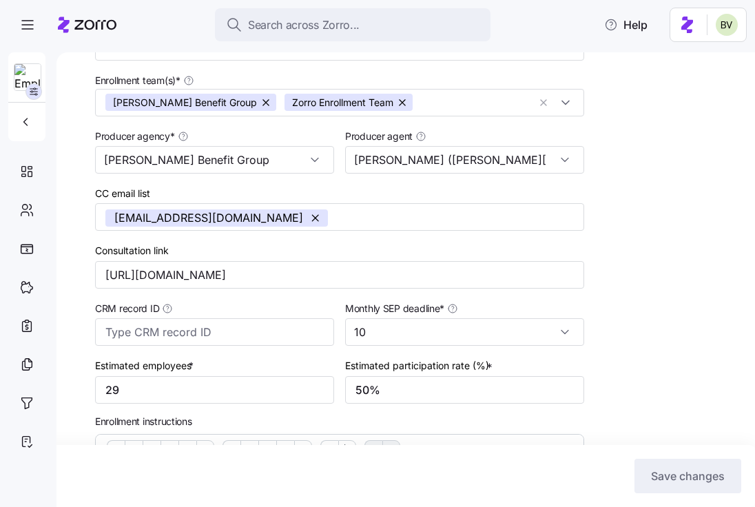
scroll to position [223, 0]
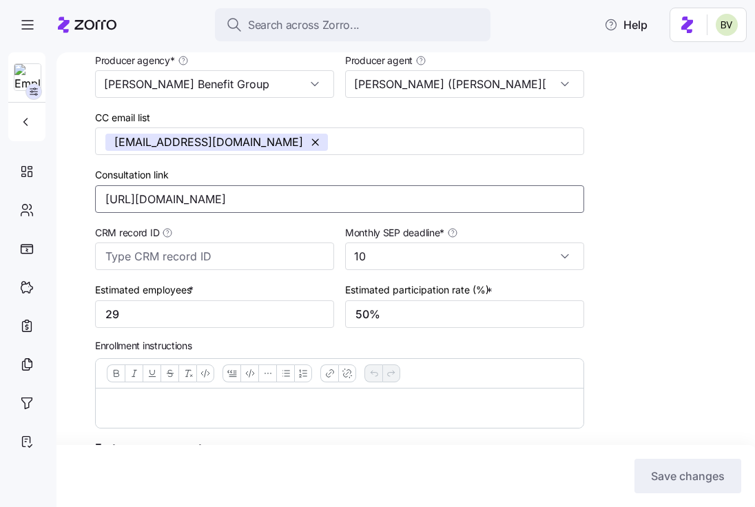
drag, startPoint x: 313, startPoint y: 203, endPoint x: 96, endPoint y: 201, distance: 217.1
click at [96, 201] on input "[URL][DOMAIN_NAME]" at bounding box center [339, 199] width 489 height 28
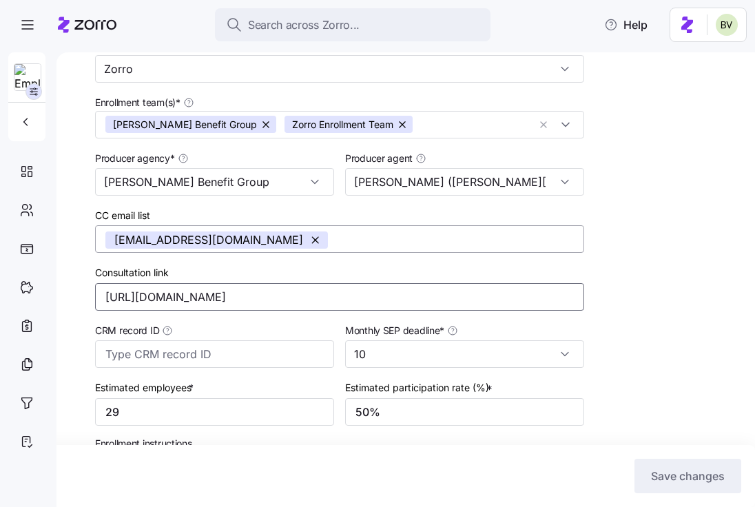
scroll to position [0, 0]
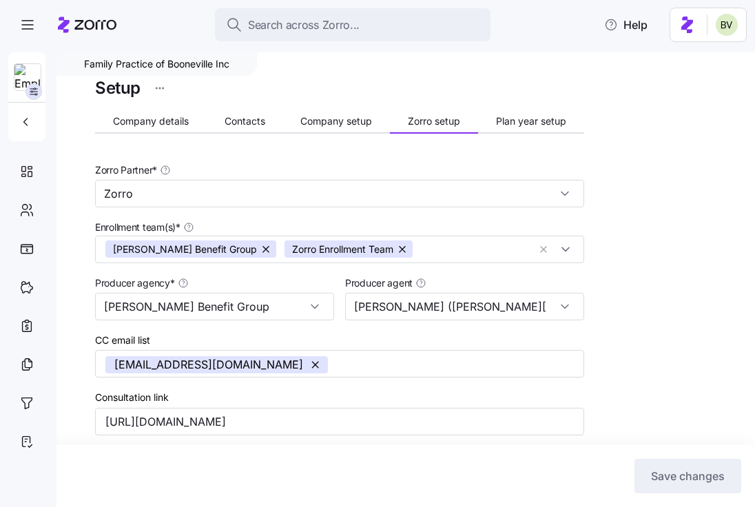
click at [159, 133] on div "Company details Contacts Company setup Zorro setup Plan year setup" at bounding box center [339, 123] width 489 height 21
click at [158, 125] on span "Company details" at bounding box center [151, 121] width 76 height 10
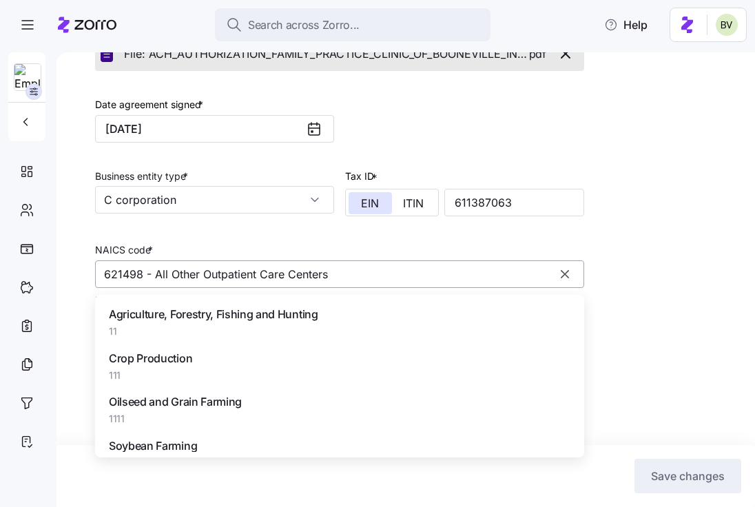
scroll to position [79038, 0]
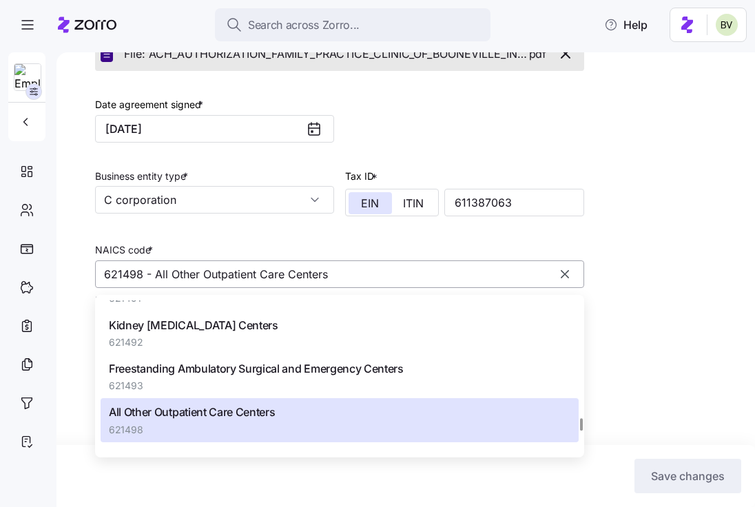
drag, startPoint x: 143, startPoint y: 276, endPoint x: 96, endPoint y: 275, distance: 46.2
click at [96, 275] on input "621498 - All Other Outpatient Care Centers" at bounding box center [339, 275] width 489 height 28
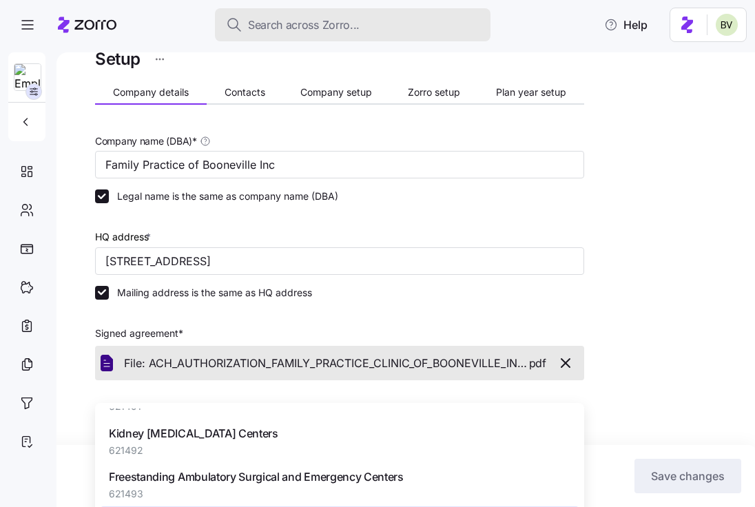
scroll to position [0, 0]
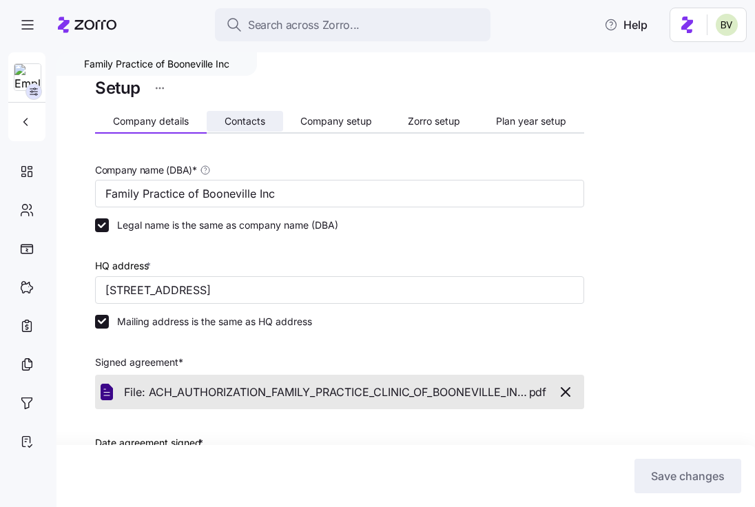
click at [254, 130] on button "Contacts" at bounding box center [245, 121] width 77 height 21
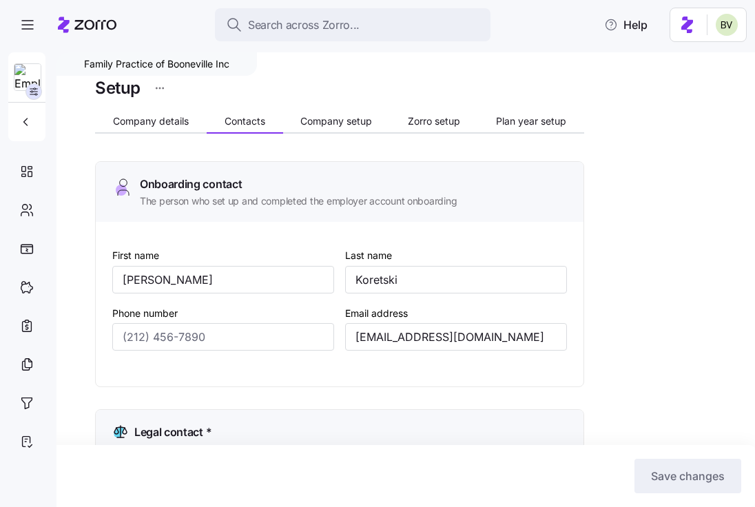
type input "[PERSON_NAME]"
type input "Koretski"
type input "lkoretski@kimcoxgroup.com"
type input "[PERSON_NAME]"
type input "Koretski"
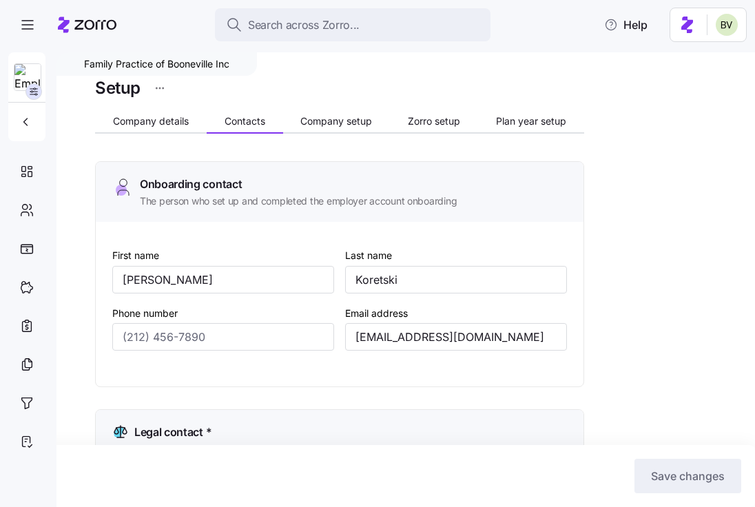
type input "[EMAIL_ADDRESS][DOMAIN_NAME]"
type input "[PERSON_NAME]"
type input "Koretski"
type input "[EMAIL_ADDRESS][DOMAIN_NAME]"
type input "[PERSON_NAME]"
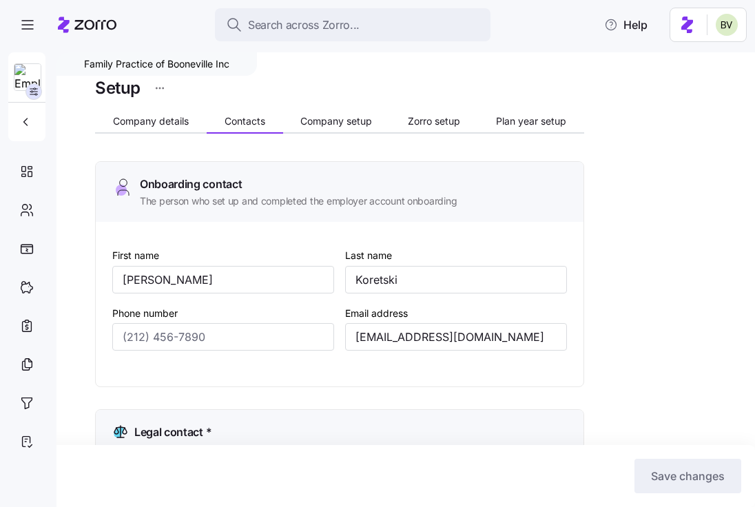
type input "Koretski"
type input "[EMAIL_ADDRESS][DOMAIN_NAME]"
type input "[PHONE_NUMBER]"
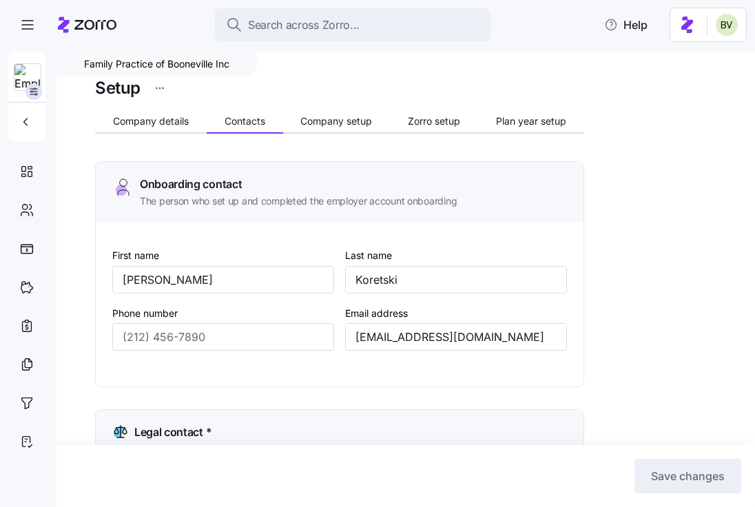
type input "[PHONE_NUMBER]"
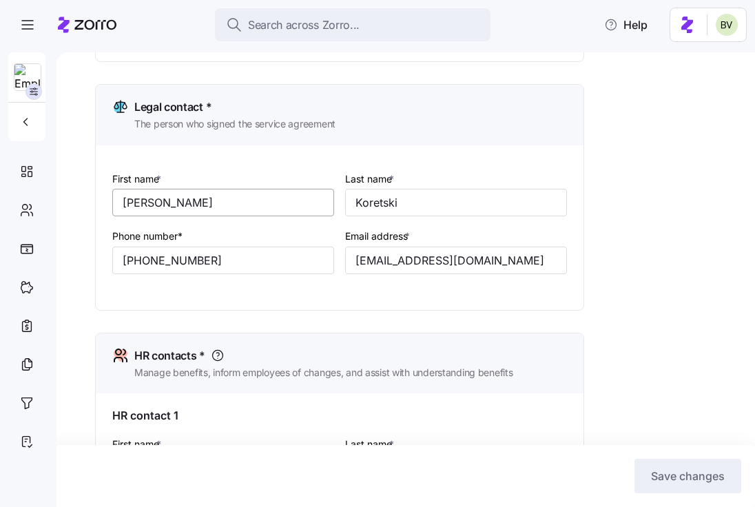
scroll to position [327, 0]
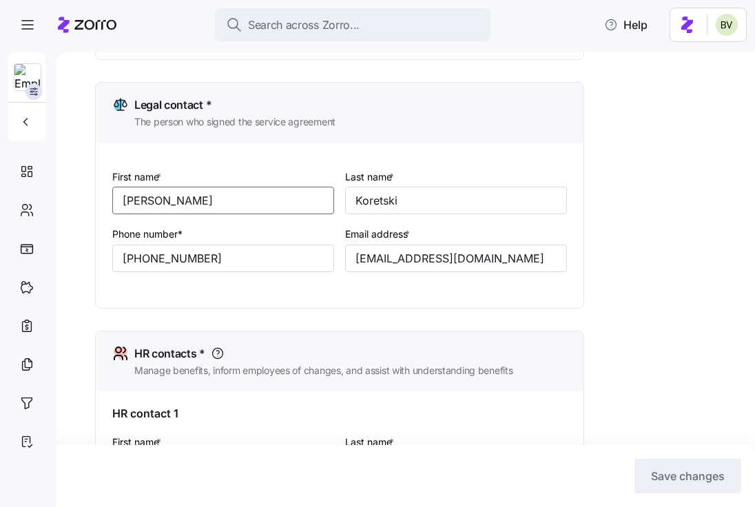
drag, startPoint x: 155, startPoint y: 199, endPoint x: 116, endPoint y: 200, distance: 39.3
click at [116, 200] on input "[PERSON_NAME]" at bounding box center [223, 201] width 222 height 28
drag, startPoint x: 401, startPoint y: 204, endPoint x: 331, endPoint y: 204, distance: 70.3
click at [331, 204] on div "First name * Lori Last name * Koretski Phone number* (859) 979-1863 Email addre…" at bounding box center [340, 231] width 466 height 137
drag, startPoint x: 214, startPoint y: 260, endPoint x: 114, endPoint y: 255, distance: 100.7
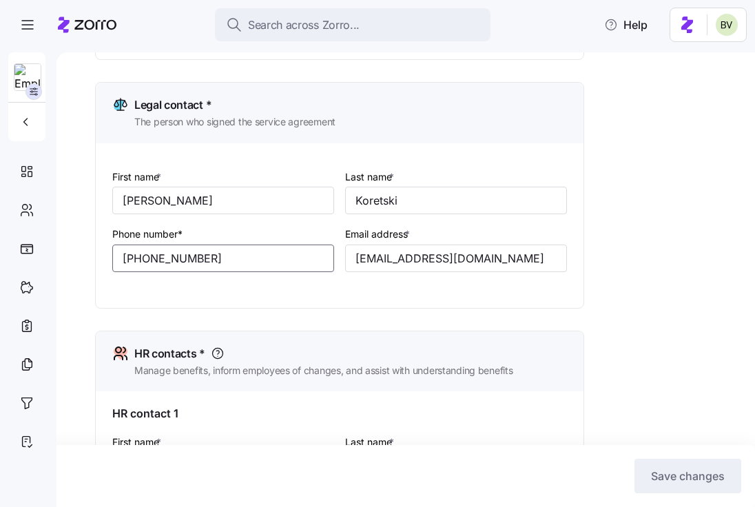
click at [114, 255] on input "[PHONE_NUMBER]" at bounding box center [223, 259] width 222 height 28
drag, startPoint x: 352, startPoint y: 258, endPoint x: 576, endPoint y: 261, distance: 224.0
click at [576, 261] on div "First name * Lori Last name * Koretski Phone number* (859) 979-1863 Email addre…" at bounding box center [340, 225] width 488 height 165
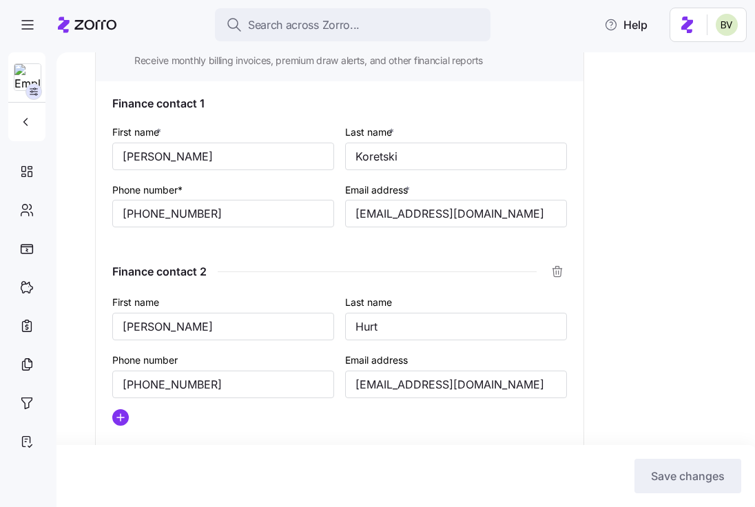
scroll to position [950, 0]
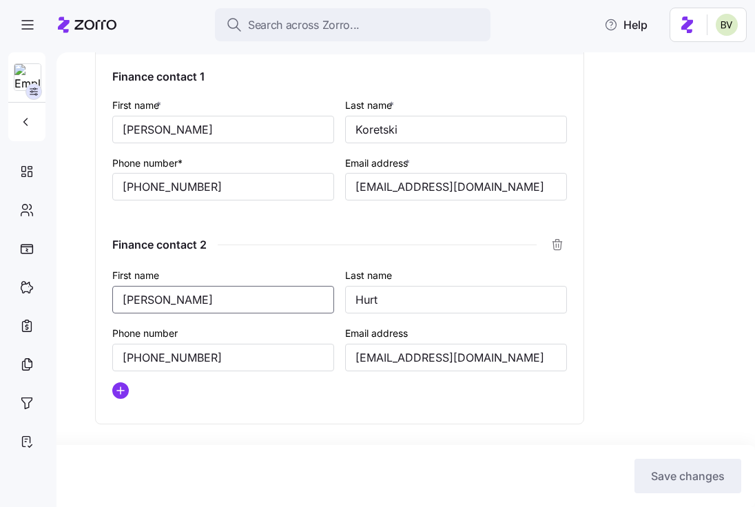
drag, startPoint x: 160, startPoint y: 303, endPoint x: 117, endPoint y: 301, distance: 42.8
click at [117, 301] on input "[PERSON_NAME]" at bounding box center [223, 300] width 222 height 28
drag, startPoint x: 389, startPoint y: 299, endPoint x: 327, endPoint y: 298, distance: 62.0
click at [327, 298] on div "First name Sara Last name Hurt Phone number (859) 979-1863 Email address shurt+…" at bounding box center [340, 338] width 466 height 154
drag, startPoint x: 222, startPoint y: 354, endPoint x: 115, endPoint y: 356, distance: 106.9
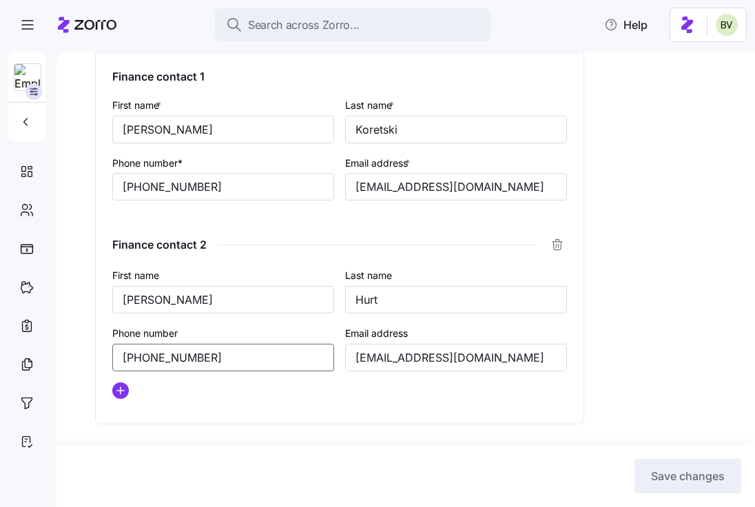
click at [115, 356] on input "[PHONE_NUMBER]" at bounding box center [223, 358] width 222 height 28
drag, startPoint x: 356, startPoint y: 361, endPoint x: 514, endPoint y: 363, distance: 158.5
click at [556, 364] on input "[EMAIL_ADDRESS][DOMAIN_NAME]" at bounding box center [456, 358] width 222 height 28
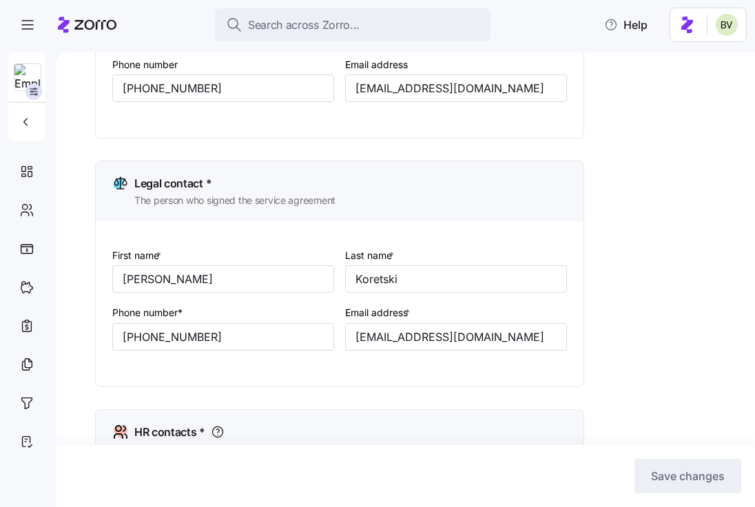
scroll to position [0, 0]
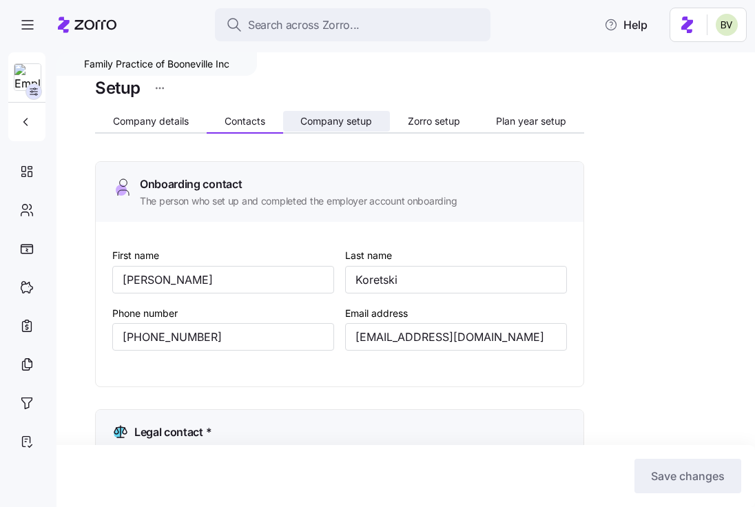
click at [332, 120] on span "Company setup" at bounding box center [337, 121] width 72 height 10
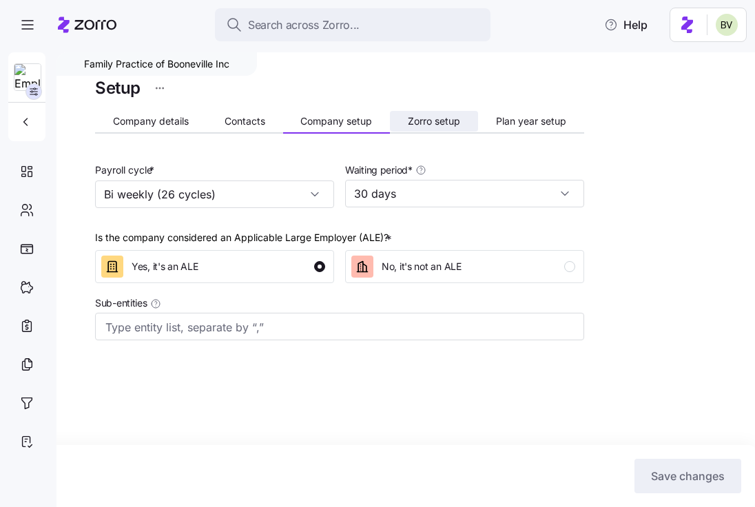
click at [440, 128] on button "Zorro setup" at bounding box center [434, 121] width 88 height 21
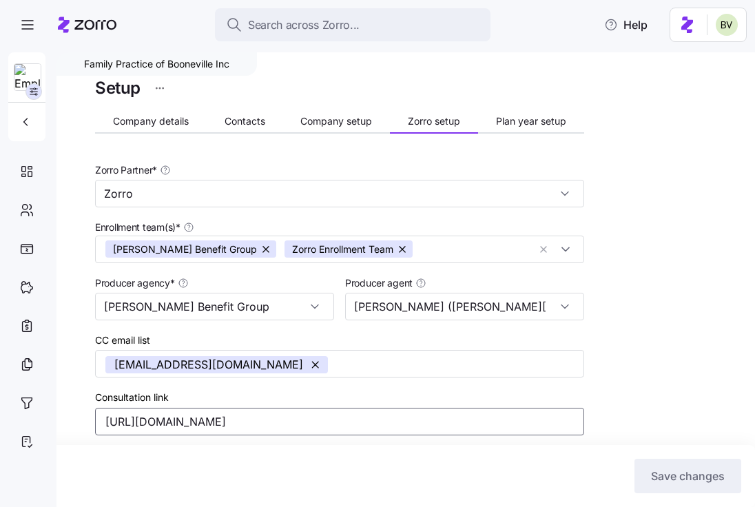
drag, startPoint x: 306, startPoint y: 425, endPoint x: 99, endPoint y: 418, distance: 207.6
click at [99, 418] on input "[URL][DOMAIN_NAME]" at bounding box center [339, 422] width 489 height 28
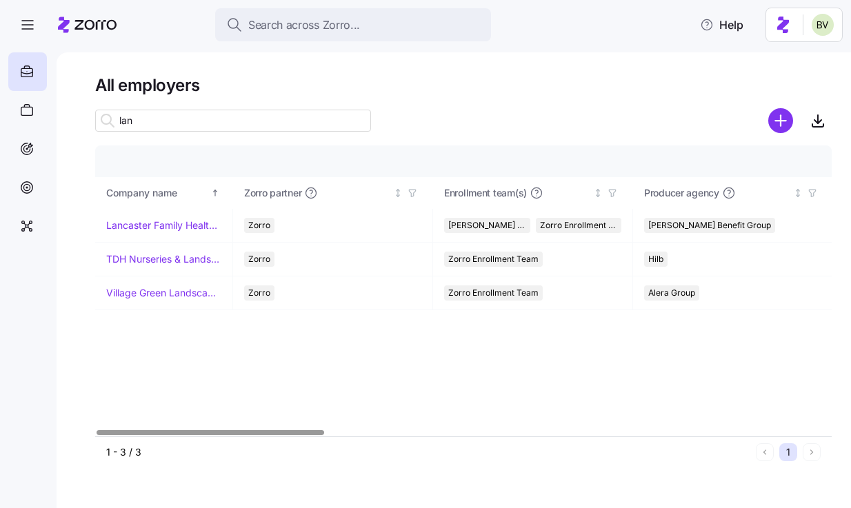
click at [269, 123] on input "lan" at bounding box center [233, 121] width 276 height 22
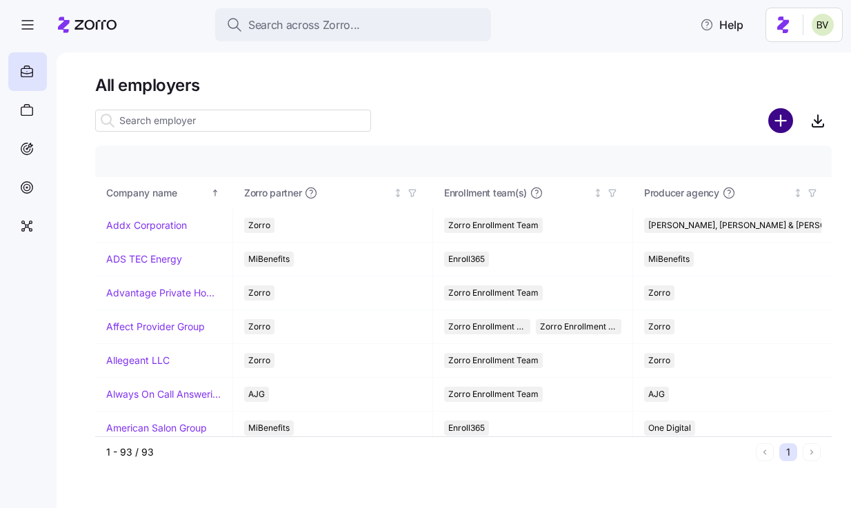
click at [777, 127] on circle "add icon" at bounding box center [780, 121] width 23 height 23
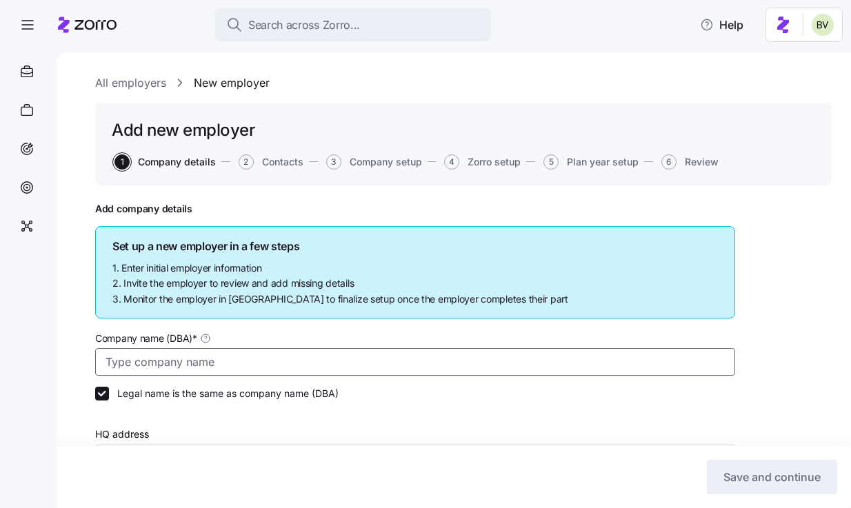
click at [177, 362] on input "Company name (DBA) *" at bounding box center [415, 362] width 640 height 28
paste input "Mountain Family Practice Clinic of Manchester Inc.,"
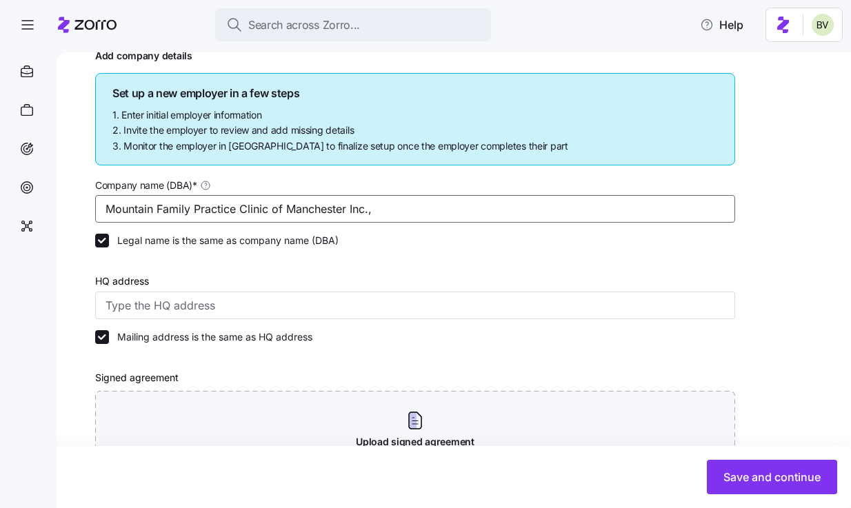
scroll to position [232, 0]
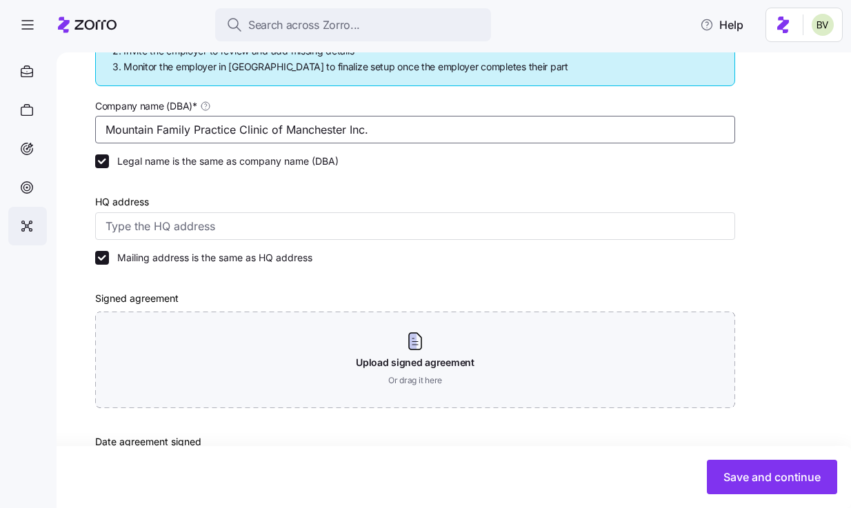
type input "Mountain Family Practice Clinic of Manchester Inc."
click at [266, 225] on input "HQ address" at bounding box center [415, 226] width 640 height 28
paste input "[STREET_ADDRESS]"
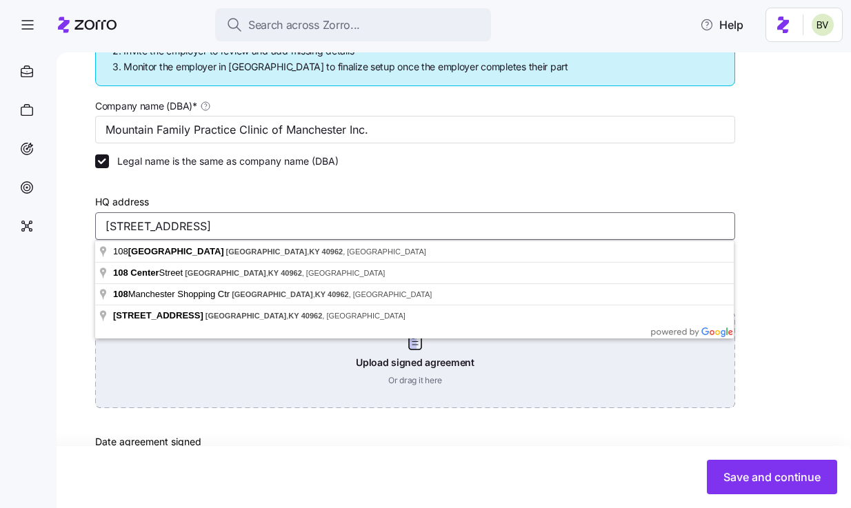
type input "[STREET_ADDRESS]"
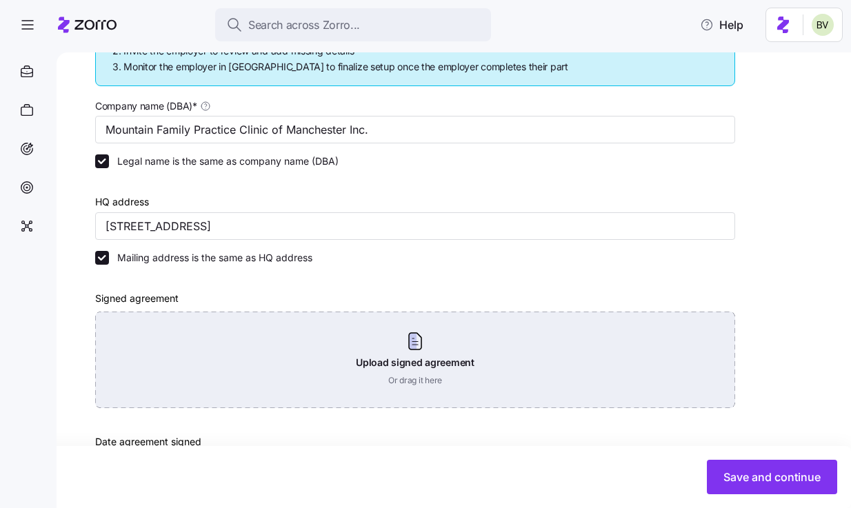
click at [428, 365] on div "Upload signed agreement Or drag it here" at bounding box center [415, 360] width 640 height 96
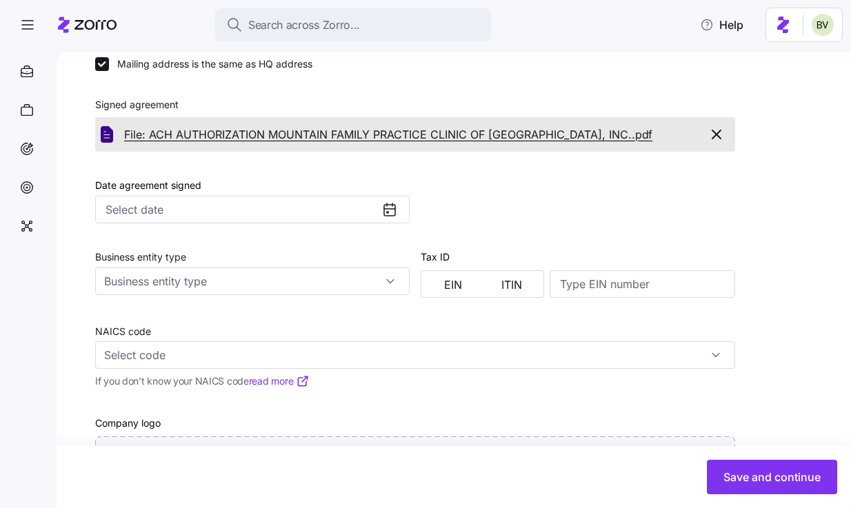
scroll to position [504, 0]
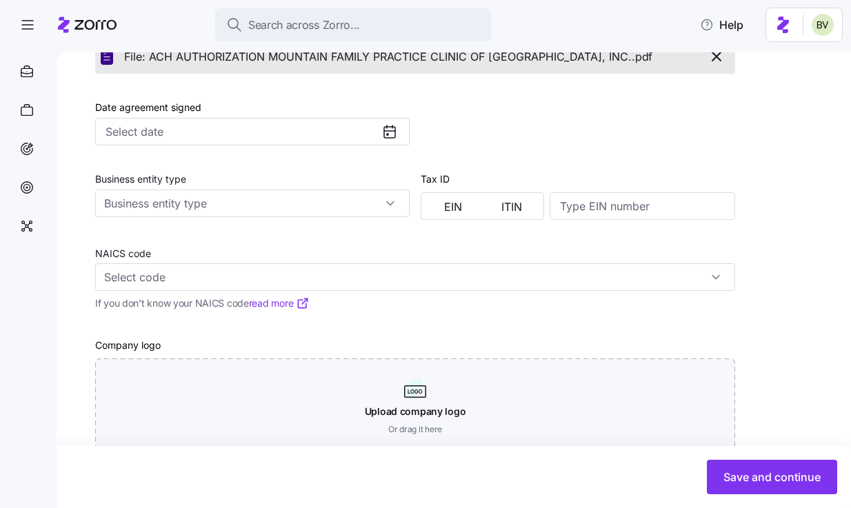
click at [384, 136] on icon at bounding box center [389, 132] width 11 height 11
click at [345, 132] on input "Date agreement signed" at bounding box center [252, 132] width 314 height 28
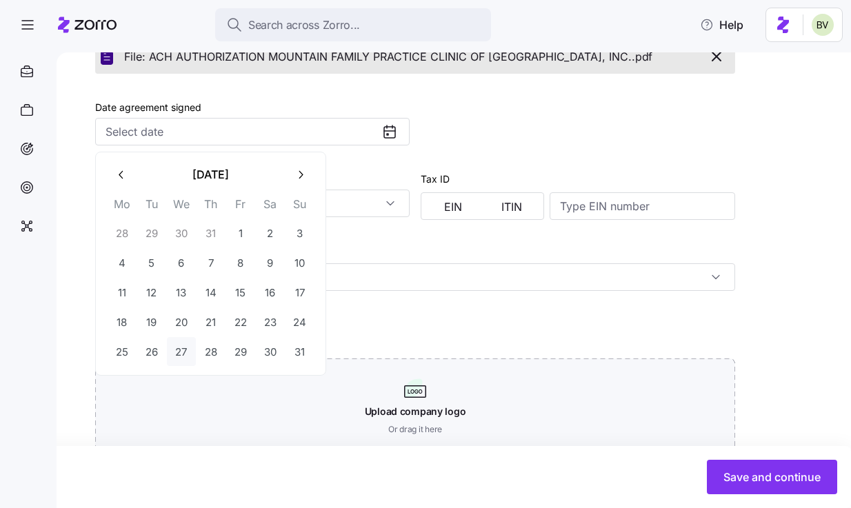
click at [190, 343] on button "27" at bounding box center [181, 351] width 29 height 29
type input "[DATE]"
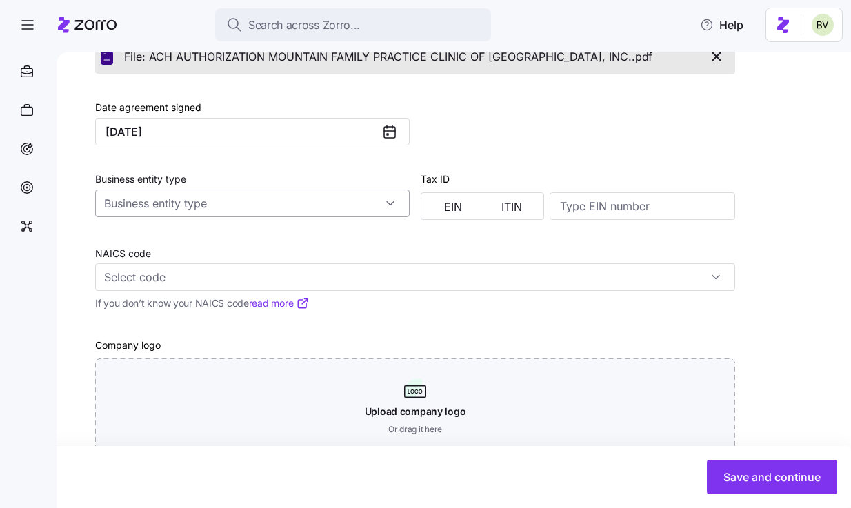
click at [378, 206] on input "Business entity type" at bounding box center [252, 204] width 314 height 28
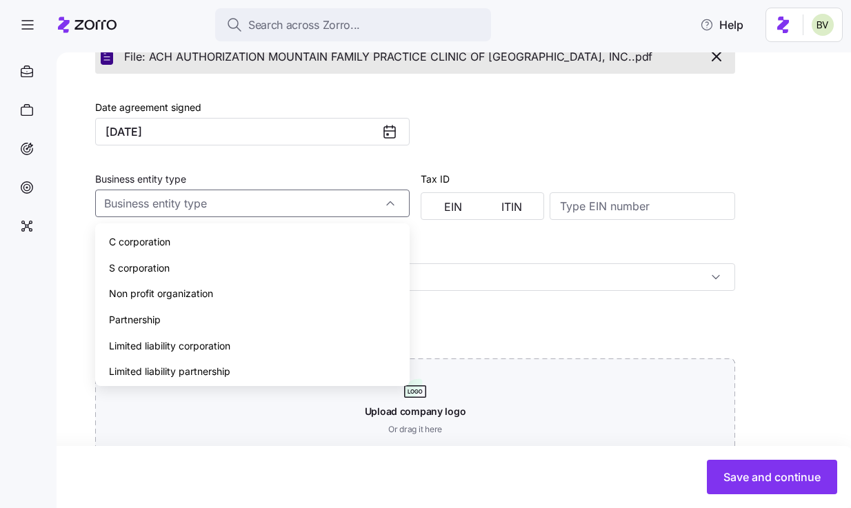
click at [285, 250] on div "C corporation" at bounding box center [252, 242] width 303 height 26
type input "C corporation"
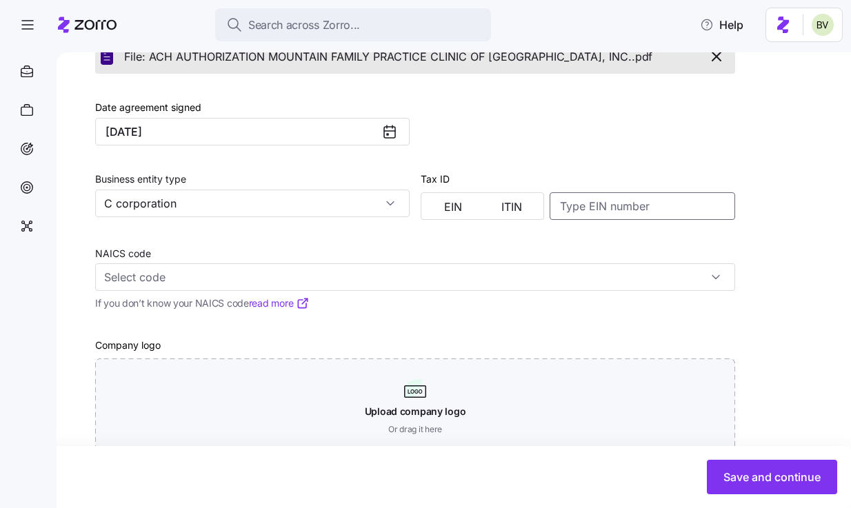
click at [624, 204] on input at bounding box center [641, 206] width 185 height 28
paste input "[US_EMPLOYER_IDENTIFICATION_NUMBER]"
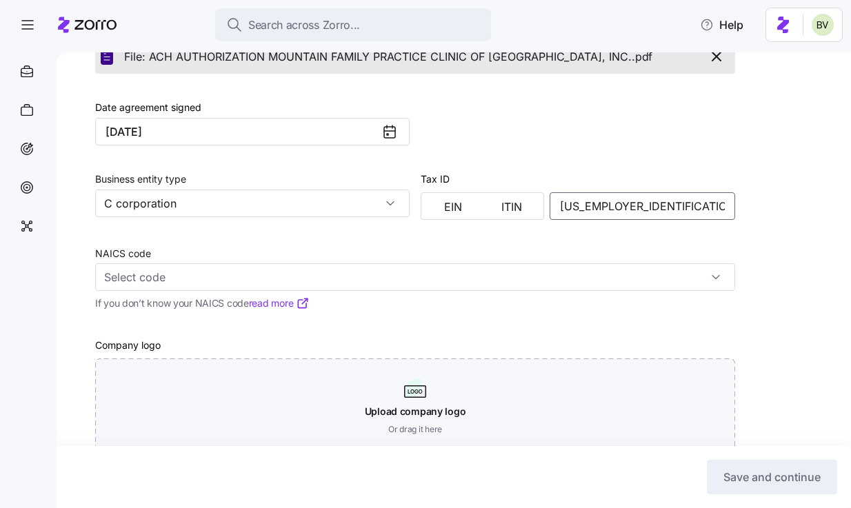
click at [578, 206] on input "[US_EMPLOYER_IDENTIFICATION_NUMBER]" at bounding box center [641, 206] width 185 height 28
type input "383892466"
click at [454, 205] on span "EIN" at bounding box center [453, 206] width 18 height 11
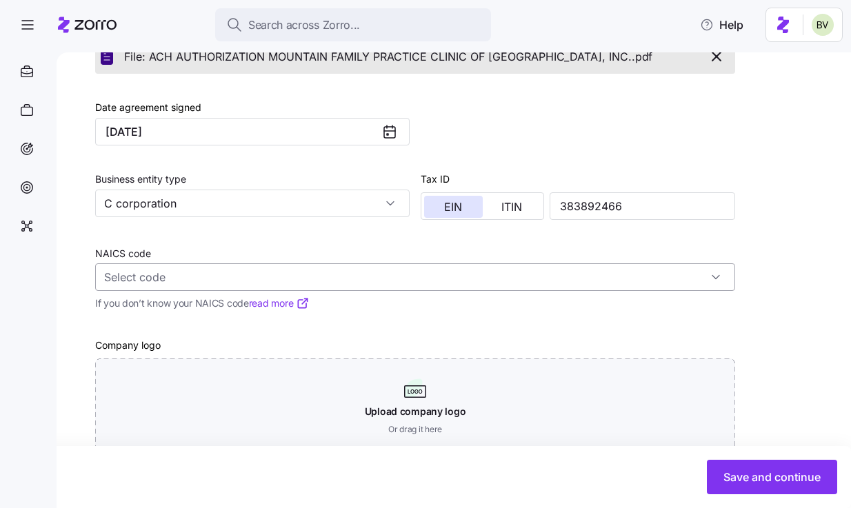
click at [300, 289] on input "NAICS code" at bounding box center [415, 277] width 640 height 28
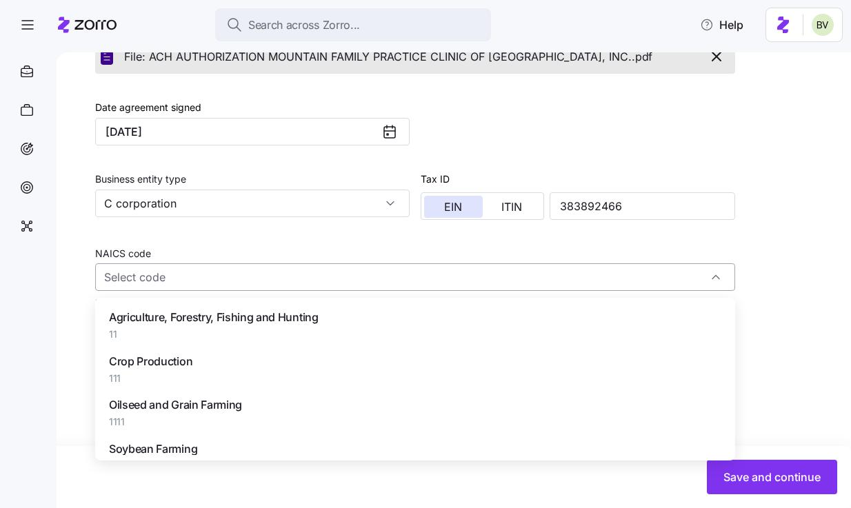
click at [496, 274] on input "NAICS code" at bounding box center [415, 277] width 640 height 28
click at [291, 281] on input "NAICS code" at bounding box center [415, 277] width 640 height 28
paste input "621498"
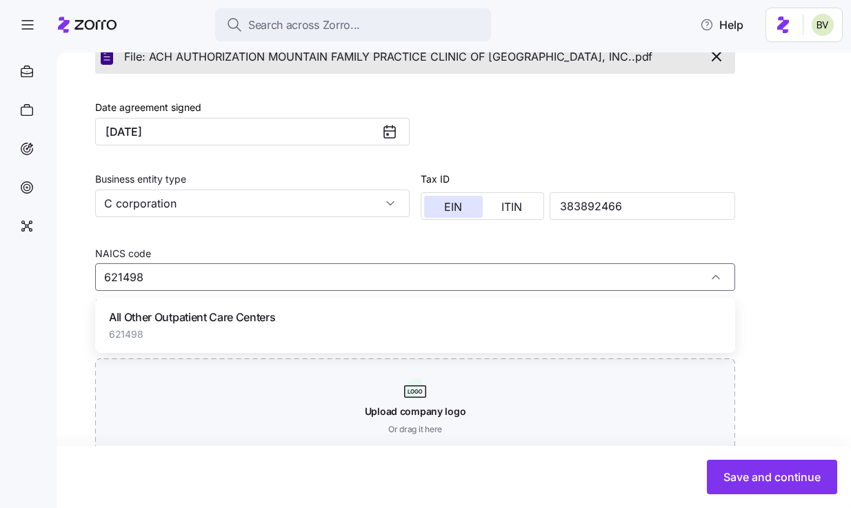
click at [248, 308] on div "All Other Outpatient Care Centers 621498" at bounding box center [415, 324] width 629 height 43
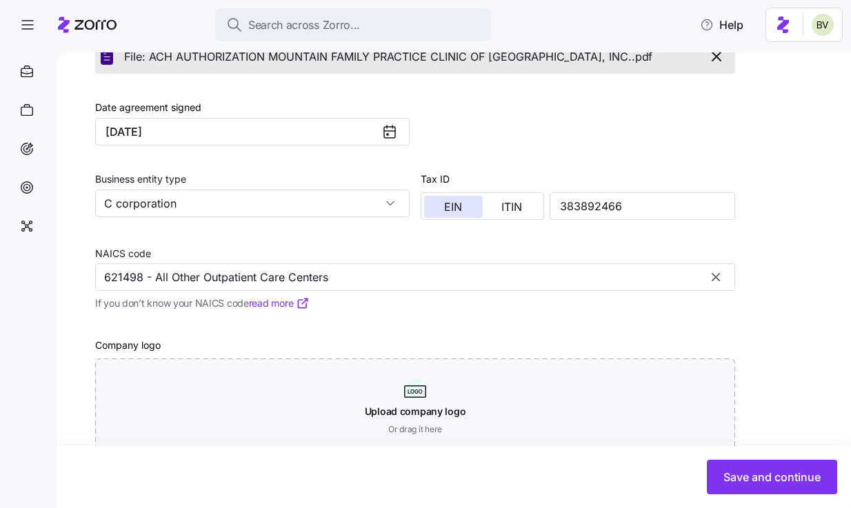
scroll to position [538, 0]
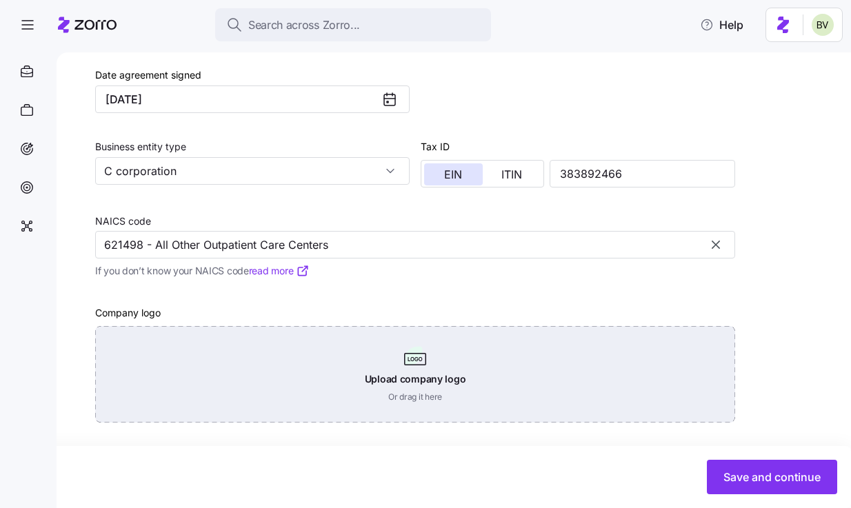
type input "621498 - All Other Outpatient Care Centers"
click at [398, 345] on div "Upload company logo Or drag it here" at bounding box center [415, 374] width 640 height 96
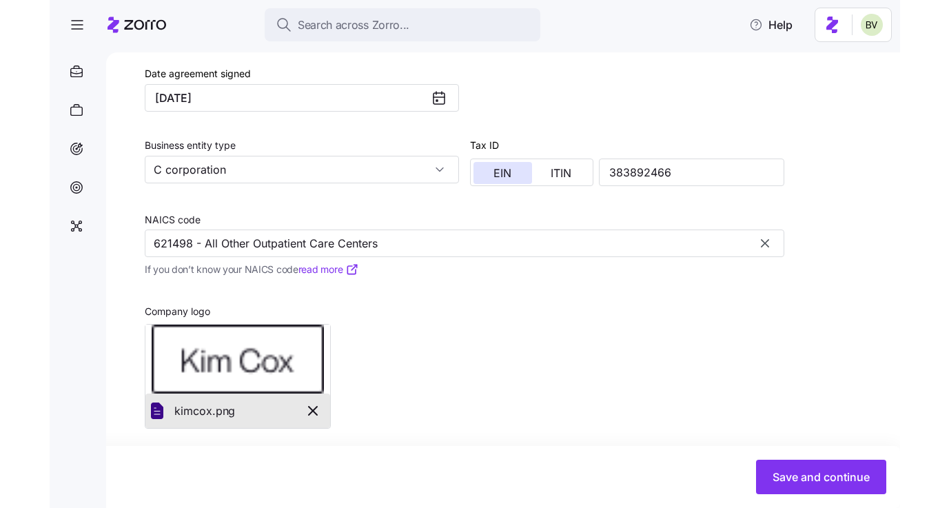
scroll to position [545, 0]
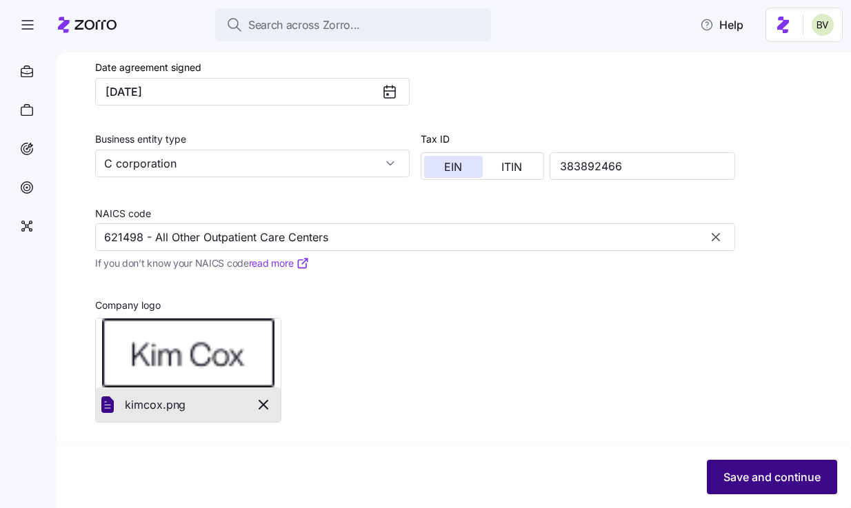
click at [751, 464] on button "Save and continue" at bounding box center [771, 477] width 130 height 34
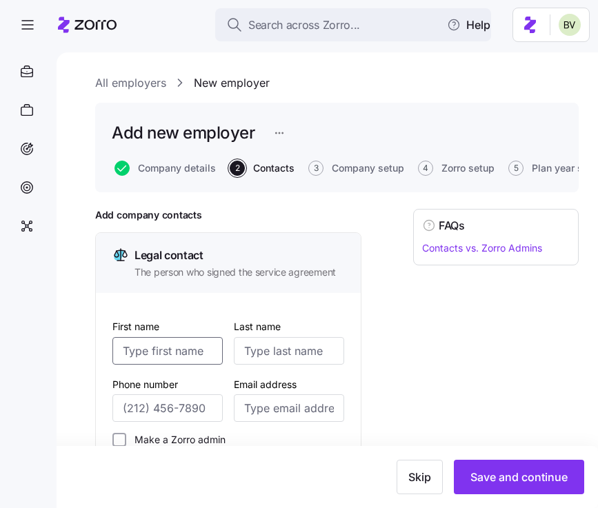
click at [142, 354] on input "First name" at bounding box center [167, 351] width 110 height 28
paste input "[PERSON_NAME]"
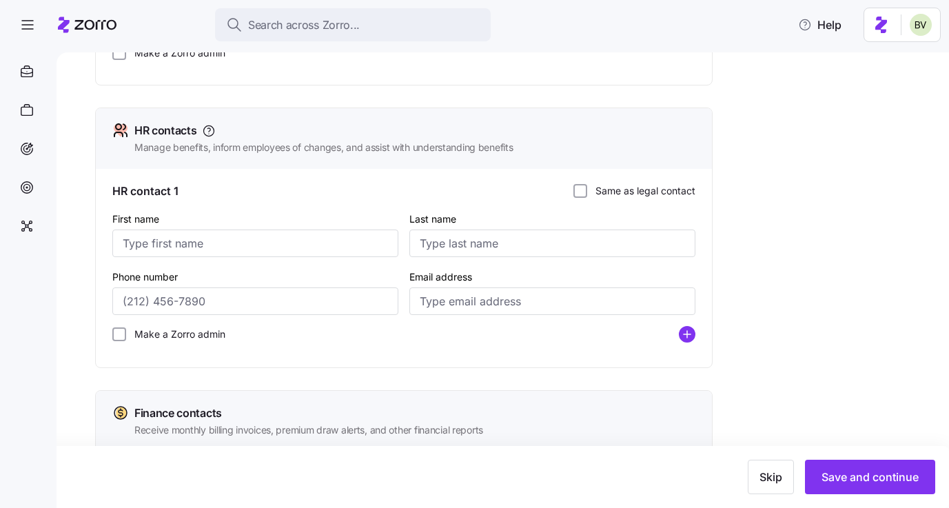
scroll to position [394, 0]
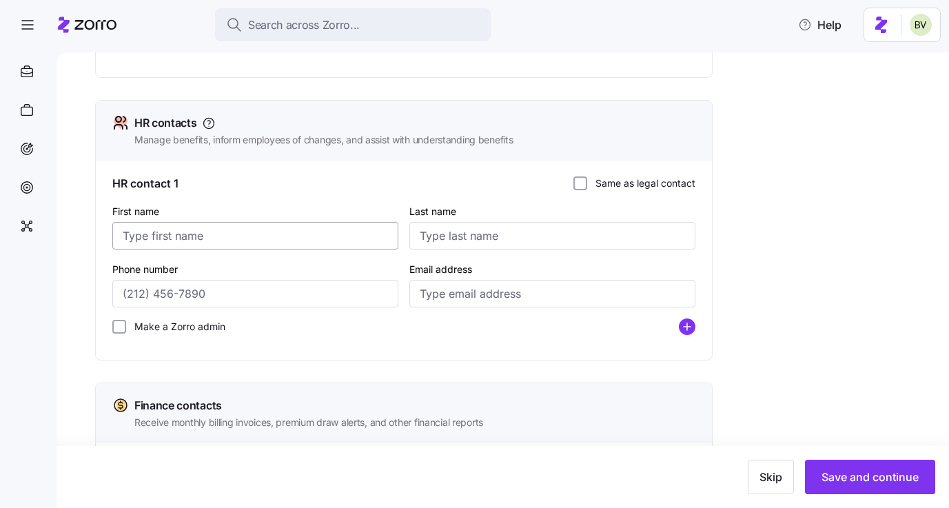
type input "[PERSON_NAME]"
click at [158, 246] on input "First name" at bounding box center [255, 236] width 286 height 28
paste input "[PERSON_NAME]"
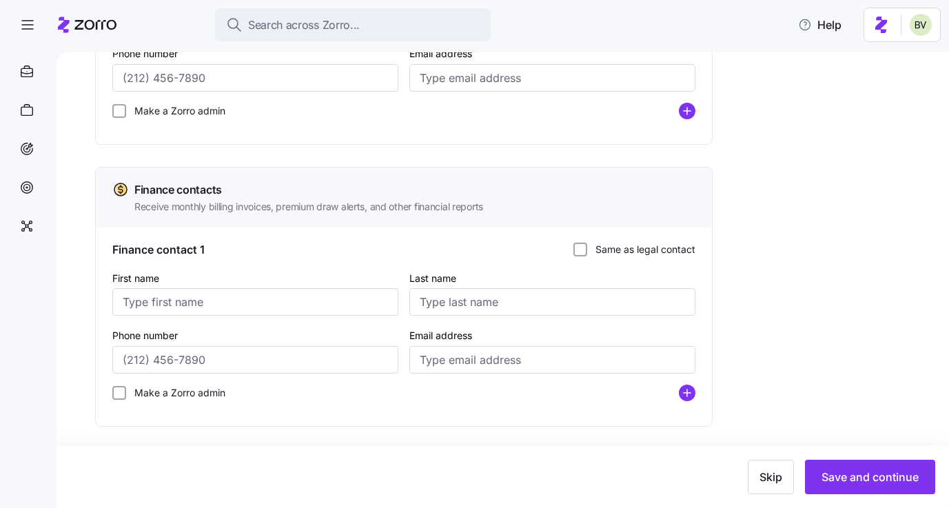
scroll to position [616, 0]
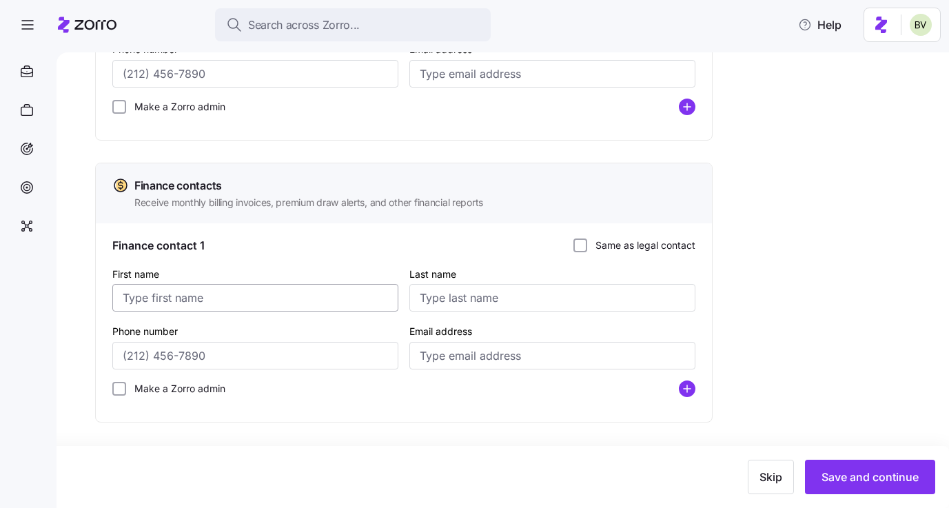
type input "[PERSON_NAME]"
click at [148, 301] on input "First name" at bounding box center [255, 298] width 286 height 28
paste input "[PERSON_NAME]"
type input "[PERSON_NAME]"
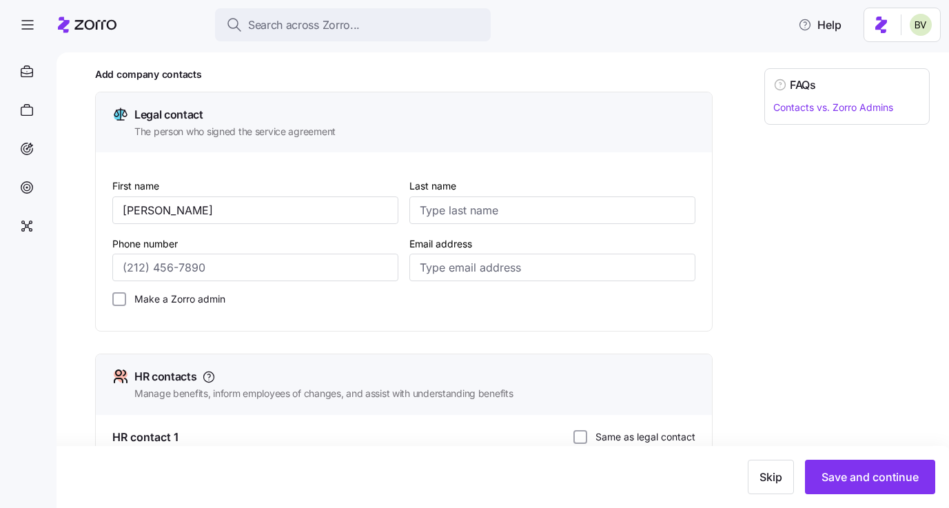
scroll to position [0, 0]
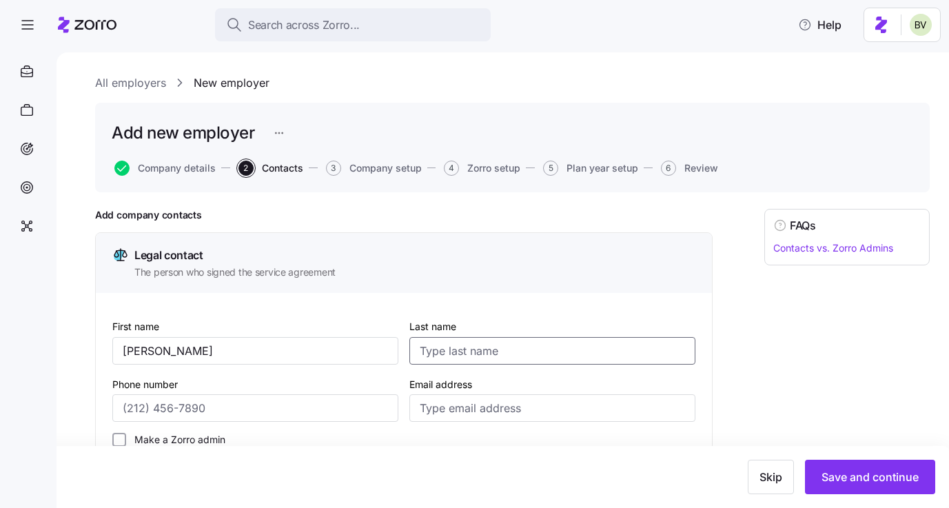
click at [505, 343] on input "Last name" at bounding box center [552, 351] width 286 height 28
paste input "Koretski"
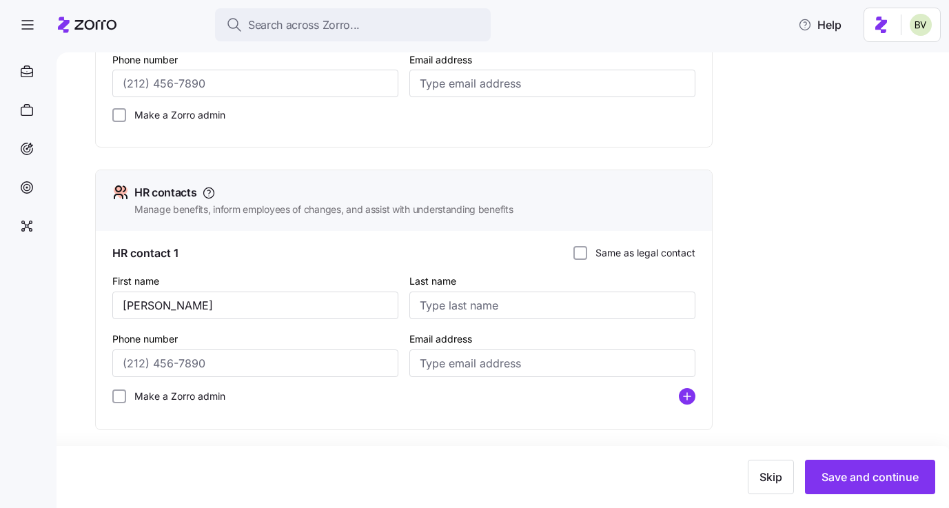
scroll to position [327, 0]
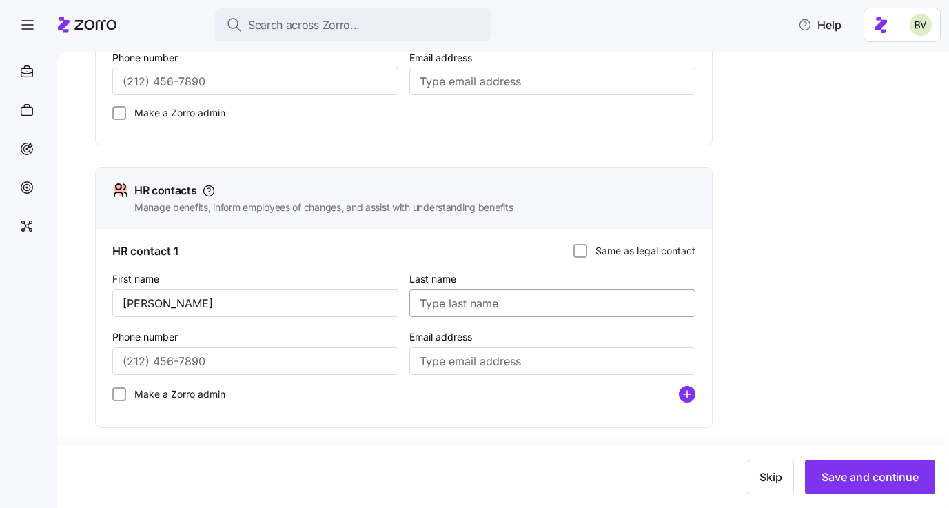
type input "Koretski"
click at [471, 307] on input "Last name" at bounding box center [552, 303] width 286 height 28
paste input "Koretski"
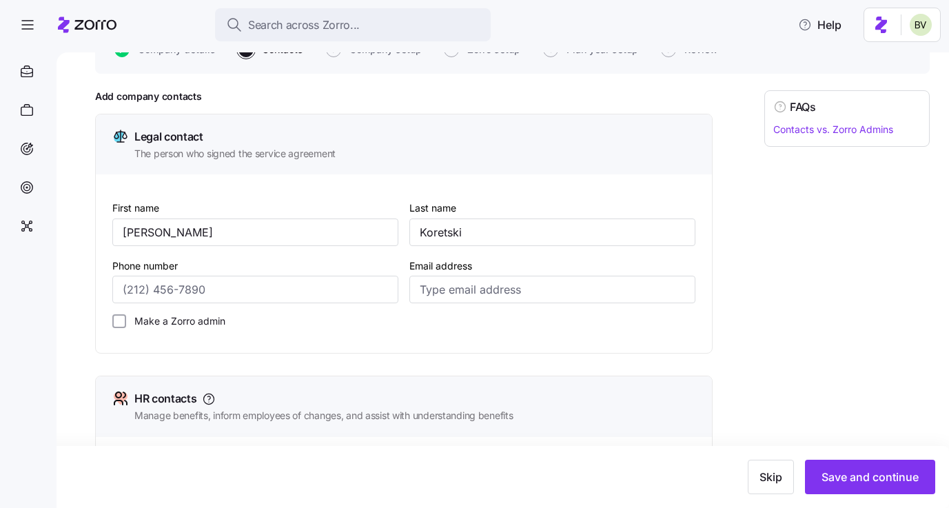
scroll to position [0, 0]
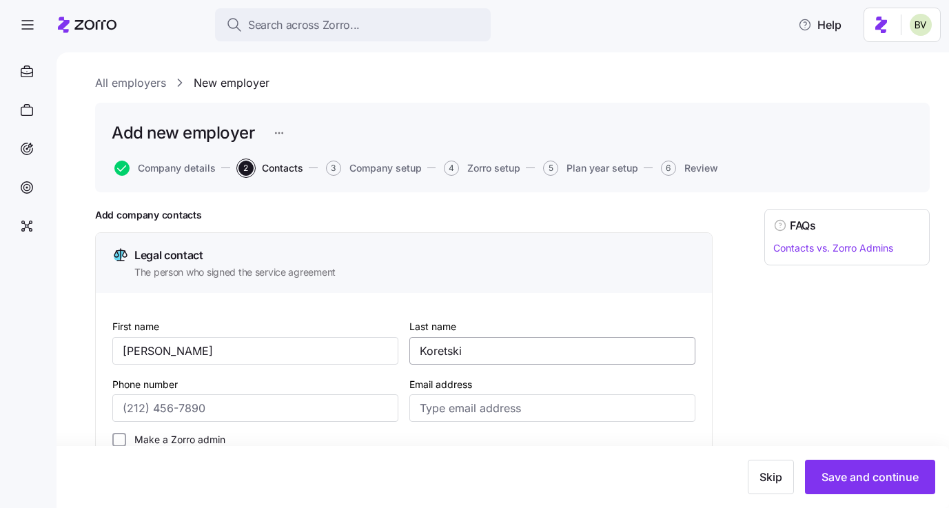
type input "Koretski"
click at [480, 349] on input "Koretski" at bounding box center [552, 351] width 286 height 28
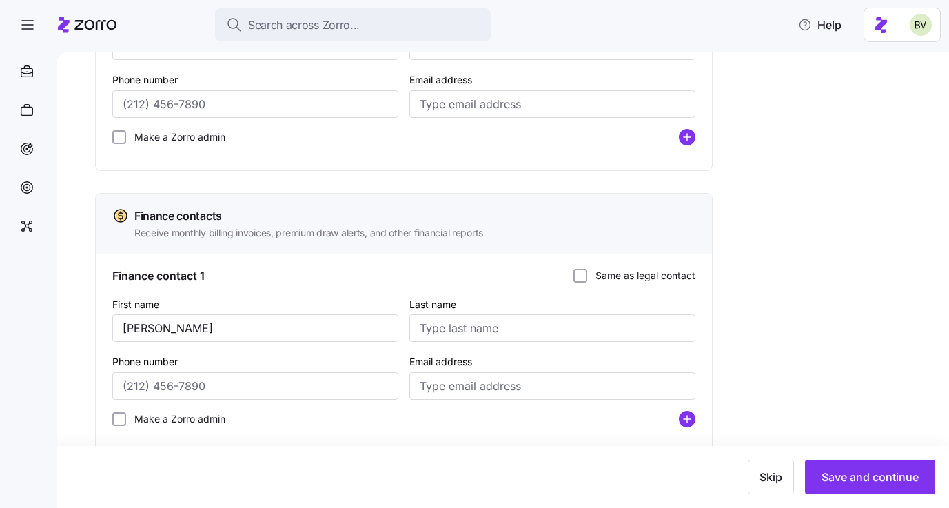
scroll to position [616, 0]
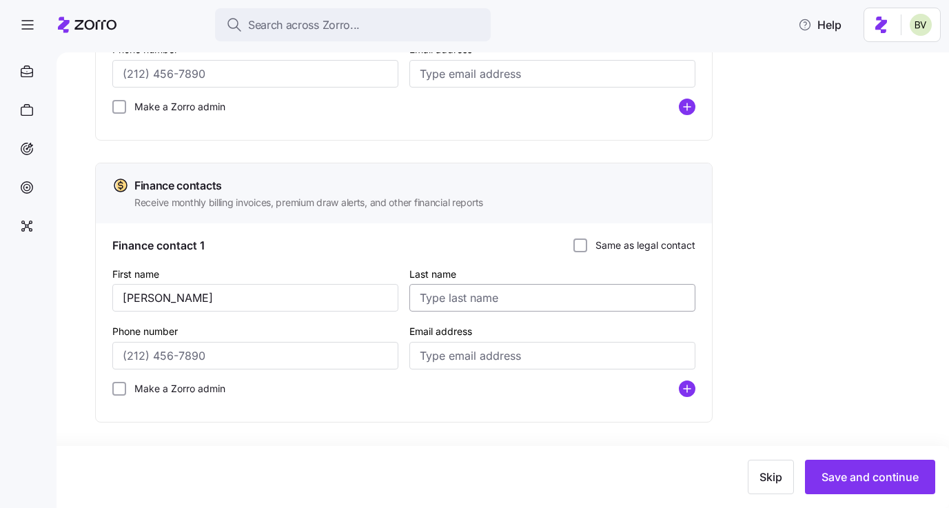
type input "Koretski"
click at [461, 296] on input "Last name" at bounding box center [552, 298] width 286 height 28
paste input "Koretski"
type input "Koretski"
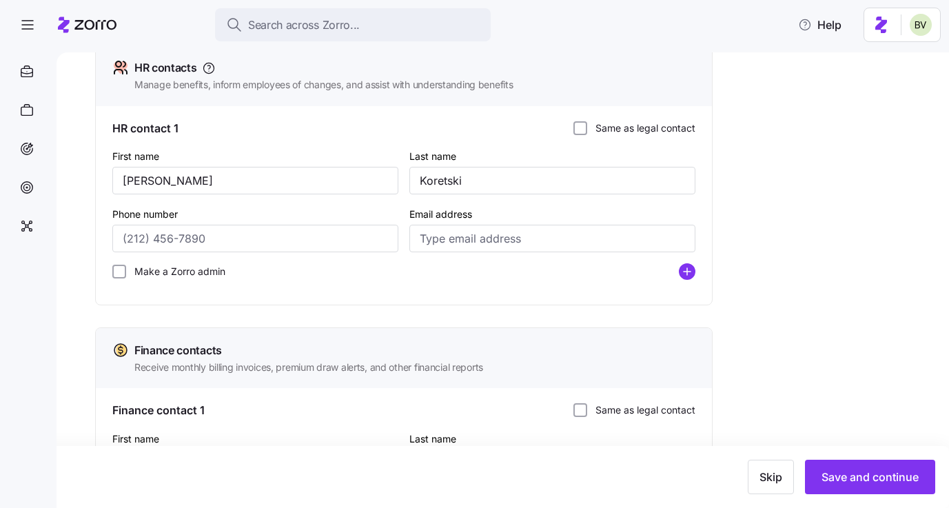
scroll to position [395, 0]
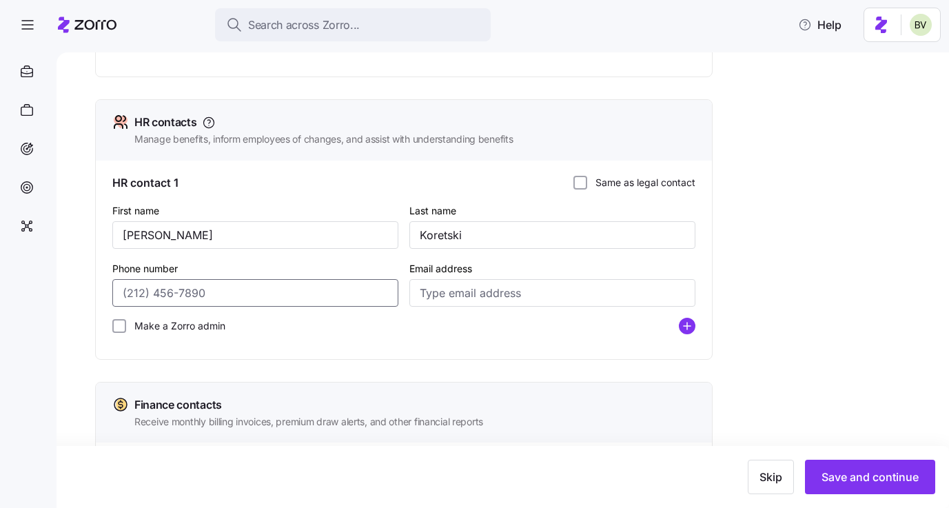
click at [152, 294] on input "Phone number" at bounding box center [255, 293] width 286 height 28
paste input "[PHONE_NUMBER]"
type input "[PHONE_NUMBER]"
click at [123, 325] on input "Make a Zorro admin" at bounding box center [119, 326] width 14 height 14
checkbox input "true"
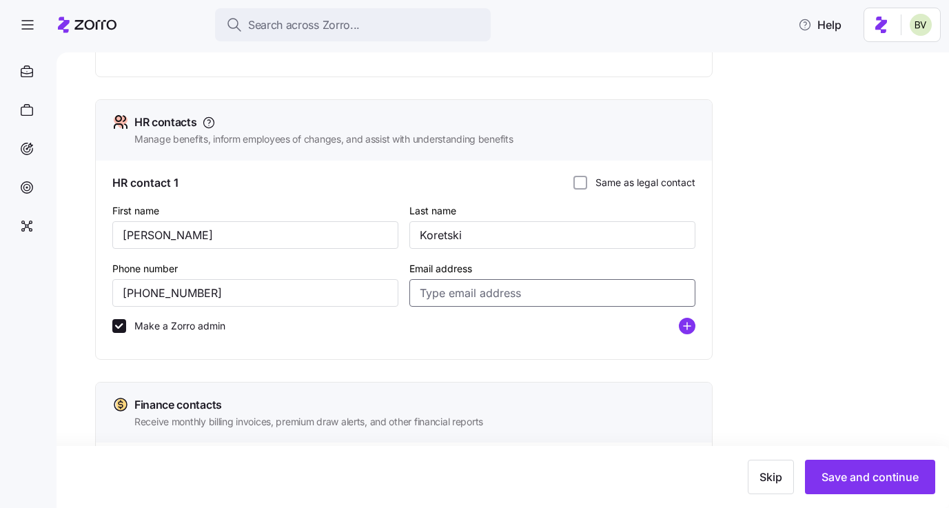
click at [564, 292] on input "Email address" at bounding box center [552, 293] width 286 height 28
paste input "[EMAIL_ADDRESS][DOMAIN_NAME]"
click at [525, 297] on input "[EMAIL_ADDRESS][DOMAIN_NAME]" at bounding box center [552, 293] width 286 height 28
drag, startPoint x: 636, startPoint y: 296, endPoint x: 415, endPoint y: 296, distance: 221.2
click at [415, 296] on input "[EMAIL_ADDRESS][DOMAIN_NAME]" at bounding box center [552, 293] width 286 height 28
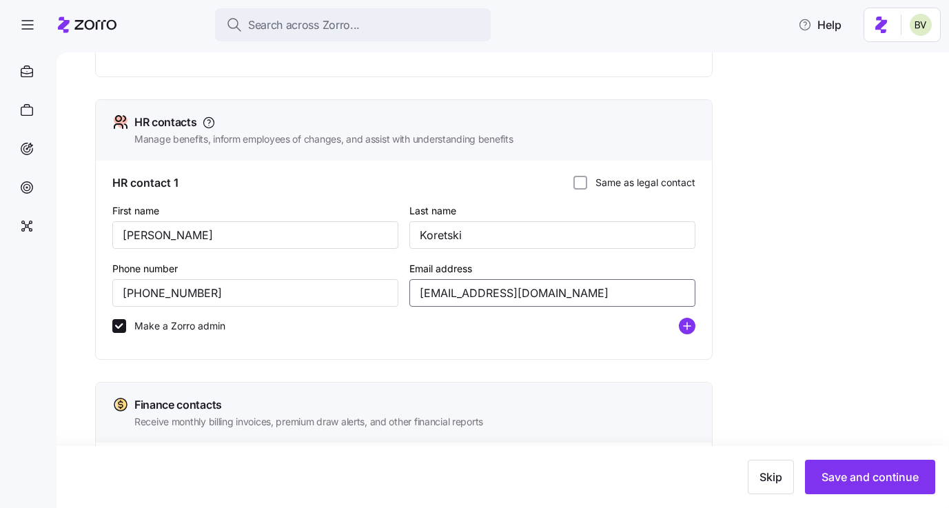
type input "[EMAIL_ADDRESS][DOMAIN_NAME]"
click at [664, 267] on div "Email address [EMAIL_ADDRESS][DOMAIN_NAME]" at bounding box center [552, 283] width 286 height 47
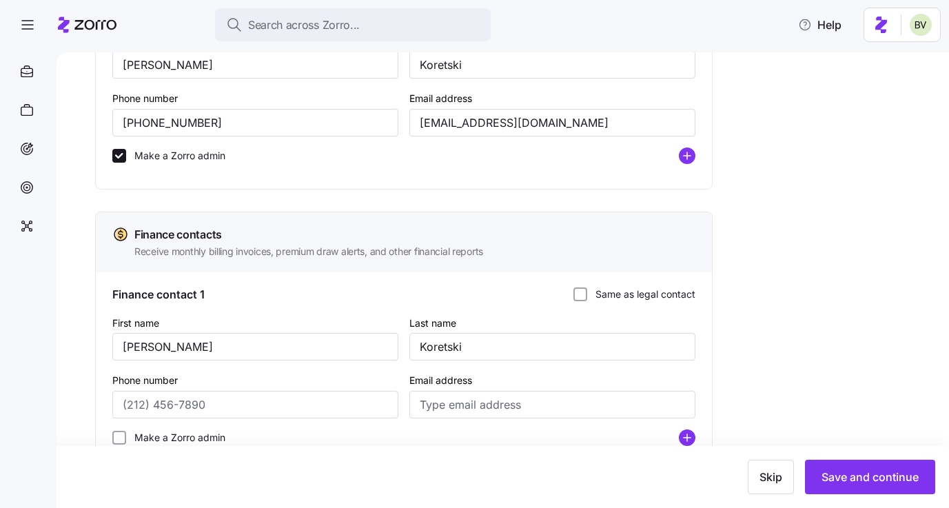
scroll to position [616, 0]
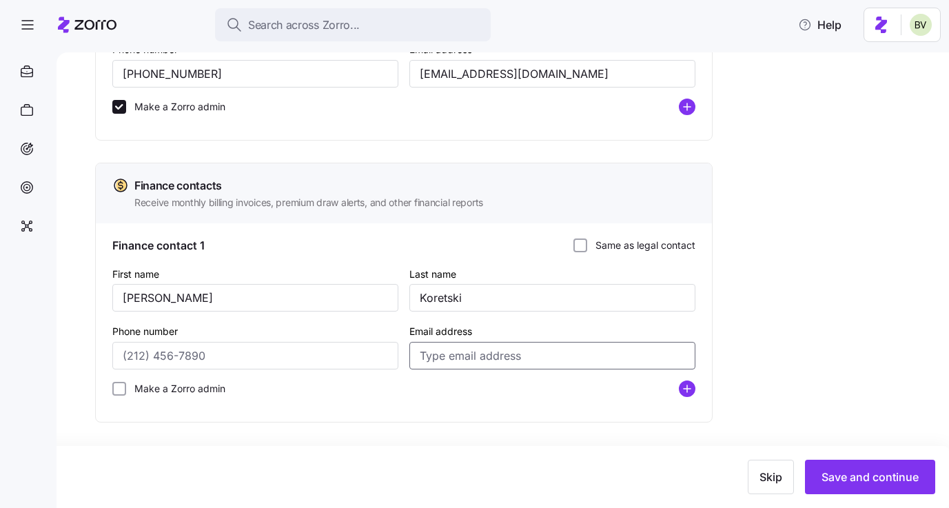
click at [513, 360] on input "Email address" at bounding box center [552, 356] width 286 height 28
paste input "[EMAIL_ADDRESS][DOMAIN_NAME]"
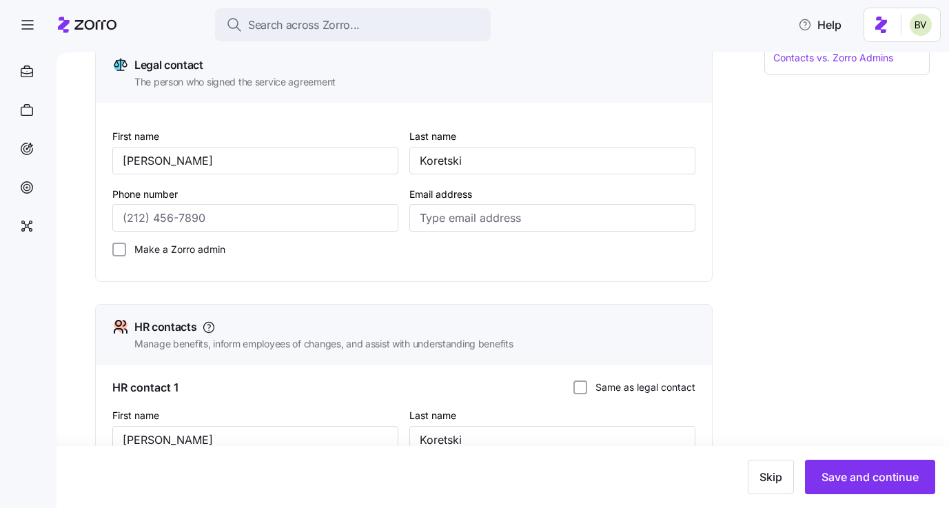
scroll to position [130, 0]
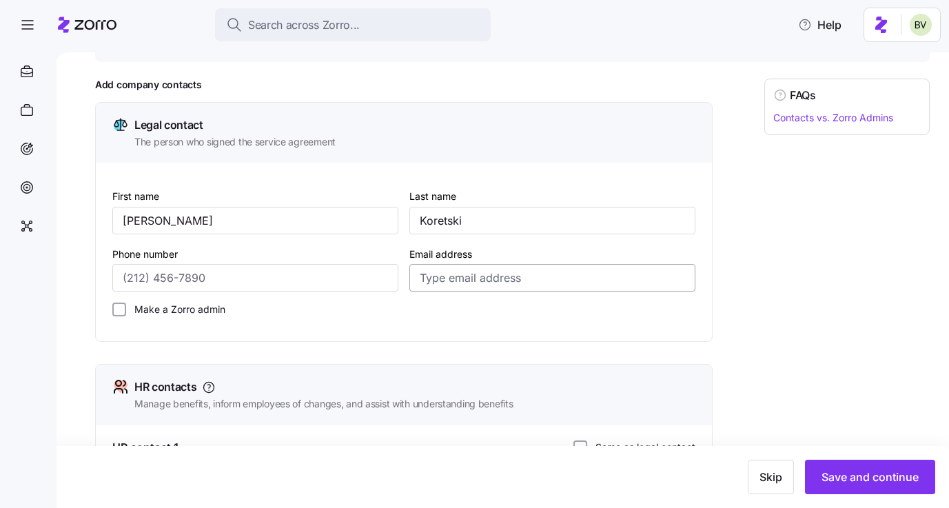
type input "[EMAIL_ADDRESS][DOMAIN_NAME]"
click at [536, 280] on input "Email address" at bounding box center [552, 278] width 286 height 28
paste input "[EMAIL_ADDRESS][DOMAIN_NAME]"
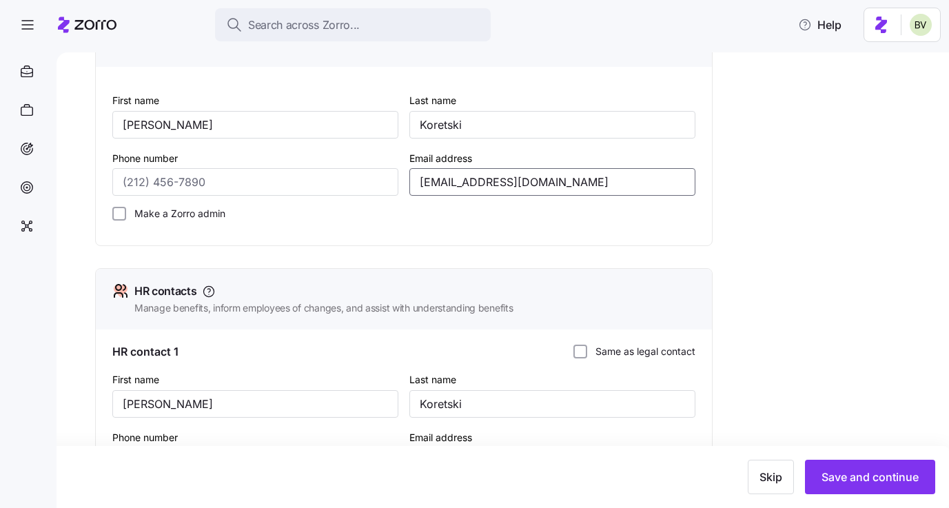
scroll to position [277, 0]
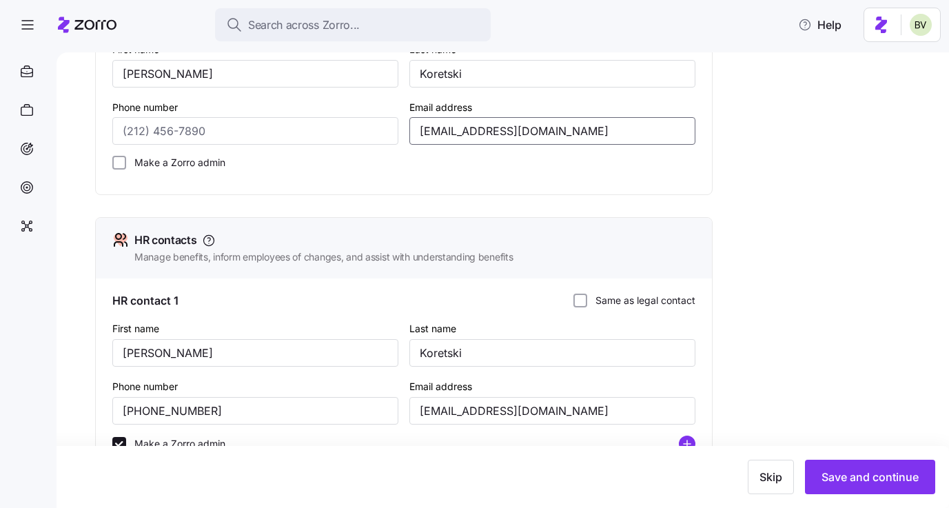
type input "[EMAIL_ADDRESS][DOMAIN_NAME]"
click at [123, 170] on div "Make a Zorro admin" at bounding box center [404, 162] width 594 height 25
click at [116, 164] on input "Make a Zorro admin" at bounding box center [119, 163] width 14 height 14
checkbox input "true"
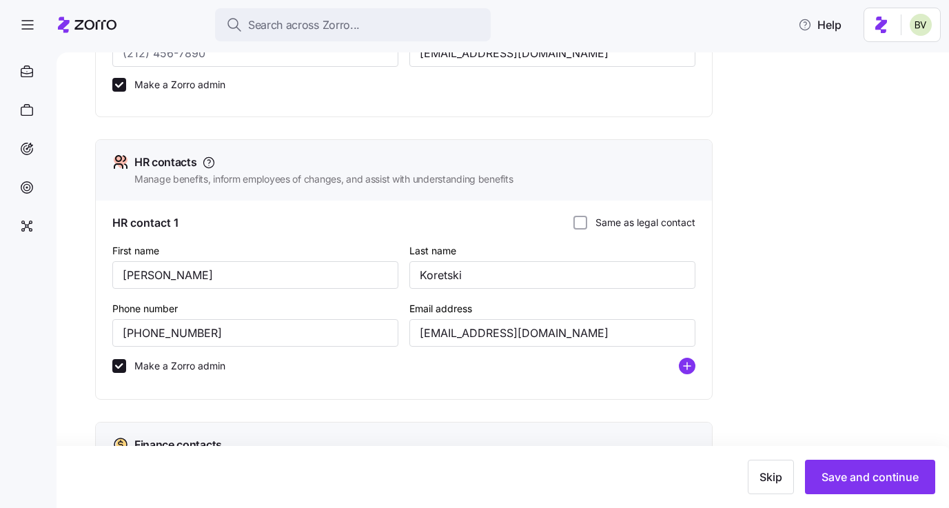
scroll to position [384, 0]
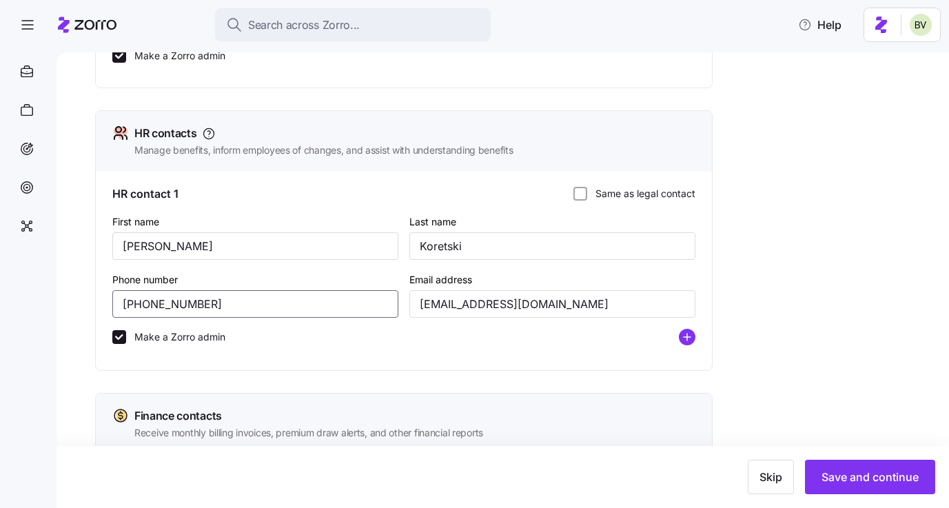
drag, startPoint x: 207, startPoint y: 303, endPoint x: 101, endPoint y: 301, distance: 106.2
click at [101, 301] on div "HR contact 1 Same as legal contact First name [PERSON_NAME] Last name [PERSON_N…" at bounding box center [404, 271] width 616 height 199
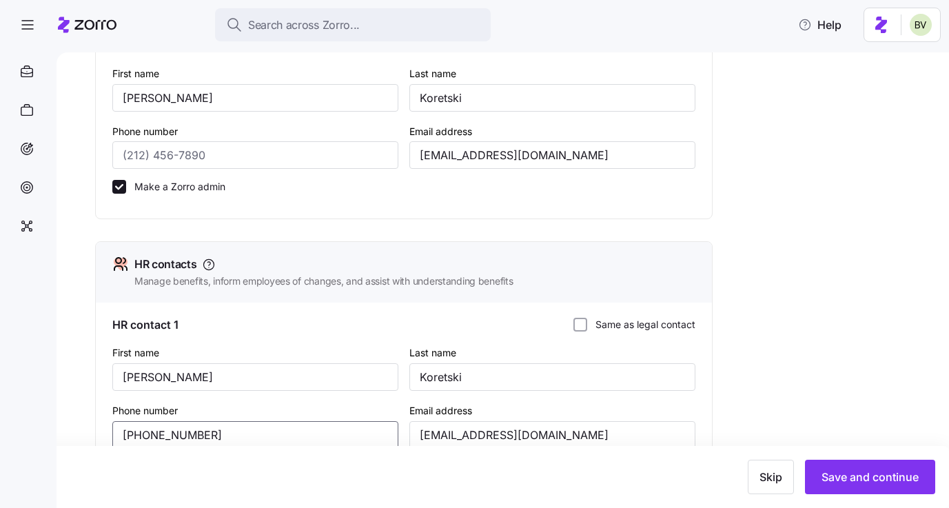
scroll to position [185, 0]
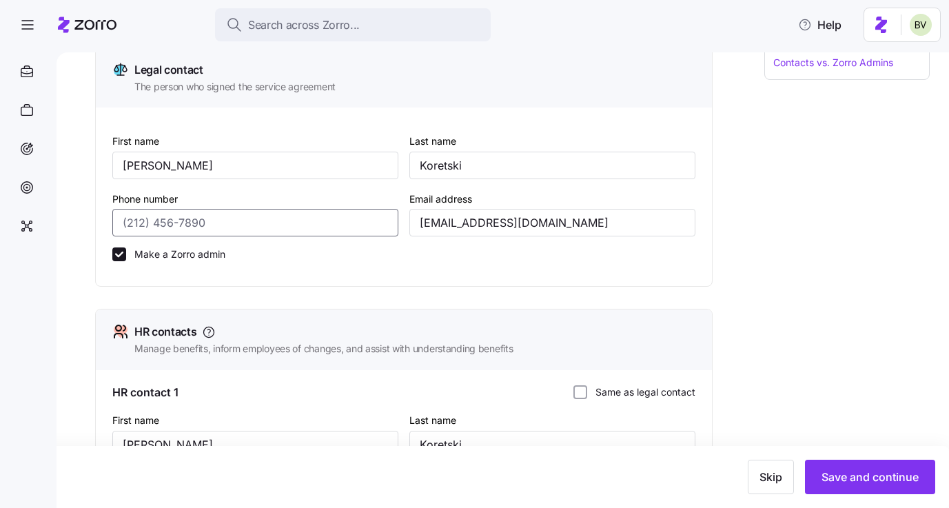
click at [201, 225] on input "Phone number" at bounding box center [255, 223] width 286 height 28
paste input "[PHONE_NUMBER]"
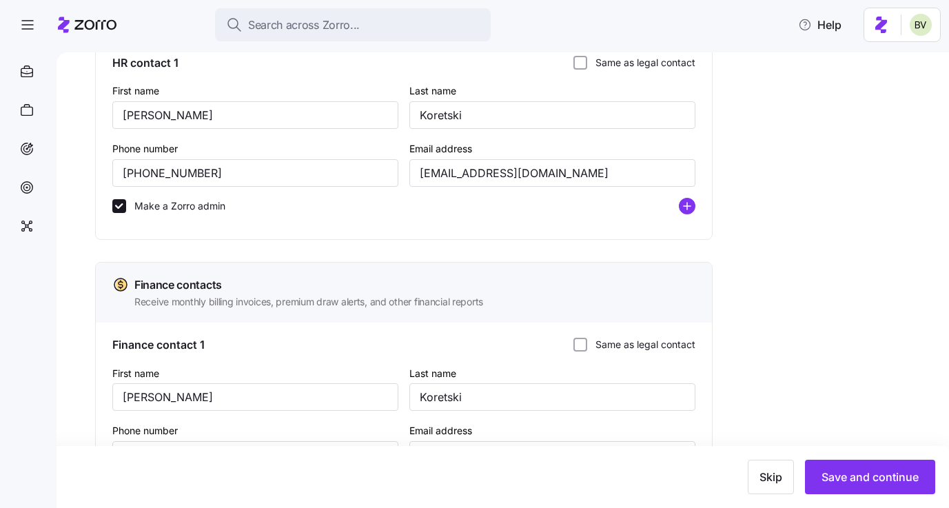
scroll to position [616, 0]
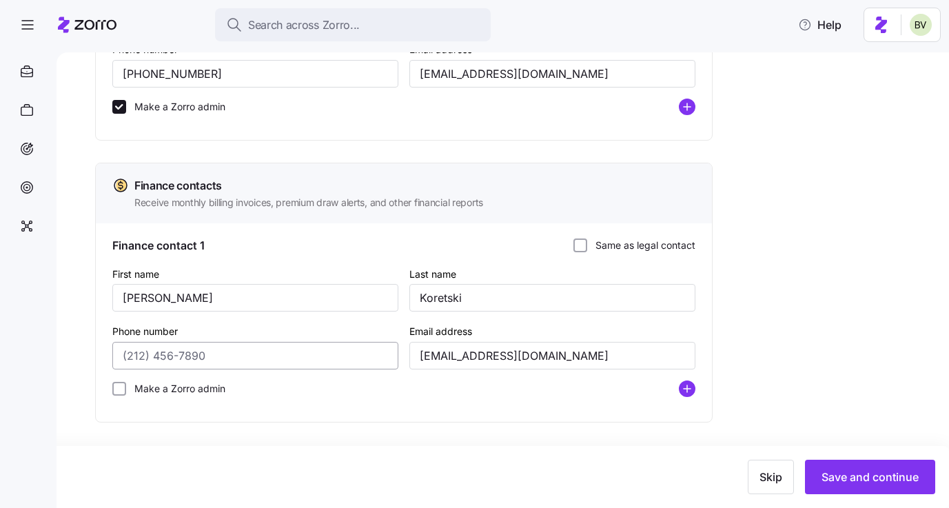
type input "[PHONE_NUMBER]"
click at [183, 355] on input "Phone number" at bounding box center [255, 356] width 286 height 28
paste input "[PHONE_NUMBER]"
type input "[PHONE_NUMBER]"
click at [121, 390] on input "Make a Zorro admin" at bounding box center [119, 389] width 14 height 14
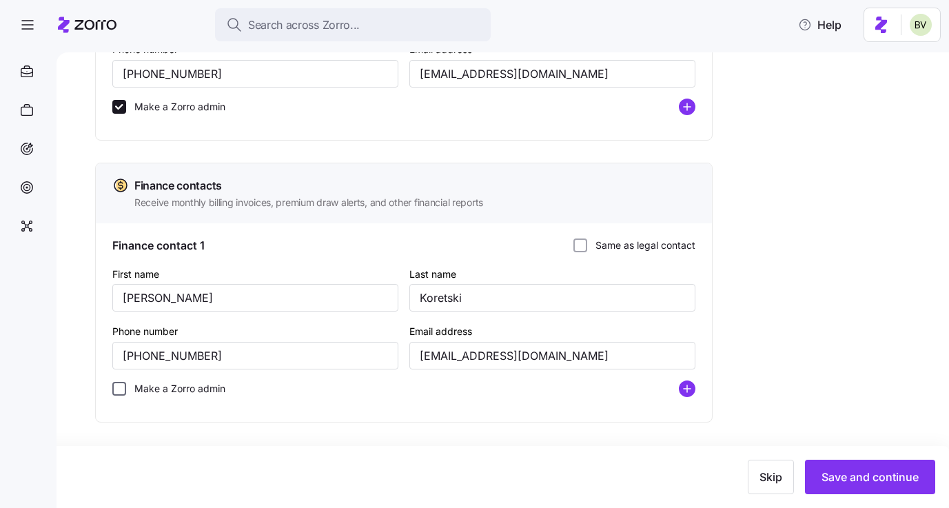
checkbox input "true"
click at [688, 390] on circle "add icon" at bounding box center [687, 388] width 15 height 15
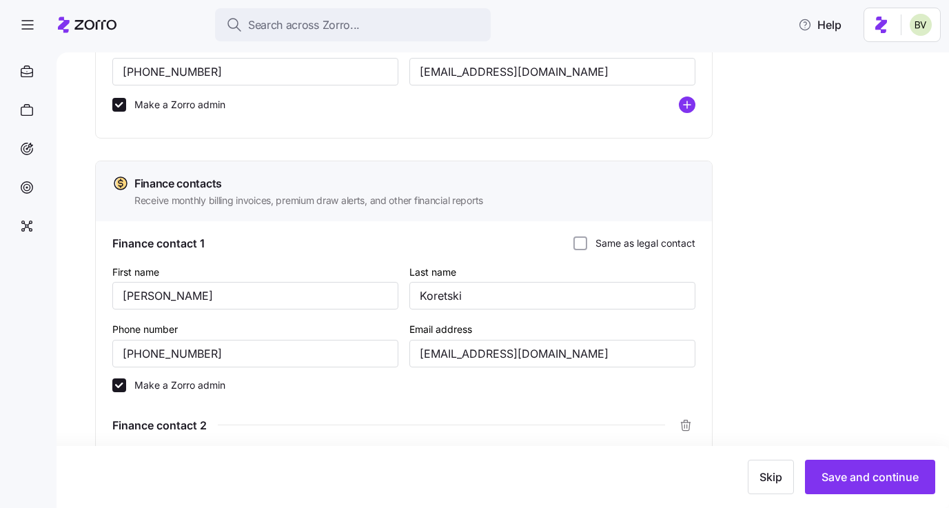
scroll to position [801, 0]
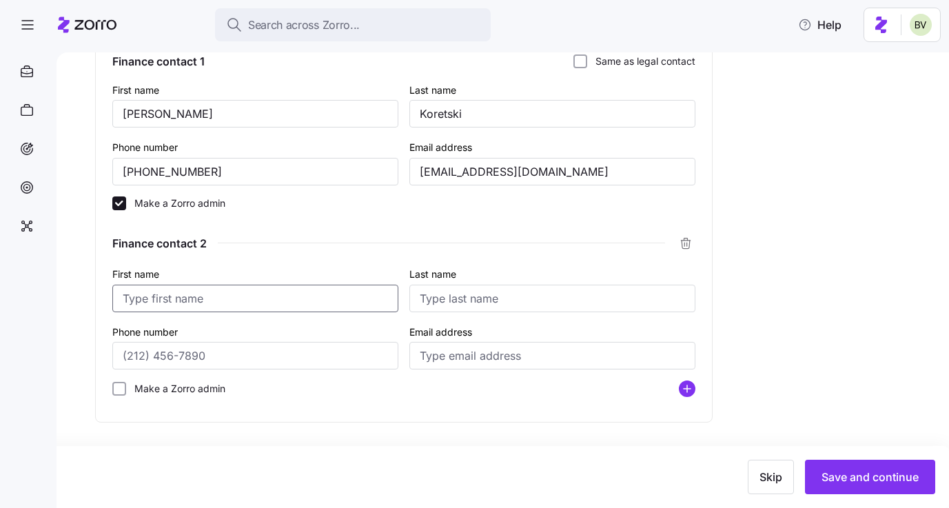
click at [278, 299] on input "First name" at bounding box center [255, 299] width 286 height 28
paste input "[PERSON_NAME]"
type input "[PERSON_NAME]"
click at [492, 302] on input "Last name" at bounding box center [552, 299] width 286 height 28
paste input "Hurt"
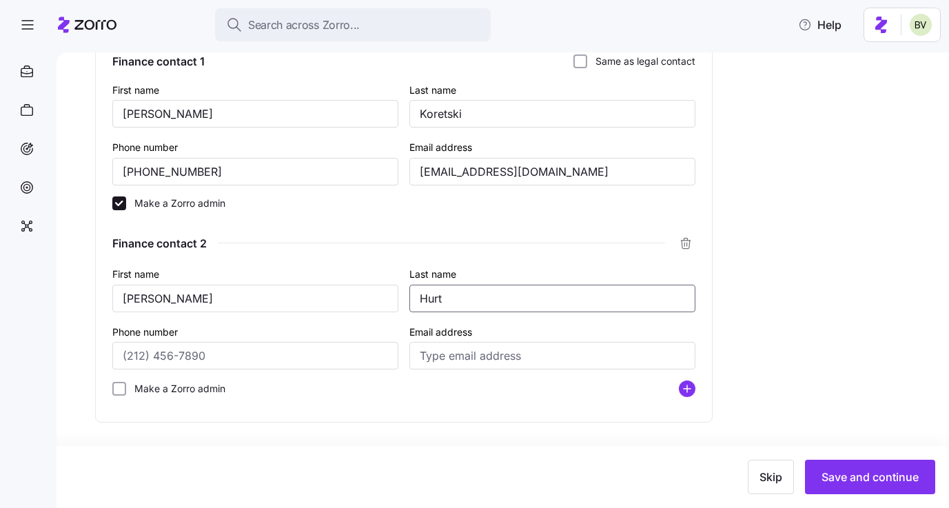
type input "Hurt"
click at [294, 339] on div "Phone number" at bounding box center [255, 346] width 286 height 47
click at [294, 345] on input "Phone number" at bounding box center [255, 356] width 286 height 28
paste input "[PHONE_NUMBER]"
type input "[PHONE_NUMBER]"
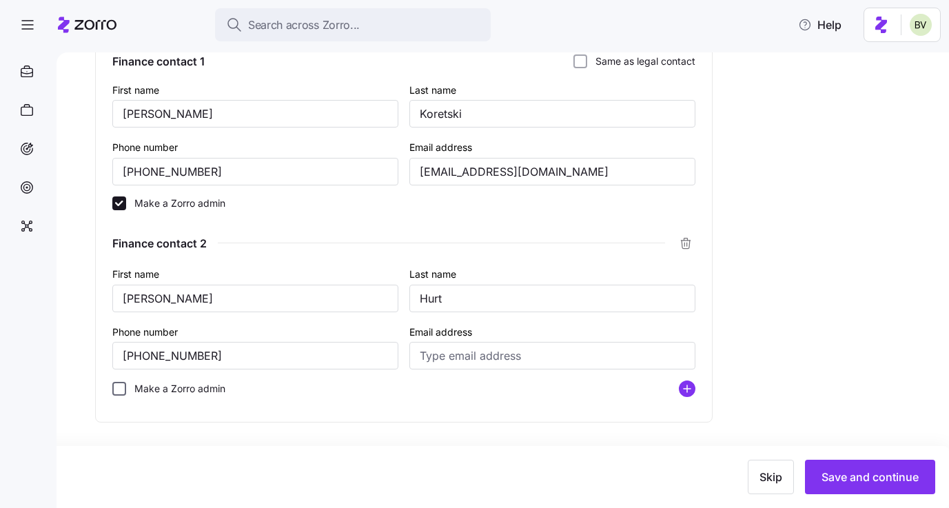
click at [119, 389] on input "Make a Zorro admin" at bounding box center [119, 389] width 14 height 14
checkbox input "true"
click at [551, 367] on input "Email address" at bounding box center [552, 356] width 286 height 28
paste input "[EMAIL_ADDRESS][DOMAIN_NAME]"
click at [507, 353] on input "[EMAIL_ADDRESS][DOMAIN_NAME]" at bounding box center [552, 356] width 286 height 28
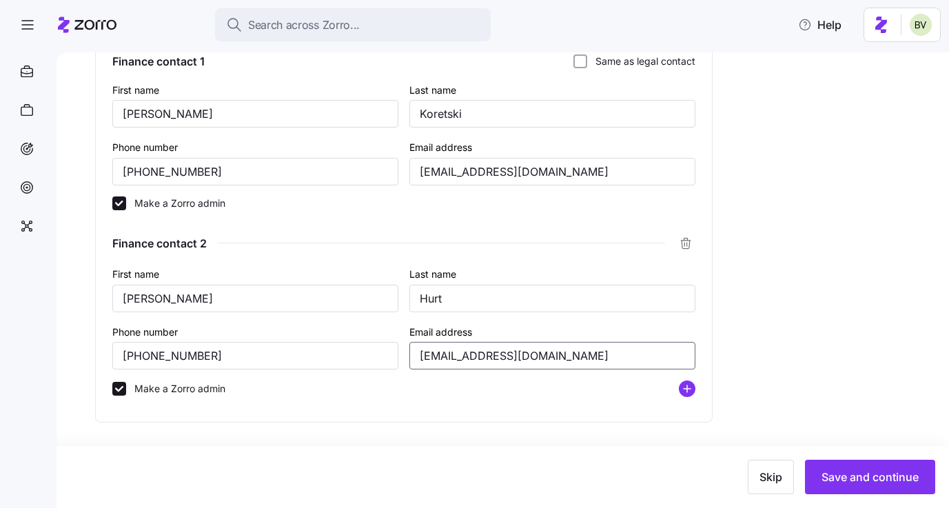
type input "[EMAIL_ADDRESS][DOMAIN_NAME]"
click at [848, 475] on span "Save and continue" at bounding box center [870, 477] width 97 height 17
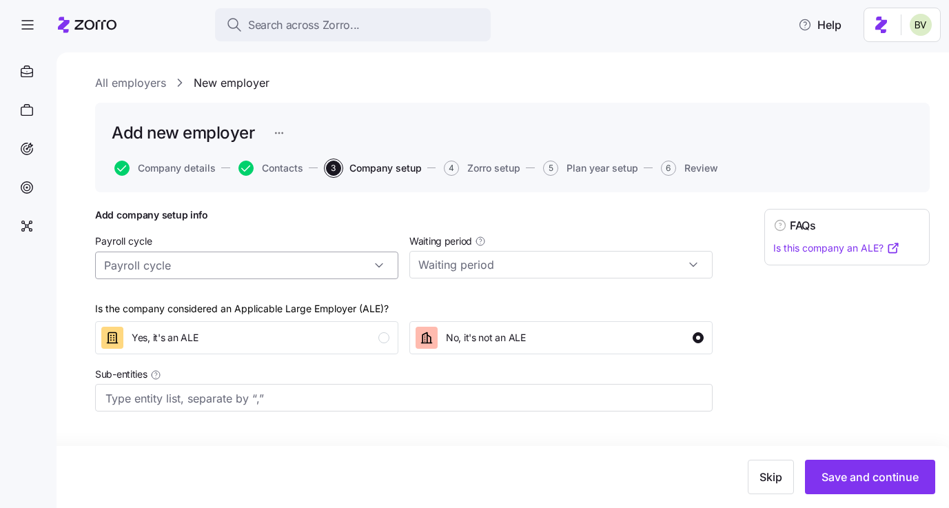
click at [358, 268] on input "Payroll cycle" at bounding box center [246, 266] width 303 height 28
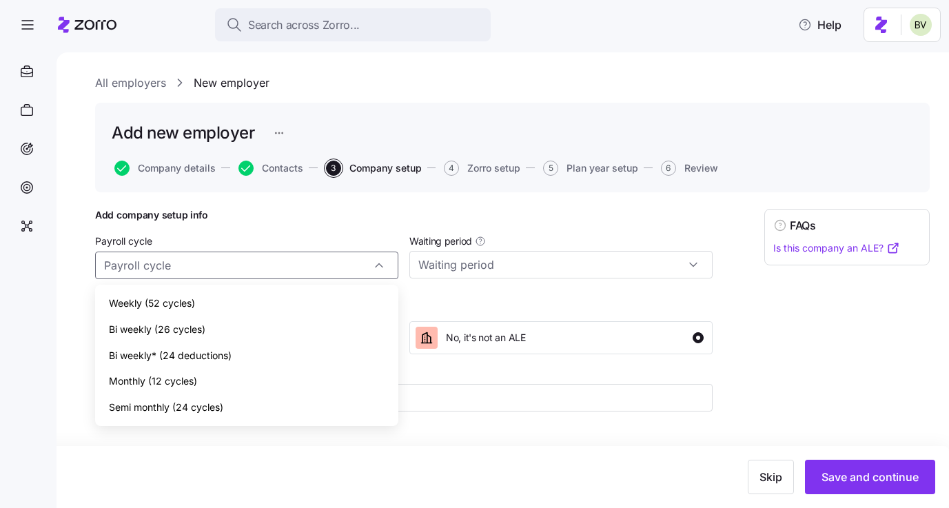
click at [227, 334] on div "Bi weekly (26 cycles)" at bounding box center [247, 329] width 292 height 26
type input "Bi weekly (26 cycles)"
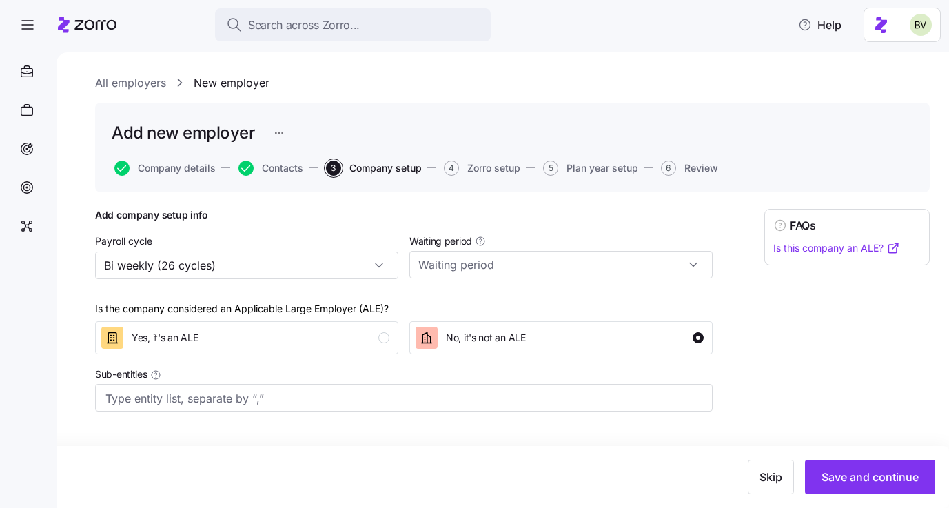
click at [518, 245] on div "Waiting period" at bounding box center [560, 255] width 303 height 46
click at [518, 254] on input "Waiting period" at bounding box center [560, 265] width 303 height 28
click at [503, 317] on div "30 days" at bounding box center [561, 329] width 292 height 26
type input "30 days"
click at [376, 340] on div "Yes, it's an ALE" at bounding box center [245, 338] width 288 height 22
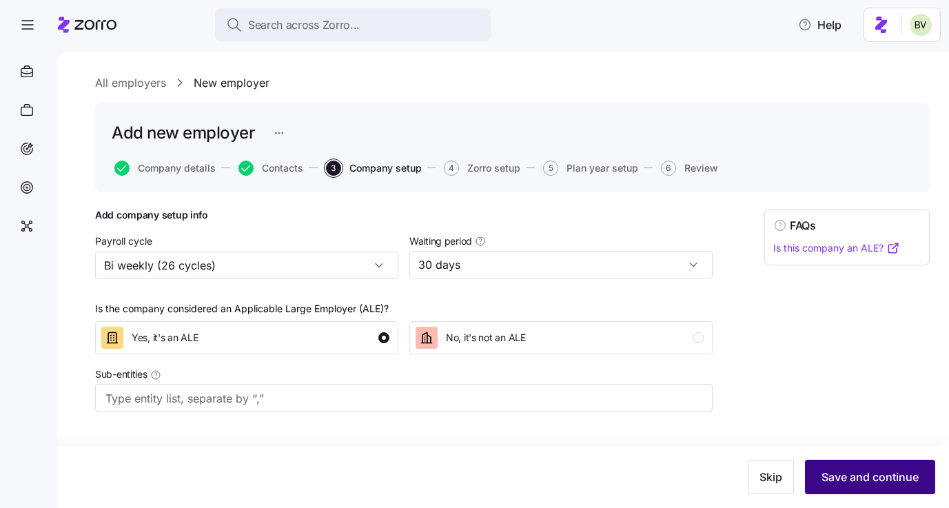
click at [850, 471] on span "Save and continue" at bounding box center [870, 477] width 97 height 17
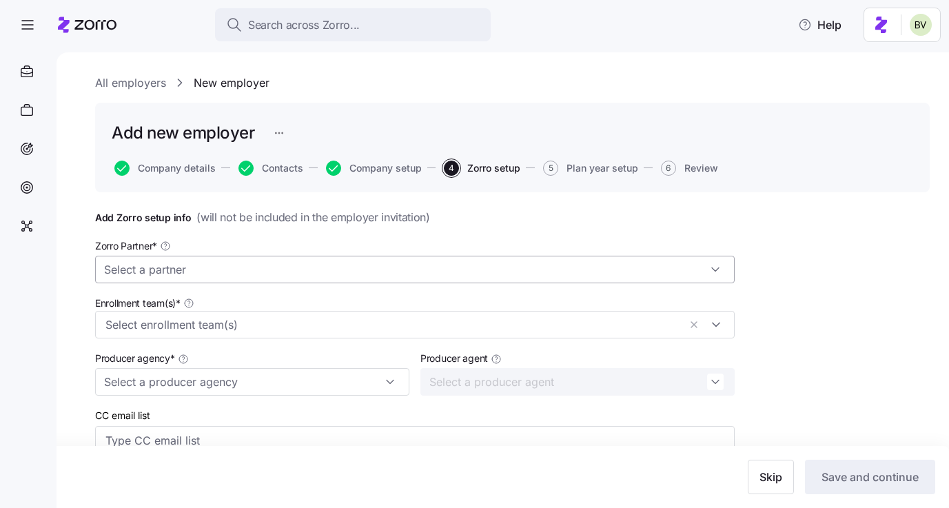
click at [320, 276] on input "Zorro Partner *" at bounding box center [415, 270] width 640 height 28
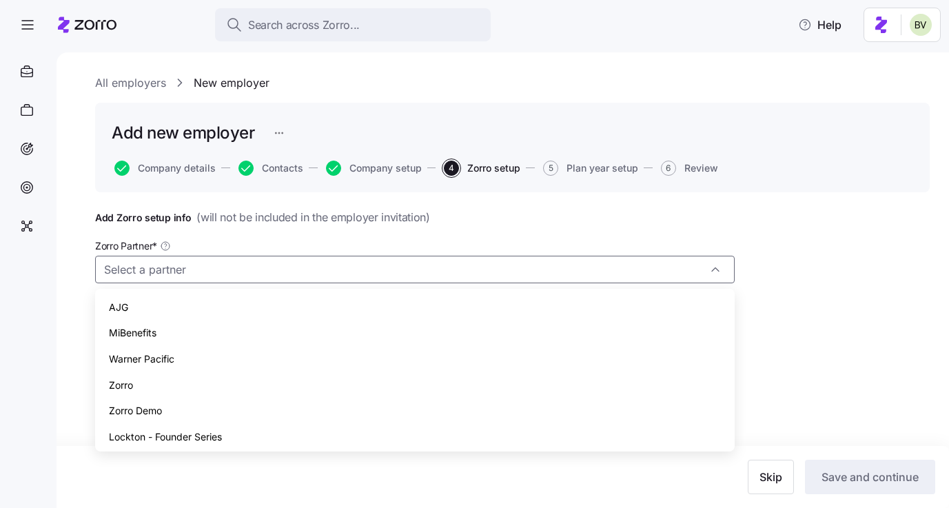
drag, startPoint x: 187, startPoint y: 369, endPoint x: 186, endPoint y: 380, distance: 11.0
click at [186, 380] on div "AJG MiBenefits Warner Pacific Zorro Zorro Demo Lockton - Founder Series" at bounding box center [415, 372] width 629 height 156
click at [186, 380] on div "Zorro" at bounding box center [415, 385] width 629 height 26
type input "Zorro"
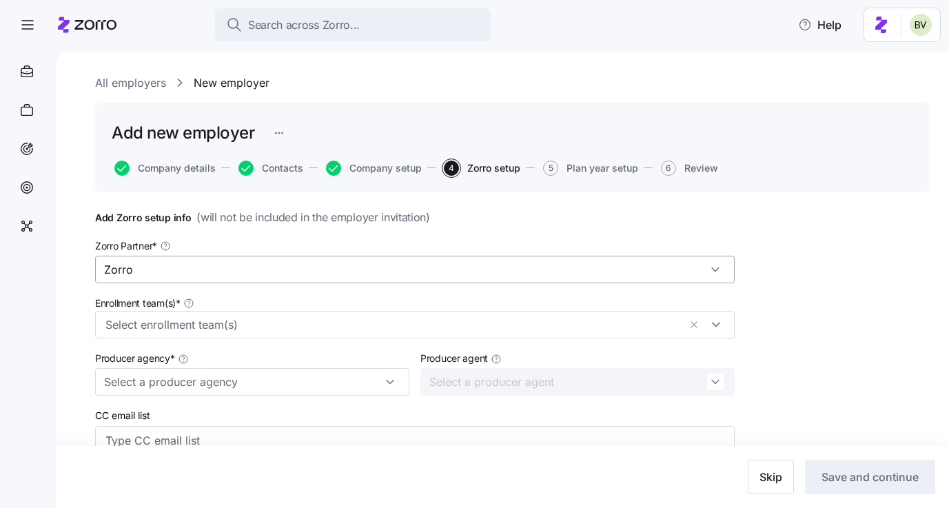
scroll to position [100, 0]
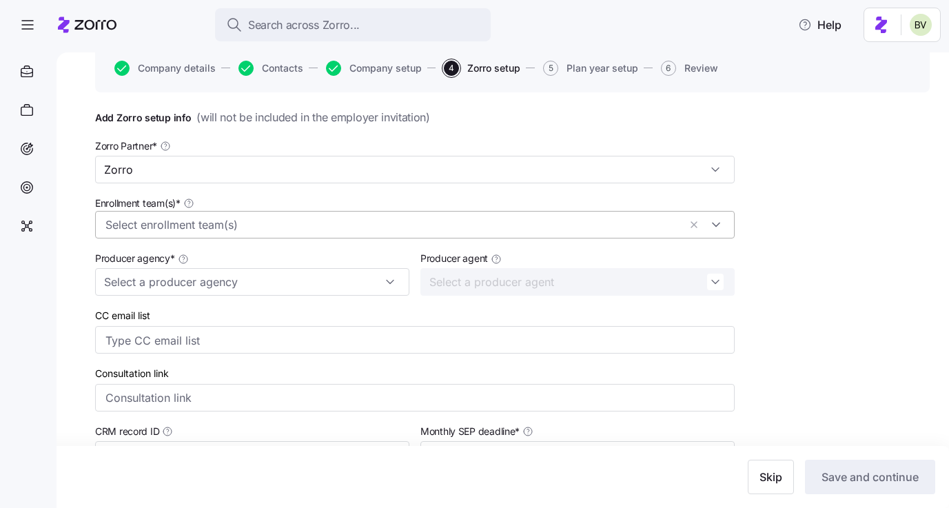
click at [318, 219] on input "Enrollment team(s) *" at bounding box center [391, 225] width 573 height 18
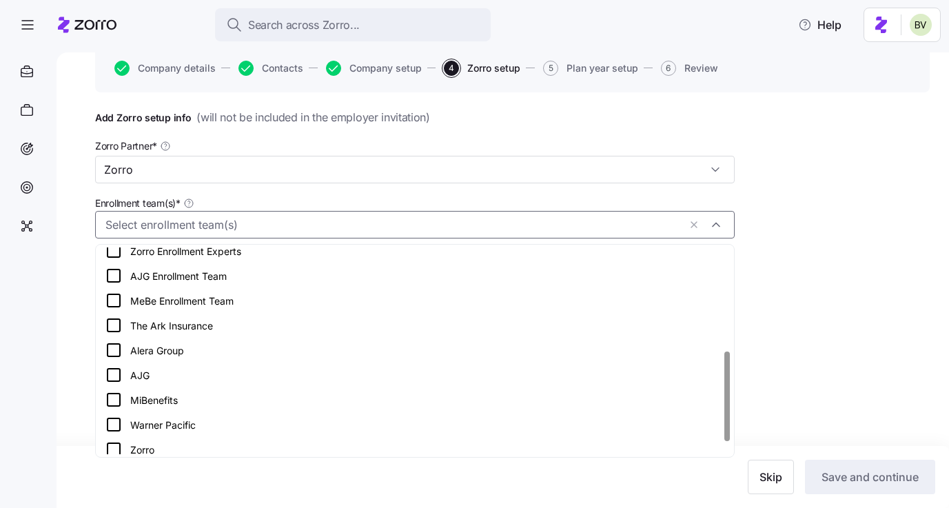
scroll to position [265, 0]
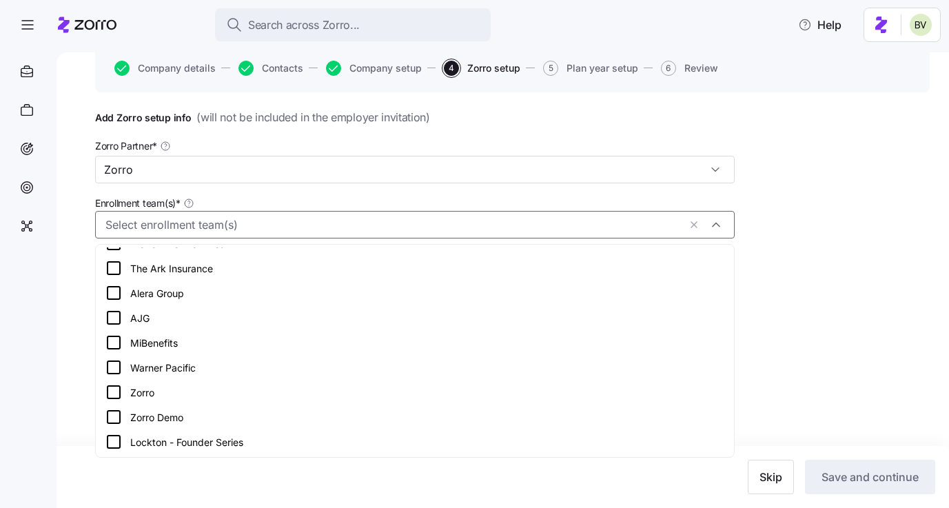
click at [114, 394] on icon at bounding box center [113, 392] width 17 height 17
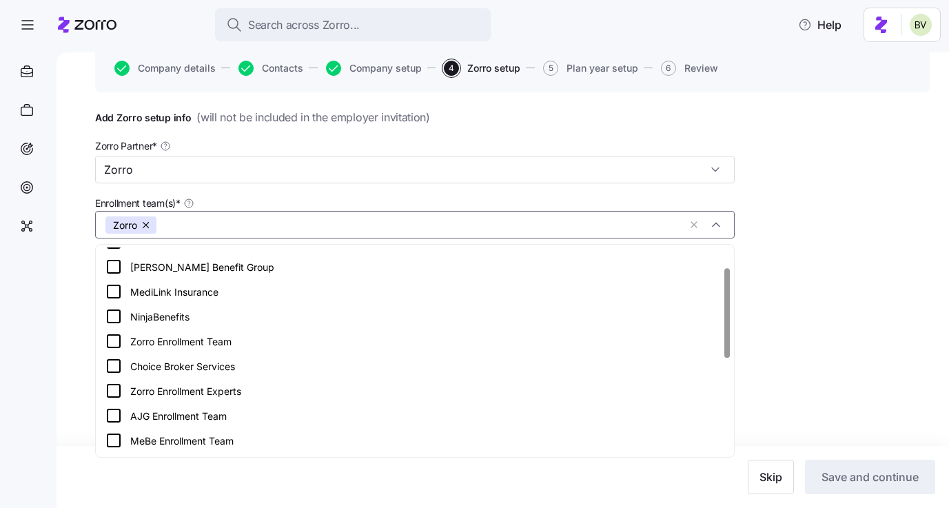
scroll to position [33, 0]
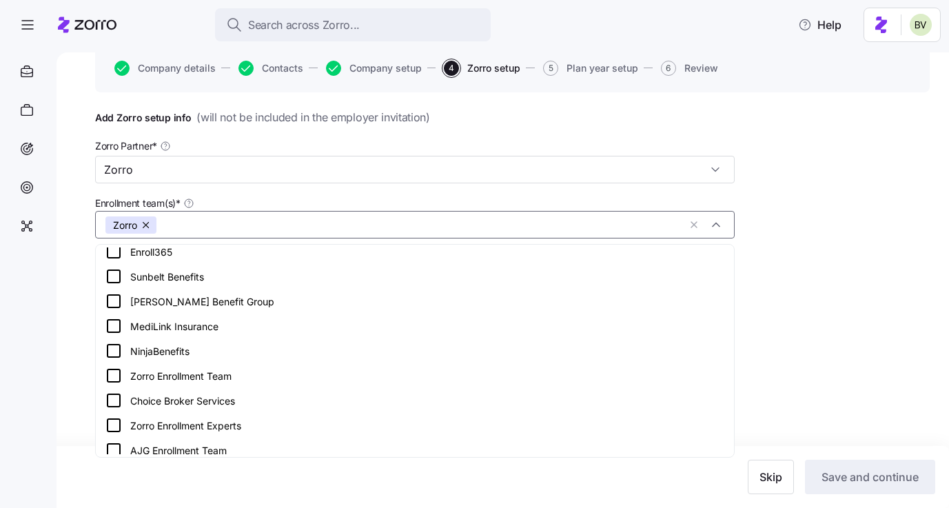
click at [114, 301] on icon at bounding box center [113, 301] width 17 height 17
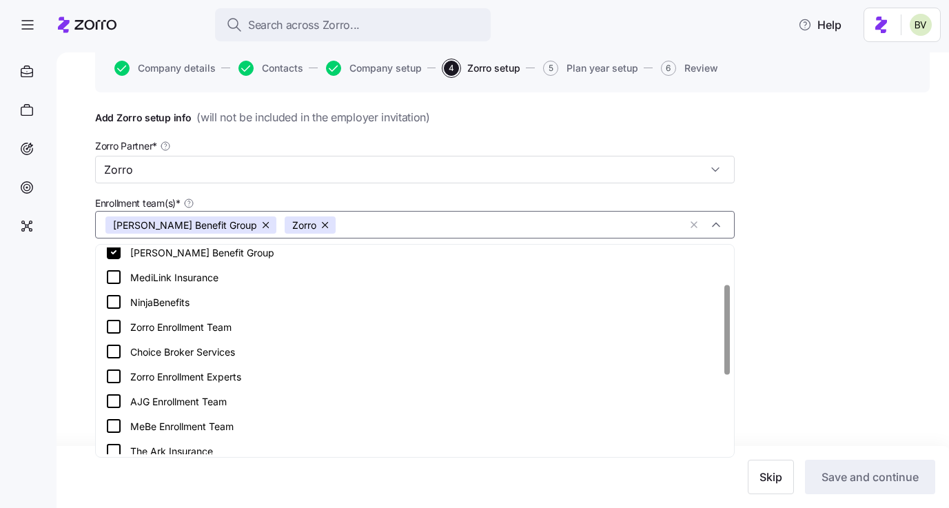
click at [114, 376] on icon at bounding box center [113, 376] width 17 height 17
click at [112, 378] on icon at bounding box center [113, 376] width 17 height 17
click at [113, 329] on icon at bounding box center [113, 326] width 17 height 17
click at [454, 227] on button "button" at bounding box center [463, 224] width 19 height 17
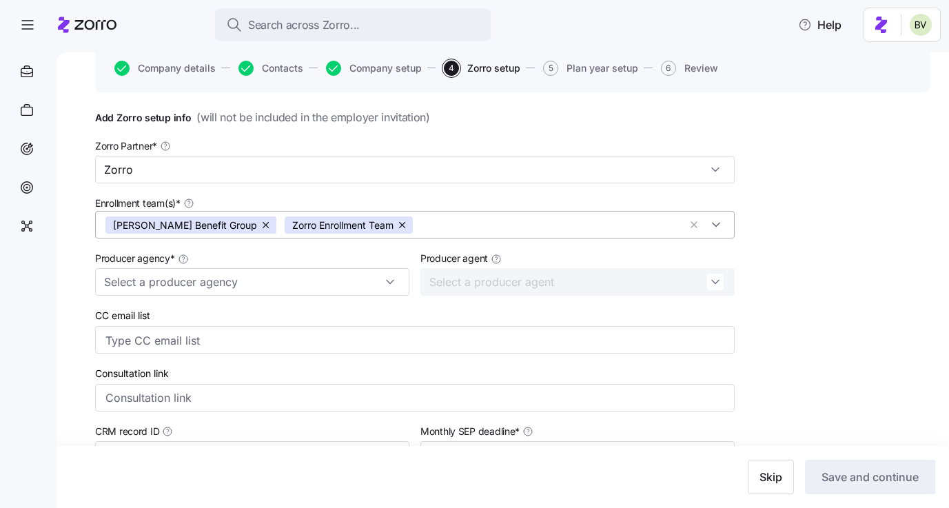
click at [850, 303] on div "Add Zorro setup info ( will not be included in the employer invitation ) Zorro …" at bounding box center [512, 393] width 835 height 569
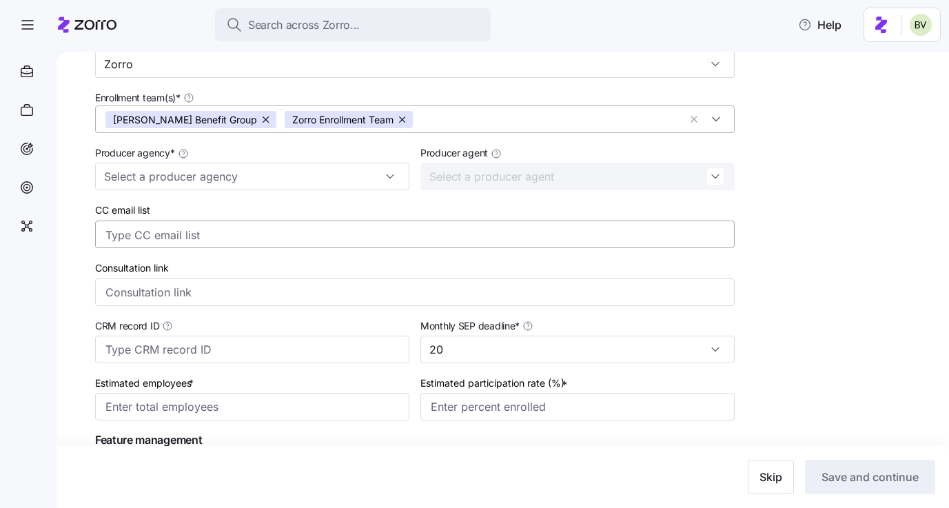
scroll to position [261, 0]
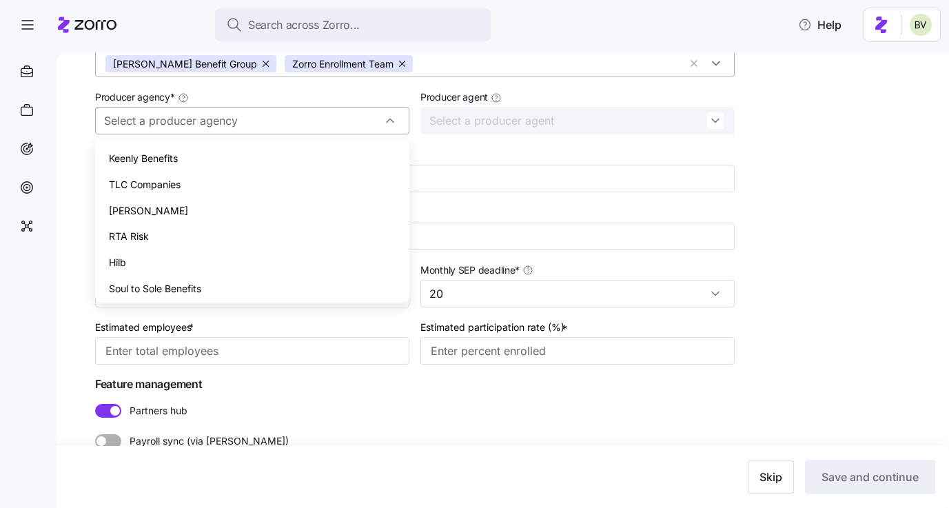
click at [379, 125] on input "Producer agency *" at bounding box center [252, 121] width 314 height 28
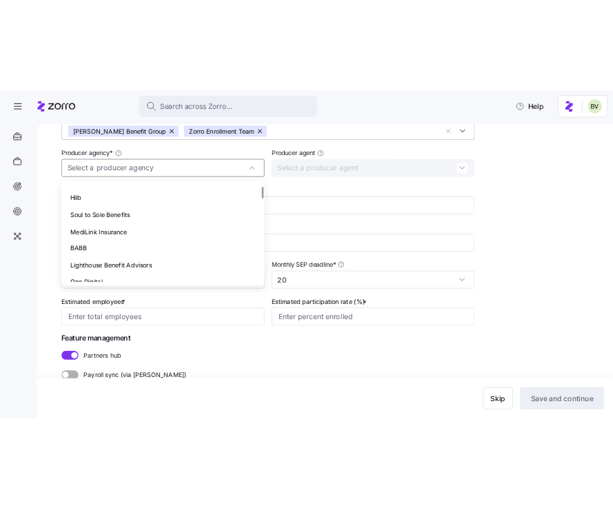
scroll to position [0, 0]
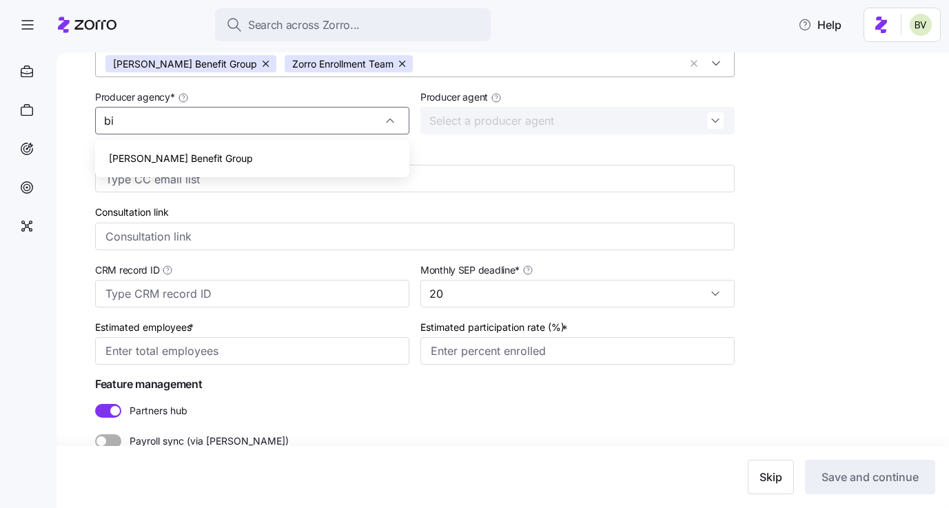
click at [198, 163] on span "[PERSON_NAME] Benefit Group" at bounding box center [181, 158] width 144 height 15
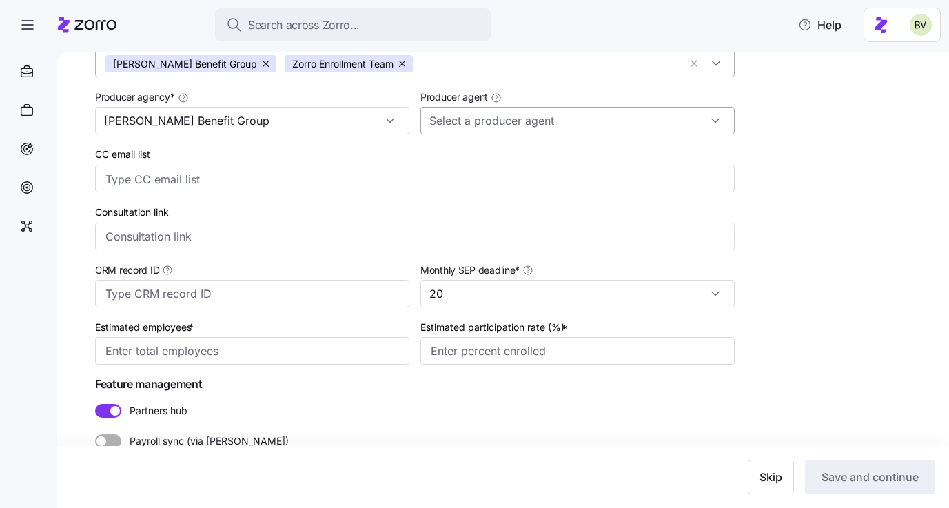
type input "[PERSON_NAME] Benefit Group"
click at [556, 127] on input "Producer agent" at bounding box center [577, 121] width 314 height 28
click at [519, 170] on div "[PERSON_NAME] ([PERSON_NAME][EMAIL_ADDRESS][DOMAIN_NAME])" at bounding box center [577, 165] width 303 height 41
type input "[PERSON_NAME] ([PERSON_NAME][EMAIL_ADDRESS][DOMAIN_NAME])"
drag, startPoint x: 576, startPoint y: 120, endPoint x: 493, endPoint y: 122, distance: 82.0
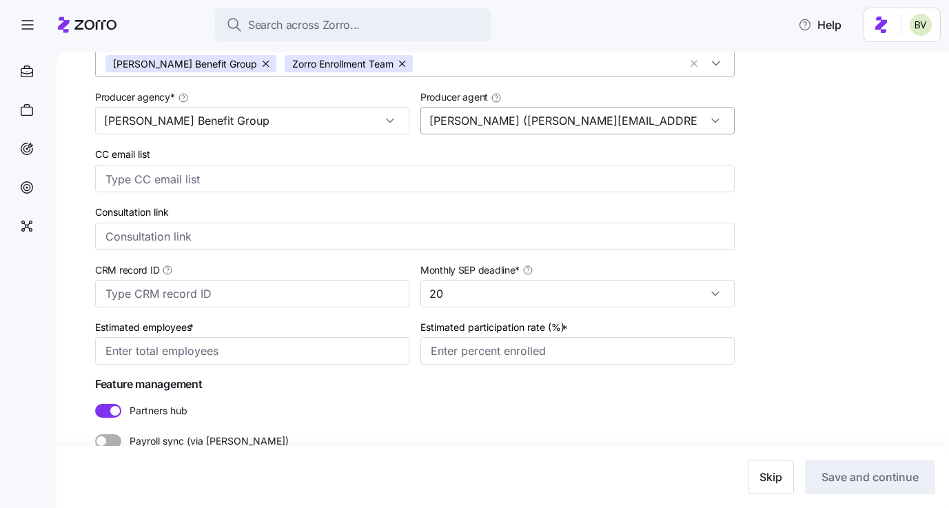
click at [493, 122] on input "[PERSON_NAME] ([PERSON_NAME][EMAIL_ADDRESS][DOMAIN_NAME])" at bounding box center [577, 121] width 314 height 28
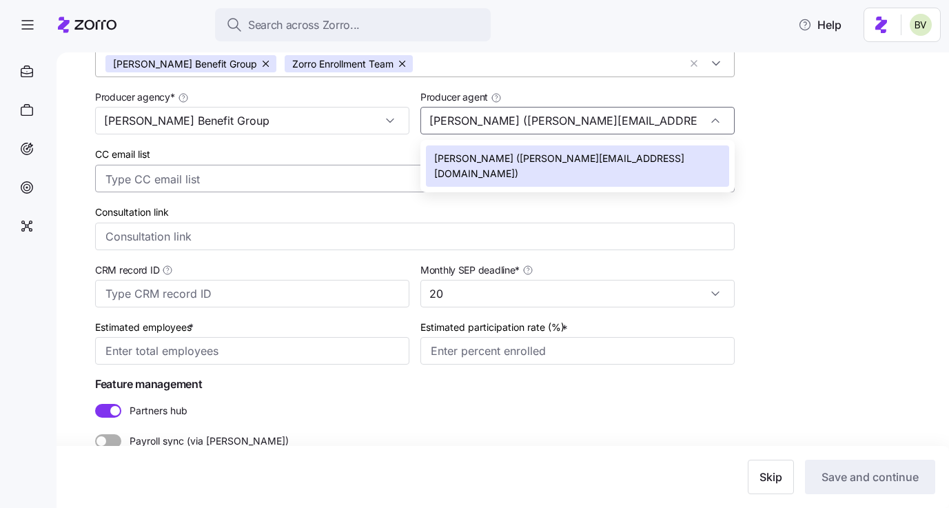
click at [355, 174] on input "CC email list" at bounding box center [400, 179] width 591 height 18
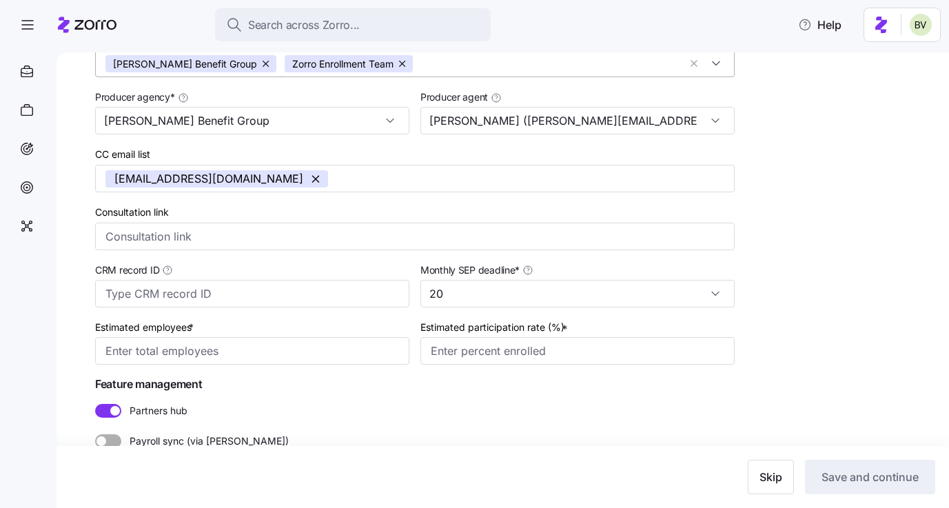
click at [317, 200] on div "Consultation link" at bounding box center [415, 227] width 651 height 58
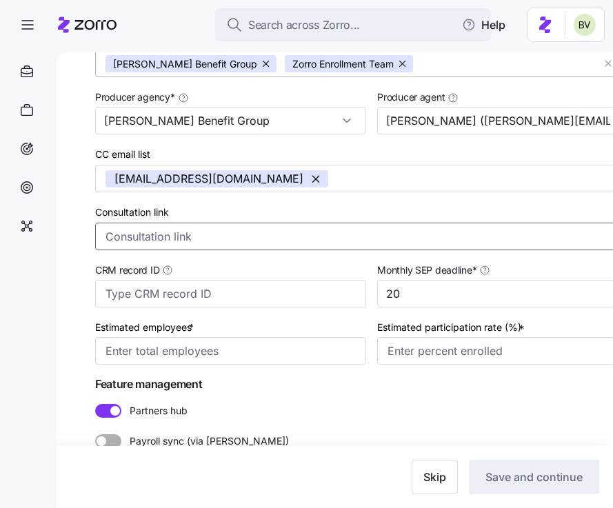
click at [176, 234] on input "Consultation link" at bounding box center [371, 237] width 553 height 28
paste input "[URL][DOMAIN_NAME]"
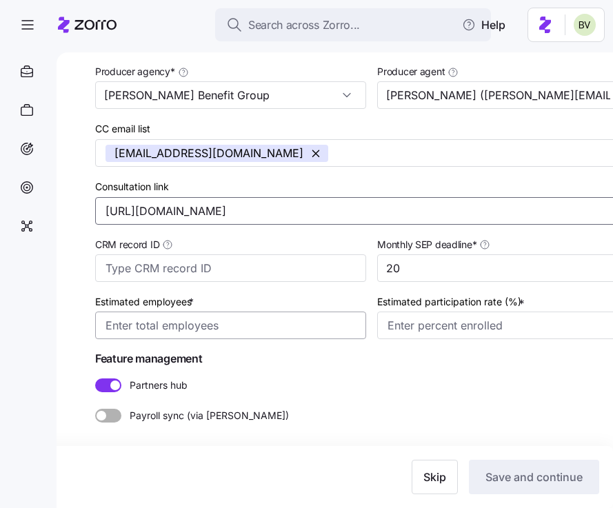
type input "[URL][DOMAIN_NAME]"
click at [174, 330] on input "Estimated employees *" at bounding box center [230, 326] width 271 height 28
type input "24"
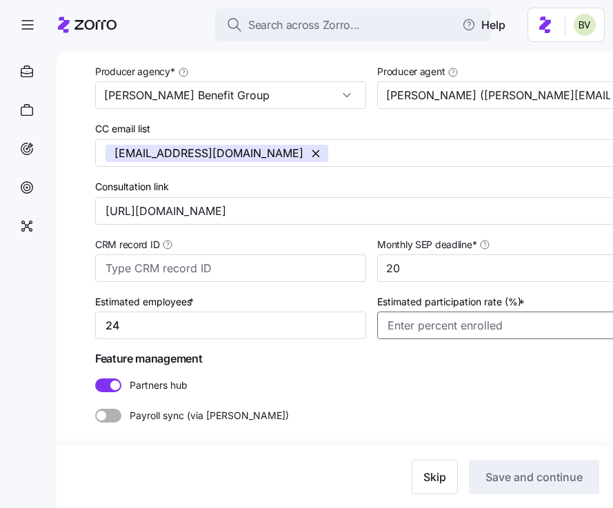
click at [377, 321] on input "Estimated participation rate (%) *" at bounding box center [512, 326] width 271 height 28
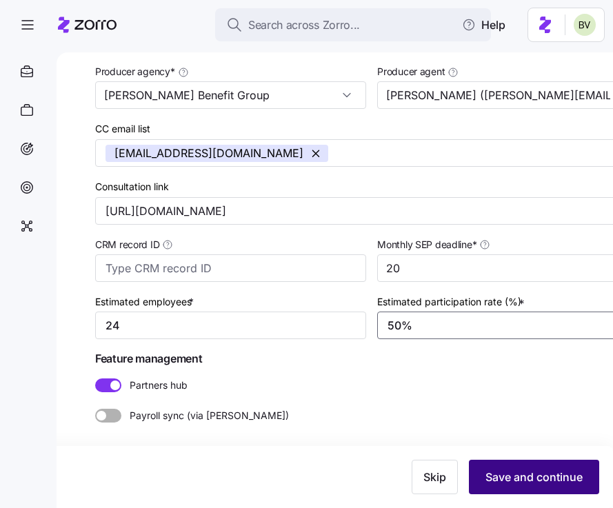
type input "50%"
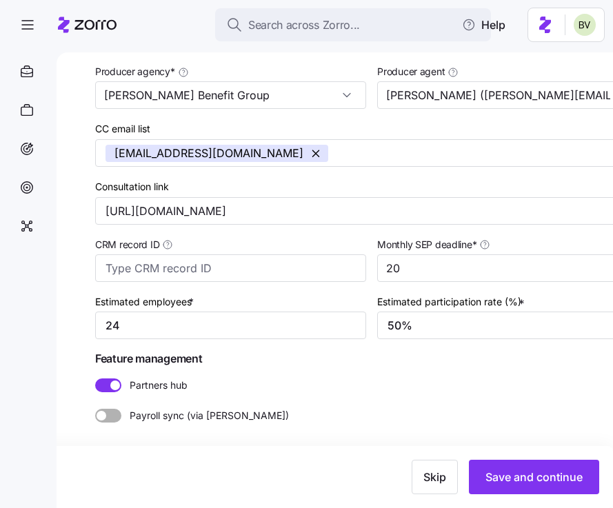
drag, startPoint x: 566, startPoint y: 480, endPoint x: 571, endPoint y: 415, distance: 65.0
click at [571, 415] on div "All employers New employer Add new employer Company details Contacts Company se…" at bounding box center [344, 140] width 498 height 704
click at [572, 267] on input "20" at bounding box center [512, 268] width 271 height 28
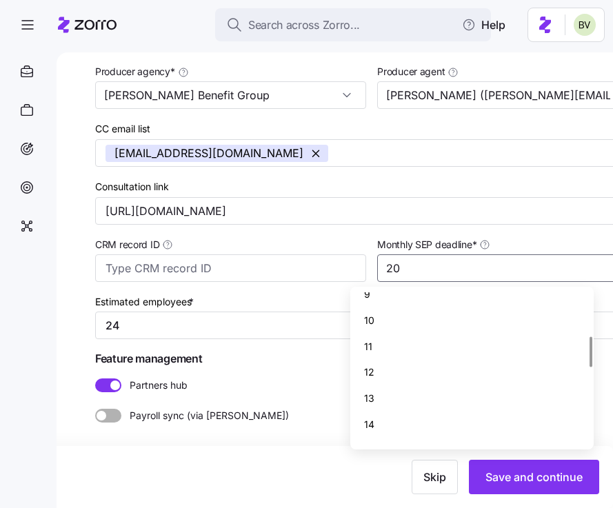
scroll to position [214, 0]
click at [436, 327] on div "10" at bounding box center [472, 325] width 233 height 26
type input "10"
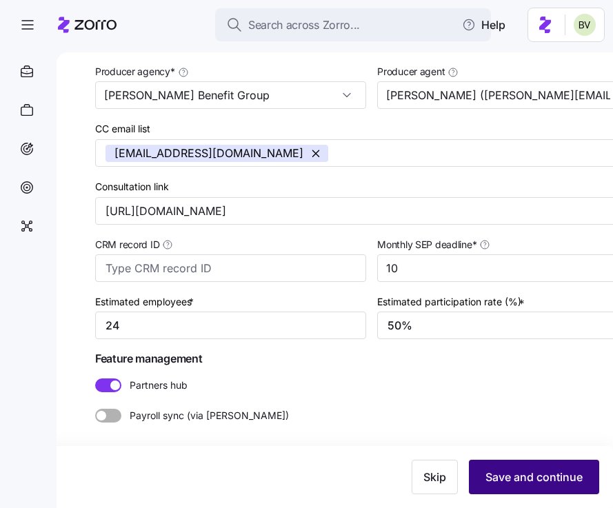
click at [536, 481] on span "Save and continue" at bounding box center [533, 477] width 97 height 17
type input "2"
type input "5%"
type input "20"
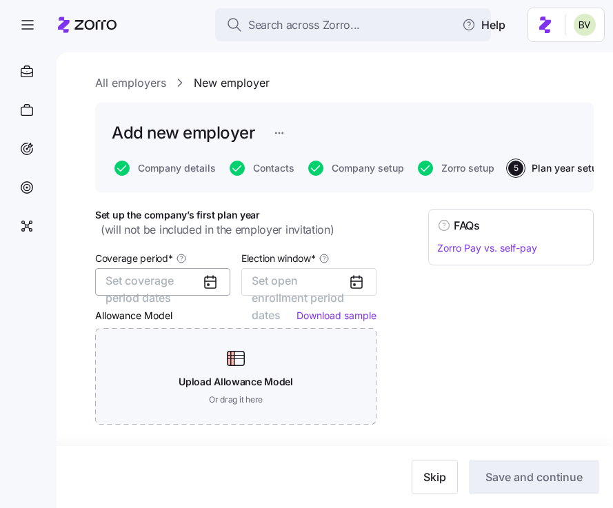
click at [190, 285] on button "Set coverage period dates" at bounding box center [162, 282] width 135 height 28
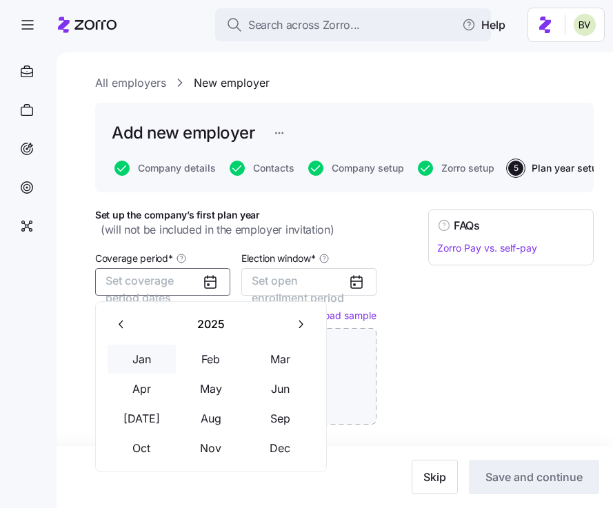
click at [135, 358] on button "Jan" at bounding box center [142, 359] width 69 height 29
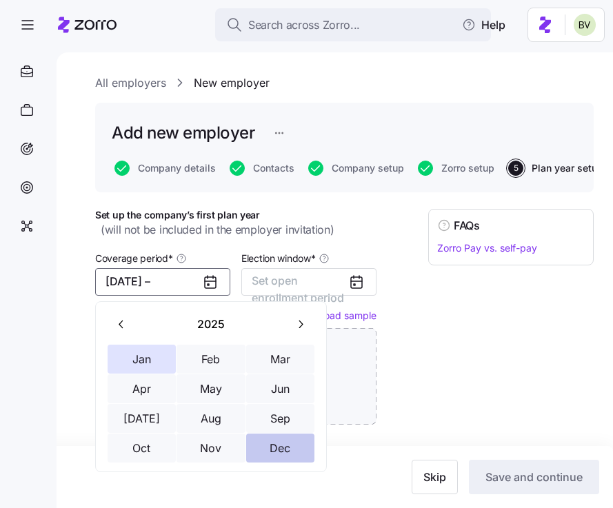
click at [269, 441] on button "Dec" at bounding box center [280, 448] width 69 height 29
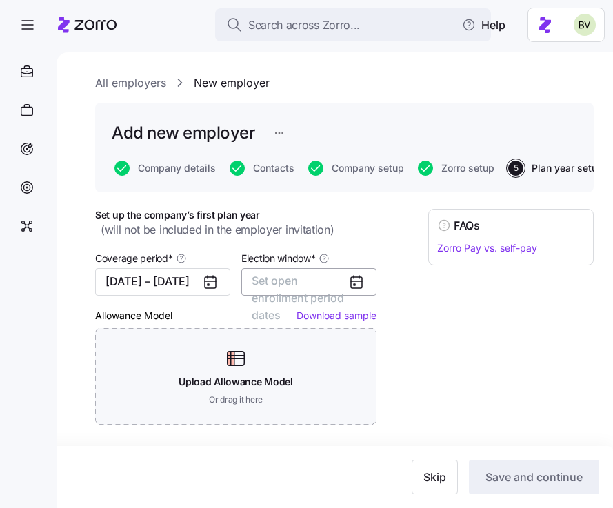
click at [327, 276] on button "Set open enrollment period dates" at bounding box center [308, 282] width 135 height 28
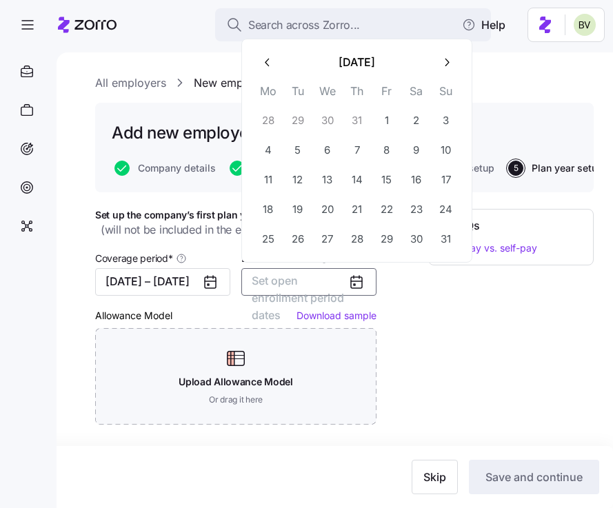
click at [269, 65] on icon "button" at bounding box center [267, 62] width 13 height 13
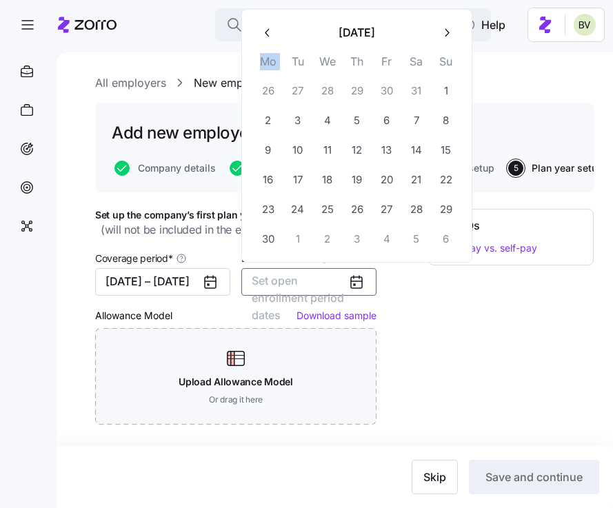
click at [269, 65] on th "Mo" at bounding box center [268, 63] width 30 height 23
click at [267, 41] on button "button" at bounding box center [267, 32] width 29 height 29
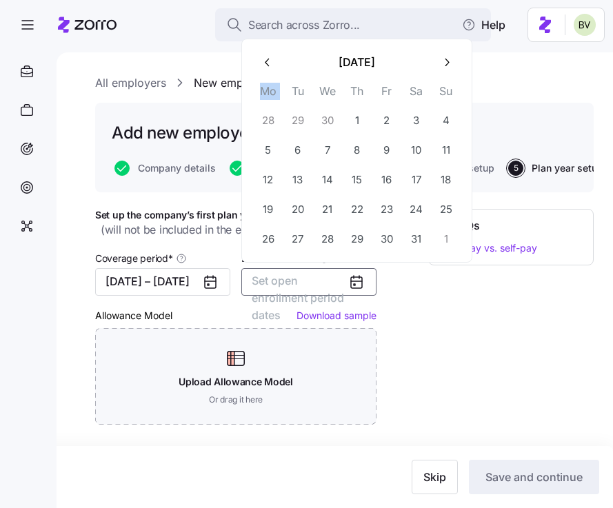
click at [265, 72] on button "button" at bounding box center [267, 62] width 29 height 29
click at [265, 65] on icon "button" at bounding box center [267, 62] width 13 height 13
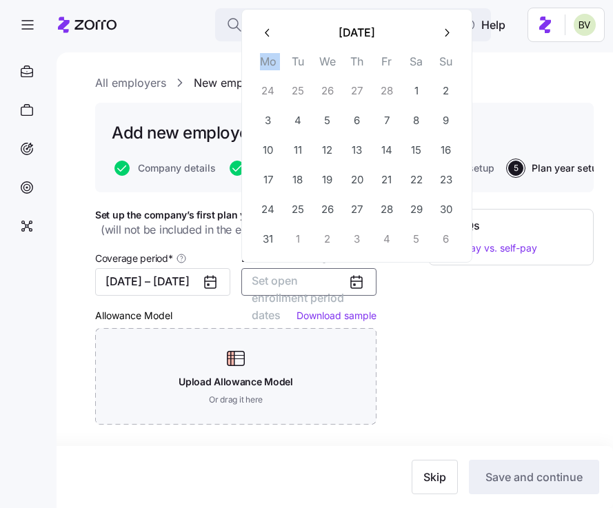
click at [265, 65] on th "Mo" at bounding box center [268, 63] width 30 height 23
click at [265, 45] on button "button" at bounding box center [267, 32] width 29 height 29
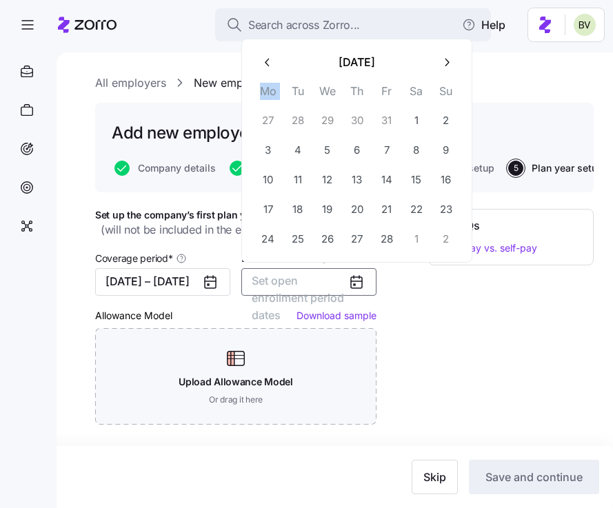
click at [261, 63] on icon "button" at bounding box center [267, 62] width 13 height 13
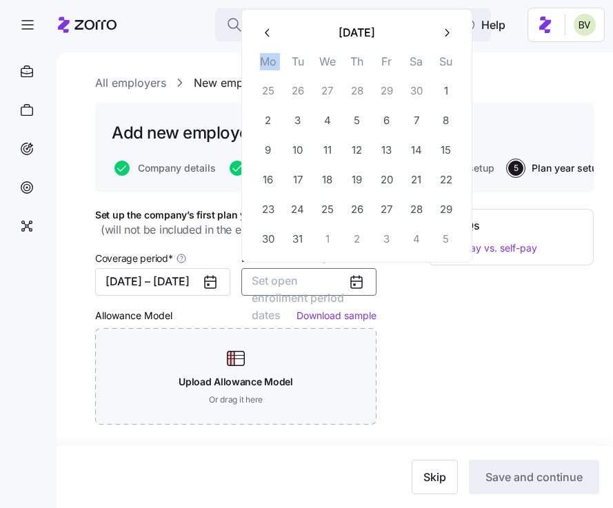
click at [265, 35] on icon "button" at bounding box center [267, 32] width 13 height 13
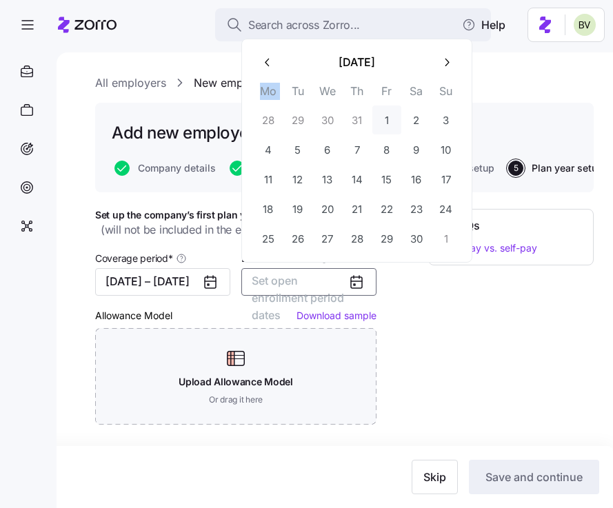
click at [381, 128] on button "1" at bounding box center [386, 119] width 29 height 29
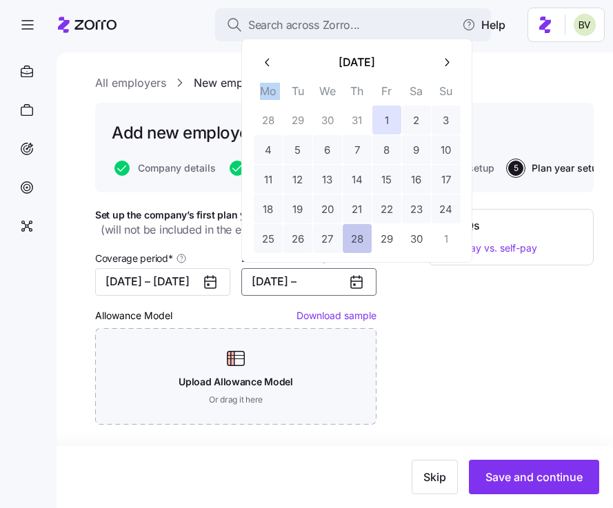
click at [362, 227] on button "28" at bounding box center [357, 238] width 29 height 29
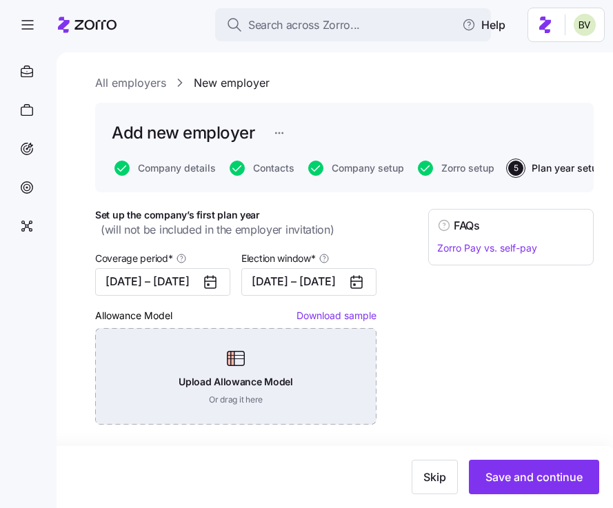
click at [228, 374] on div "Upload Allowance Model Or drag it here" at bounding box center [235, 376] width 281 height 96
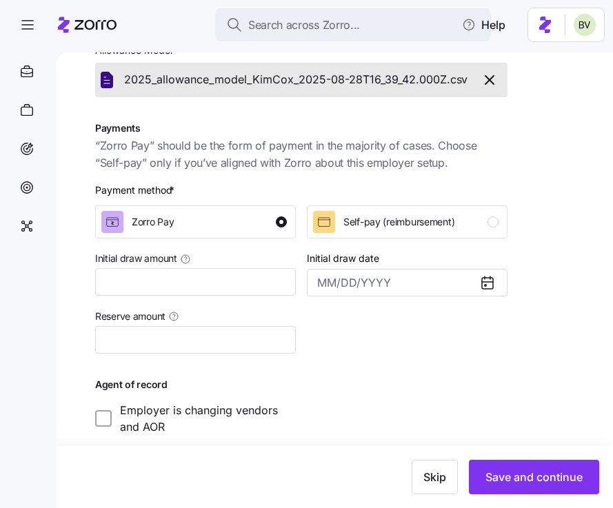
scroll to position [266, 0]
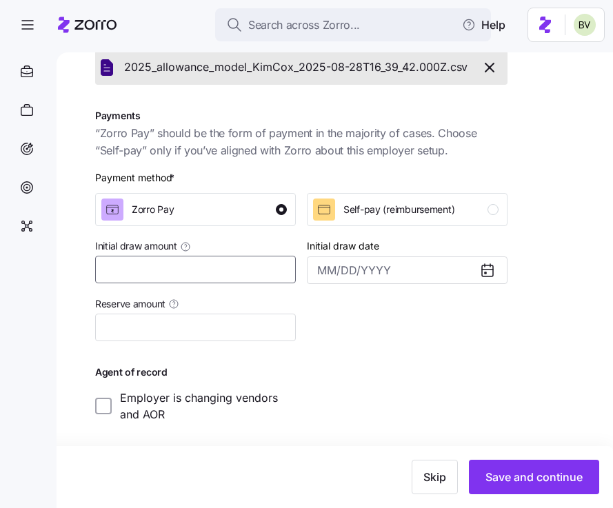
click at [252, 261] on input "Initial draw amount" at bounding box center [195, 270] width 201 height 28
type input "$10,000"
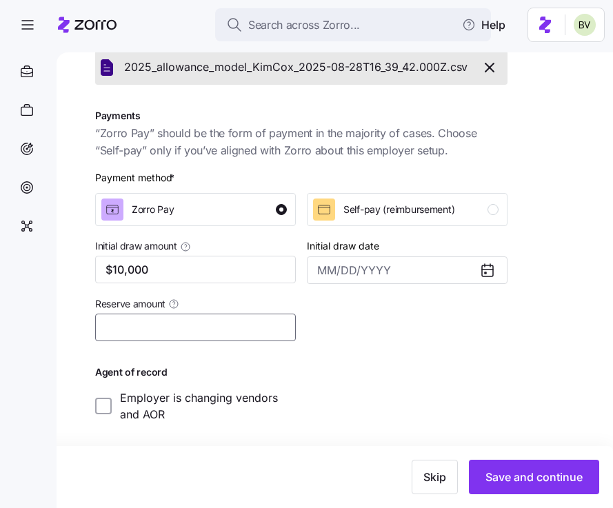
click at [254, 318] on input "Reserve amount" at bounding box center [195, 328] width 201 height 28
type input "$1,000"
click at [374, 265] on input "Initial draw date" at bounding box center [407, 270] width 201 height 28
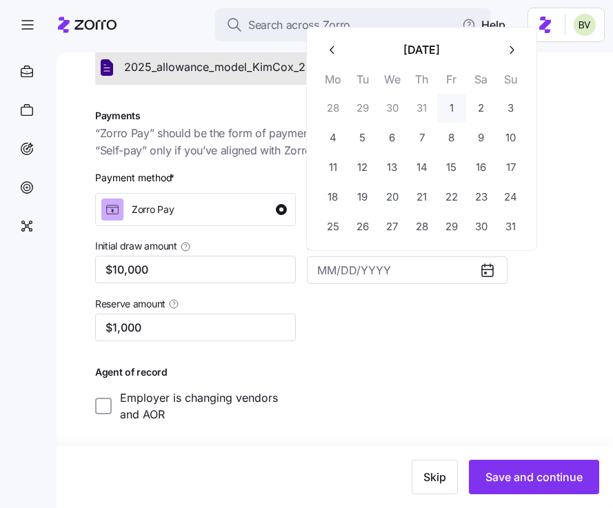
click at [447, 108] on button "1" at bounding box center [451, 108] width 29 height 29
type input "[DATE]"
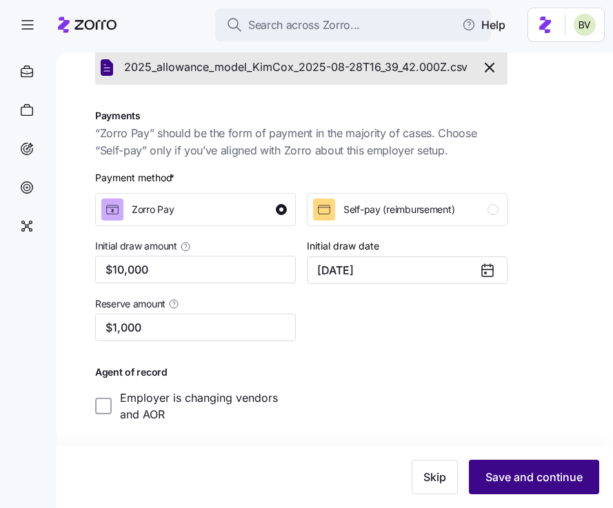
click at [518, 480] on span "Save and continue" at bounding box center [533, 477] width 97 height 17
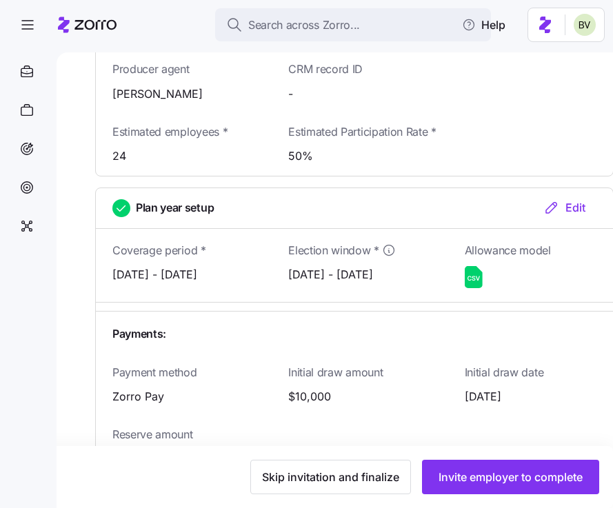
scroll to position [1596, 0]
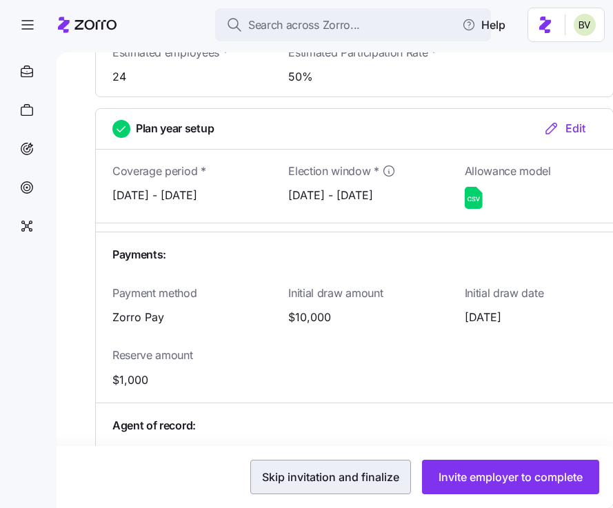
click at [373, 490] on button "Skip invitation and finalize" at bounding box center [330, 477] width 161 height 34
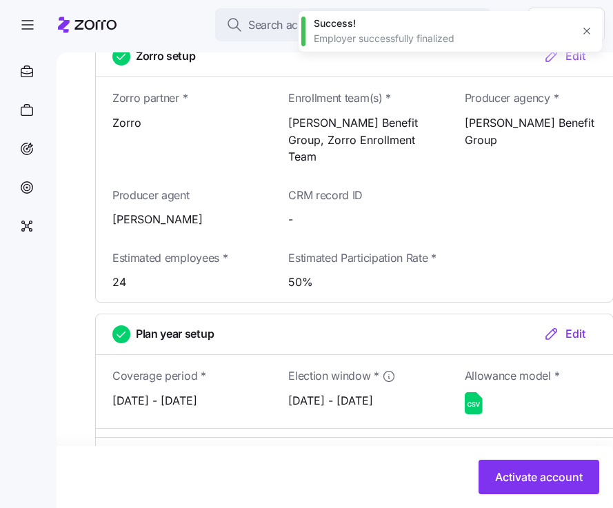
scroll to position [1802, 0]
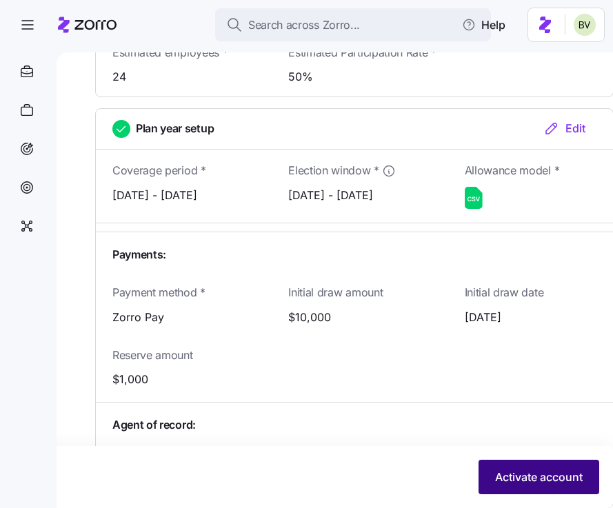
click at [527, 475] on span "Activate account" at bounding box center [539, 477] width 88 height 17
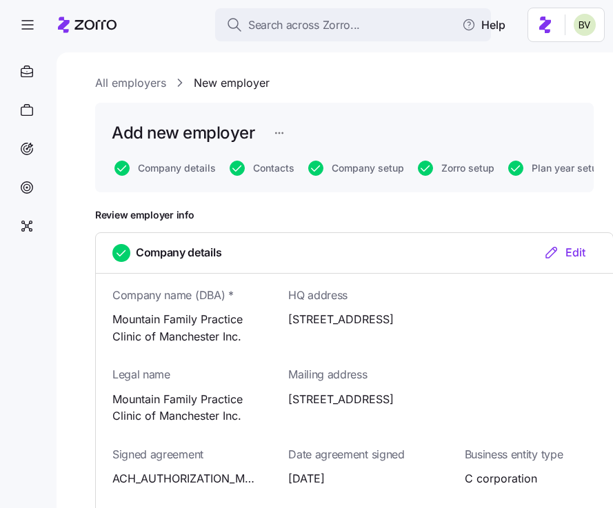
click at [147, 83] on link "All employers" at bounding box center [130, 82] width 71 height 17
